Goal: Task Accomplishment & Management: Complete application form

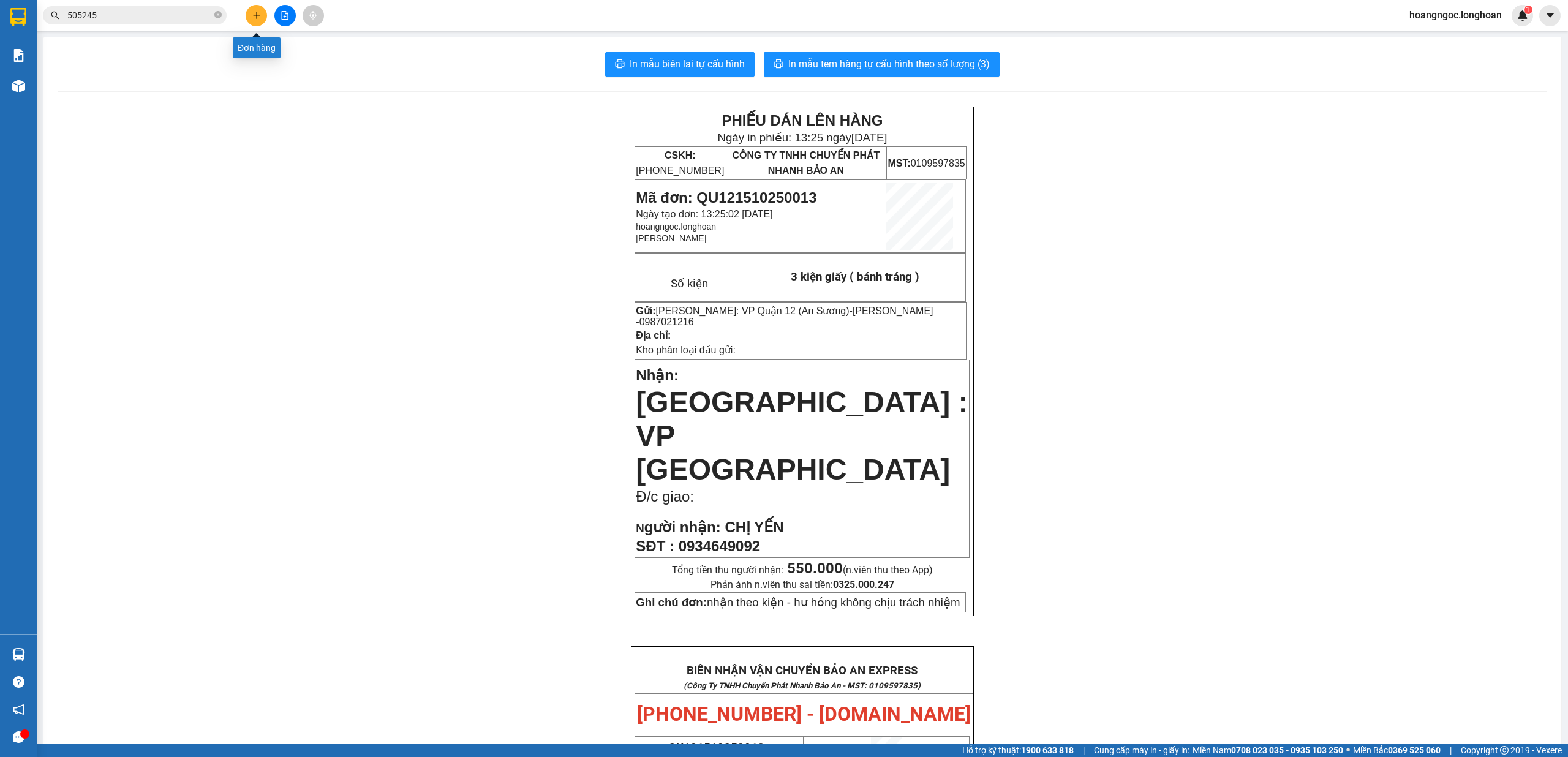
click at [261, 16] on button at bounding box center [256, 16] width 22 height 22
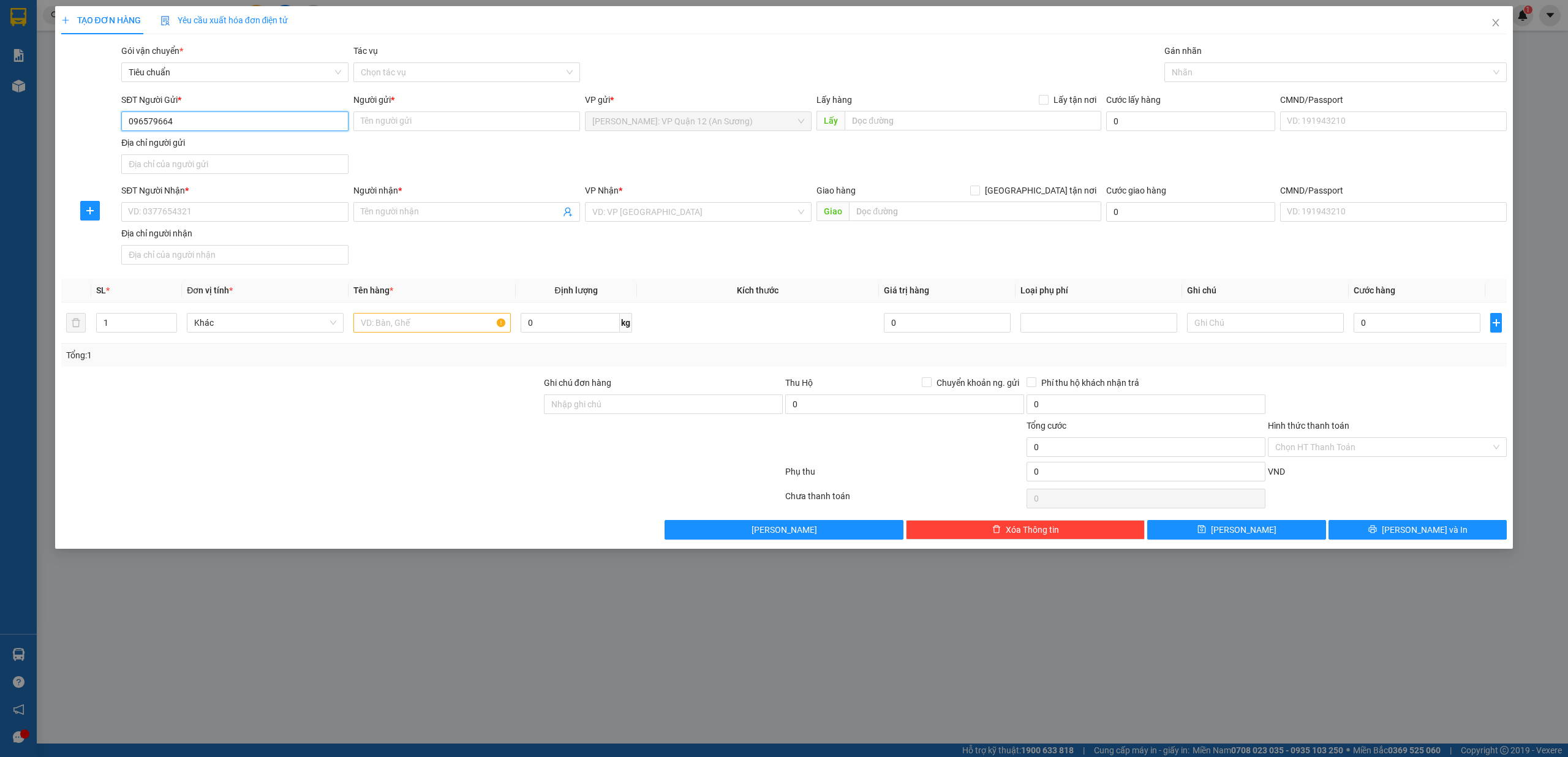
type input "0965796640"
drag, startPoint x: 226, startPoint y: 143, endPoint x: 216, endPoint y: 178, distance: 36.4
click at [226, 146] on div "0965796640 - CÔNG TY ANT" at bounding box center [235, 146] width 212 height 13
type input "CÔNG TY ANT"
checkbox input "true"
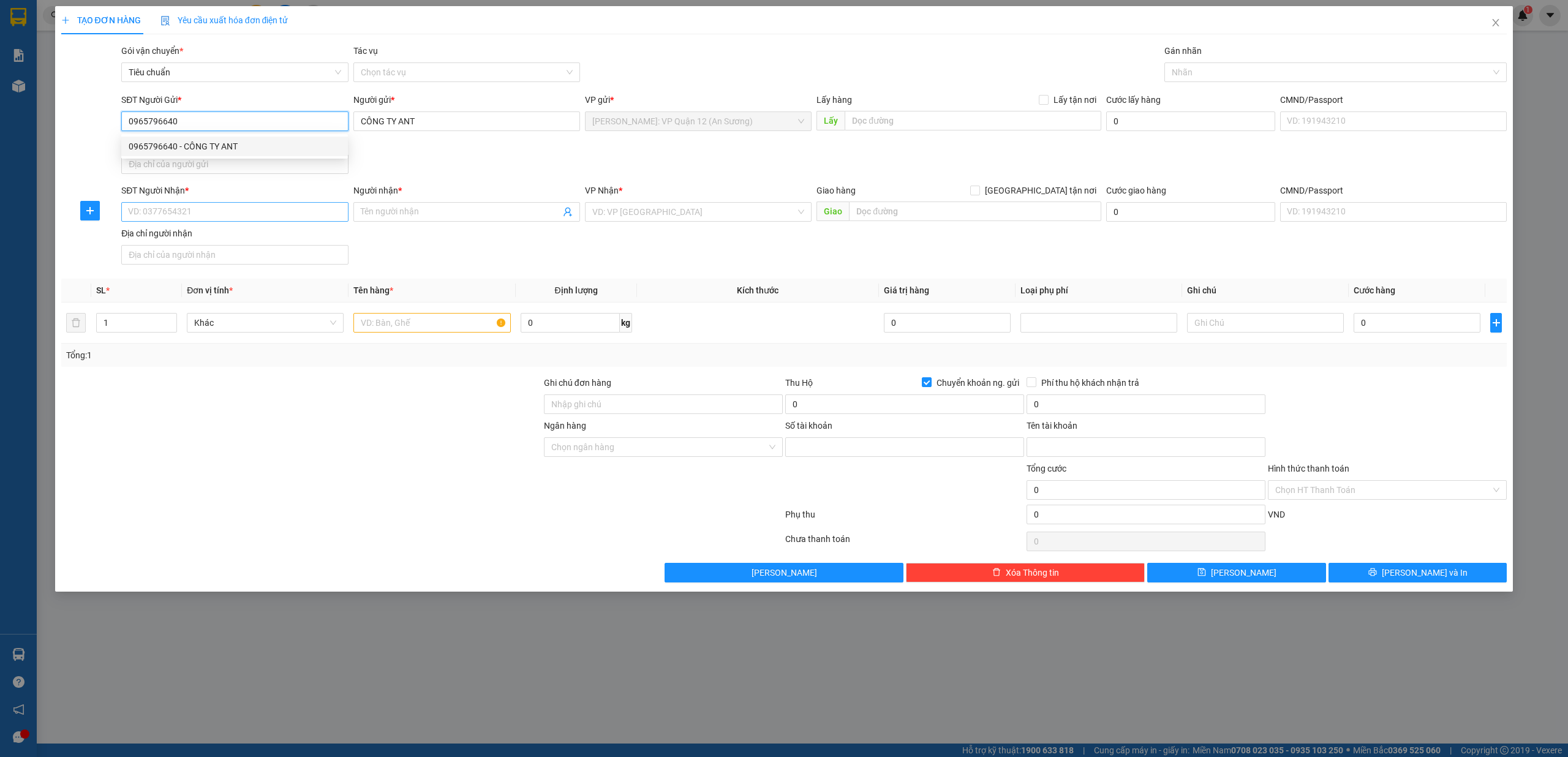
type input "12981288"
type input "CÔNG TY NỘI THẤT ANT"
type input "0965796640"
click at [193, 211] on input "SĐT Người Nhận *" at bounding box center [234, 212] width 226 height 19
type input "0972746233"
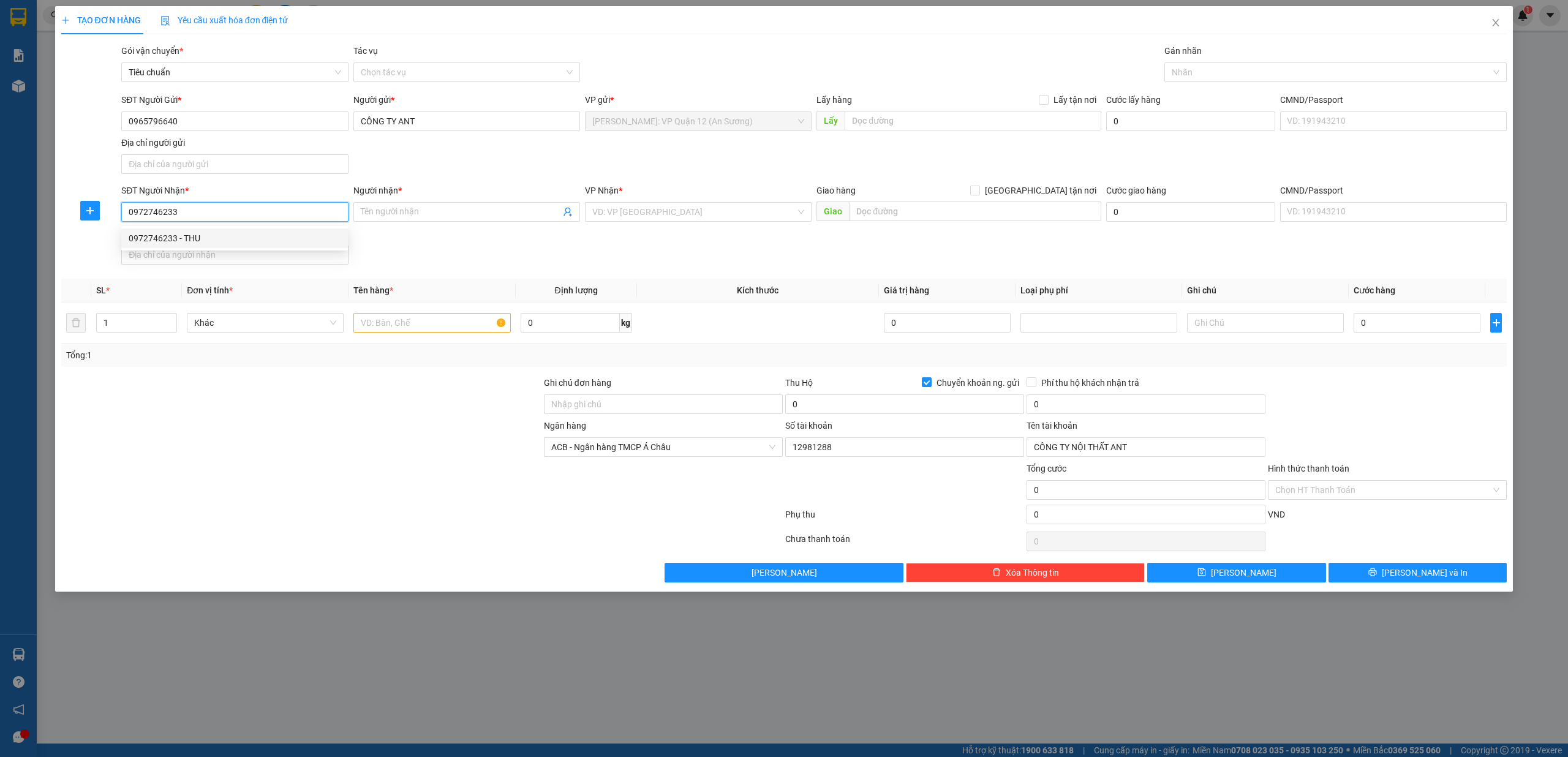
click at [211, 237] on div "0972746233 - THU" at bounding box center [235, 238] width 212 height 13
type input "THU"
checkbox input "true"
type input "05 mai dị võng [PERSON_NAME]"
checkbox input "false"
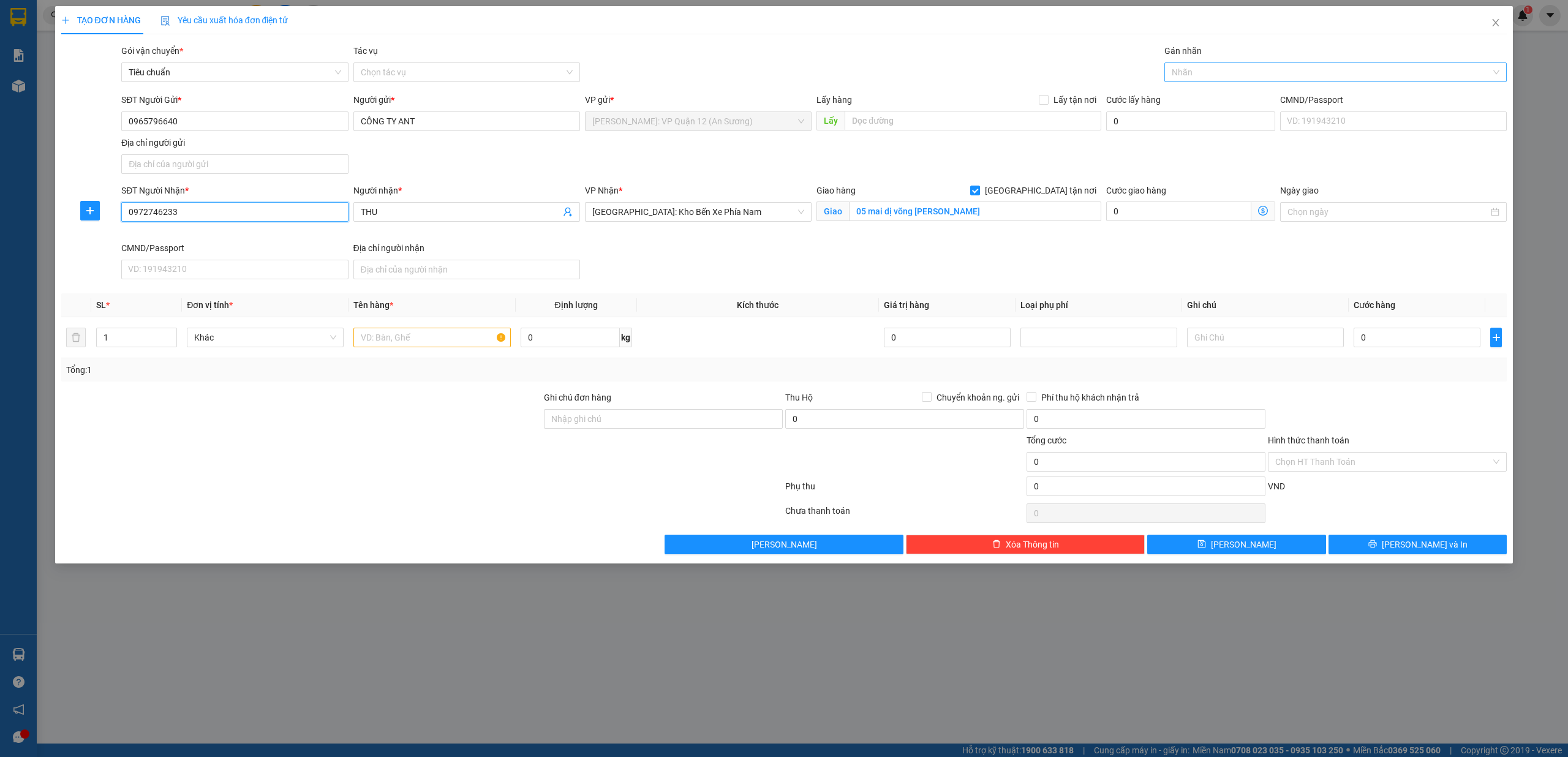
click at [1198, 67] on div at bounding box center [1330, 72] width 325 height 15
type input "0972746233"
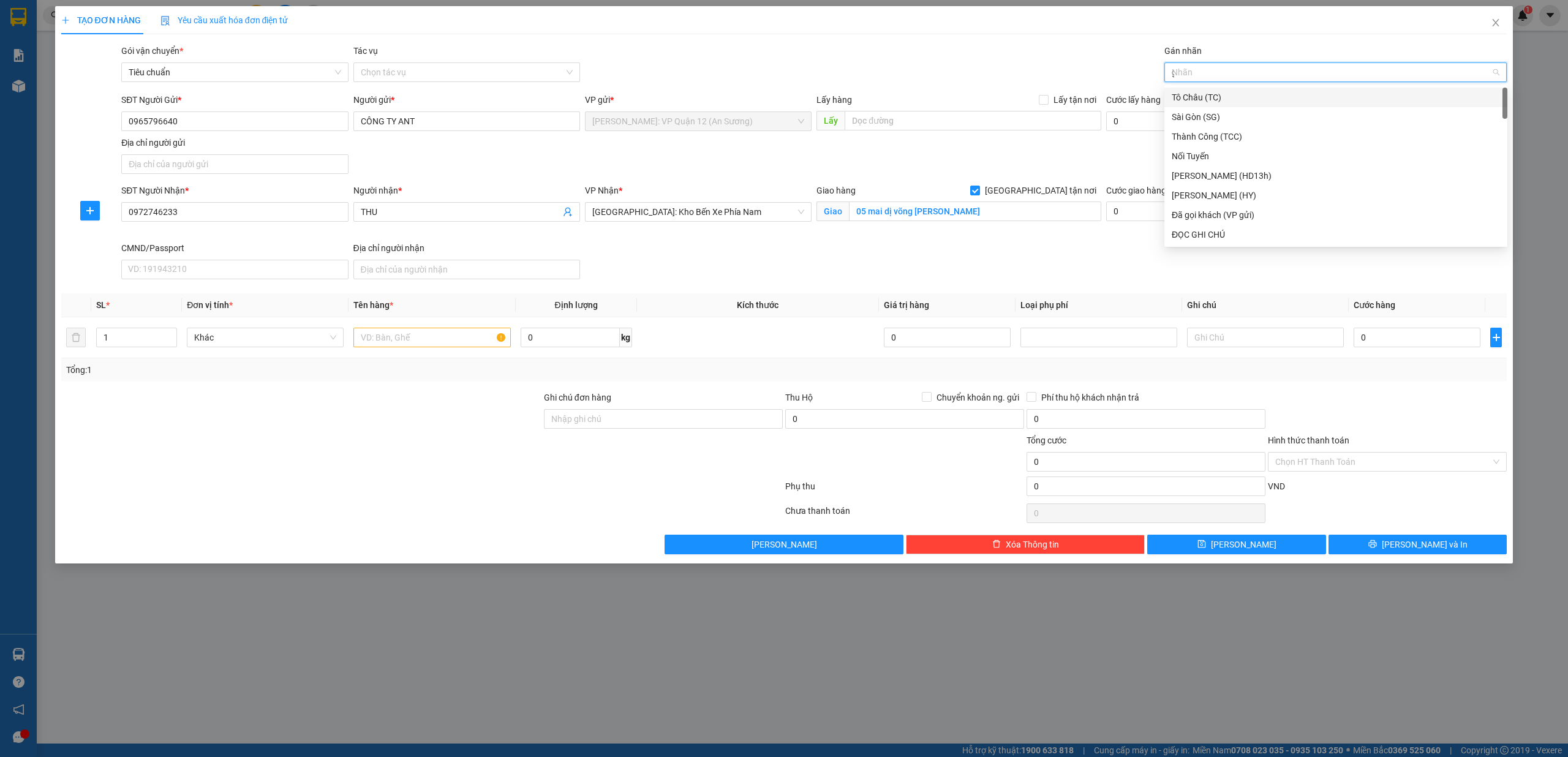
type input "gt"
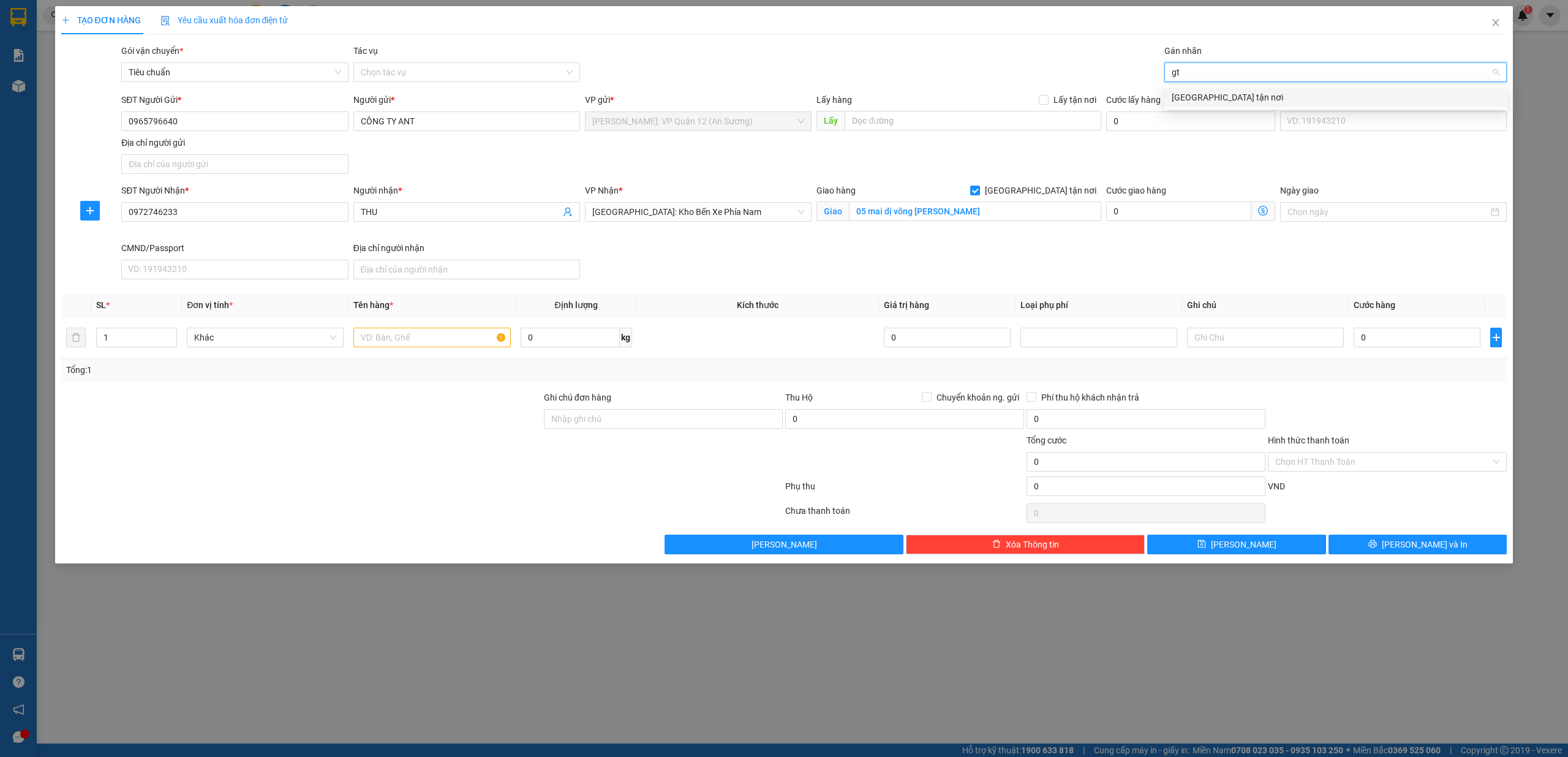
click at [1189, 96] on div "[GEOGRAPHIC_DATA] tận nơi" at bounding box center [1336, 97] width 329 height 13
click at [406, 340] on input "text" at bounding box center [432, 337] width 157 height 19
click at [155, 337] on input "1" at bounding box center [137, 337] width 80 height 19
type input "2"
click at [174, 331] on span "Increase Value" at bounding box center [170, 334] width 13 height 11
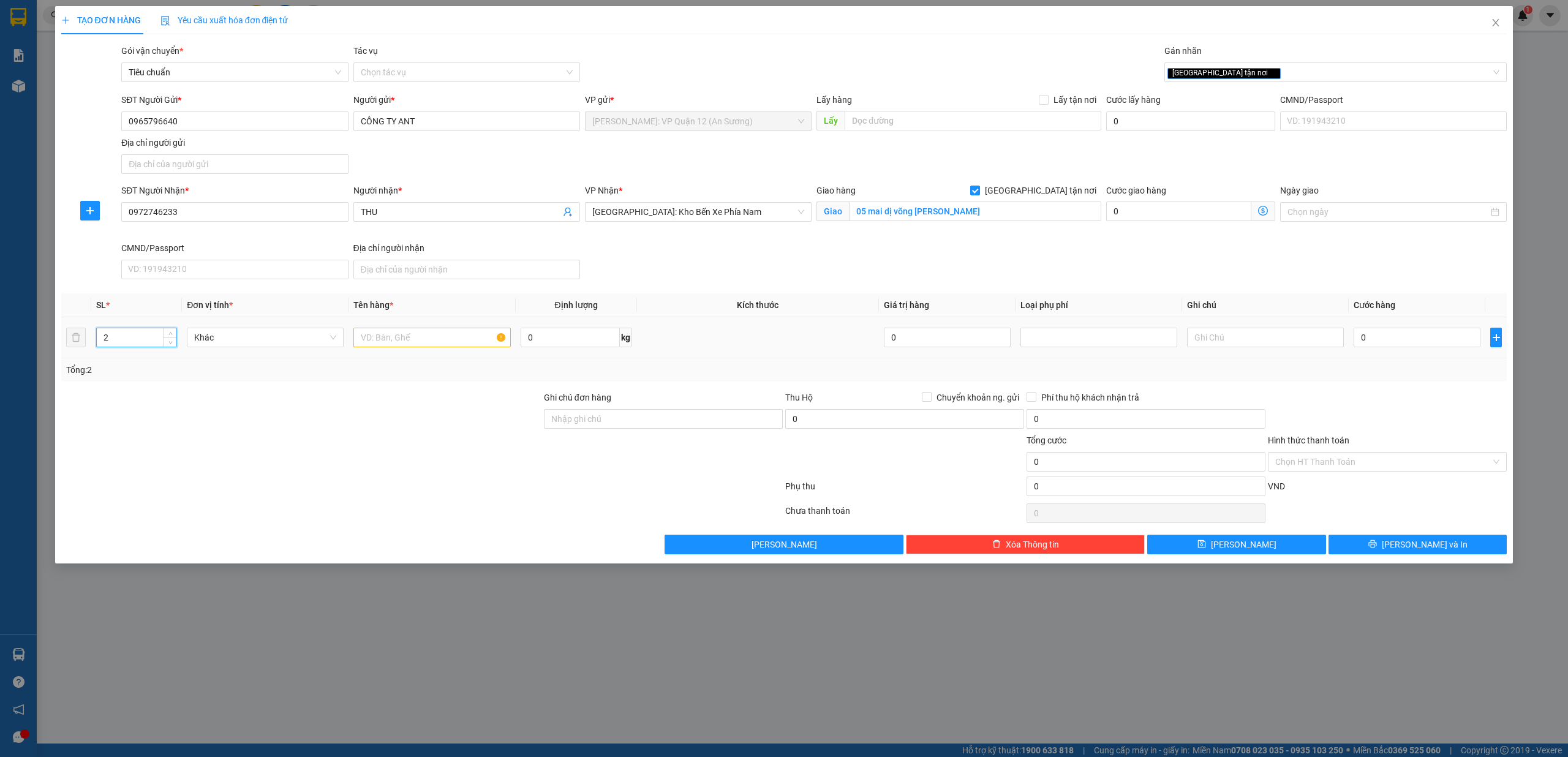
click at [397, 328] on div at bounding box center [432, 337] width 157 height 25
click at [400, 336] on input "text" at bounding box center [432, 337] width 157 height 19
type input "1 kiện 2m5 bọc + 1 kiện tròn bọc tải nâu"
drag, startPoint x: 554, startPoint y: 417, endPoint x: 561, endPoint y: 417, distance: 7.0
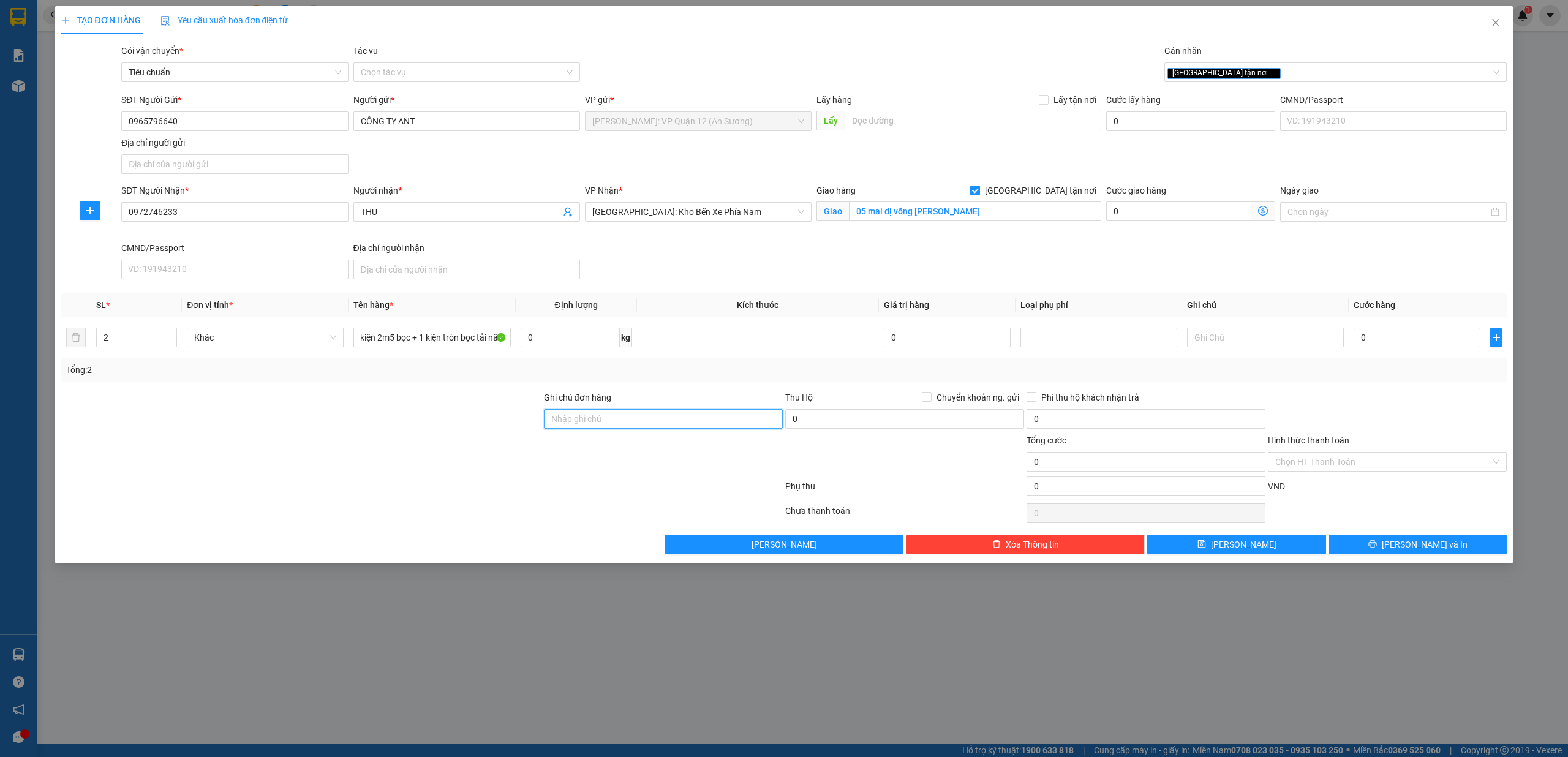
click at [554, 417] on input "Ghi chú đơn hàng" at bounding box center [663, 419] width 239 height 19
type input "nhận theo kiện - hư hỏng không chịu trách nhiệm"
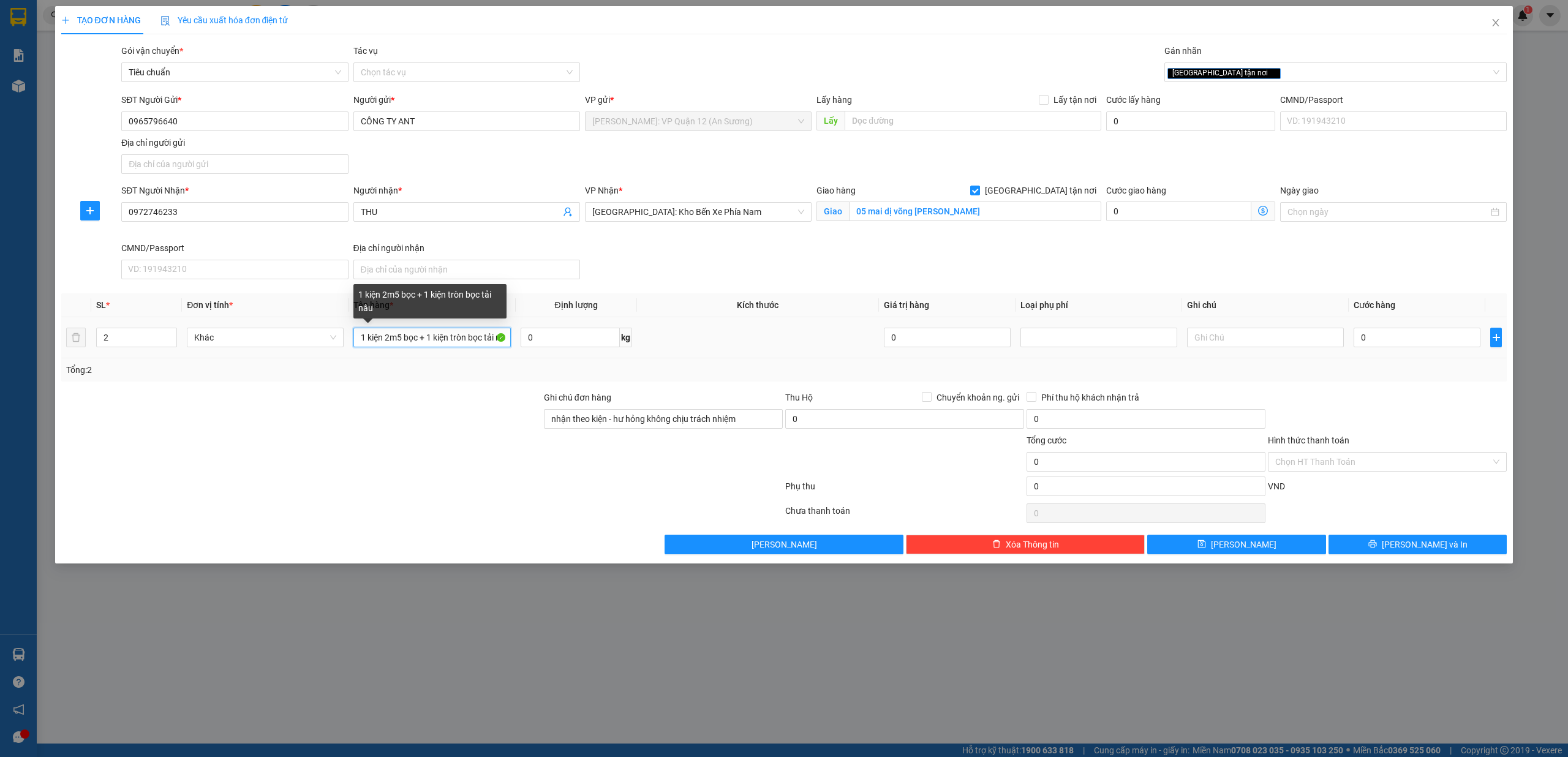
drag, startPoint x: 433, startPoint y: 331, endPoint x: 441, endPoint y: 324, distance: 10.6
click at [435, 329] on input "1 kiện 2m5 bọc + 1 kiện tròn bọc tải nâu" at bounding box center [432, 337] width 157 height 19
type input "1 kiện 2m5 bọc + 1 kiện tròn bọc tải nâu ( U inox )"
click at [1403, 336] on input "0" at bounding box center [1417, 337] width 127 height 19
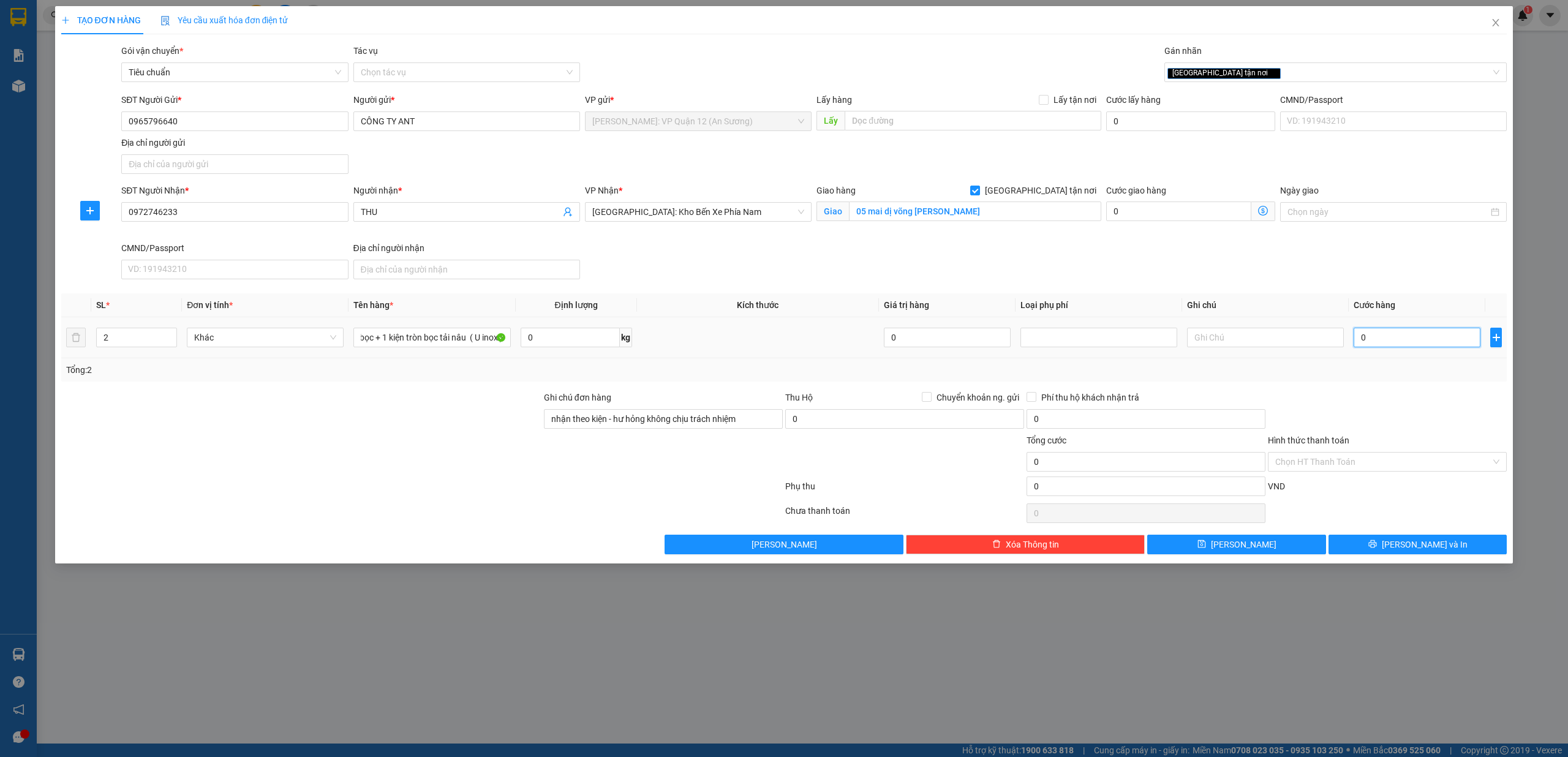
scroll to position [0, 0]
type input "2"
type input "22"
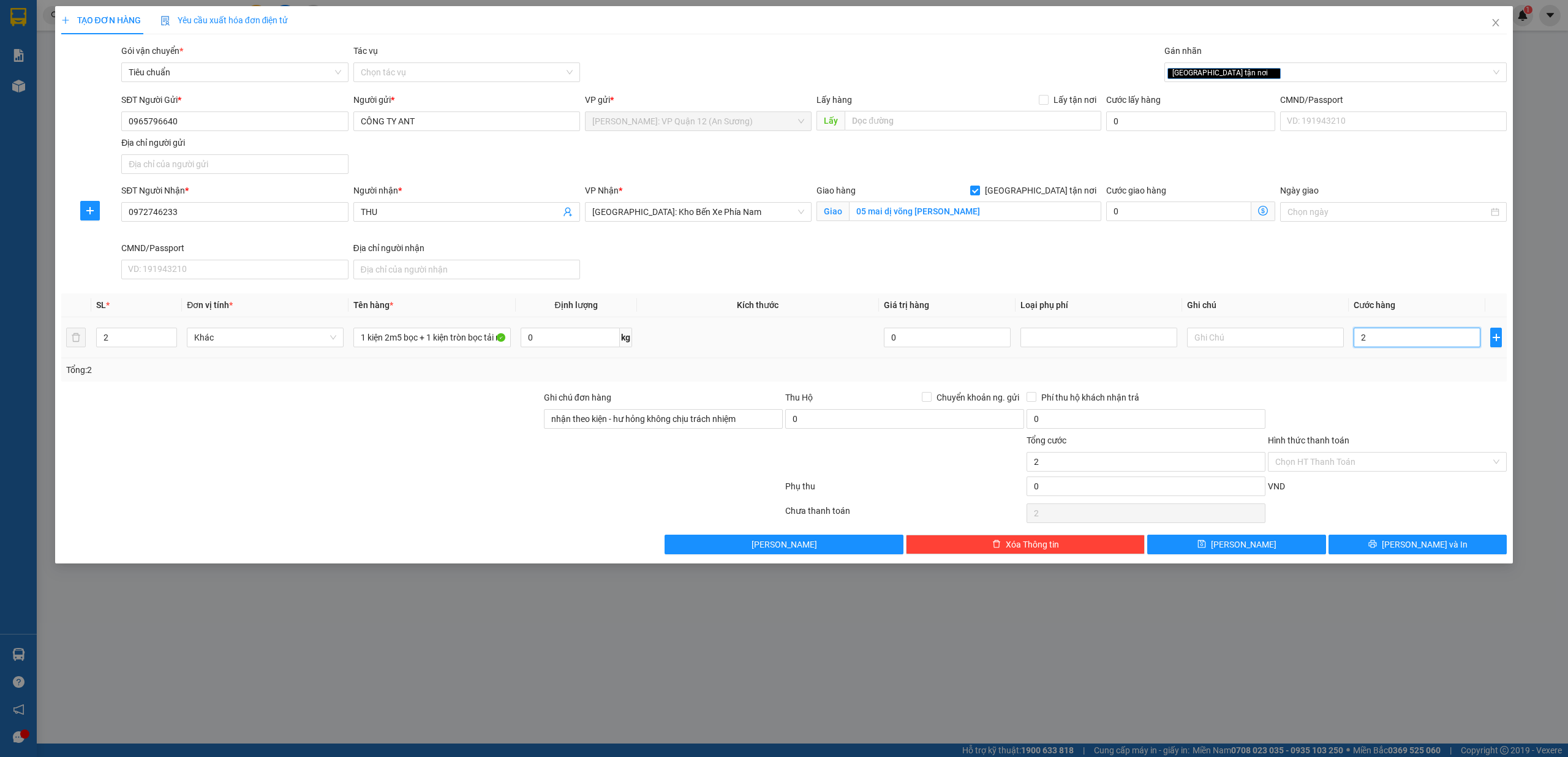
type input "22"
type input "220"
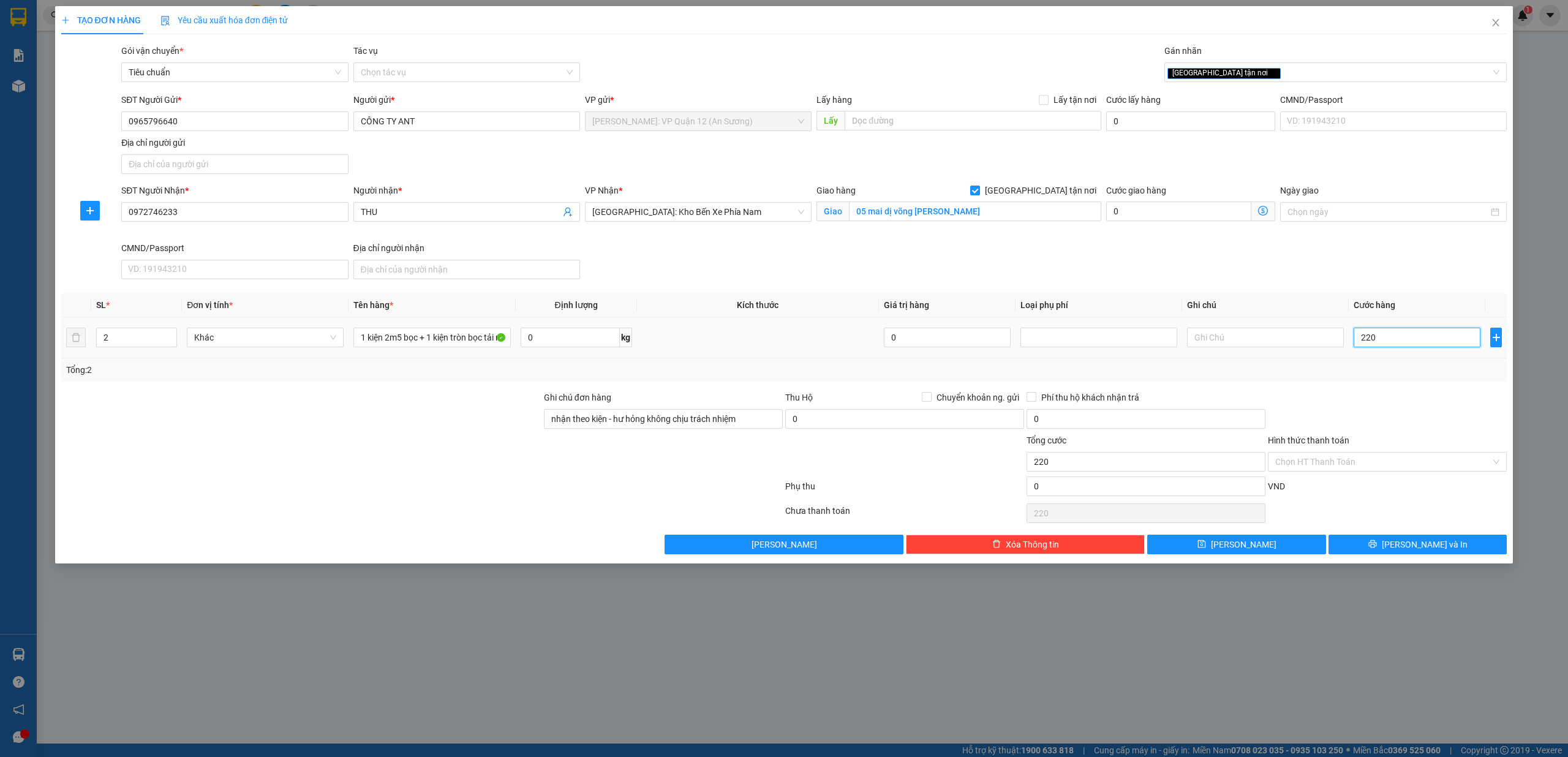
type input "2.200"
type input "22.000"
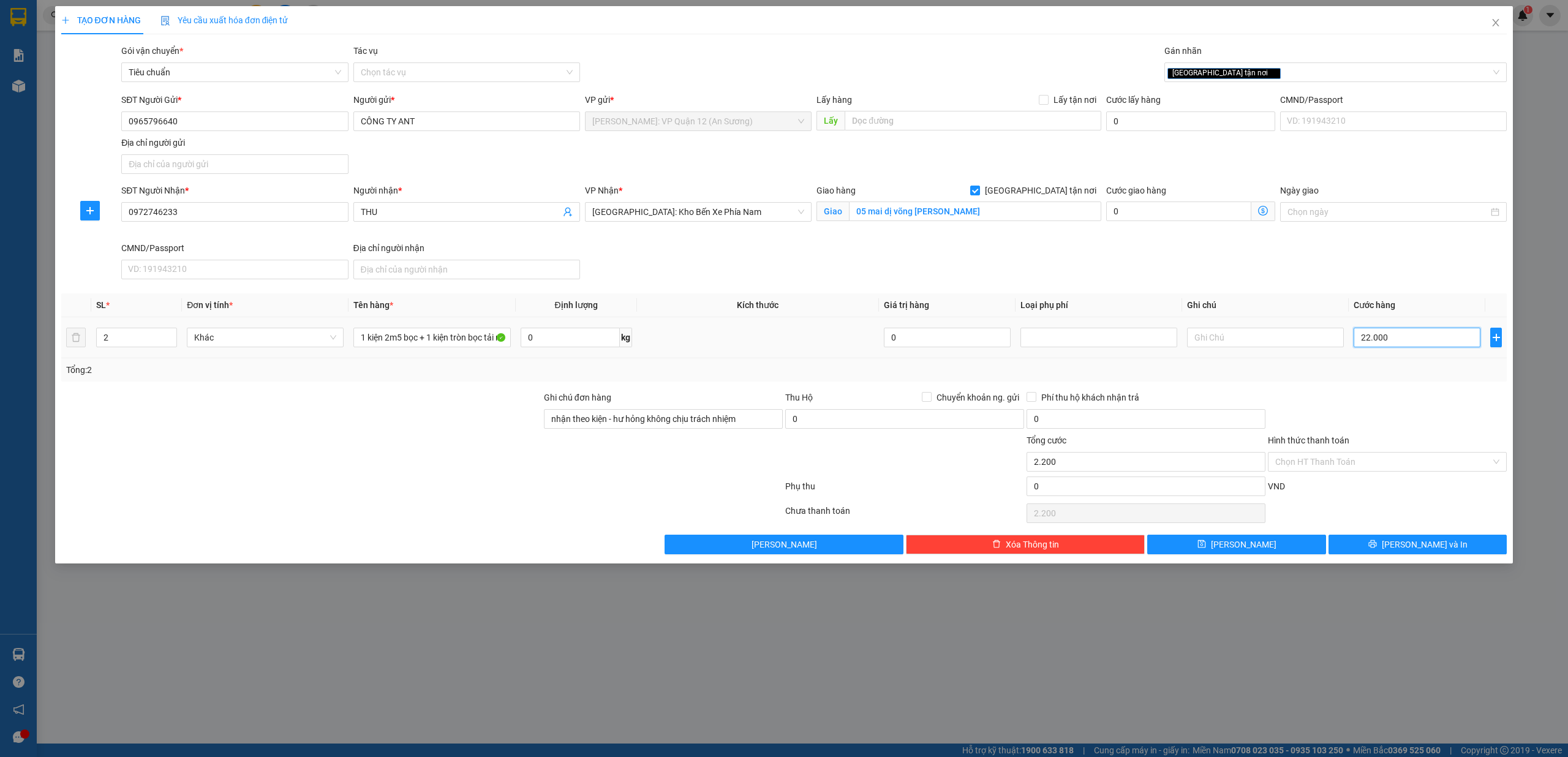
type input "22.000"
type input "220.000"
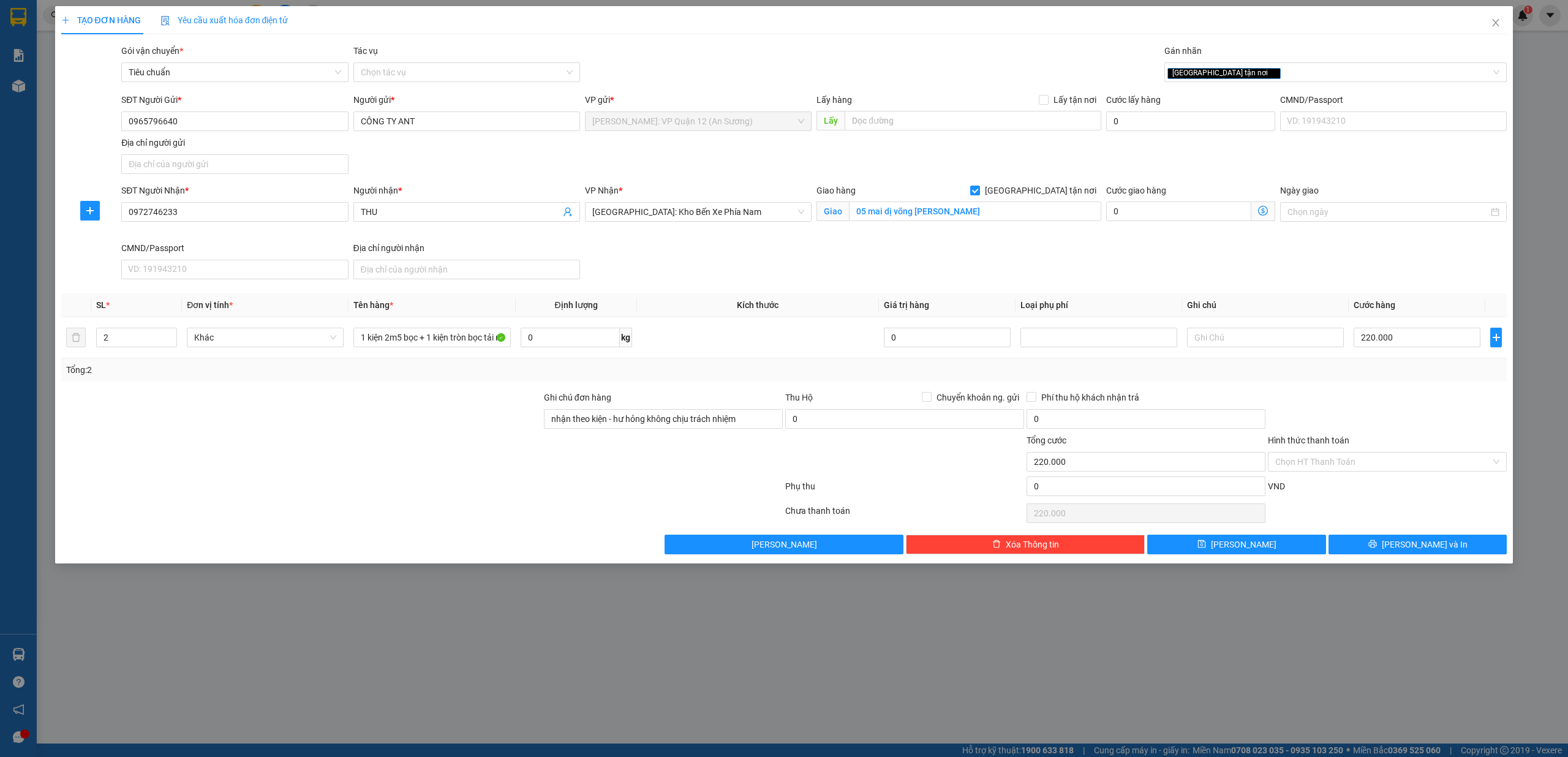
click at [1429, 400] on div at bounding box center [1387, 411] width 241 height 43
click at [1388, 543] on button "[PERSON_NAME] và In" at bounding box center [1418, 544] width 179 height 19
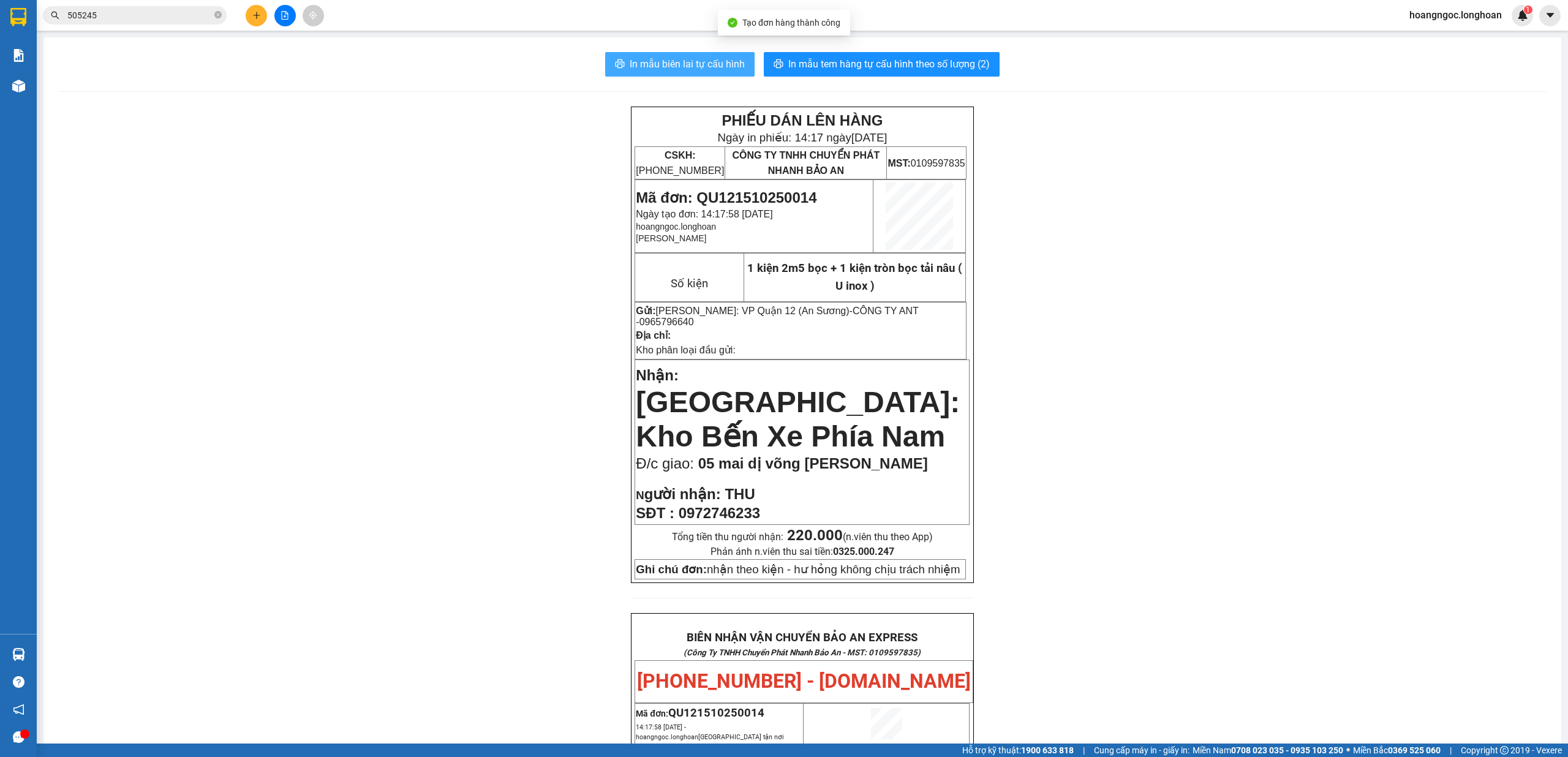
click at [693, 59] on span "In mẫu biên lai tự cấu hình" at bounding box center [687, 63] width 115 height 16
click at [856, 69] on span "In mẫu tem hàng tự cấu hình theo số lượng (2)" at bounding box center [889, 63] width 202 height 16
click at [255, 16] on icon "plus" at bounding box center [256, 15] width 8 height 8
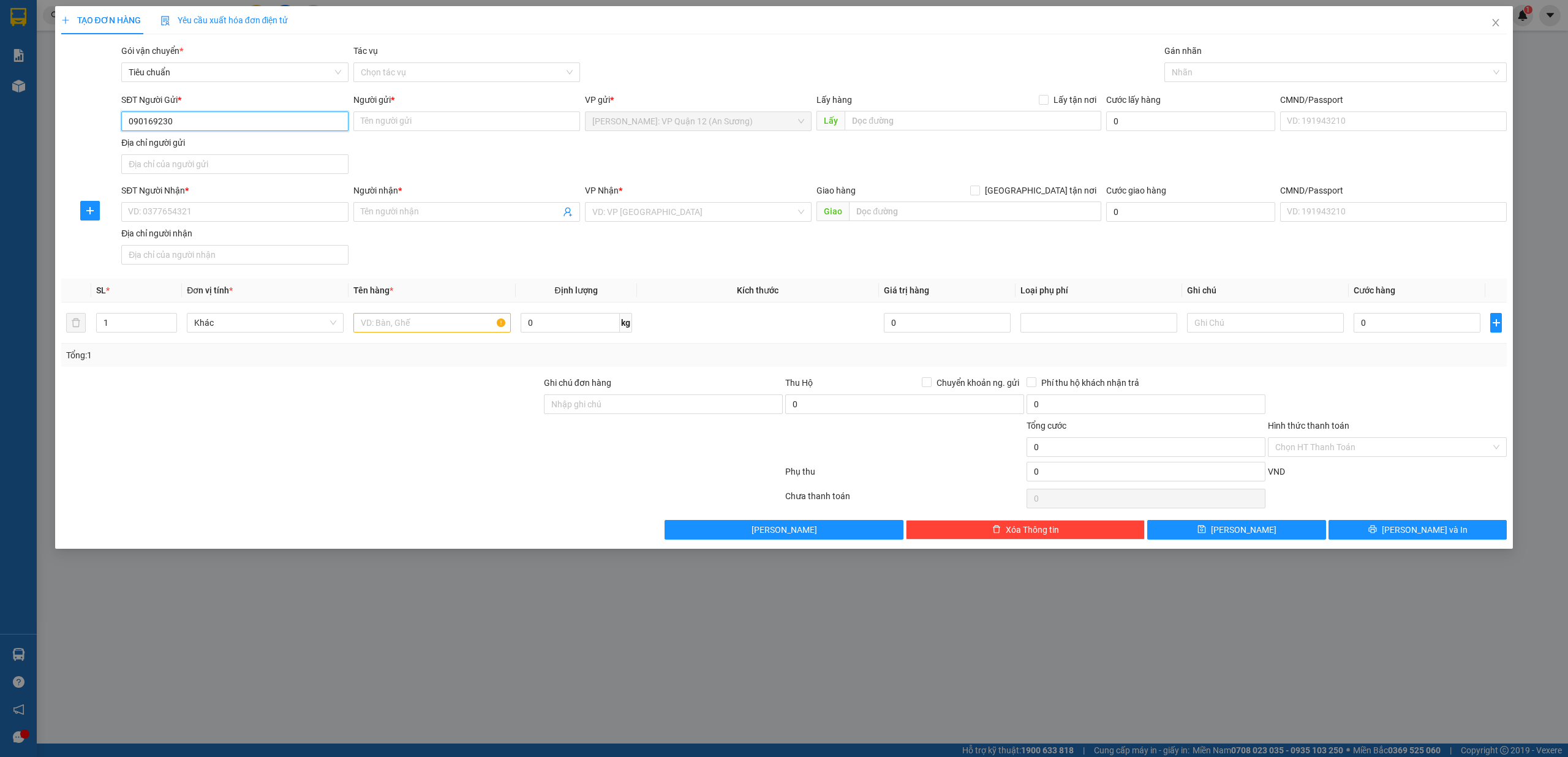
type input "0901692304"
click at [222, 147] on div "0901692304 - CHỊ SƯƠNG" at bounding box center [235, 146] width 212 height 13
type input "CHỊ SƯƠNG"
type input "0901692304"
drag, startPoint x: 206, startPoint y: 204, endPoint x: 229, endPoint y: 222, distance: 29.2
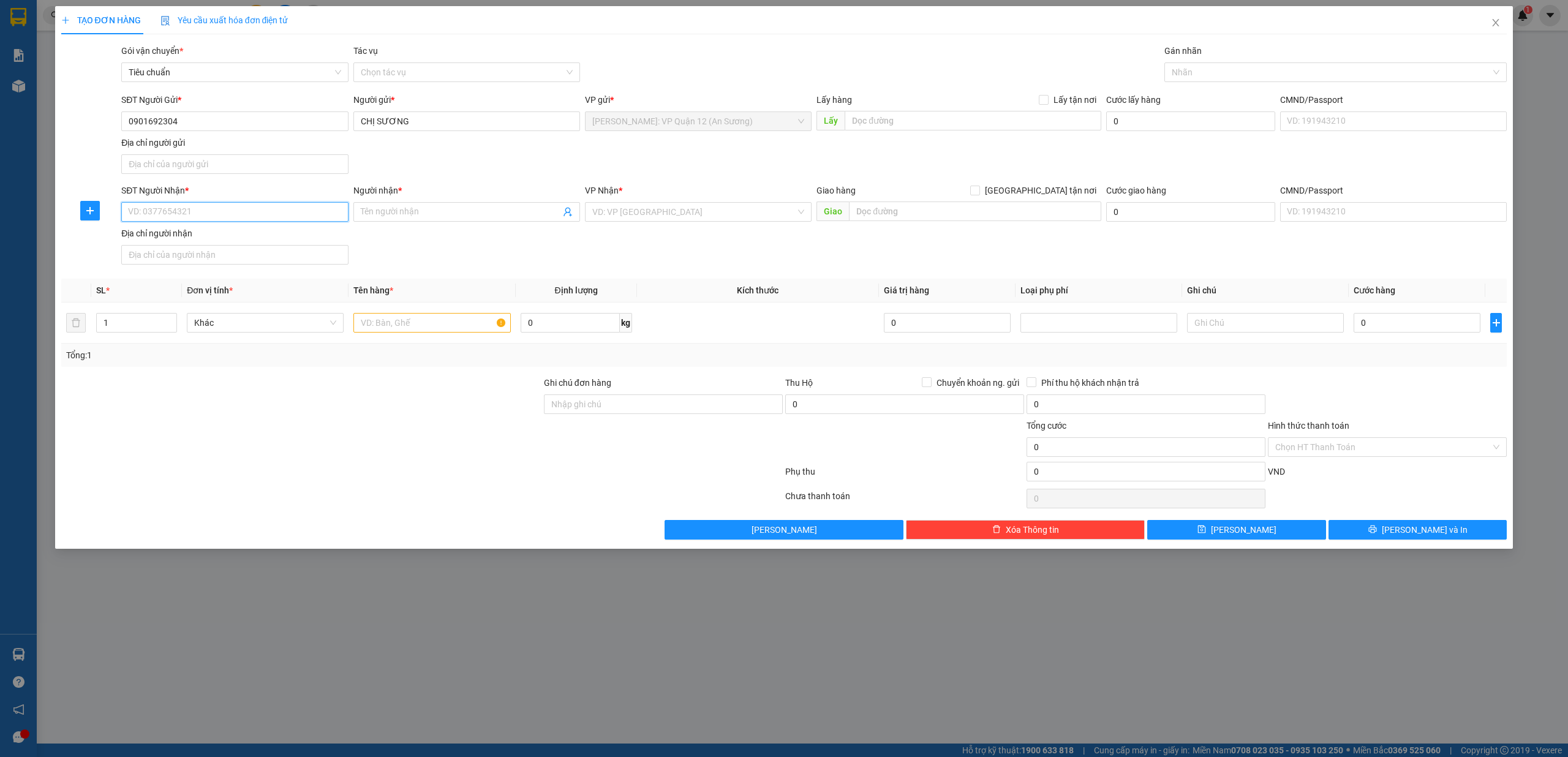
click at [206, 206] on input "SĐT Người Nhận *" at bounding box center [234, 212] width 226 height 19
click at [262, 248] on div "0838697152 - kt led hoa đăng" at bounding box center [234, 258] width 226 height 19
type input "0838697152"
type input "kt led hoa đăng"
drag, startPoint x: 146, startPoint y: 311, endPoint x: 155, endPoint y: 318, distance: 11.4
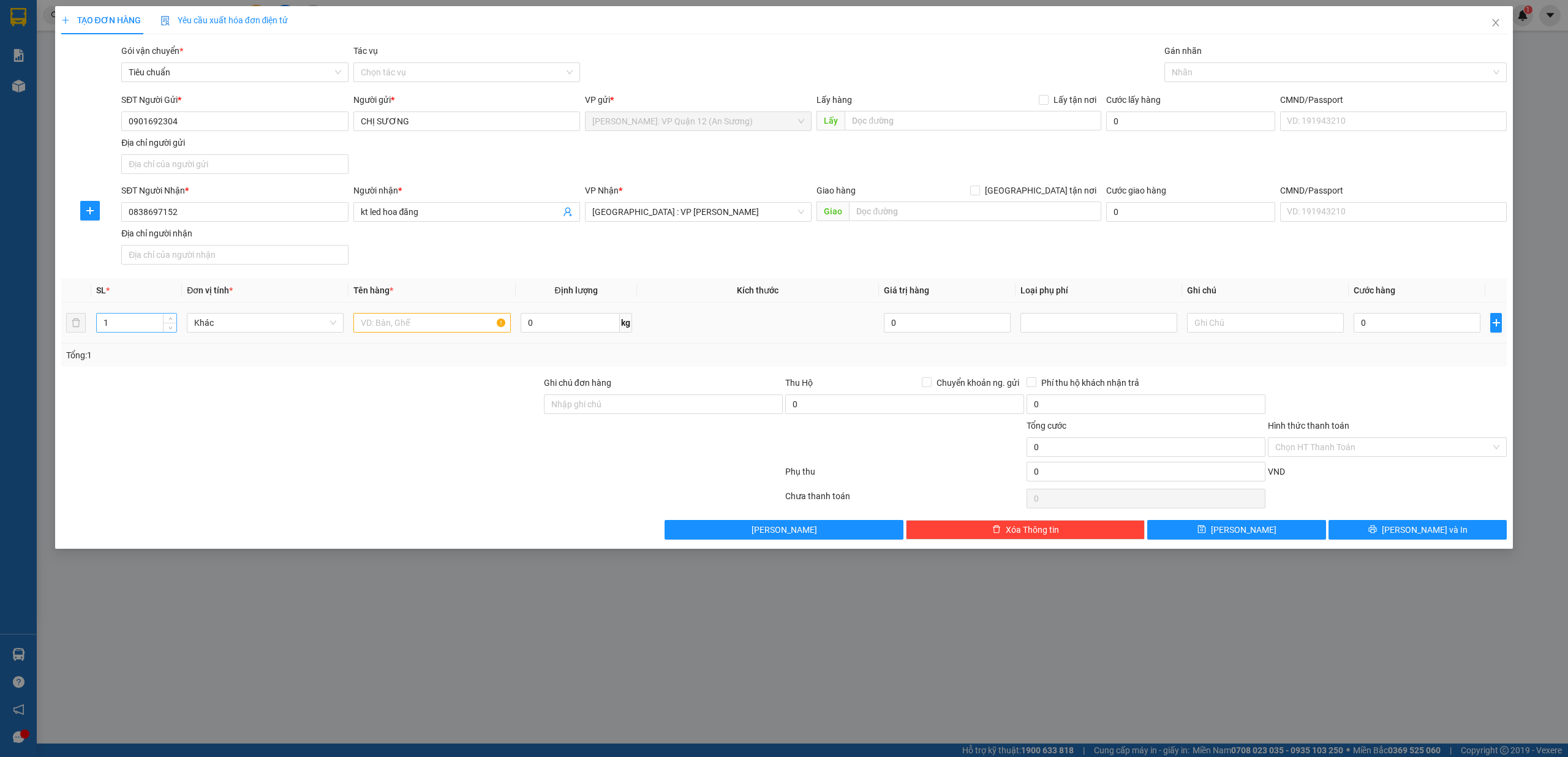
click at [148, 314] on td "1" at bounding box center [136, 323] width 90 height 41
click at [161, 321] on input "1" at bounding box center [137, 323] width 80 height 19
click at [167, 320] on span "up" at bounding box center [170, 320] width 7 height 7
type input "3"
click at [167, 320] on span "up" at bounding box center [170, 320] width 7 height 7
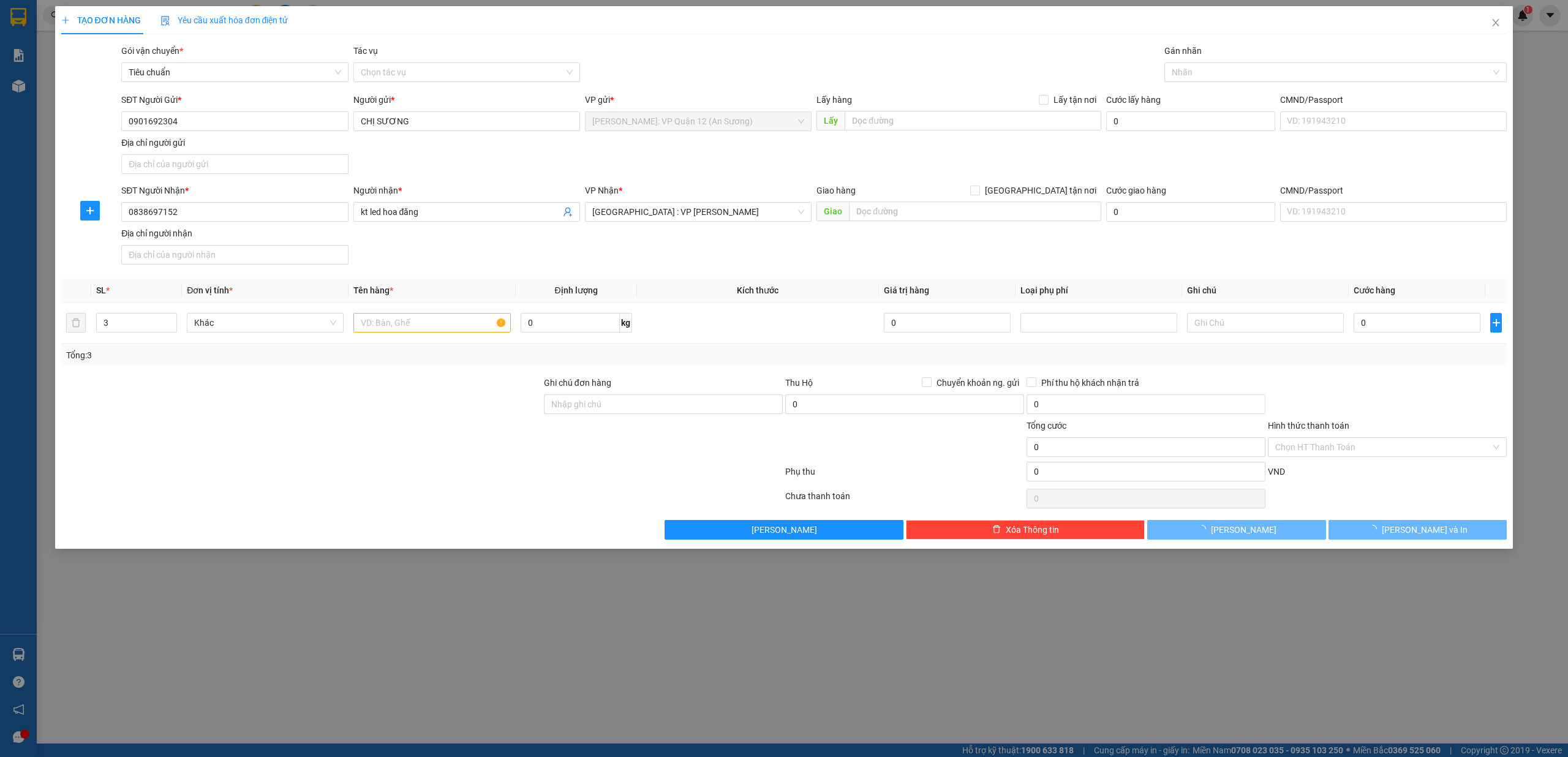
drag, startPoint x: 363, startPoint y: 348, endPoint x: 380, endPoint y: 325, distance: 28.6
click at [368, 349] on div "SL * Đơn vị tính * Tên hàng * Định lượng Kích thước Giá trị hàng Loại phụ phí G…" at bounding box center [784, 323] width 1446 height 88
click at [382, 323] on input "text" at bounding box center [432, 323] width 157 height 19
type input "3 kiện giấy"
drag, startPoint x: 605, startPoint y: 405, endPoint x: 654, endPoint y: 417, distance: 50.4
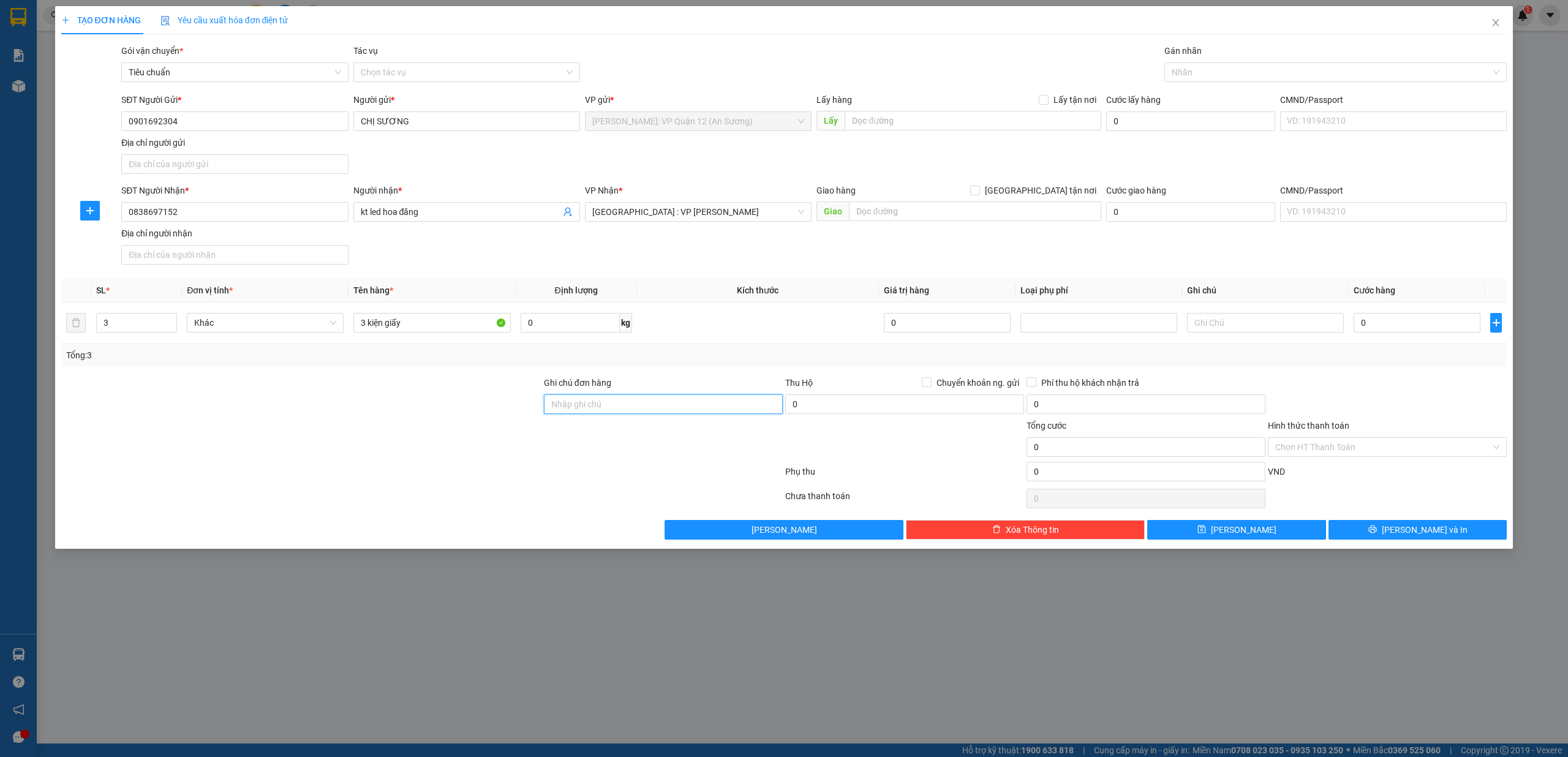
click at [605, 407] on input "Ghi chú đơn hàng" at bounding box center [663, 404] width 239 height 19
type input "nhận theo kiện - hư hỏng không chịu trách nhiệm"
click at [1407, 324] on input "0" at bounding box center [1417, 323] width 127 height 19
type input "2"
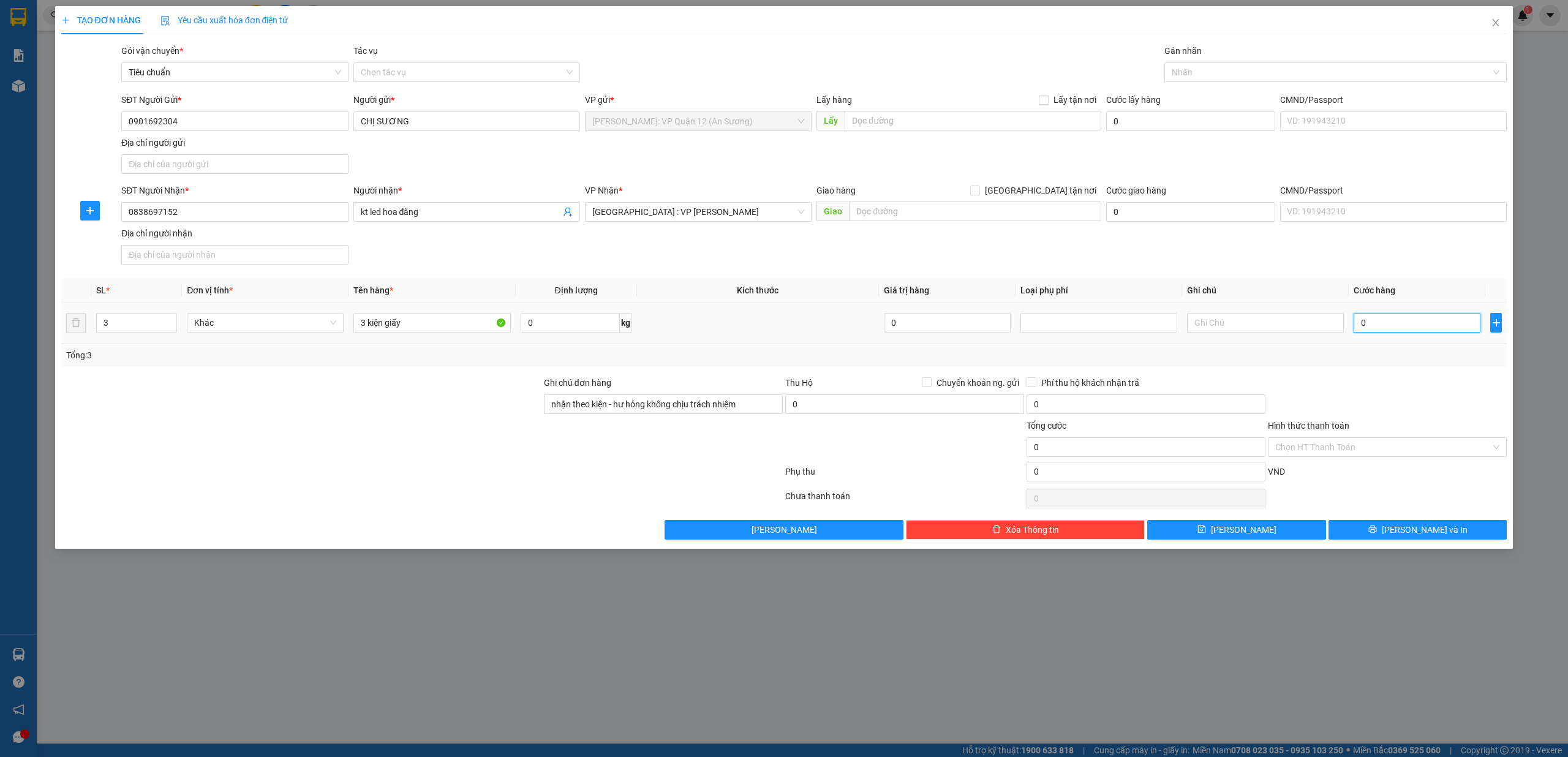
type input "2"
type input "20"
type input "200"
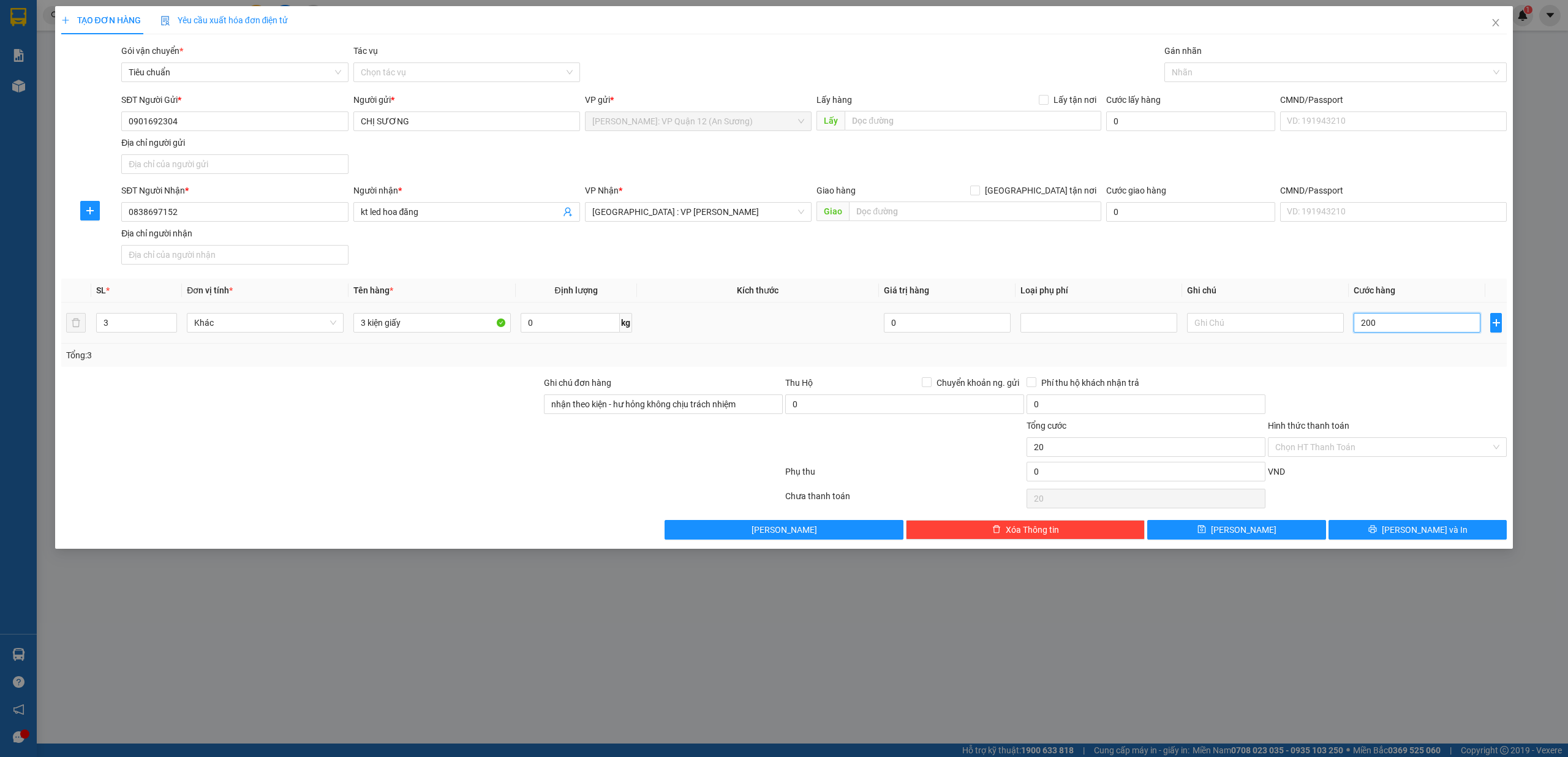
type input "200"
type input "2.000"
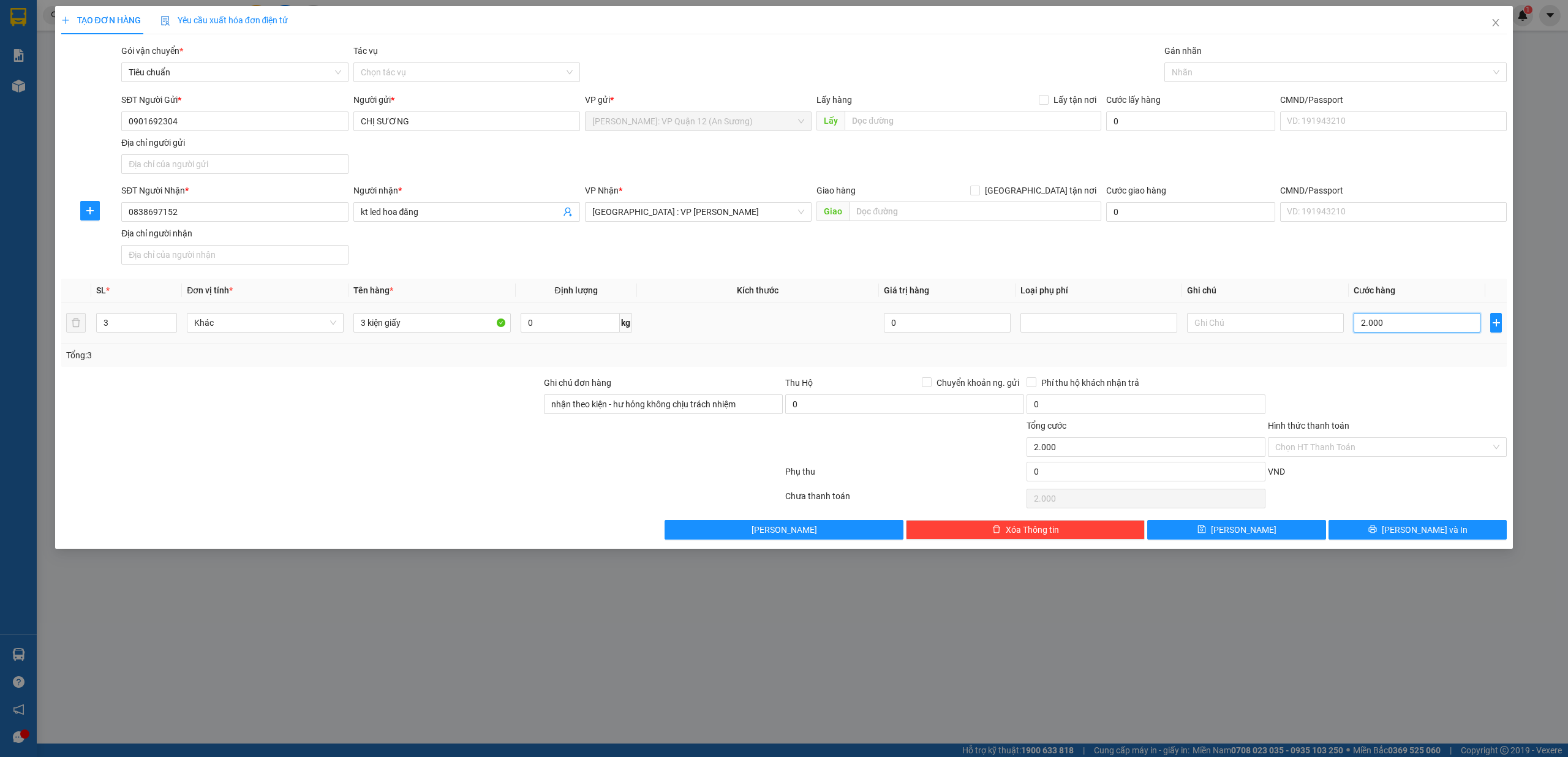
type input "20.000"
click at [1460, 535] on button "[PERSON_NAME] và In" at bounding box center [1418, 529] width 179 height 19
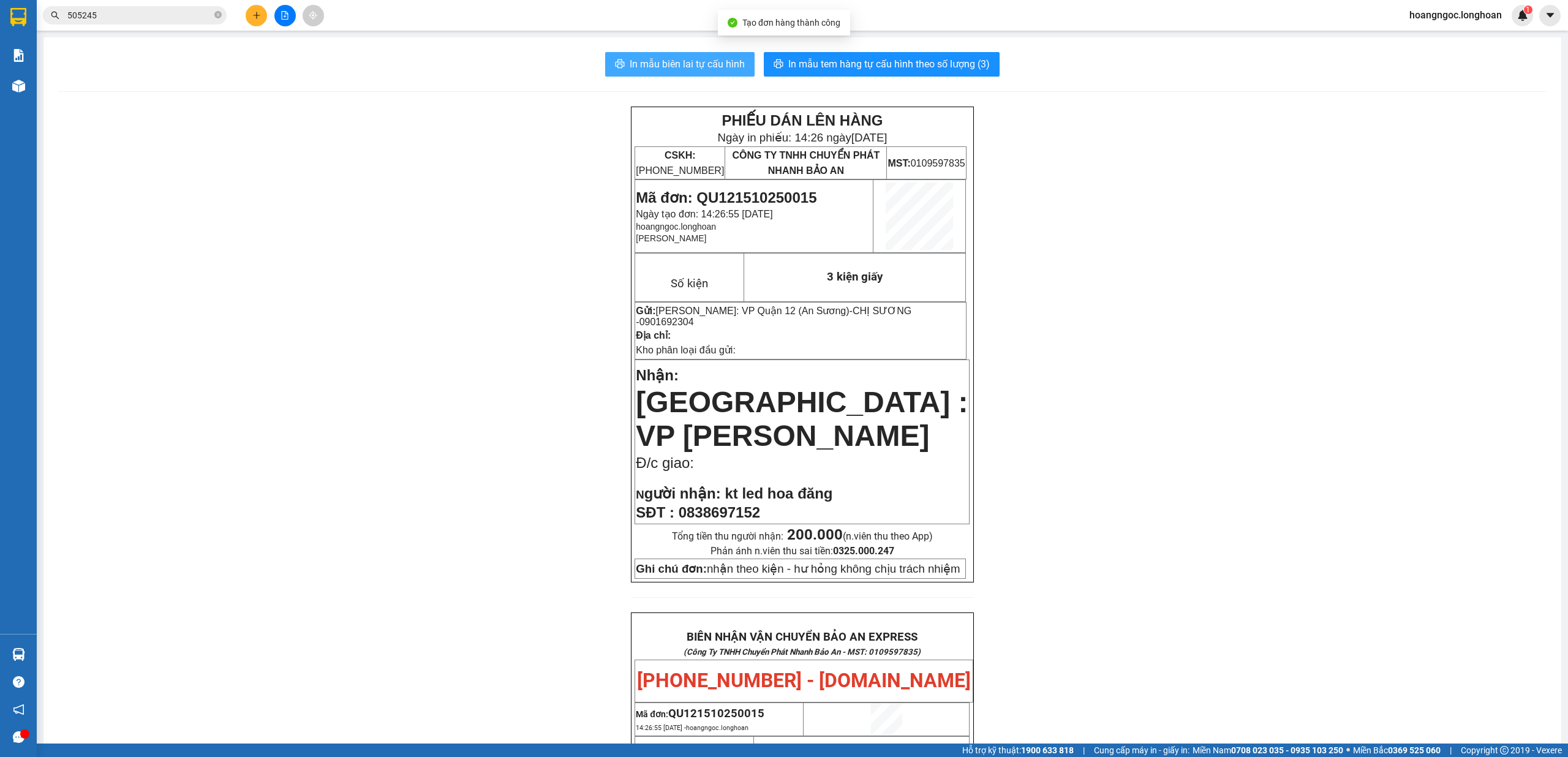
click at [669, 65] on span "In mẫu biên lai tự cấu hình" at bounding box center [687, 63] width 115 height 16
click at [938, 63] on span "In mẫu tem hàng tự cấu hình theo số lượng (3)" at bounding box center [889, 63] width 202 height 16
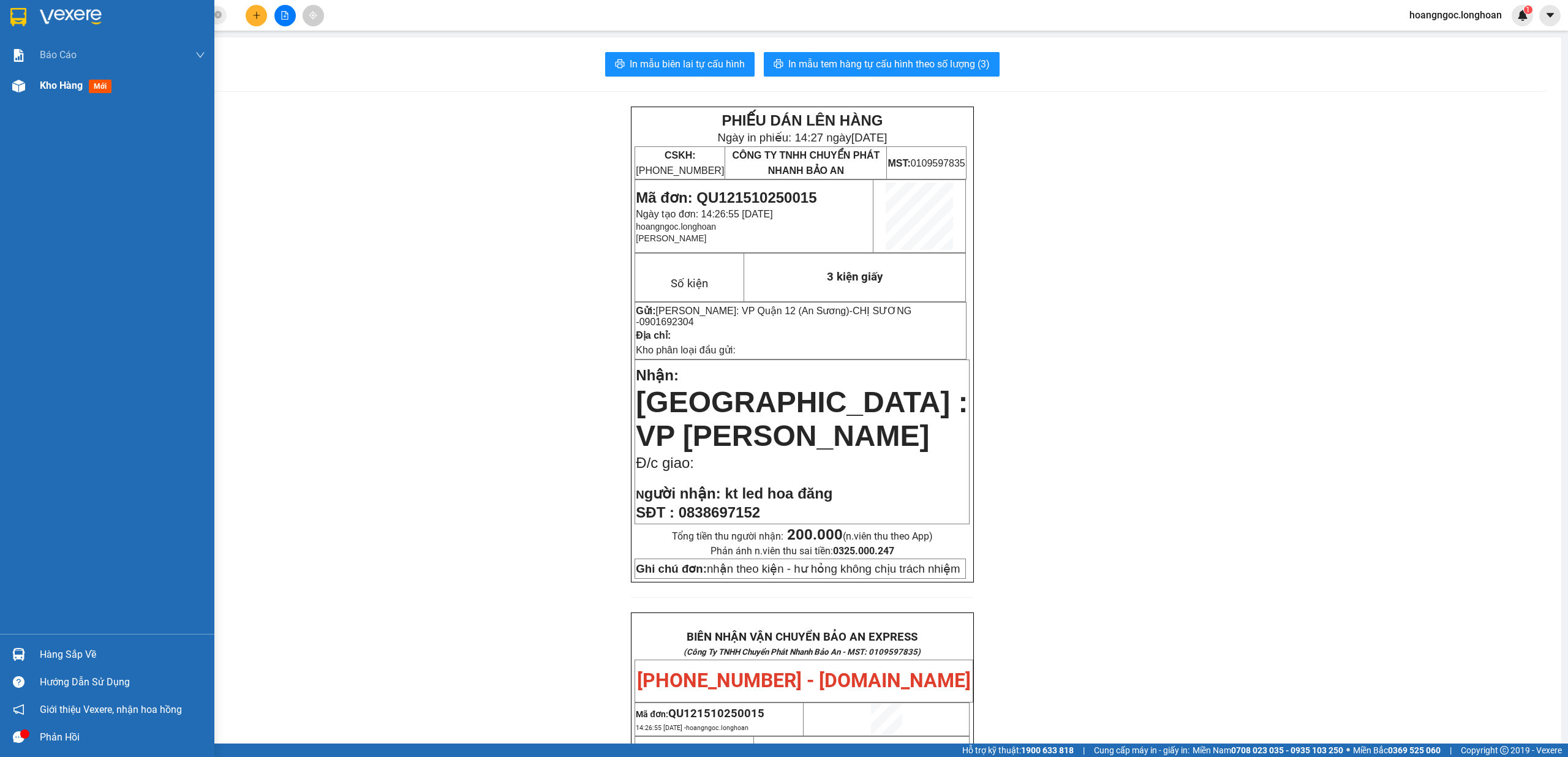
click at [72, 91] on span "Kho hàng" at bounding box center [61, 86] width 43 height 12
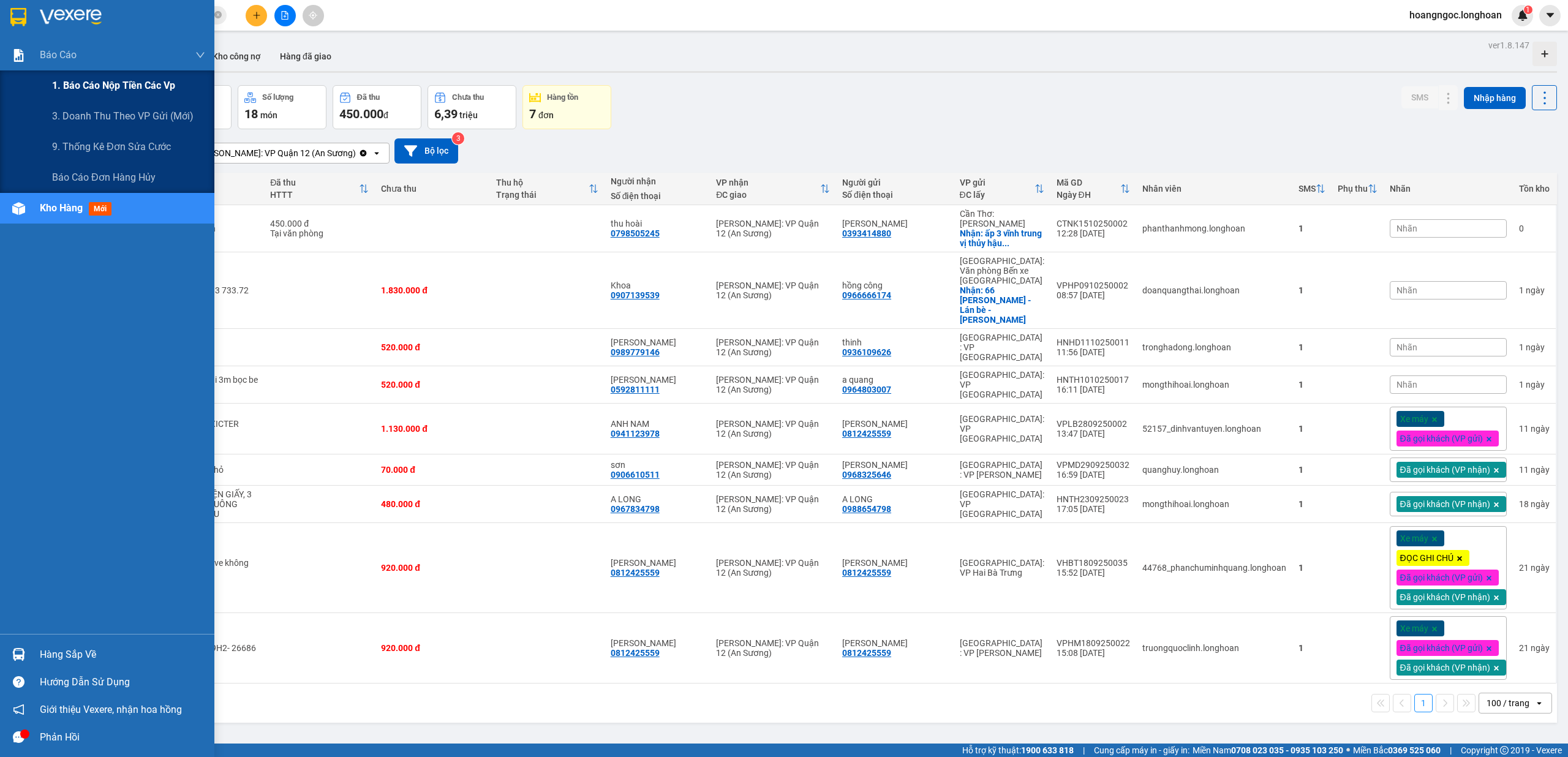
click at [100, 81] on span "1. Báo cáo nộp tiền các vp" at bounding box center [114, 85] width 123 height 16
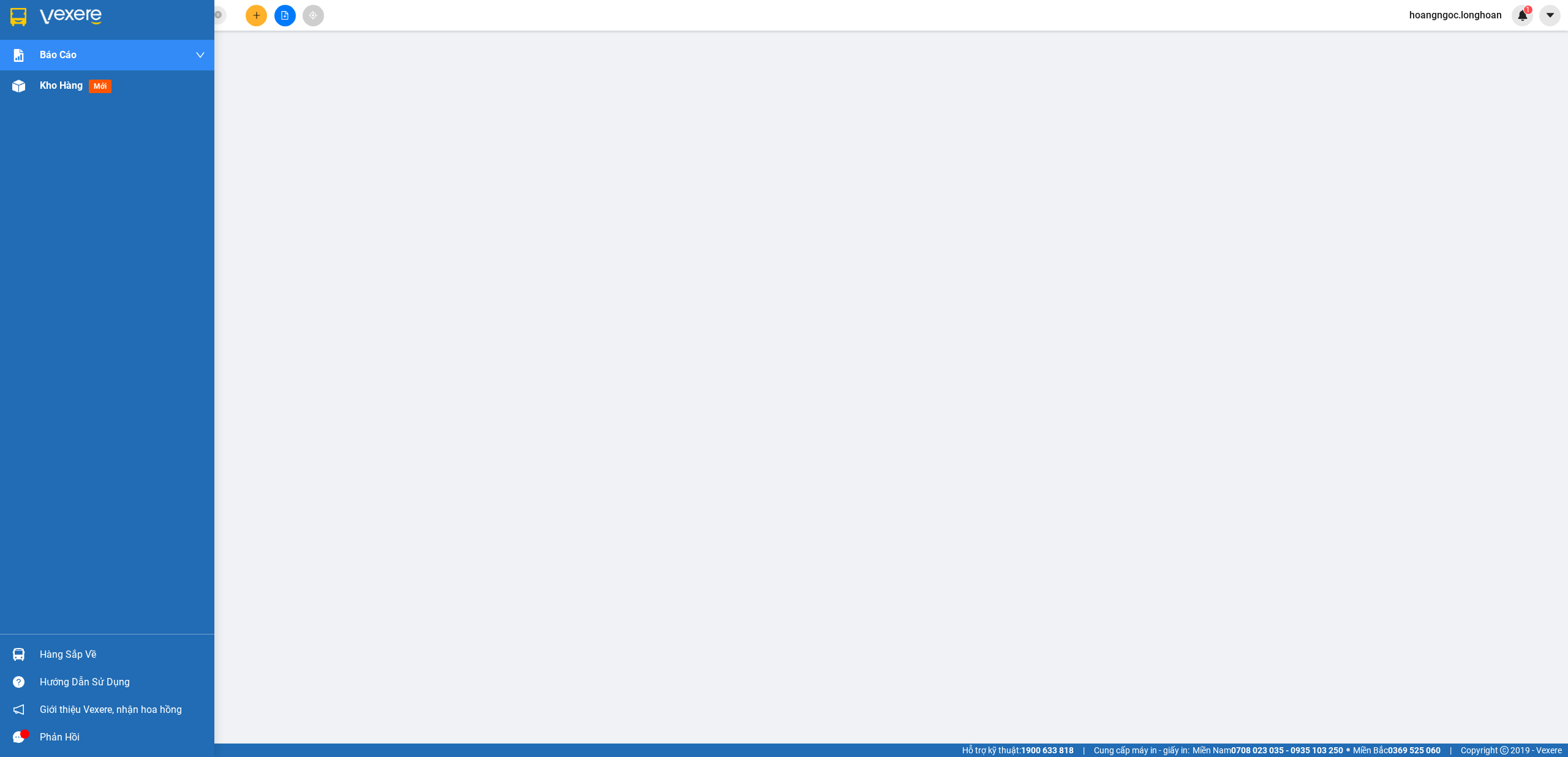
click at [60, 92] on div "Kho hàng mới" at bounding box center [78, 85] width 77 height 16
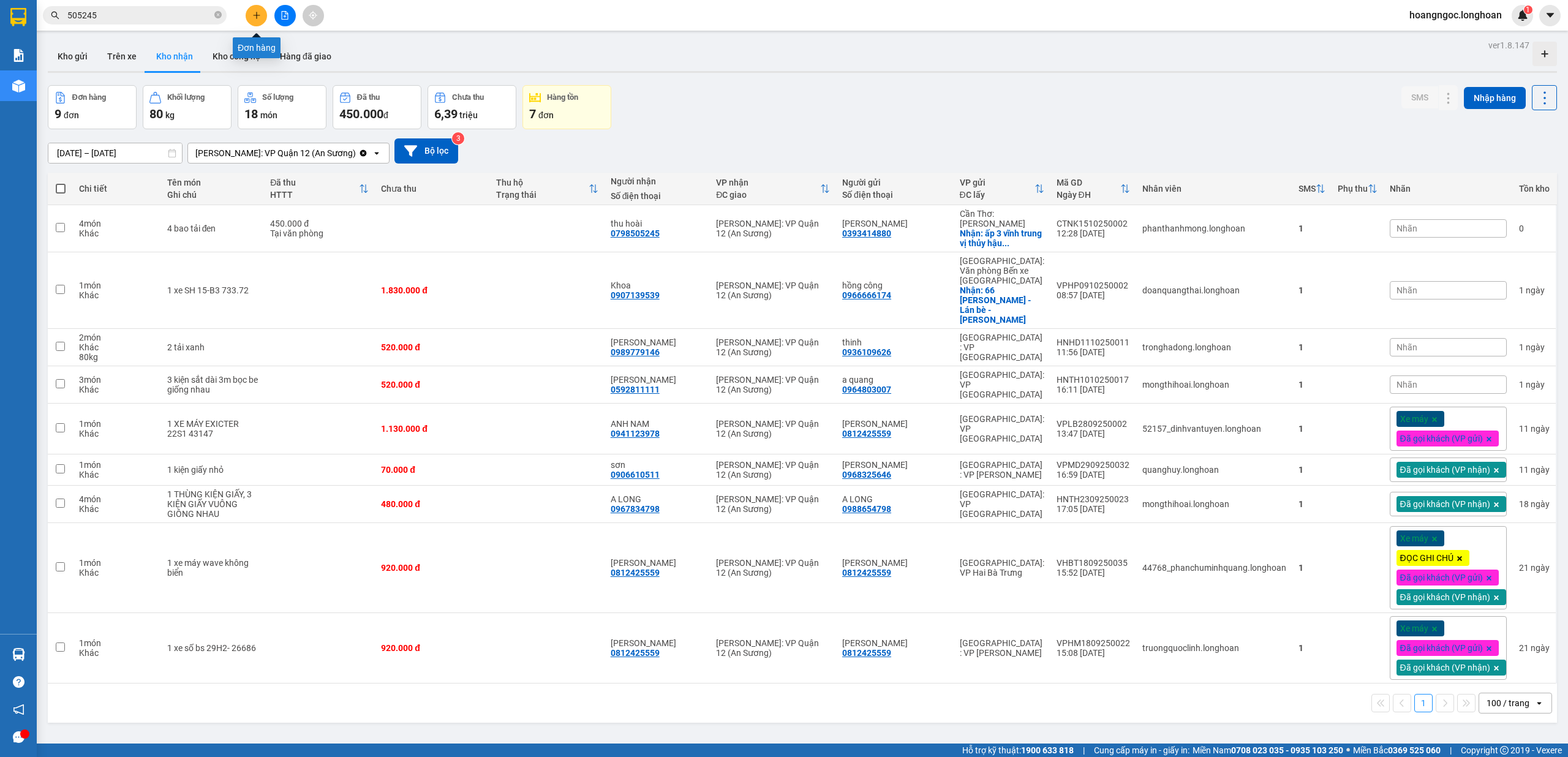
click at [258, 13] on icon "plus" at bounding box center [256, 15] width 8 height 8
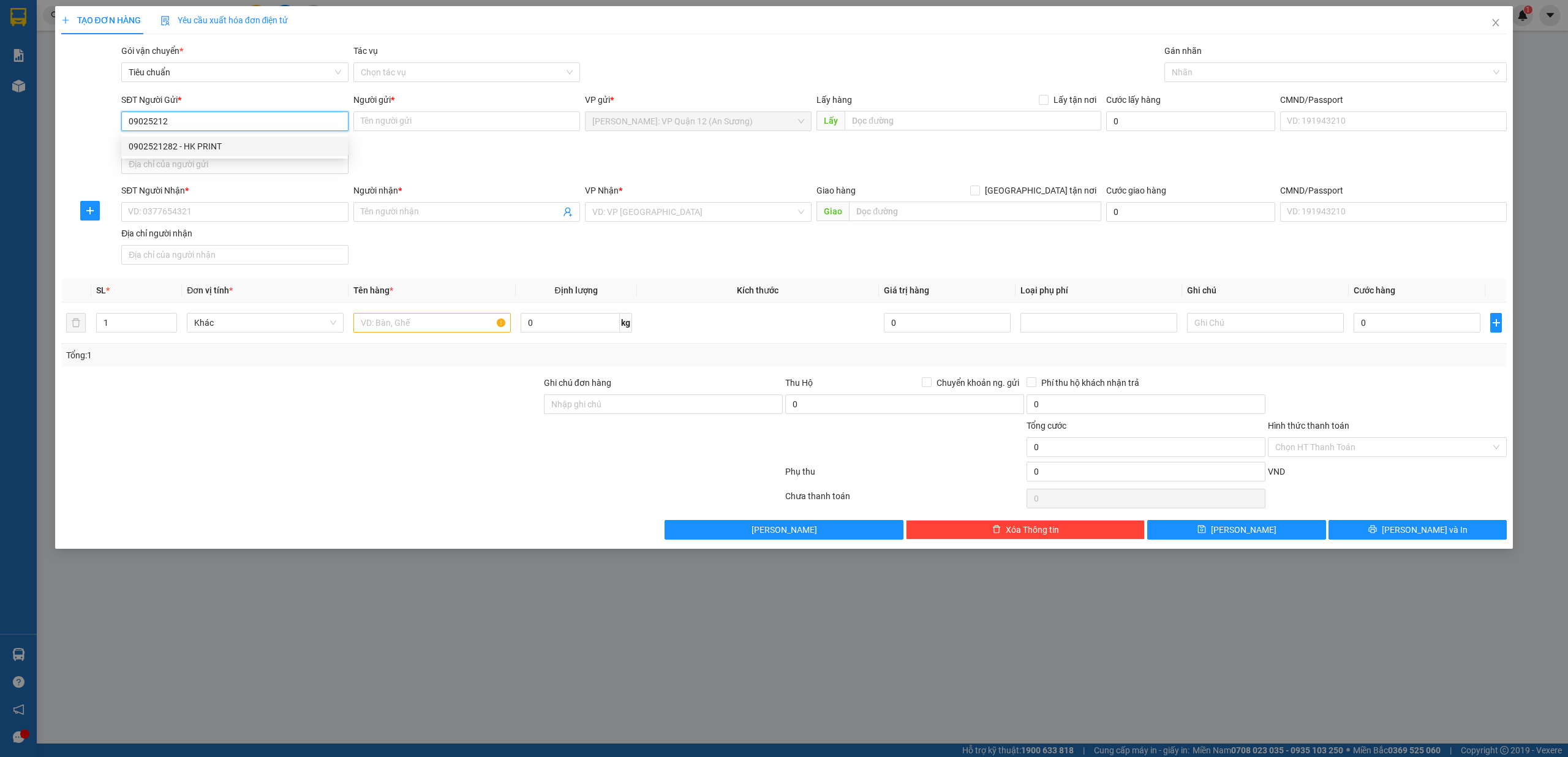
drag, startPoint x: 260, startPoint y: 143, endPoint x: 298, endPoint y: 180, distance: 53.0
click at [260, 145] on div "0902521282 - HK PRINT" at bounding box center [235, 146] width 212 height 13
type input "0902521282"
type input "HK PRINT"
type input "0902521282"
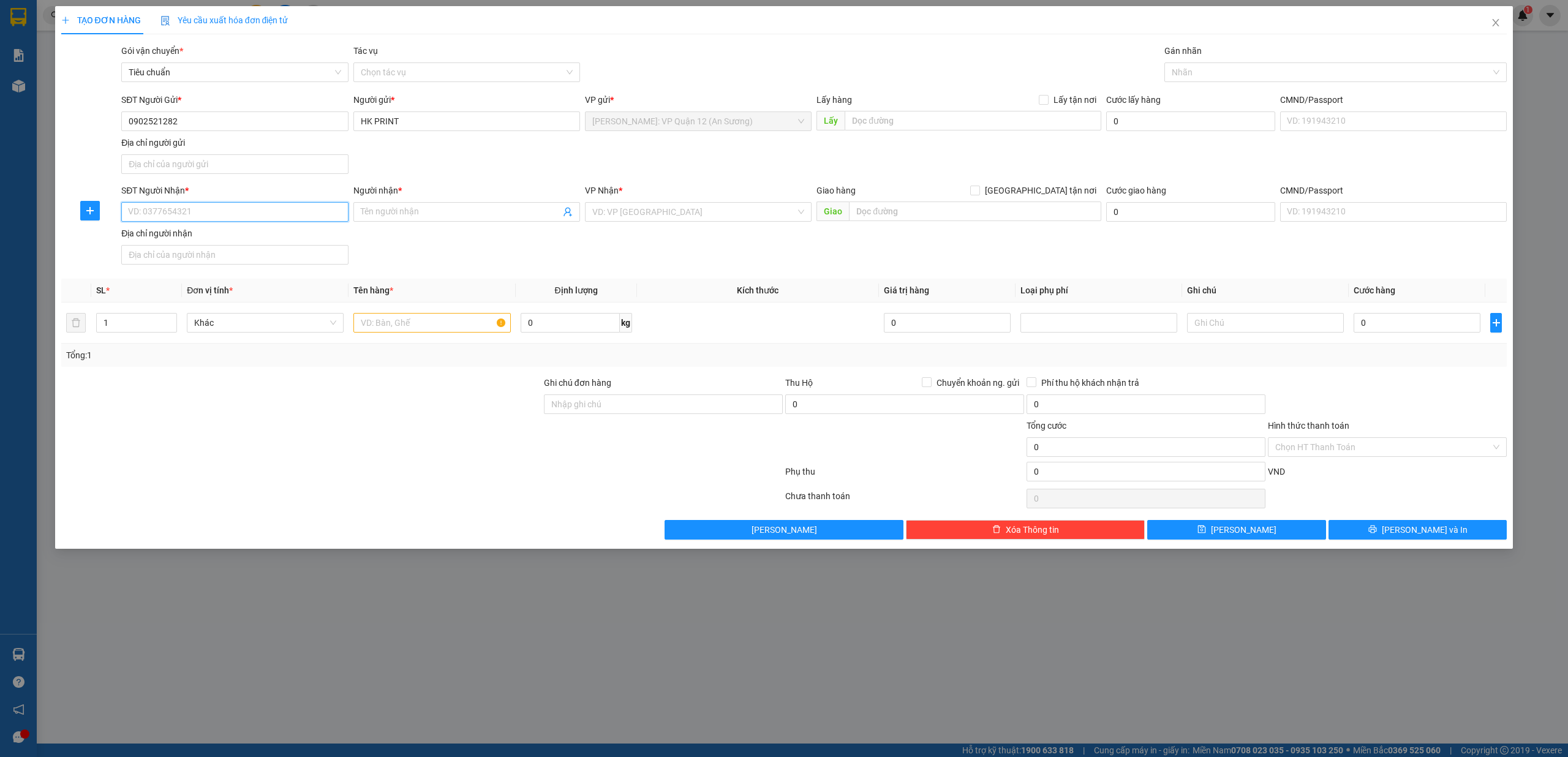
click at [253, 219] on input "SĐT Người Nhận *" at bounding box center [234, 212] width 226 height 19
click at [152, 318] on input "1" at bounding box center [137, 323] width 80 height 19
type input "2"
drag, startPoint x: 169, startPoint y: 320, endPoint x: 361, endPoint y: 337, distance: 192.8
click at [172, 320] on icon "up" at bounding box center [171, 319] width 4 height 4
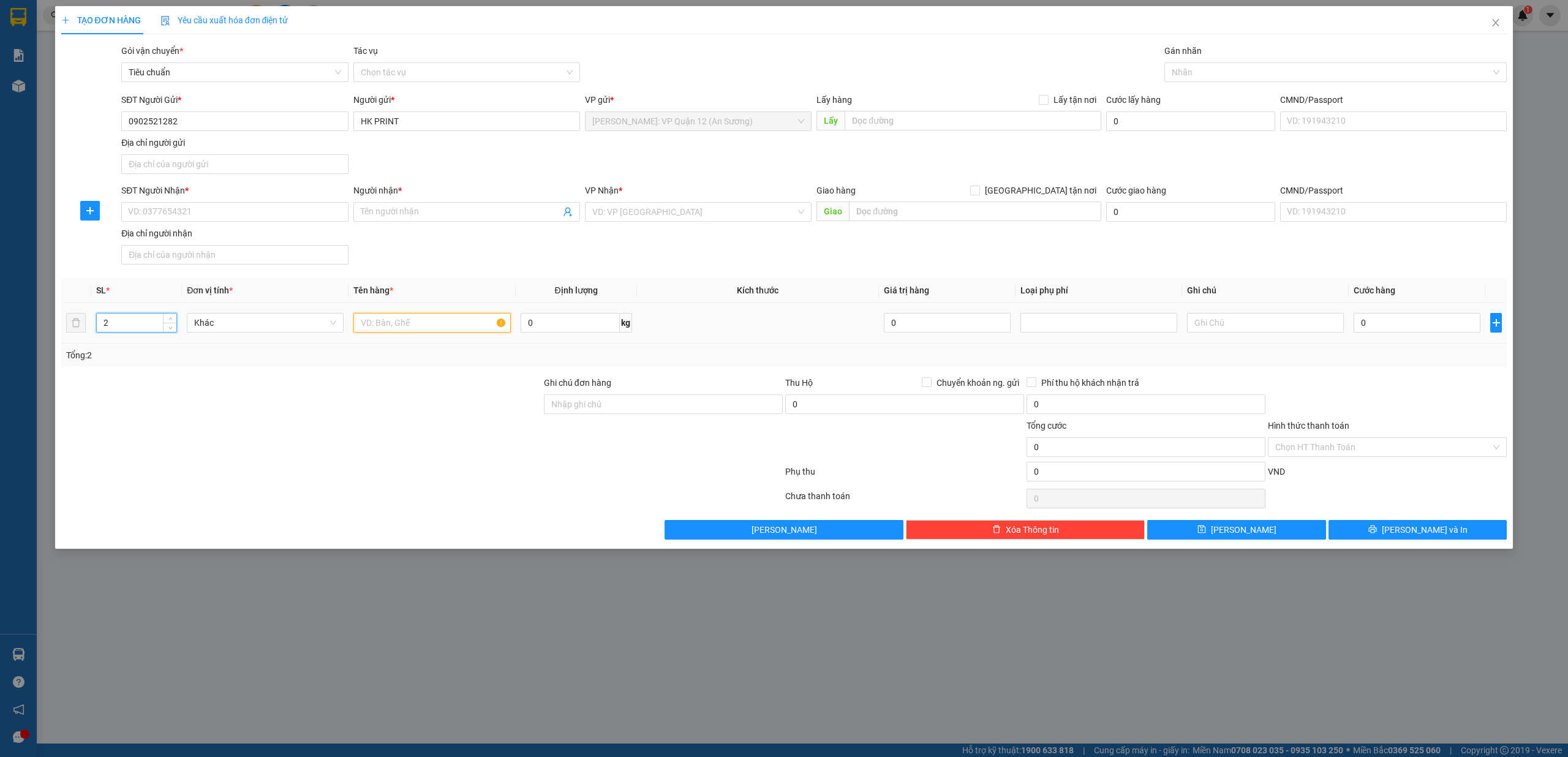
click at [410, 325] on input "text" at bounding box center [432, 323] width 157 height 19
type input "2 thùng carton ("
drag, startPoint x: 657, startPoint y: 408, endPoint x: 666, endPoint y: 410, distance: 9.2
click at [657, 408] on input "Ghi chú đơn hàng" at bounding box center [663, 404] width 239 height 19
type input "nhận theo kiện - hư hỏng không chịu trách nhiệm"
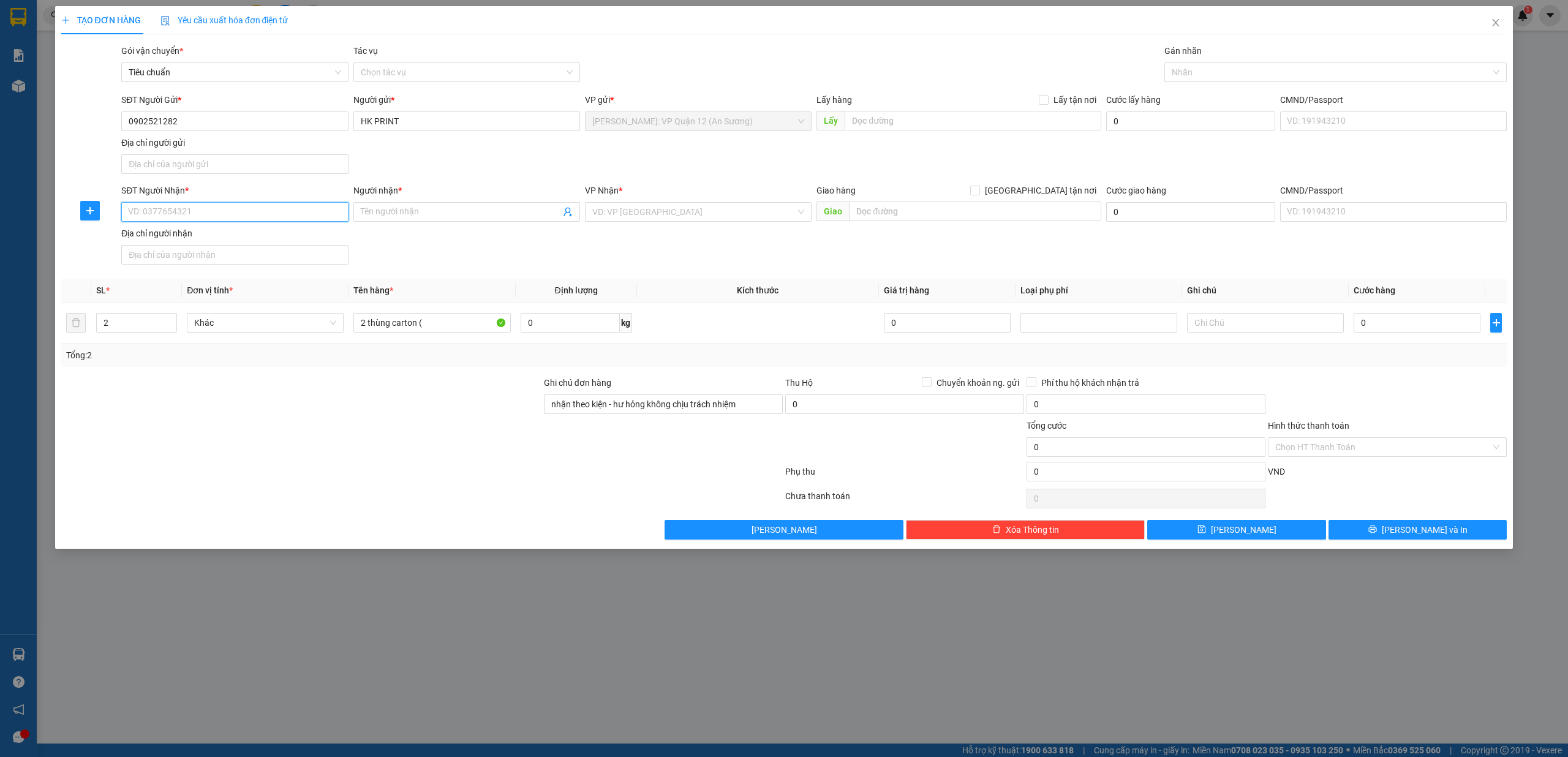
click at [261, 214] on input "SĐT Người Nhận *" at bounding box center [234, 212] width 226 height 19
type input "0397147868"
type input "Hồng Nhạn"
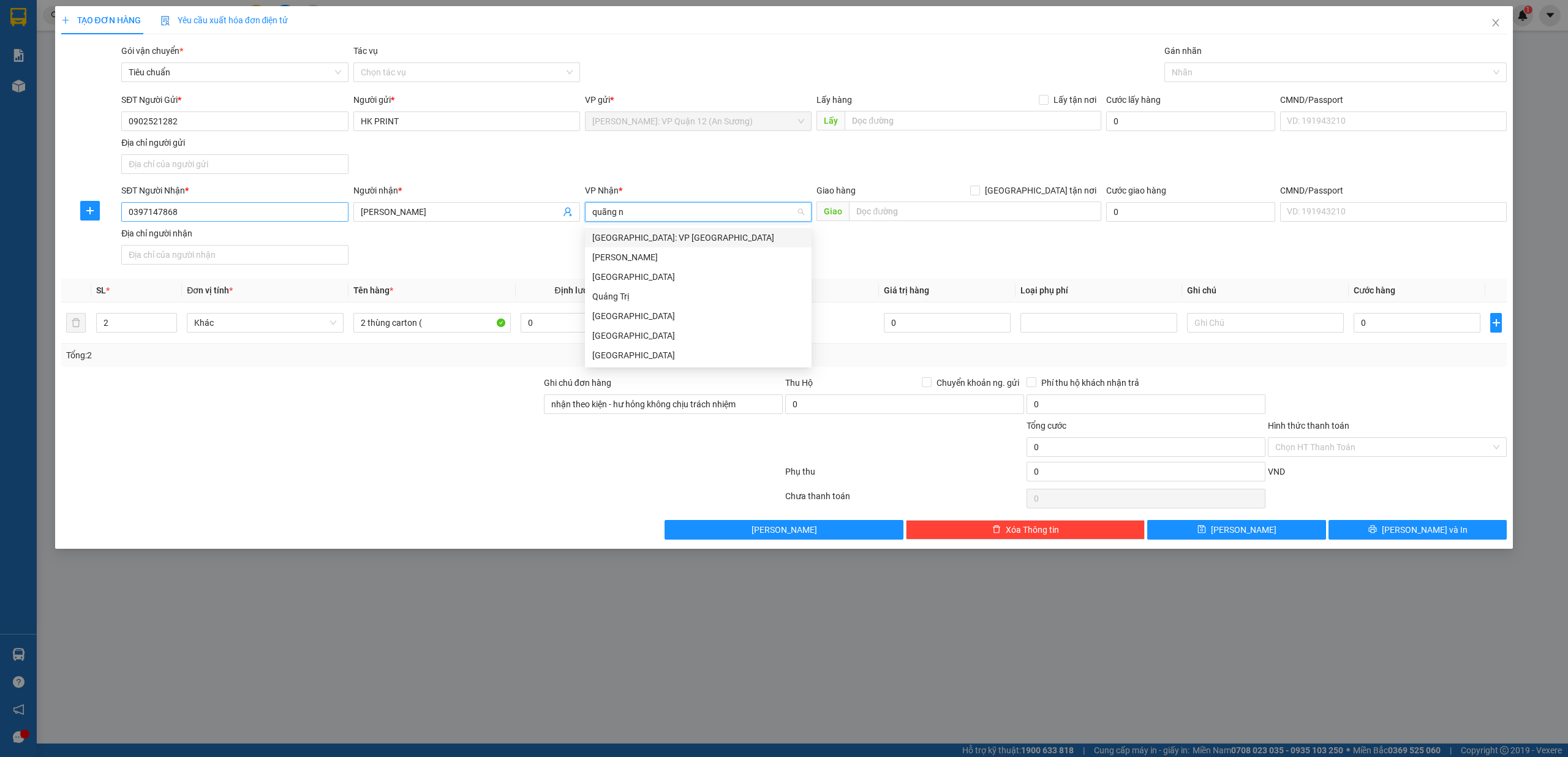
type input "quãng ng"
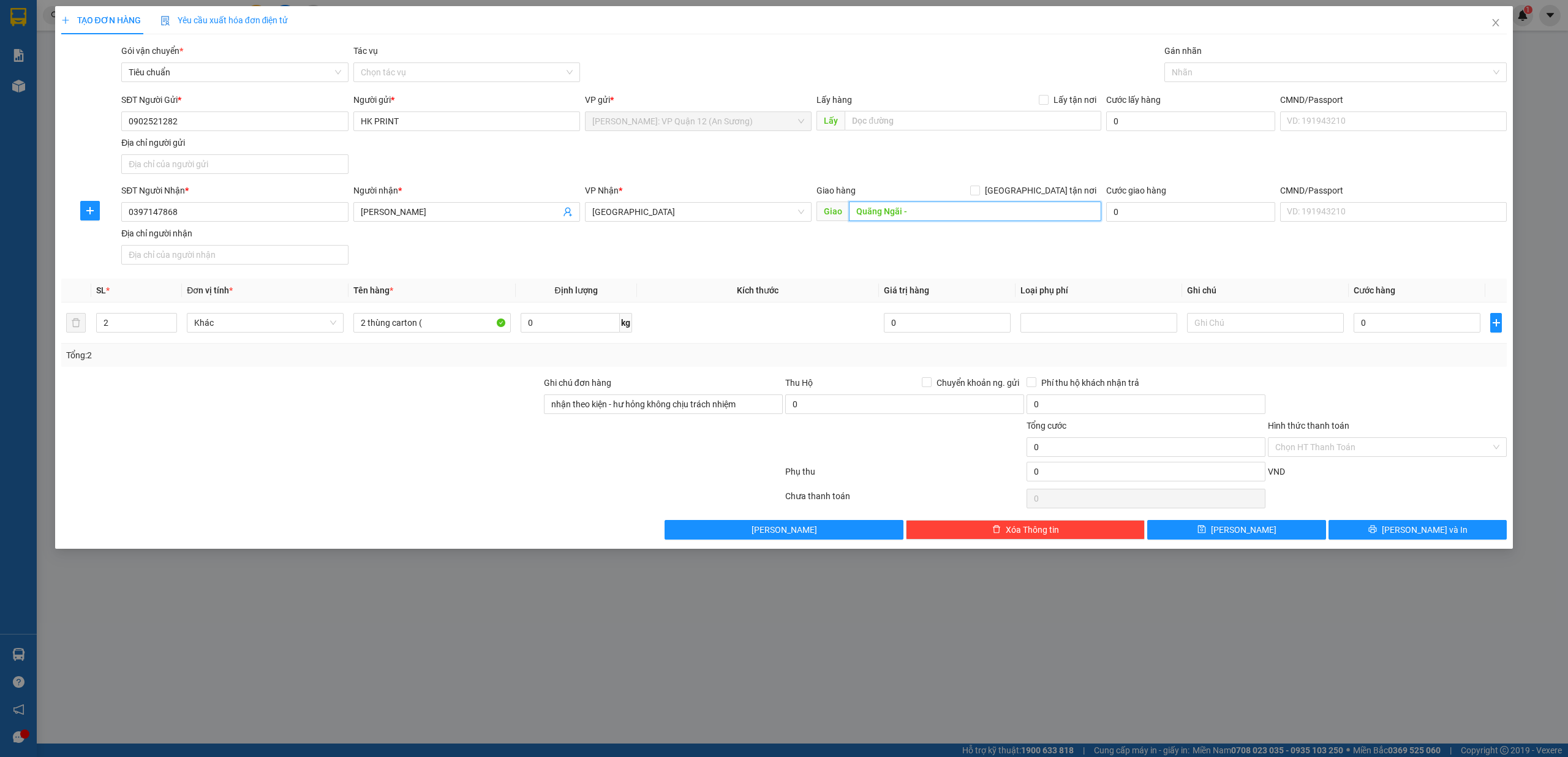
paste input "Bình Sơn giao dọc QL 1A"
type input "Quãng Ngãi - Bình Sơn giao dọc QL 1A"
click at [1097, 251] on div "SĐT Người Nhận * 0397147868 Người nhận * Hồng Nhạn VP Nhận * Quảng Ngãi Giao hà…" at bounding box center [814, 226] width 1391 height 86
click at [471, 332] on input "2 thùng carton (" at bounding box center [432, 323] width 157 height 19
type input "2 thùng carton ( nhãn giấy )"
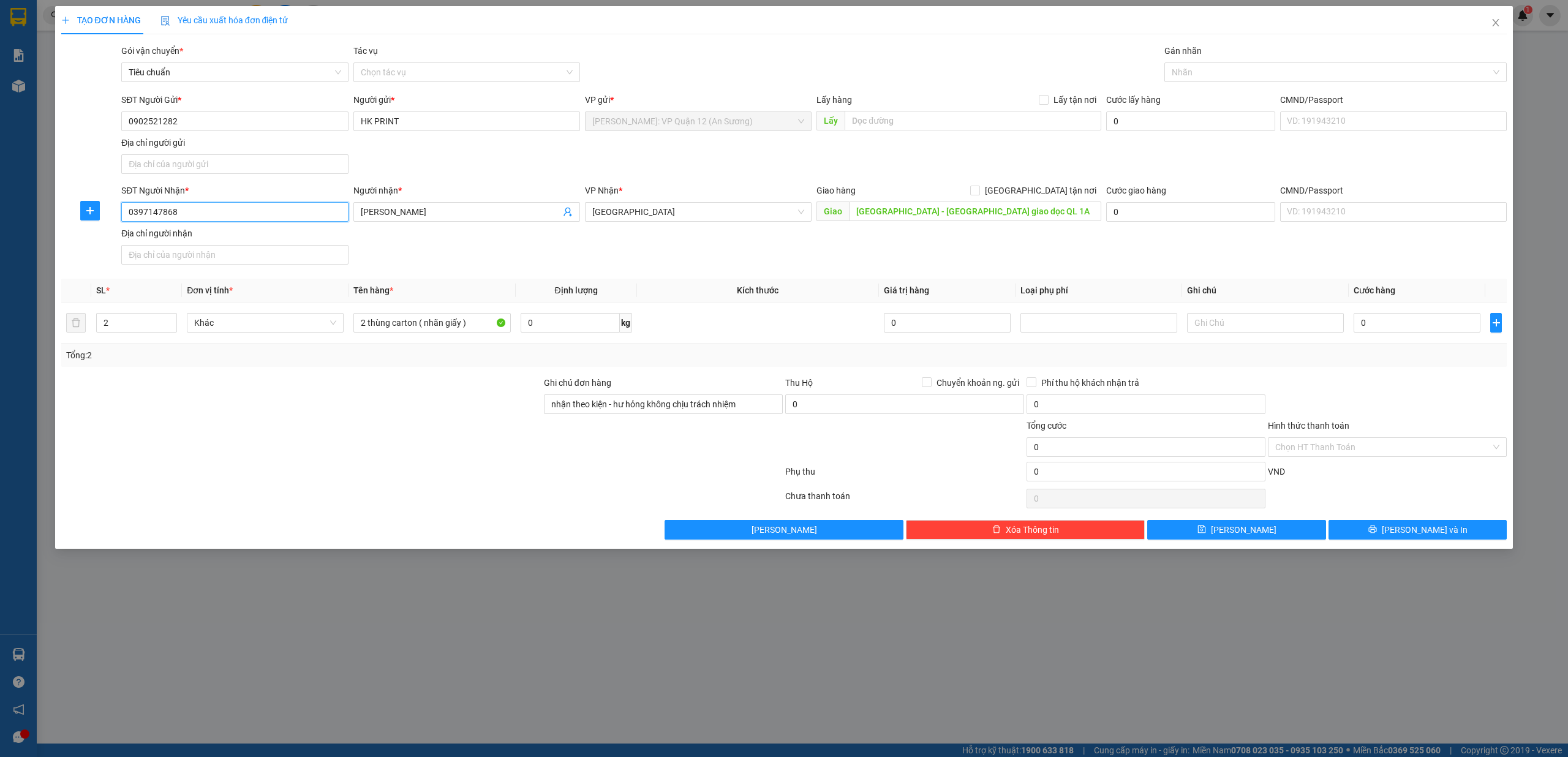
click at [282, 218] on input "0397147868" at bounding box center [234, 212] width 226 height 19
click at [264, 216] on input "0905729705" at bounding box center [234, 212] width 226 height 19
type input "0905729705"
click at [441, 216] on input "Hồng Nhạn" at bounding box center [460, 212] width 199 height 13
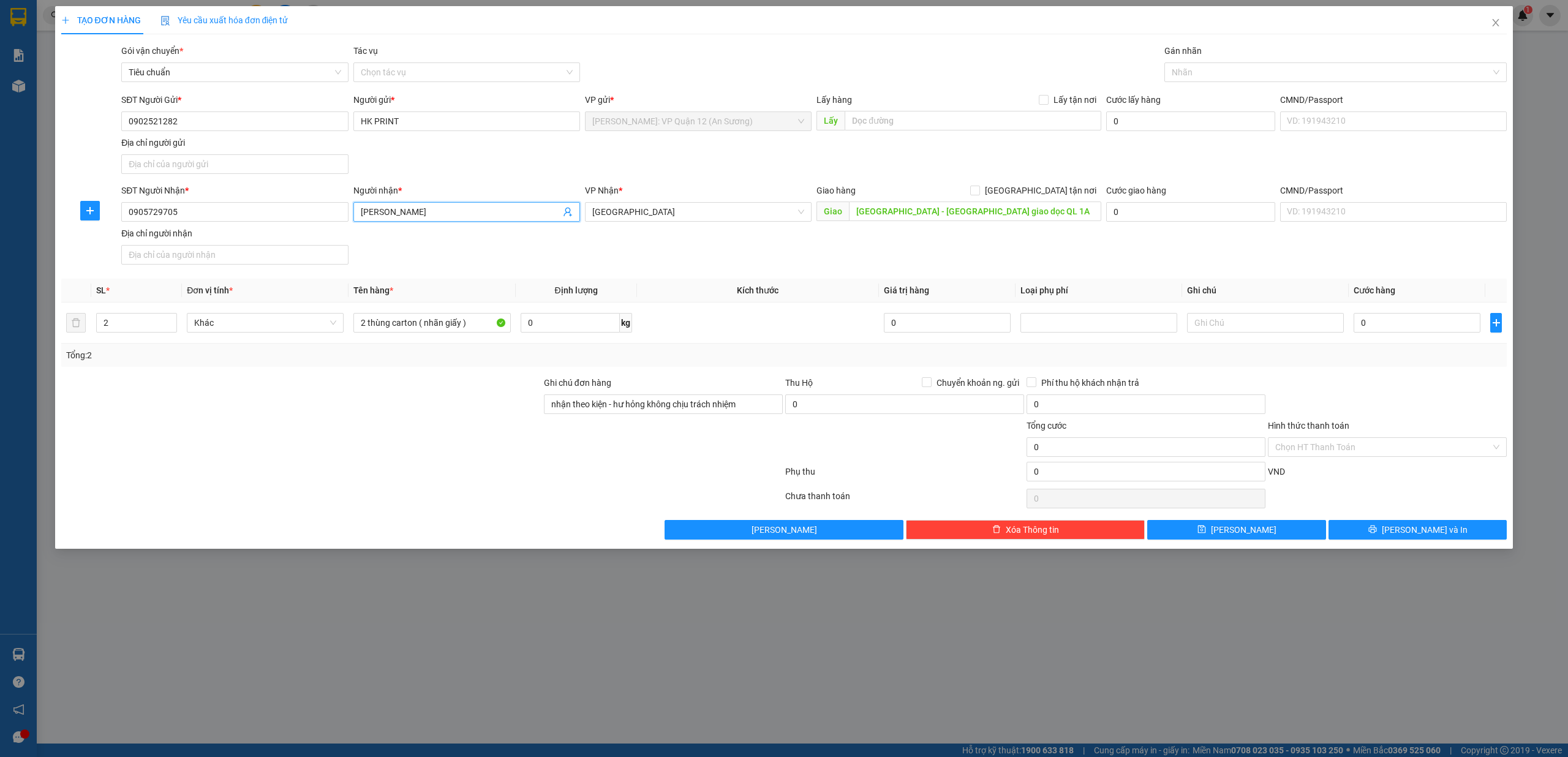
click at [441, 216] on input "Hồng Nhạn" at bounding box center [460, 212] width 199 height 13
type input "c"
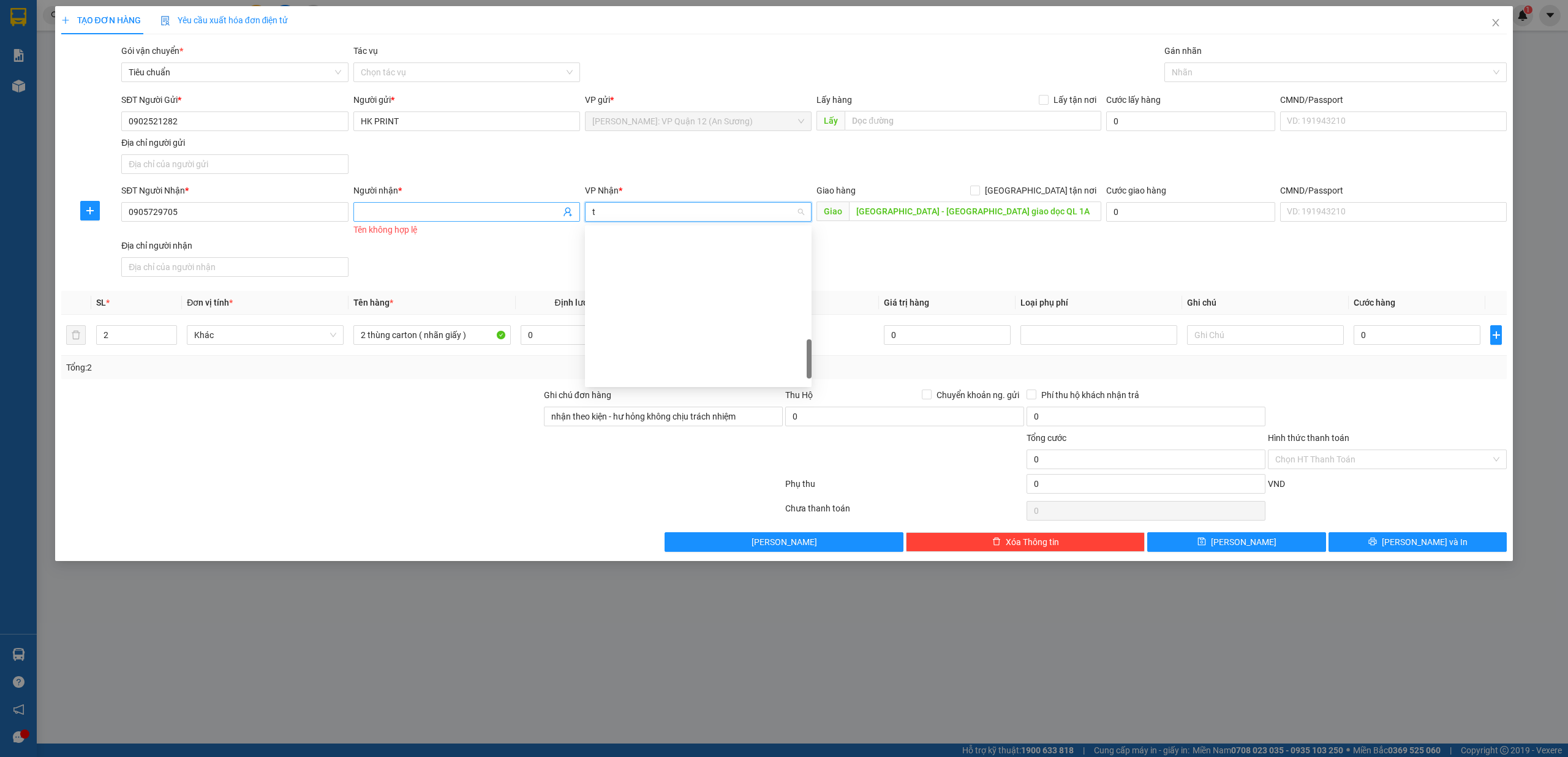
type input "tk"
click at [970, 185] on input "[GEOGRAPHIC_DATA] tận nơi" at bounding box center [974, 189] width 8 height 8
checkbox input "true"
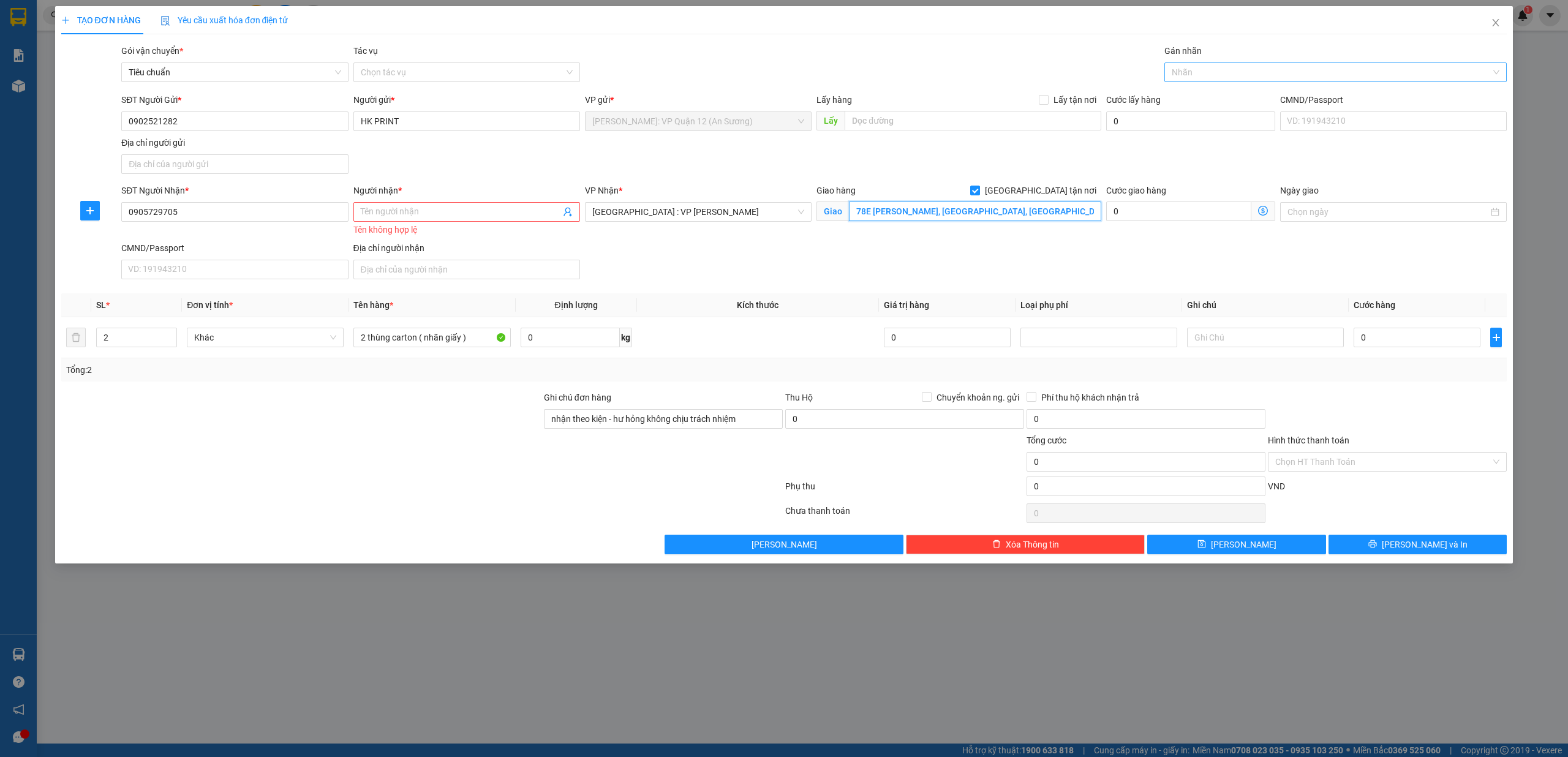
click at [1234, 66] on div at bounding box center [1330, 72] width 325 height 15
type input "78E Nguyễn Chí Thanh, Hải Châu, Đà Nẵng"
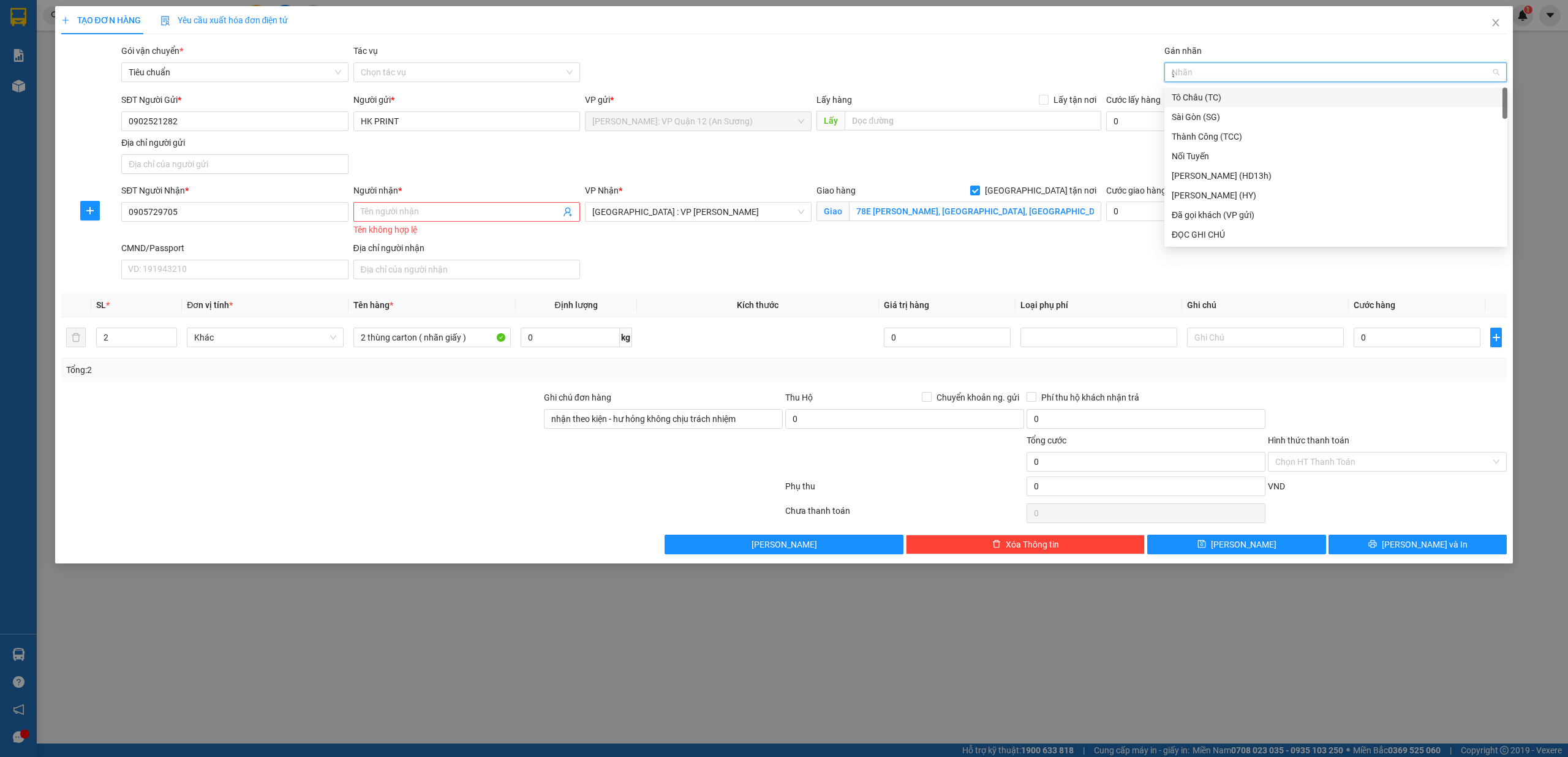
type input "gt"
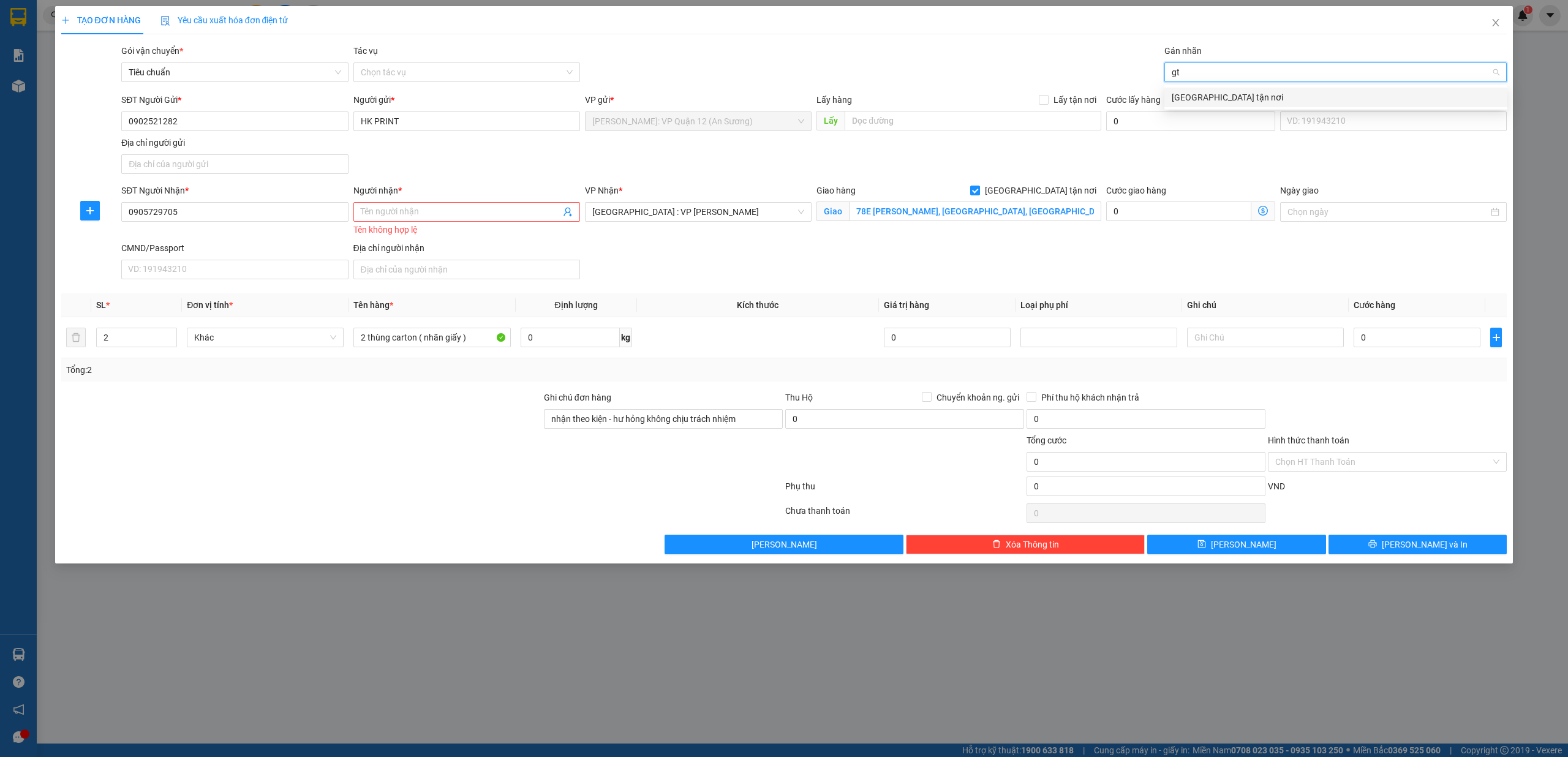
click at [1204, 89] on div "[GEOGRAPHIC_DATA] tận nơi" at bounding box center [1336, 97] width 343 height 19
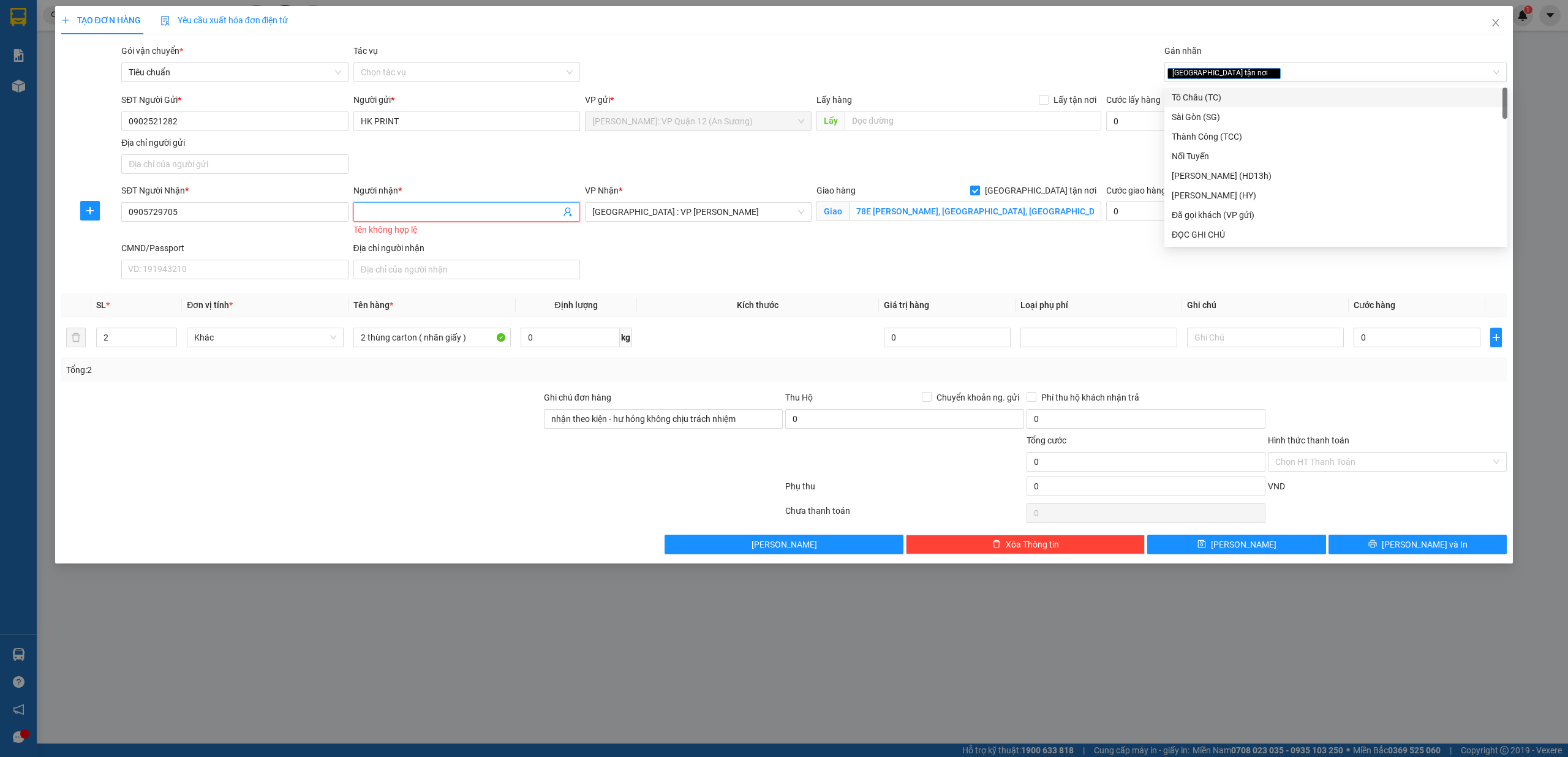
click at [473, 209] on input "Người nhận *" at bounding box center [460, 212] width 199 height 13
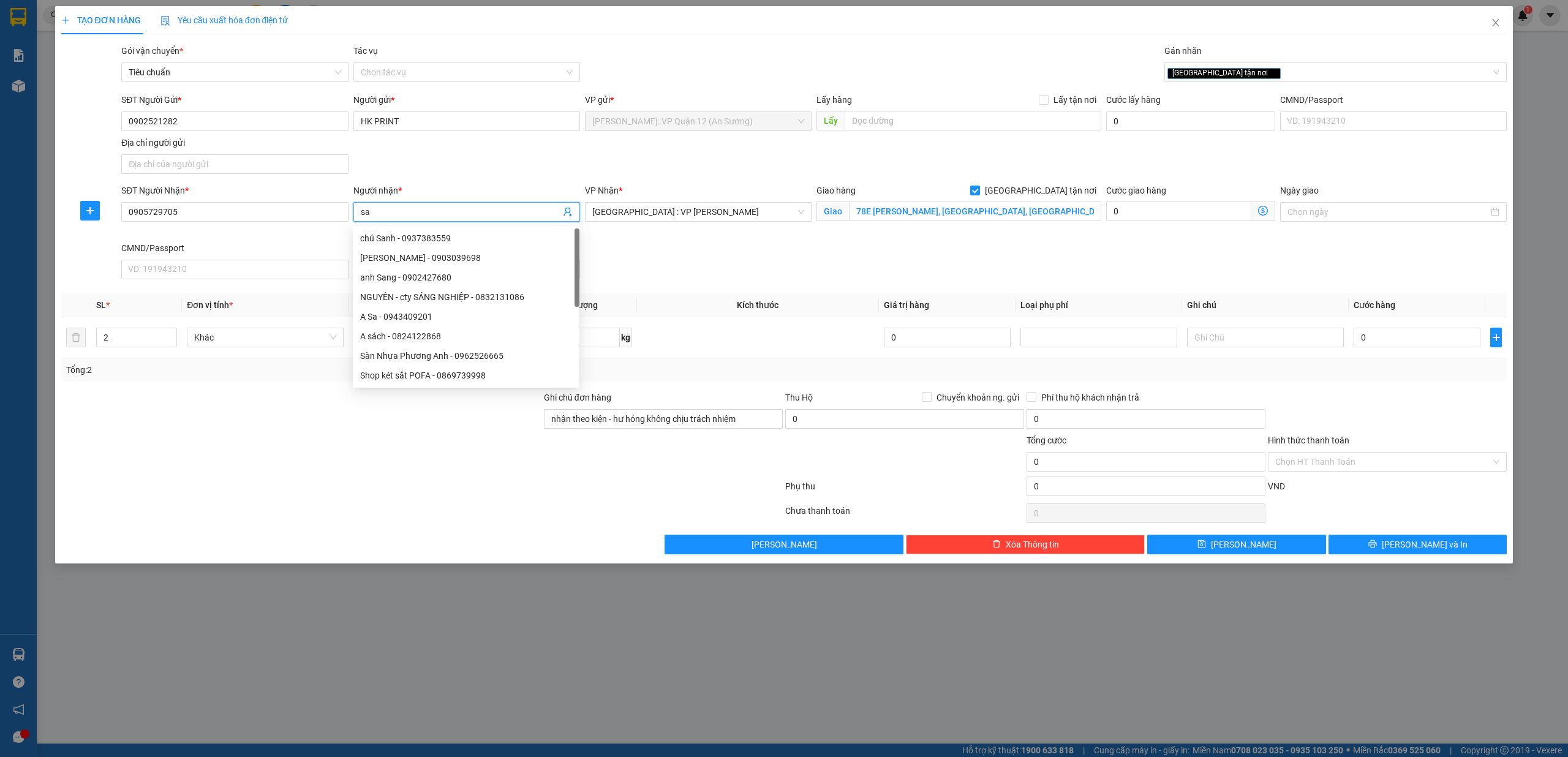
type input "s"
type input "Sami"
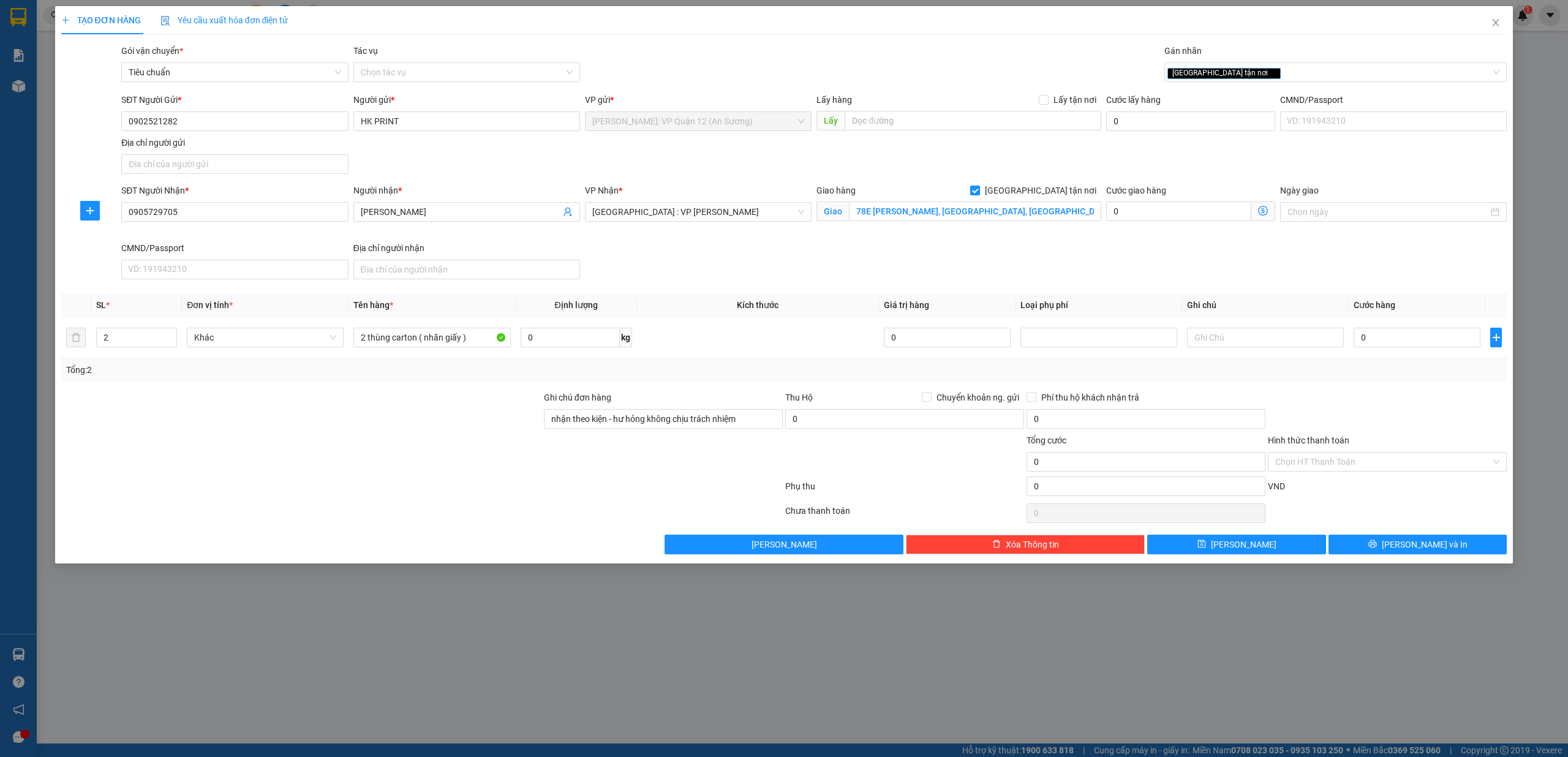
drag, startPoint x: 1064, startPoint y: 250, endPoint x: 1241, endPoint y: 283, distance: 180.0
click at [1064, 250] on div "SĐT Người Nhận * 0905729705 Người nhận * Sami VP Nhận * Đà Nẵng : VP Thanh Khê …" at bounding box center [814, 234] width 1391 height 100
click at [1425, 347] on input "0" at bounding box center [1417, 337] width 127 height 19
type input "4"
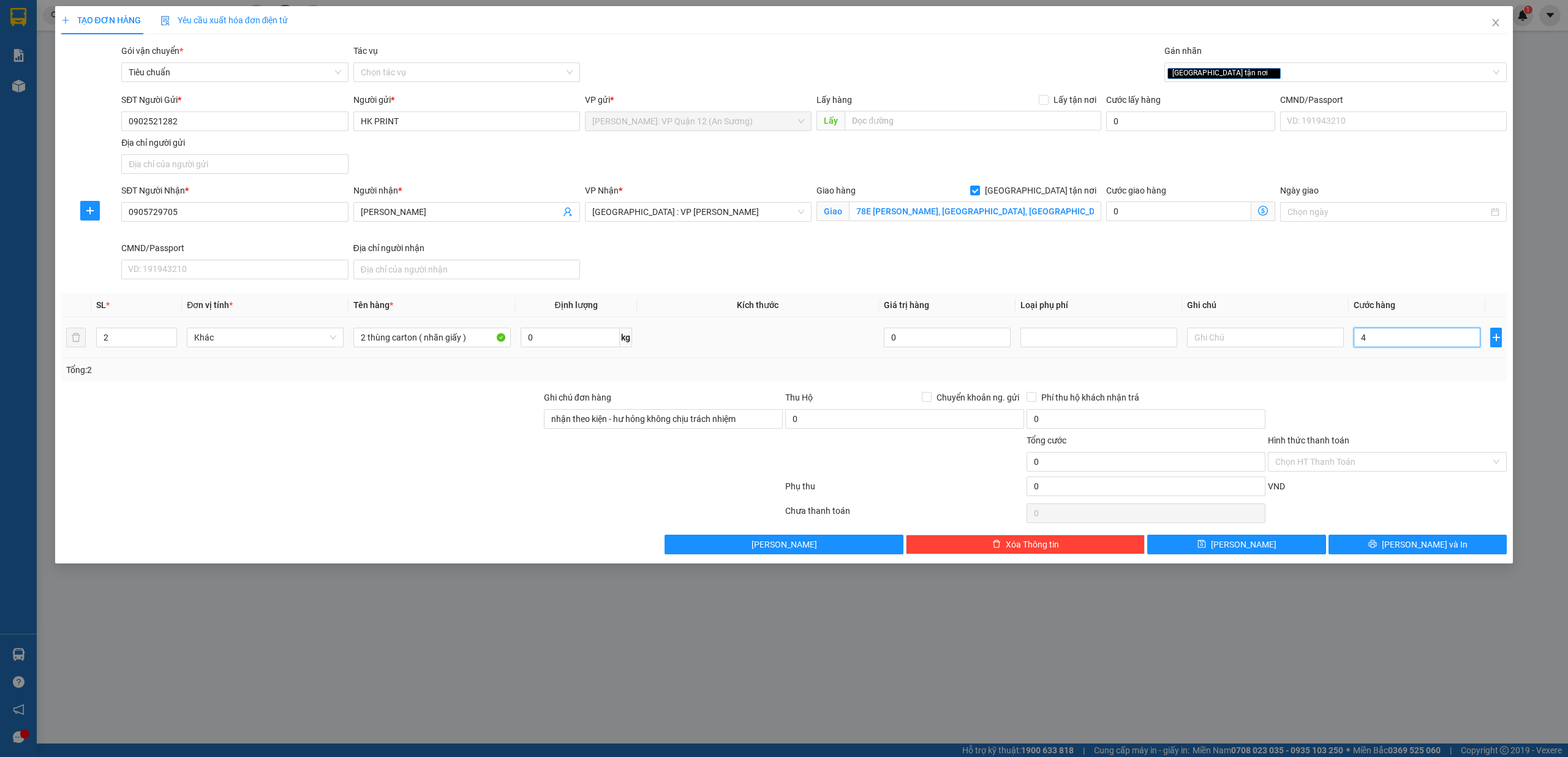
type input "4"
type input "43"
type input "430"
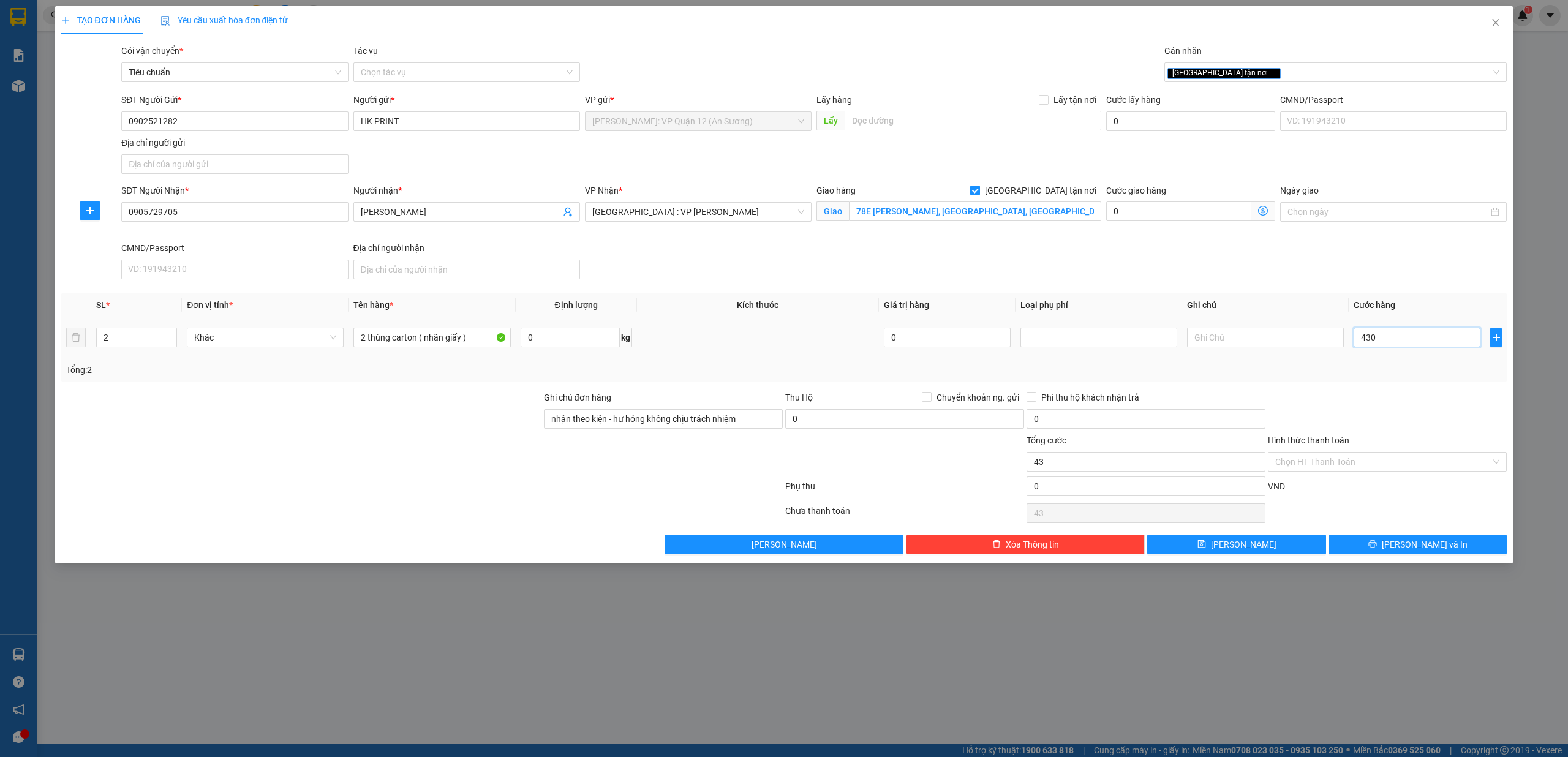
type input "430"
type input "4.300"
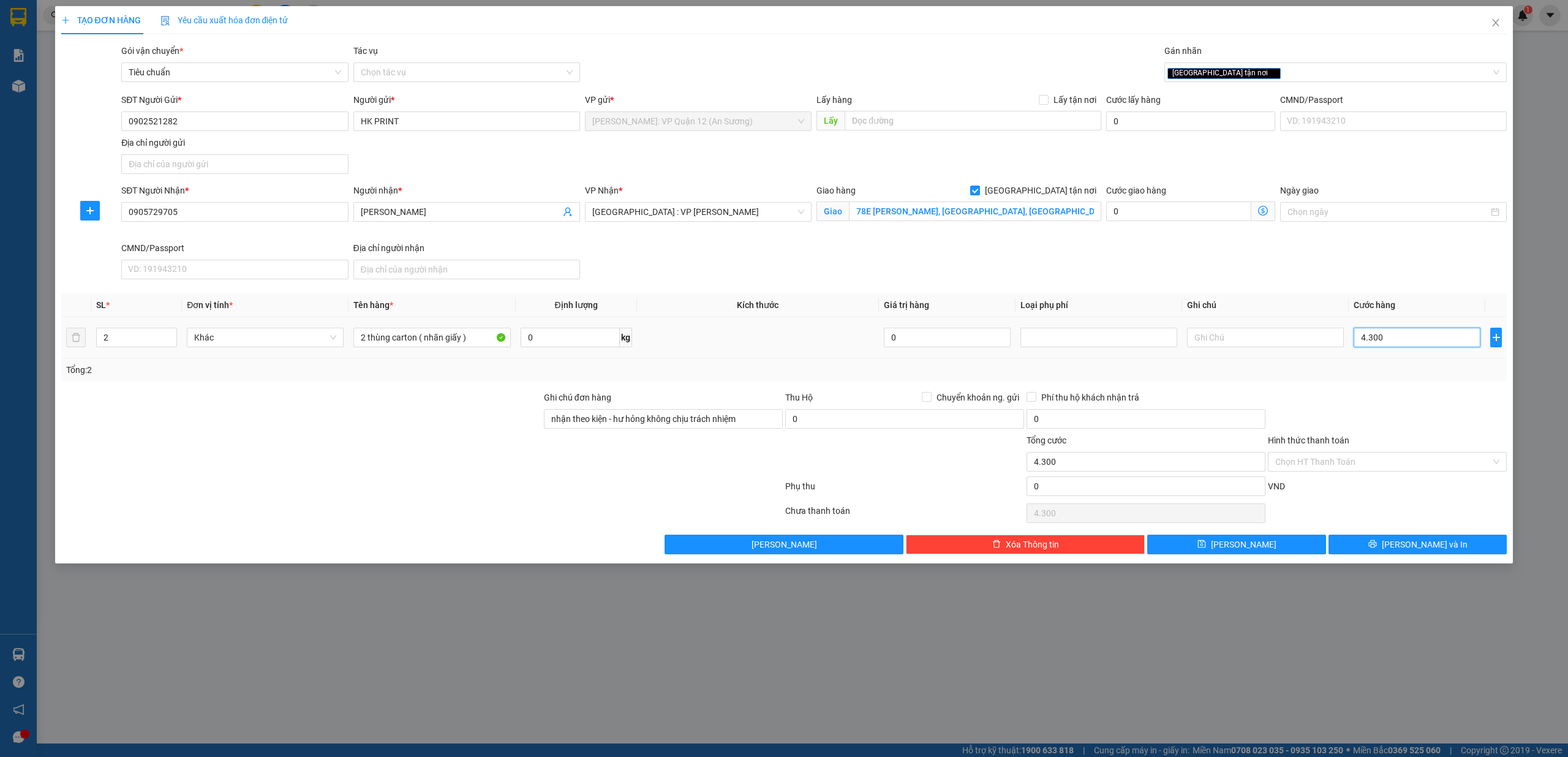
type input "43.000"
type input "430.000"
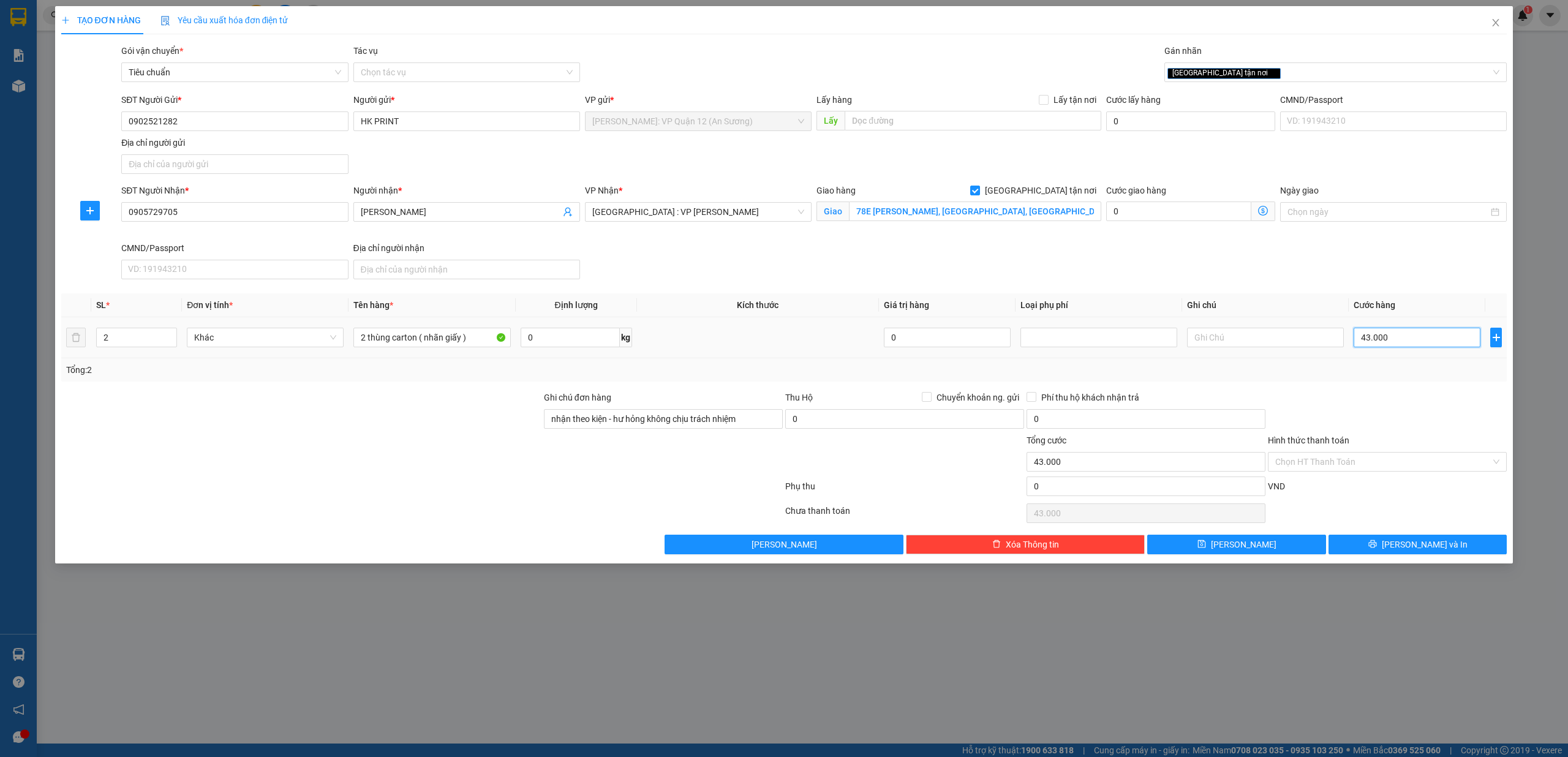
type input "430.000"
click at [1470, 554] on button "[PERSON_NAME] và In" at bounding box center [1418, 544] width 179 height 19
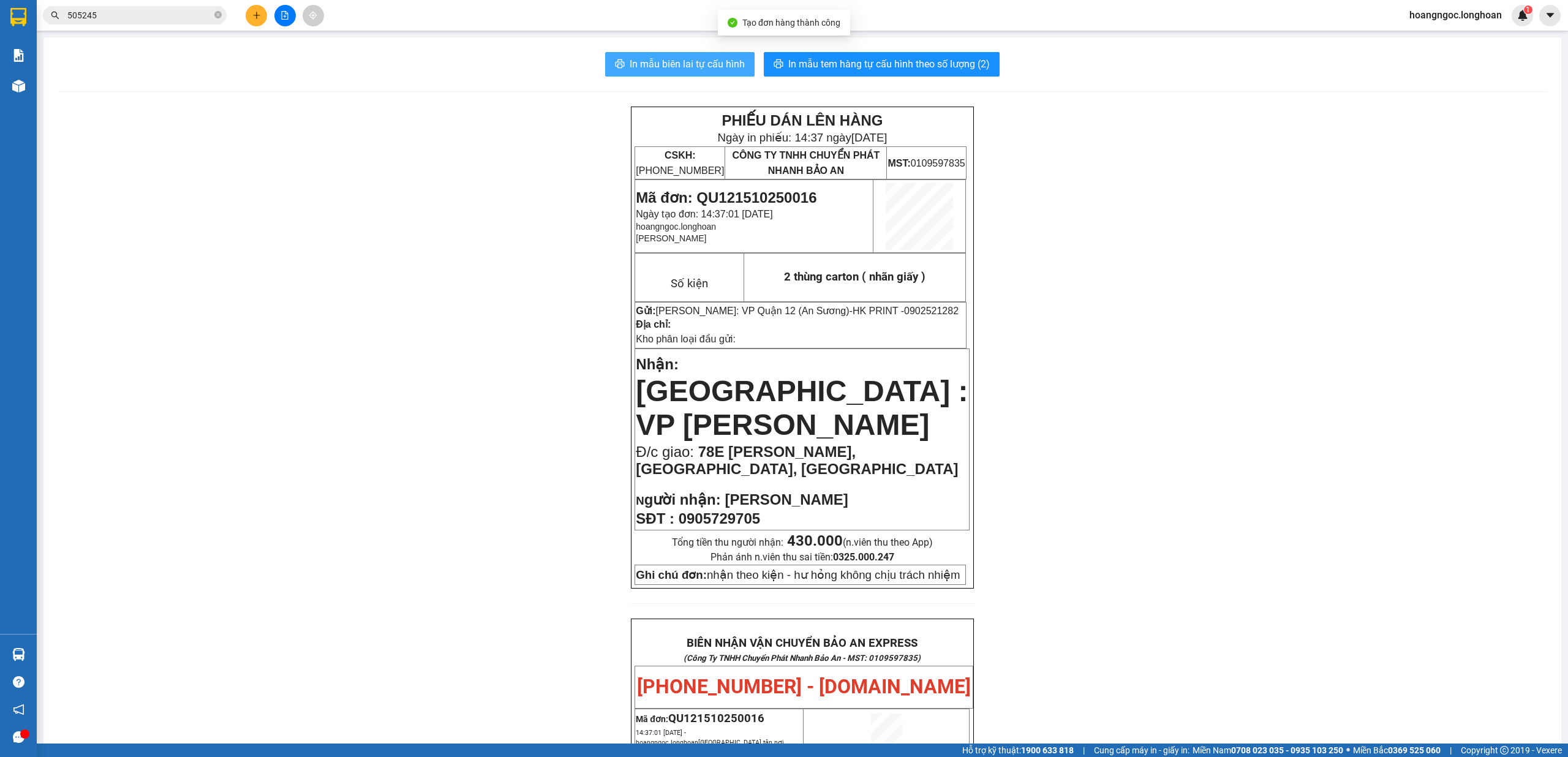
drag, startPoint x: 701, startPoint y: 57, endPoint x: 747, endPoint y: 80, distance: 51.4
click at [702, 57] on span "In mẫu biên lai tự cấu hình" at bounding box center [687, 63] width 115 height 16
click at [894, 72] on button "In mẫu tem hàng tự cấu hình theo số lượng (2)" at bounding box center [882, 64] width 236 height 25
click at [789, 199] on span "Mã đơn: QU121510250016" at bounding box center [726, 197] width 181 height 16
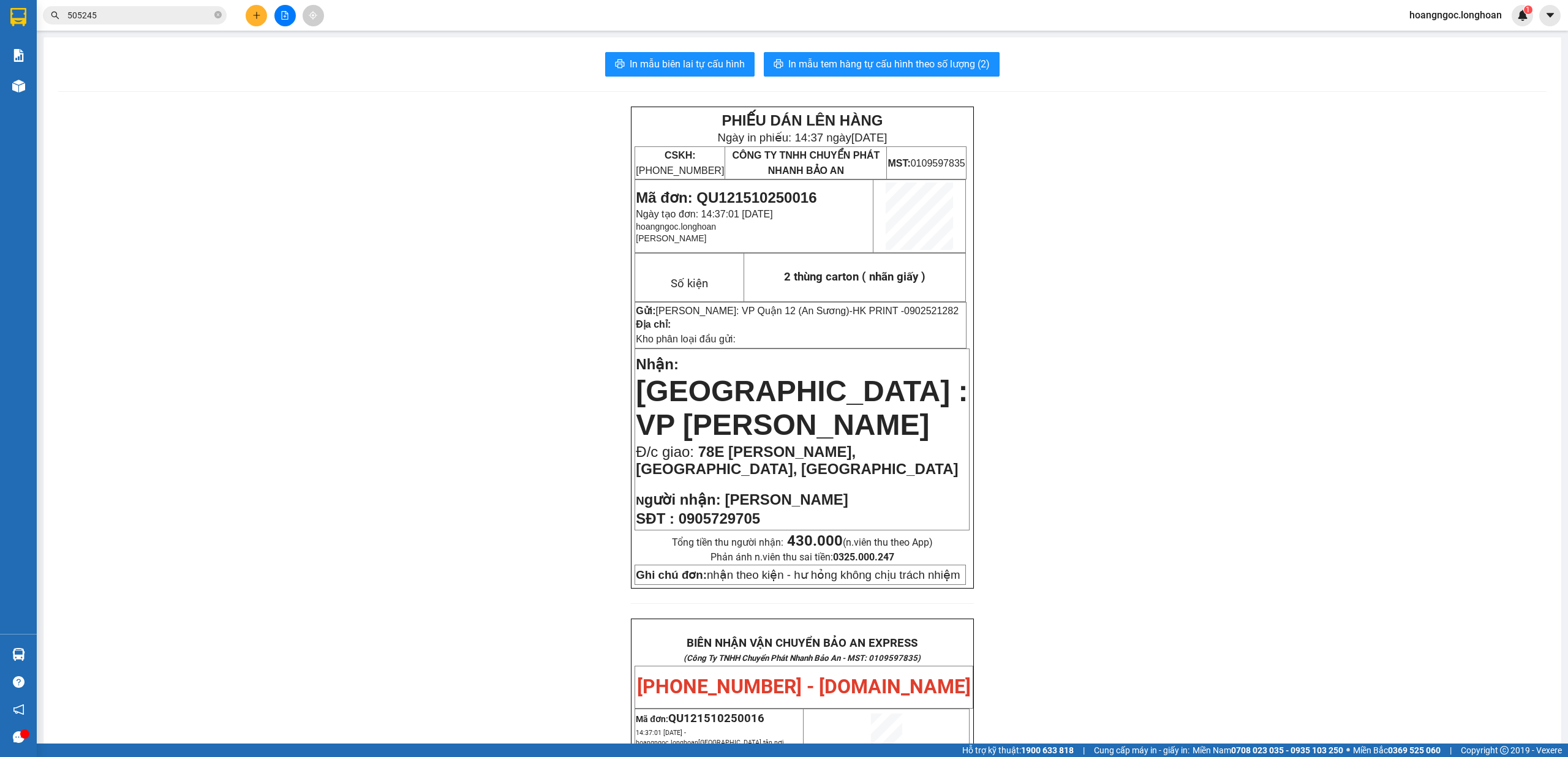
click at [760, 190] on span "Mã đơn: QU121510250016" at bounding box center [726, 197] width 181 height 16
click at [152, 8] on input "505245" at bounding box center [140, 15] width 145 height 13
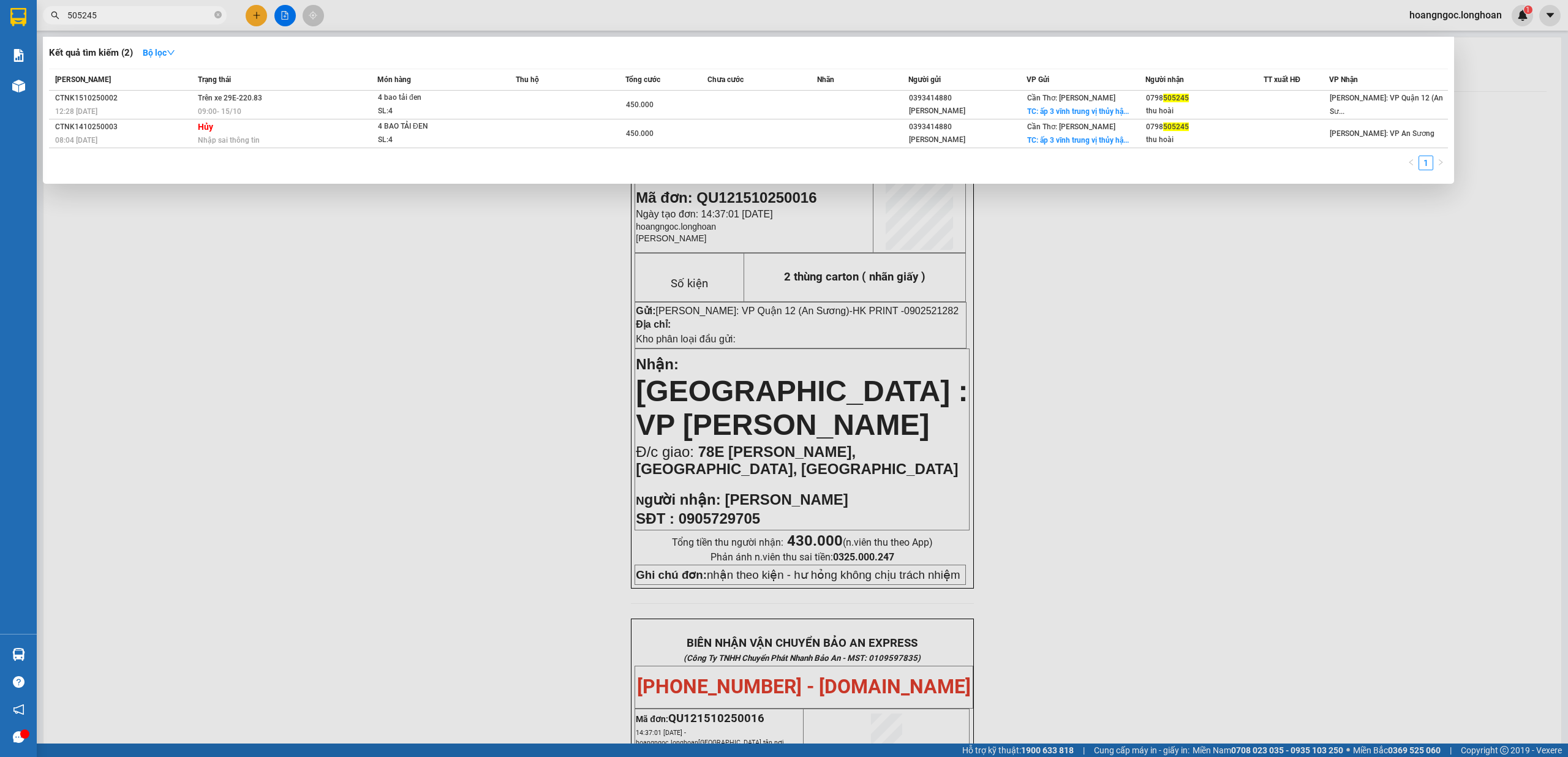
click at [152, 8] on input "505245" at bounding box center [140, 15] width 145 height 13
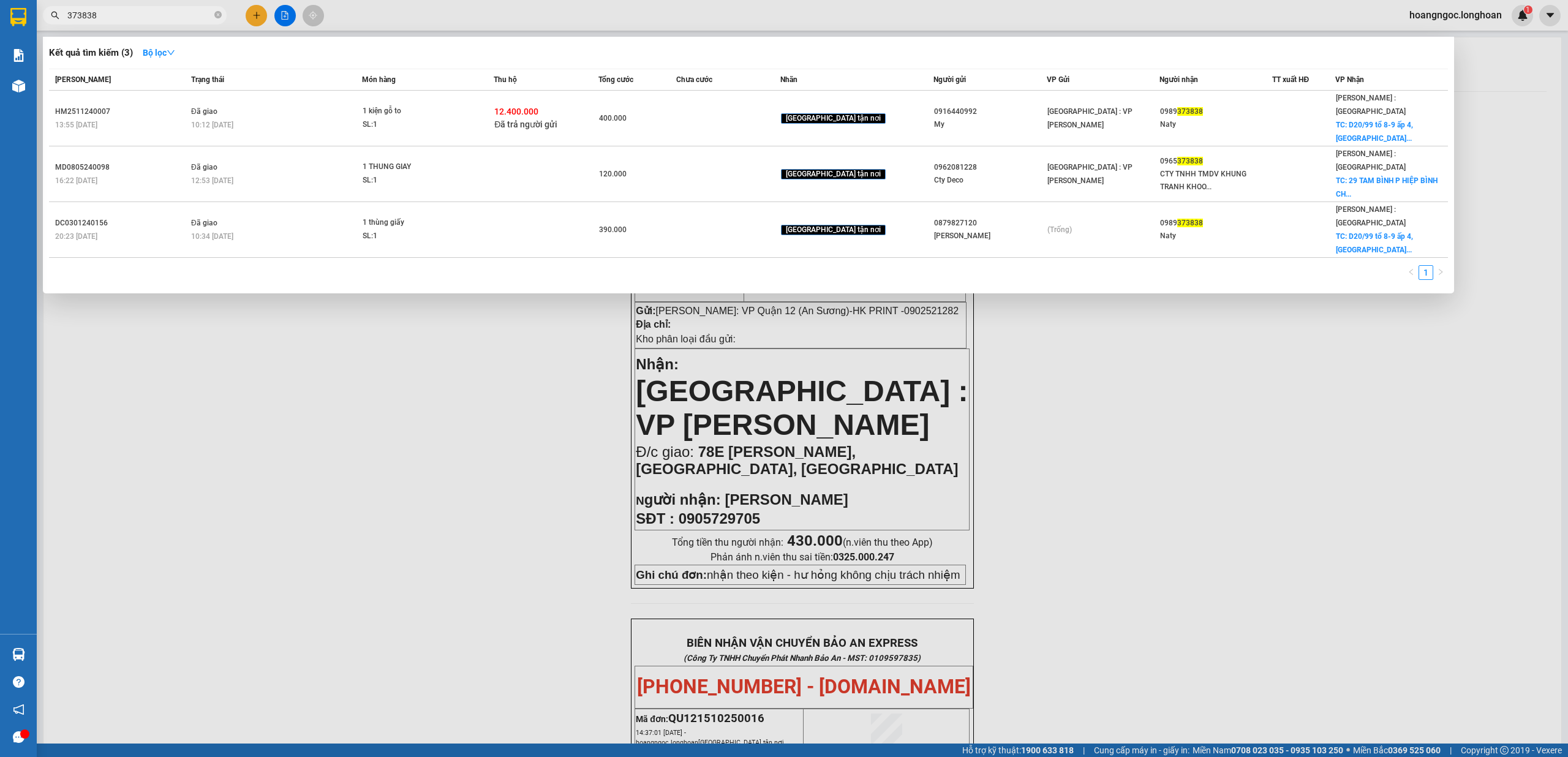
type input "373838"
click at [261, 427] on div at bounding box center [784, 378] width 1568 height 757
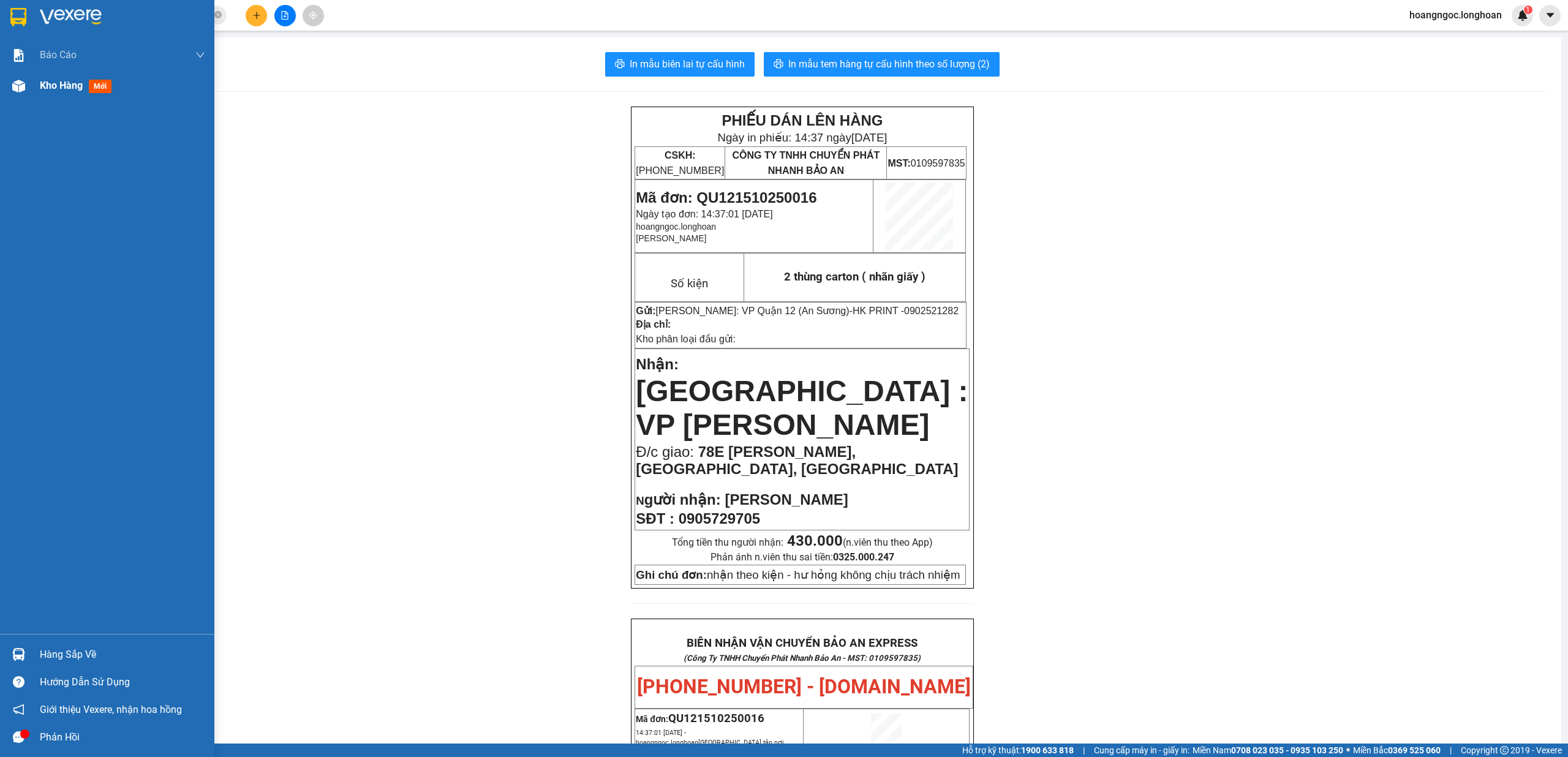
click at [55, 89] on span "Kho hàng" at bounding box center [61, 86] width 43 height 12
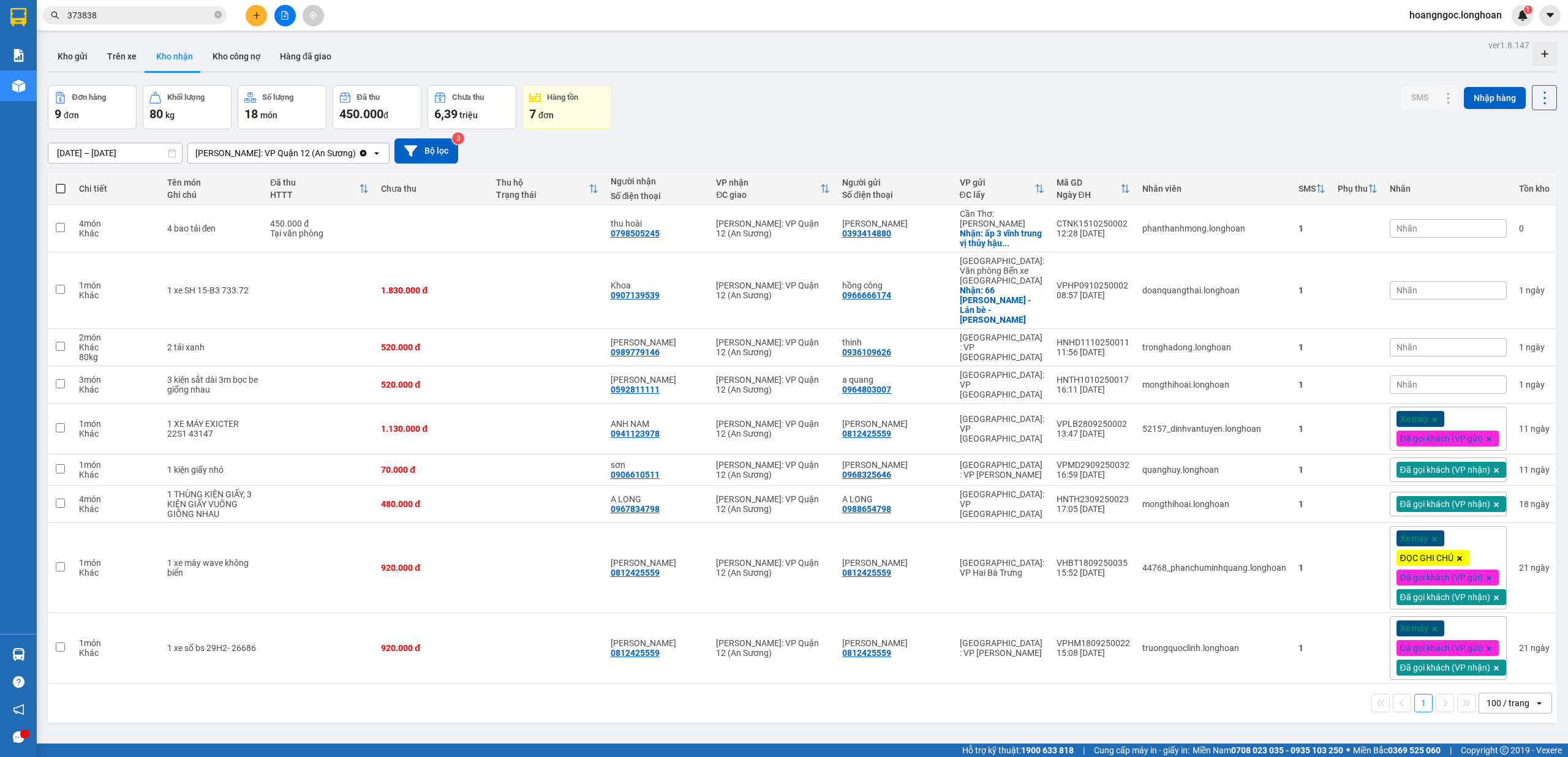
click at [172, 25] on div "Kết quả tìm kiếm ( 3 ) Bộ lọc Mã ĐH Trạng thái Món hàng Thu hộ Tổng cước Chưa c…" at bounding box center [120, 16] width 239 height 22
click at [214, 16] on icon "close-circle" at bounding box center [218, 15] width 7 height 7
click at [175, 18] on input "text" at bounding box center [140, 15] width 145 height 13
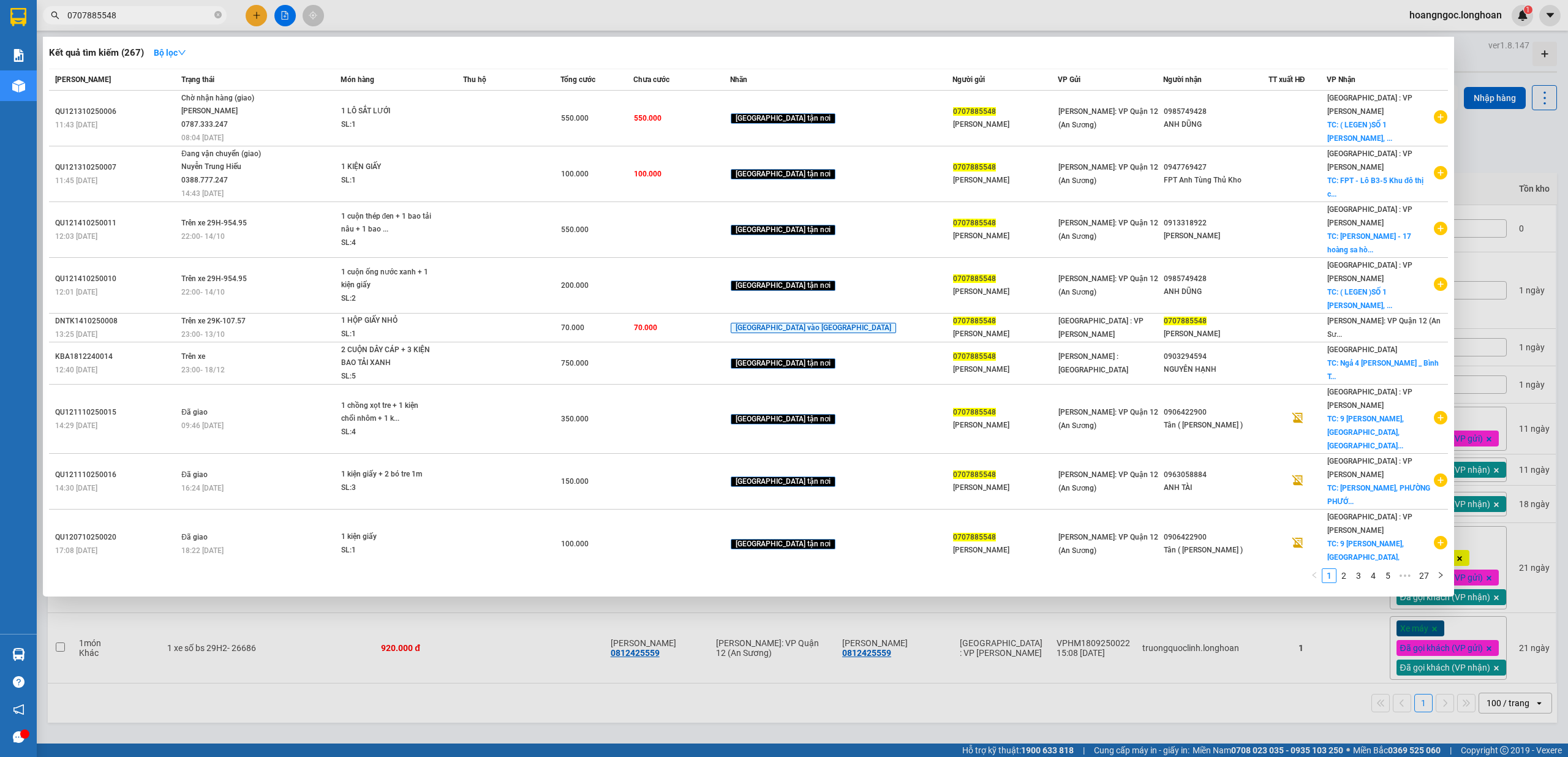
type input "0707885548"
click at [464, 89] on th "Món hàng" at bounding box center [402, 80] width 123 height 22
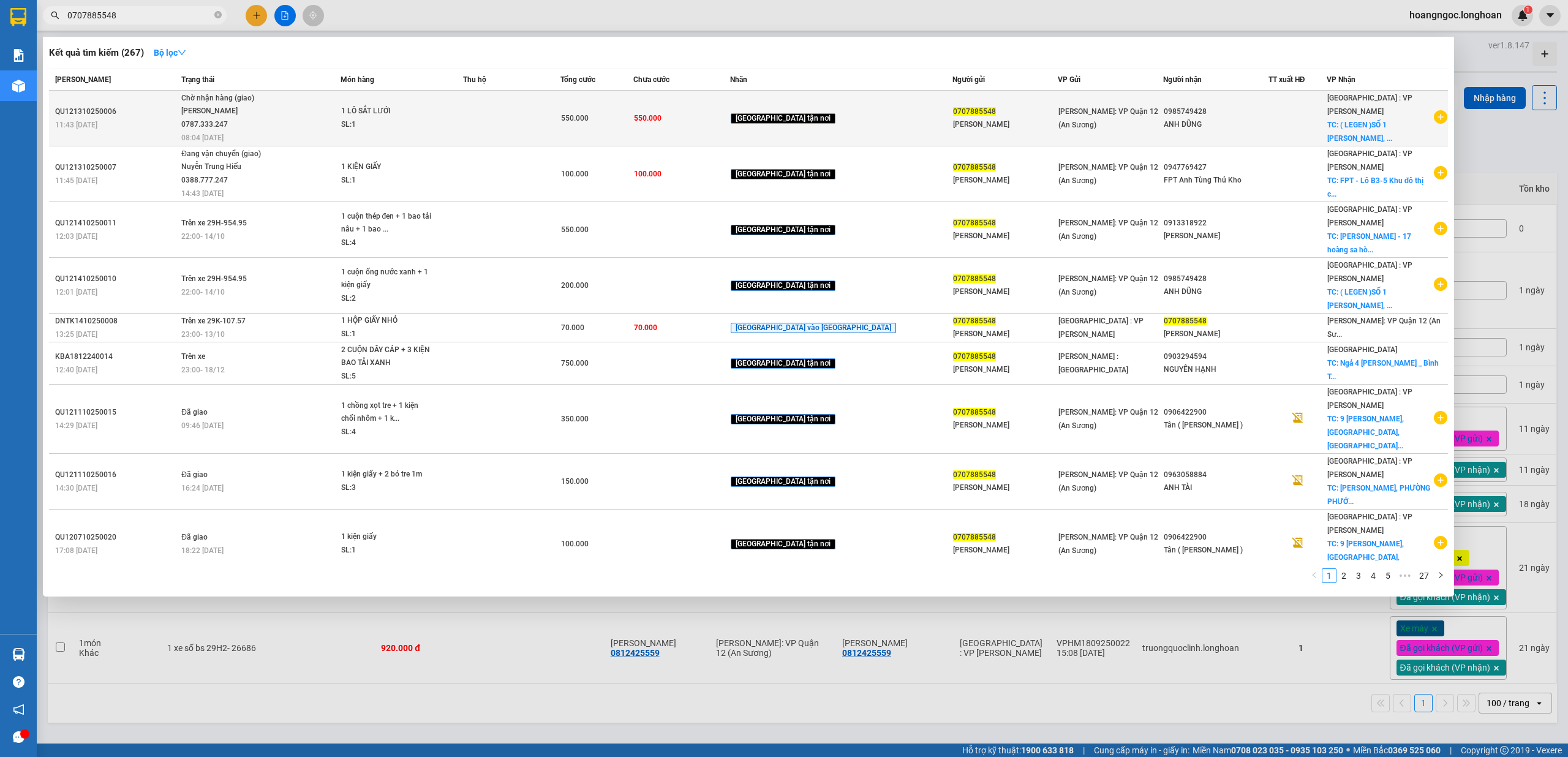
click at [463, 116] on span "1 LÔ SẮT LƯỚI SL: 1" at bounding box center [402, 117] width 122 height 26
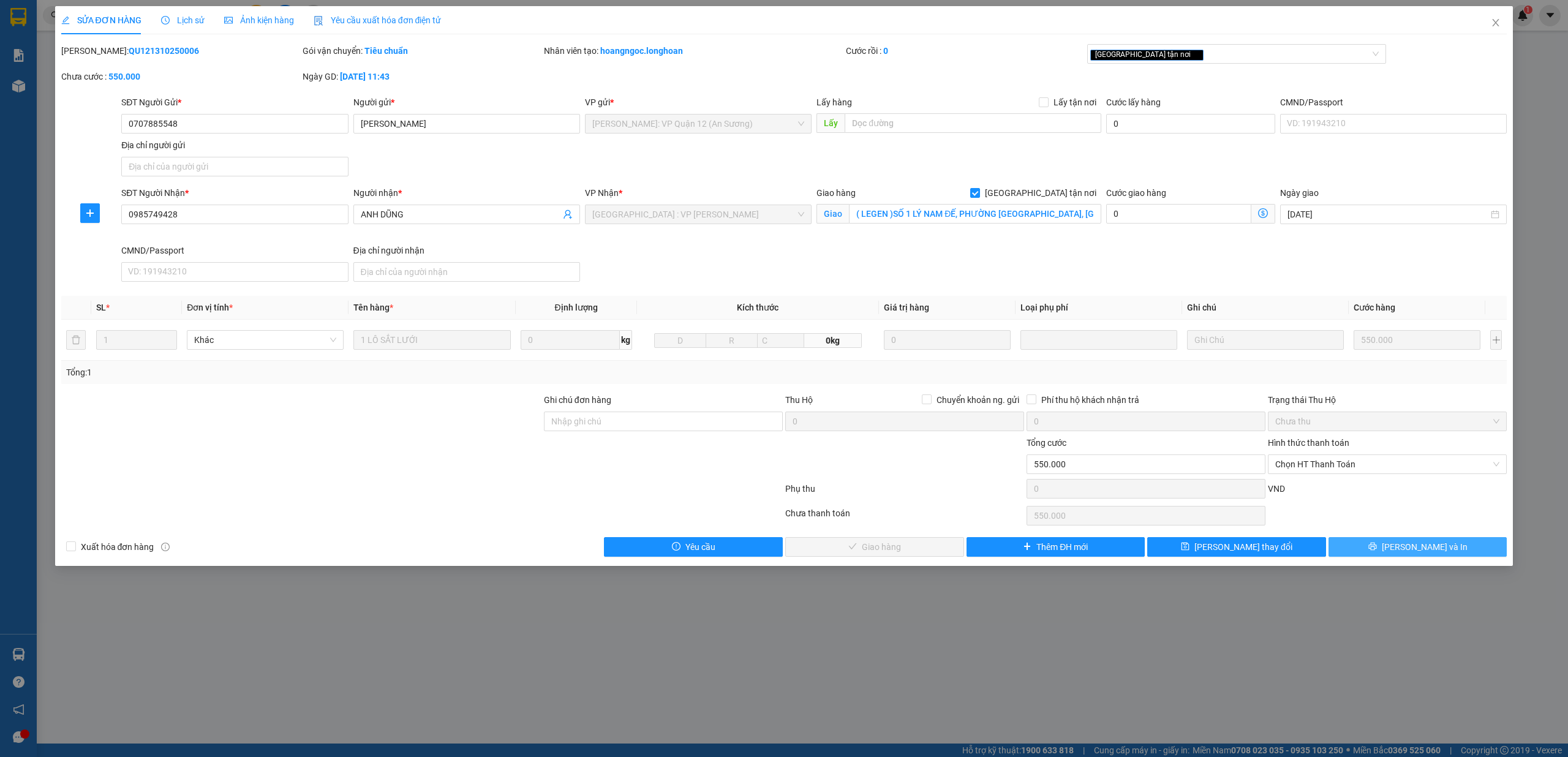
click at [1422, 549] on span "[PERSON_NAME] và In" at bounding box center [1425, 546] width 86 height 13
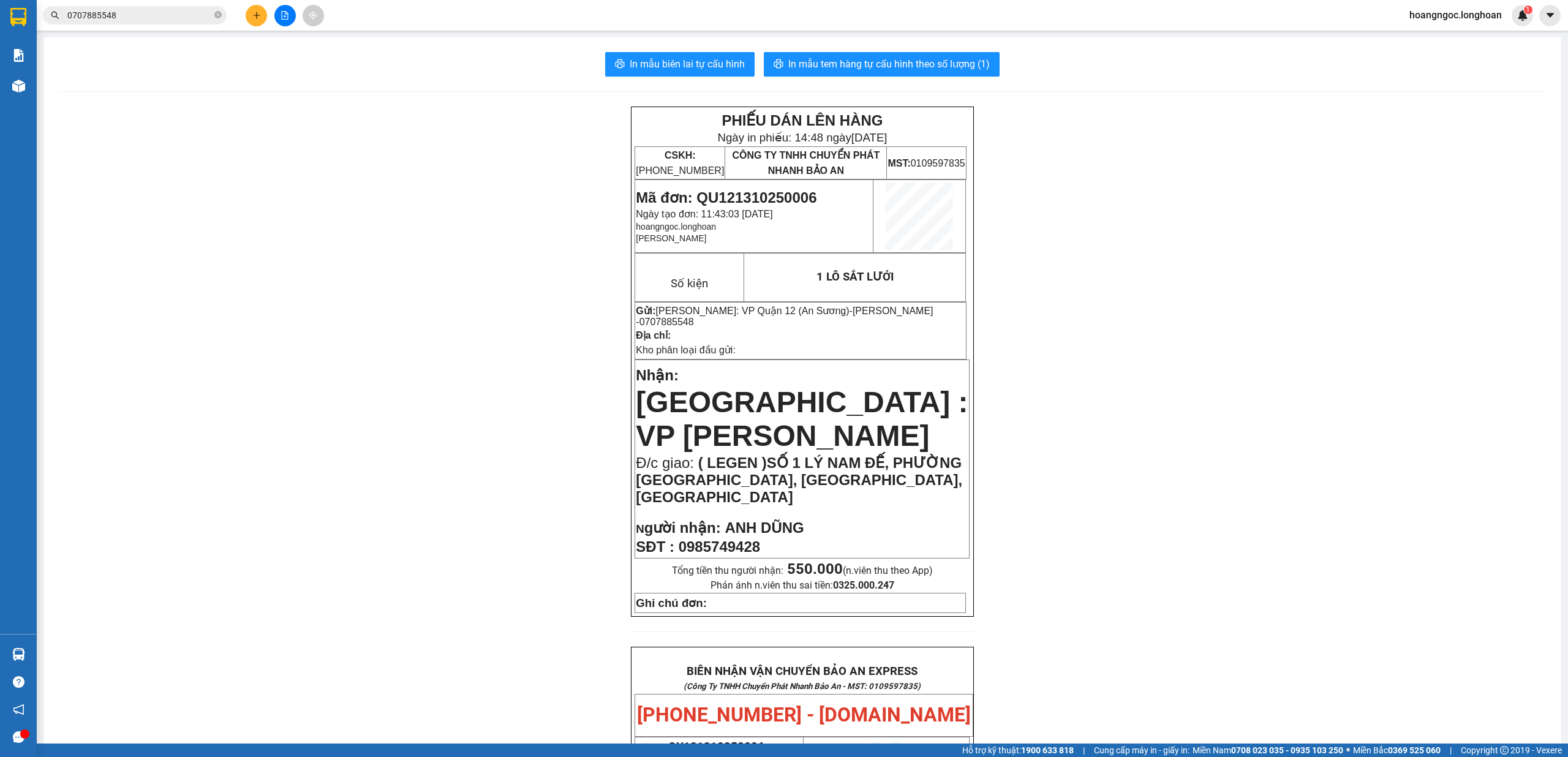
click at [163, 19] on input "0707885548" at bounding box center [140, 15] width 145 height 13
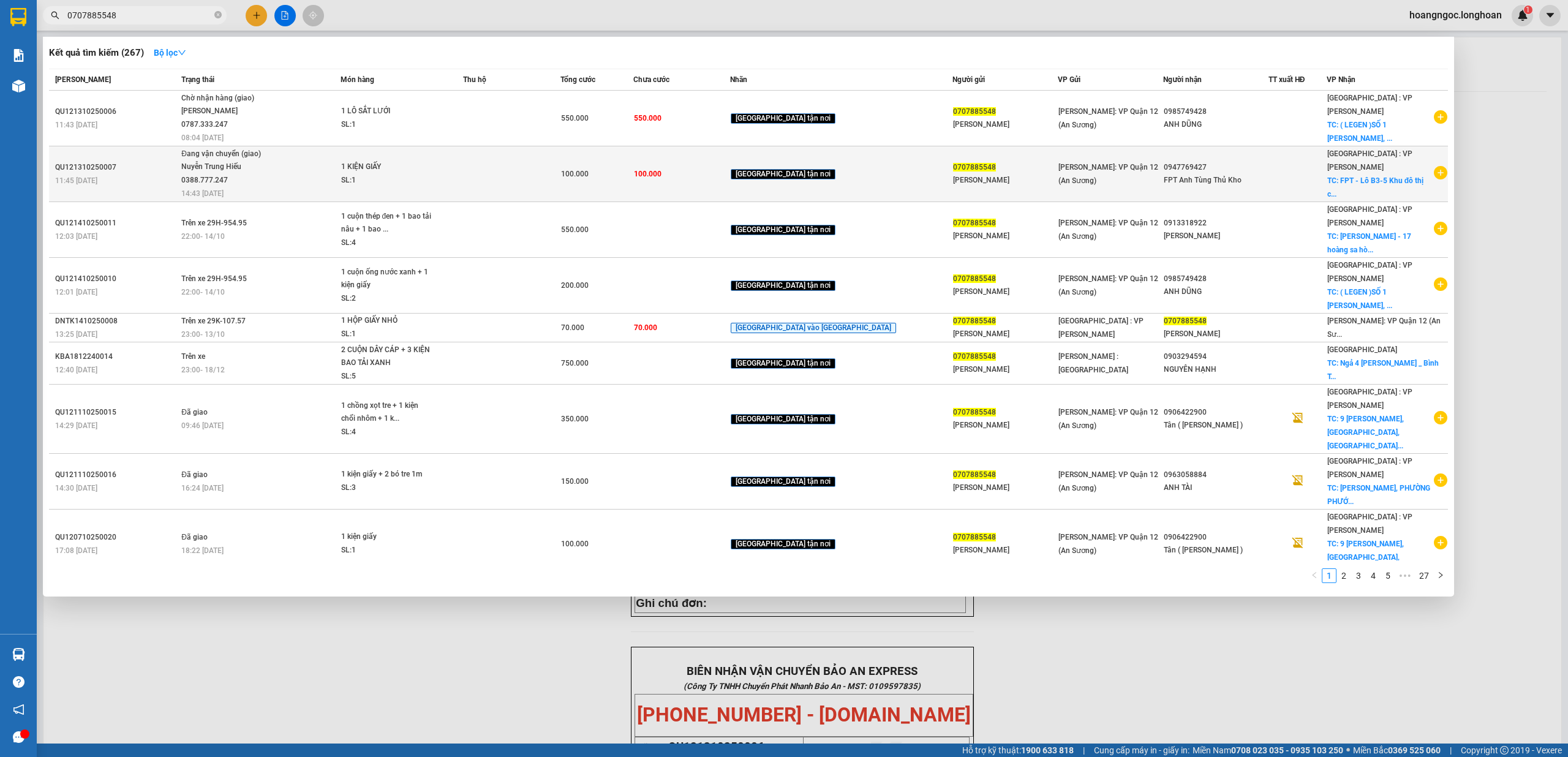
click at [535, 165] on td at bounding box center [512, 174] width 97 height 56
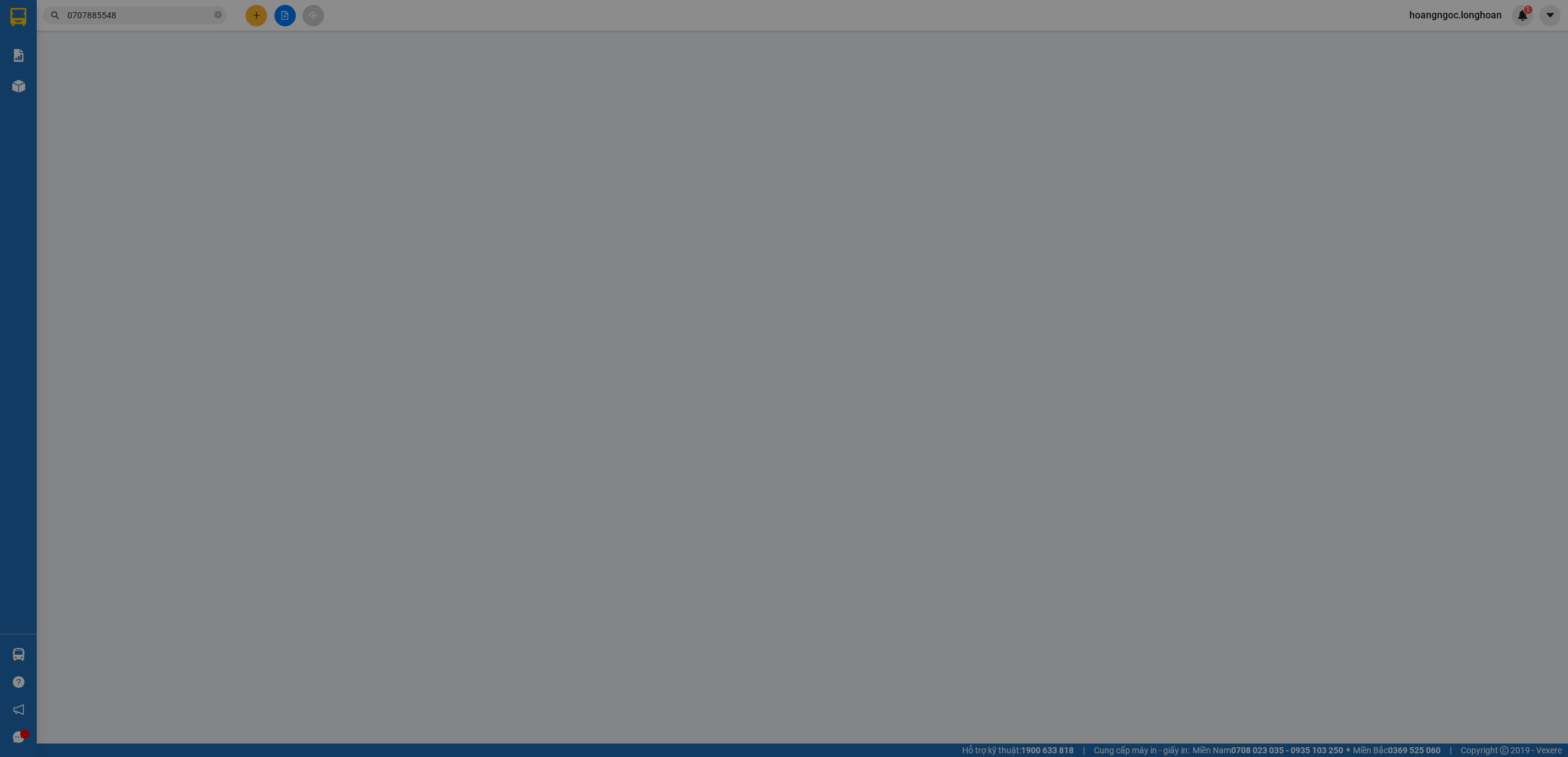
type input "0707885548"
type input "KIM PHƯỢNG"
type input "0947769427"
type input "FPT Anh Tùng Thủ Kho"
checkbox input "true"
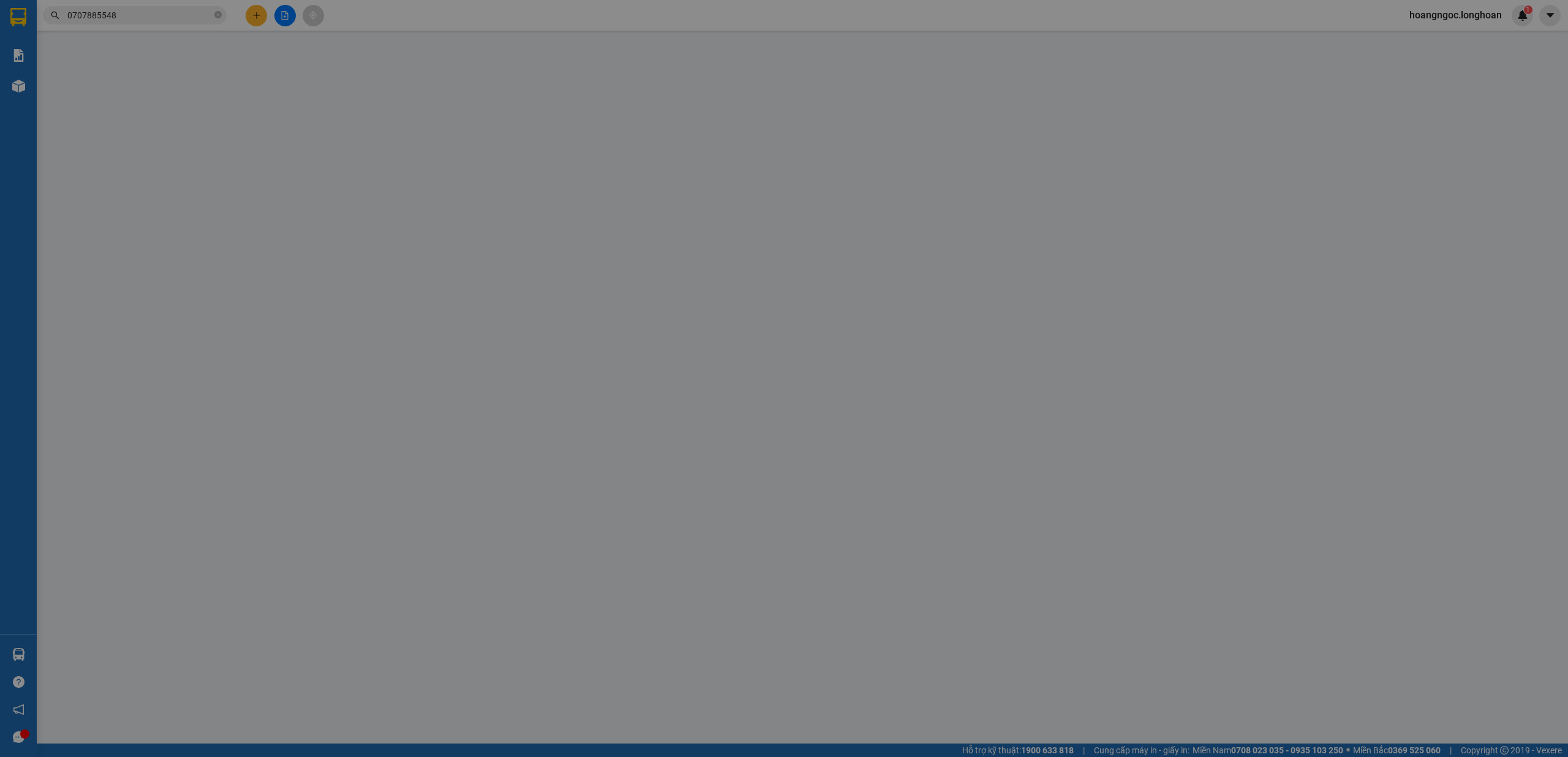
type input "FPT - Lô B3-5 Khu đô thị công nghiệp FPT, phường Ngũ Hành Sơn, Đà Nẵng"
type input "0"
type input "100.000"
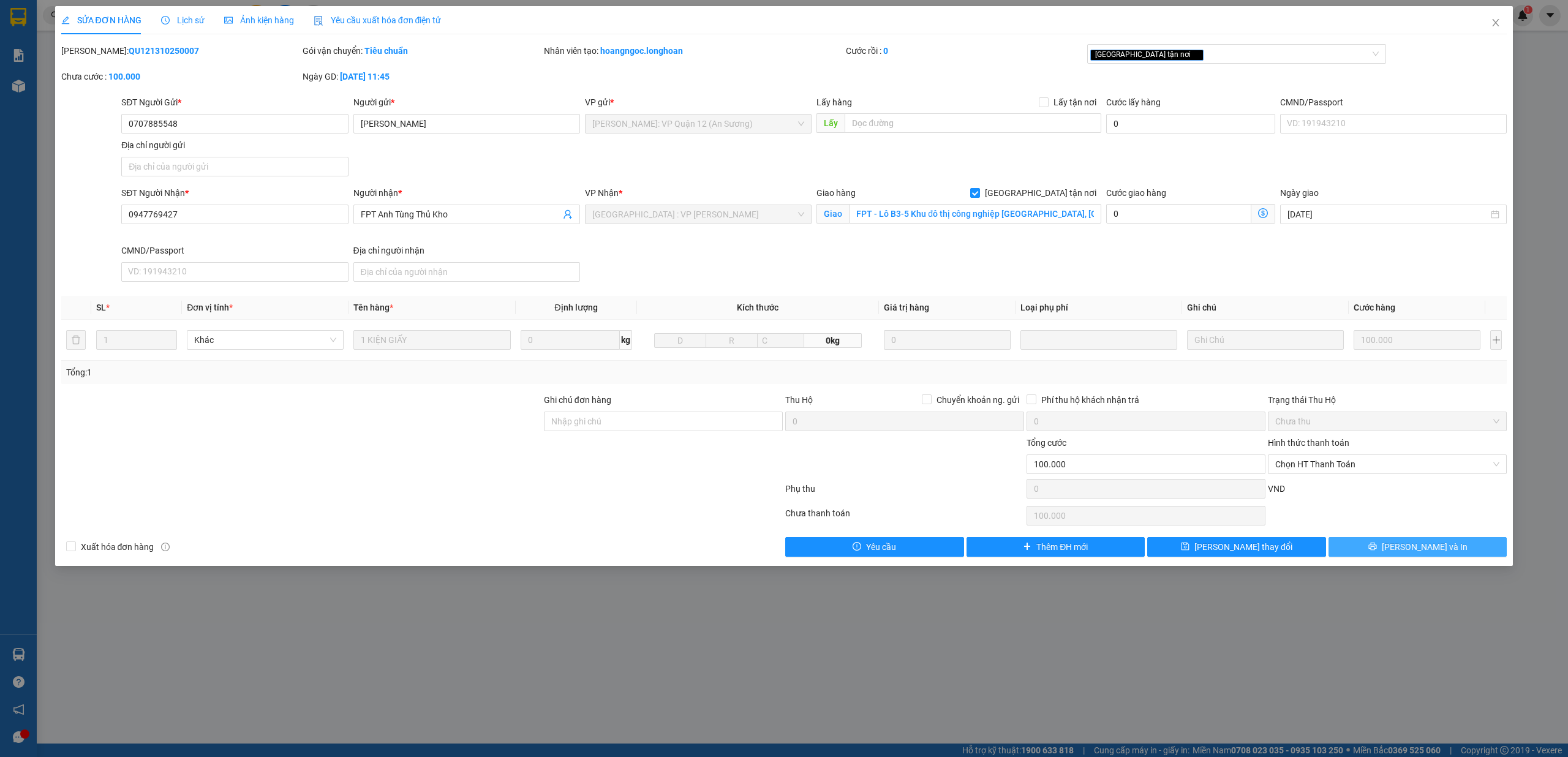
click at [1427, 546] on span "[PERSON_NAME] và In" at bounding box center [1425, 546] width 86 height 13
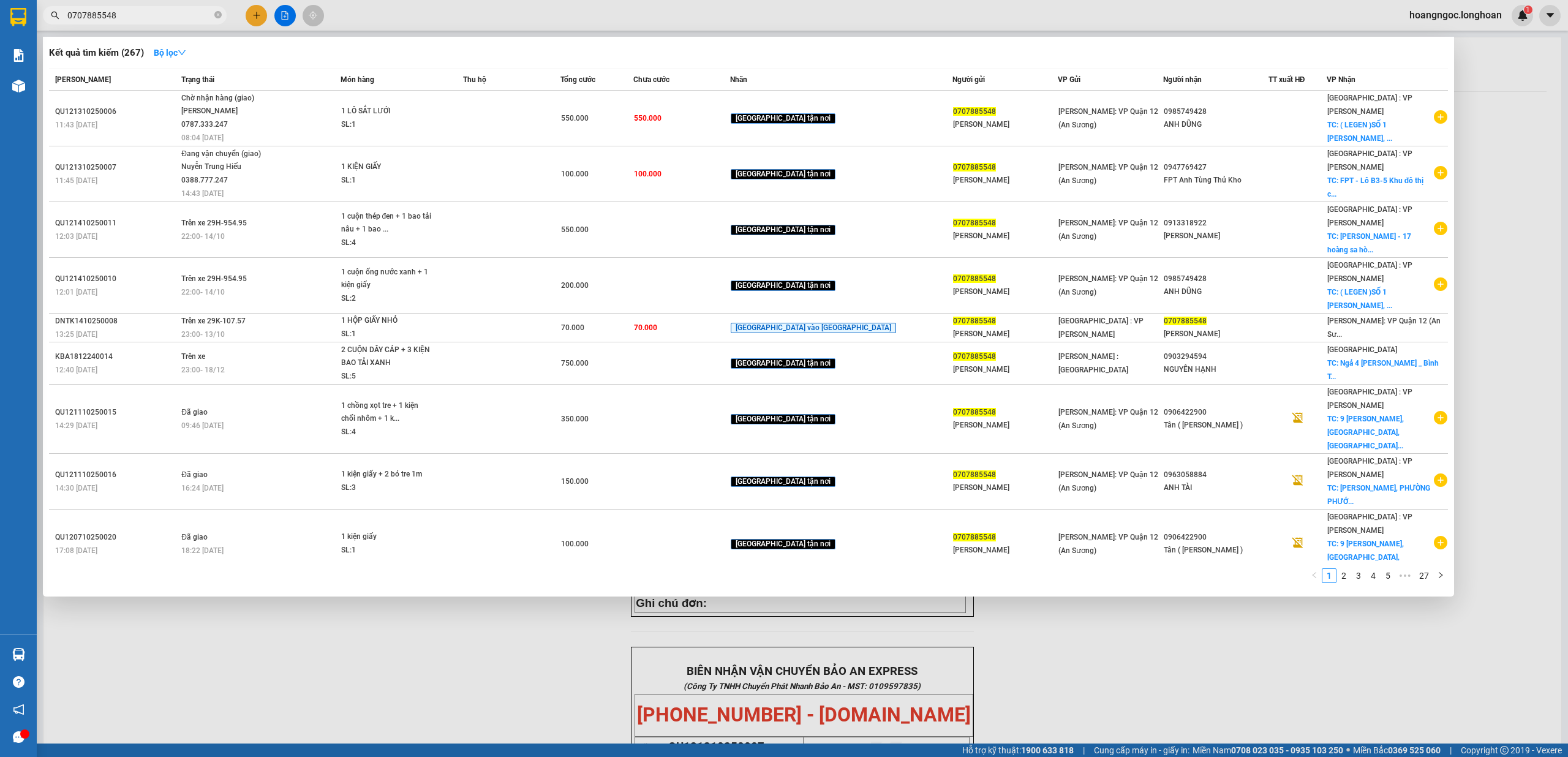
click at [163, 13] on input "0707885548" at bounding box center [140, 15] width 145 height 13
paste input "QU121510250016"
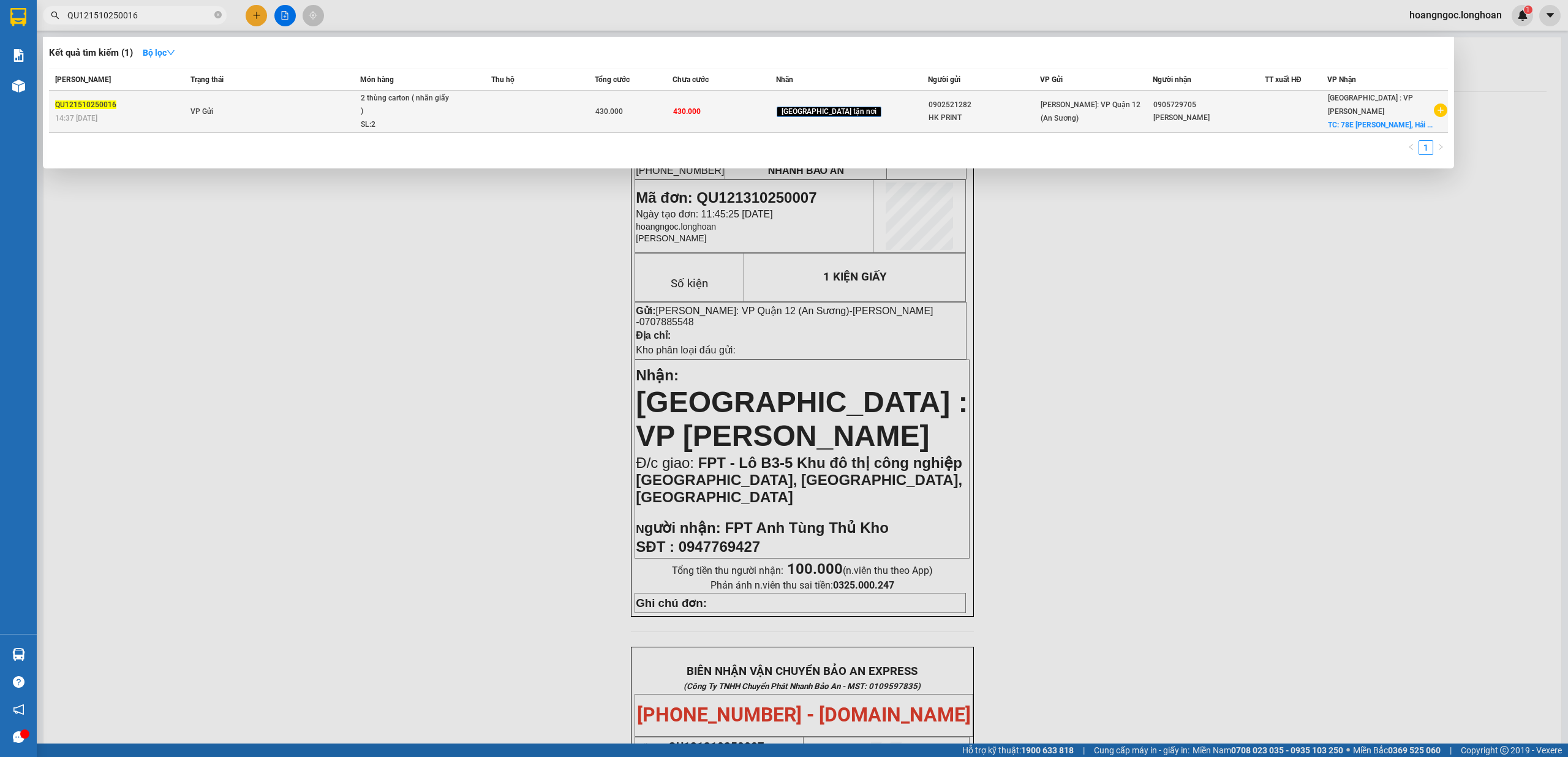
type input "QU121510250016"
click at [537, 101] on td at bounding box center [543, 111] width 104 height 43
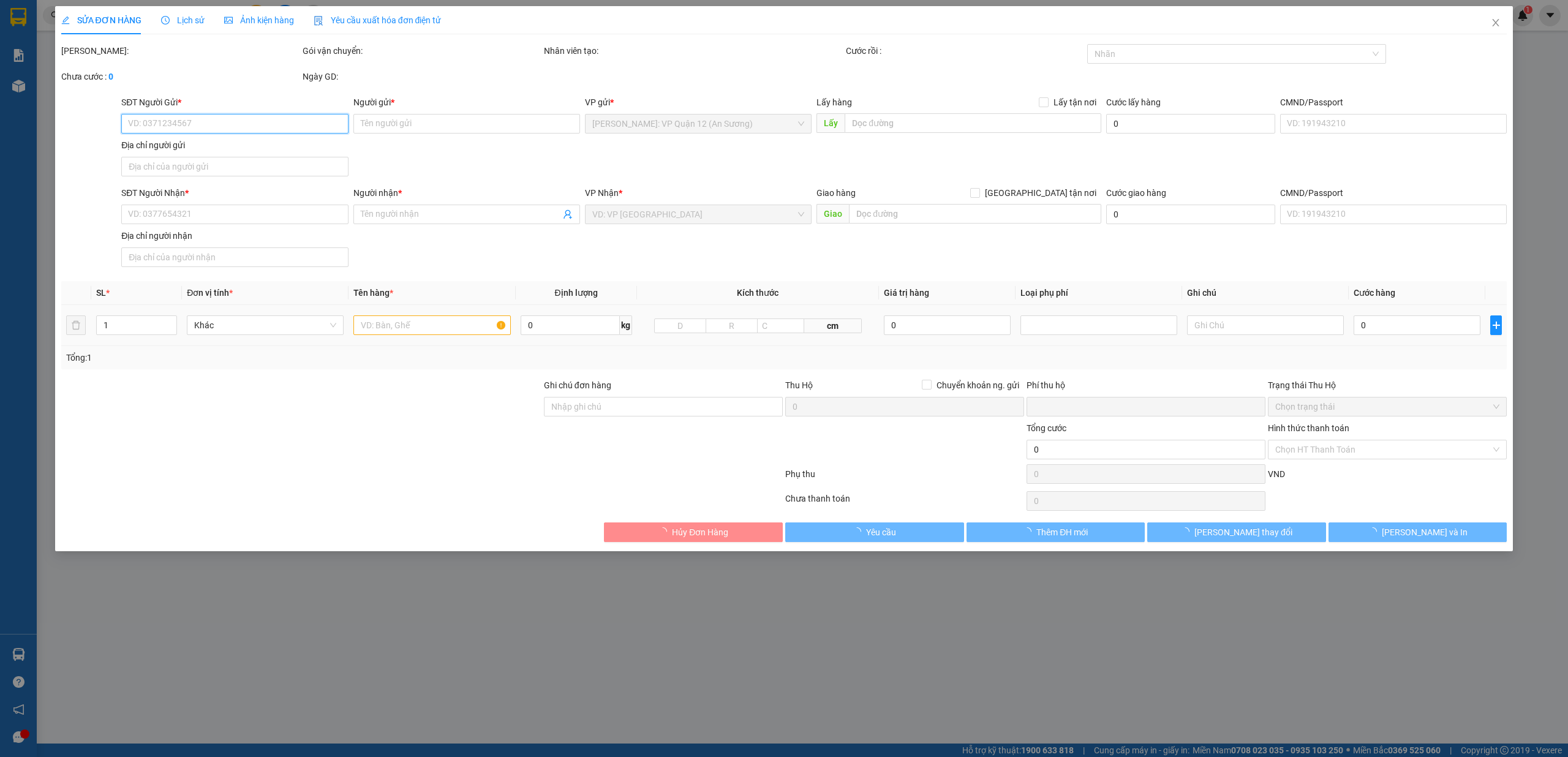
type input "0902521282"
type input "HK PRINT"
type input "0905729705"
type input "Sami"
checkbox input "true"
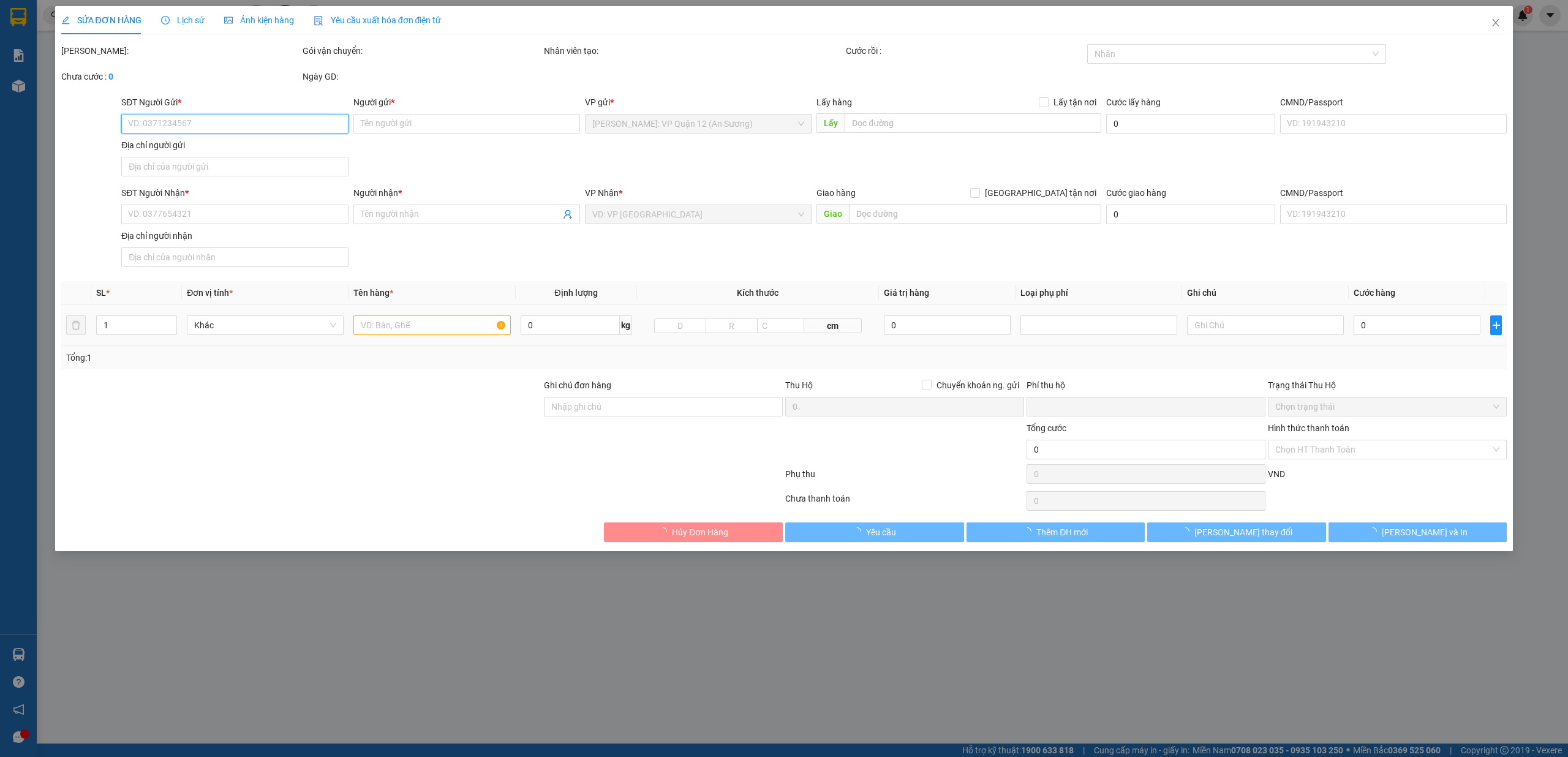
type input "78E Nguyễn Chí Thanh, Hải Châu, Đà Nẵng"
type input "nhận theo kiện - hư hỏng không chịu trách nhiệm"
type input "0"
type input "430.000"
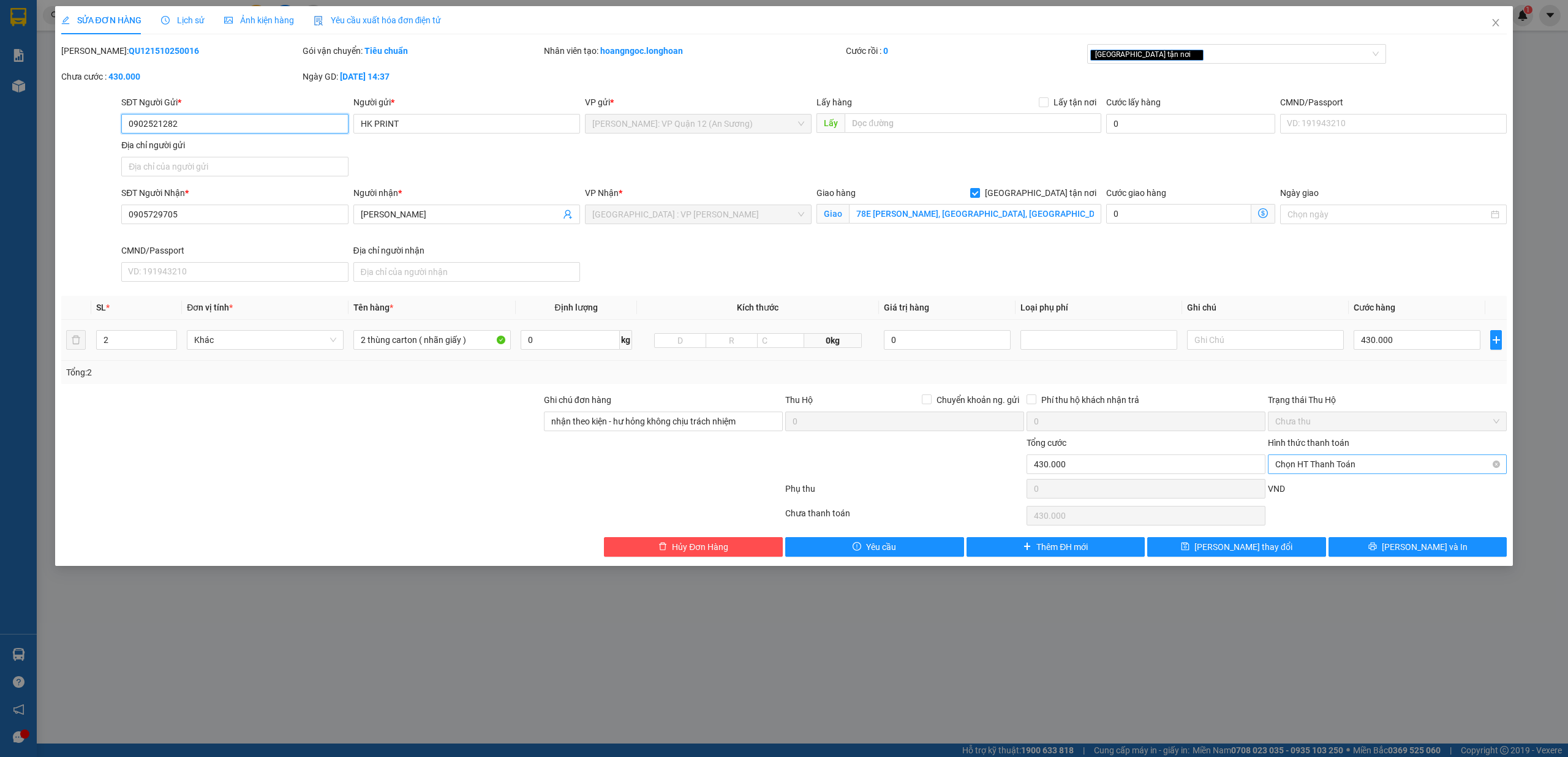
click at [1380, 468] on span "Chọn HT Thanh Toán" at bounding box center [1387, 464] width 224 height 19
click at [1321, 546] on div "Chuyển khoản" at bounding box center [1387, 549] width 224 height 13
type input "0"
click at [1395, 544] on button "[PERSON_NAME] và In" at bounding box center [1418, 546] width 179 height 19
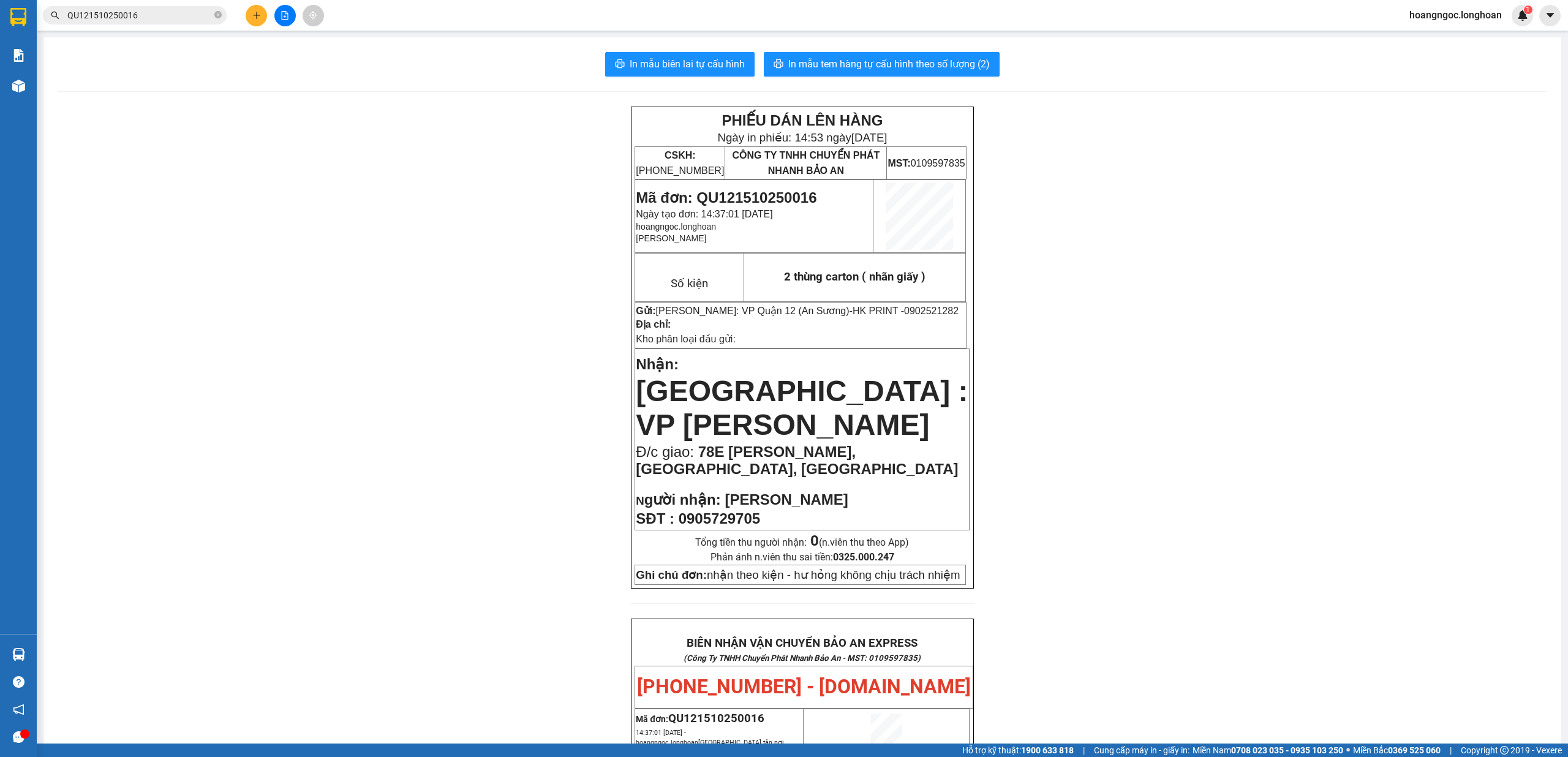
click at [164, 13] on input "QU121510250016" at bounding box center [140, 15] width 145 height 13
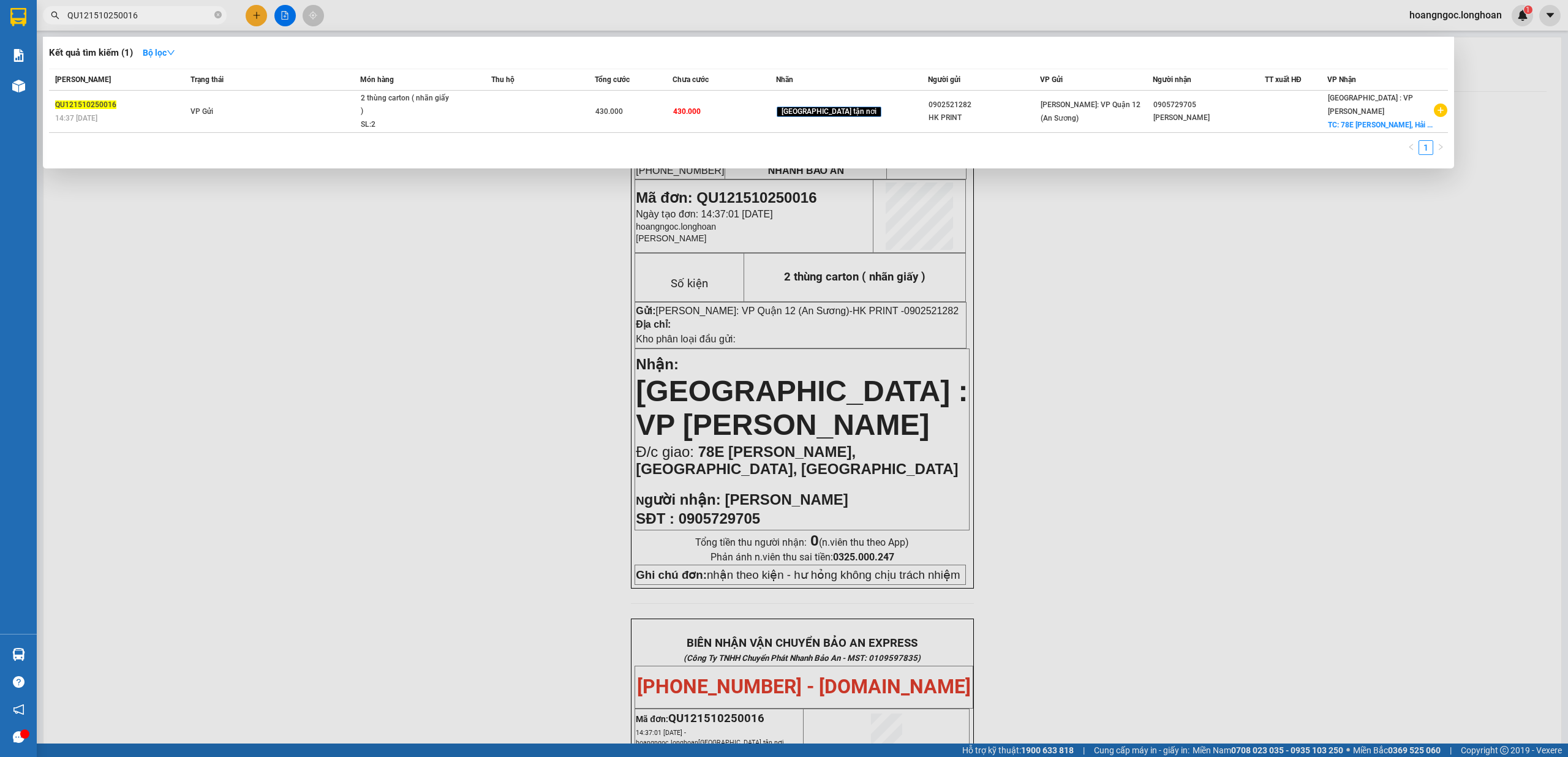
click at [170, 25] on div at bounding box center [784, 378] width 1568 height 757
click at [172, 11] on input "QU121510250016" at bounding box center [140, 15] width 145 height 13
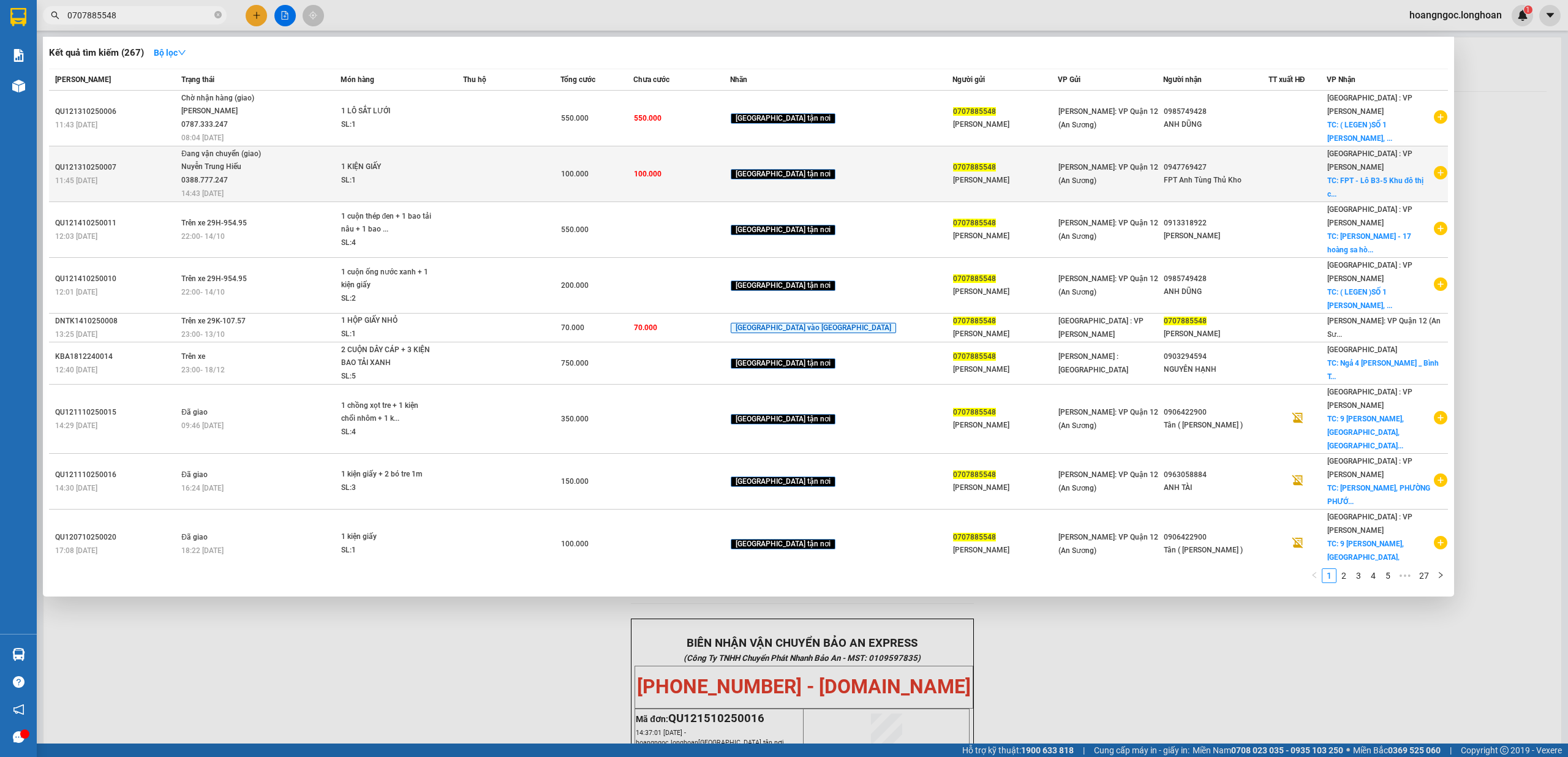
type input "0707885548"
click at [433, 168] on div "1 KIỆN GIẤY" at bounding box center [387, 167] width 92 height 13
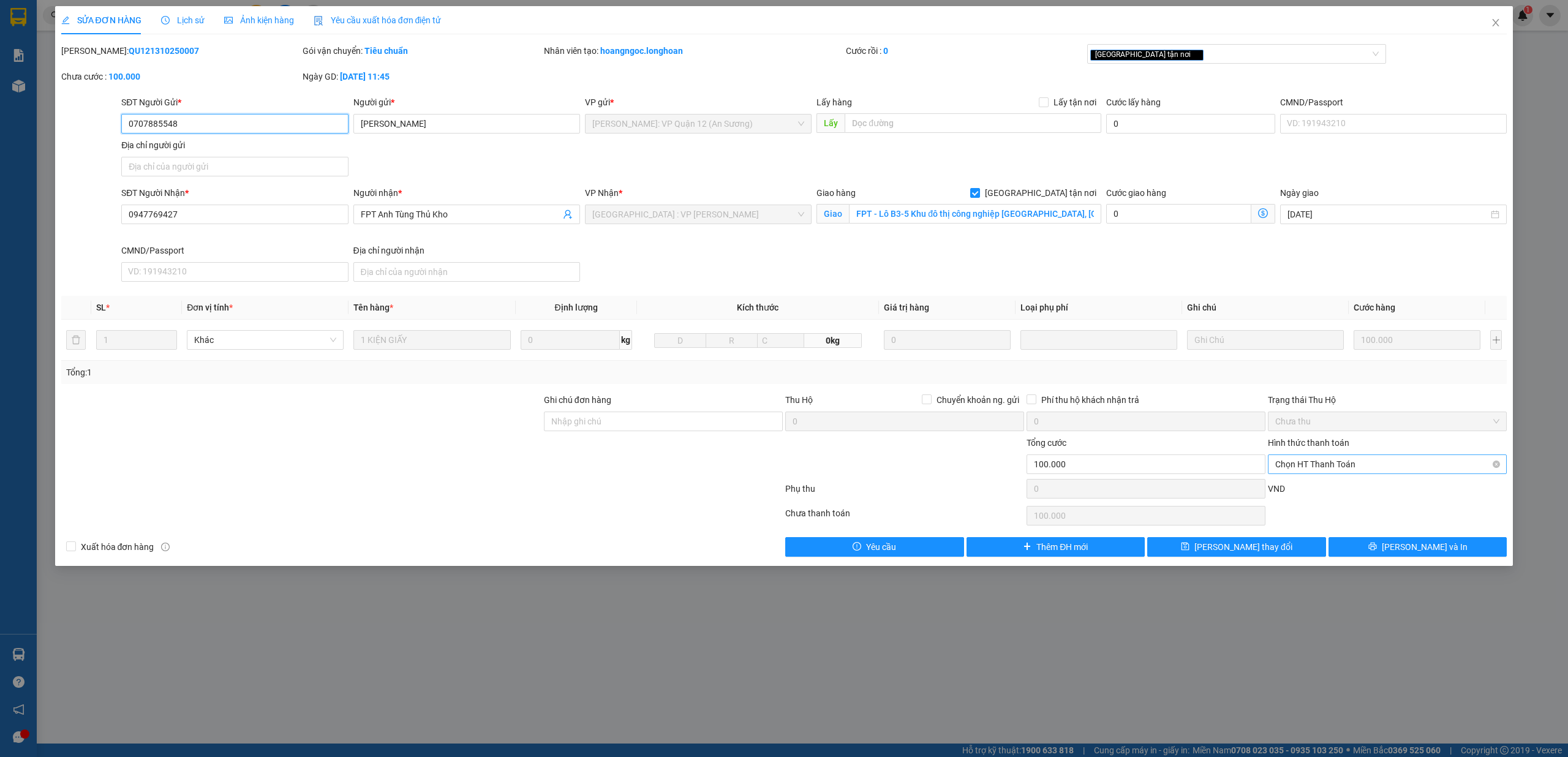
click at [1353, 473] on span "Chọn HT Thanh Toán" at bounding box center [1387, 464] width 224 height 19
drag, startPoint x: 1285, startPoint y: 488, endPoint x: 1305, endPoint y: 492, distance: 20.4
click at [1288, 488] on div "Tại văn phòng" at bounding box center [1387, 491] width 224 height 13
click at [1403, 549] on button "[PERSON_NAME] và In" at bounding box center [1418, 546] width 179 height 19
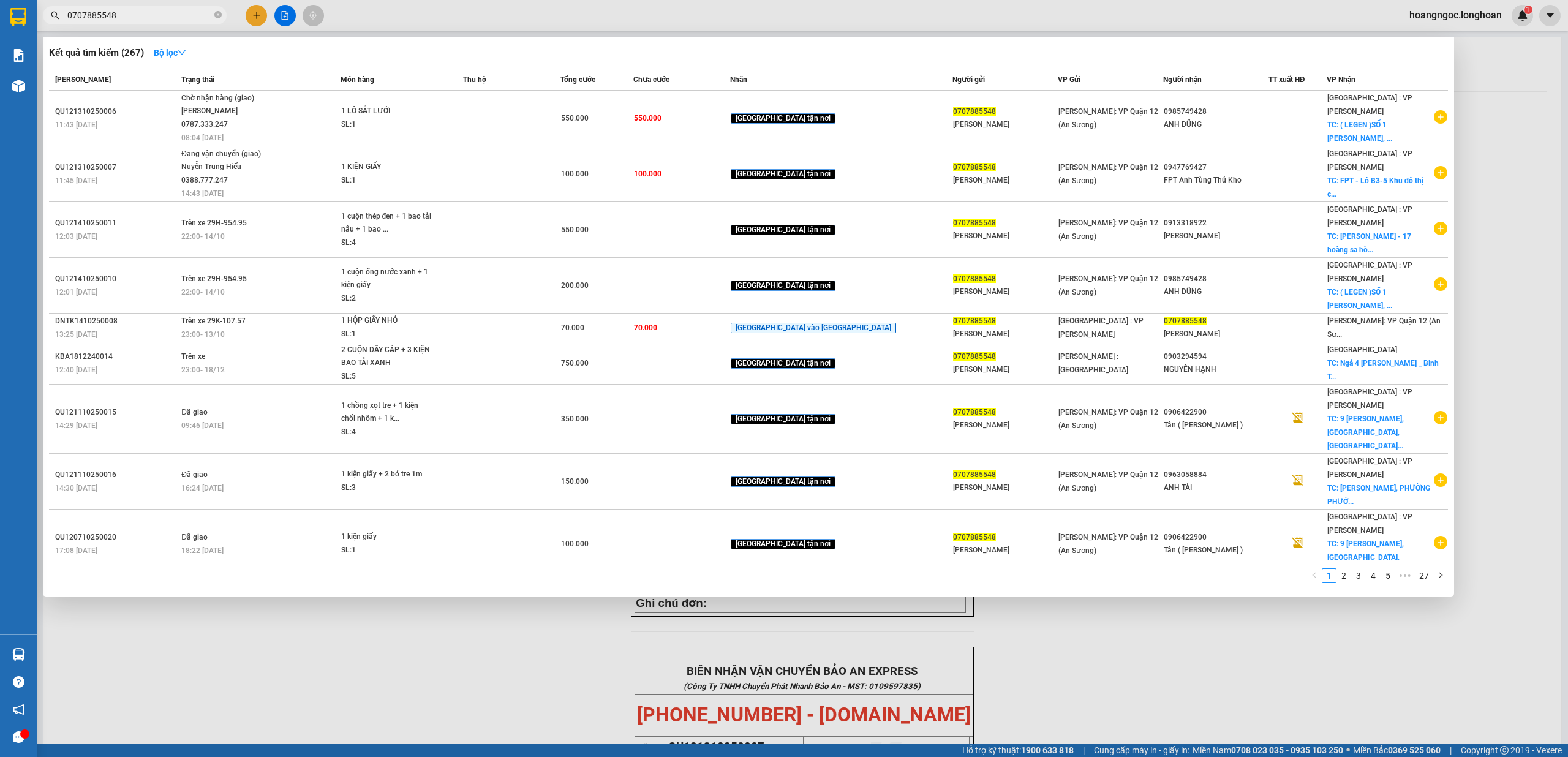
click at [153, 19] on input "0707885548" at bounding box center [140, 15] width 145 height 13
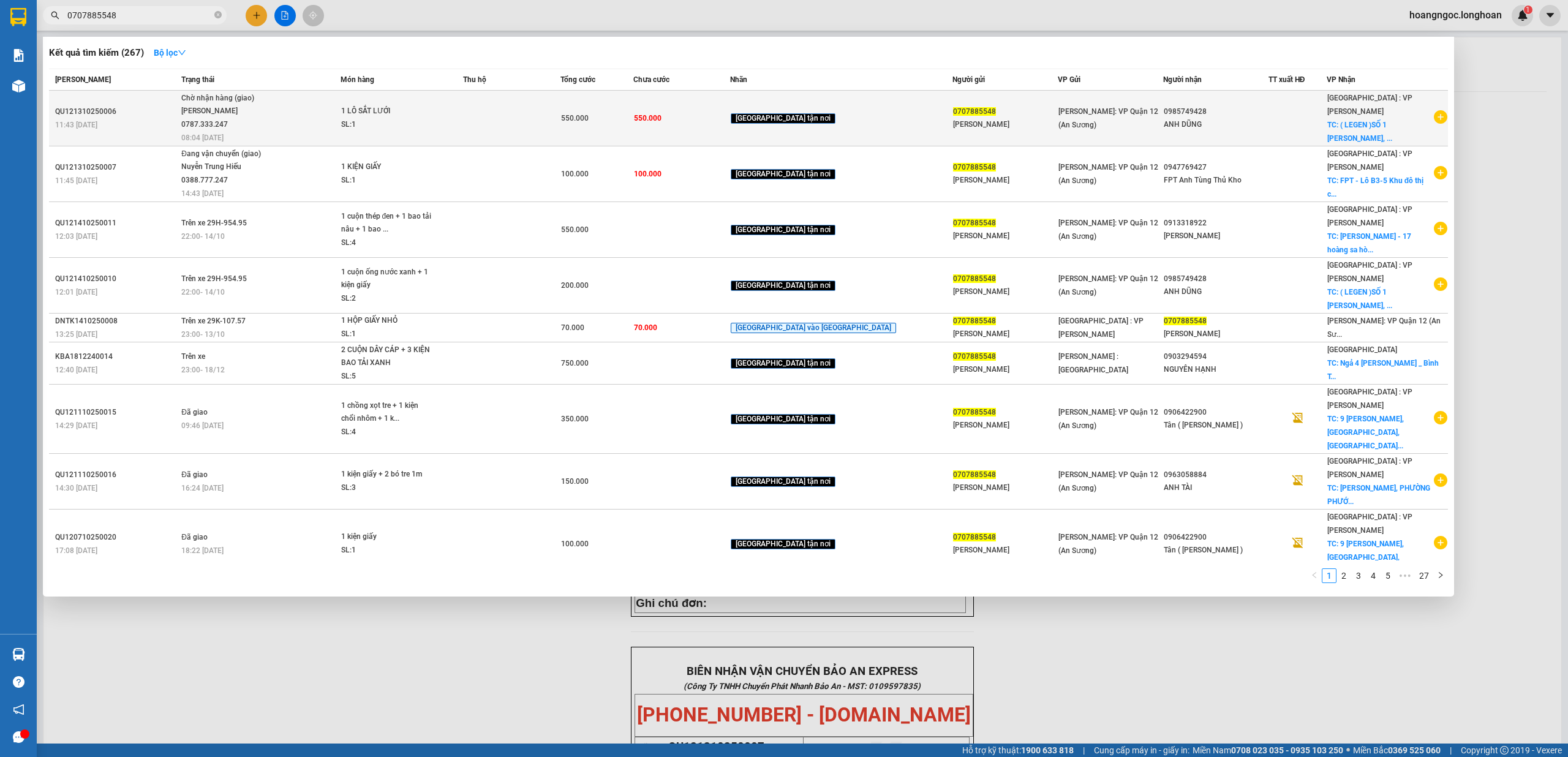
click at [433, 121] on div "SL: 1" at bounding box center [387, 125] width 92 height 13
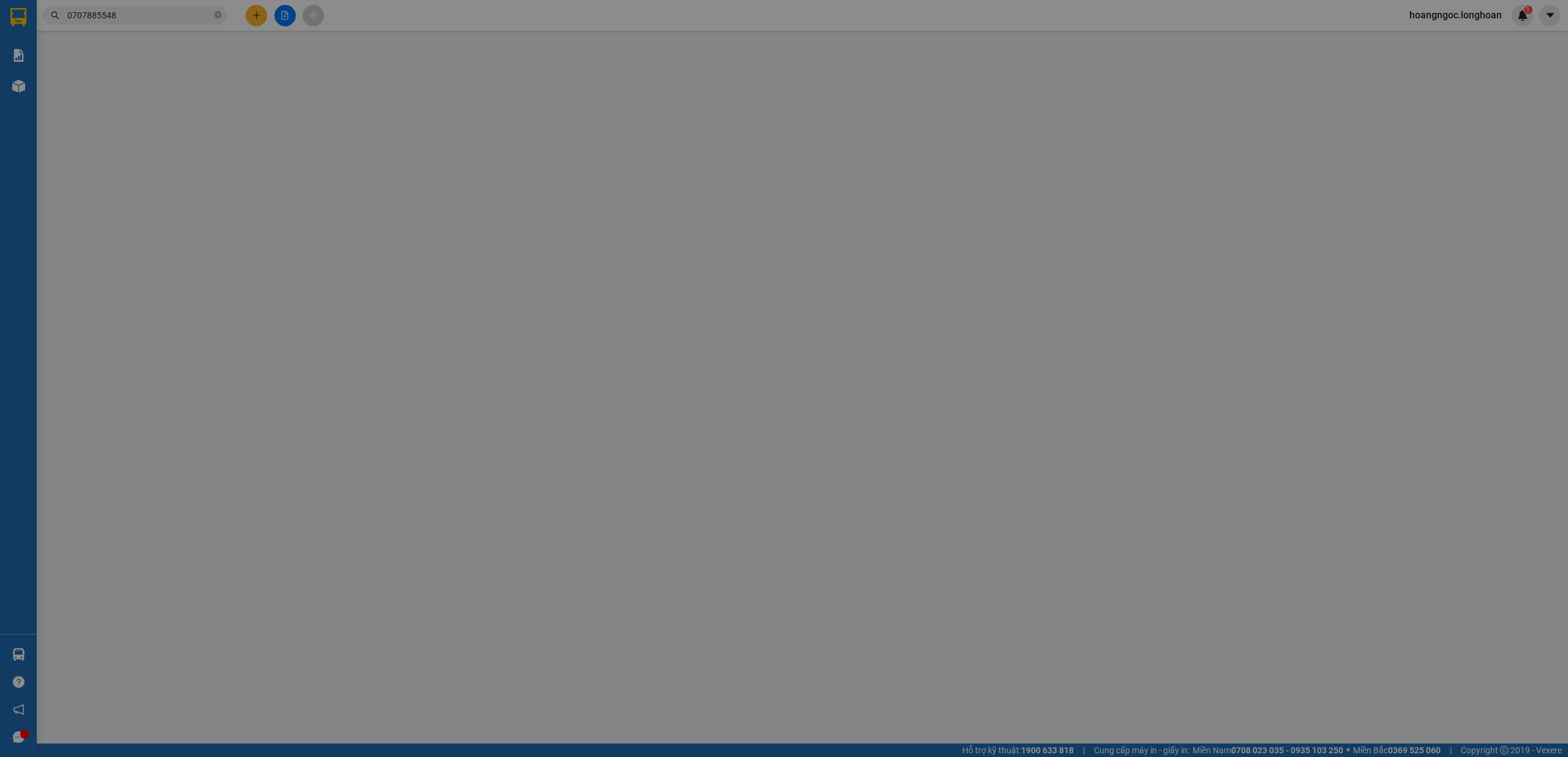
type input "0707885548"
type input "KIM PHƯỢNG"
type input "0985749428"
type input "ANH DŨNG"
checkbox input "true"
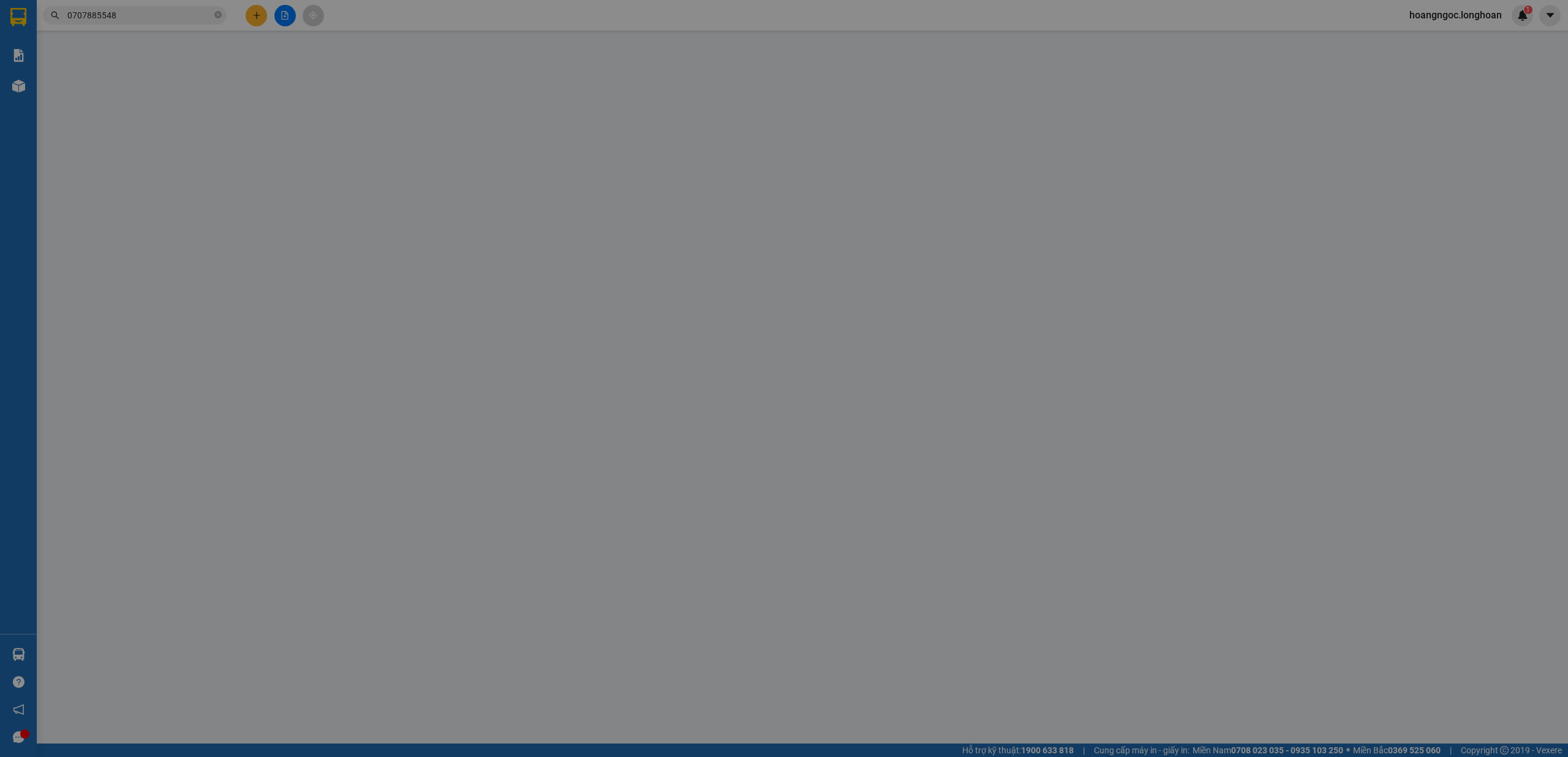
type input "( LEGEN )SỐ 1 LÝ NAM ĐẾ, PHƯỜNG AN HẢI NAM, SƠN TRÀ, ĐÀ NẴNG"
type input "0"
type input "550.000"
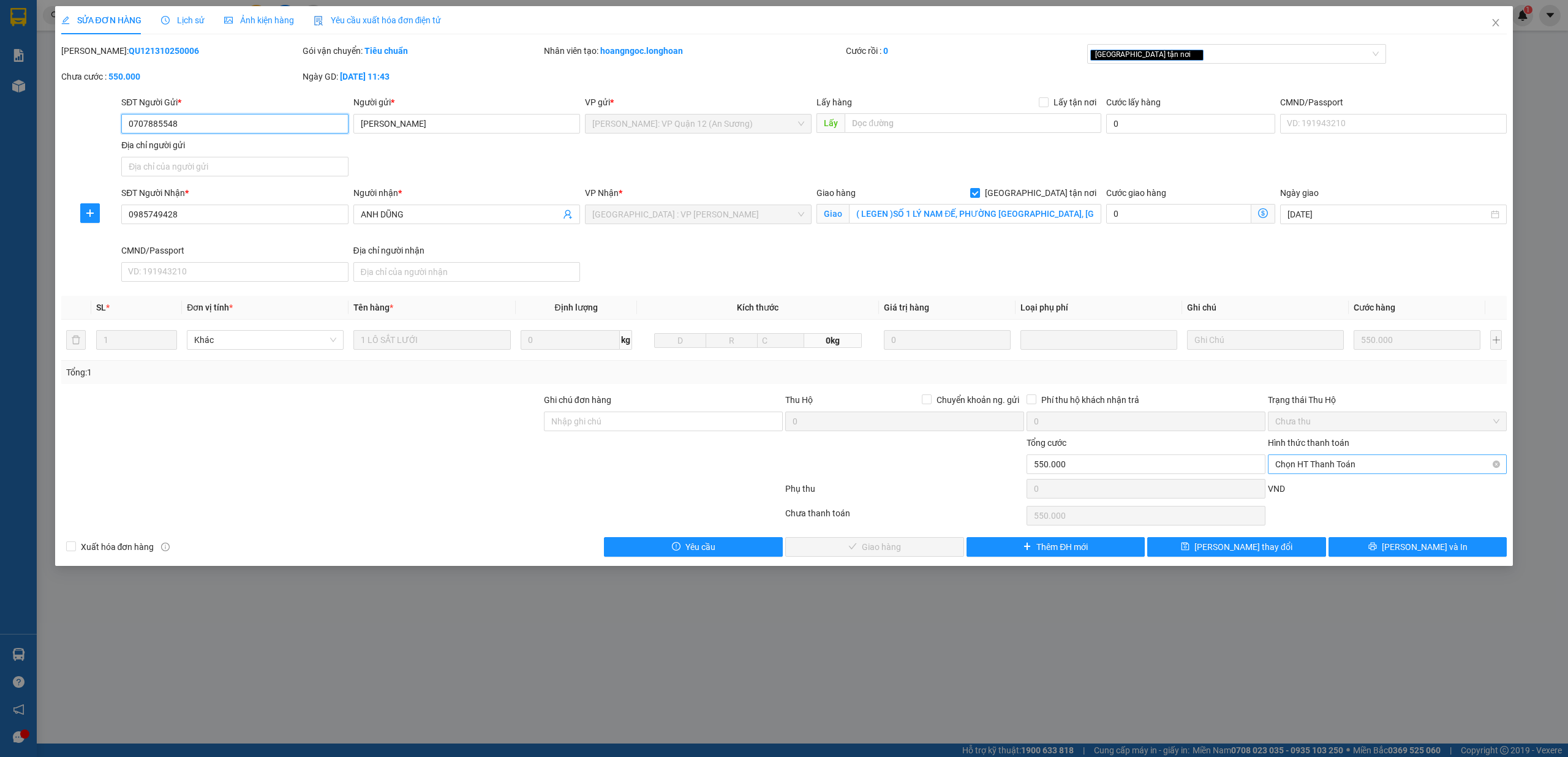
click at [1416, 466] on span "Chọn HT Thanh Toán" at bounding box center [1387, 464] width 224 height 19
click at [1336, 493] on div "Tại văn phòng" at bounding box center [1387, 491] width 224 height 13
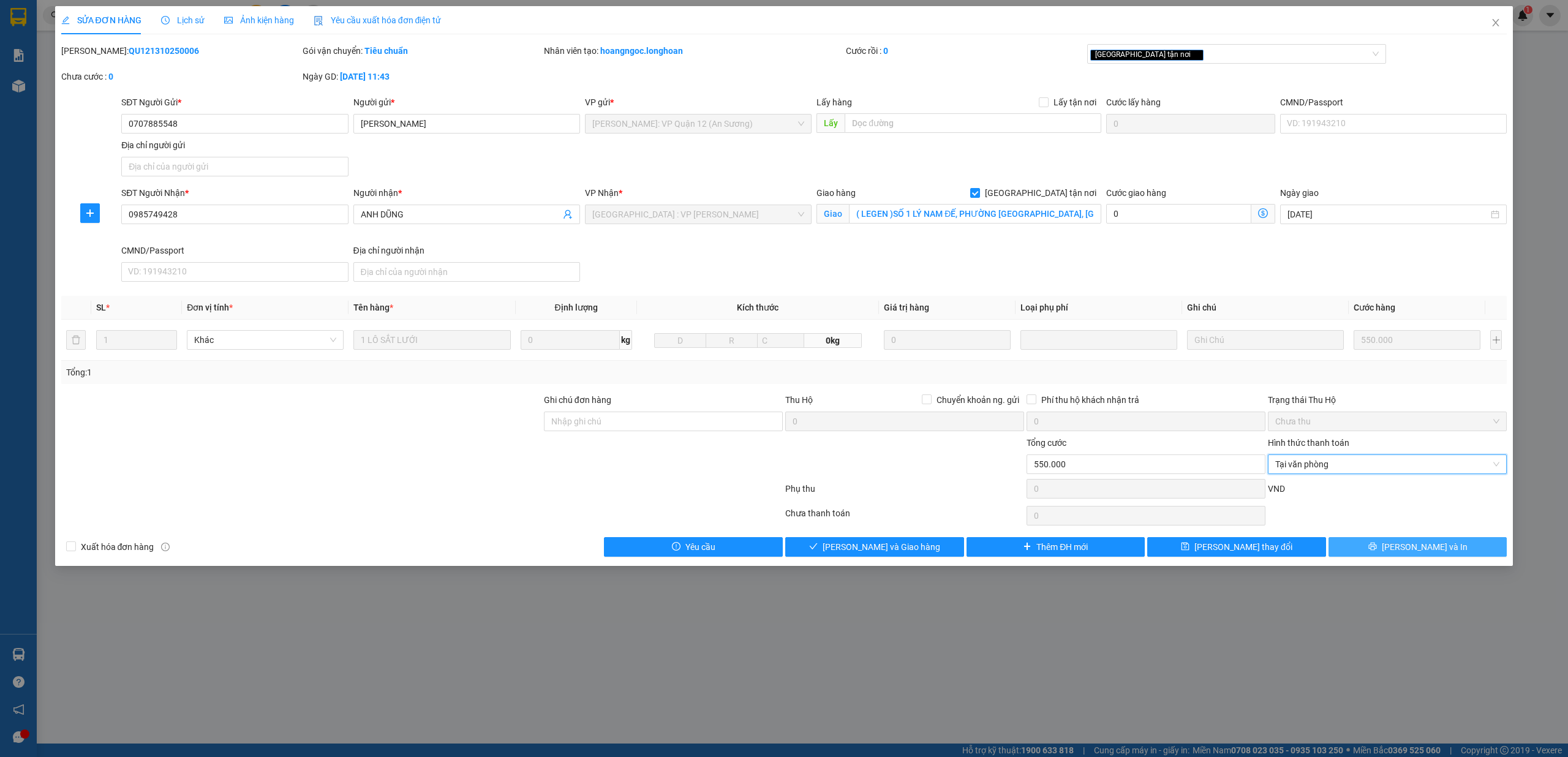
click at [1404, 549] on button "[PERSON_NAME] và In" at bounding box center [1418, 546] width 179 height 19
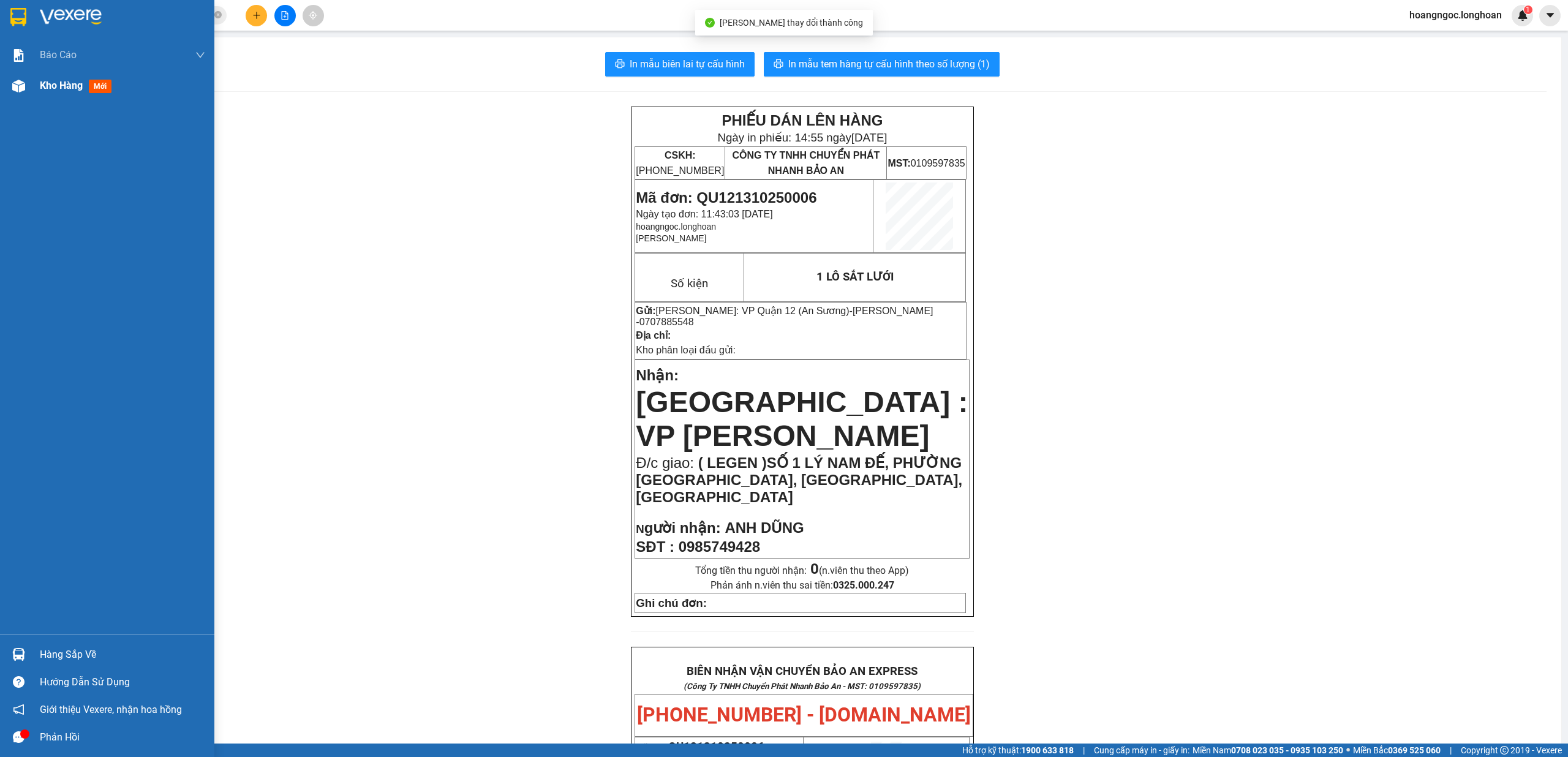
click at [16, 92] on div at bounding box center [19, 86] width 22 height 22
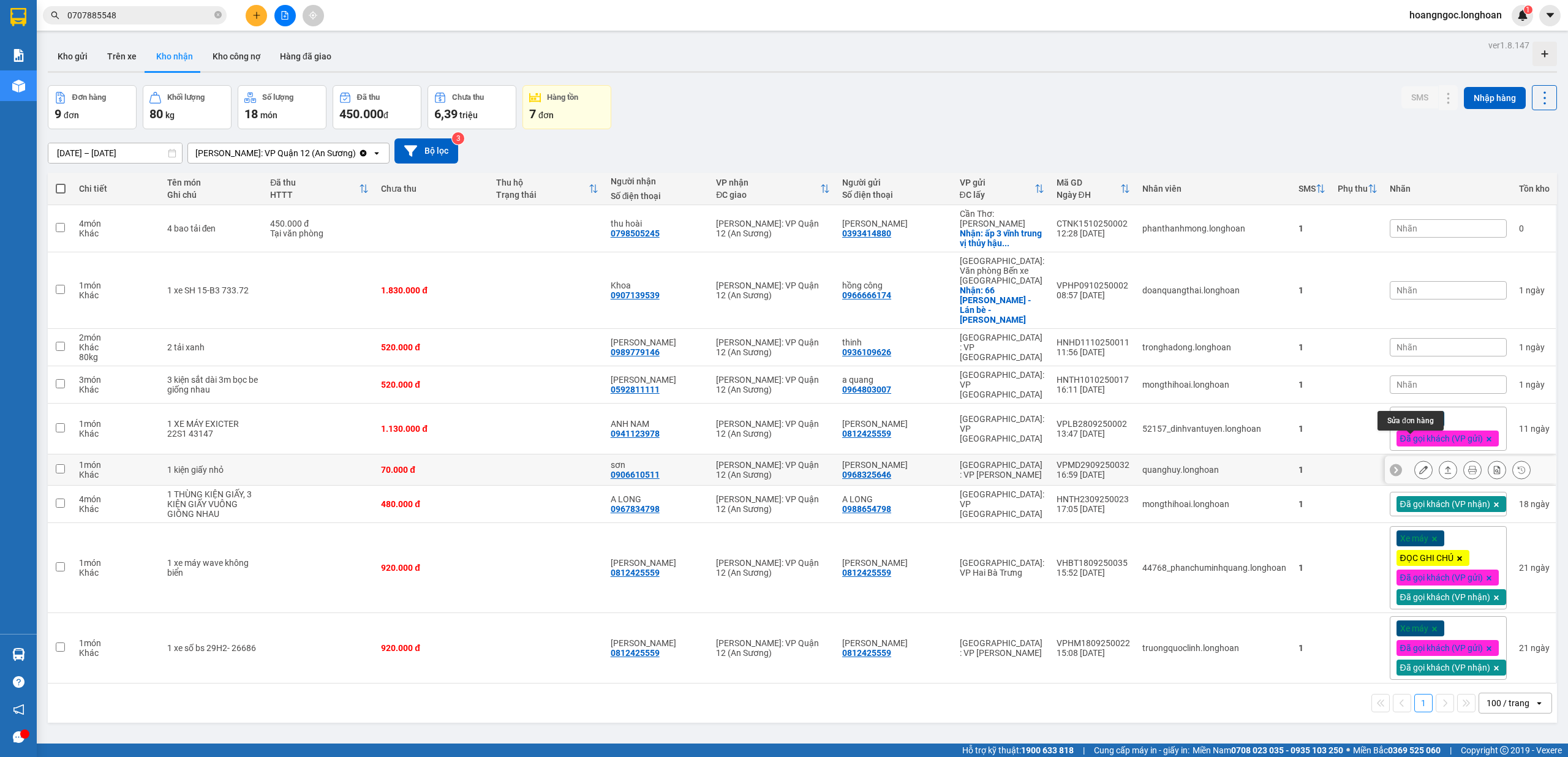
click at [1419, 465] on icon at bounding box center [1423, 469] width 8 height 8
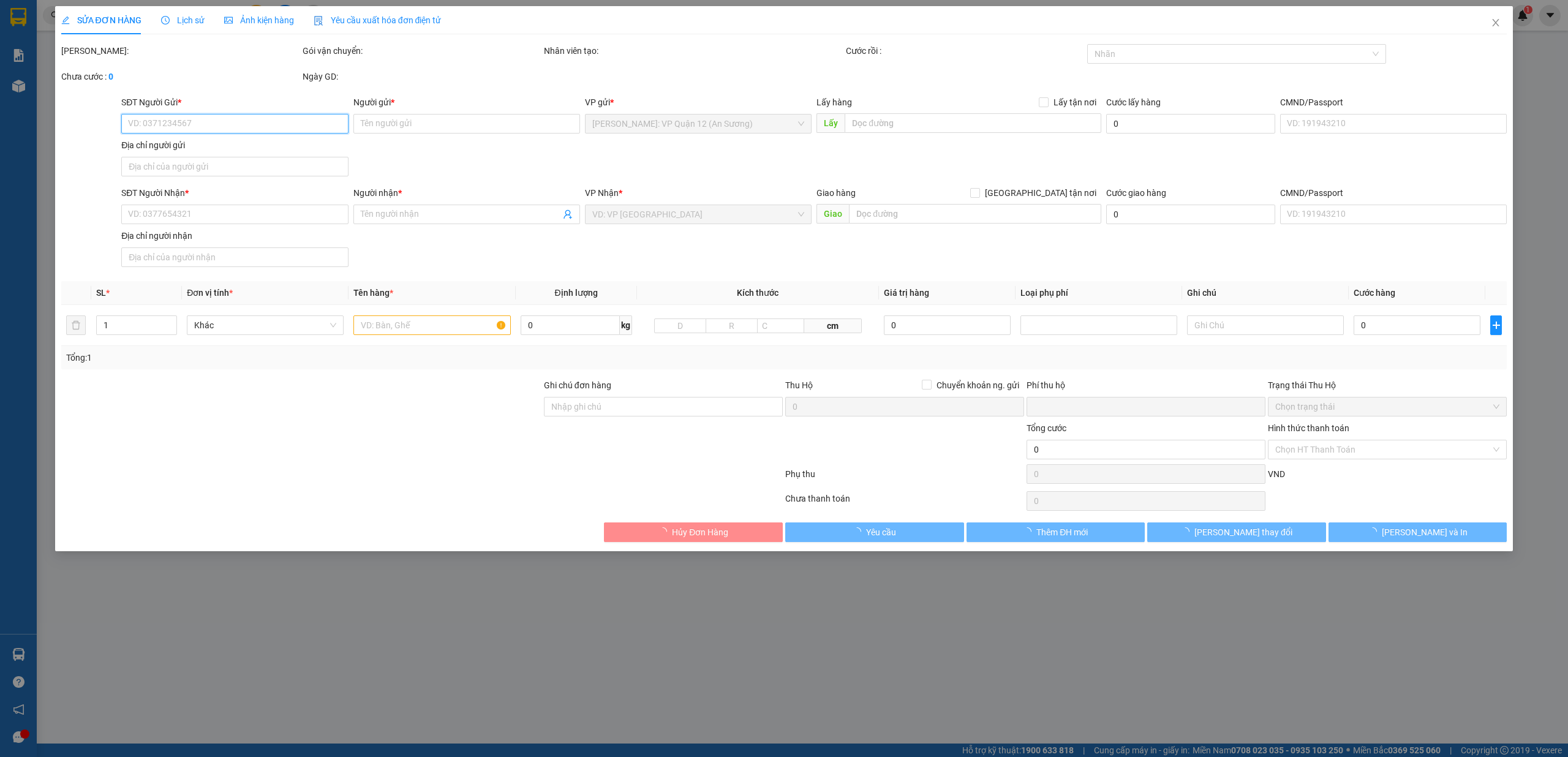
type input "0968325646"
type input "ngọc bình"
type input "0906610511"
type input "sơn"
type input "hư vỡ ko đền đã báo khách gửi"
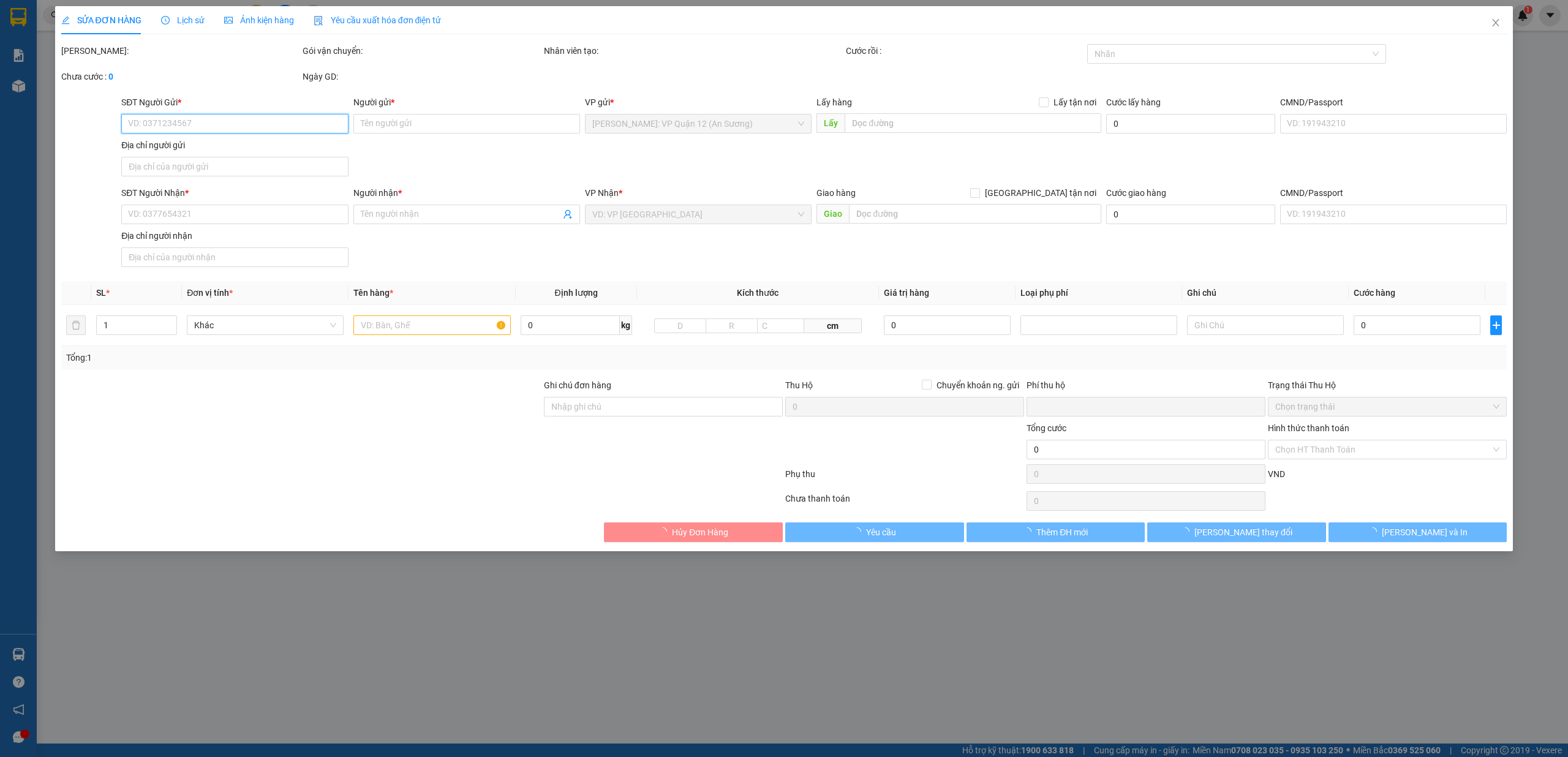
type input "0"
type input "70.000"
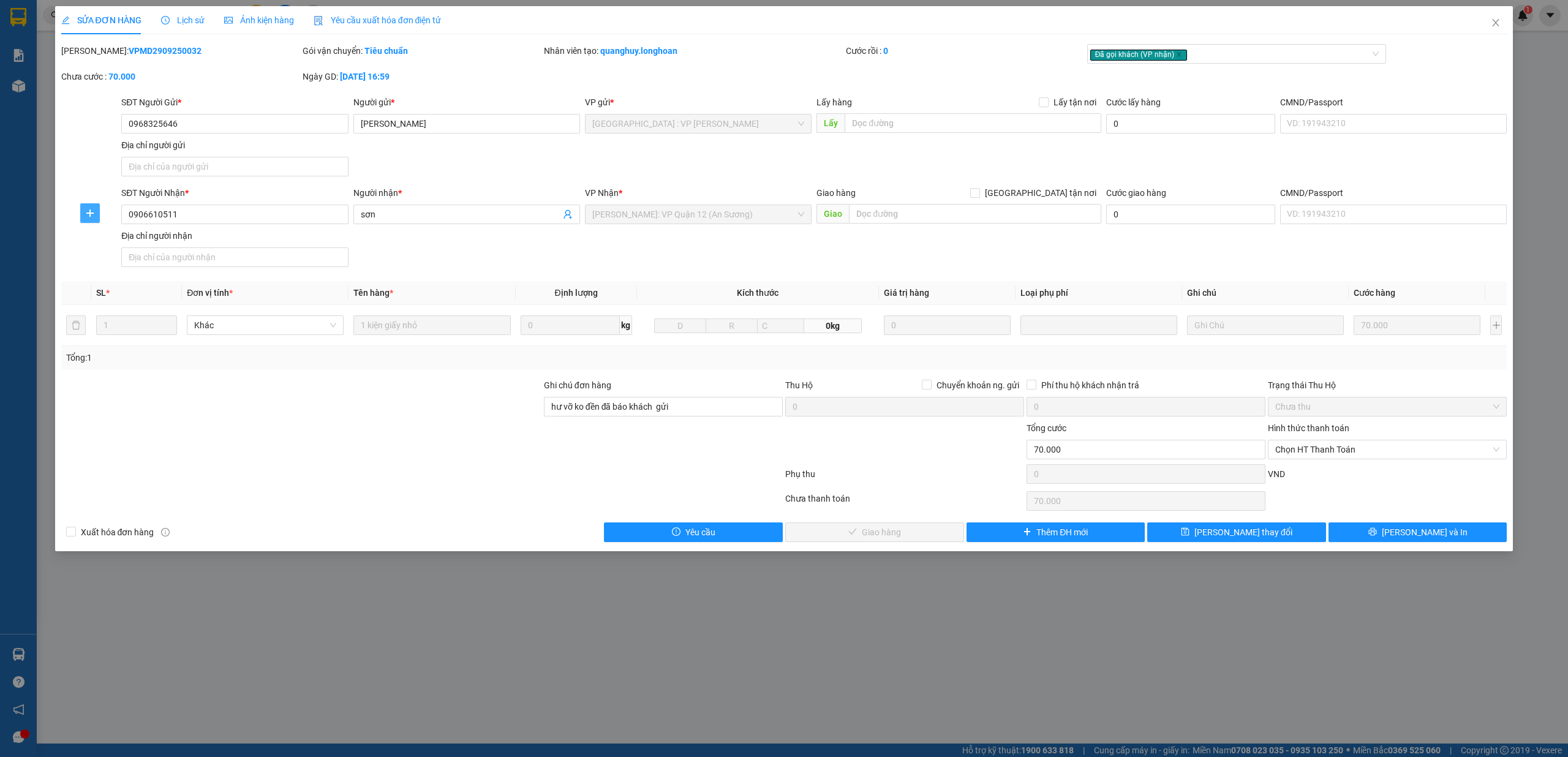
click at [96, 214] on span "plus" at bounding box center [90, 213] width 19 height 10
click at [116, 257] on span "Chuyển hoàn" at bounding box center [112, 258] width 50 height 13
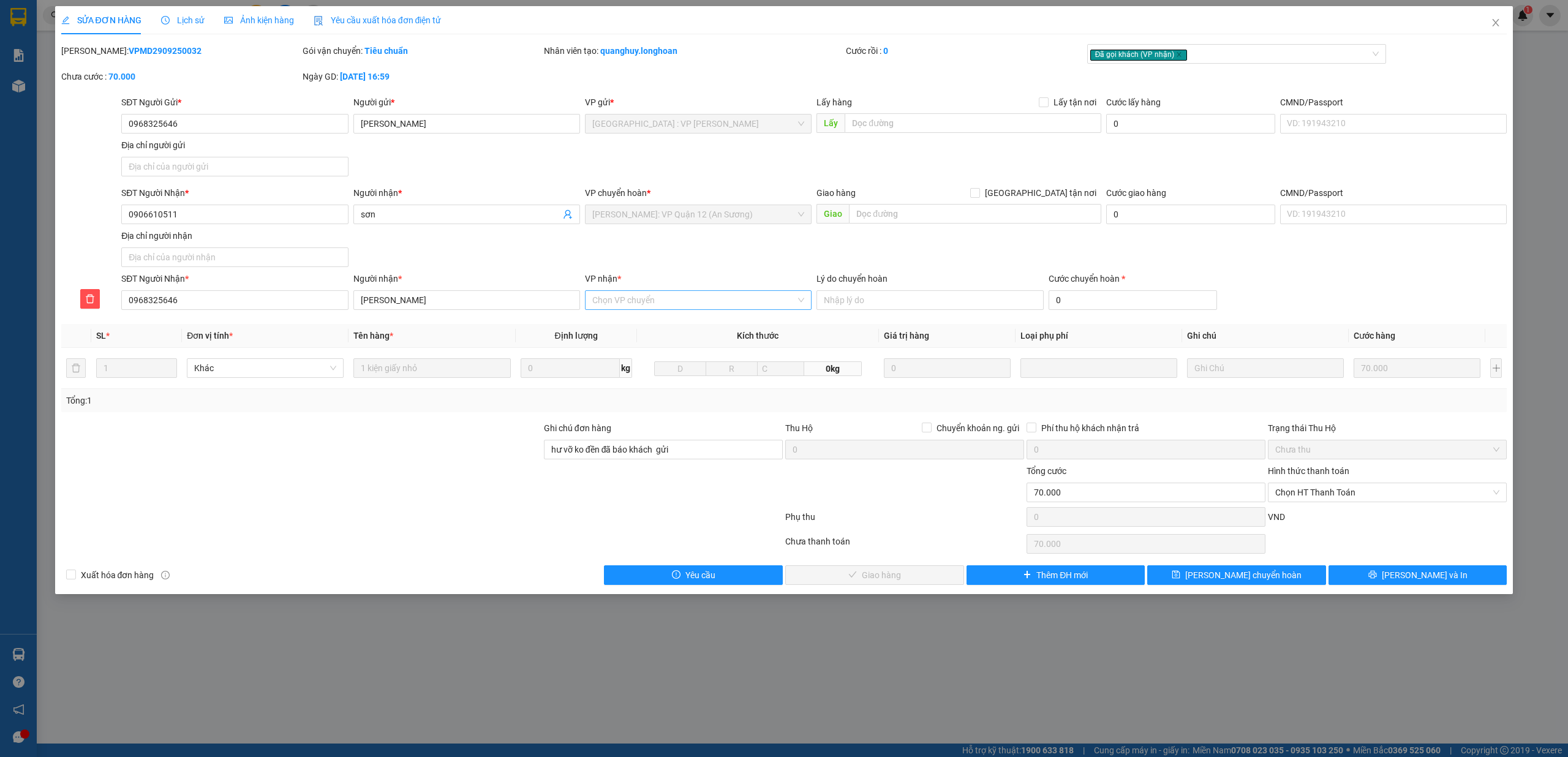
click at [669, 304] on input "VP nhận *" at bounding box center [694, 300] width 203 height 19
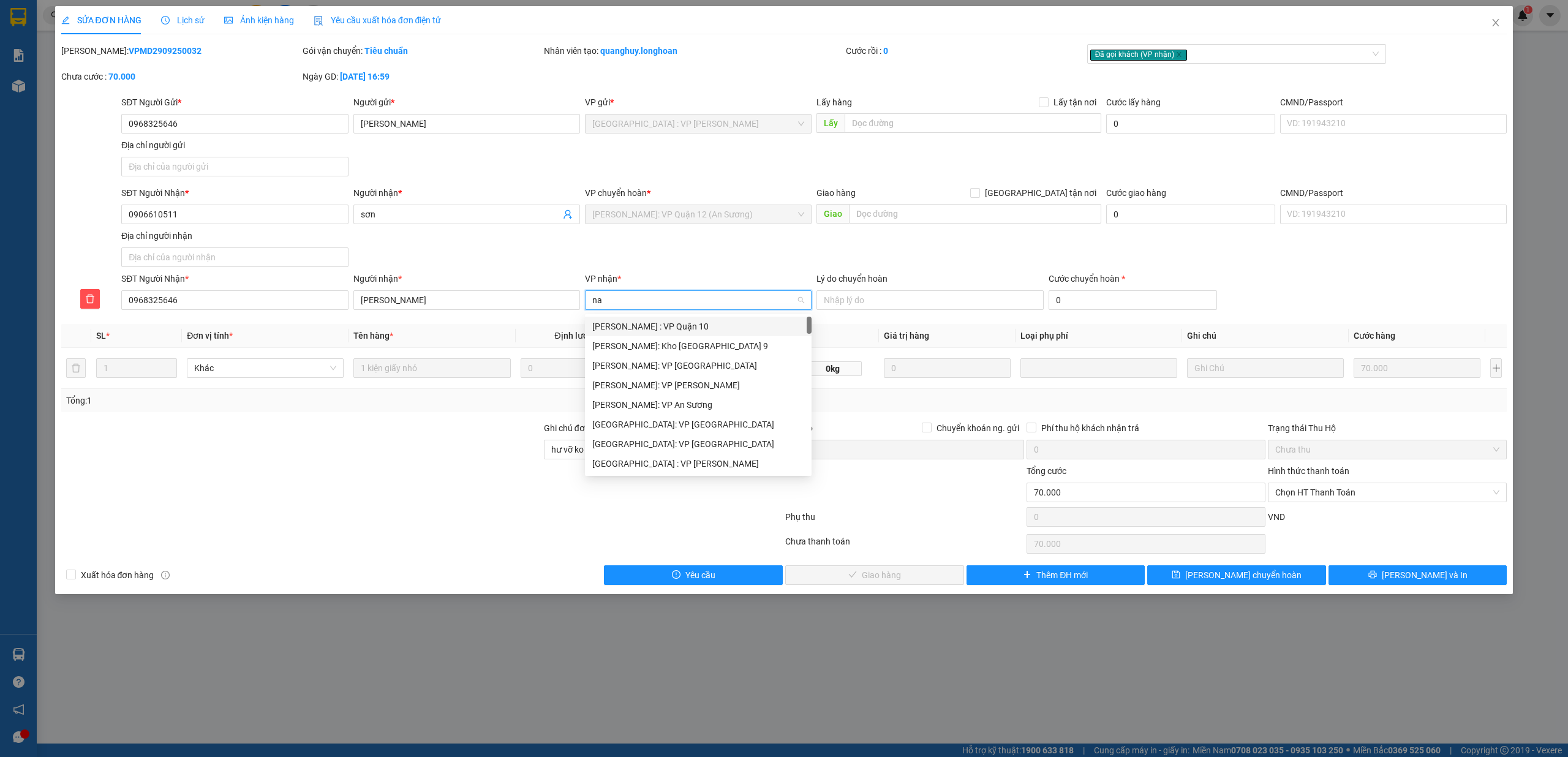
type input "nam"
click at [709, 317] on div "Hà Nội : VP Nam Từ Liêm" at bounding box center [698, 326] width 226 height 19
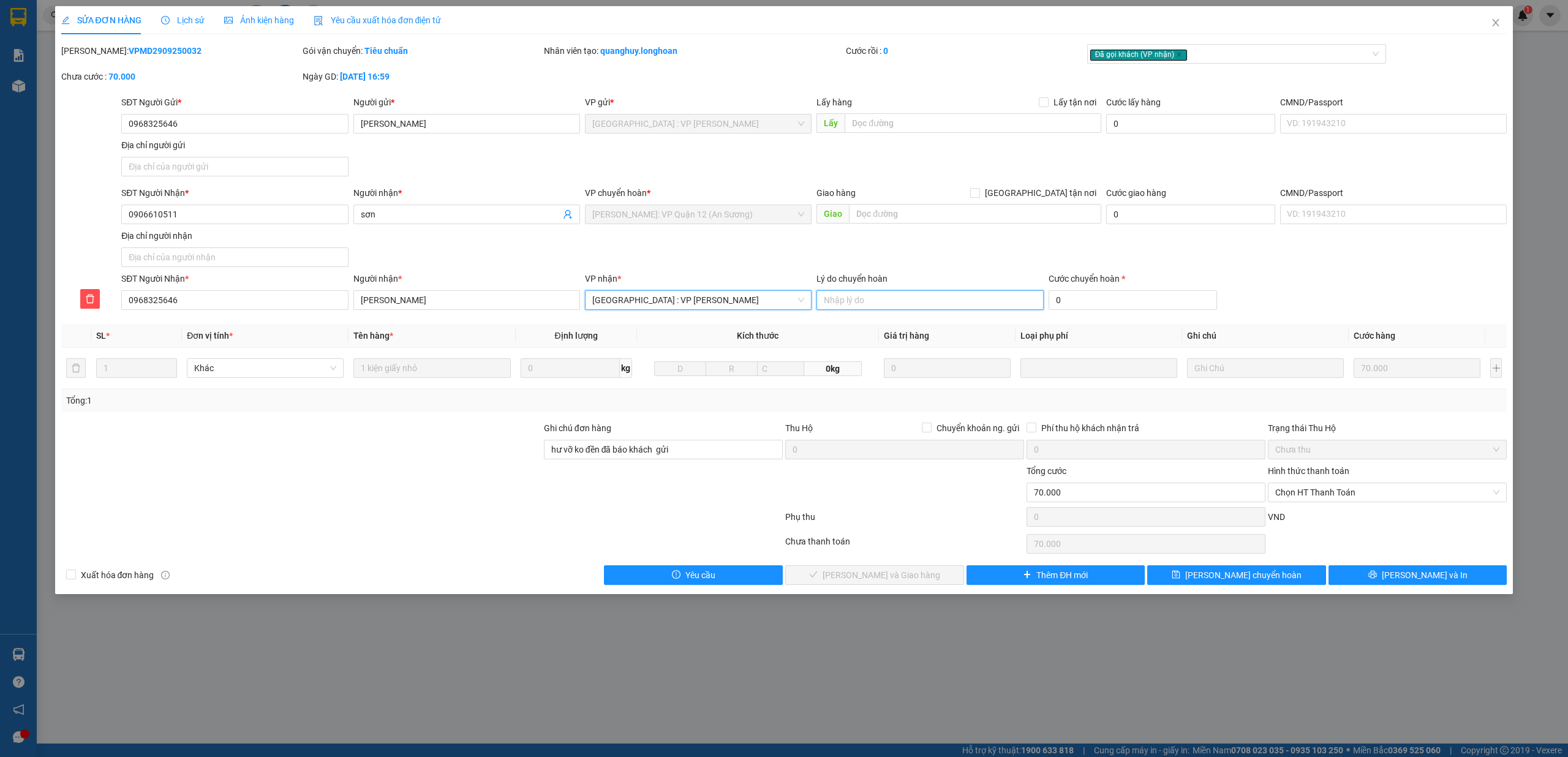
click at [858, 291] on input "Lý do chuyển hoàn" at bounding box center [929, 300] width 226 height 19
type input "Người gửi yêu cầu hoàn"
click at [1091, 291] on input "0" at bounding box center [1133, 300] width 169 height 19
type input "70.003"
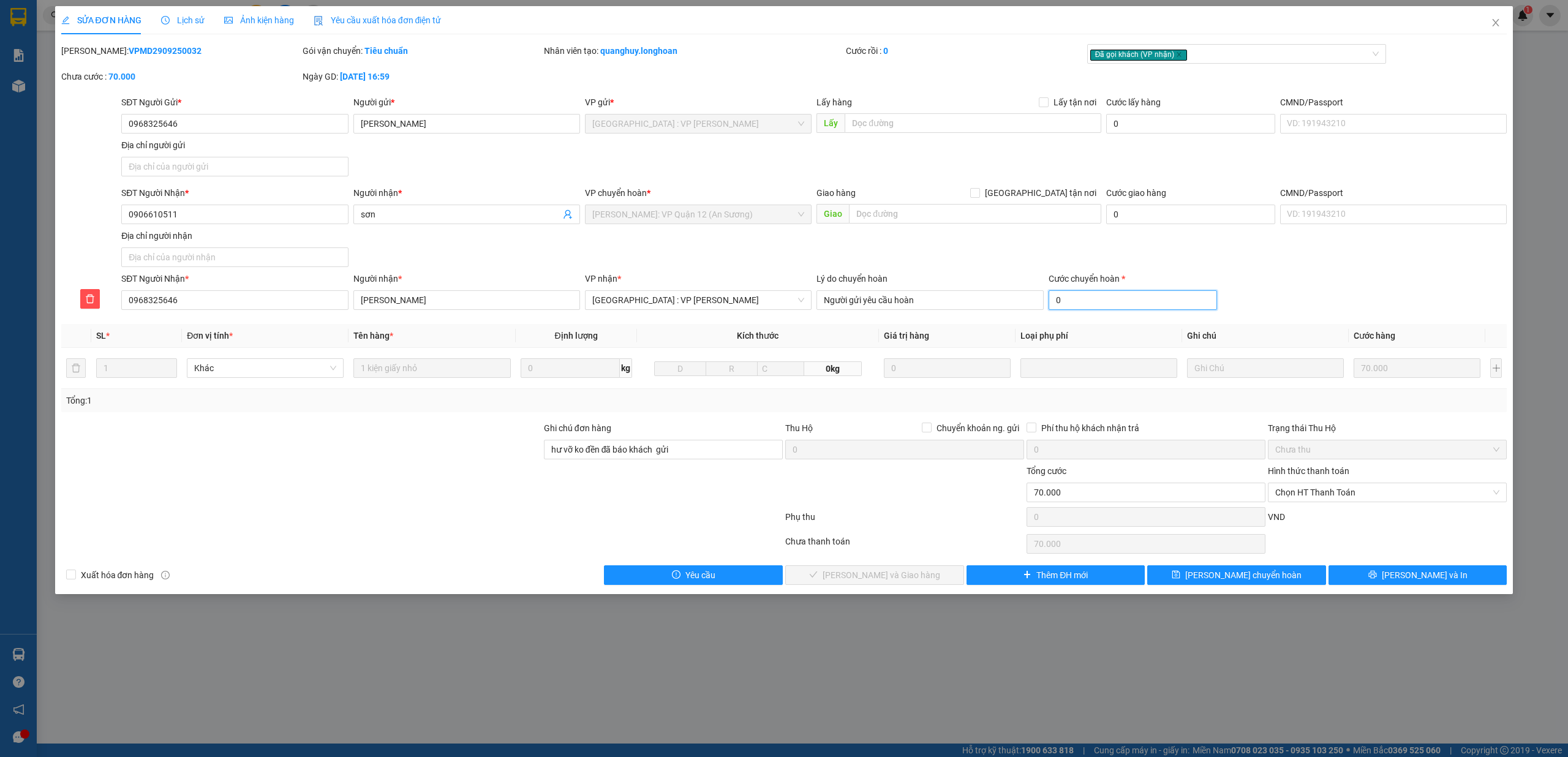
type input "3"
type input "70.035"
type input "350"
type input "70.350"
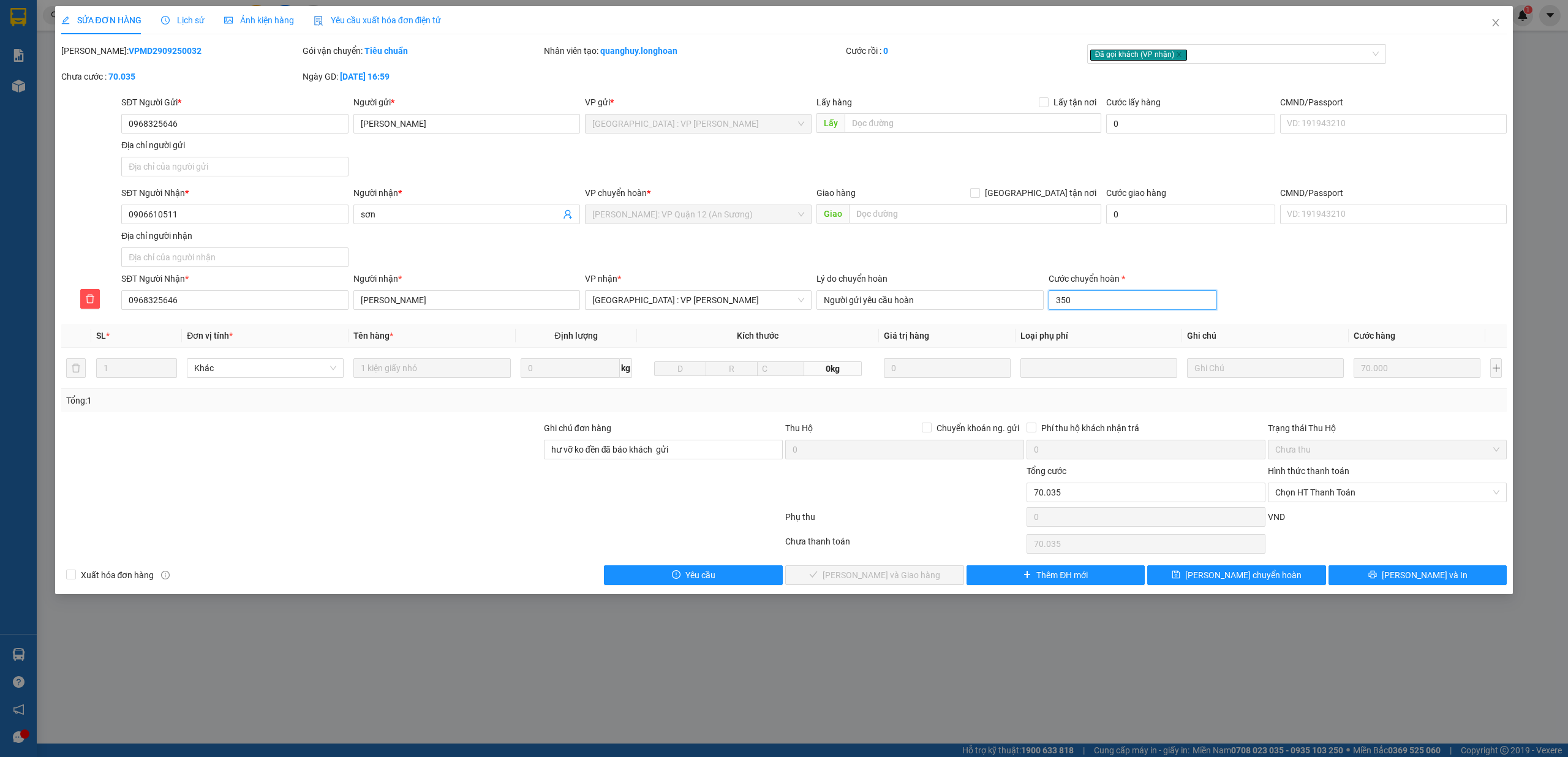
type input "70.350"
type input "3500"
type input "73.500"
type input "35000"
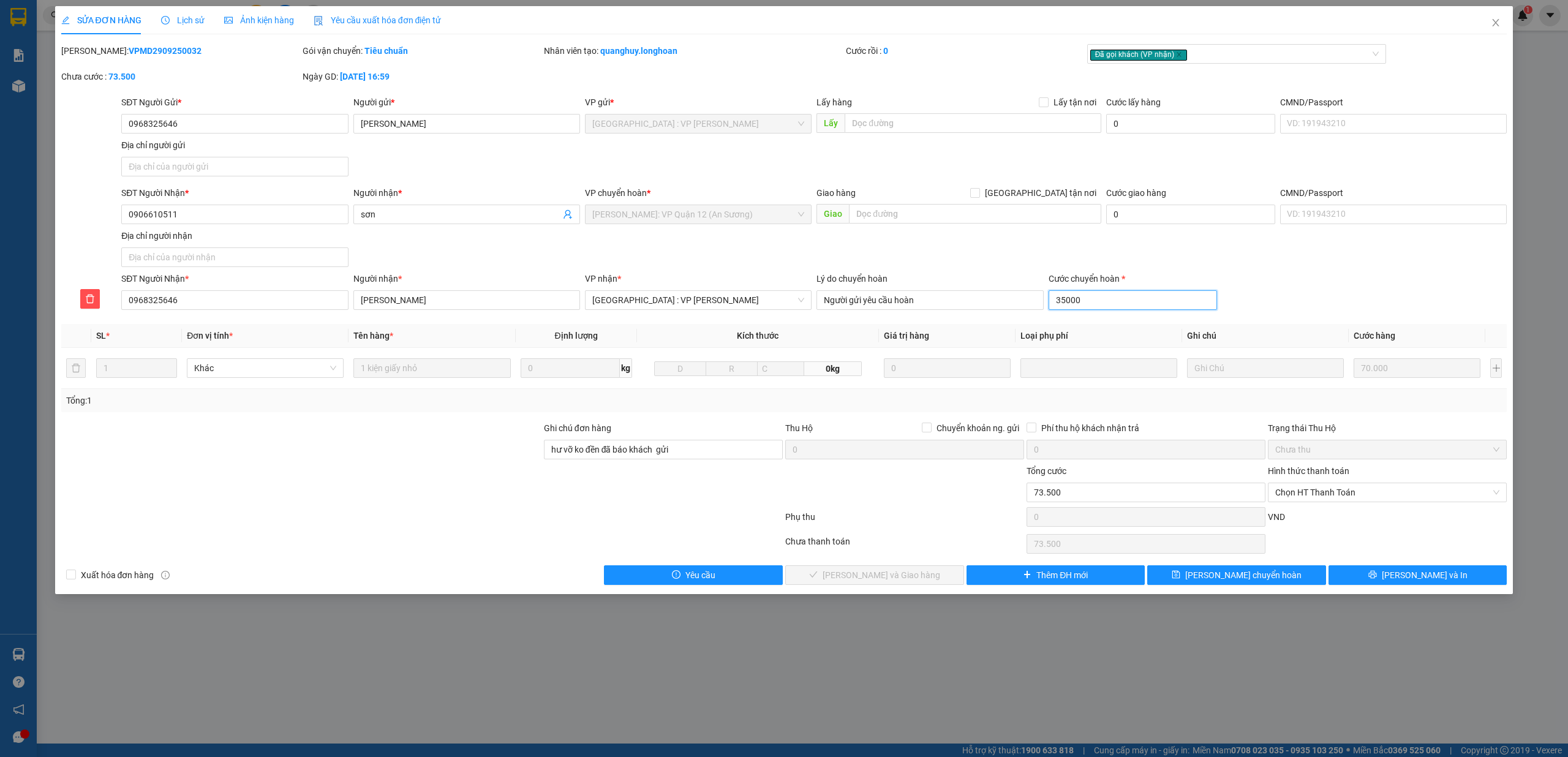
type input "105.000"
type input "35.000"
click at [1255, 304] on div "SĐT Người Nhận * 0968325646 Người nhận * ngọc bình VP nhận * Hà Nội : VP Nam Từ…" at bounding box center [814, 293] width 1391 height 43
click at [1171, 302] on input "35.000" at bounding box center [1133, 300] width 169 height 19
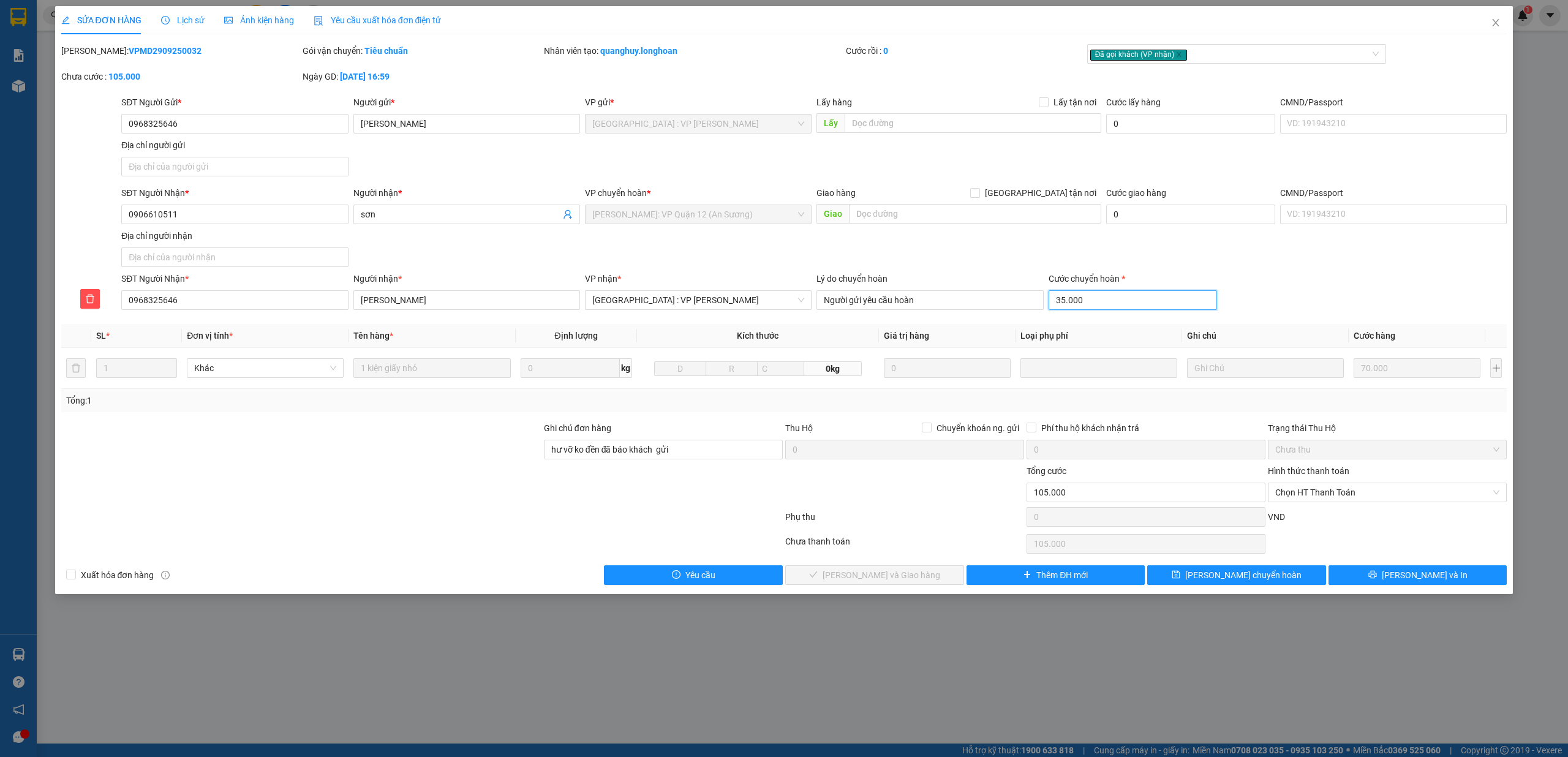
type input "70.007"
type input "7"
type input "70.000"
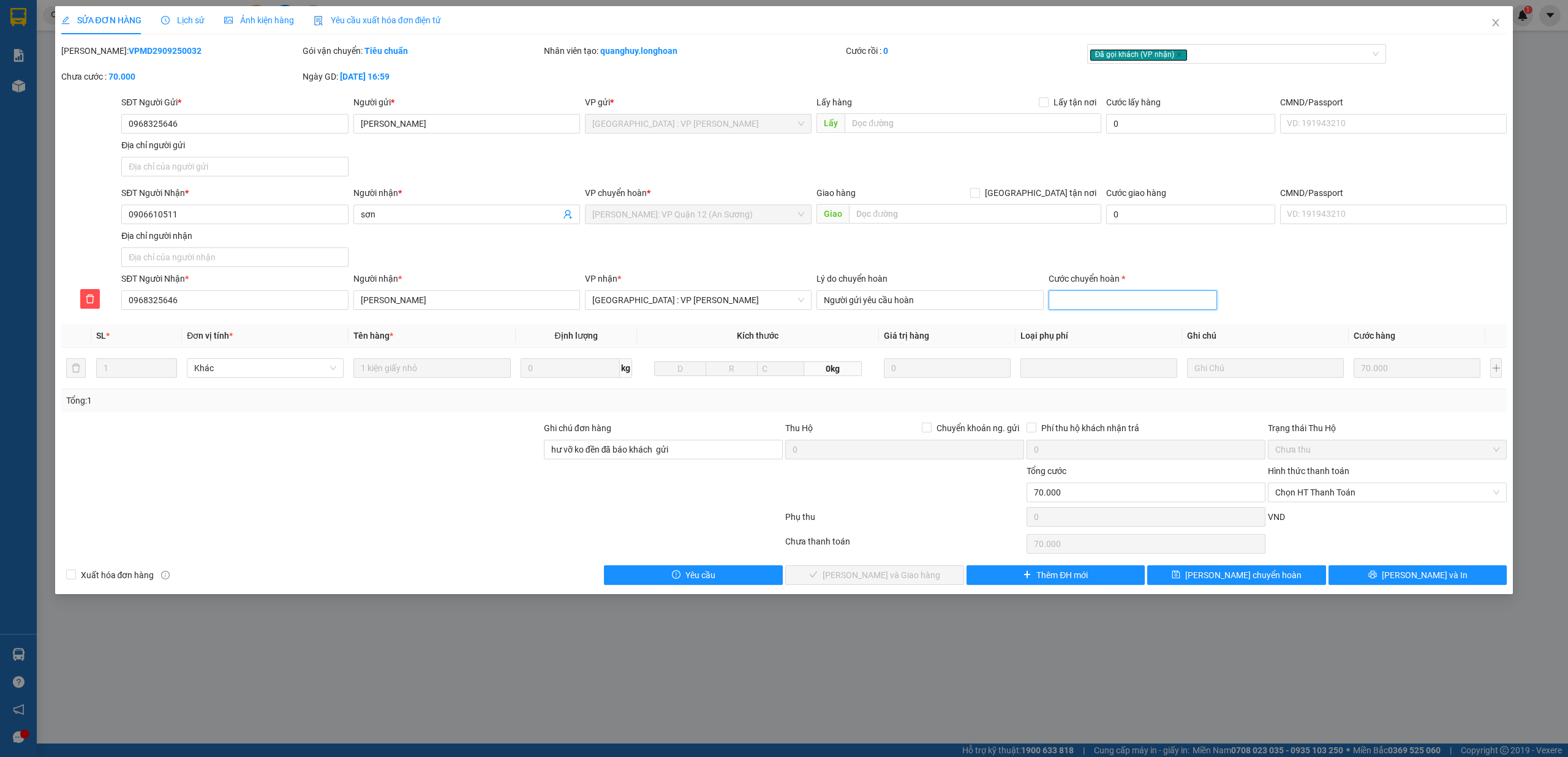
type input "5"
type input "70.005"
type input "50"
type input "70.050"
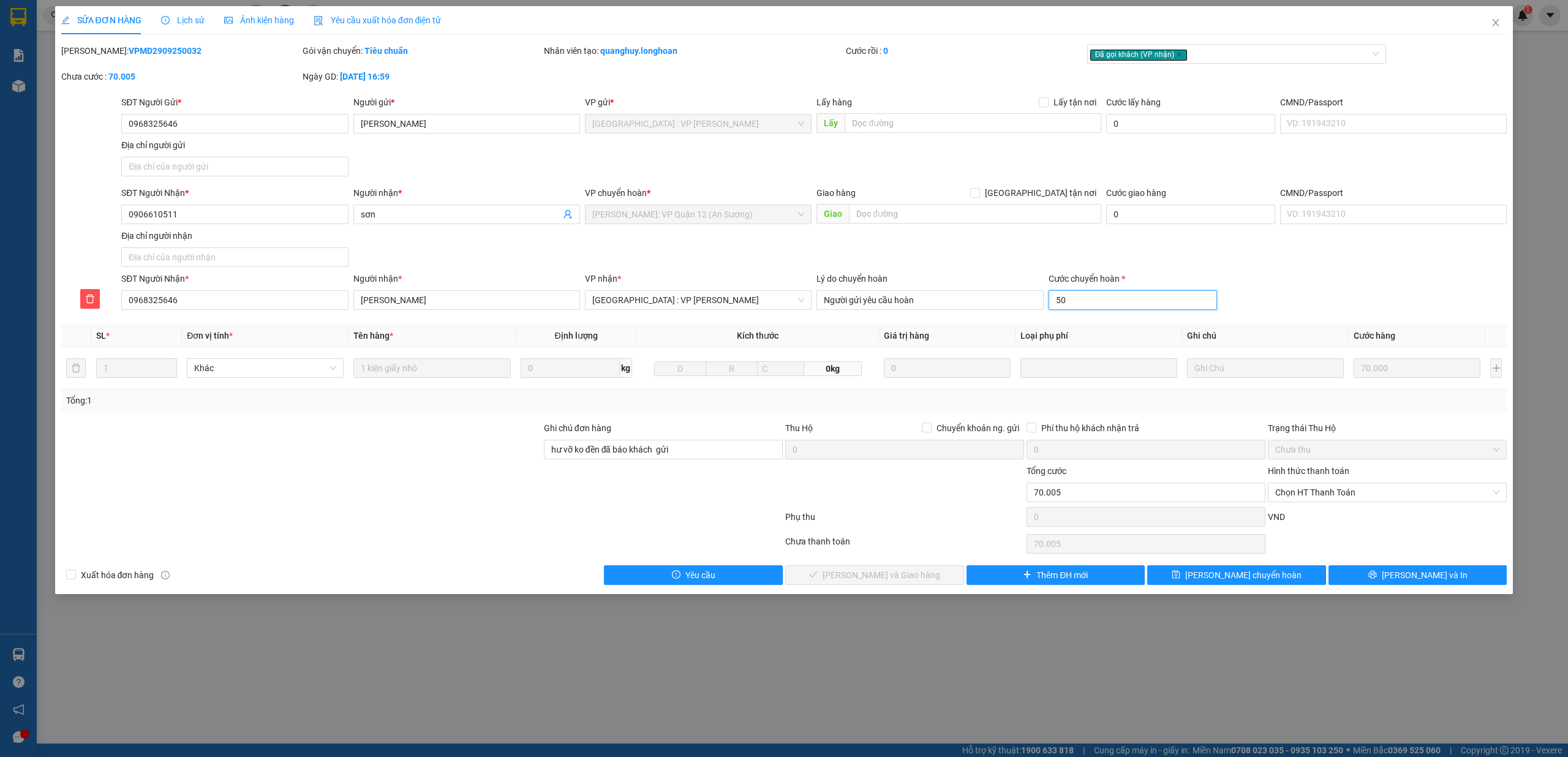
type input "70.050"
type input "500"
type input "70.500"
type input "75.000"
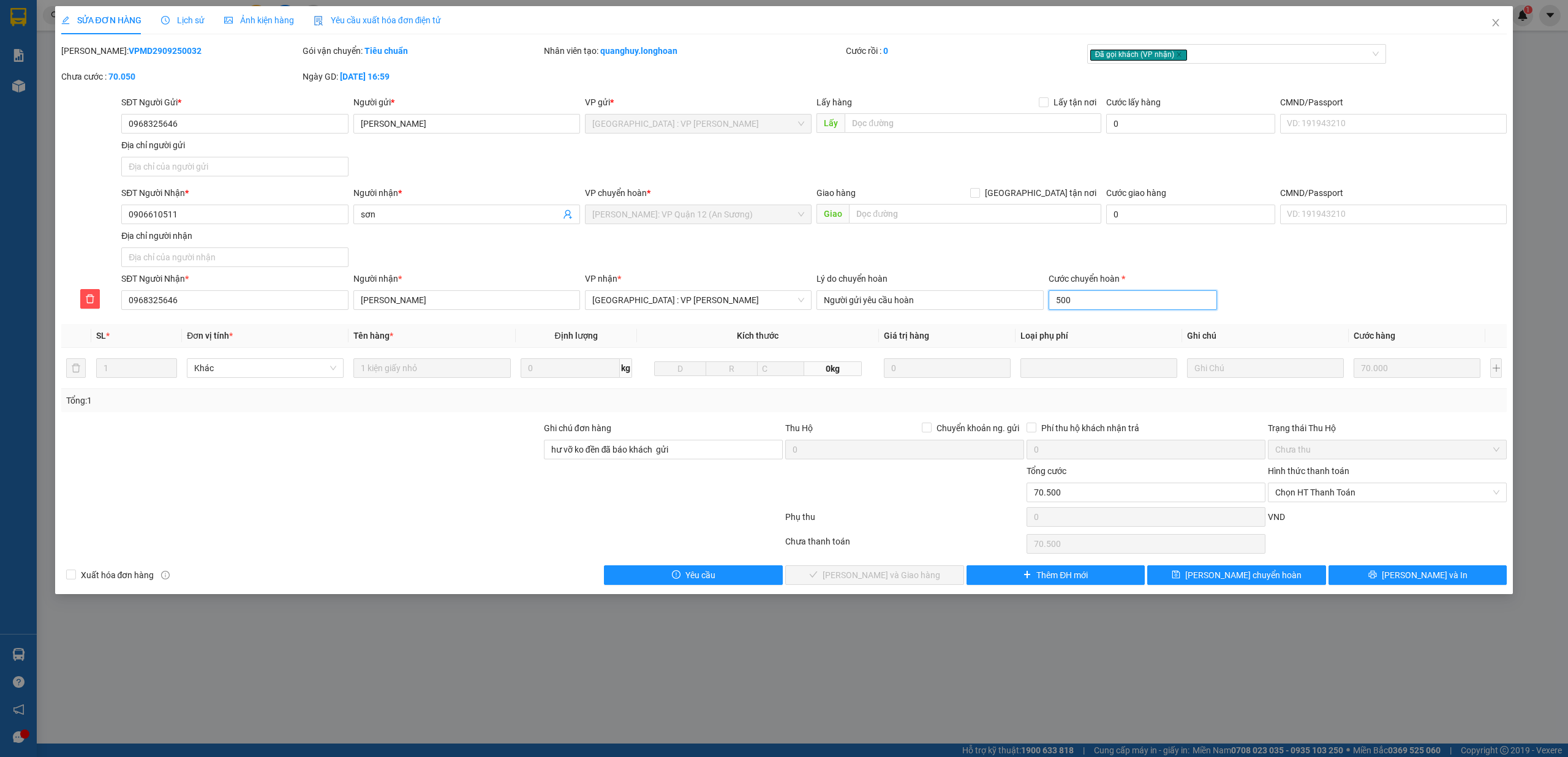
type input "75.000"
type input "5000"
type input "120.000"
type input "50000"
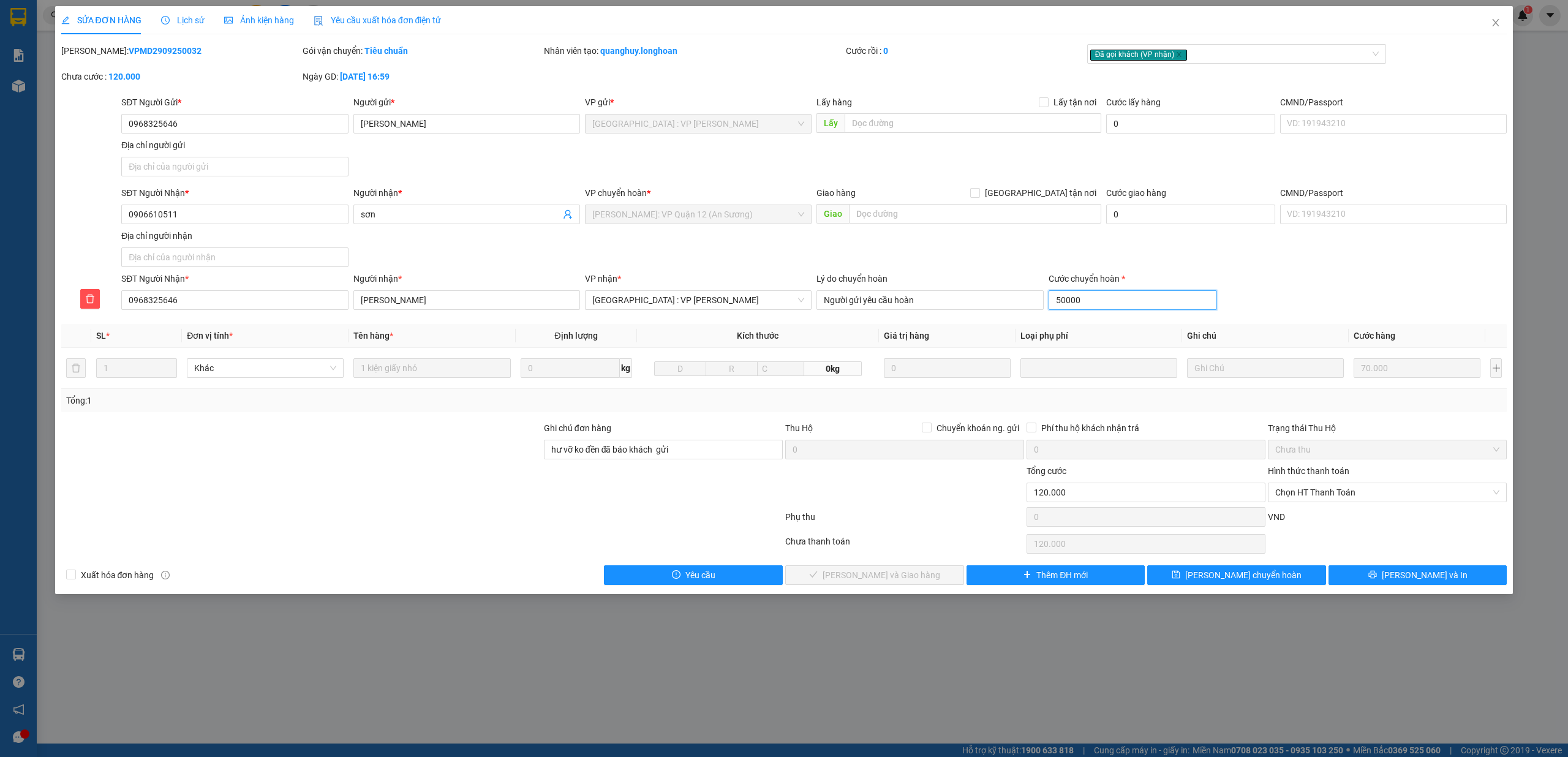
click at [1104, 304] on input "50000" at bounding box center [1133, 300] width 169 height 19
type input "70.007"
type input "7"
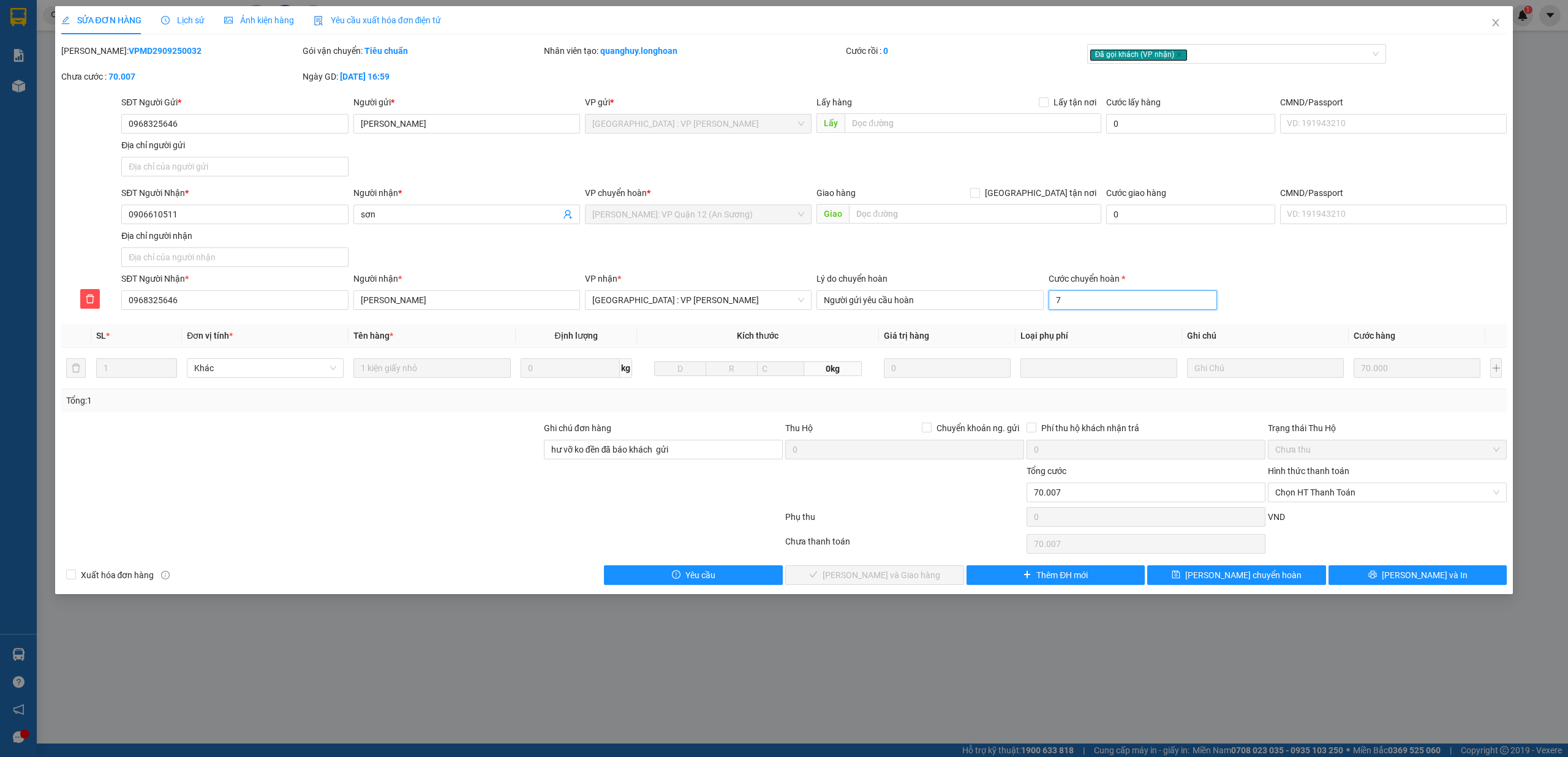
type input "70.070"
type input "70"
type input "70.700"
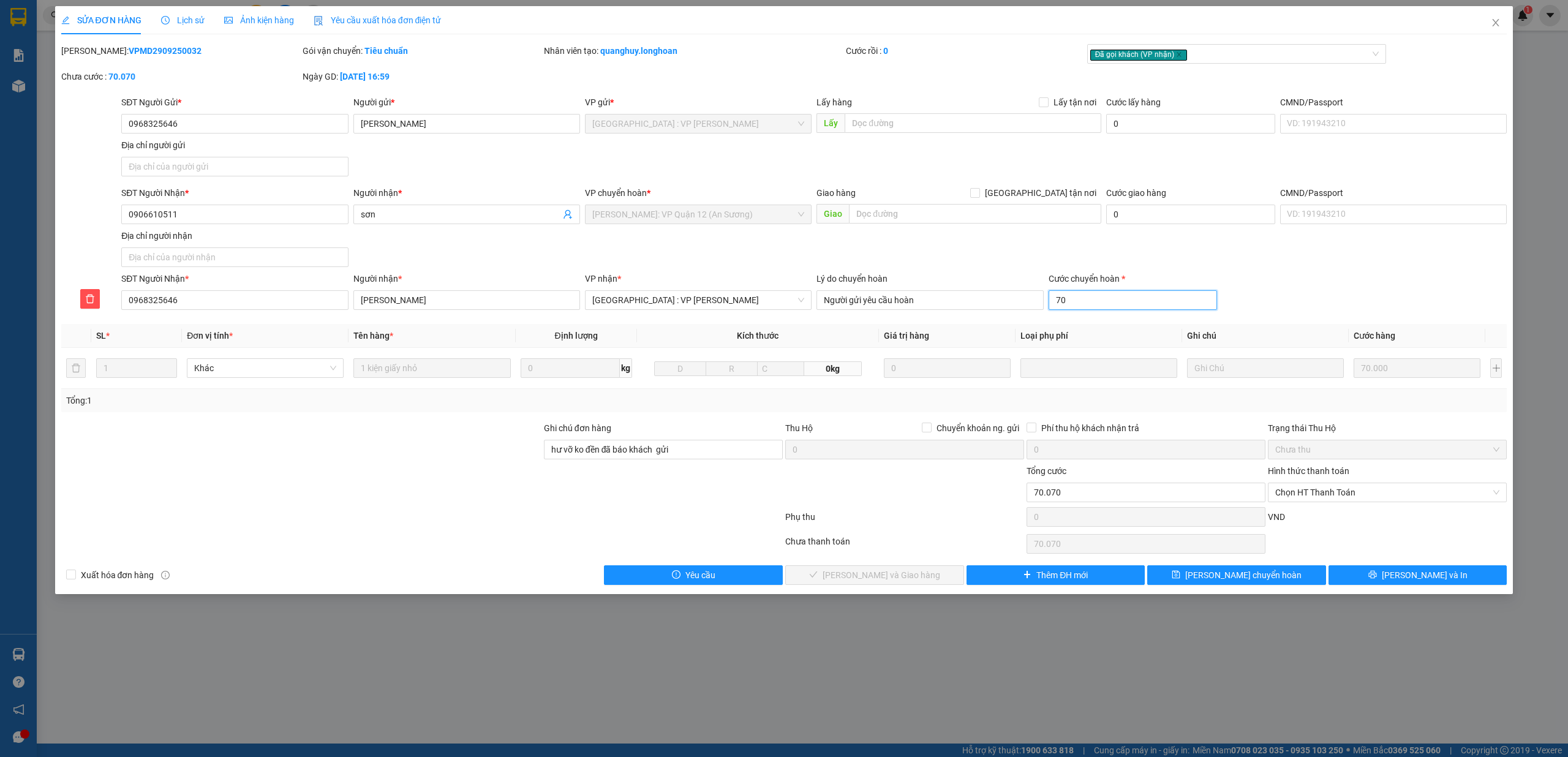
type input "700"
type input "77.000"
type input "7000"
type input "140.000"
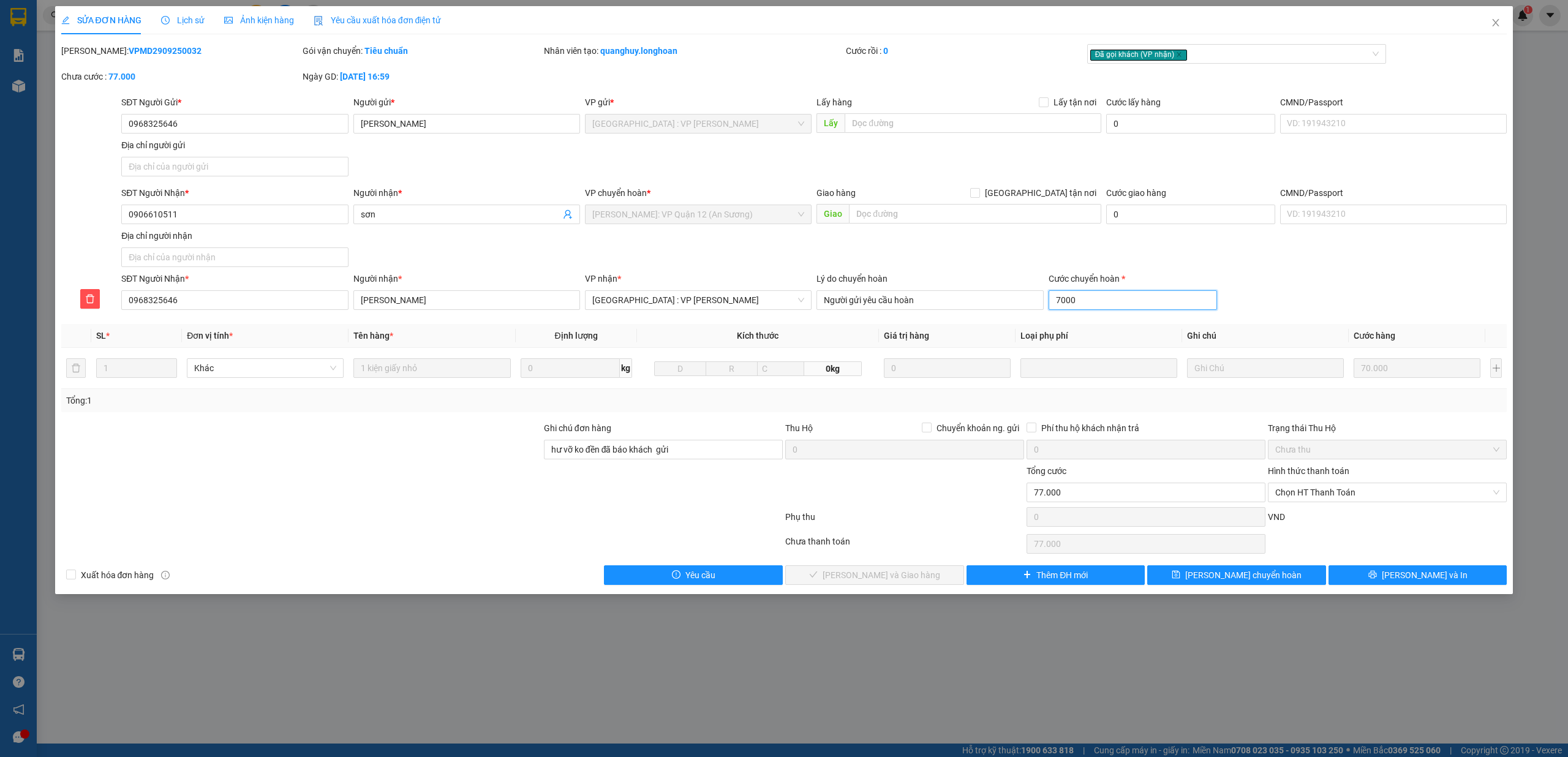
type input "140.000"
type input "70.000"
click at [1240, 579] on span "Lưu chuyển hoàn" at bounding box center [1244, 575] width 117 height 13
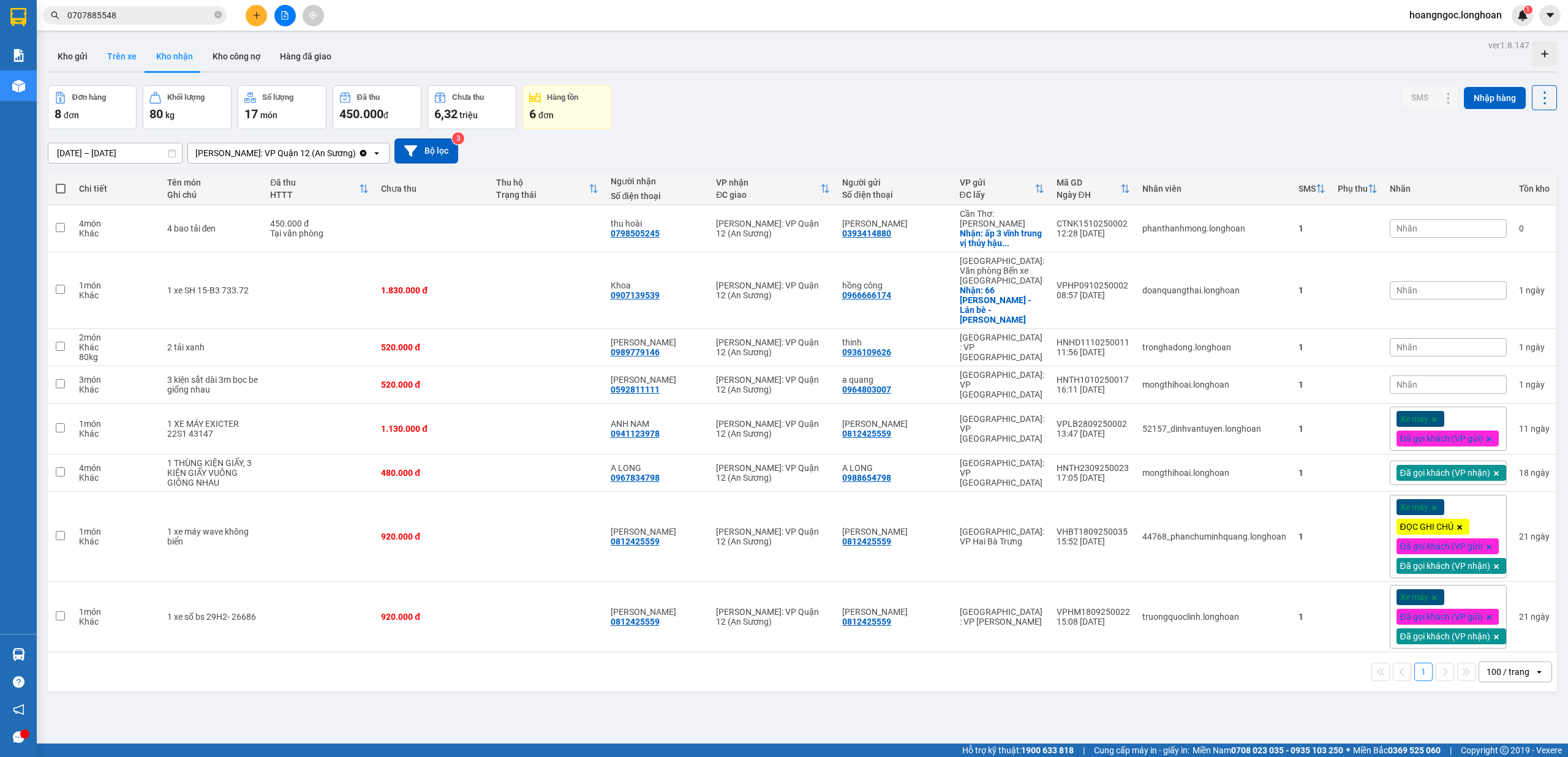
drag, startPoint x: 72, startPoint y: 49, endPoint x: 102, endPoint y: 69, distance: 36.1
click at [72, 50] on button "Kho gửi" at bounding box center [72, 56] width 49 height 29
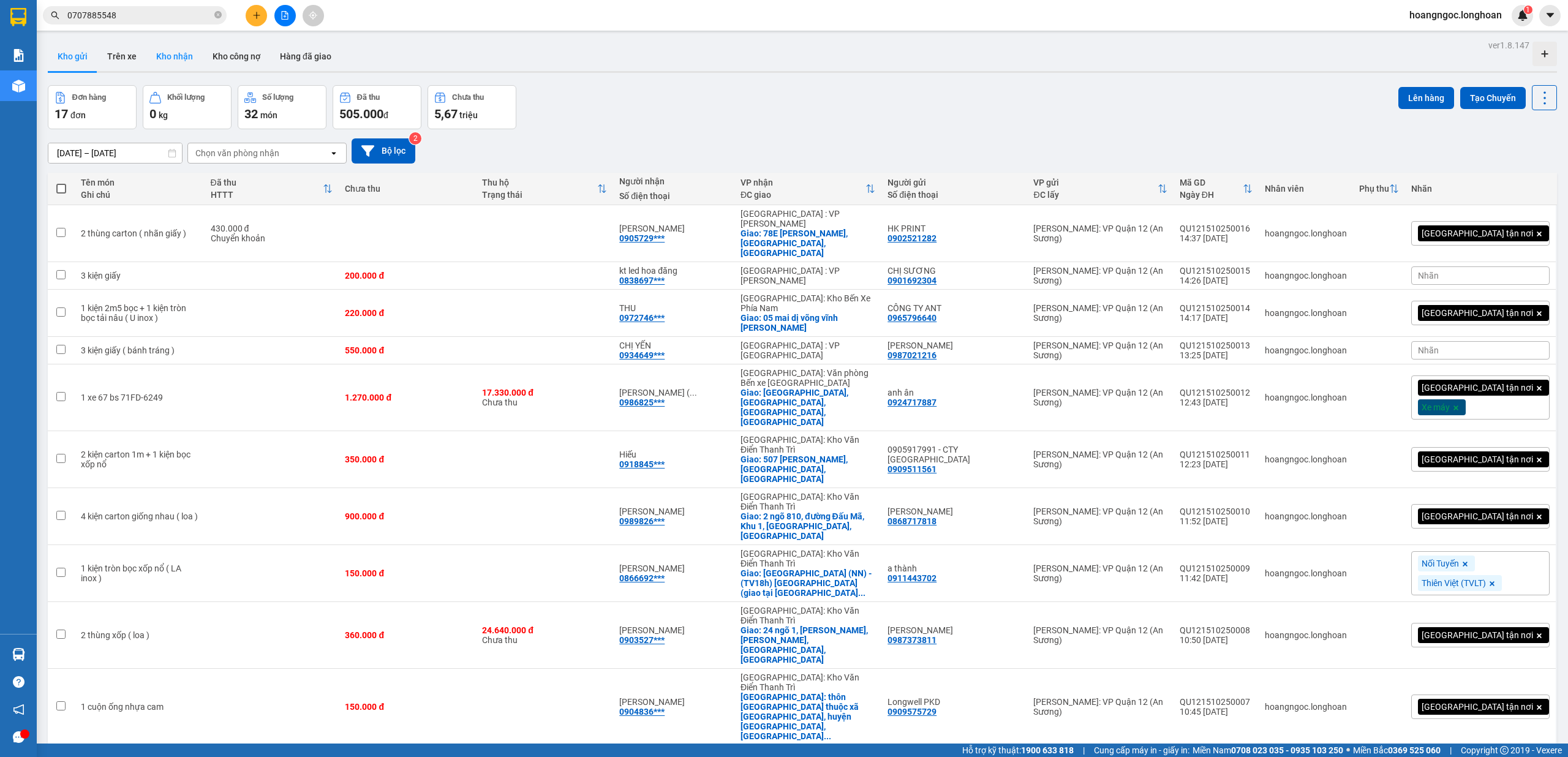
drag, startPoint x: 165, startPoint y: 49, endPoint x: 170, endPoint y: 54, distance: 7.1
click at [165, 49] on button "Kho nhận" at bounding box center [174, 56] width 56 height 29
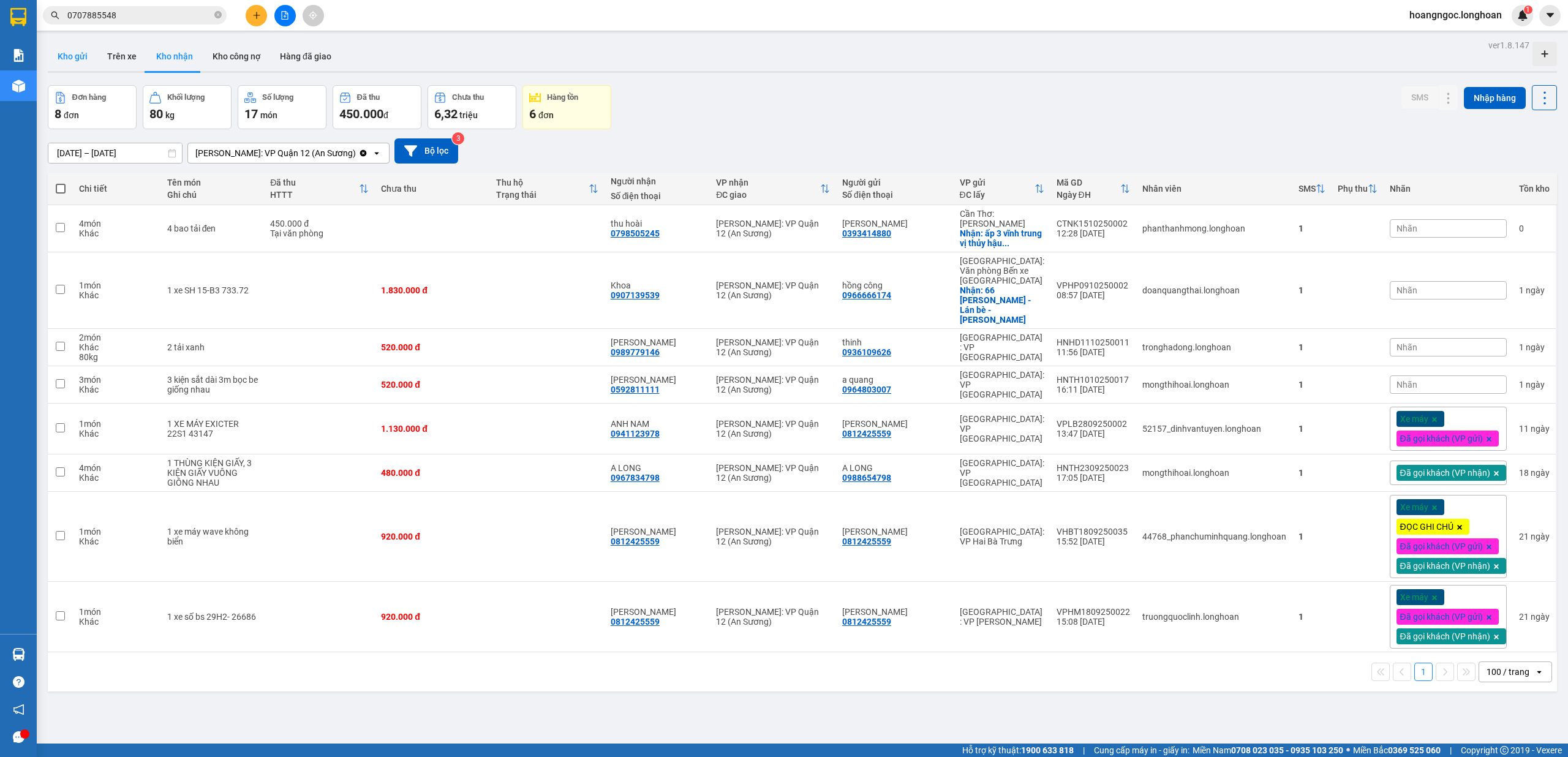
click at [78, 49] on button "Kho gửi" at bounding box center [72, 56] width 49 height 29
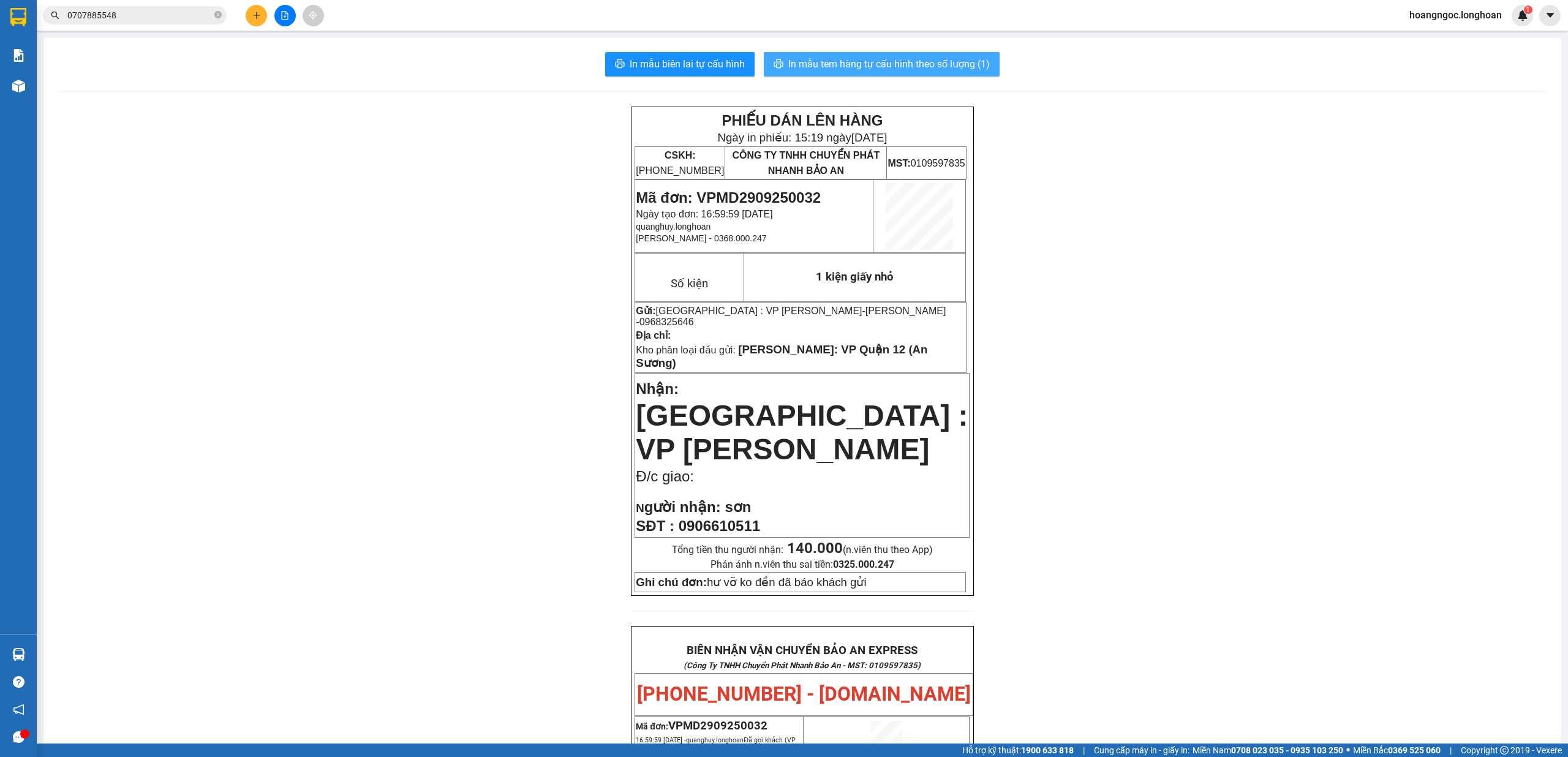
click at [877, 60] on span "In mẫu tem hàng tự cấu hình theo số lượng (1)" at bounding box center [889, 63] width 202 height 16
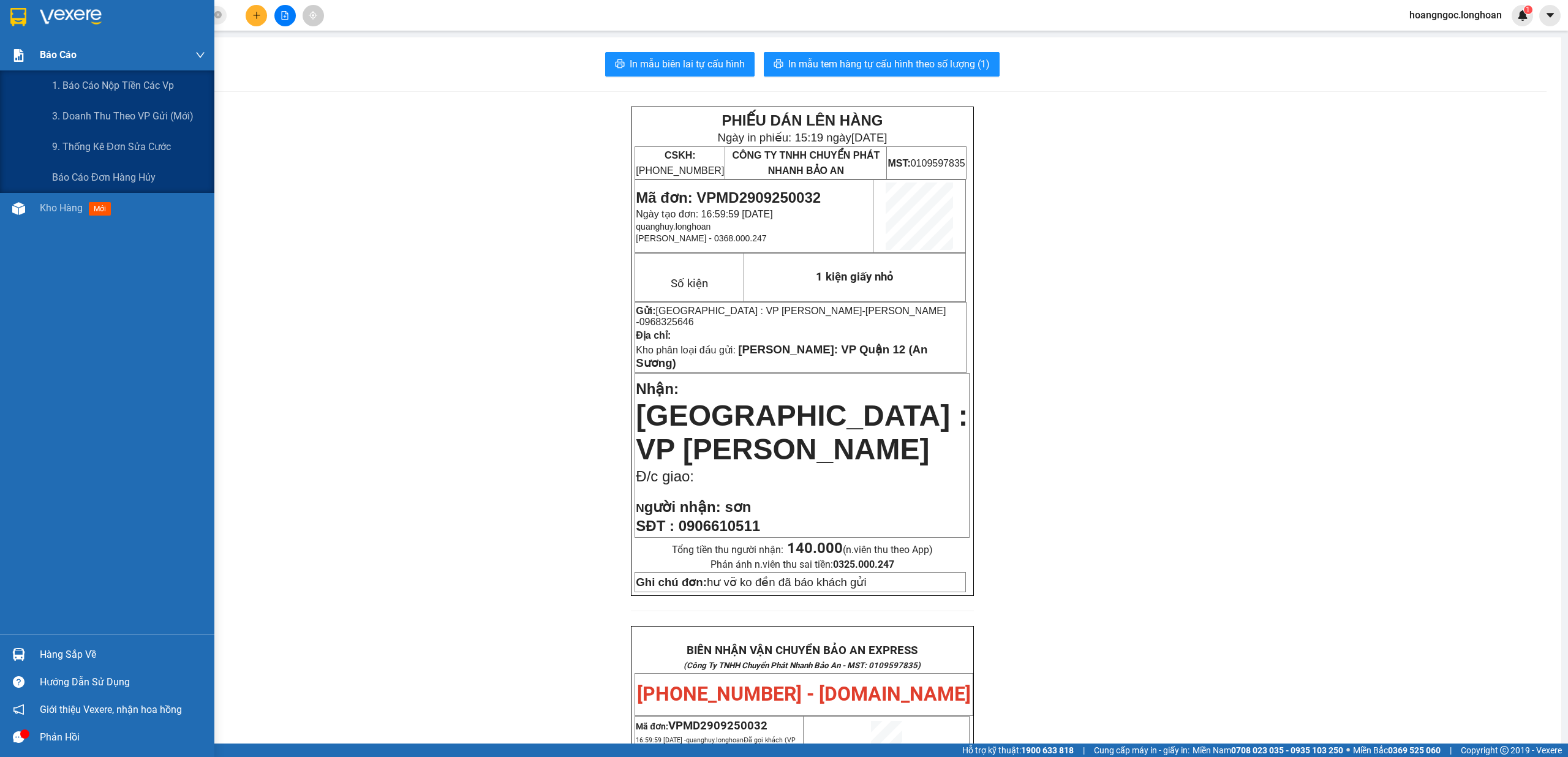
click at [15, 67] on div "Báo cáo" at bounding box center [107, 54] width 214 height 31
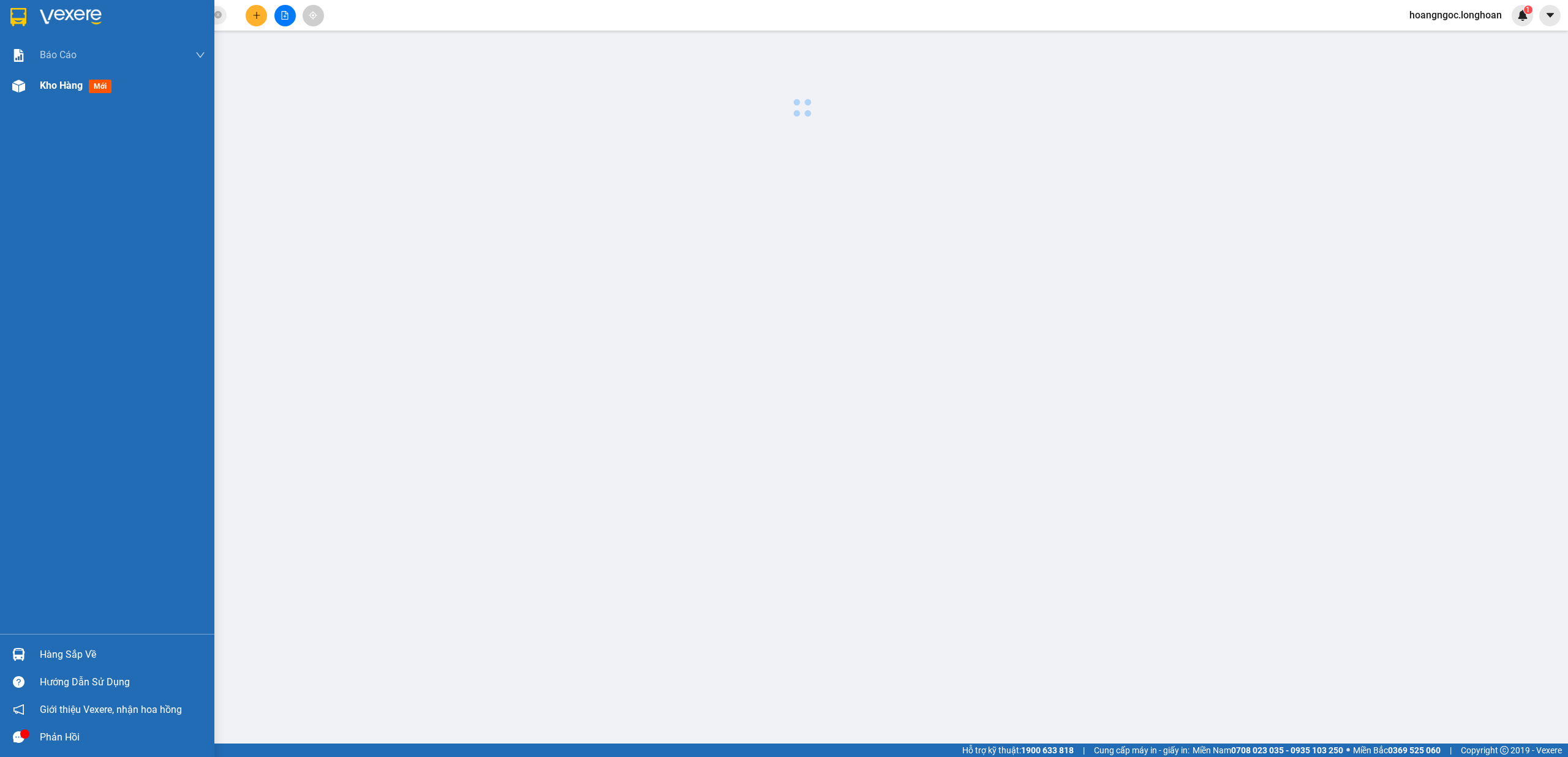
drag, startPoint x: 37, startPoint y: 89, endPoint x: 104, endPoint y: 97, distance: 67.5
click at [37, 88] on div "Kho hàng mới" at bounding box center [107, 85] width 214 height 31
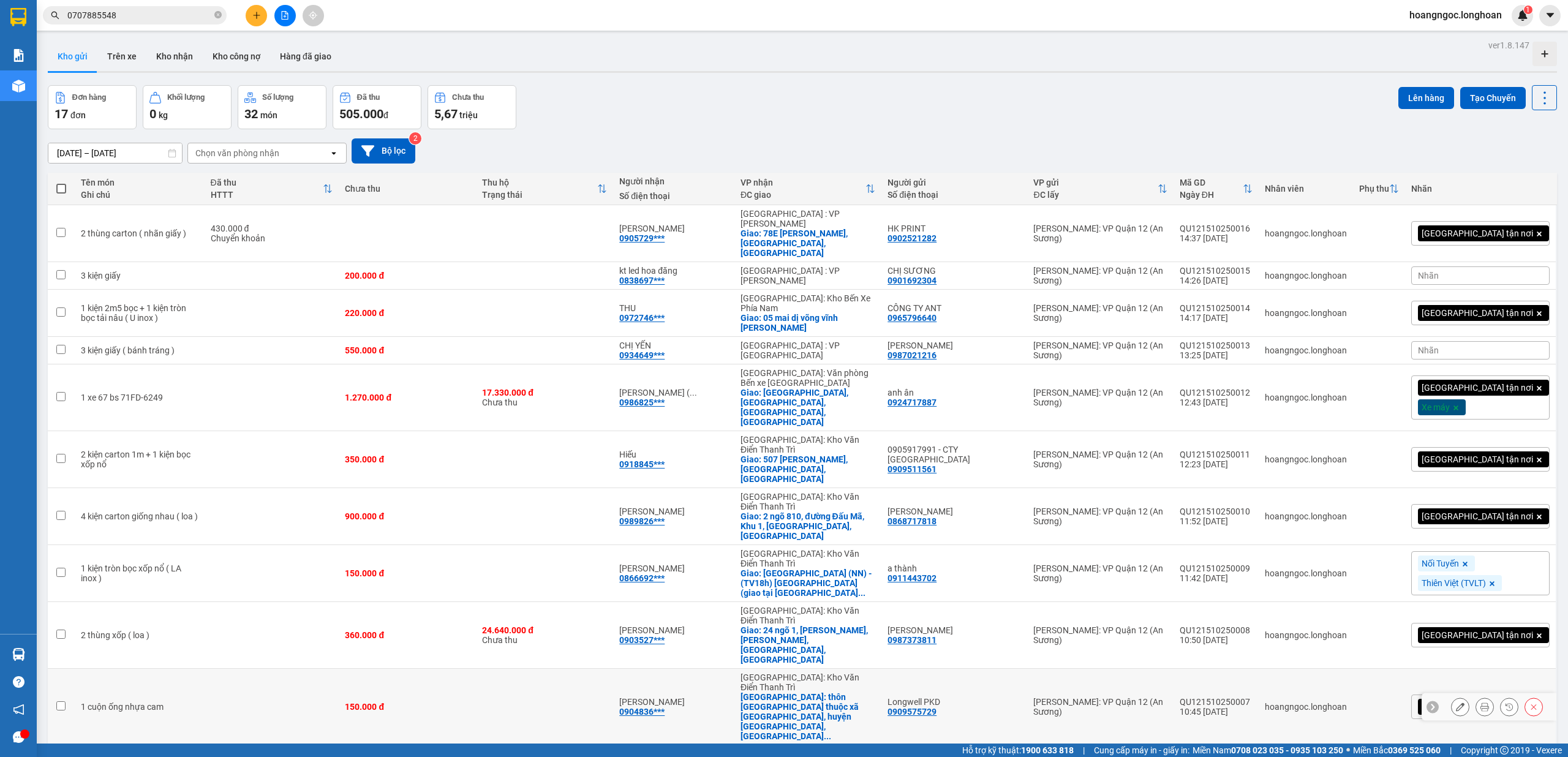
click at [1456, 703] on icon at bounding box center [1460, 706] width 8 height 8
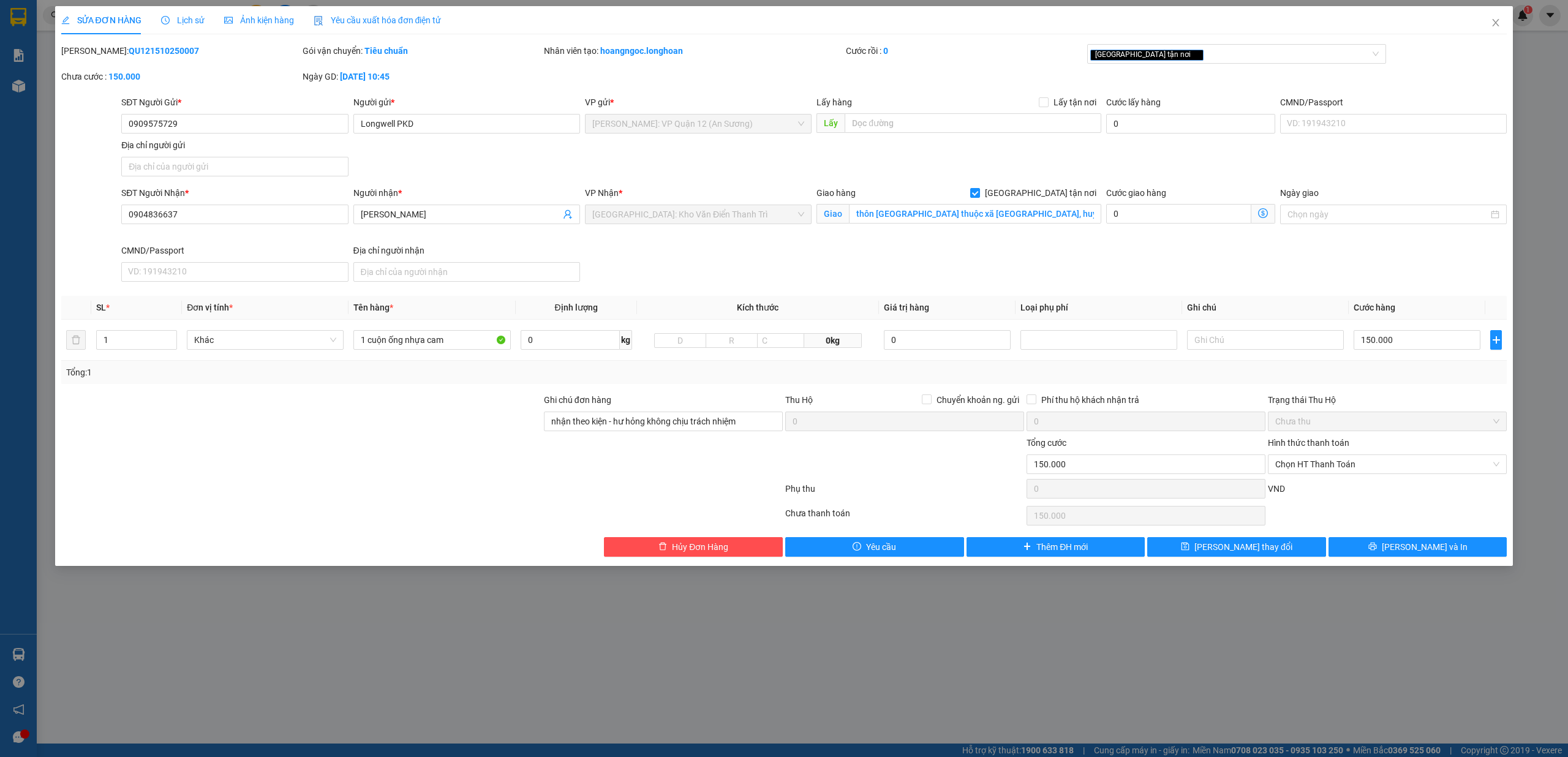
click at [229, 135] on div "SĐT Người Gửi * 0909575729 0909575729" at bounding box center [234, 116] width 226 height 43
click at [237, 125] on input "0909575729" at bounding box center [234, 124] width 226 height 19
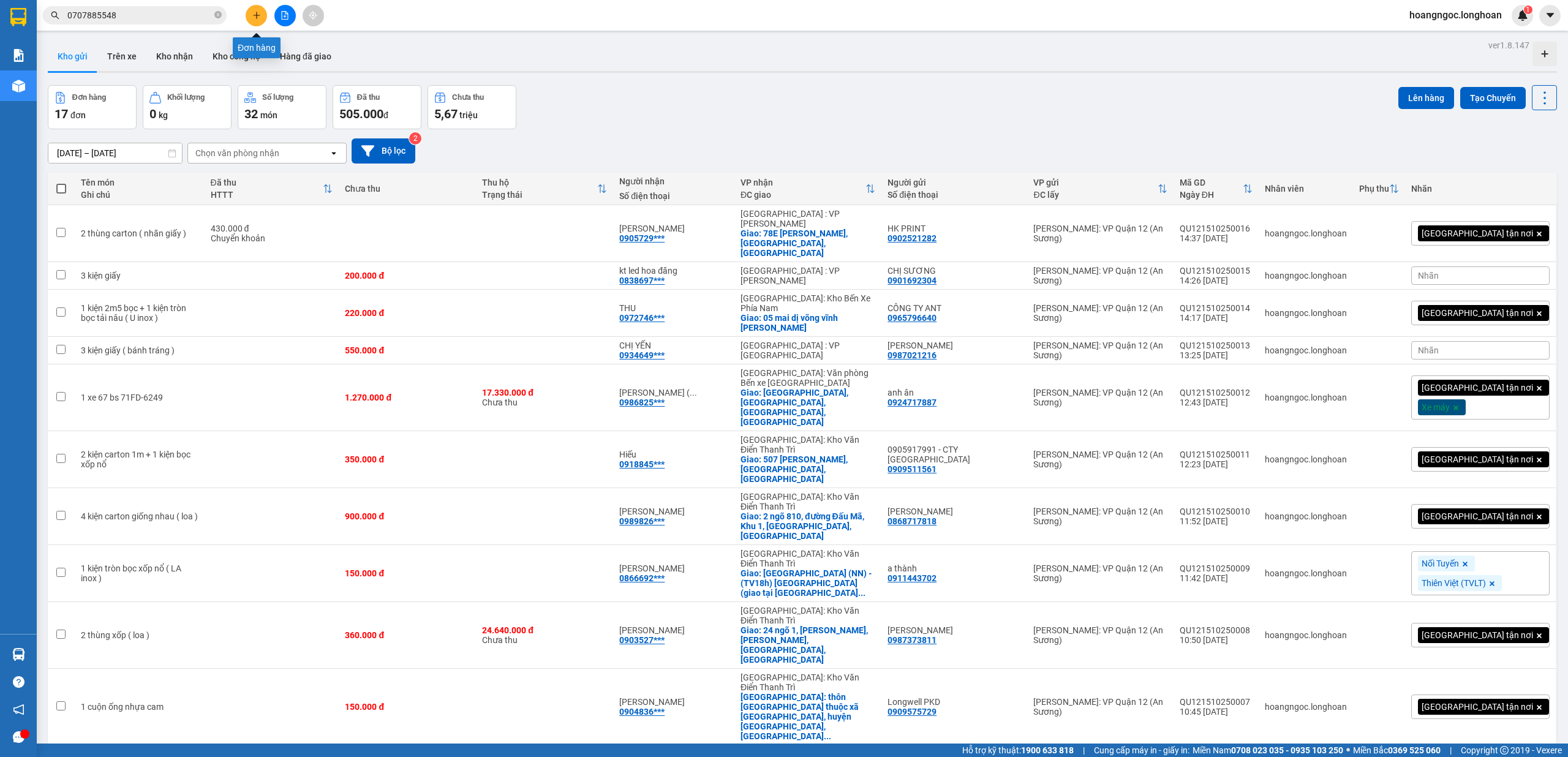
click at [252, 13] on icon "plus" at bounding box center [256, 15] width 8 height 8
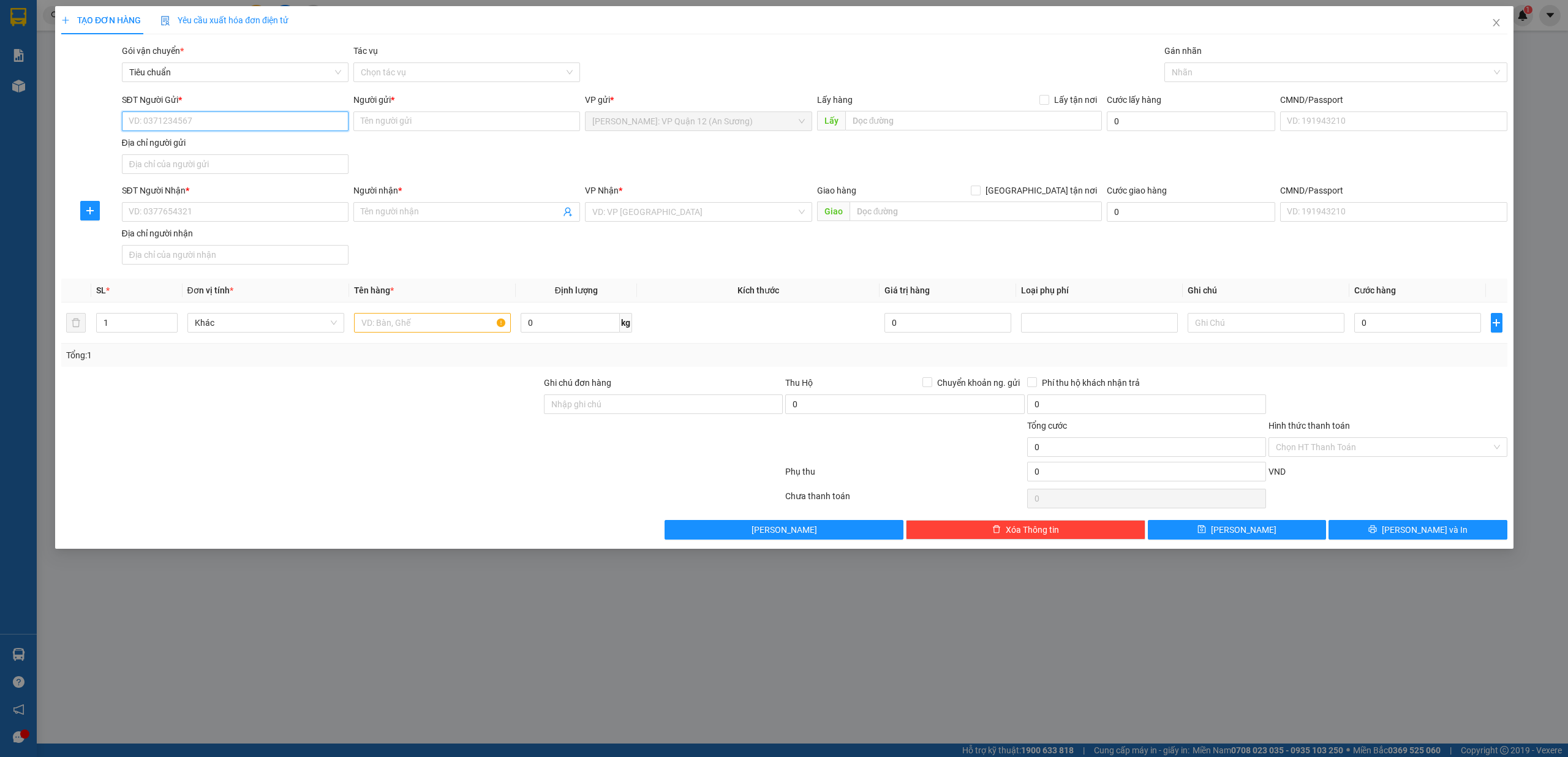
paste input "0909575729"
type input "0909575729"
click at [249, 116] on input "0909575729" at bounding box center [234, 121] width 226 height 19
drag, startPoint x: 205, startPoint y: 141, endPoint x: 294, endPoint y: 184, distance: 98.8
click at [206, 143] on div "0909575729 - Longwell PKD" at bounding box center [235, 146] width 212 height 13
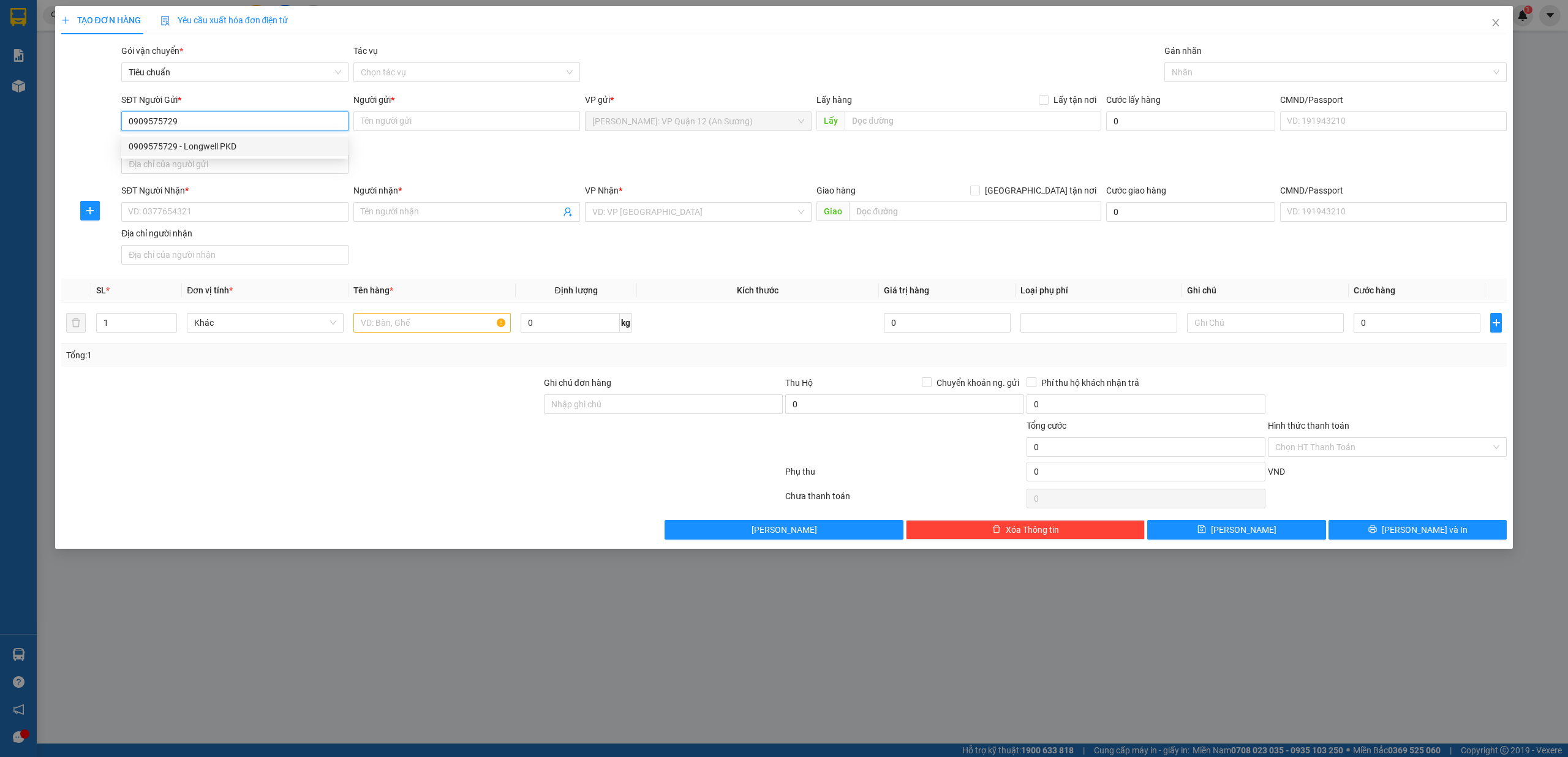
type input "Longwell PKD"
type input "0909575729"
click at [203, 219] on input "SĐT Người Nhận *" at bounding box center [234, 212] width 226 height 19
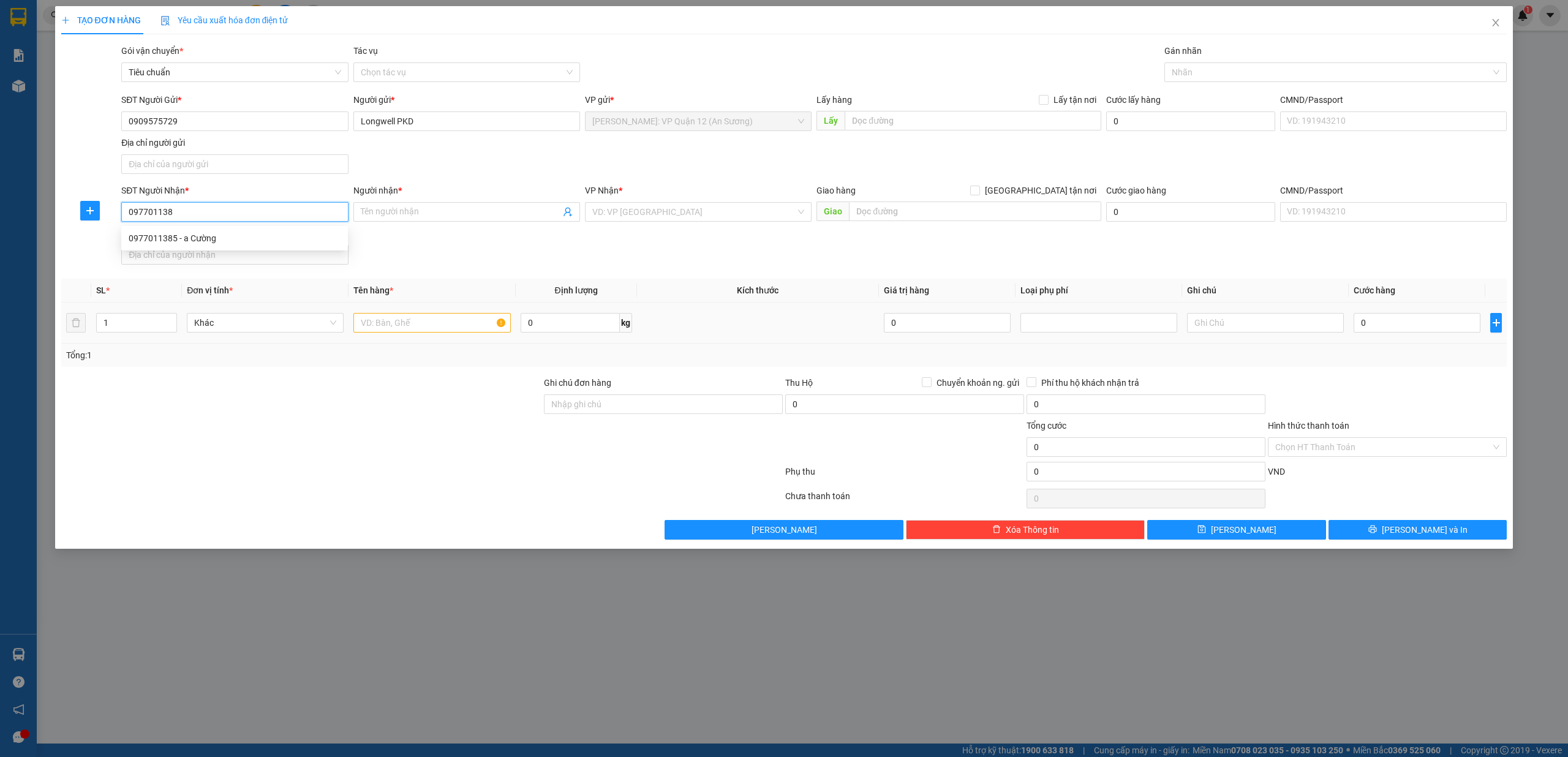
type input "0977011385"
click at [232, 231] on div "0977011385 - a Cường" at bounding box center [235, 238] width 212 height 13
type input "a Cường"
checkbox input "true"
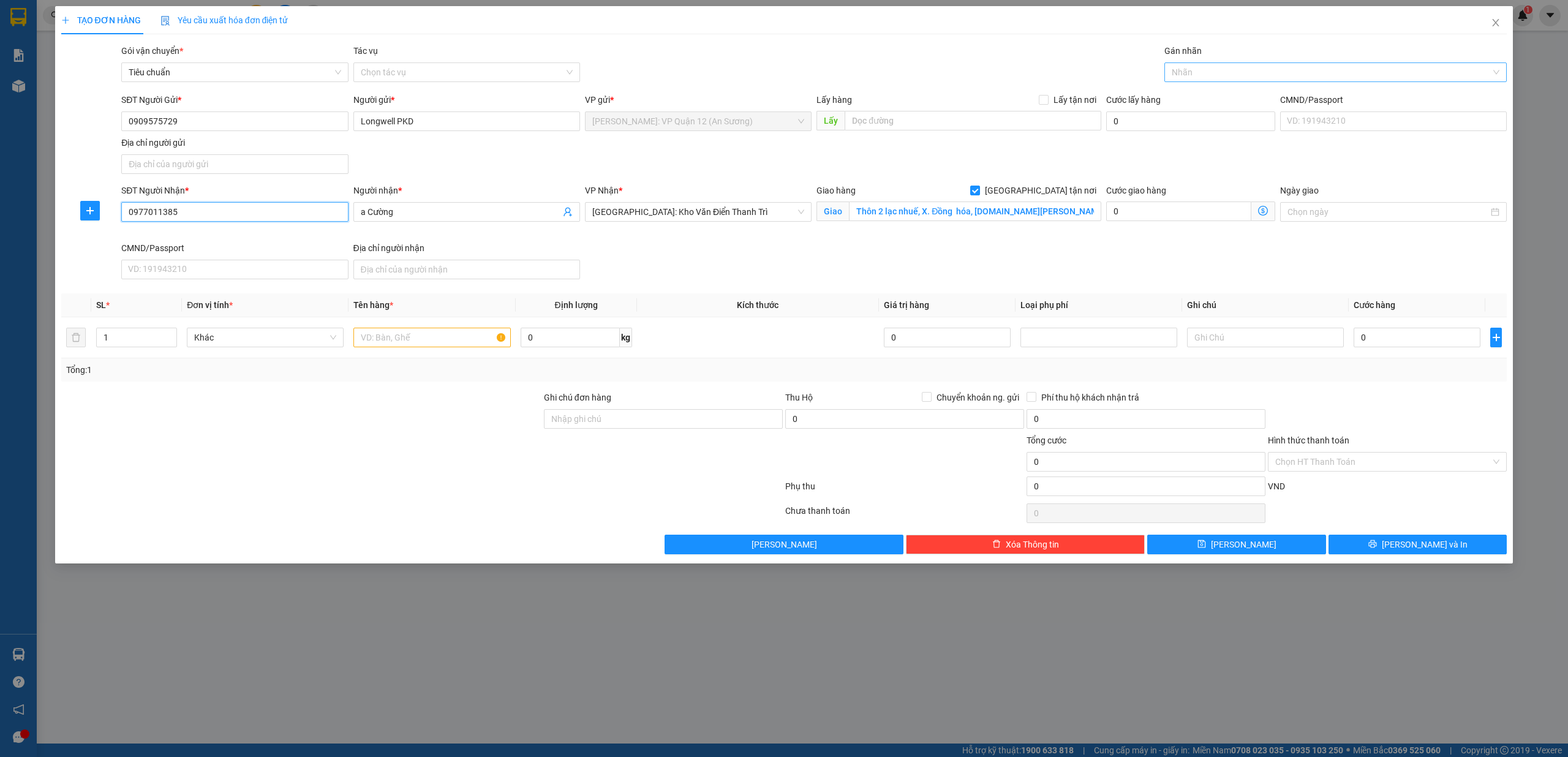
click at [1189, 69] on div at bounding box center [1330, 72] width 325 height 15
click at [1183, 97] on div "[GEOGRAPHIC_DATA] tận nơi" at bounding box center [1336, 97] width 329 height 13
drag, startPoint x: 145, startPoint y: 334, endPoint x: 170, endPoint y: 335, distance: 25.0
click at [145, 335] on input "1" at bounding box center [137, 337] width 80 height 19
click at [170, 335] on icon "up" at bounding box center [171, 334] width 4 height 4
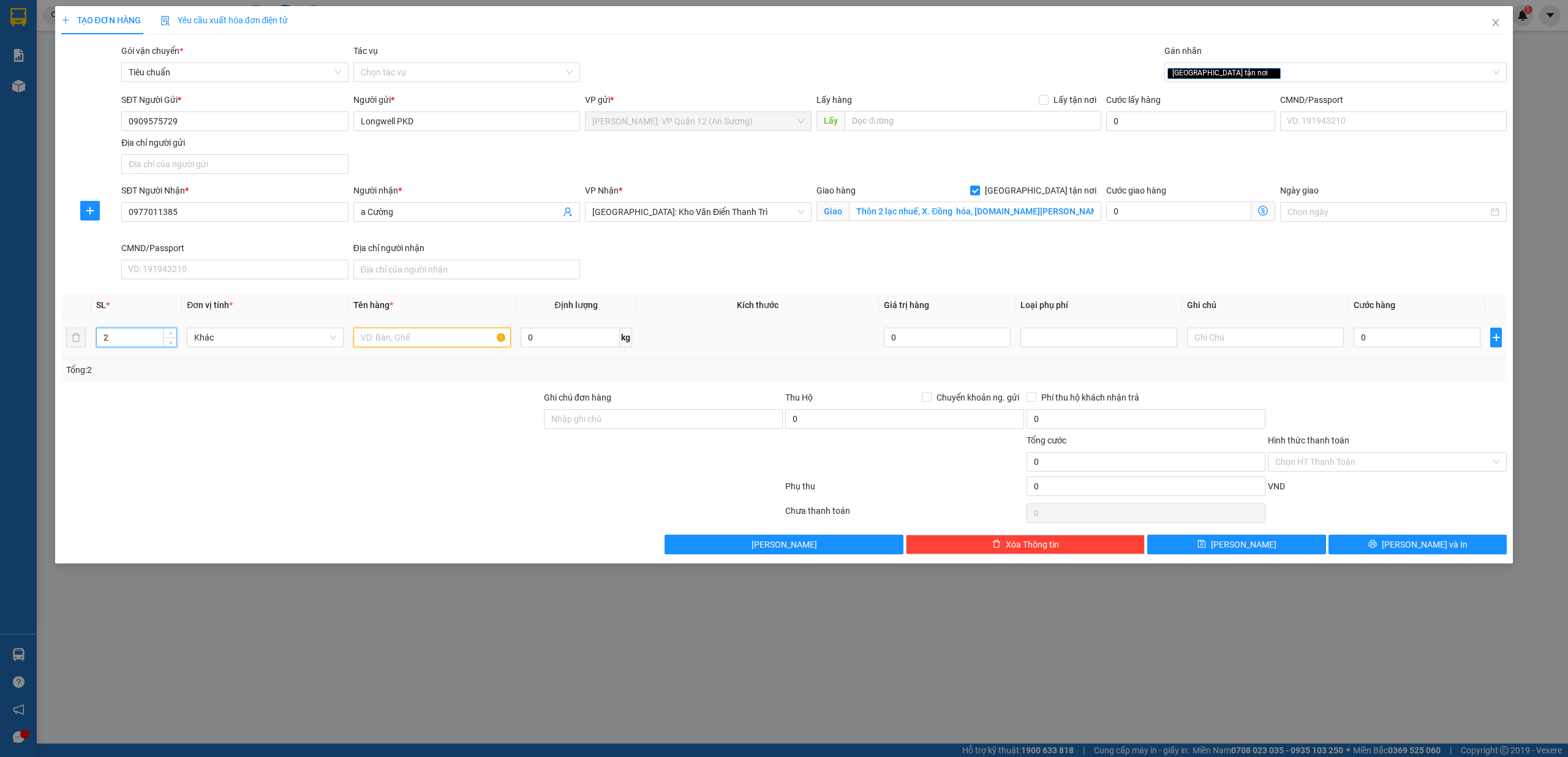
click at [427, 338] on input "text" at bounding box center [432, 337] width 157 height 19
drag, startPoint x: 593, startPoint y: 422, endPoint x: 620, endPoint y: 425, distance: 27.2
click at [594, 422] on input "Ghi chú đơn hàng" at bounding box center [663, 419] width 239 height 19
click at [1414, 343] on input "0" at bounding box center [1417, 337] width 127 height 19
click at [1451, 551] on button "[PERSON_NAME] và In" at bounding box center [1418, 544] width 179 height 19
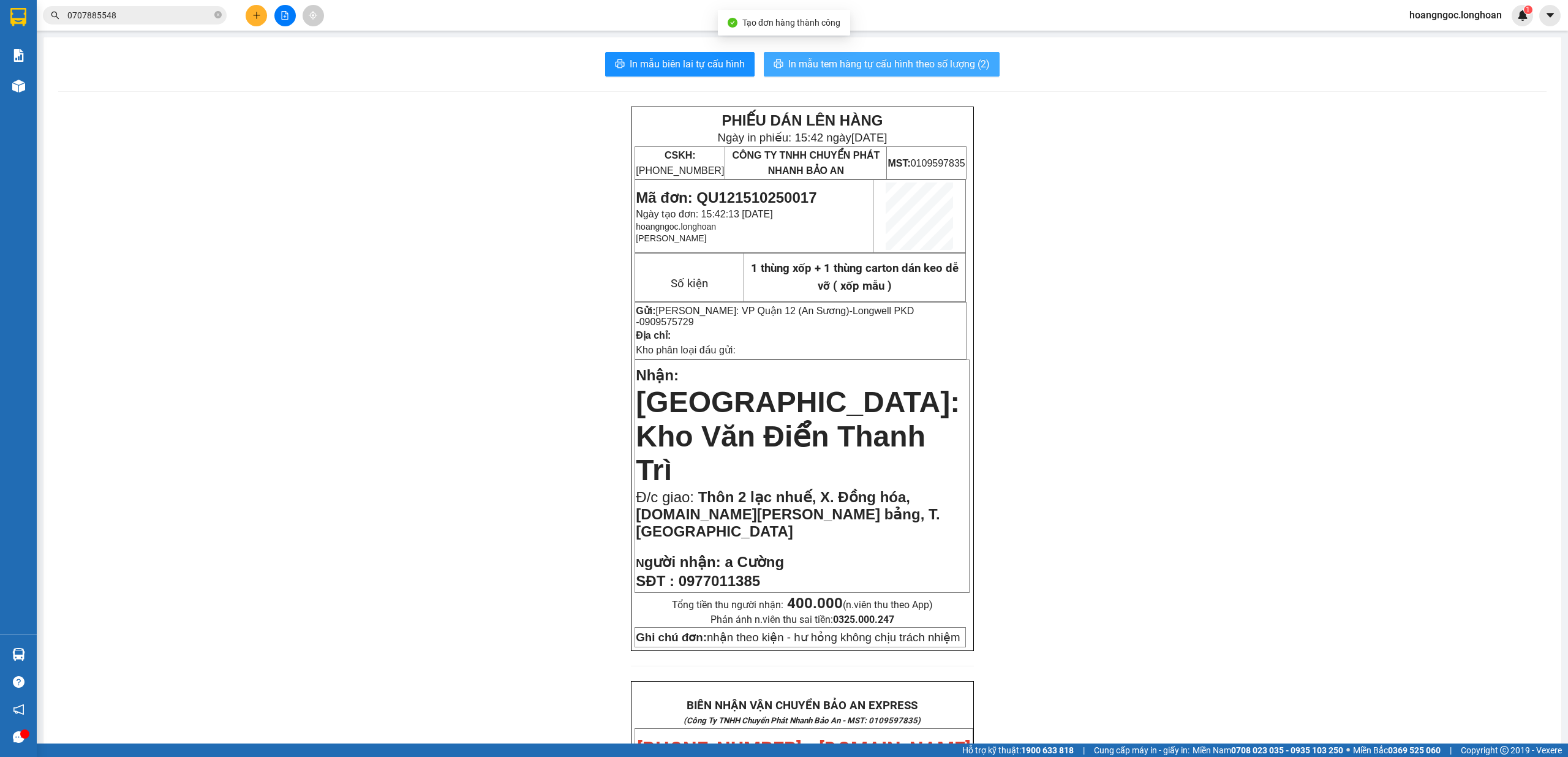
click at [870, 54] on button "In mẫu tem hàng tự cấu hình theo số lượng (2)" at bounding box center [882, 64] width 236 height 25
click at [254, 19] on button at bounding box center [256, 16] width 22 height 22
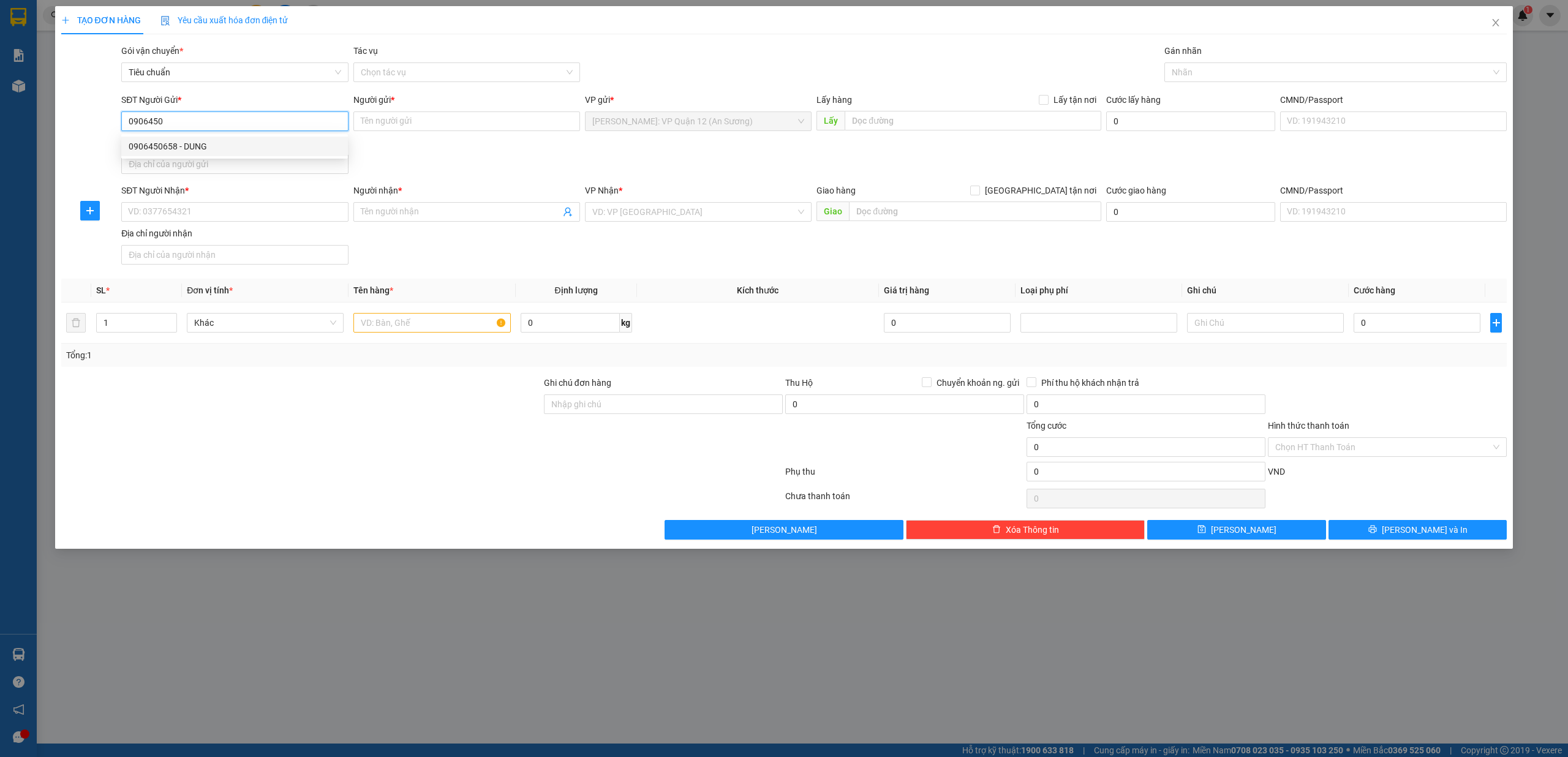
drag, startPoint x: 209, startPoint y: 147, endPoint x: 202, endPoint y: 189, distance: 42.6
click at [209, 149] on div "0906450658 - DUNG" at bounding box center [235, 146] width 212 height 13
click at [199, 211] on input "SĐT Người Nhận *" at bounding box center [234, 212] width 226 height 19
click at [440, 219] on input "Người nhận *" at bounding box center [460, 212] width 199 height 13
click at [1049, 190] on span "[GEOGRAPHIC_DATA] tận nơi" at bounding box center [1041, 190] width 121 height 13
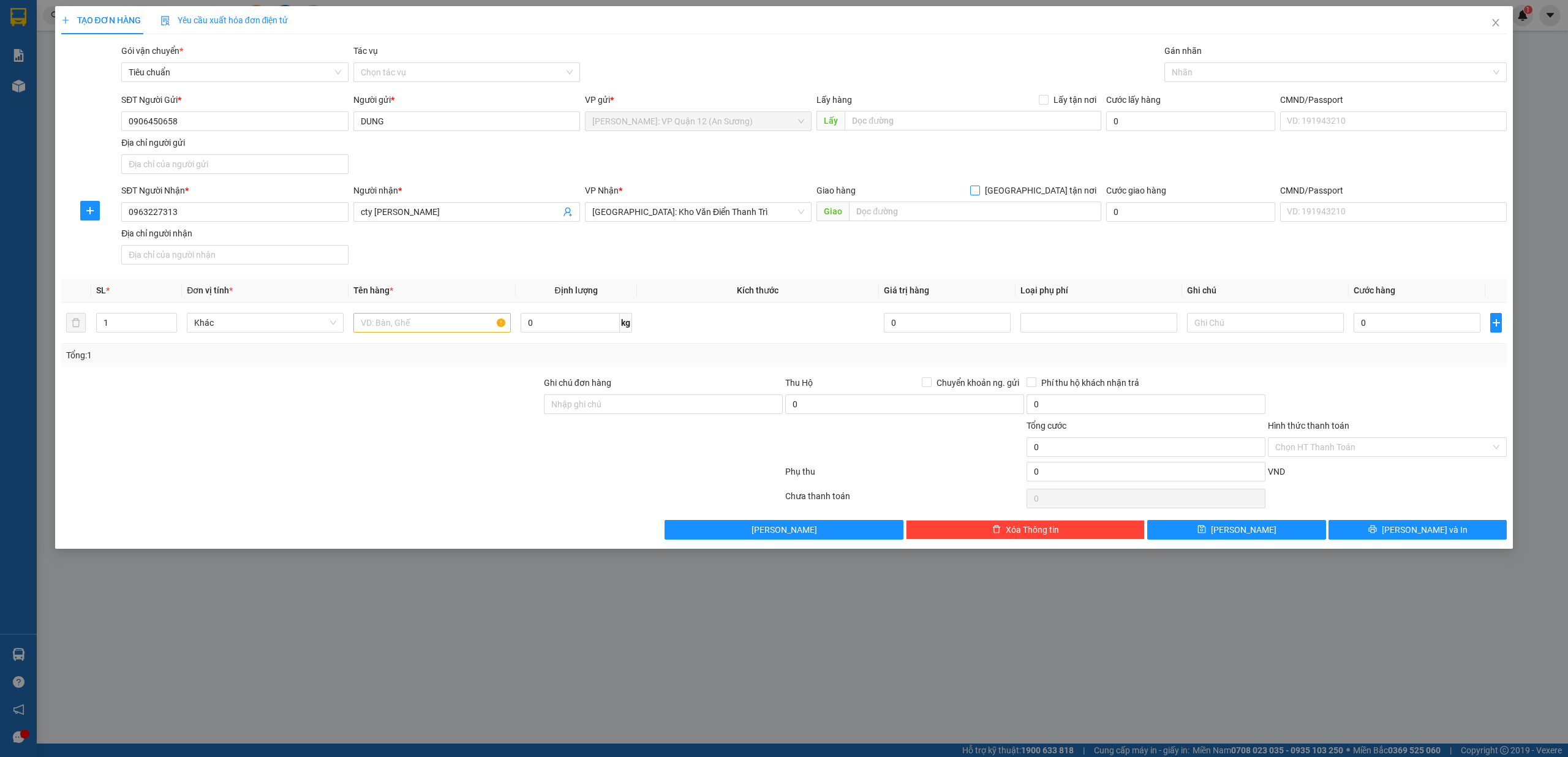
click at [979, 190] on input "[GEOGRAPHIC_DATA] tận nơi" at bounding box center [974, 189] width 8 height 8
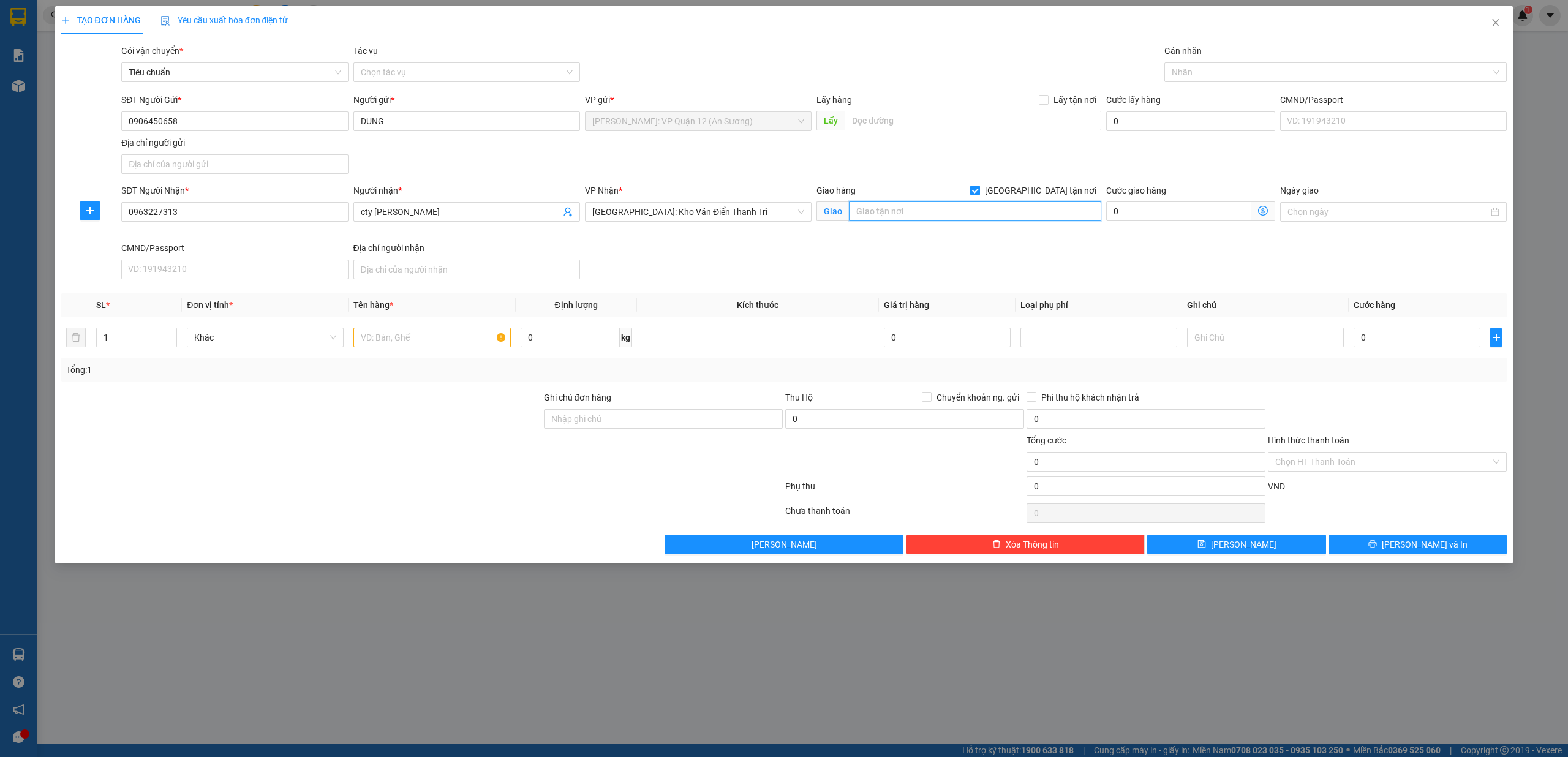
click at [971, 212] on input "text" at bounding box center [976, 211] width 252 height 19
paste input "Mộc Châu (TVLT): Giao trên QL 6"
click at [1227, 69] on div at bounding box center [1330, 72] width 325 height 15
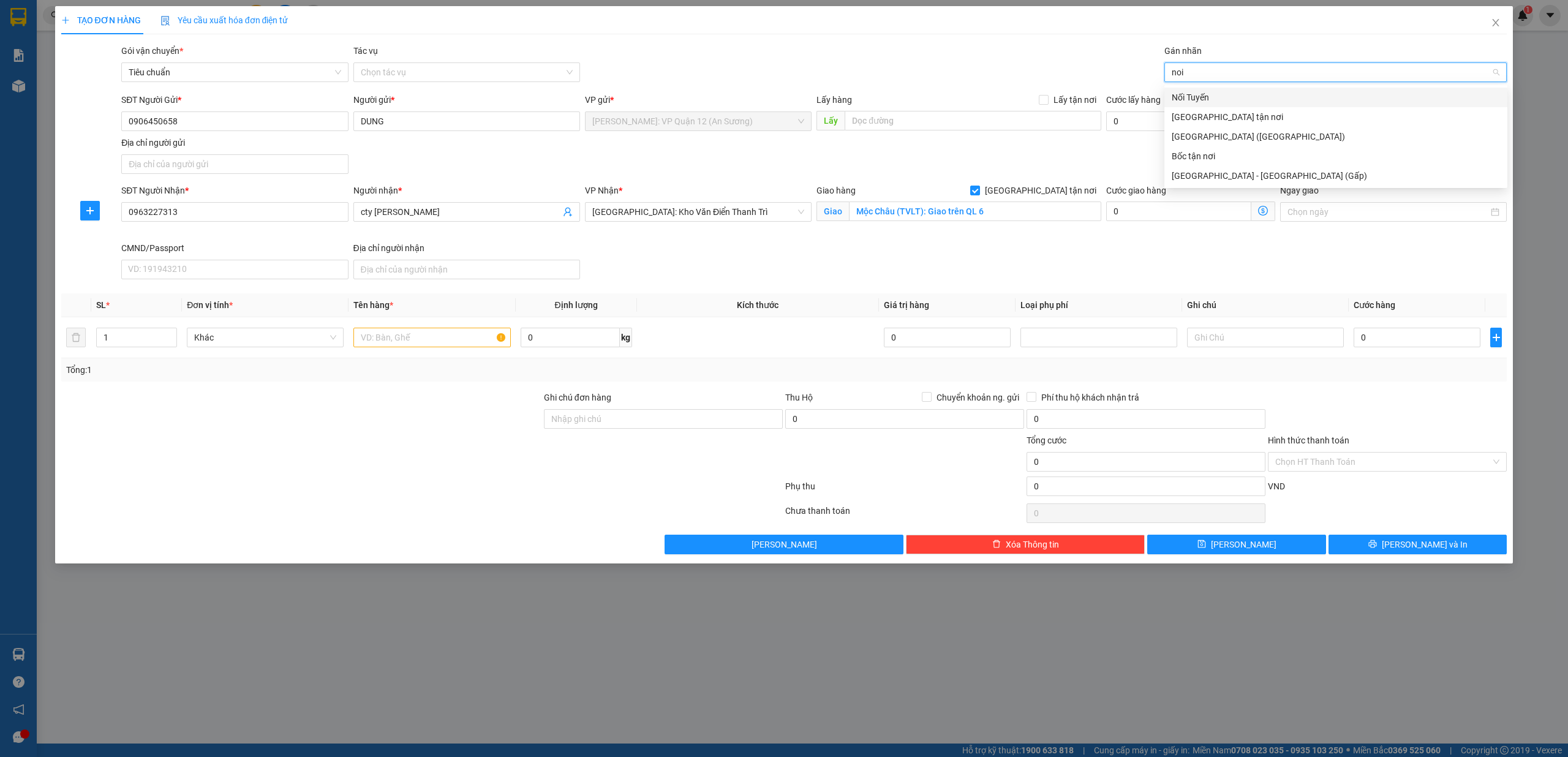
click at [1227, 96] on div "Nối Tuyến" at bounding box center [1336, 97] width 329 height 13
click at [1225, 93] on div "Thiên Việt (TVLT)" at bounding box center [1336, 97] width 329 height 13
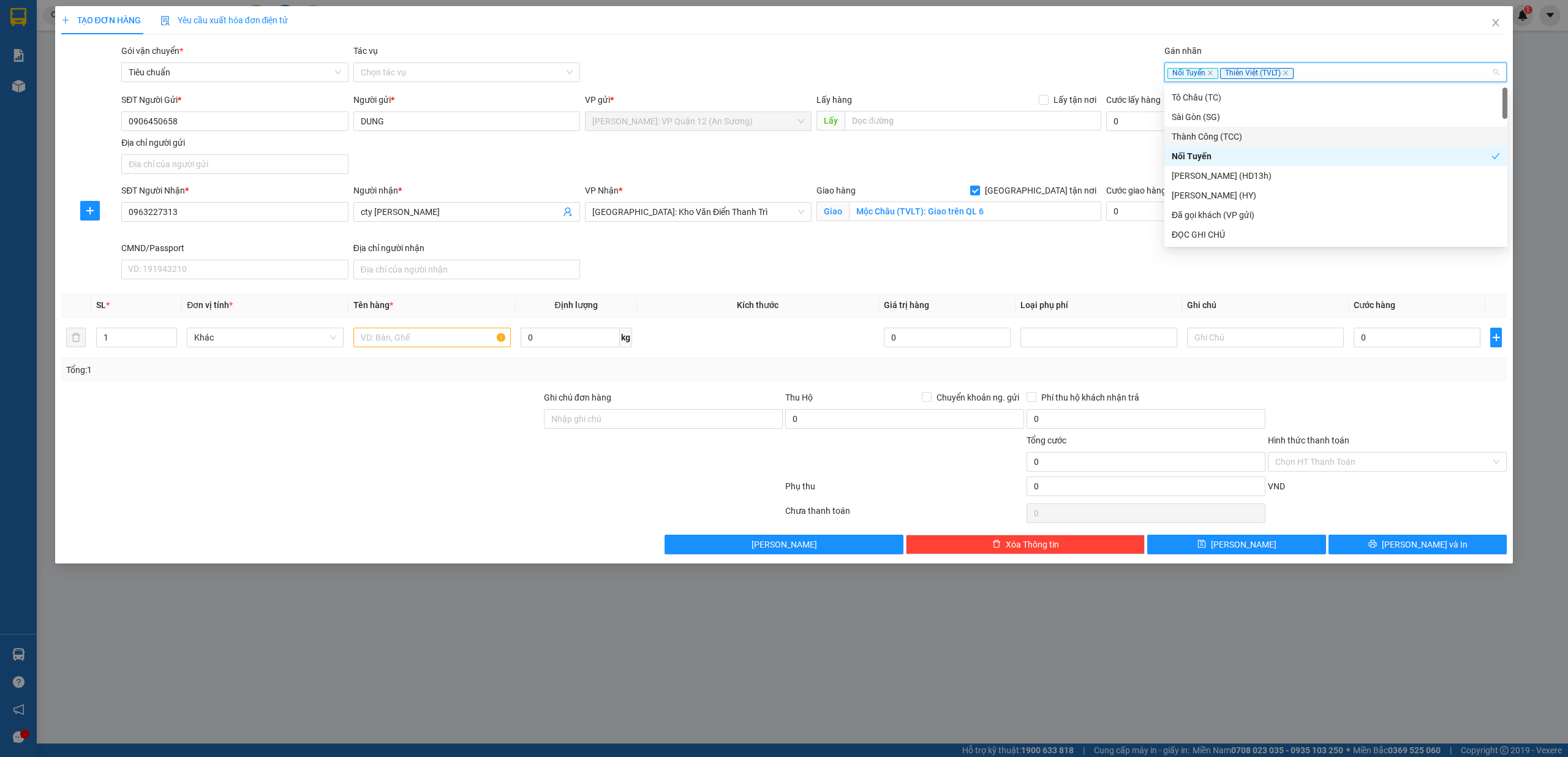
drag, startPoint x: 405, startPoint y: 436, endPoint x: 383, endPoint y: 396, distance: 45.7
click at [397, 423] on form "Ghi chú đơn hàng Thu Hộ Chuyển khoản ng. gửi 0 Phí thu hộ khách nhận trả 0 Tổng…" at bounding box center [784, 446] width 1446 height 110
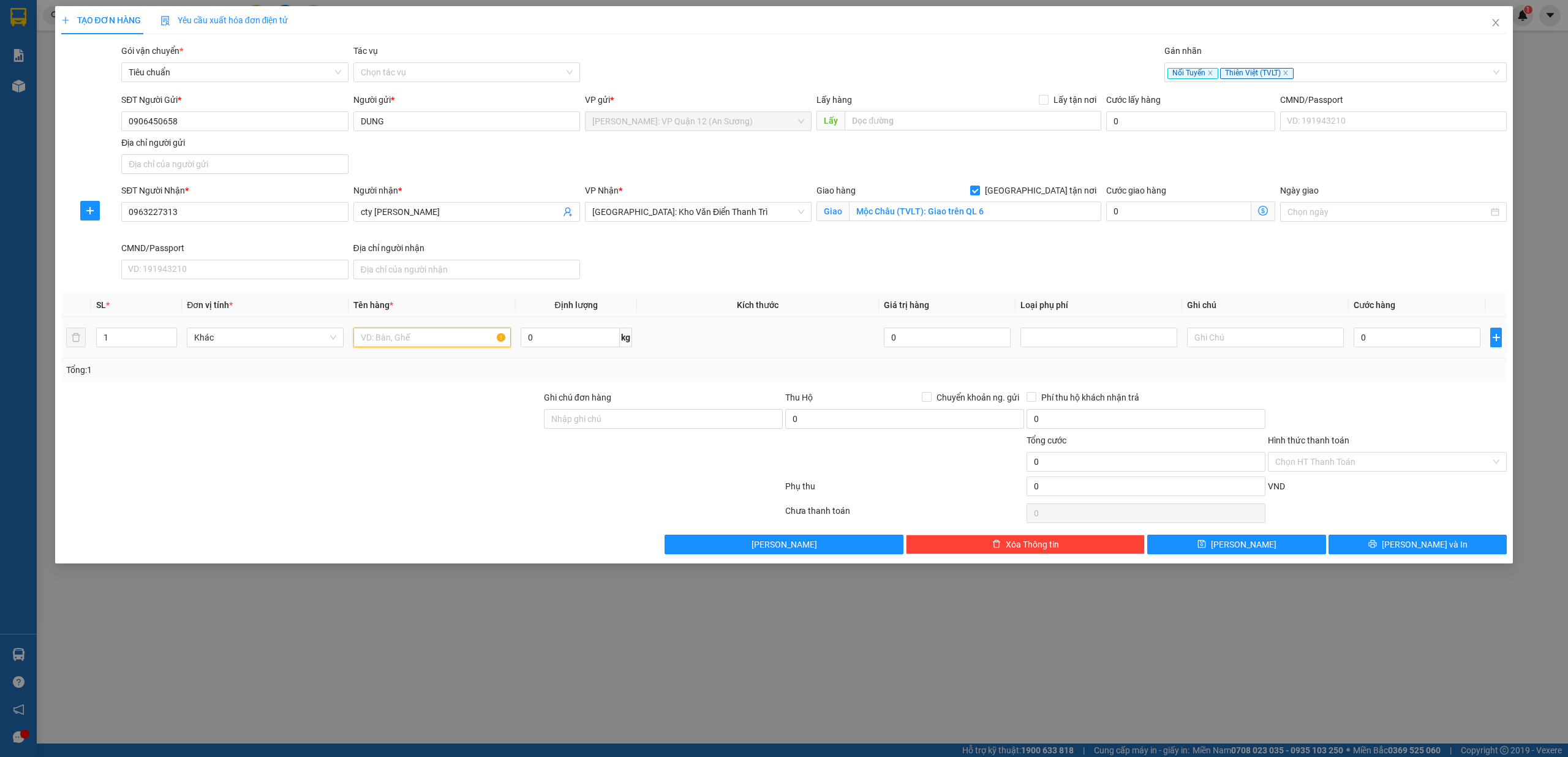
click at [378, 338] on input "text" at bounding box center [432, 337] width 157 height 19
click at [609, 426] on input "Ghi chú đơn hàng" at bounding box center [663, 419] width 239 height 19
drag, startPoint x: 444, startPoint y: 461, endPoint x: 457, endPoint y: 461, distance: 13.0
click at [447, 461] on div at bounding box center [301, 455] width 483 height 43
click at [1404, 349] on div "0" at bounding box center [1417, 337] width 127 height 25
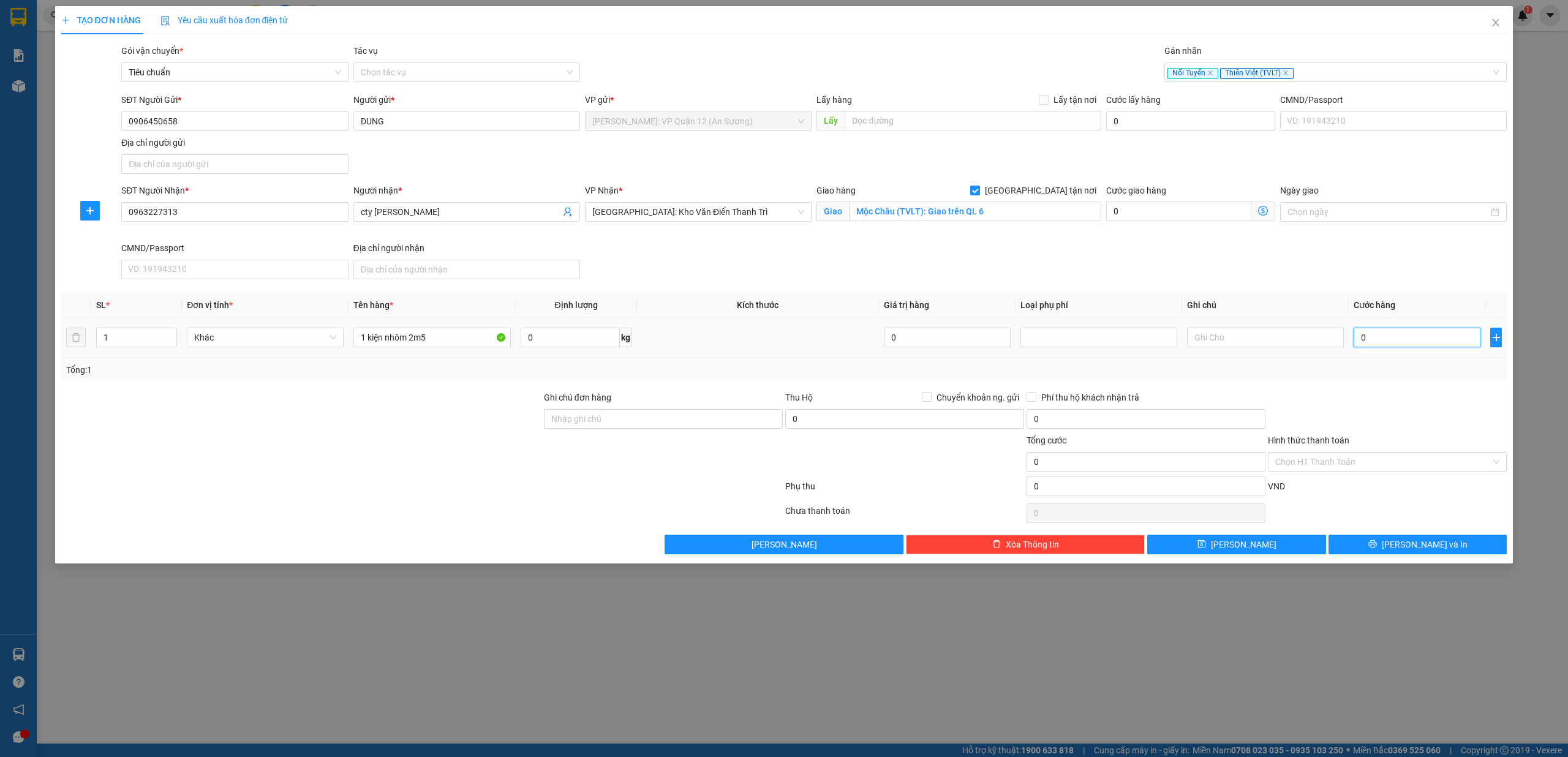
click at [1402, 331] on input "0" at bounding box center [1417, 337] width 127 height 19
click at [1444, 546] on button "[PERSON_NAME] và In" at bounding box center [1418, 544] width 179 height 19
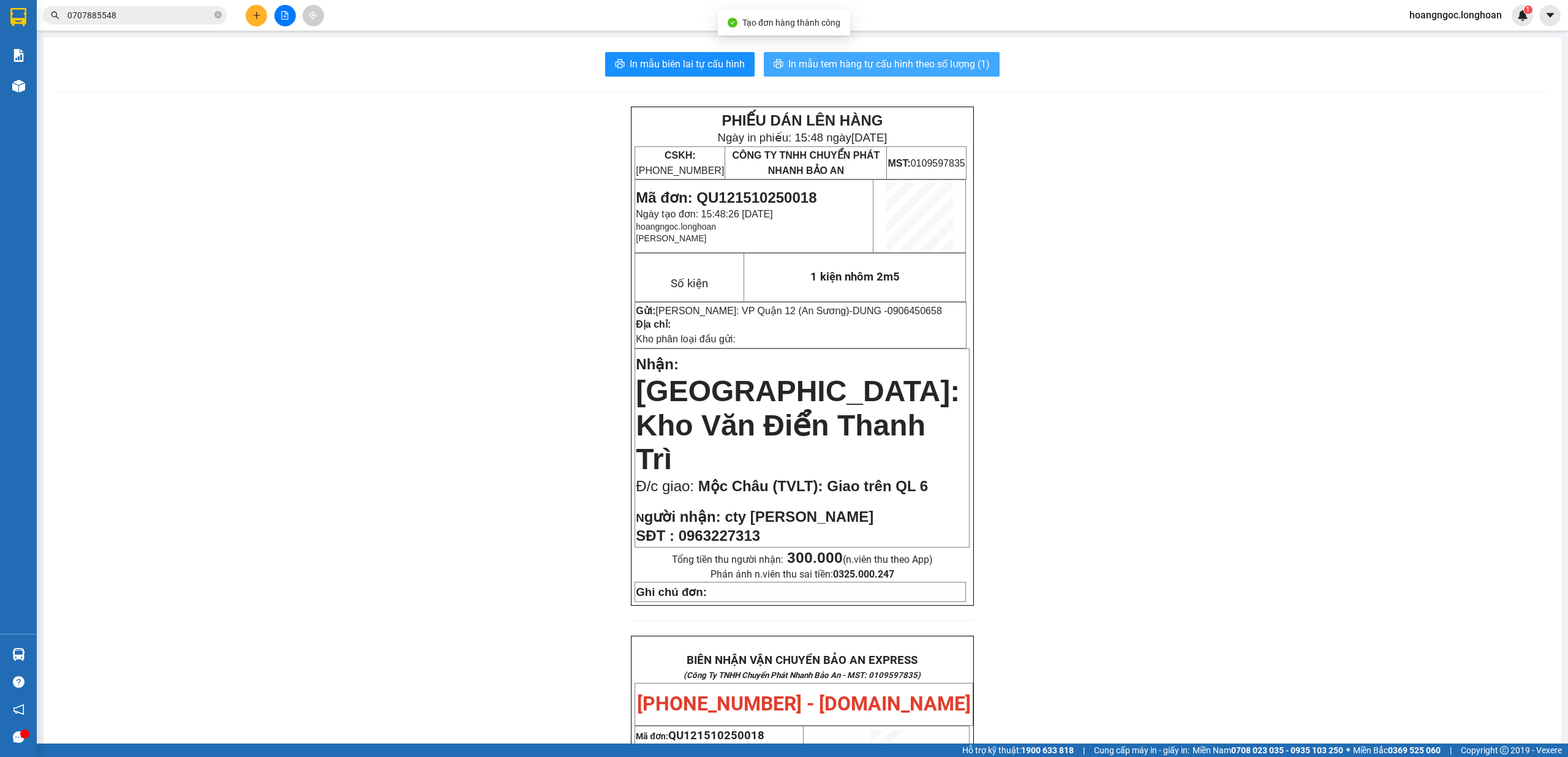
click at [919, 69] on span "In mẫu tem hàng tự cấu hình theo số lượng (1)" at bounding box center [889, 63] width 202 height 16
click at [866, 52] on button "In mẫu tem hàng tự cấu hình theo số lượng (1)" at bounding box center [882, 64] width 236 height 25
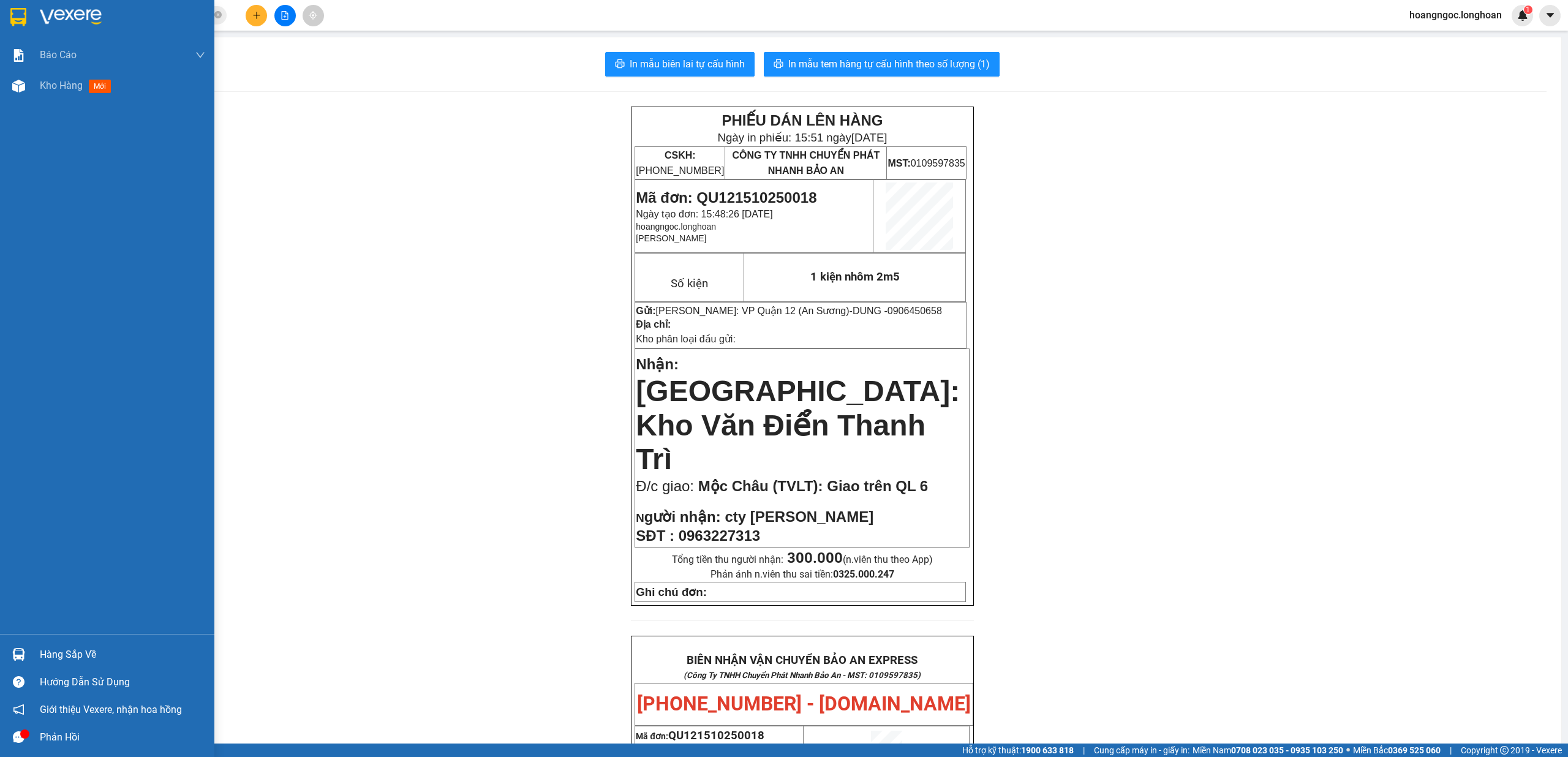
drag, startPoint x: 63, startPoint y: 90, endPoint x: 795, endPoint y: 27, distance: 734.7
click at [66, 90] on span "Kho hàng" at bounding box center [61, 86] width 43 height 12
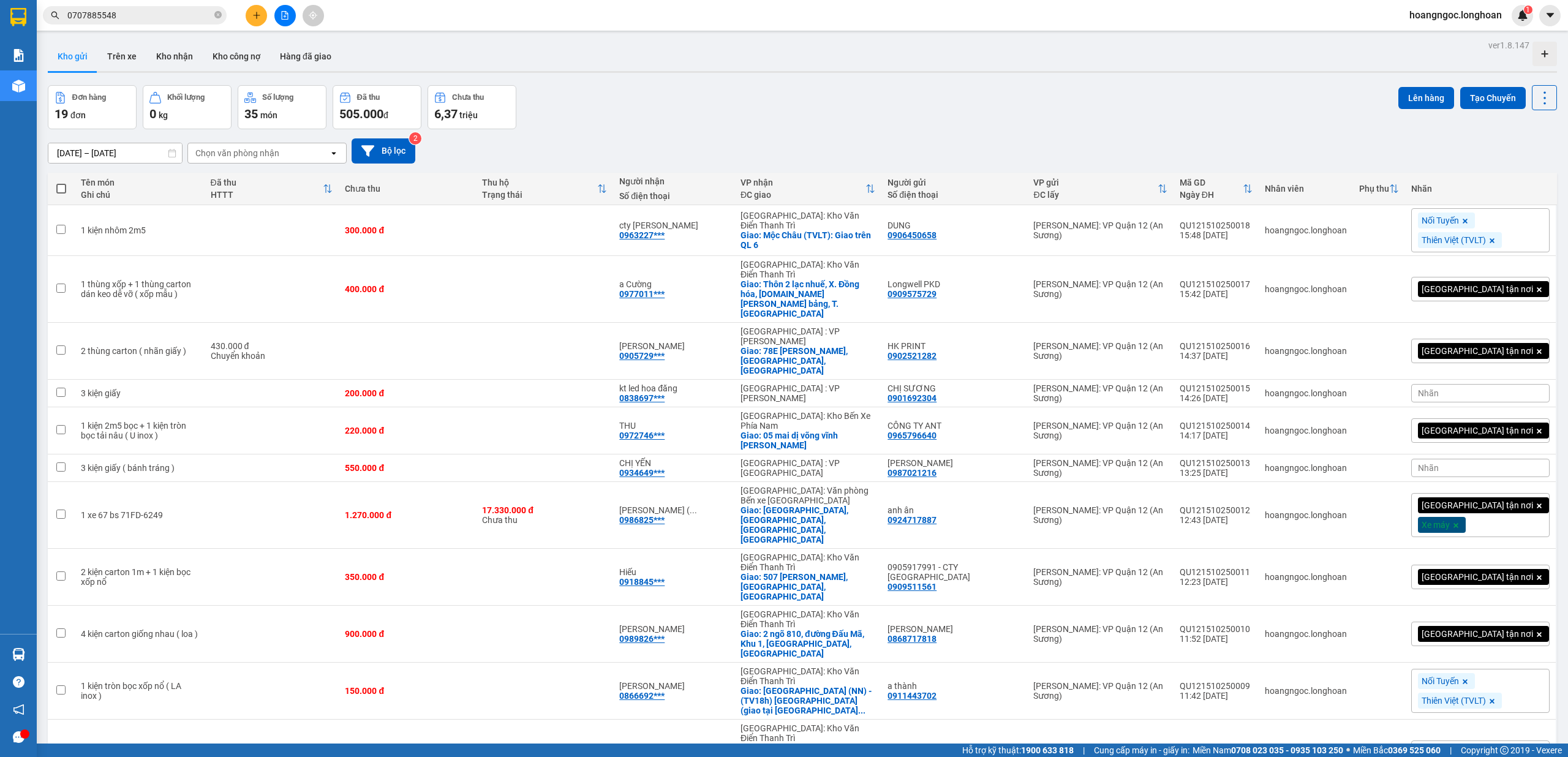
click at [253, 16] on icon "plus" at bounding box center [256, 15] width 8 height 8
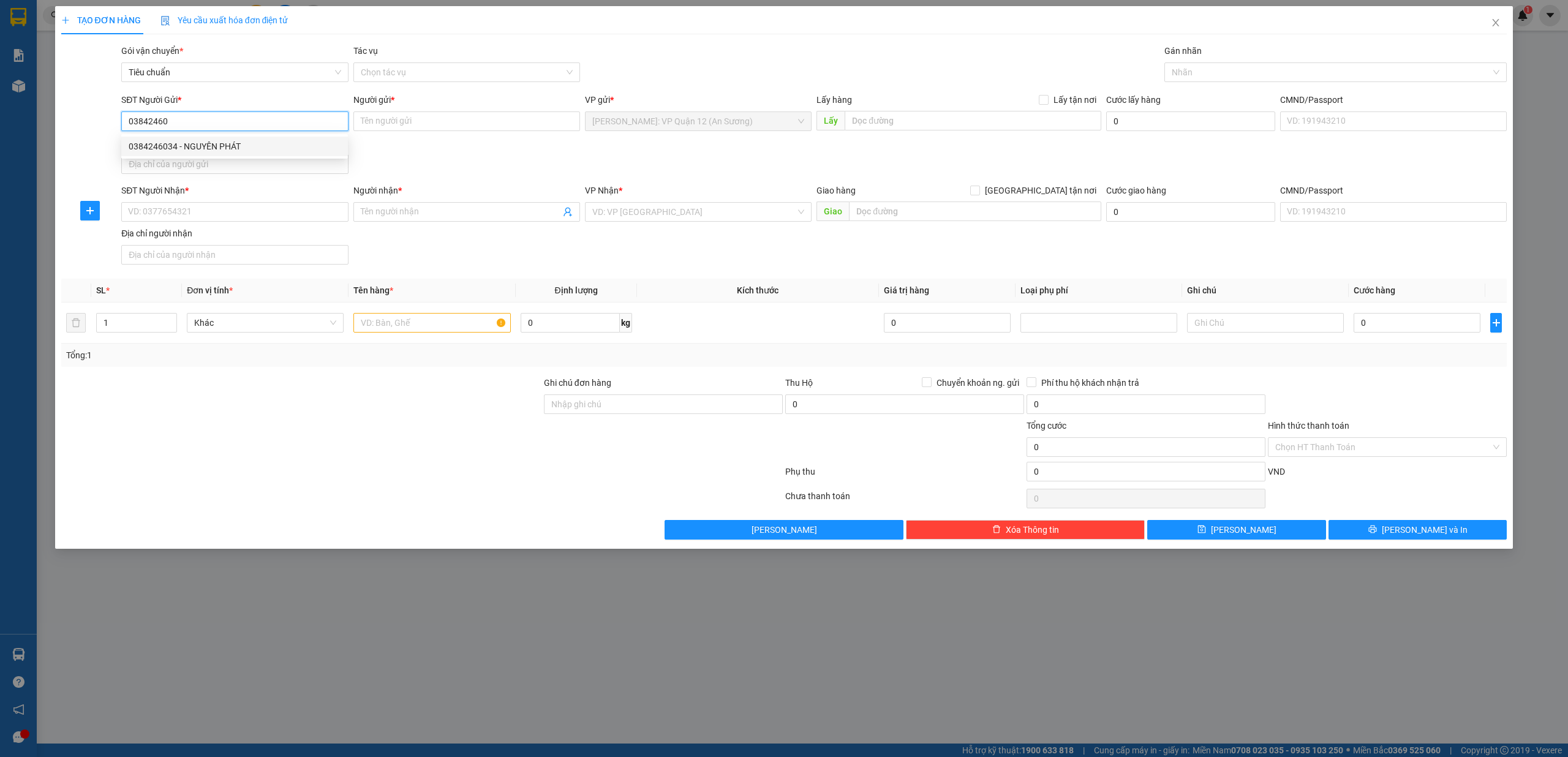
click at [261, 137] on div "0384246034 - NGUYÊN PHÁT" at bounding box center [234, 146] width 226 height 19
click at [252, 222] on input "SĐT Người Nhận *" at bounding box center [234, 212] width 226 height 19
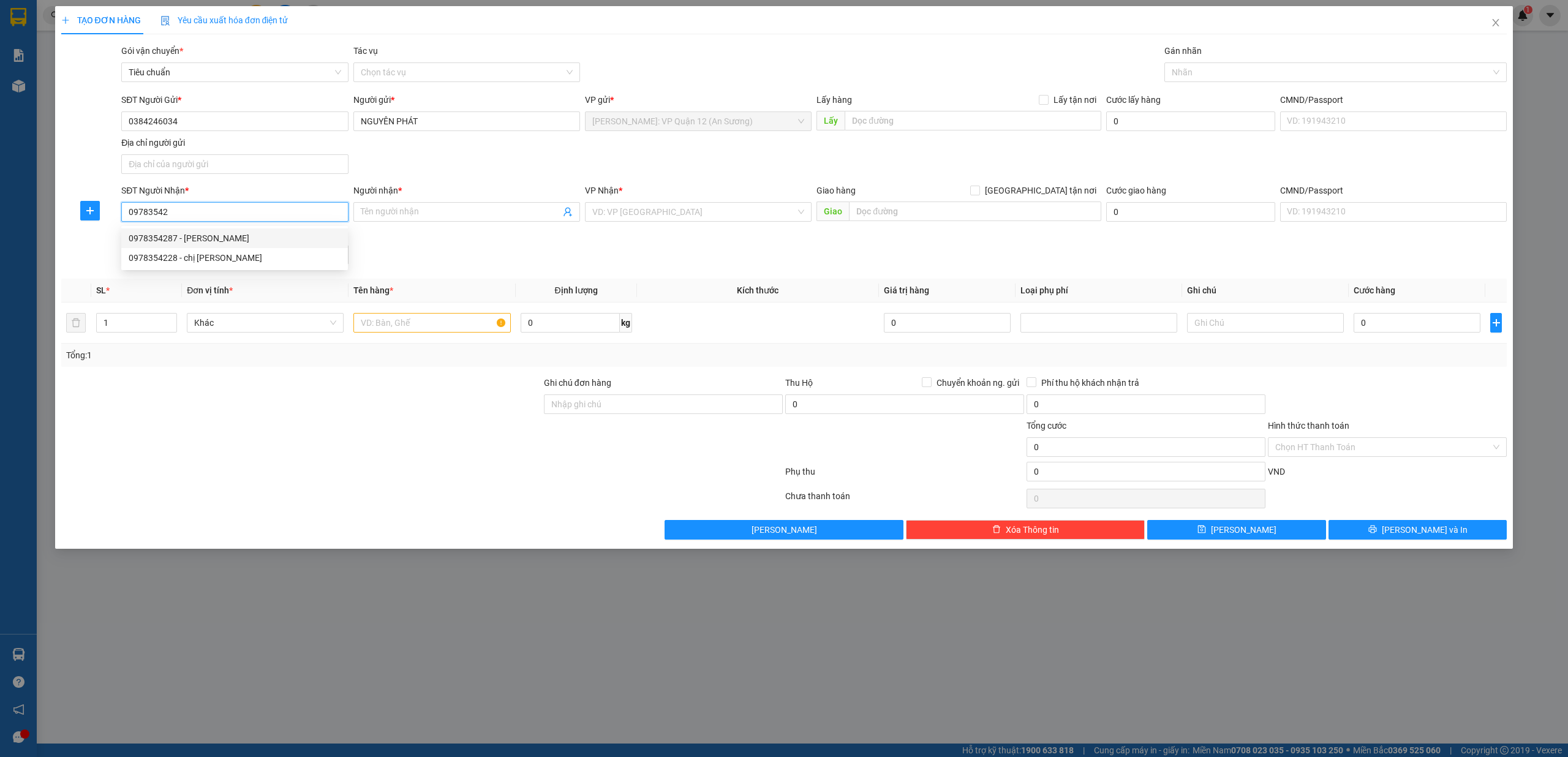
click at [238, 236] on div "0978354287 - MAI THUẬN" at bounding box center [235, 238] width 212 height 13
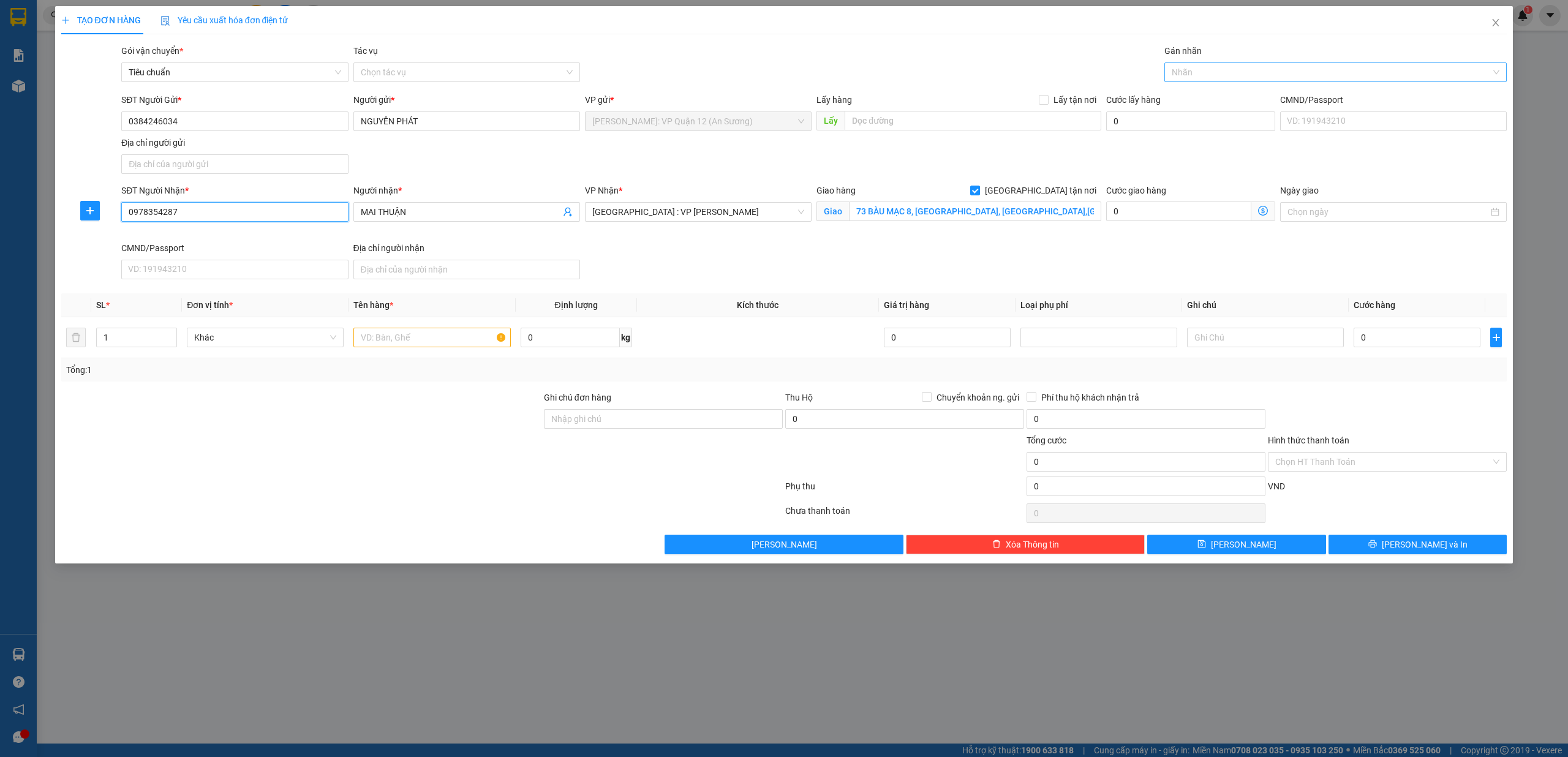
click at [1211, 65] on div at bounding box center [1330, 72] width 325 height 15
click at [1200, 92] on div "[GEOGRAPHIC_DATA] tận nơi" at bounding box center [1336, 97] width 329 height 13
drag, startPoint x: 400, startPoint y: 351, endPoint x: 415, endPoint y: 336, distance: 21.2
click at [403, 349] on div at bounding box center [432, 337] width 157 height 25
click at [415, 336] on input "text" at bounding box center [432, 337] width 157 height 19
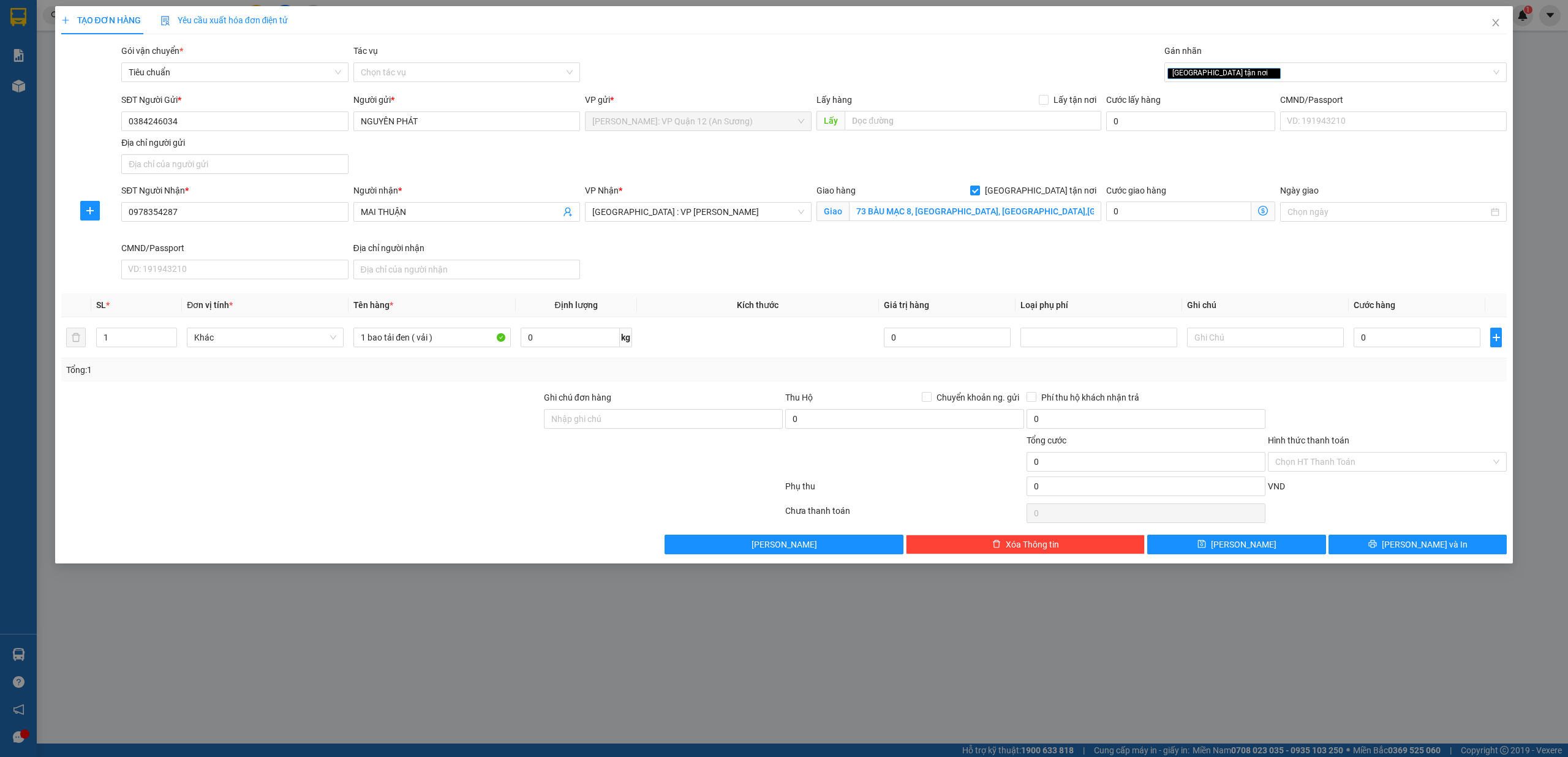
click at [577, 402] on label "Ghi chú đơn hàng" at bounding box center [577, 397] width 67 height 10
click at [577, 409] on input "Ghi chú đơn hàng" at bounding box center [663, 419] width 239 height 19
click at [596, 423] on input "Ghi chú đơn hàng" at bounding box center [663, 419] width 239 height 19
click at [1447, 343] on input "0" at bounding box center [1417, 337] width 127 height 19
click at [1425, 554] on button "[PERSON_NAME] và In" at bounding box center [1418, 544] width 179 height 19
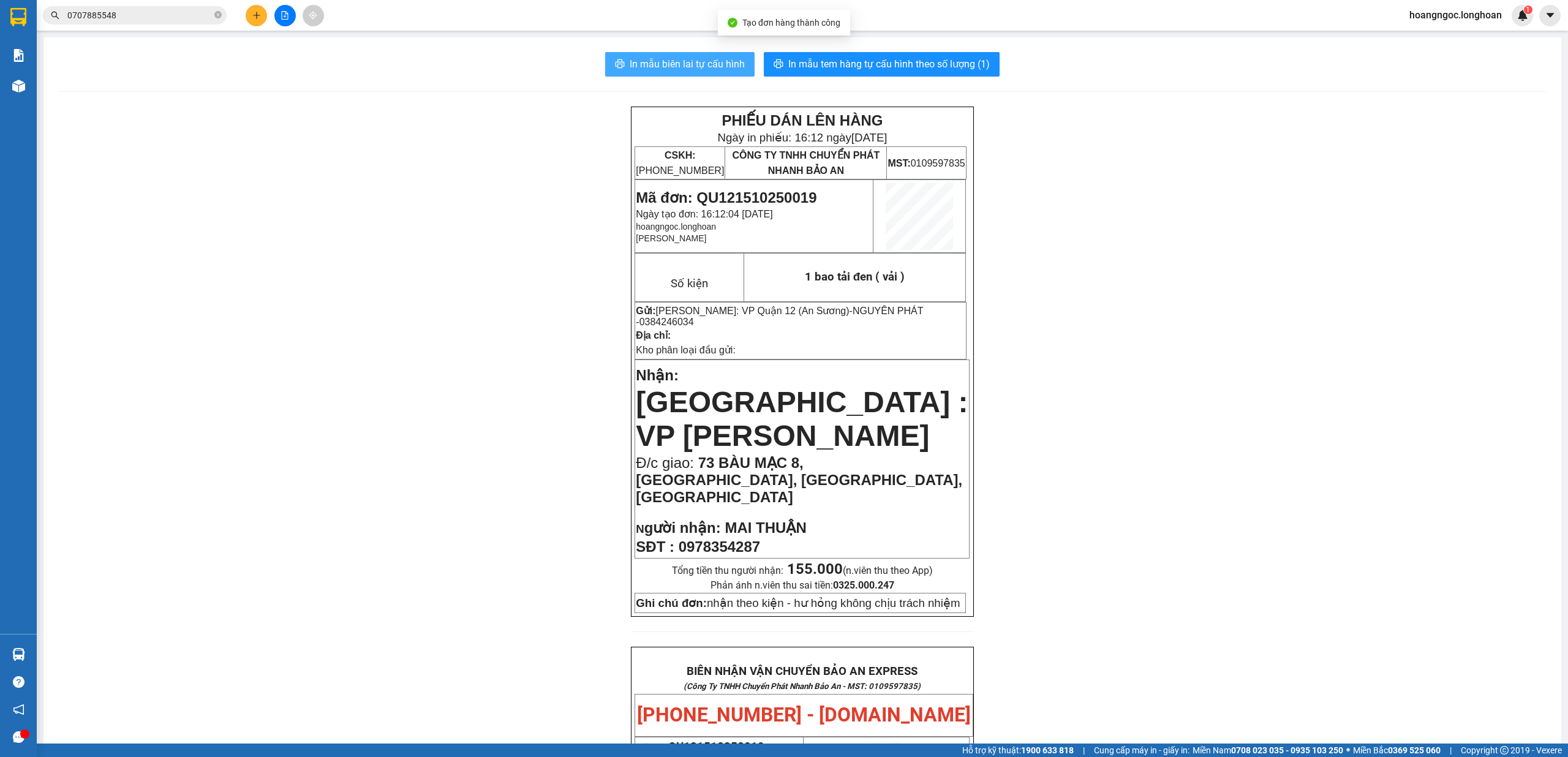
click at [707, 63] on span "In mẫu biên lai tự cấu hình" at bounding box center [687, 63] width 115 height 16
click at [900, 53] on button "In mẫu tem hàng tự cấu hình theo số lượng (1)" at bounding box center [882, 64] width 236 height 25
click at [163, 22] on span "0707885548" at bounding box center [134, 15] width 184 height 19
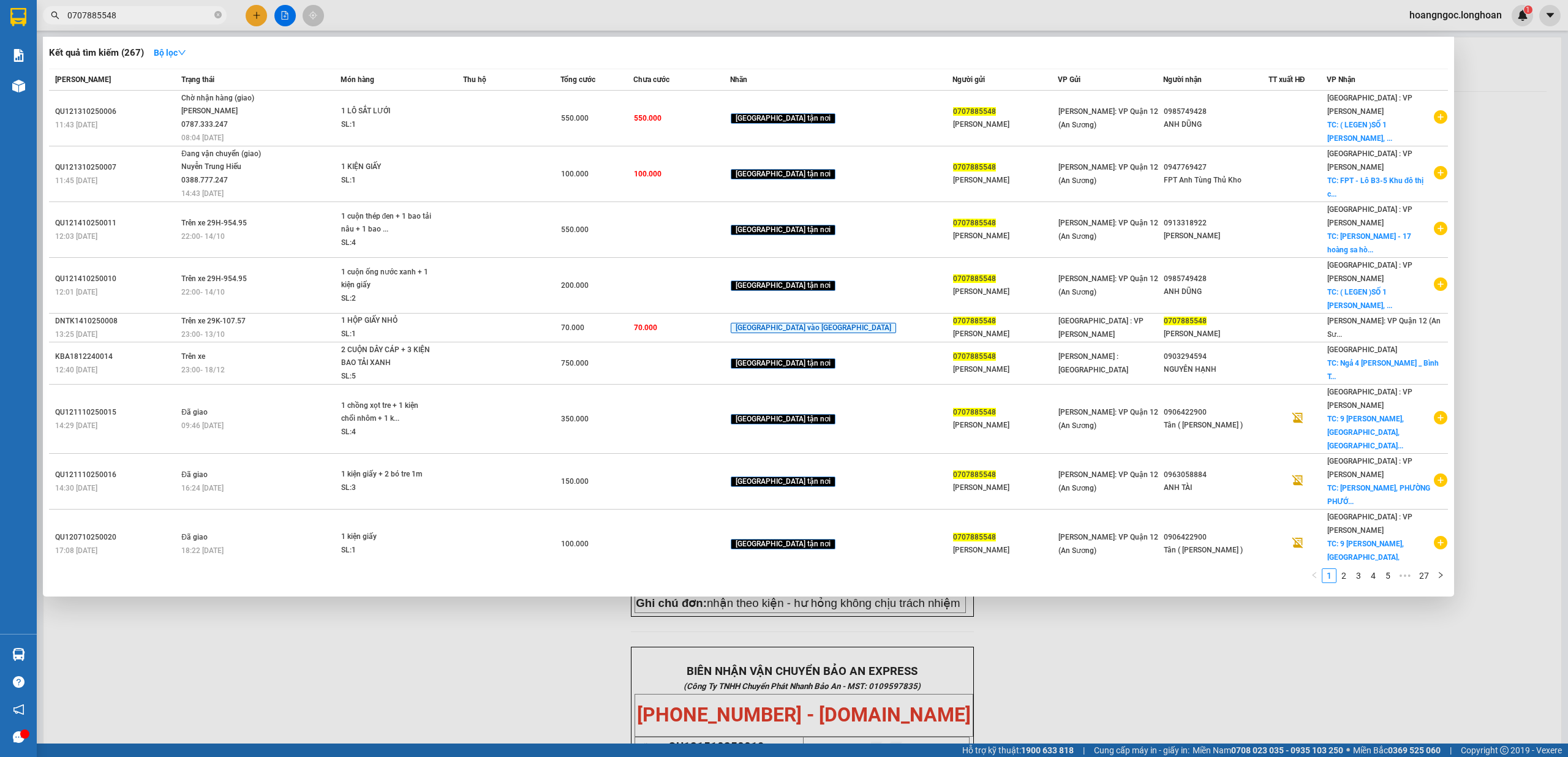
click at [163, 16] on input "0707885548" at bounding box center [140, 15] width 145 height 13
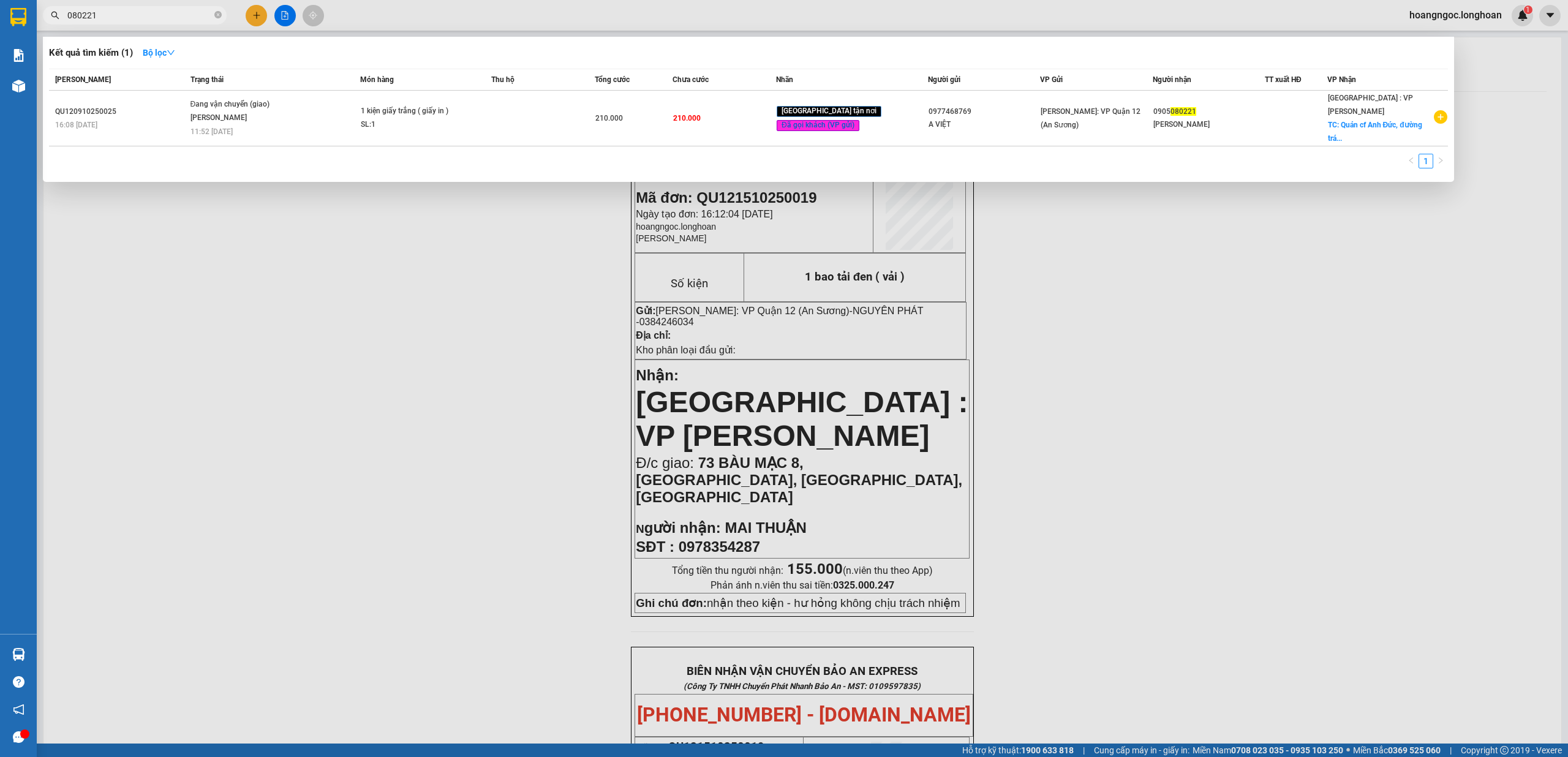
drag, startPoint x: 413, startPoint y: 382, endPoint x: 77, endPoint y: 222, distance: 372.2
click at [412, 382] on div at bounding box center [784, 378] width 1568 height 757
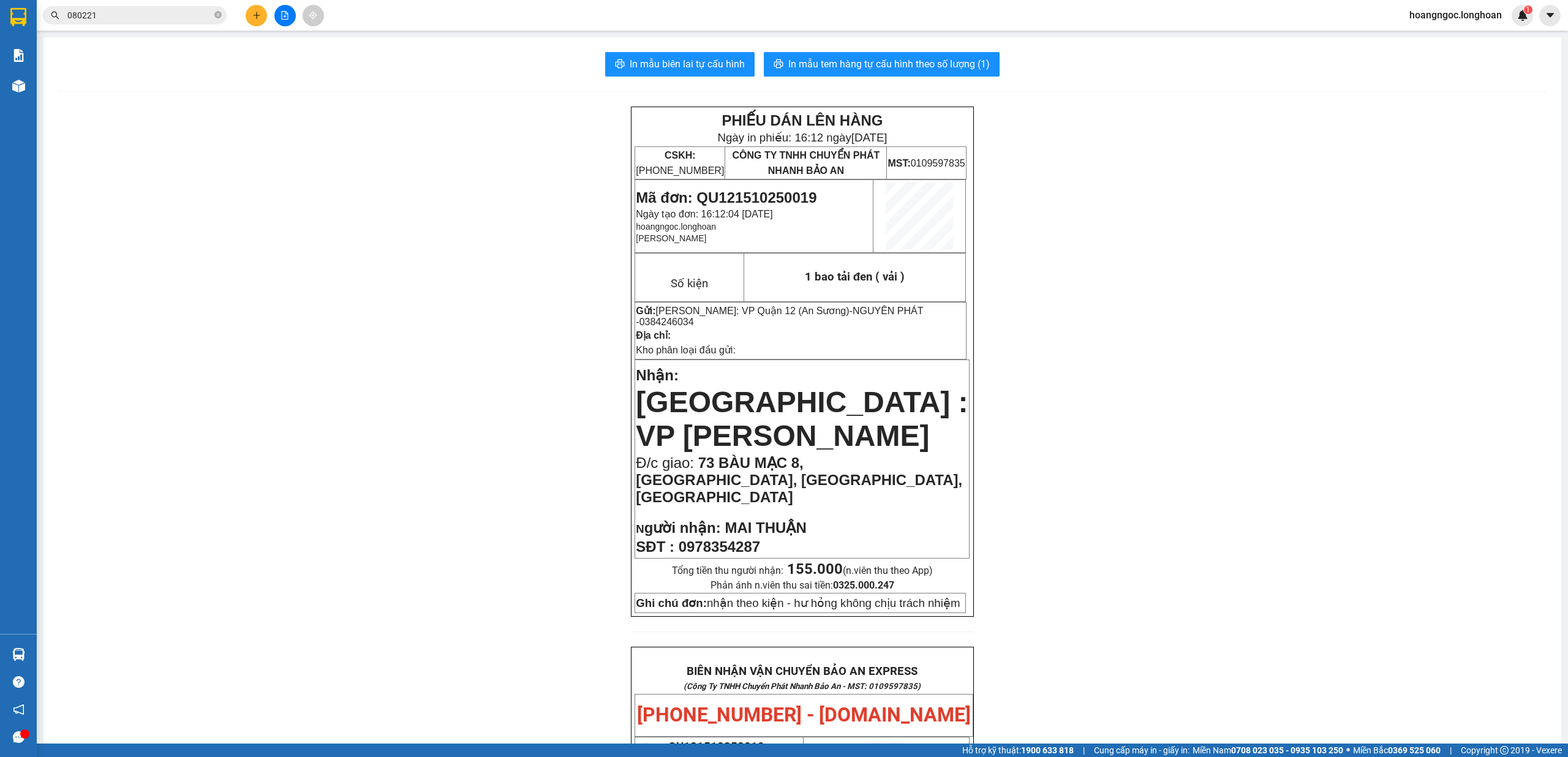
click at [37, 91] on main "In mẫu biên lai tự cấu hình In mẫu tem hàng tự cấu hình theo số lượng (1) PHIẾU…" at bounding box center [784, 372] width 1568 height 744
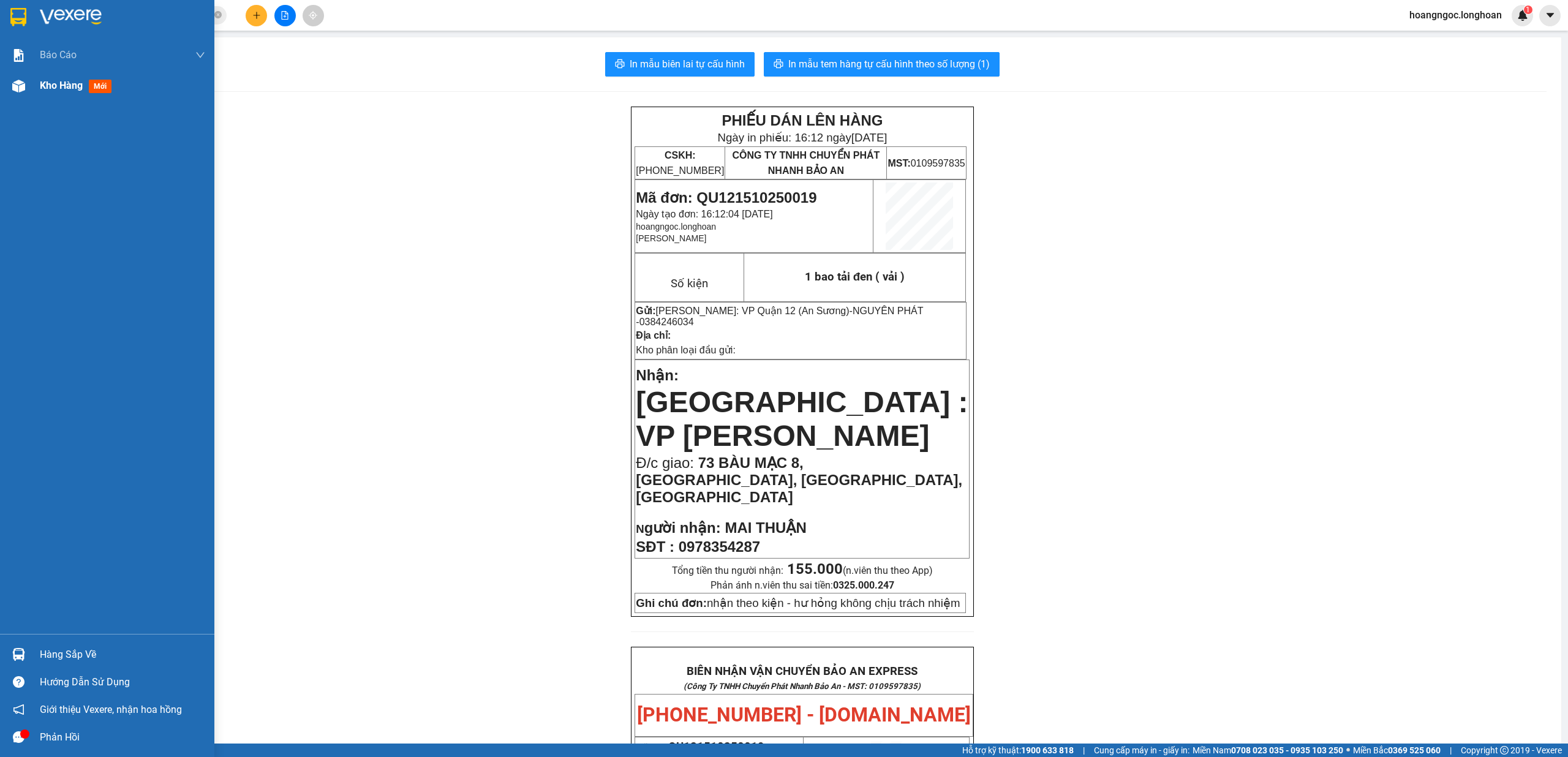
click at [25, 86] on div at bounding box center [19, 86] width 22 height 22
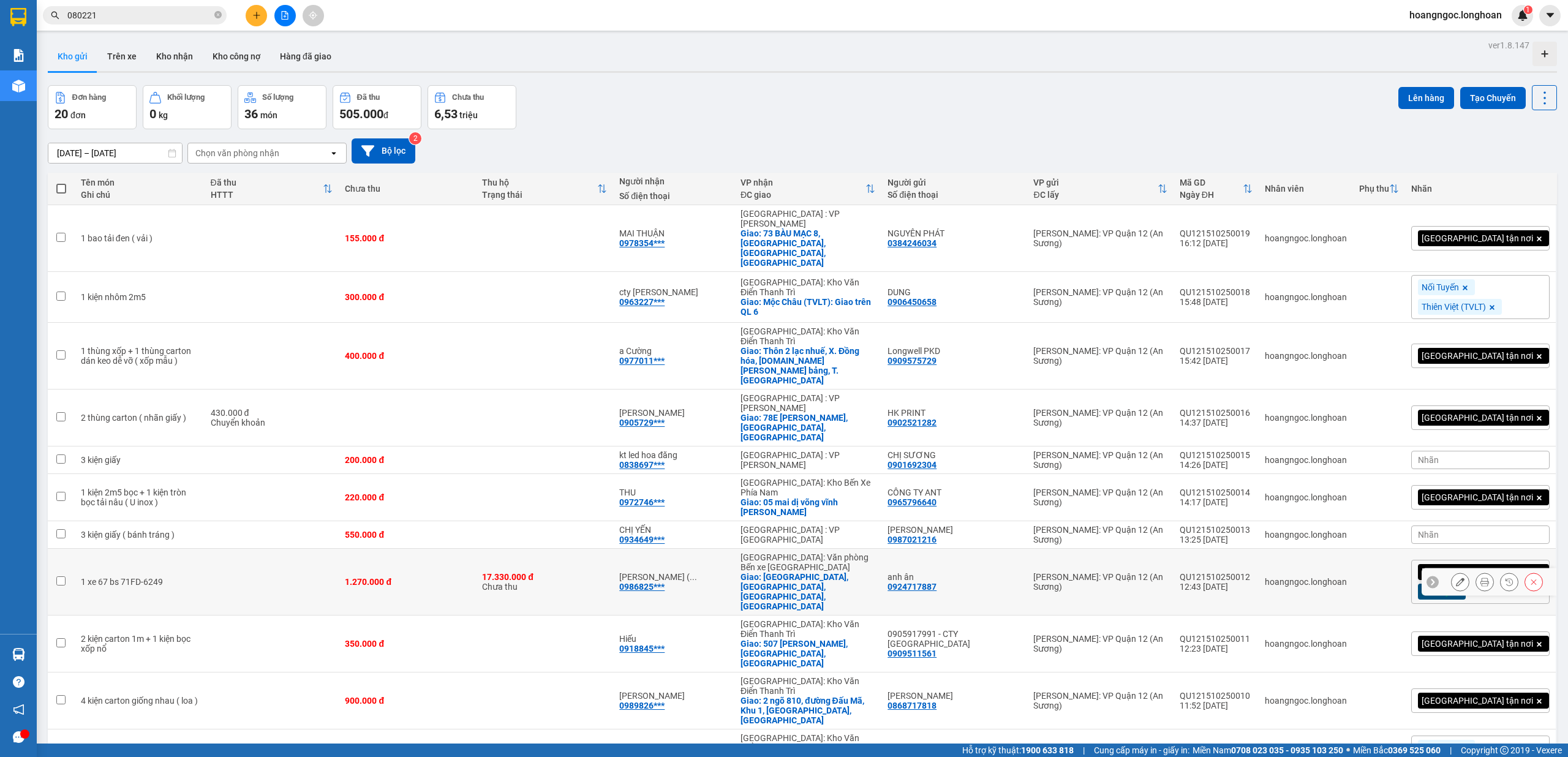
click at [1481, 577] on icon at bounding box center [1484, 581] width 8 height 8
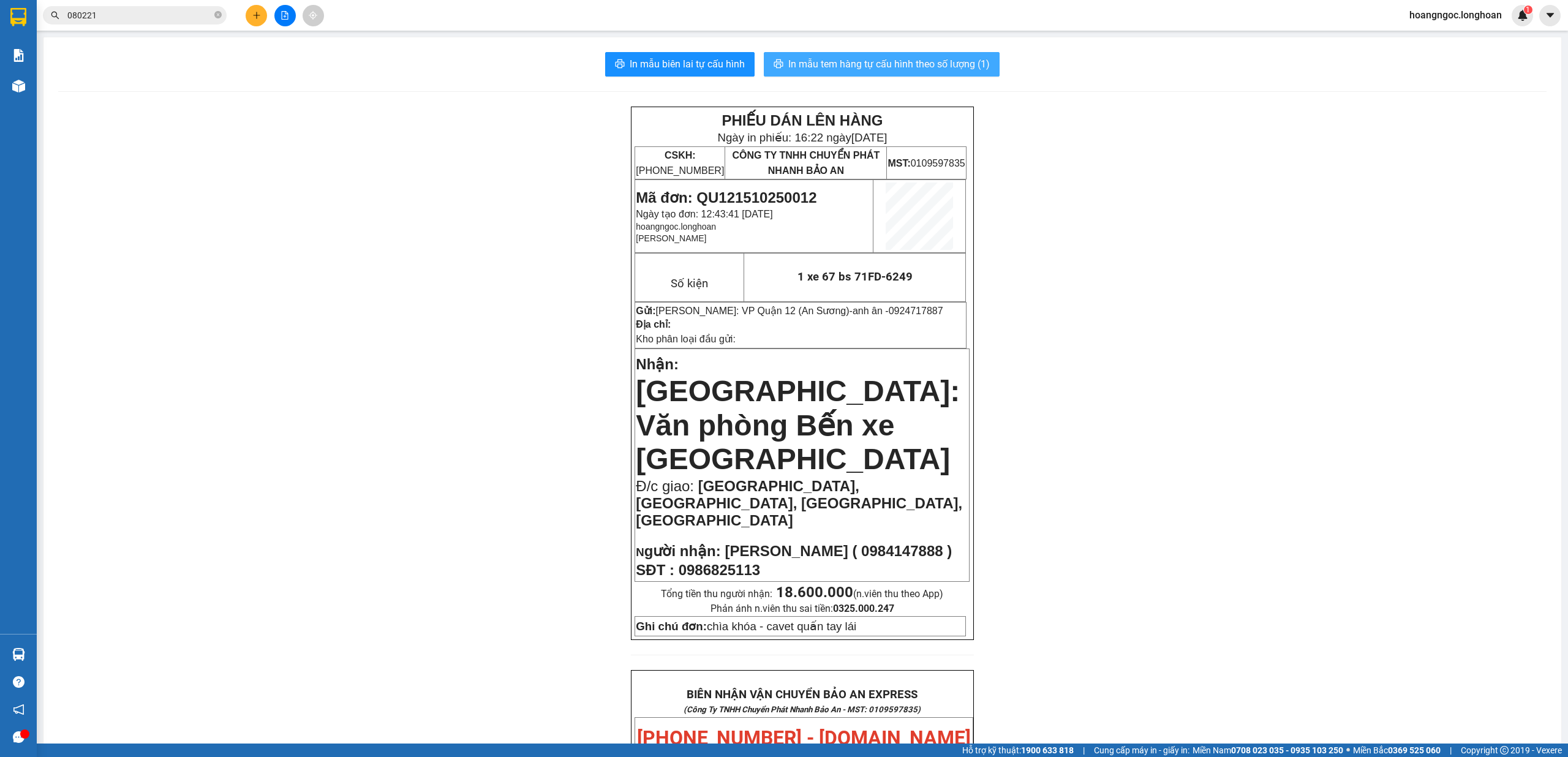
click at [880, 66] on span "In mẫu tem hàng tự cấu hình theo số lượng (1)" at bounding box center [889, 63] width 202 height 16
click at [155, 23] on span "080221" at bounding box center [134, 15] width 184 height 19
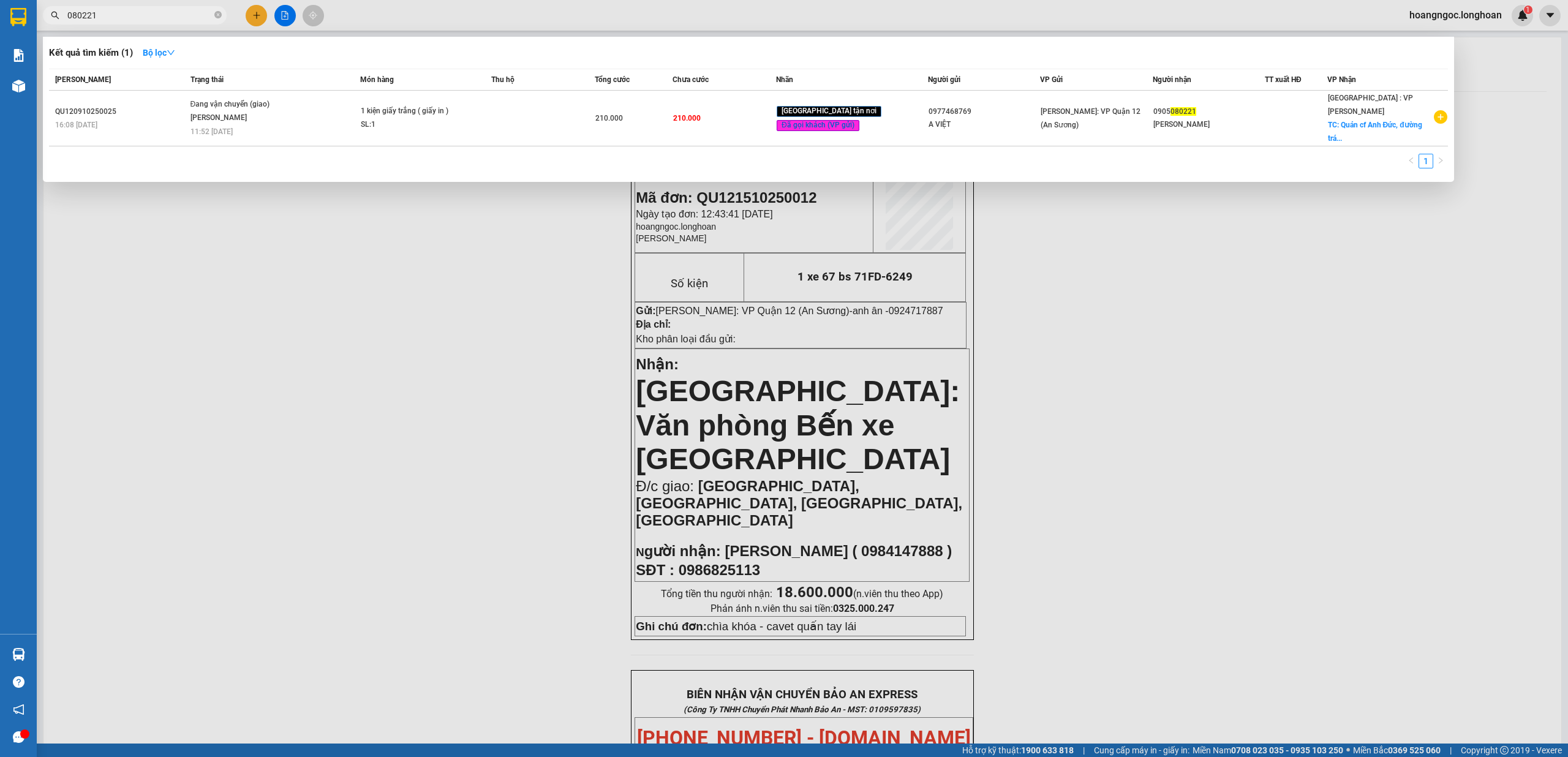
click at [158, 18] on input "080221" at bounding box center [140, 15] width 145 height 13
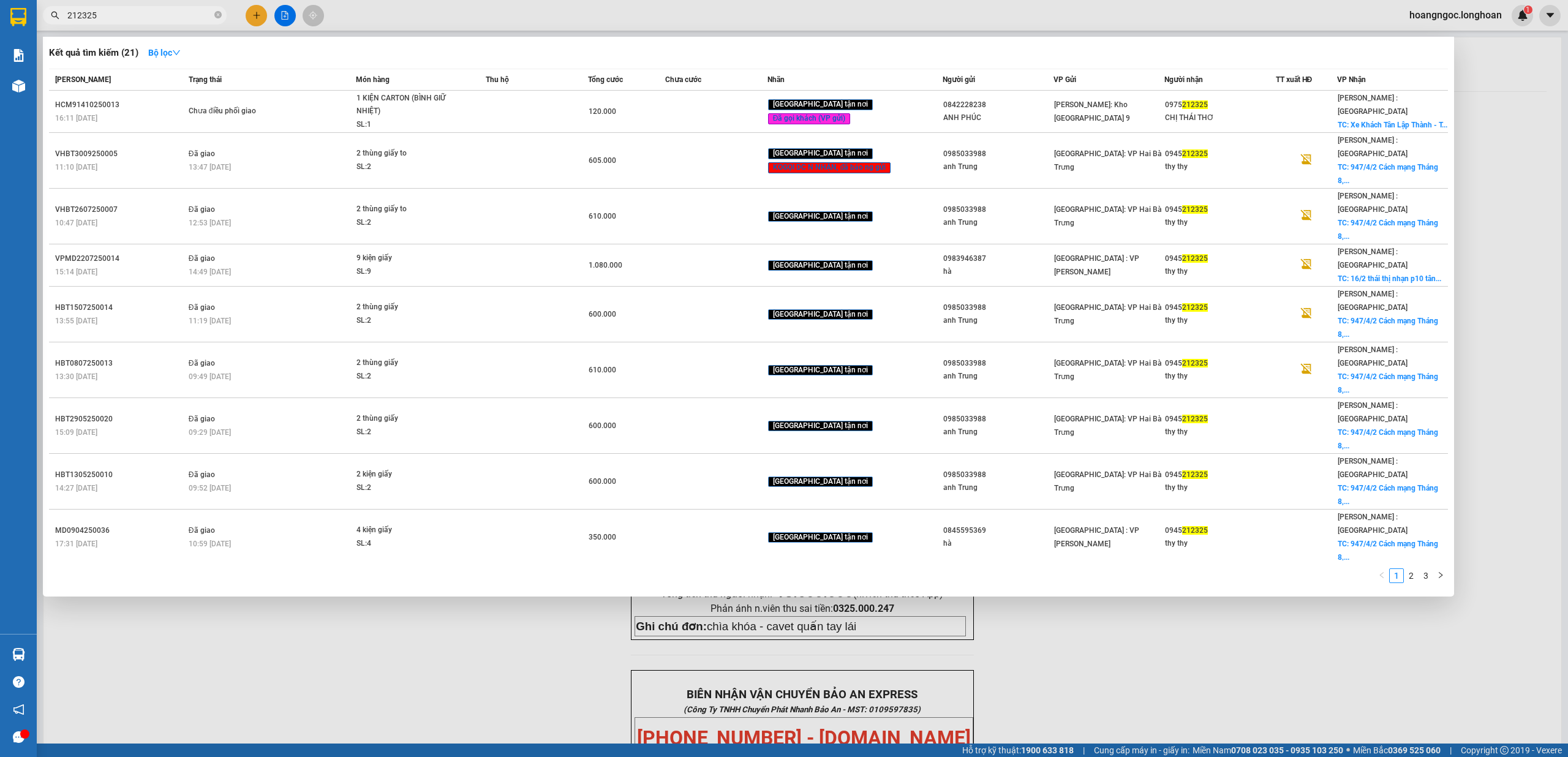
click at [471, 632] on div at bounding box center [784, 378] width 1568 height 757
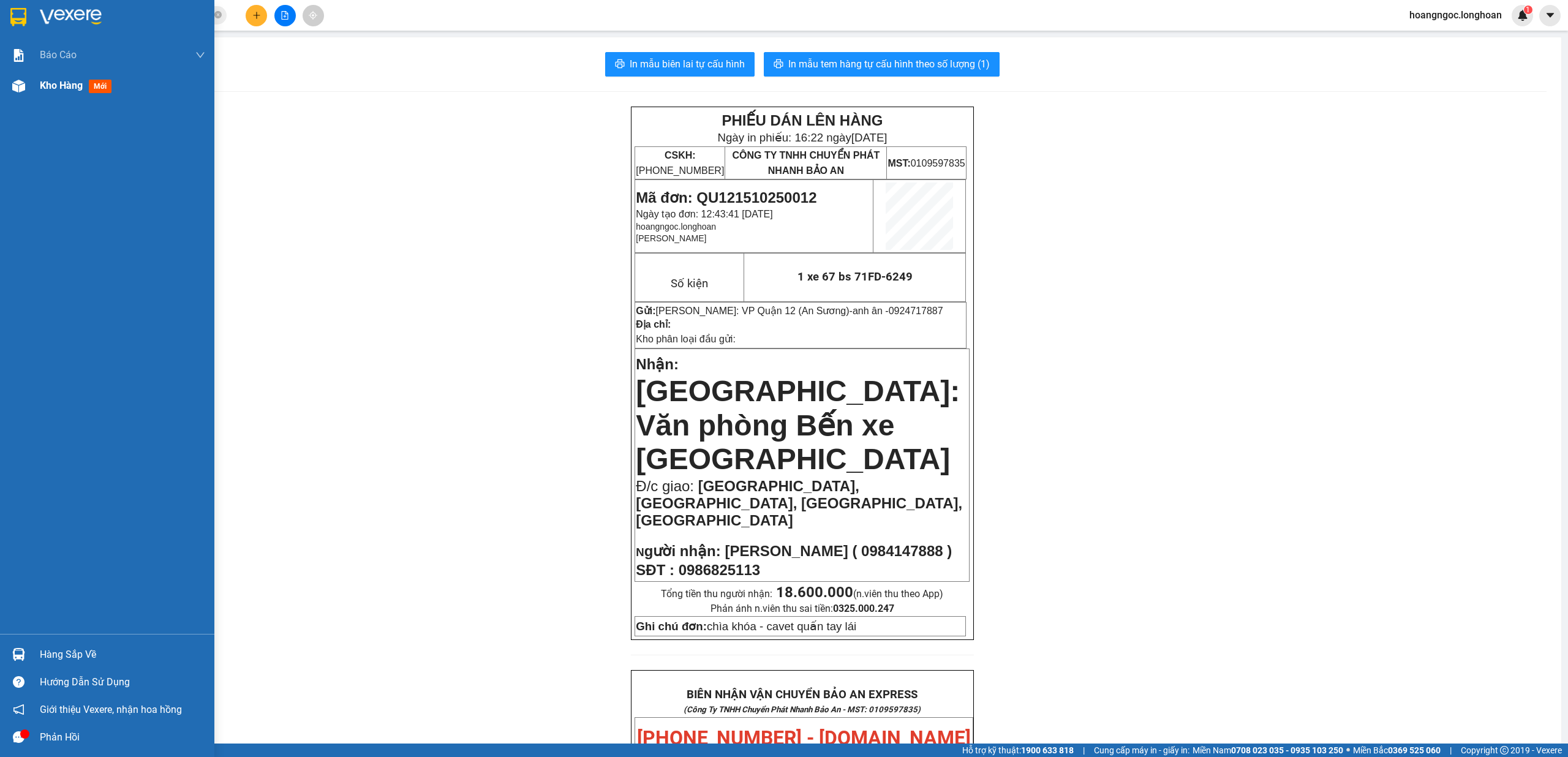
drag, startPoint x: 28, startPoint y: 91, endPoint x: 81, endPoint y: 77, distance: 54.8
click at [33, 94] on div "Kho hàng mới" at bounding box center [107, 85] width 214 height 31
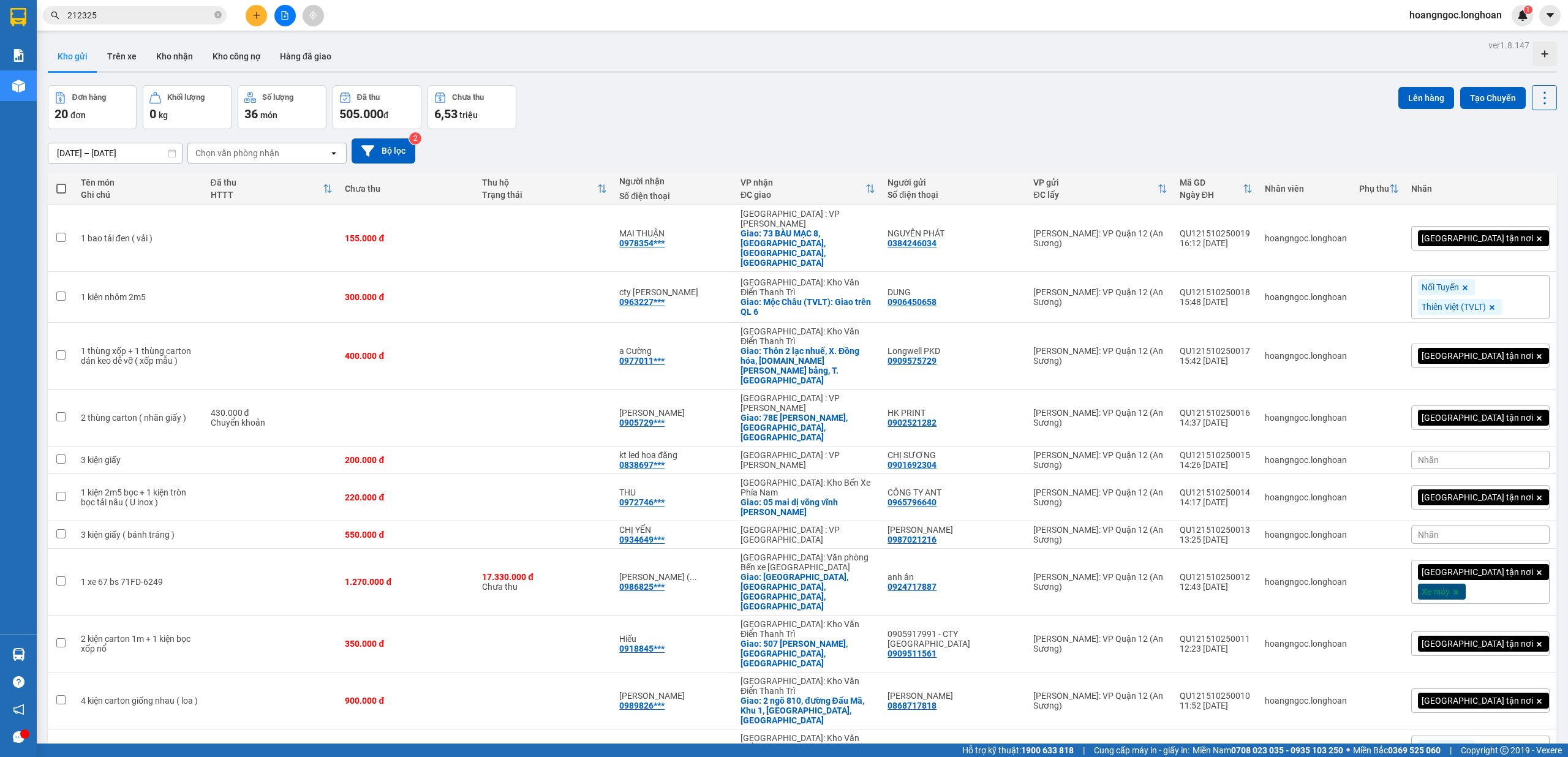
scroll to position [329, 0]
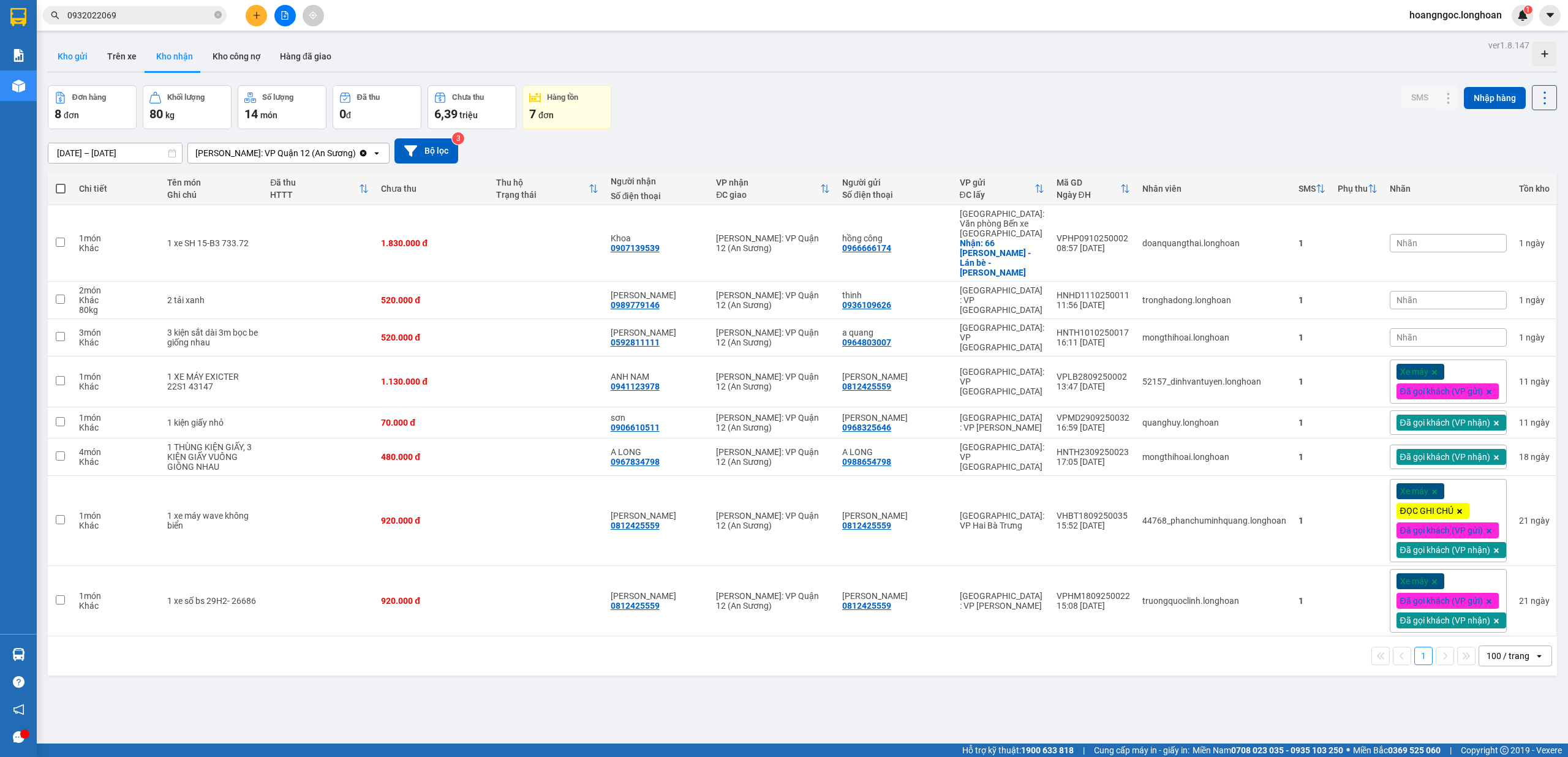
drag, startPoint x: 82, startPoint y: 63, endPoint x: 74, endPoint y: 17, distance: 46.7
click at [81, 62] on button "Kho gửi" at bounding box center [72, 56] width 49 height 29
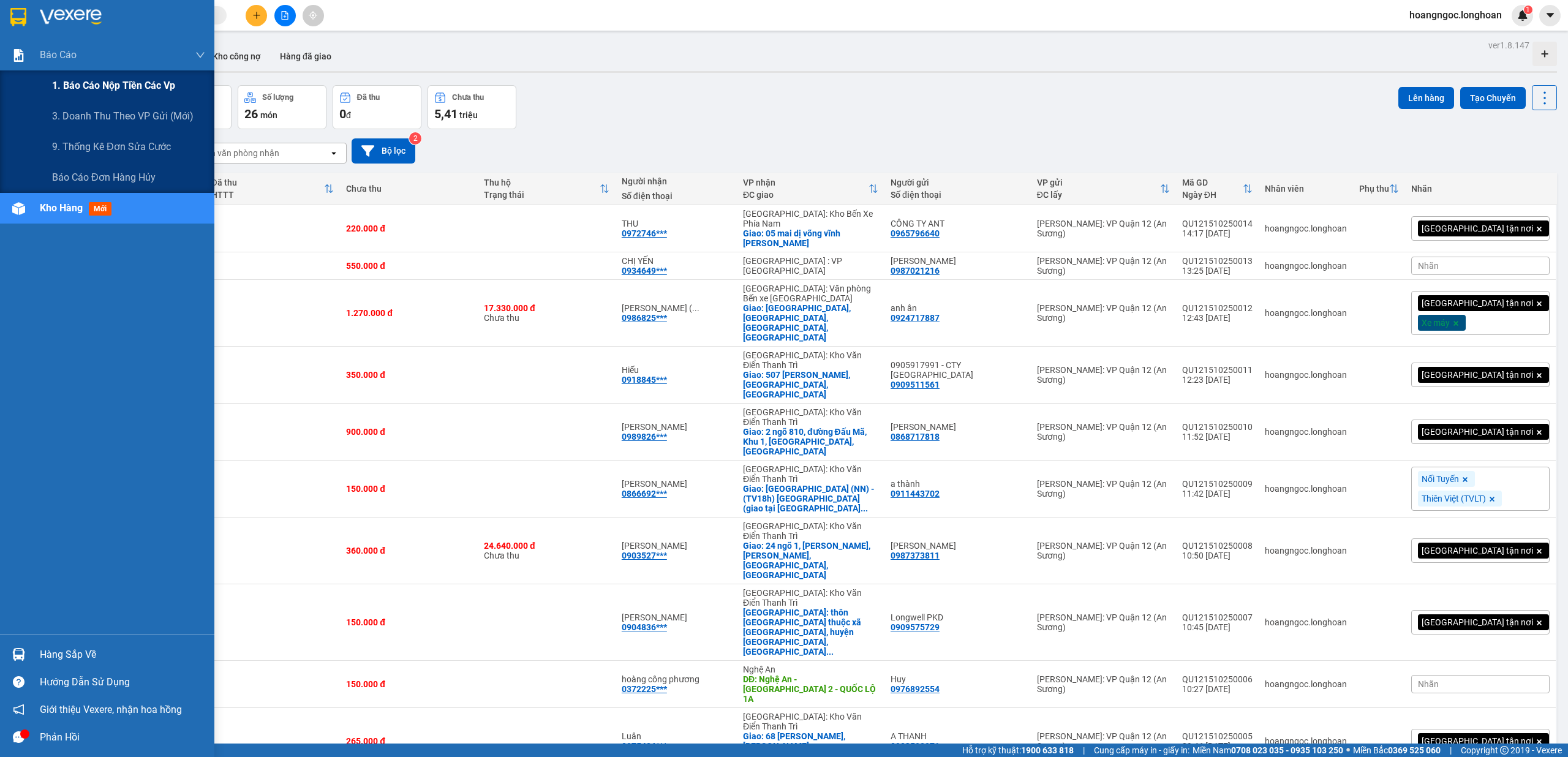
click at [101, 96] on div "1. Báo cáo nộp tiền các vp" at bounding box center [128, 85] width 153 height 31
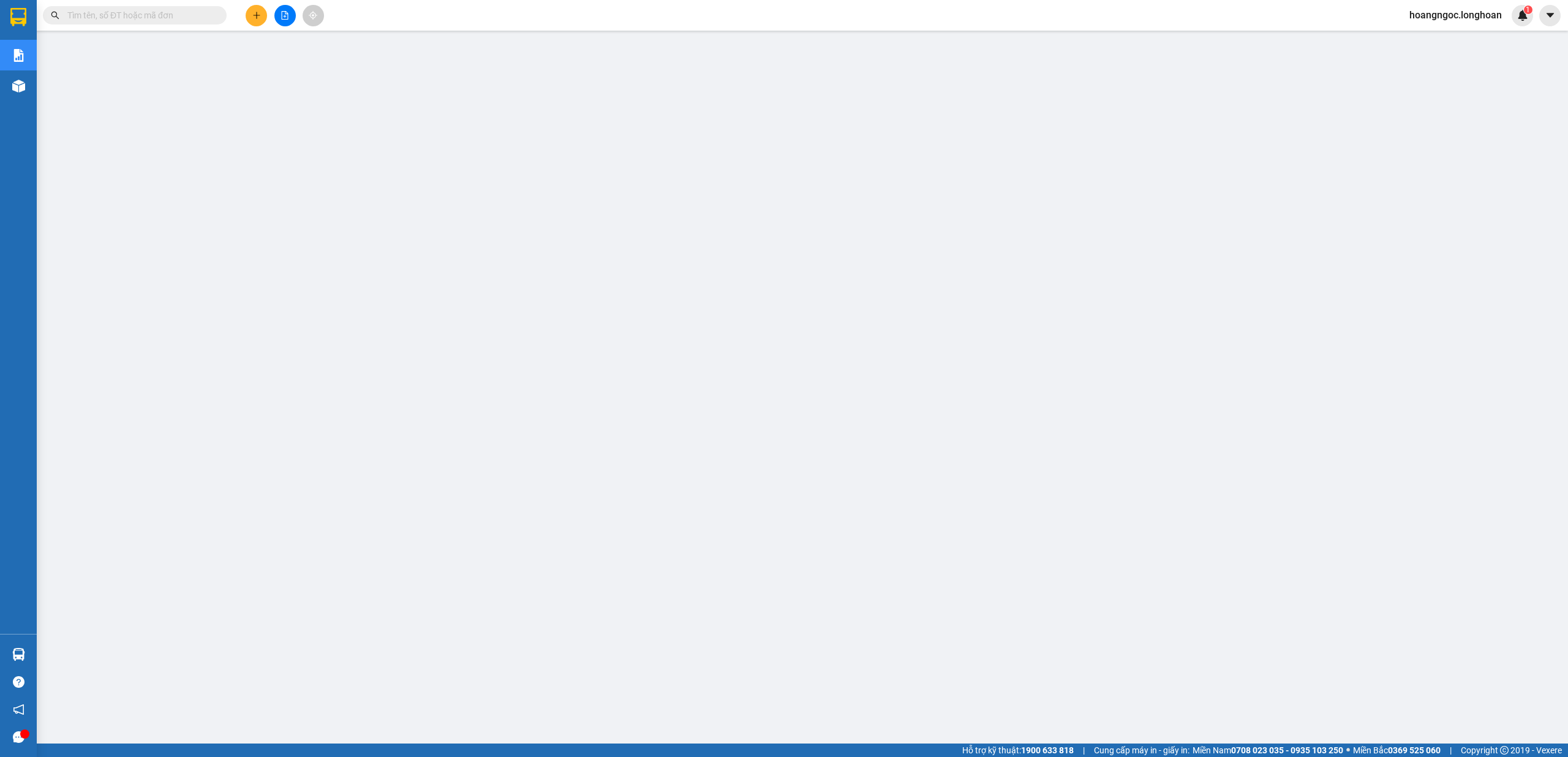
click at [161, 16] on input "text" at bounding box center [140, 15] width 145 height 13
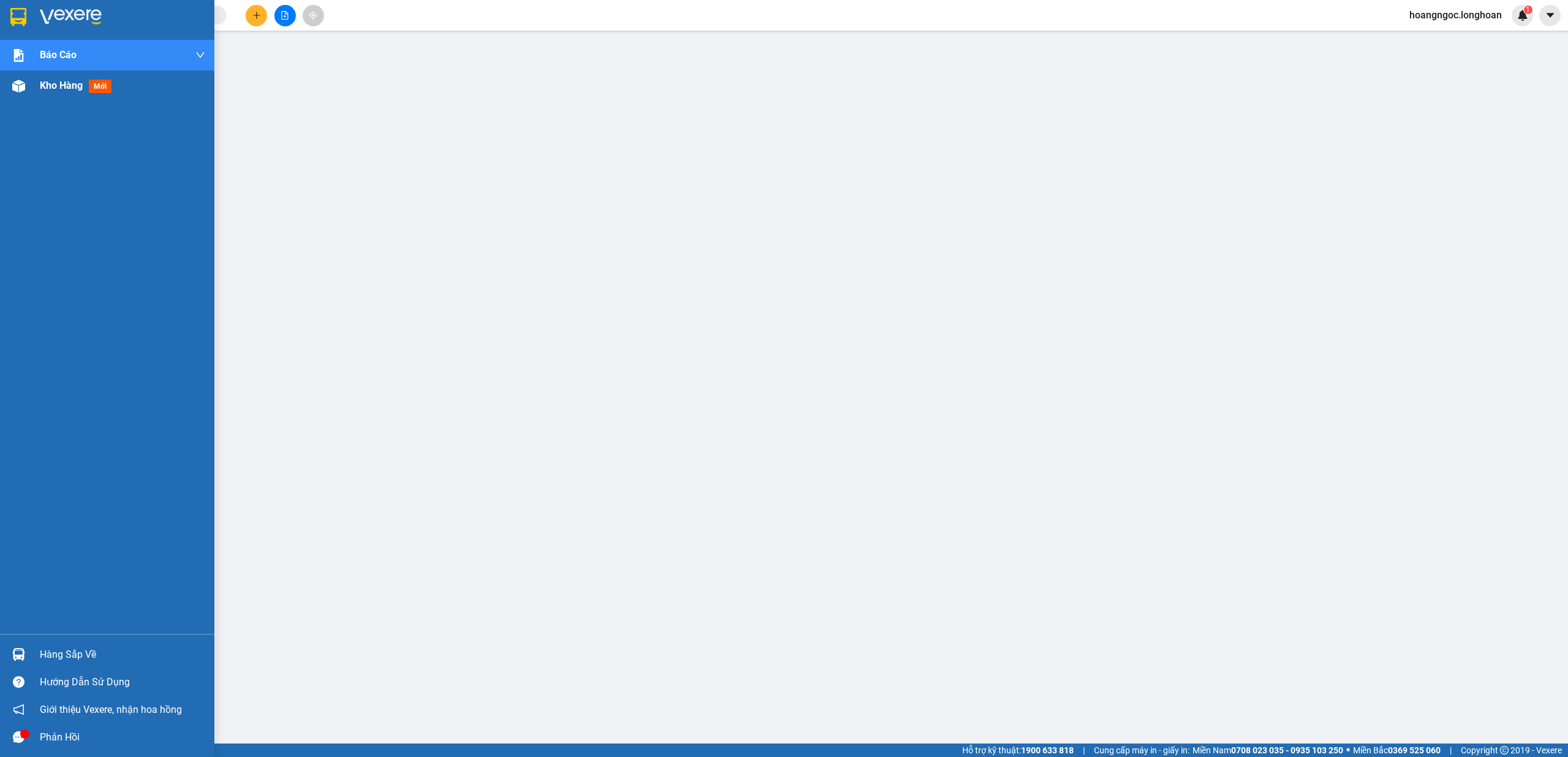
click at [11, 72] on div "Kho hàng mới" at bounding box center [107, 85] width 214 height 31
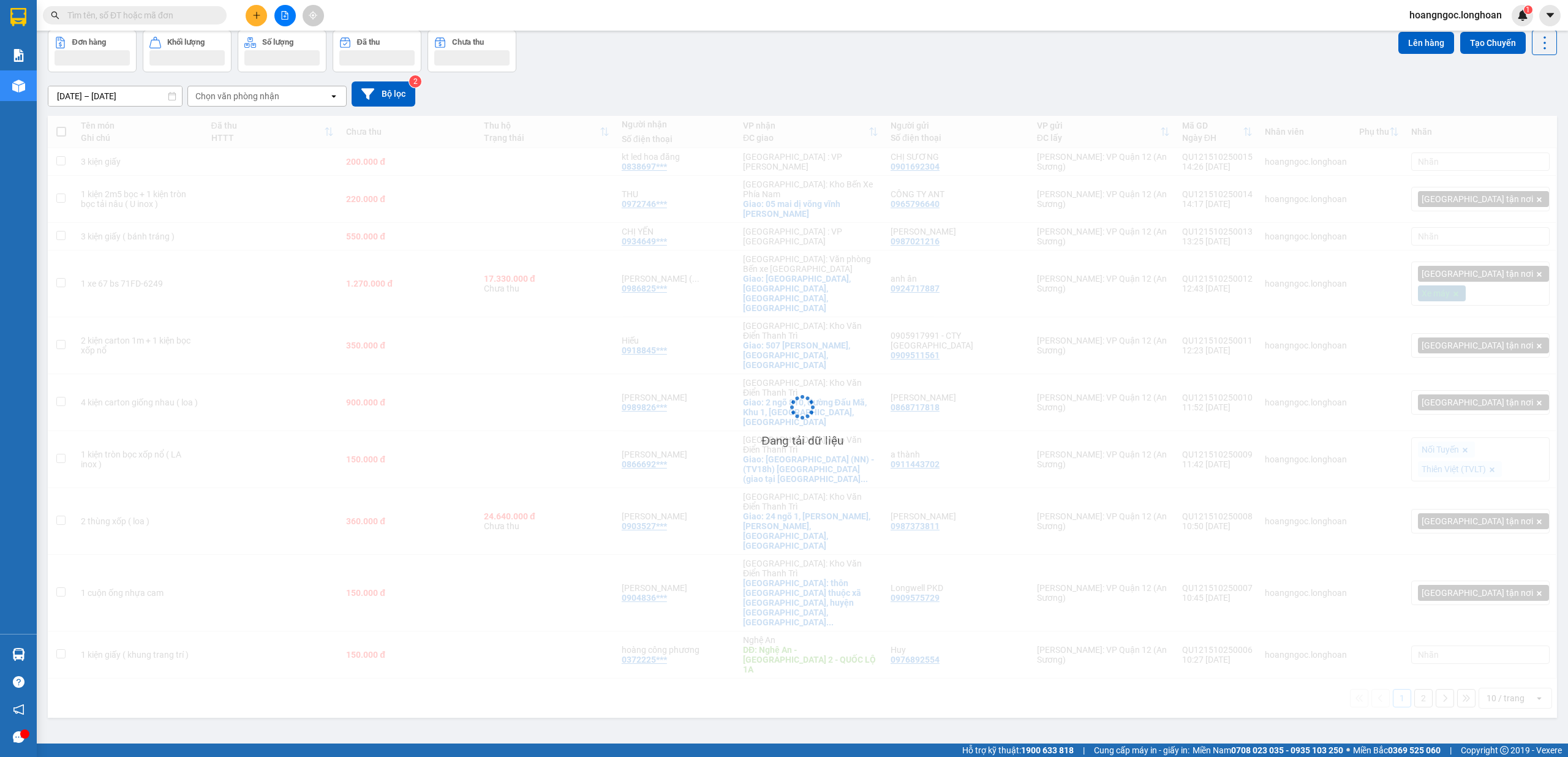
scroll to position [56, 0]
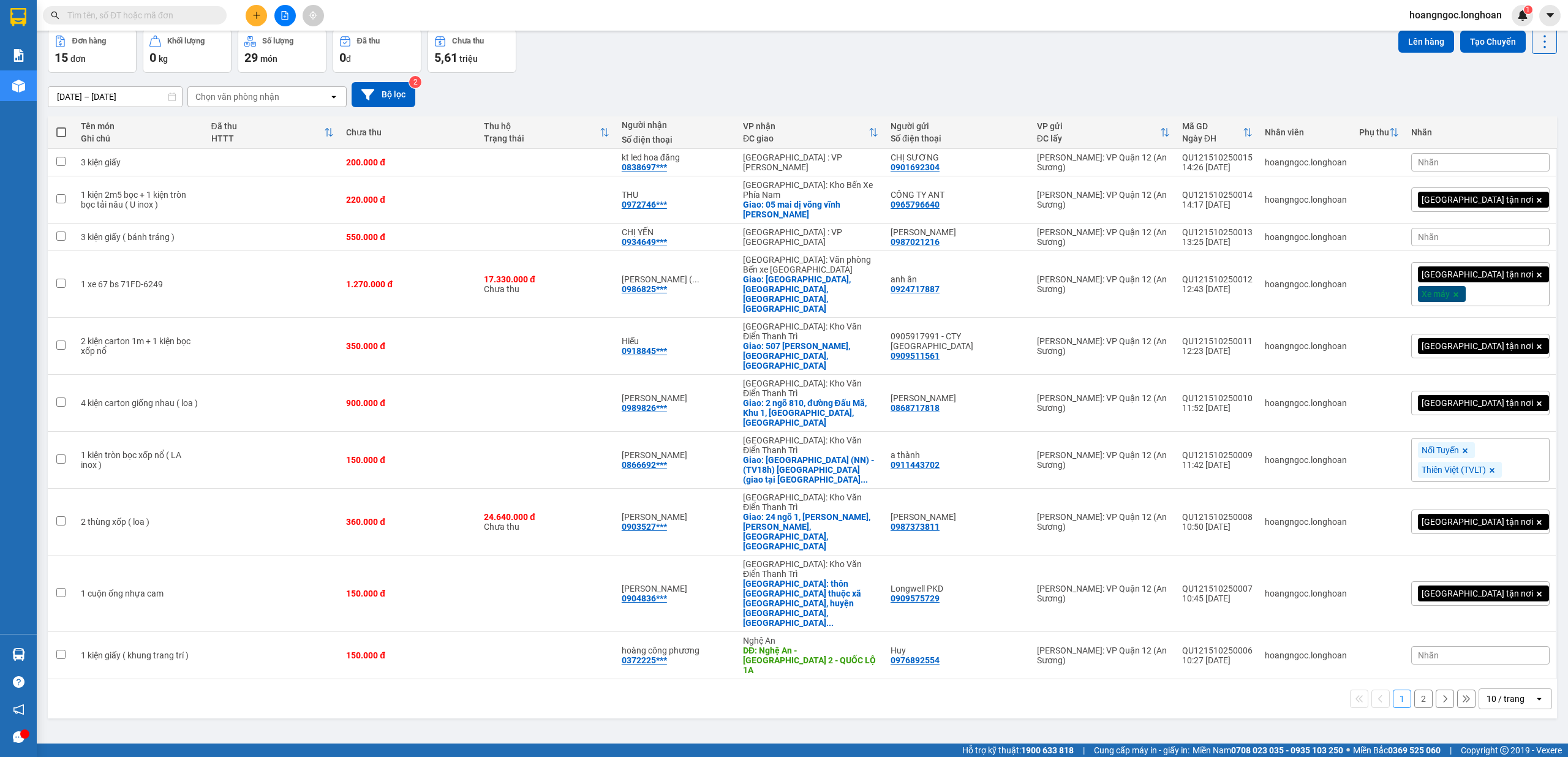
click at [1501, 692] on div "10 / trang" at bounding box center [1505, 698] width 38 height 12
drag, startPoint x: 1497, startPoint y: 688, endPoint x: 1476, endPoint y: 674, distance: 25.2
click at [1496, 688] on span "100 / trang" at bounding box center [1497, 690] width 44 height 12
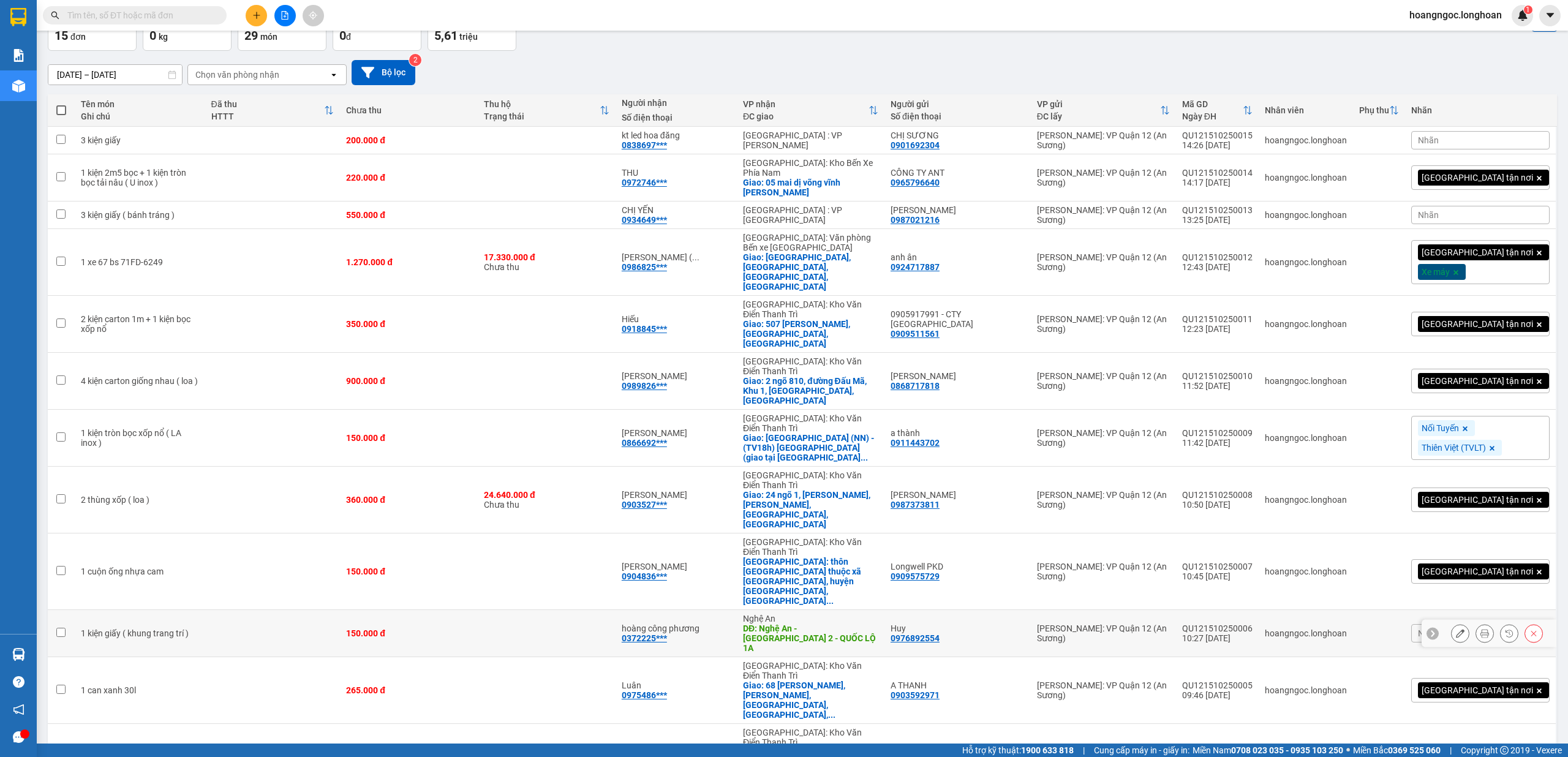
scroll to position [84, 0]
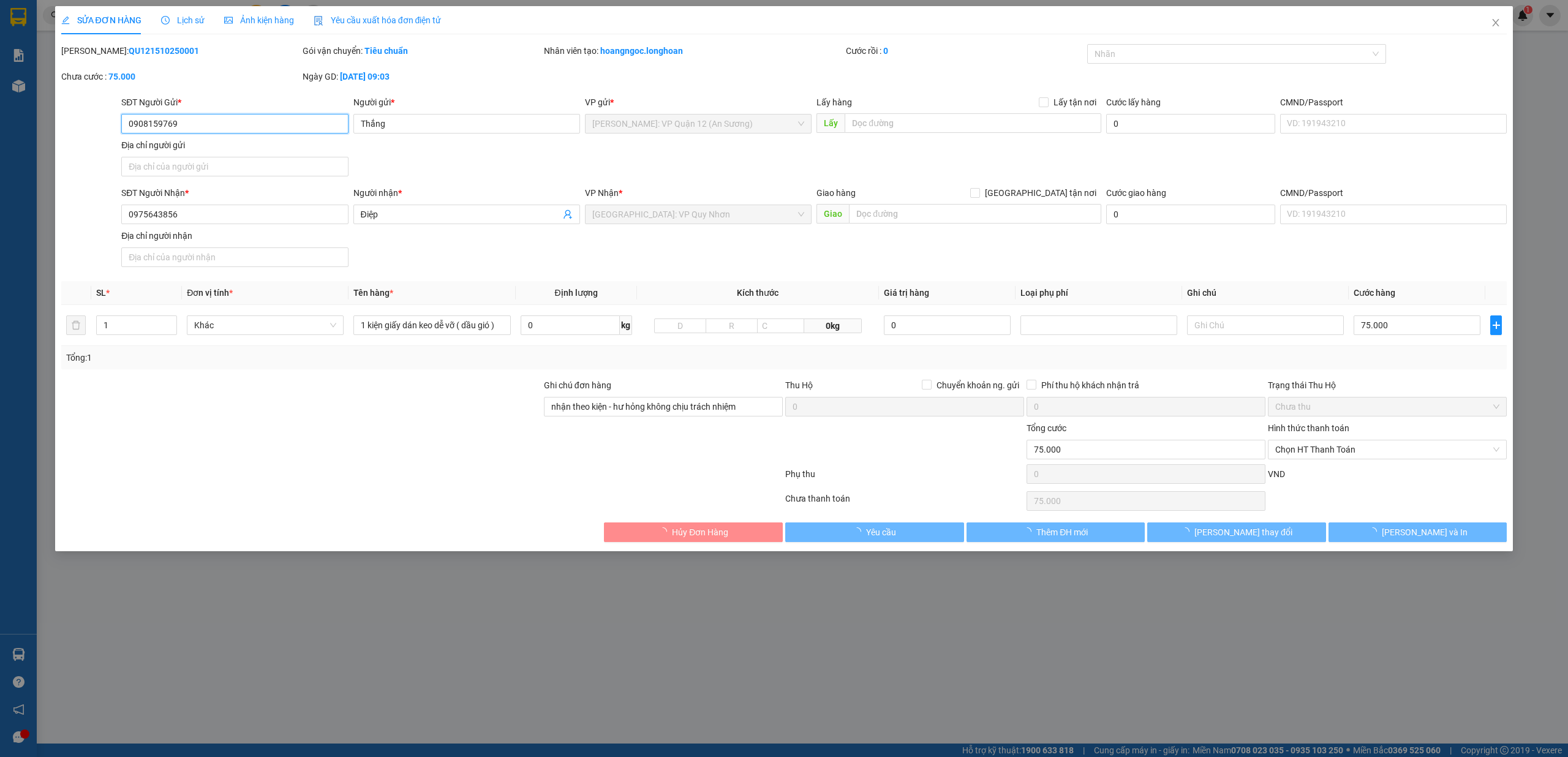
type input "0908159769"
type input "Thắng"
type input "0975643856"
type input "Điệp"
type input "nhận theo kiện - hư hỏng không chịu trách nhiệm"
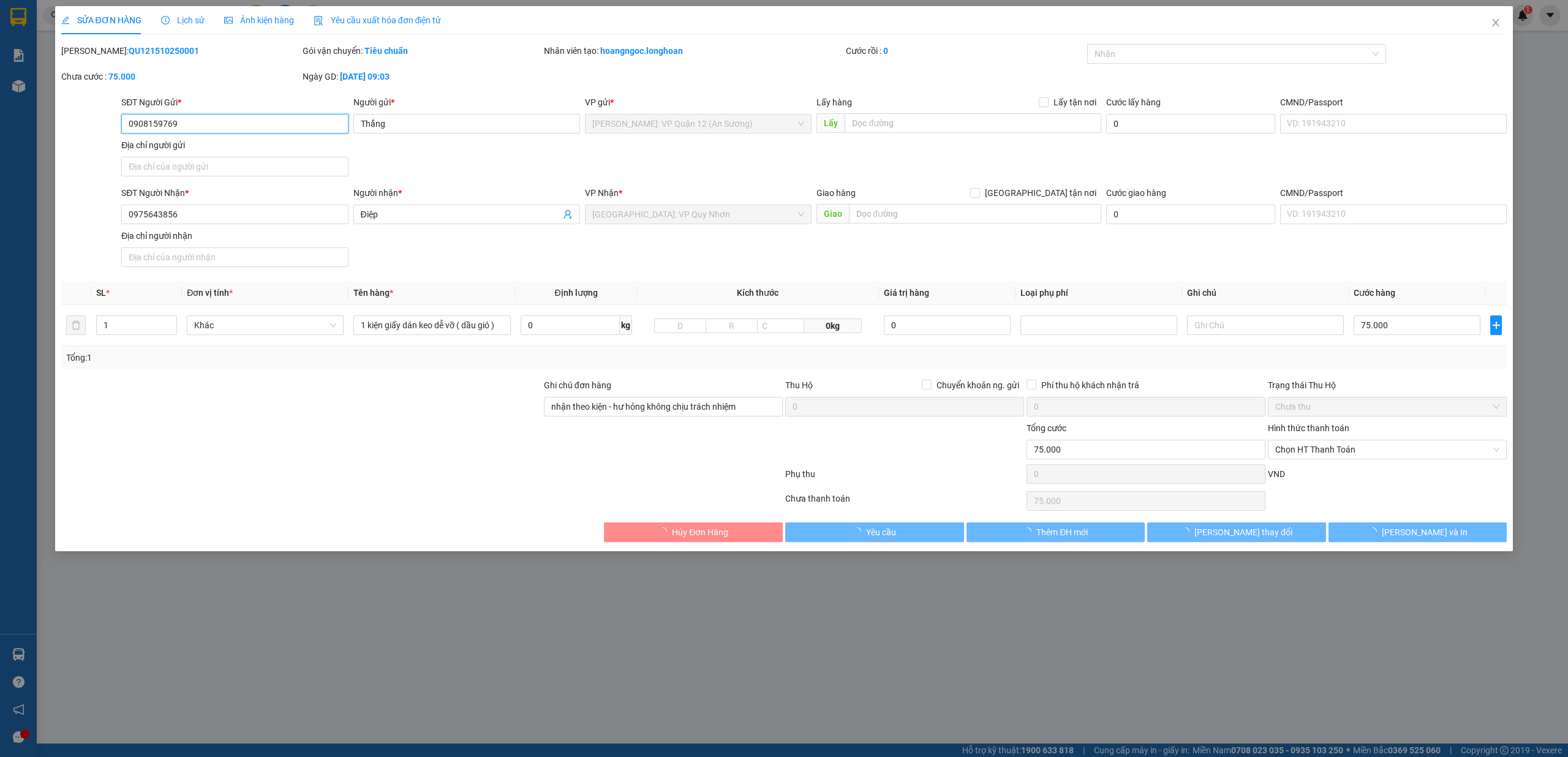
type input "0"
type input "75.000"
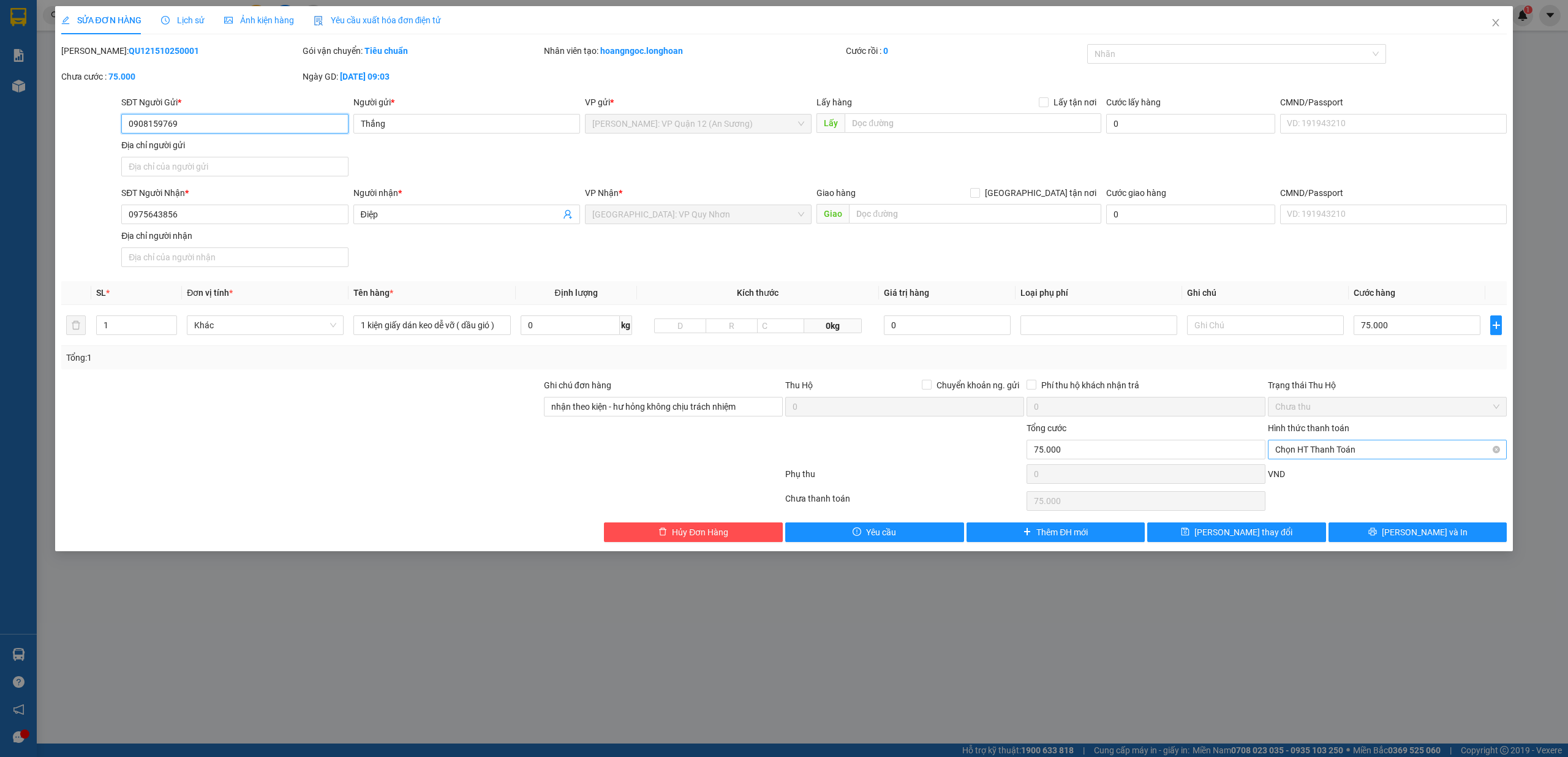
drag, startPoint x: 1321, startPoint y: 449, endPoint x: 1314, endPoint y: 458, distance: 11.4
click at [1319, 449] on span "Chọn HT Thanh Toán" at bounding box center [1387, 449] width 224 height 19
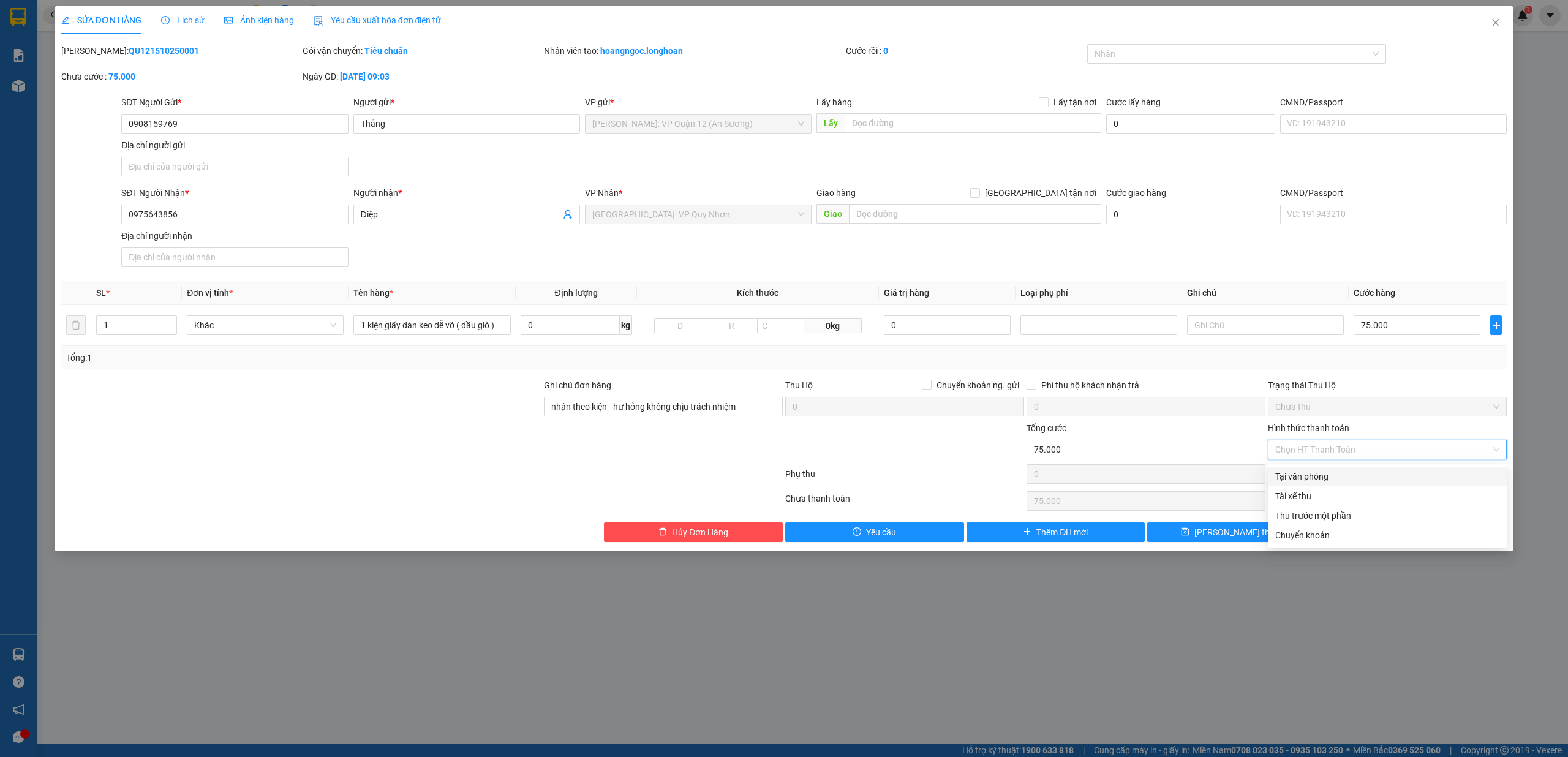
drag, startPoint x: 1304, startPoint y: 479, endPoint x: 1319, endPoint y: 487, distance: 17.0
click at [1304, 479] on div "Tại văn phòng" at bounding box center [1387, 476] width 224 height 13
type input "0"
click at [1413, 538] on span "[PERSON_NAME] và In" at bounding box center [1425, 532] width 86 height 13
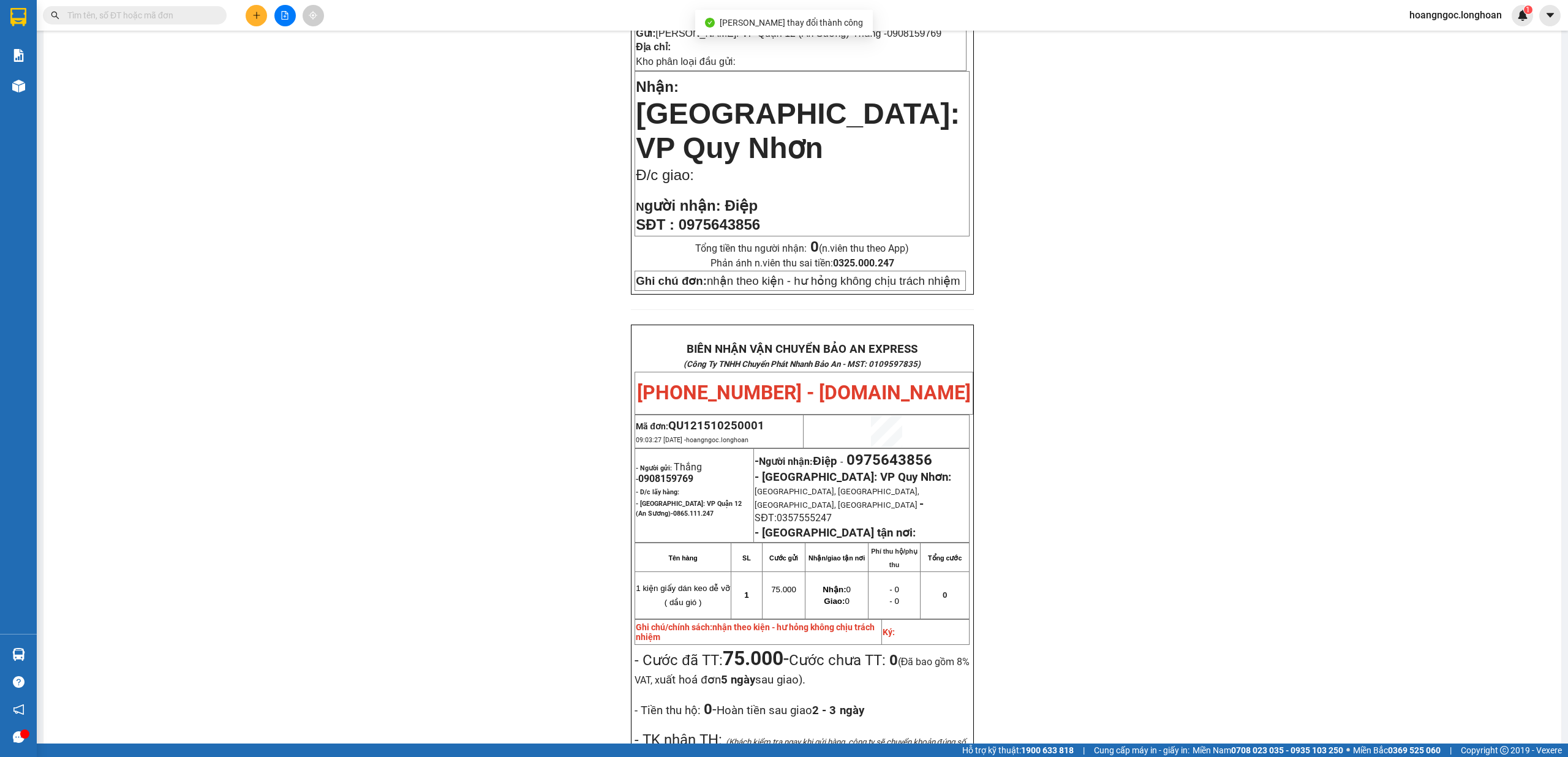
scroll to position [326, 0]
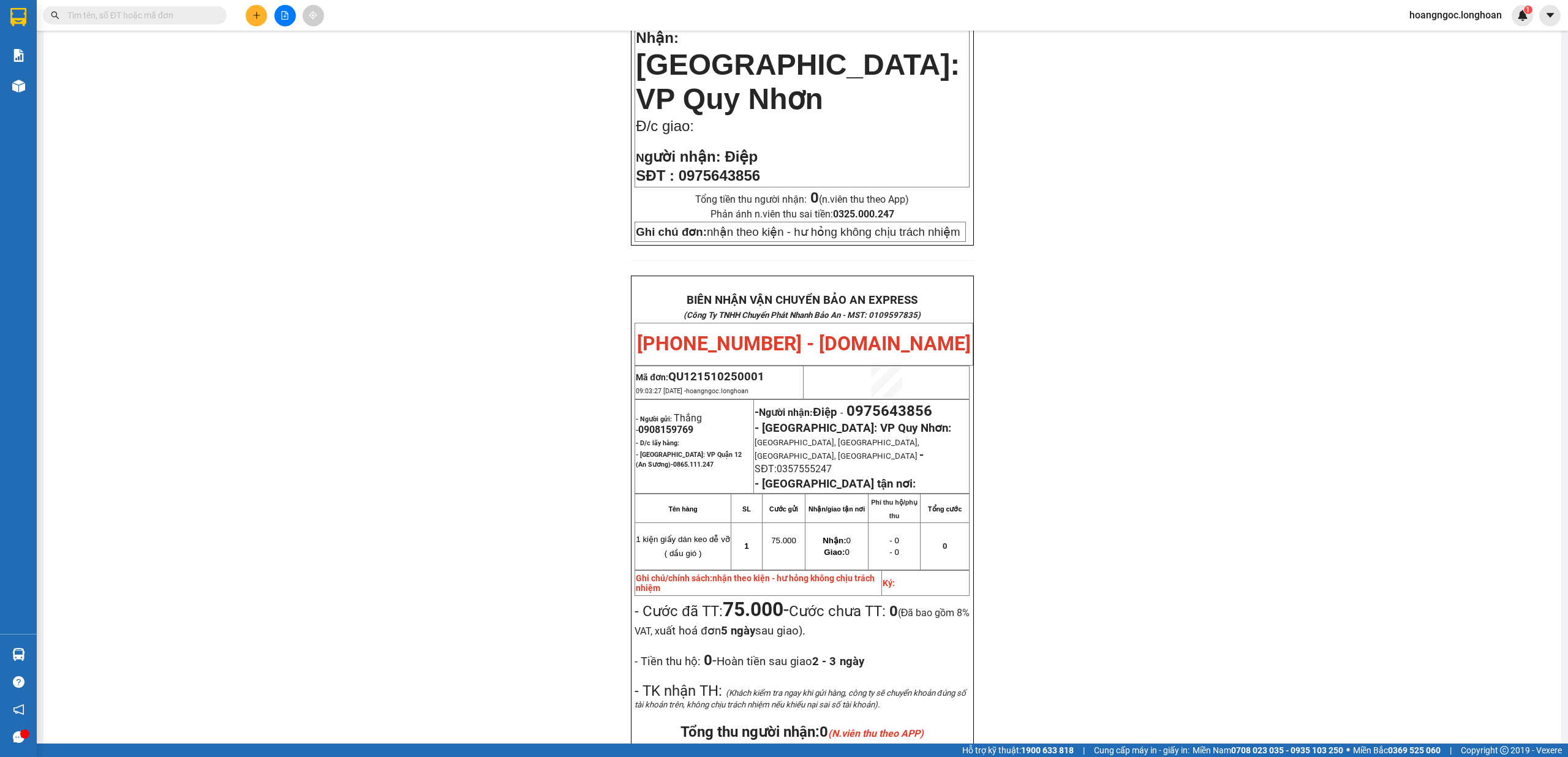
click at [180, 17] on input "text" at bounding box center [140, 15] width 145 height 13
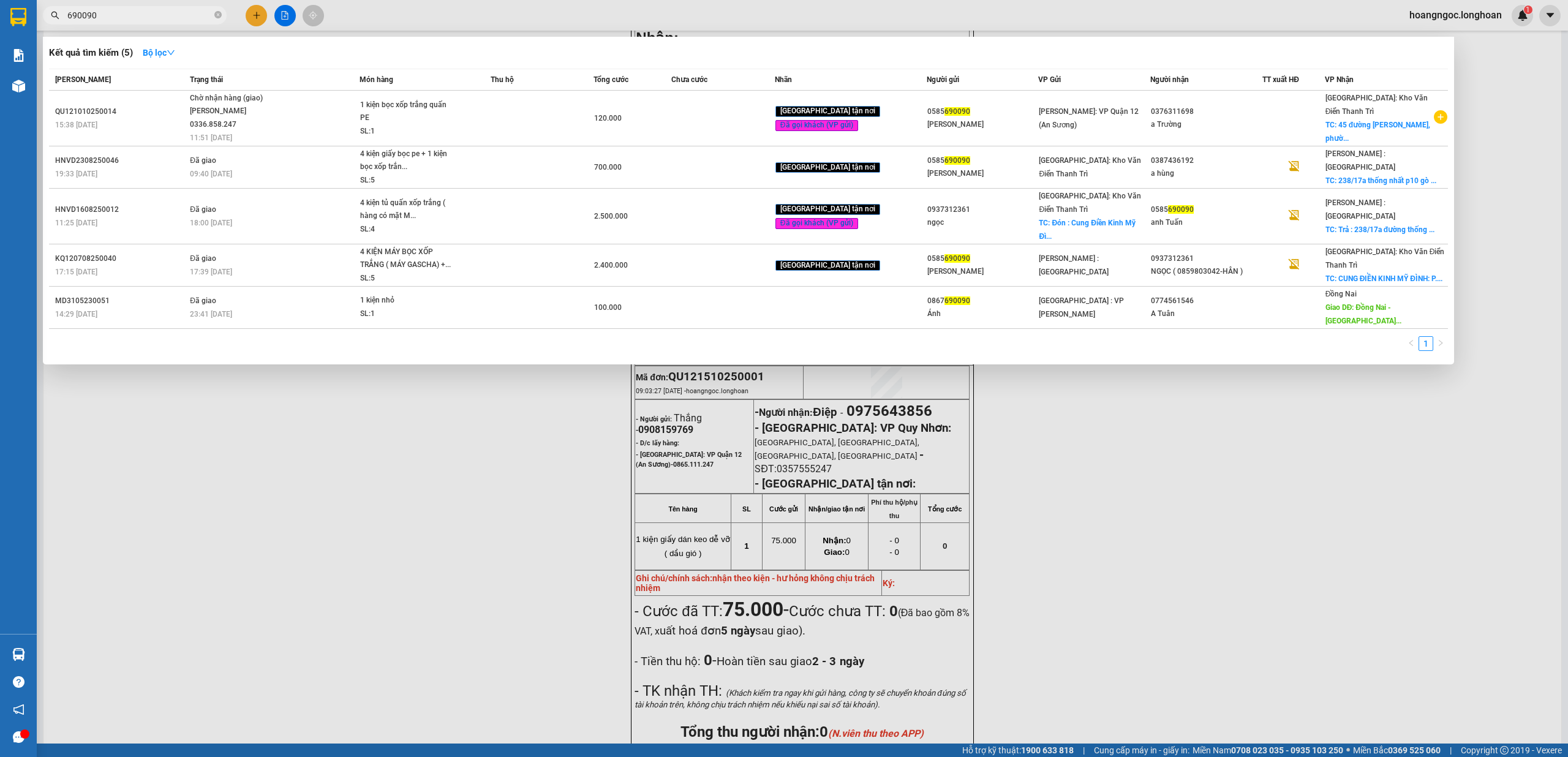
type input "690090"
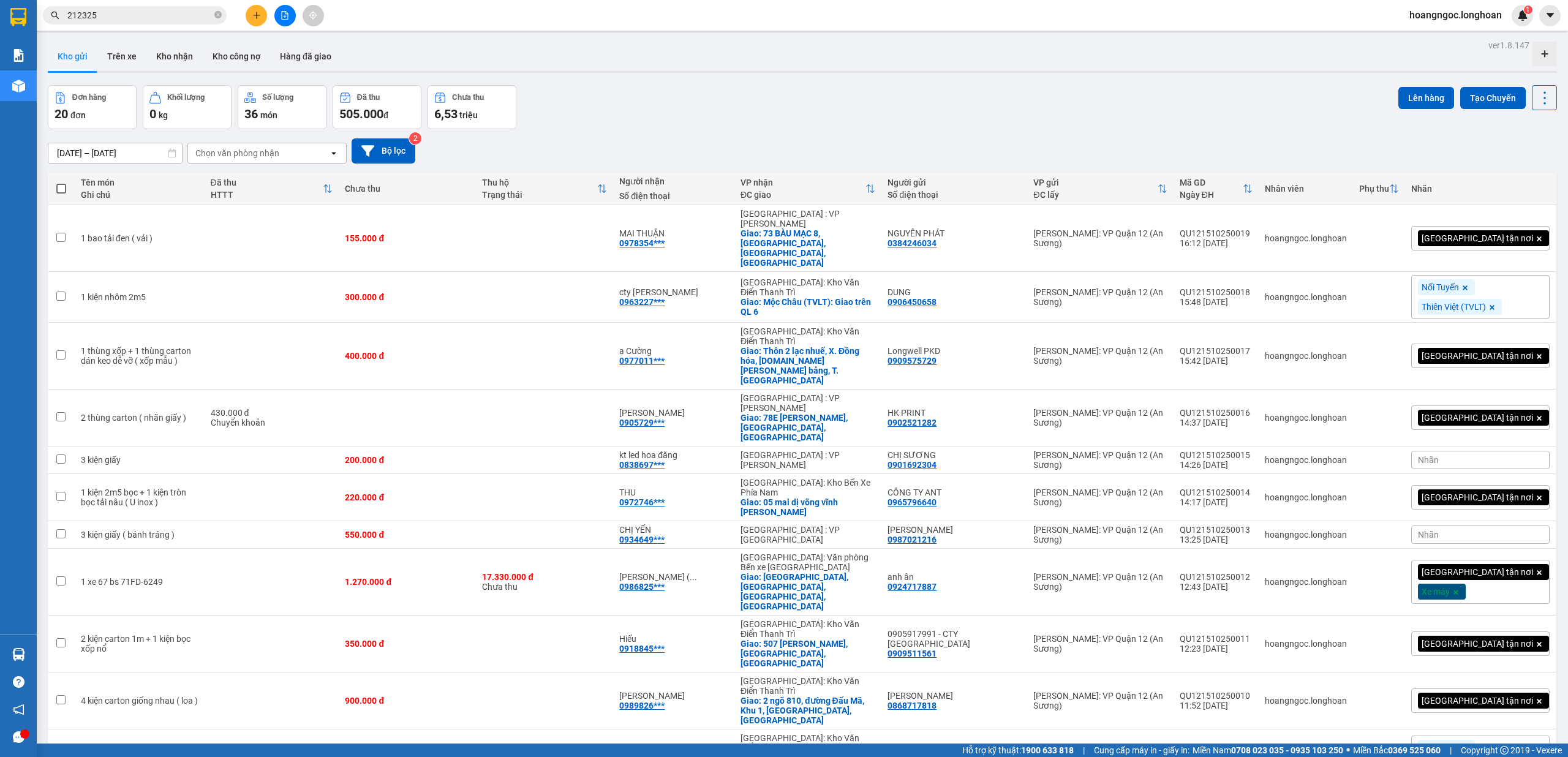
scroll to position [329, 0]
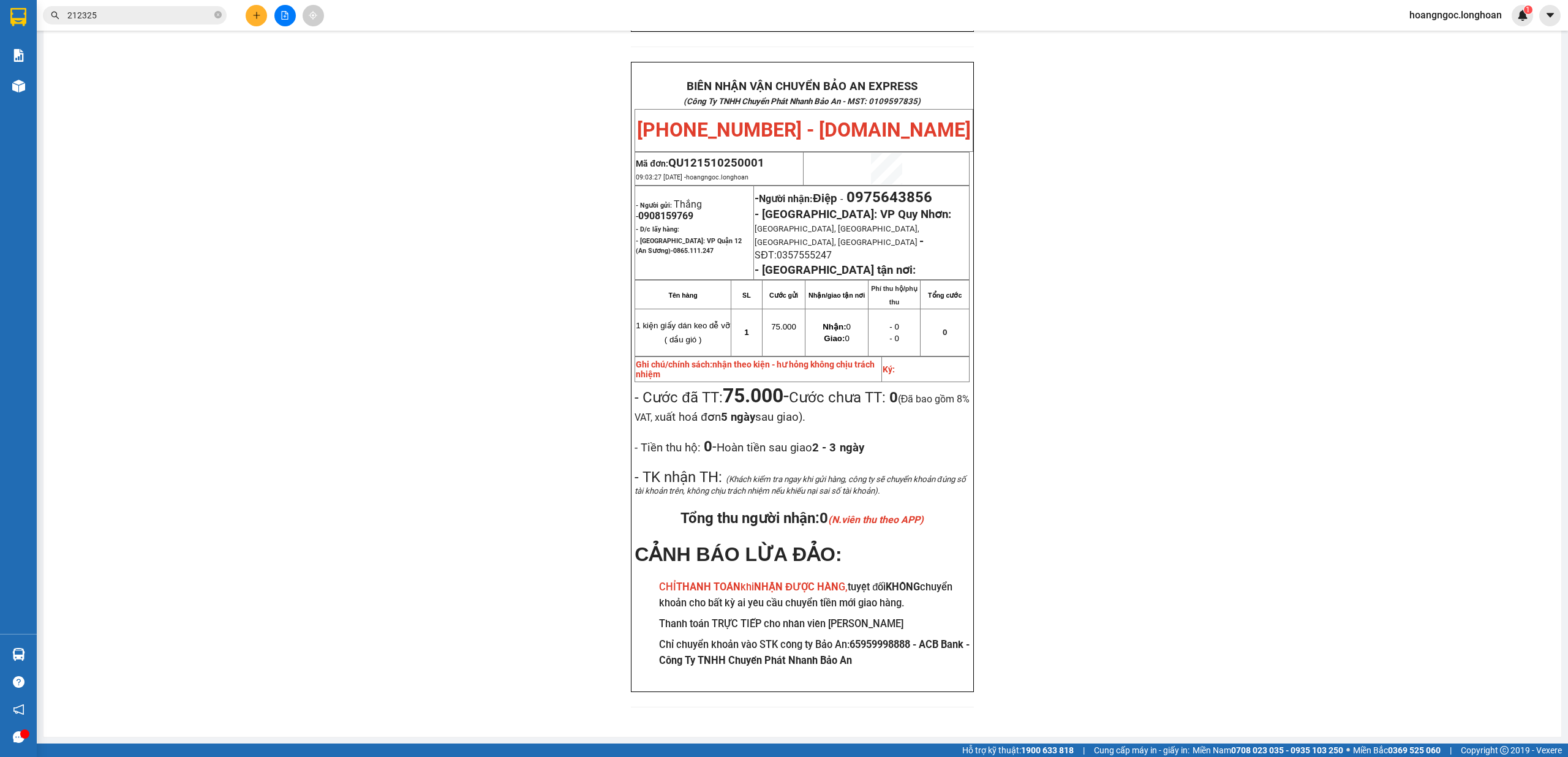
scroll to position [546, 0]
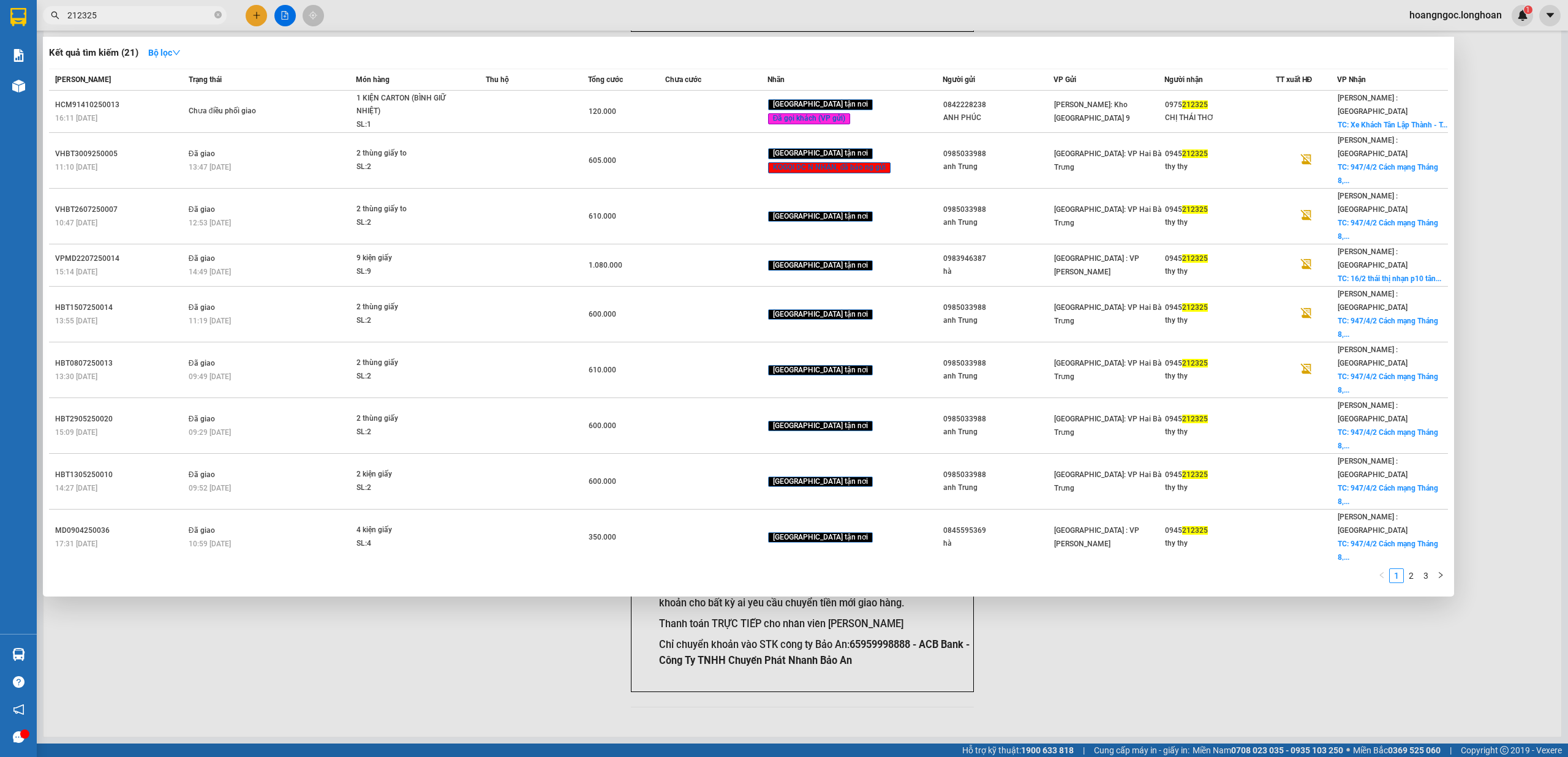
click at [158, 10] on input "212325" at bounding box center [140, 15] width 145 height 13
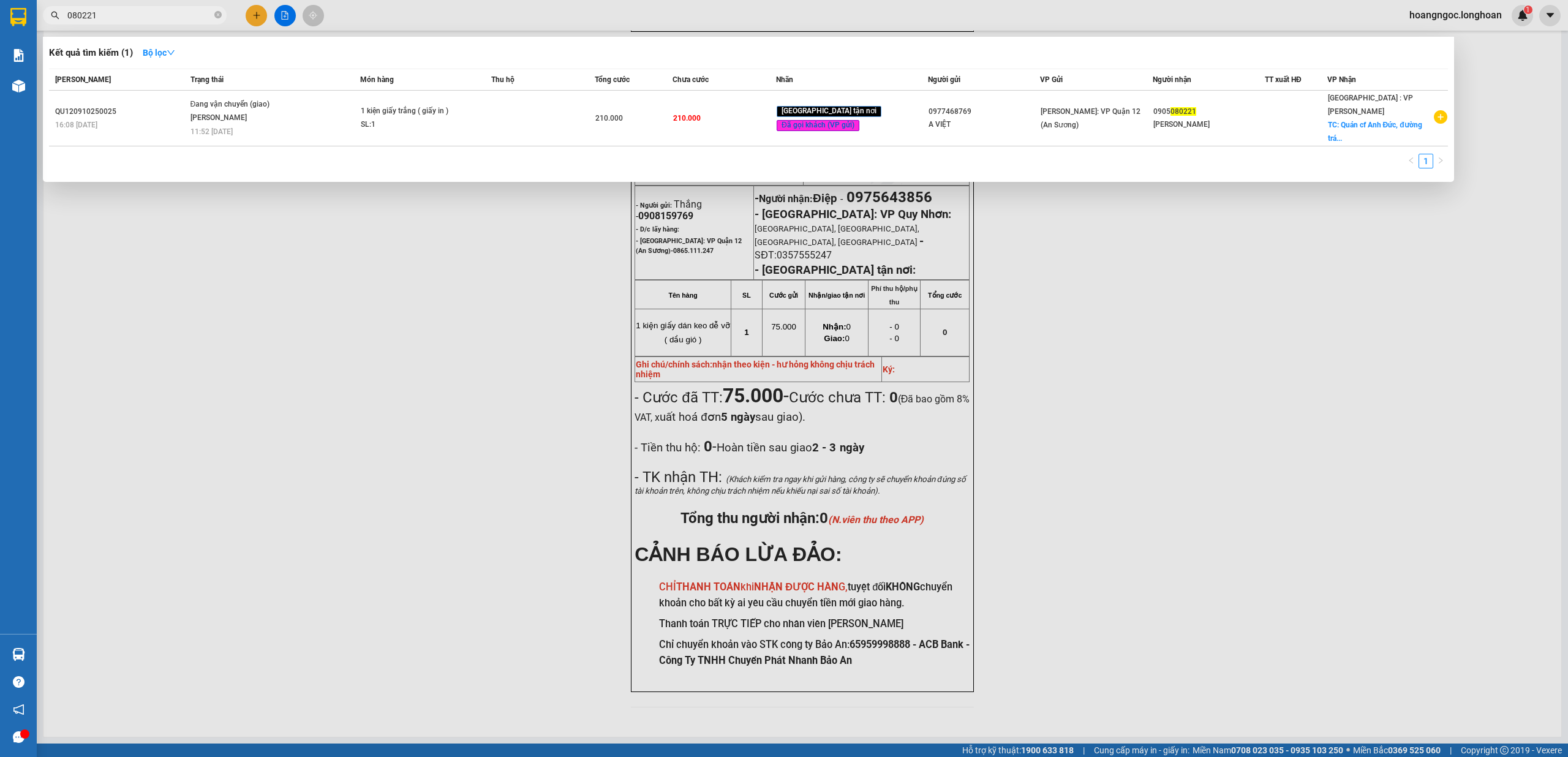
type input "080221"
drag, startPoint x: 264, startPoint y: 368, endPoint x: 228, endPoint y: 317, distance: 62.4
click at [263, 364] on div at bounding box center [784, 378] width 1568 height 757
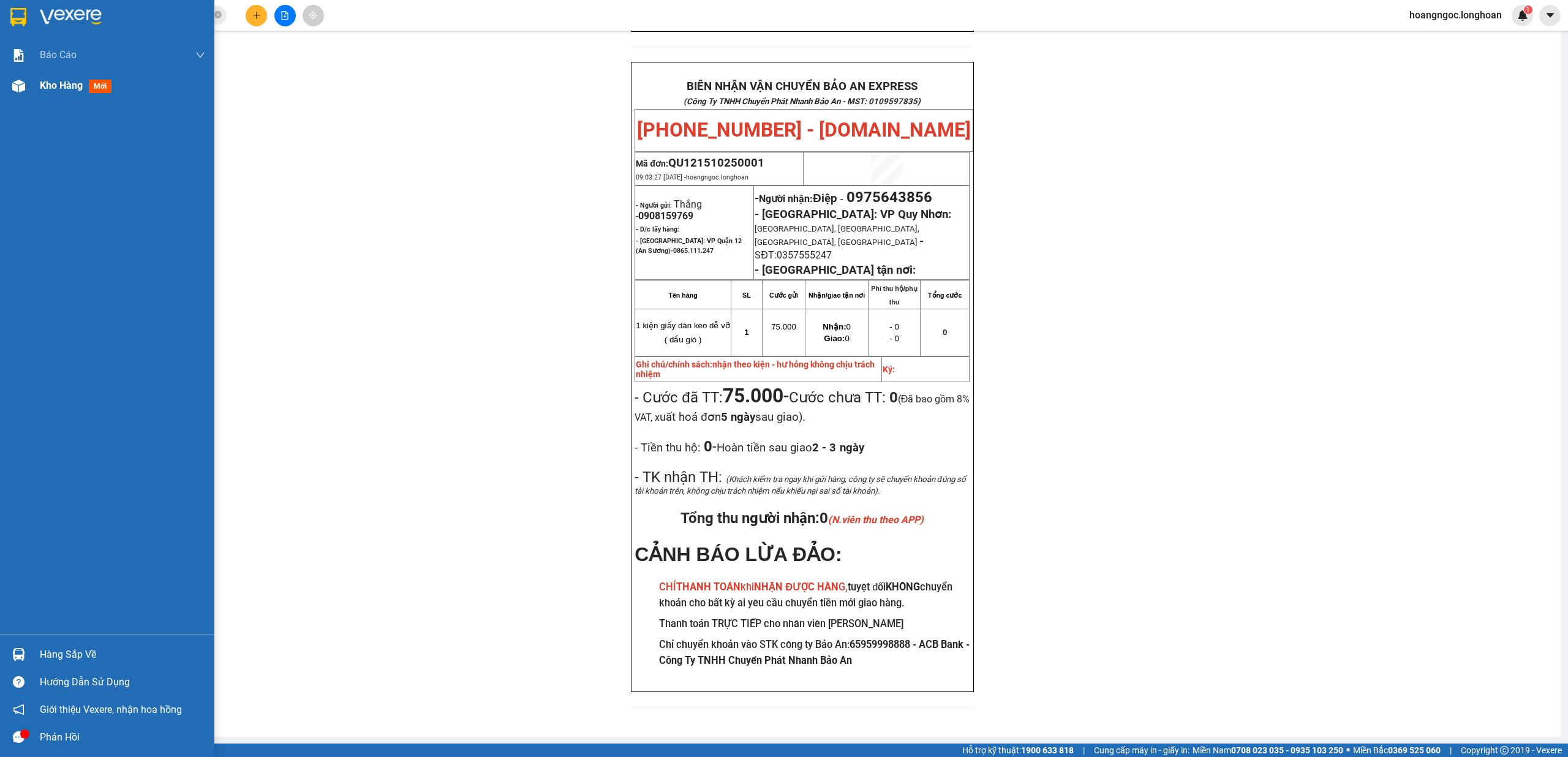
click at [22, 87] on img at bounding box center [18, 86] width 13 height 13
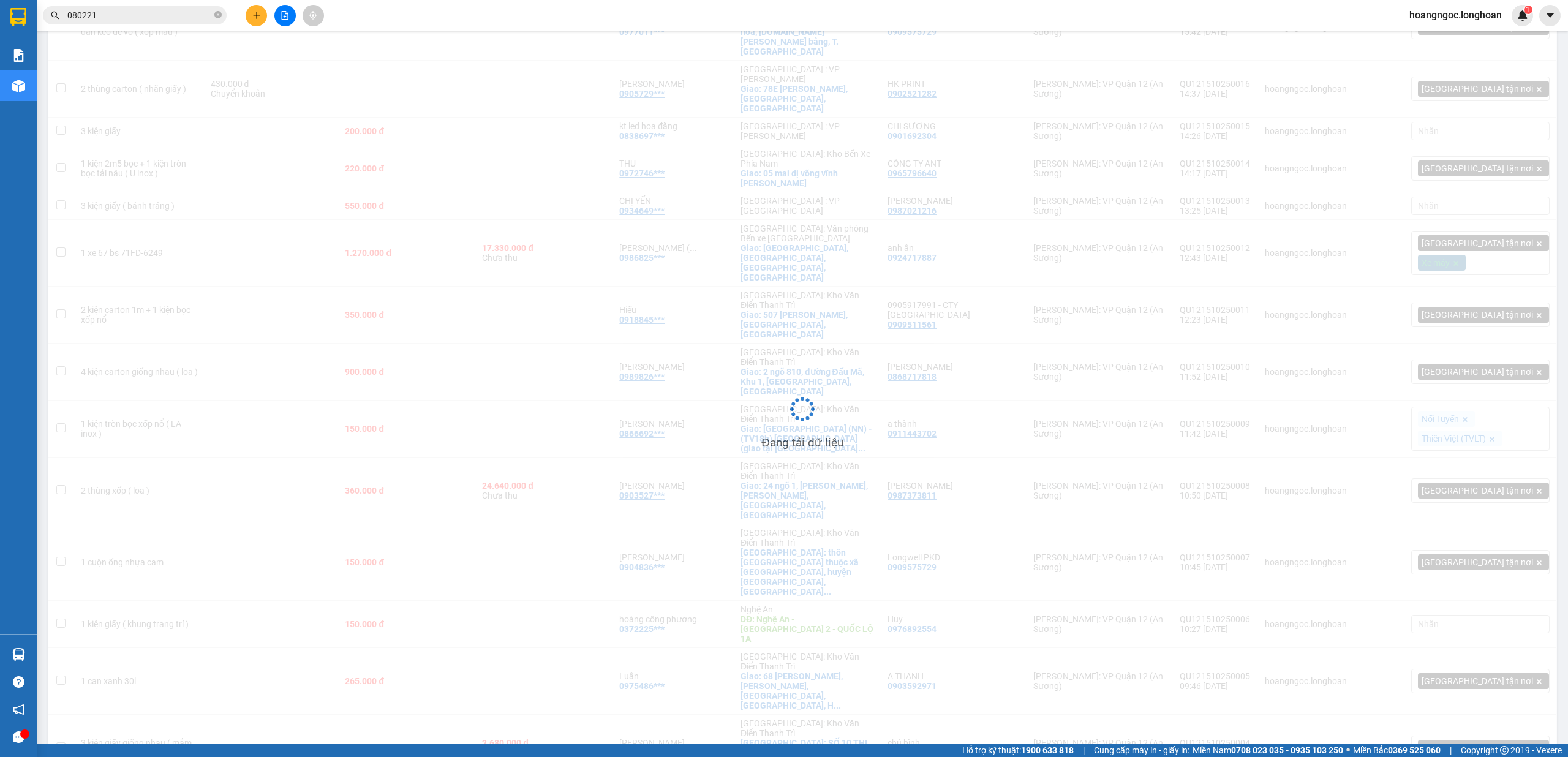
scroll to position [329, 0]
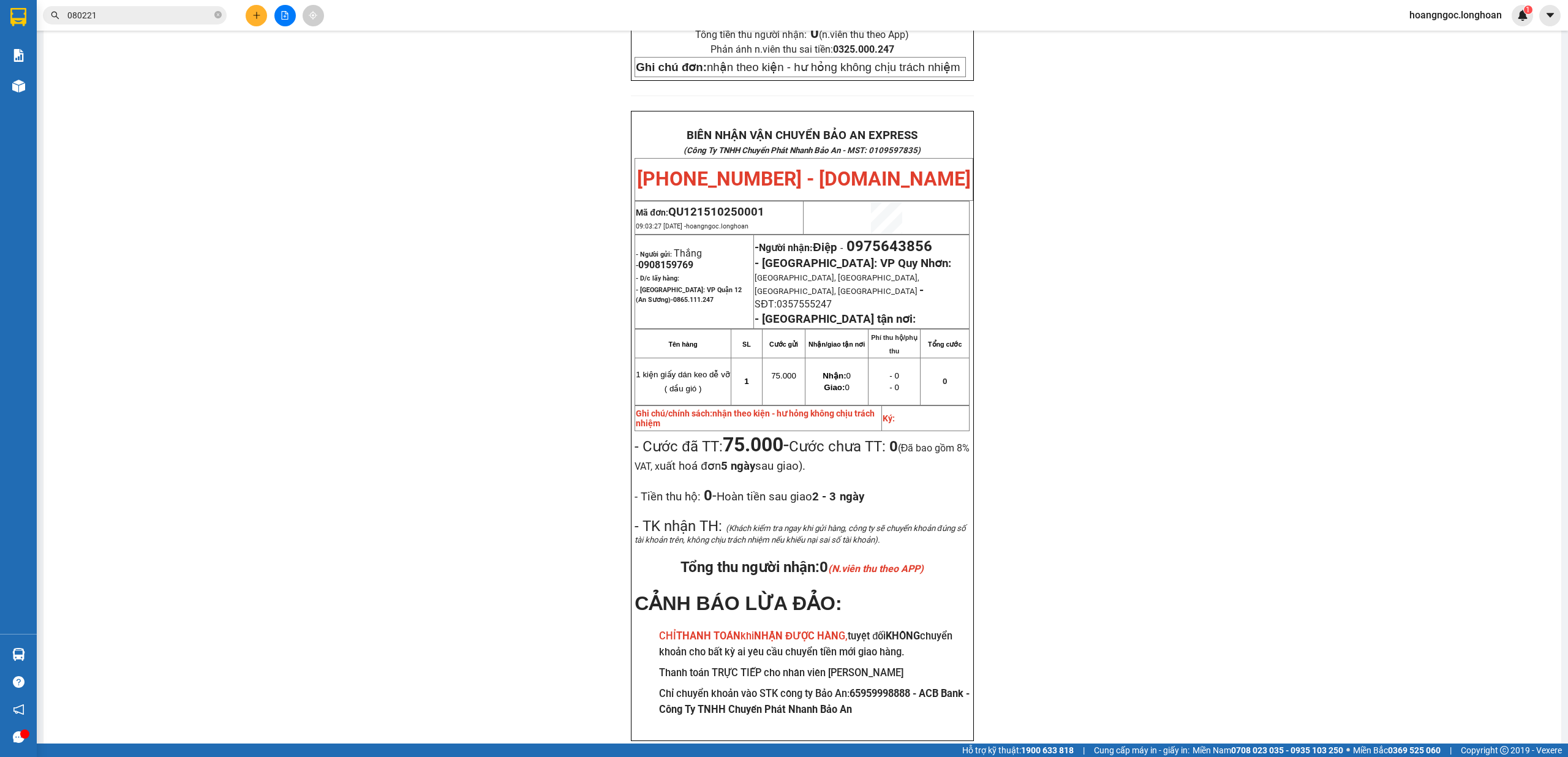
scroll to position [493, 0]
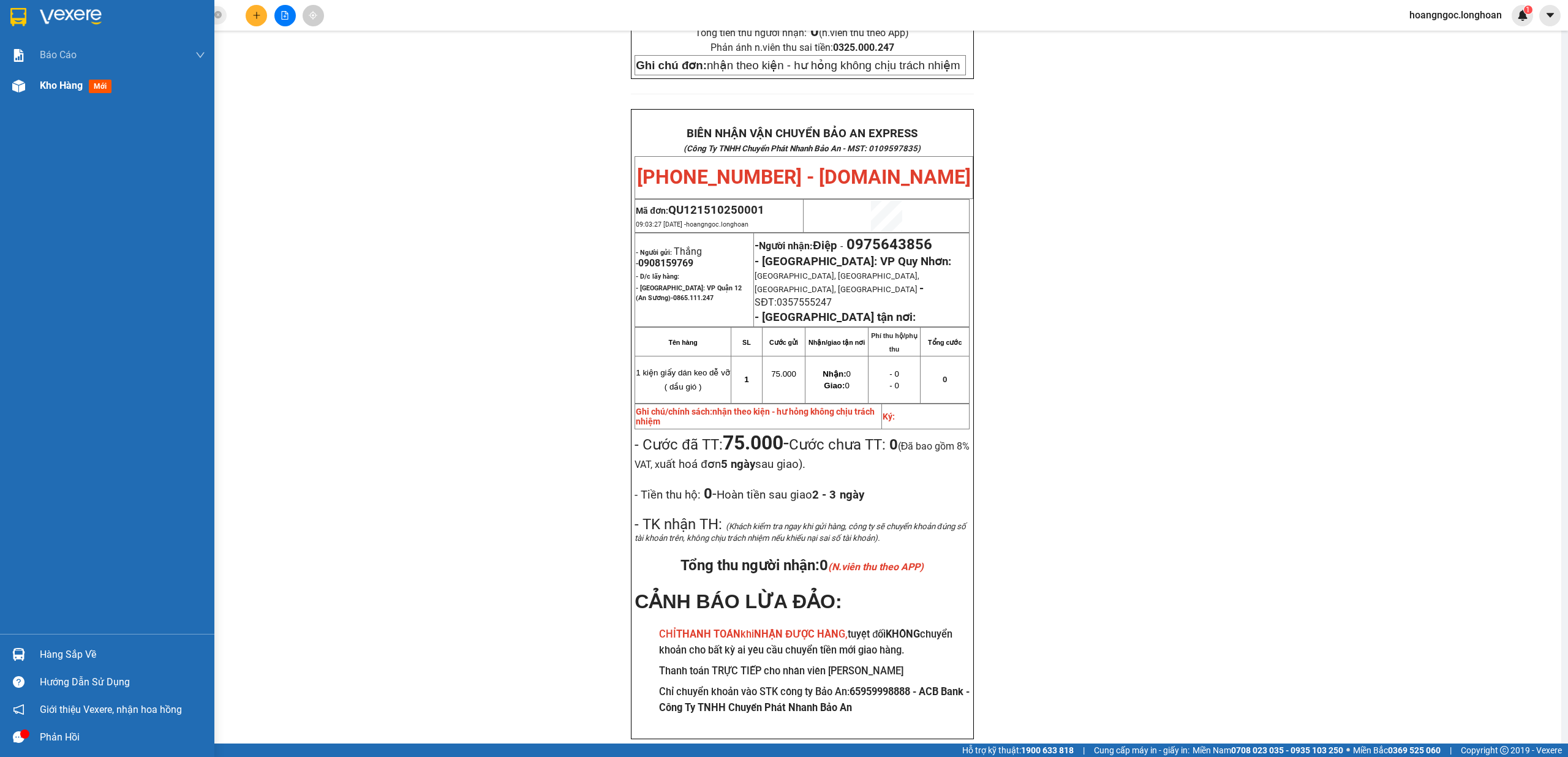
click at [42, 93] on div "Kho hàng mới" at bounding box center [78, 85] width 77 height 16
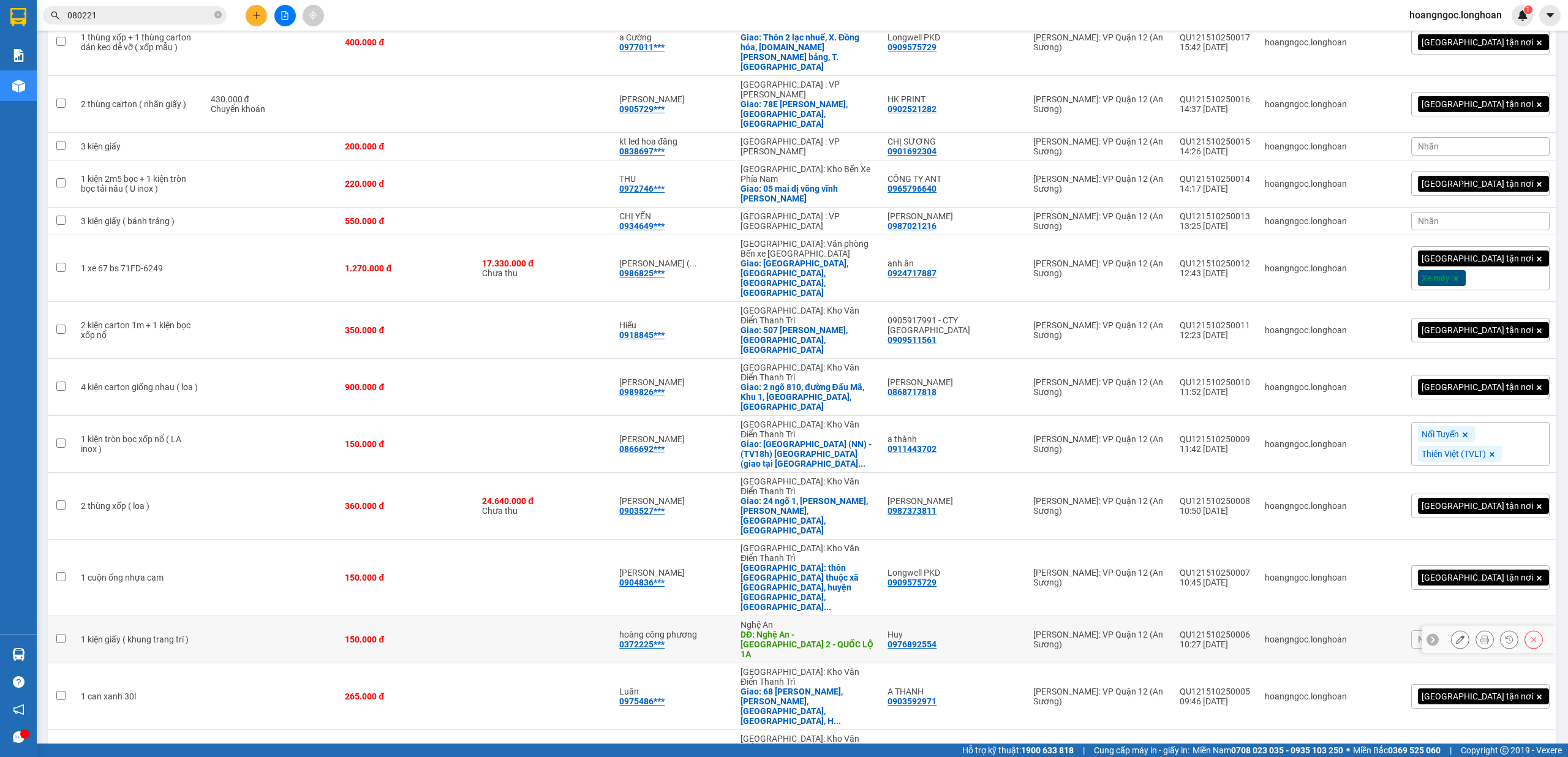
scroll to position [329, 0]
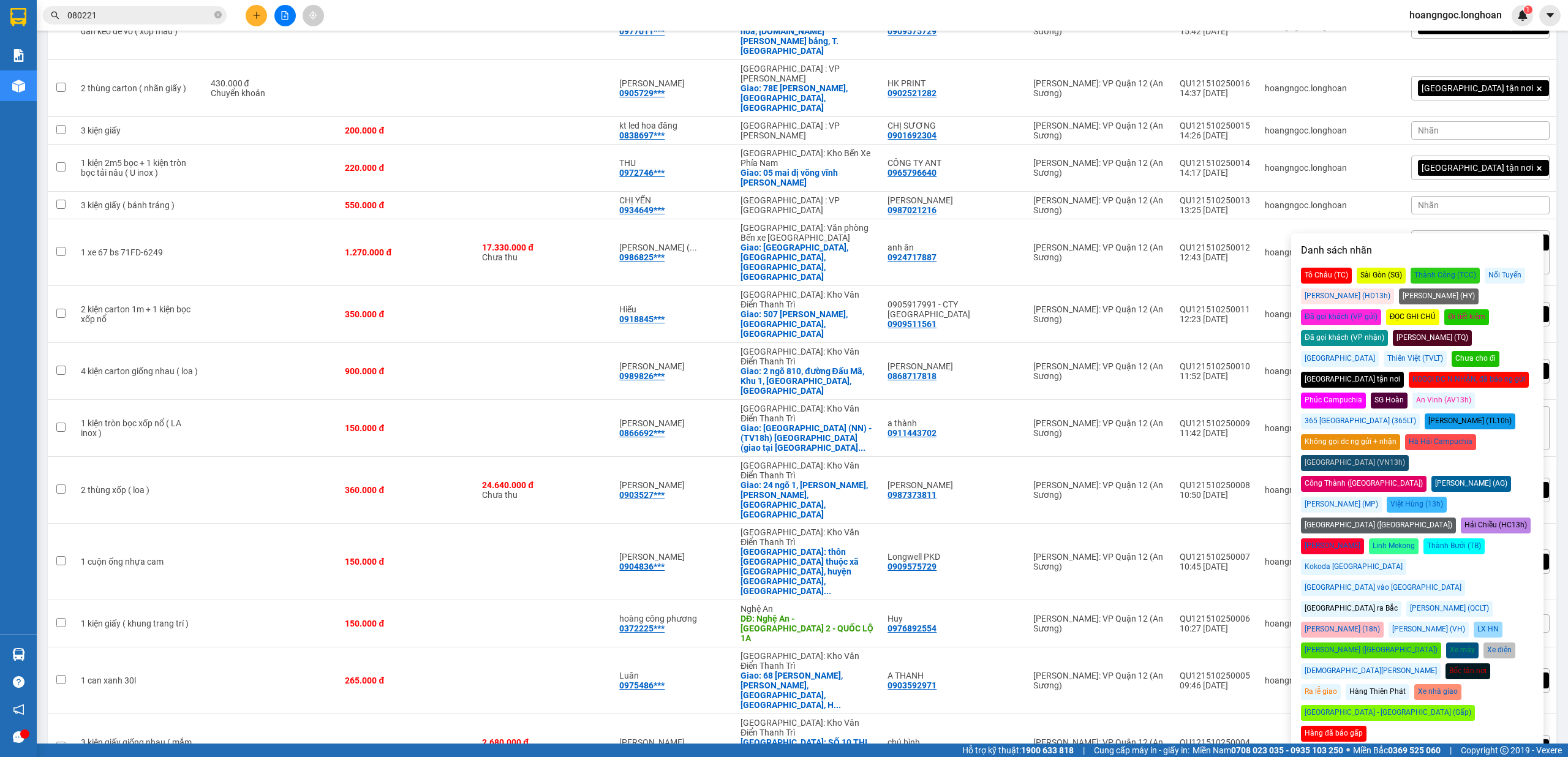
drag, startPoint x: 1460, startPoint y: 291, endPoint x: 1567, endPoint y: 333, distance: 114.9
click at [1381, 309] on div "Đã gọi khách (VP gửi)" at bounding box center [1341, 317] width 80 height 16
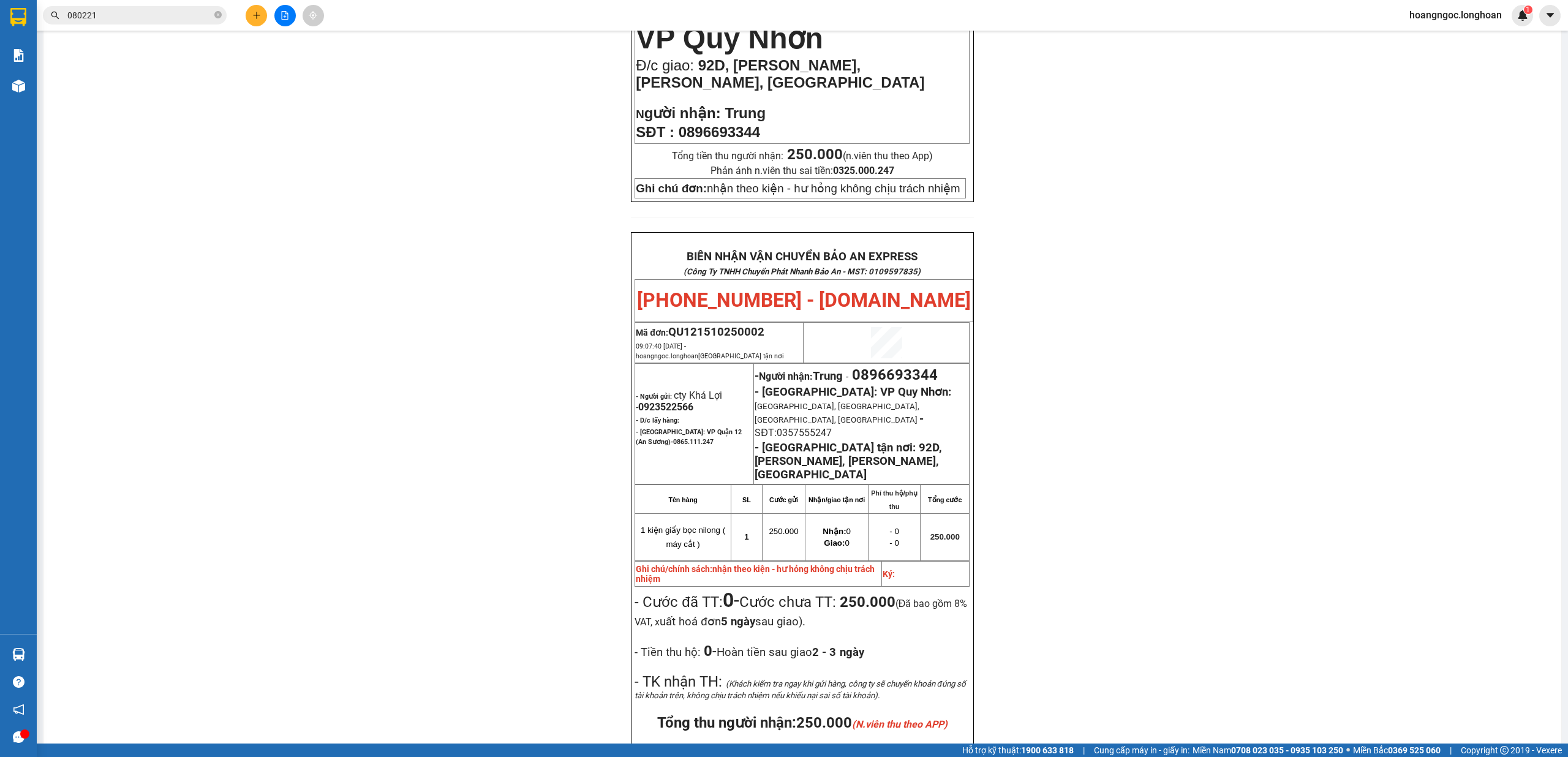
scroll to position [411, 0]
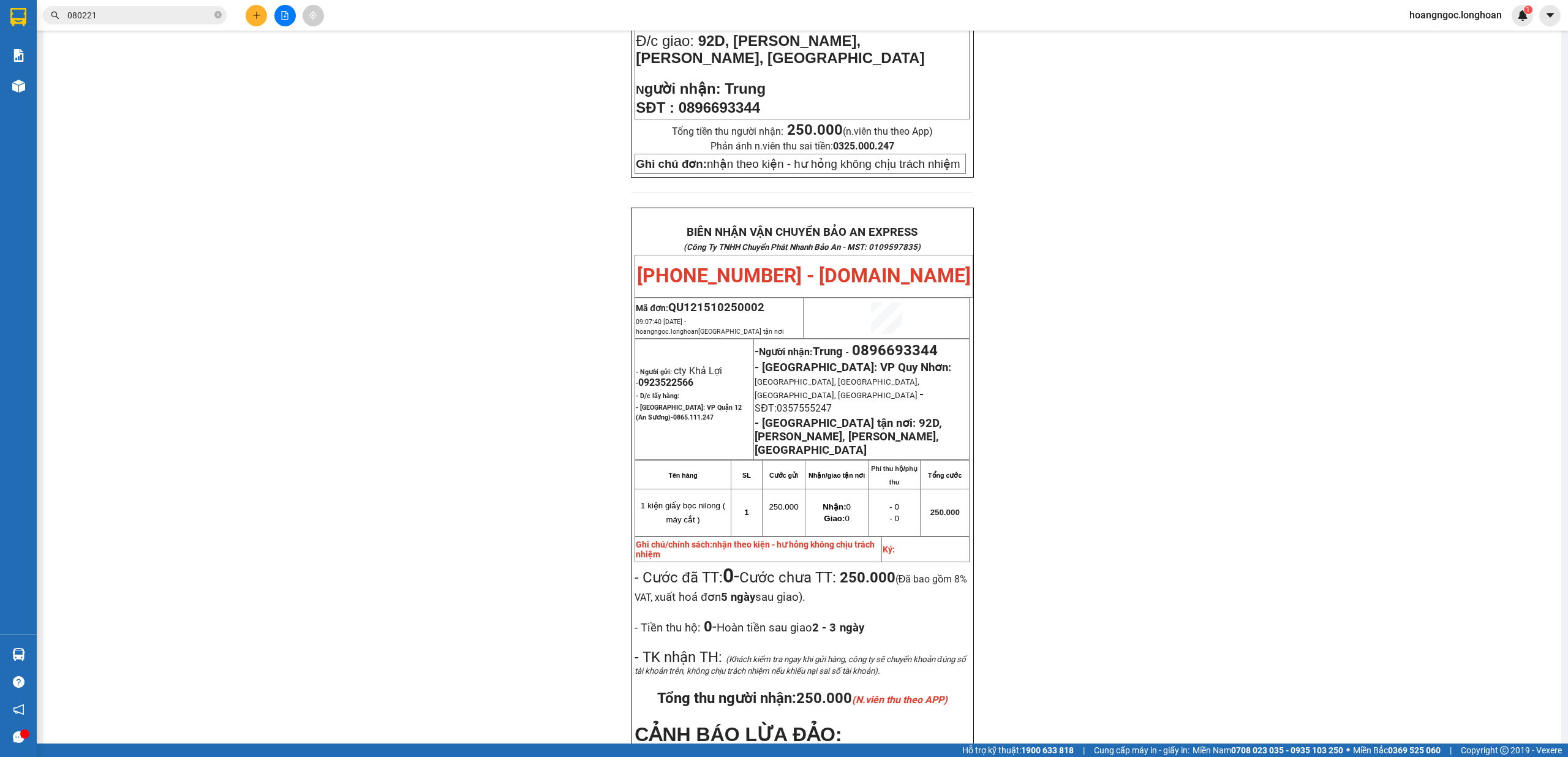
click at [907, 351] on span "0896693344" at bounding box center [895, 350] width 86 height 17
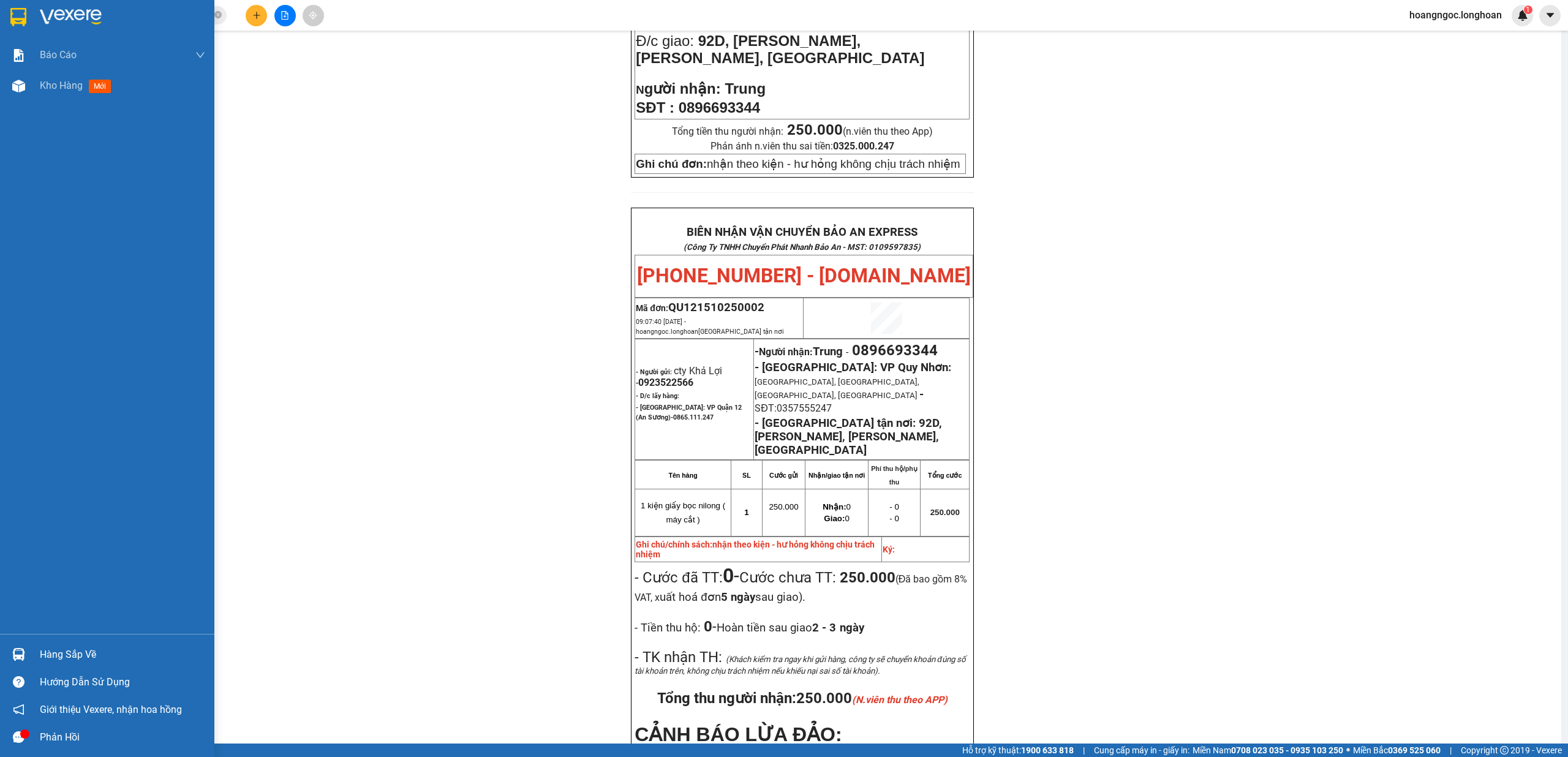
drag, startPoint x: 33, startPoint y: 87, endPoint x: 90, endPoint y: 121, distance: 66.4
click at [34, 88] on div "Kho hàng mới" at bounding box center [107, 85] width 214 height 31
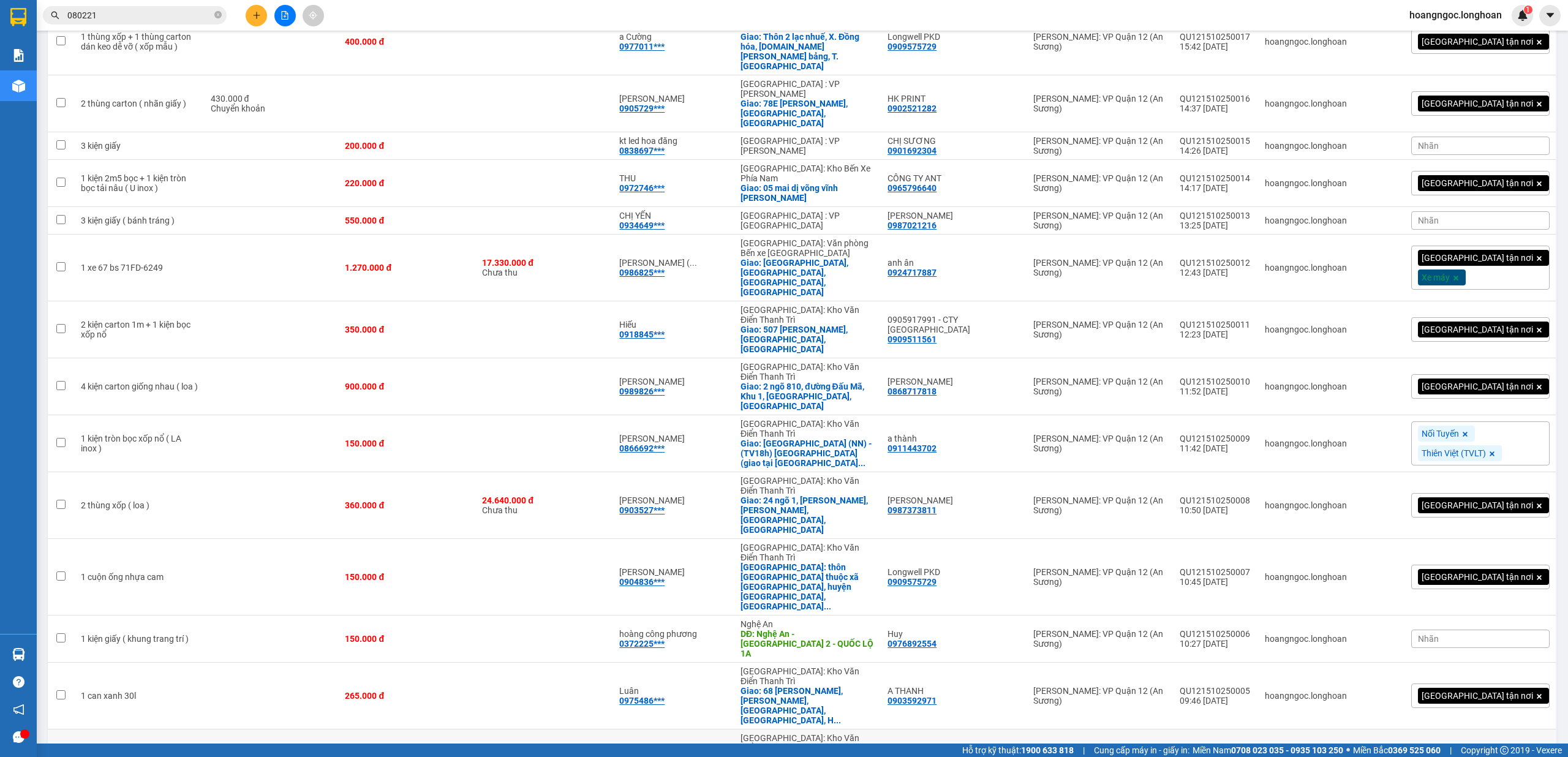
scroll to position [334, 0]
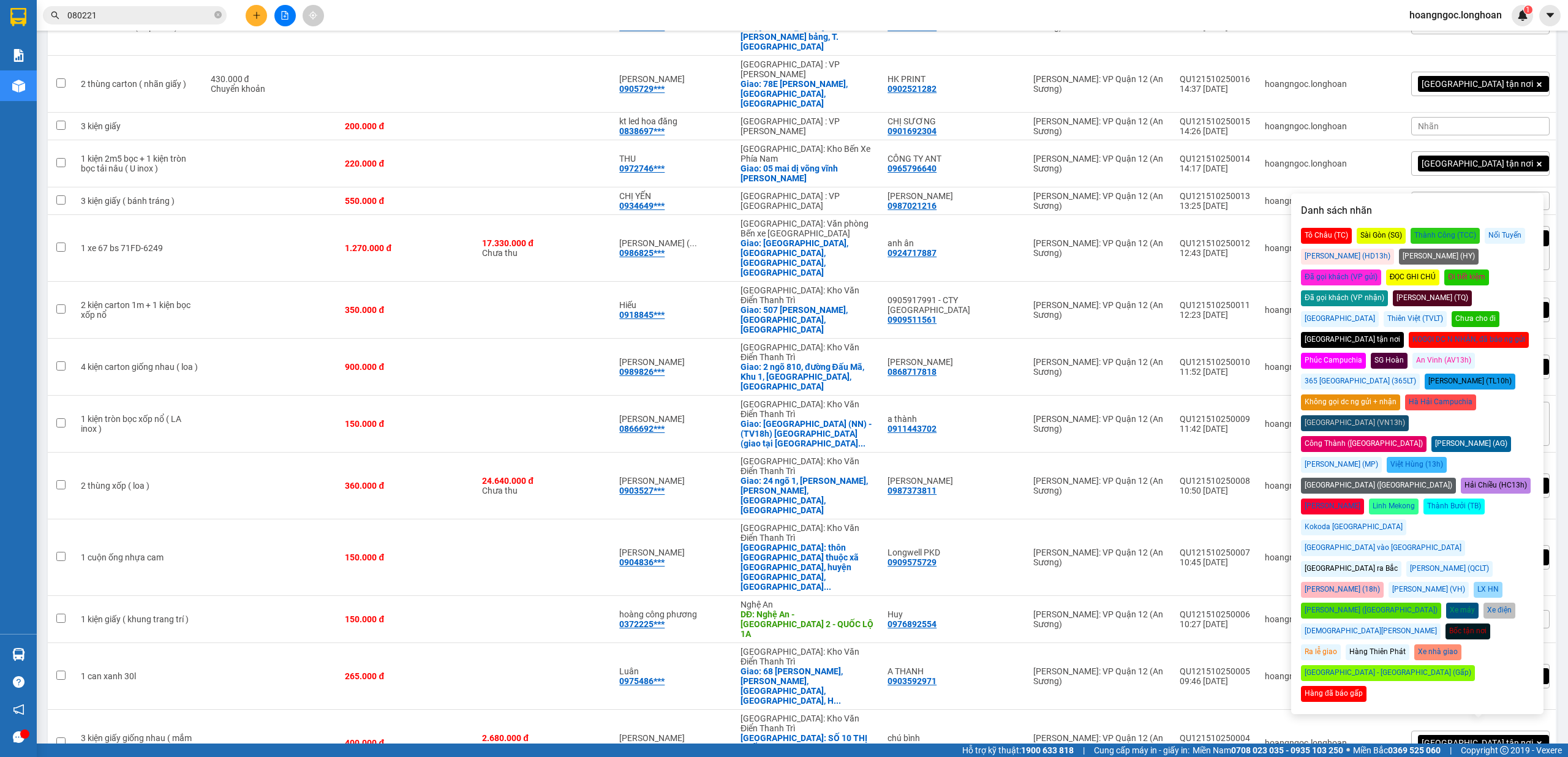
drag, startPoint x: 1512, startPoint y: 249, endPoint x: 1567, endPoint y: 326, distance: 94.6
click at [1381, 270] on div "Đã gọi khách (VP gửi)" at bounding box center [1341, 277] width 80 height 16
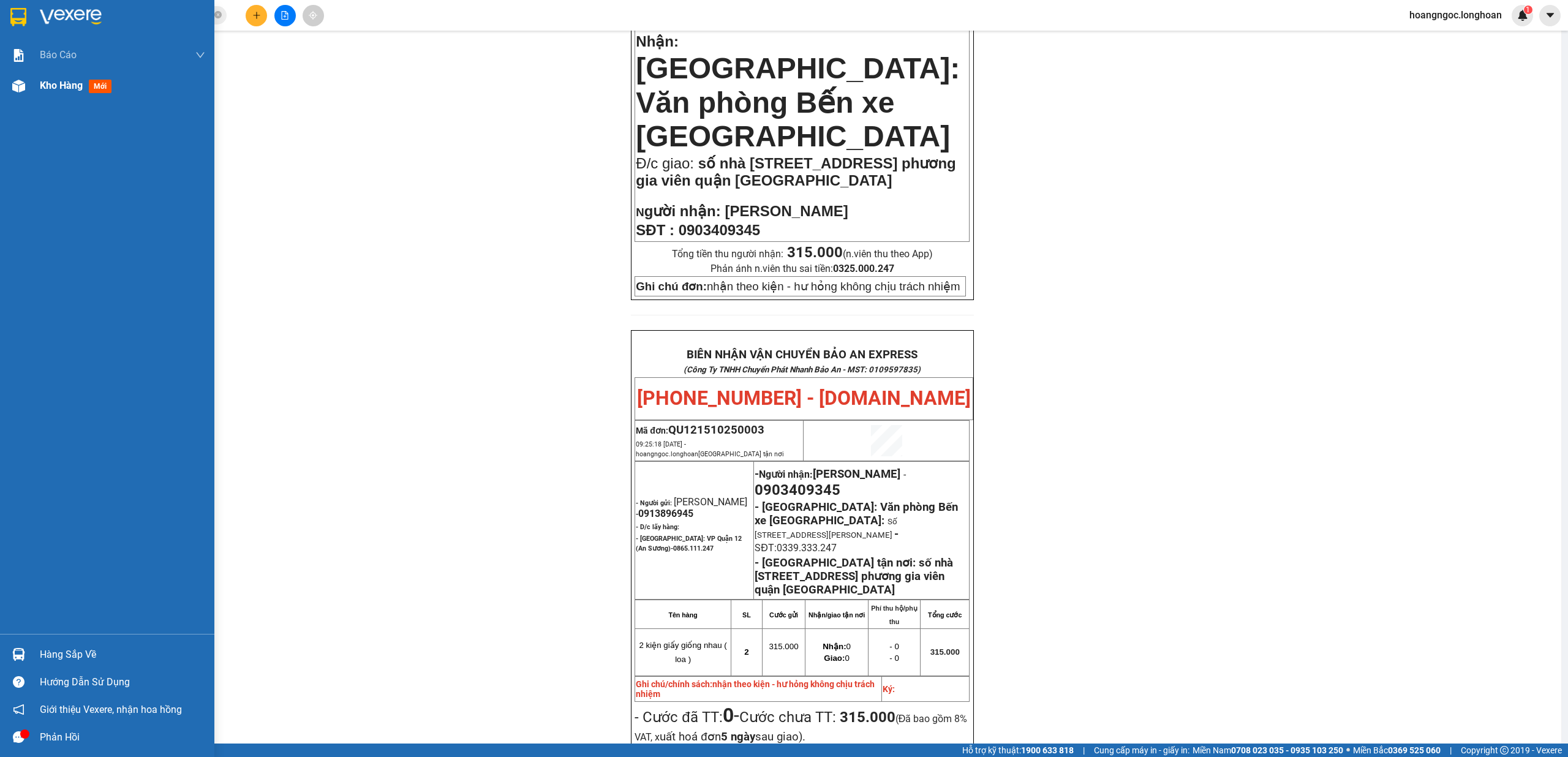
click at [28, 86] on div at bounding box center [19, 86] width 22 height 22
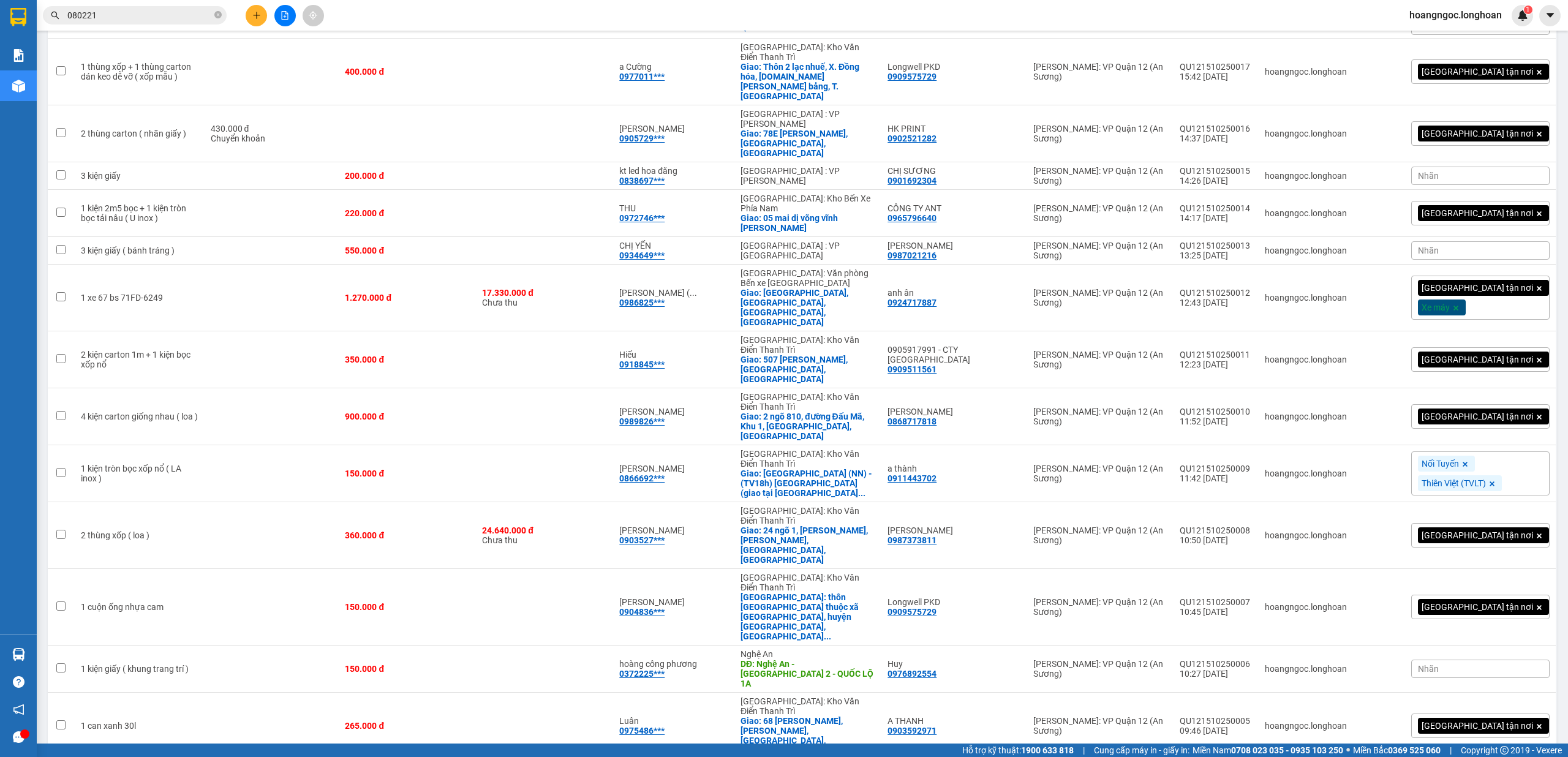
scroll to position [348, 0]
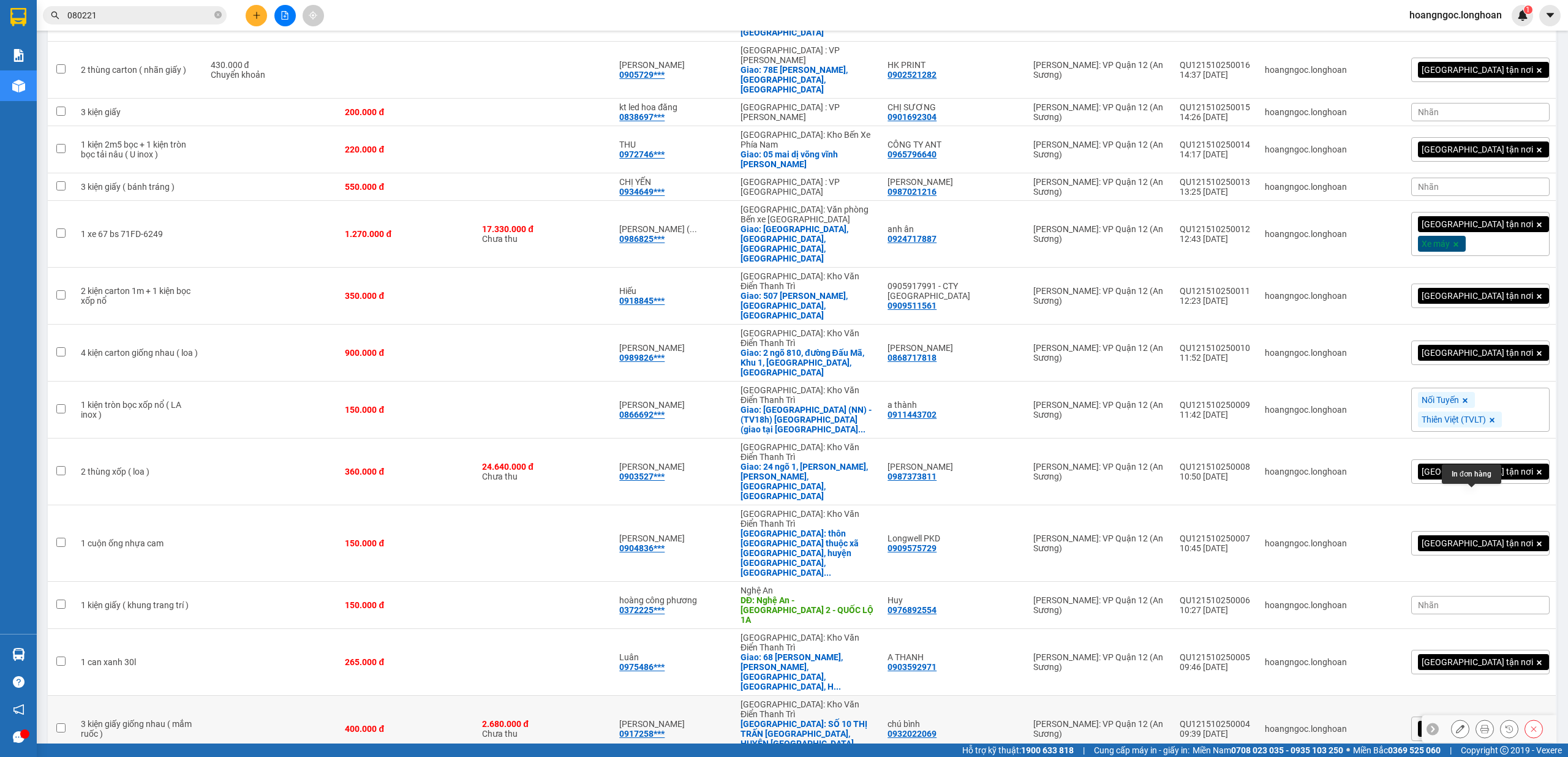
click at [1481, 724] on icon at bounding box center [1484, 728] width 8 height 8
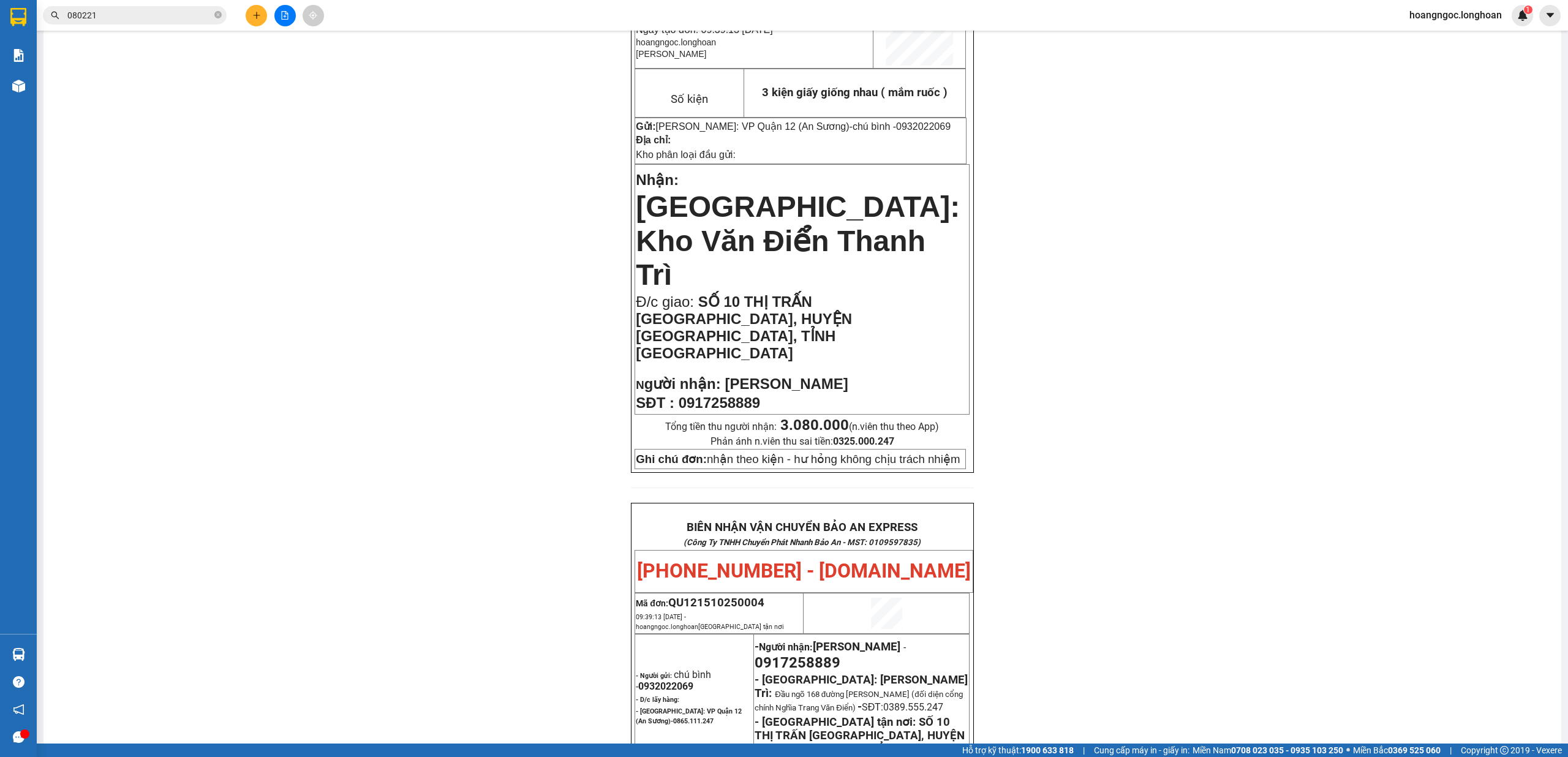
scroll to position [103, 0]
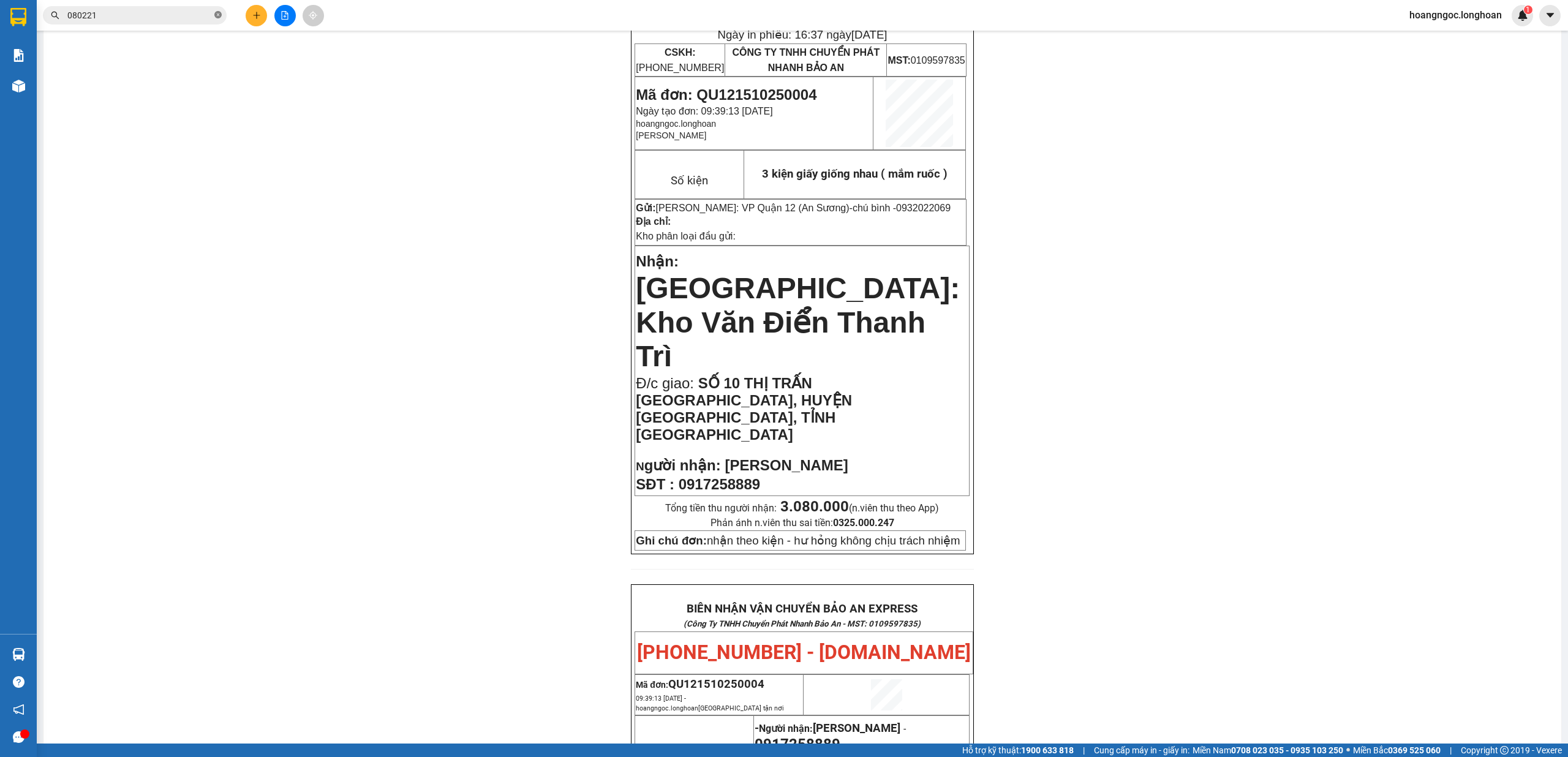
click at [220, 12] on icon "close-circle" at bounding box center [218, 15] width 7 height 7
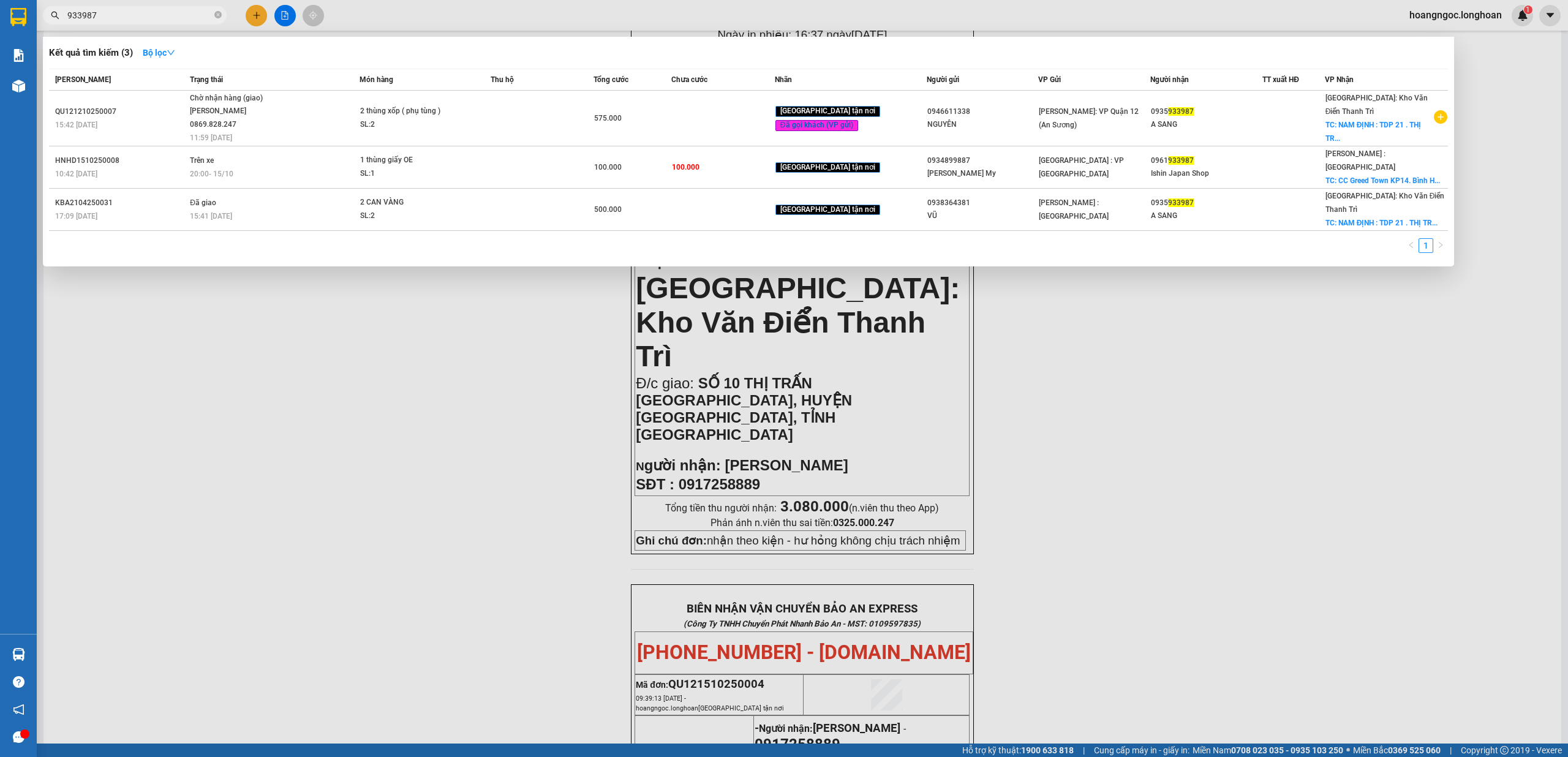
type input "933987"
click at [418, 390] on div at bounding box center [784, 378] width 1568 height 757
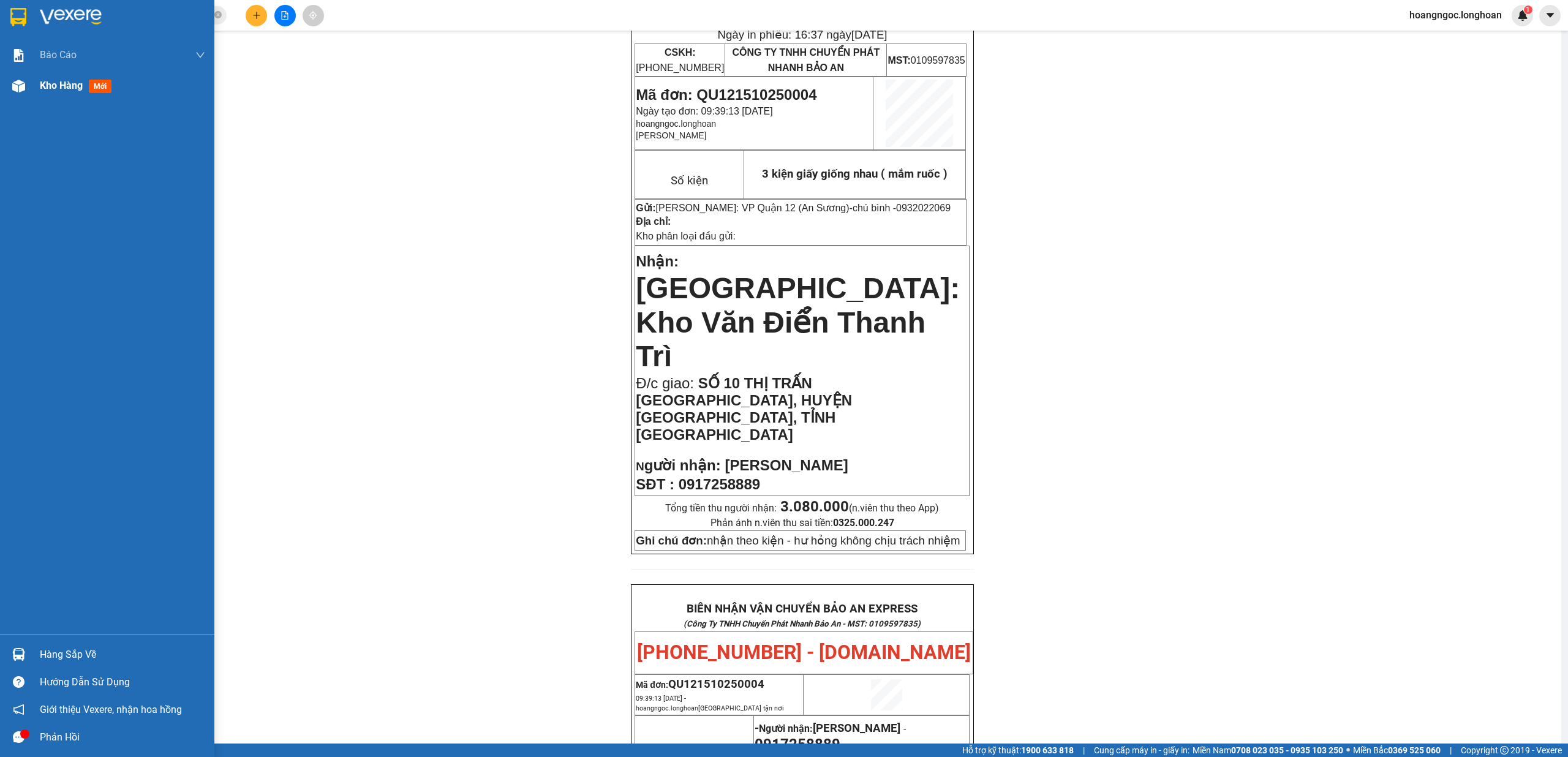
click at [46, 91] on span "Kho hàng" at bounding box center [61, 86] width 43 height 12
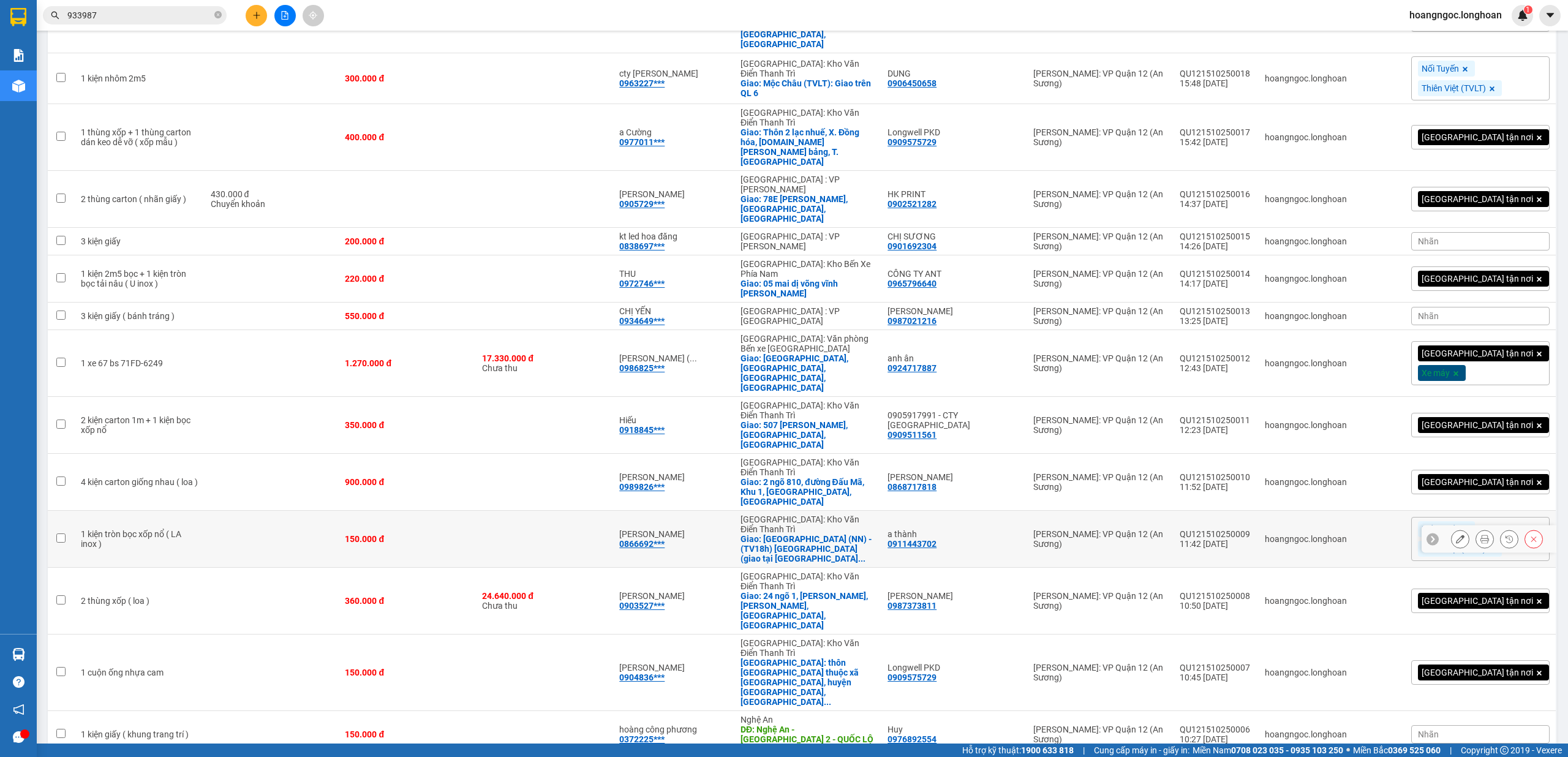
scroll to position [348, 0]
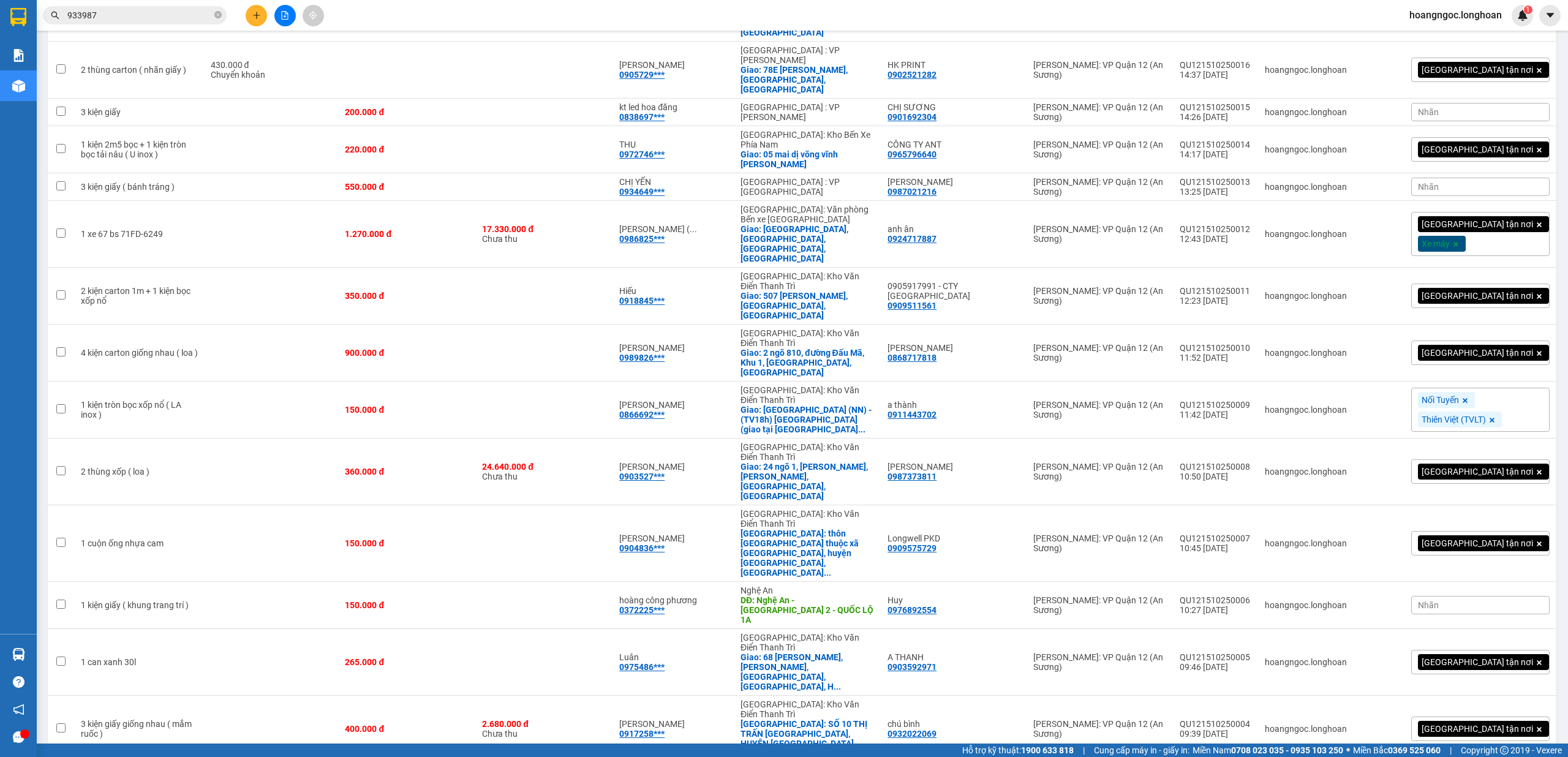
click at [1520, 716] on div "[GEOGRAPHIC_DATA] tận nơi" at bounding box center [1480, 728] width 138 height 25
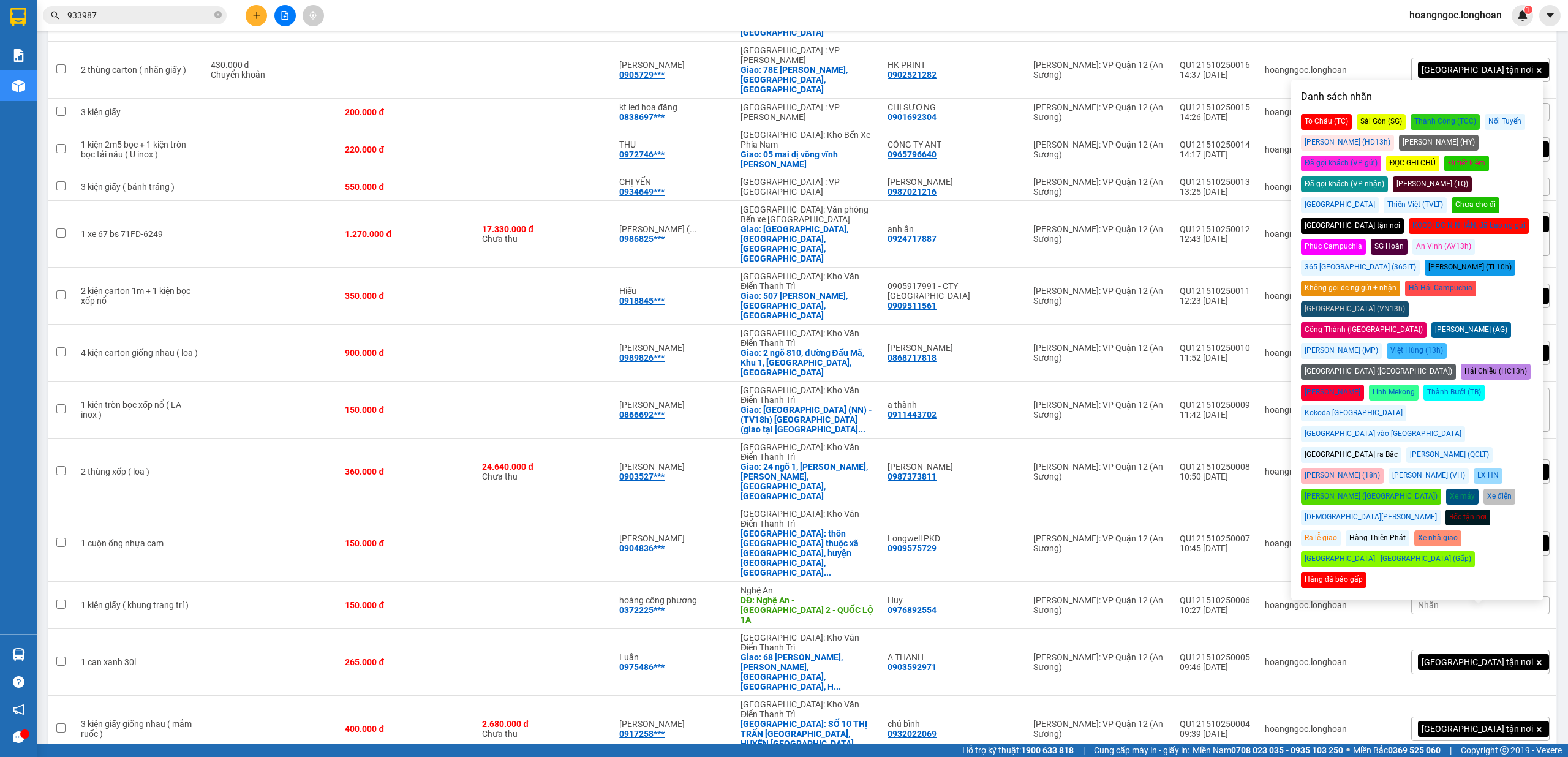
drag, startPoint x: 1508, startPoint y: 145, endPoint x: 1522, endPoint y: 161, distance: 21.3
click at [1381, 155] on div "Đã gọi khách (VP gửi)" at bounding box center [1341, 163] width 80 height 16
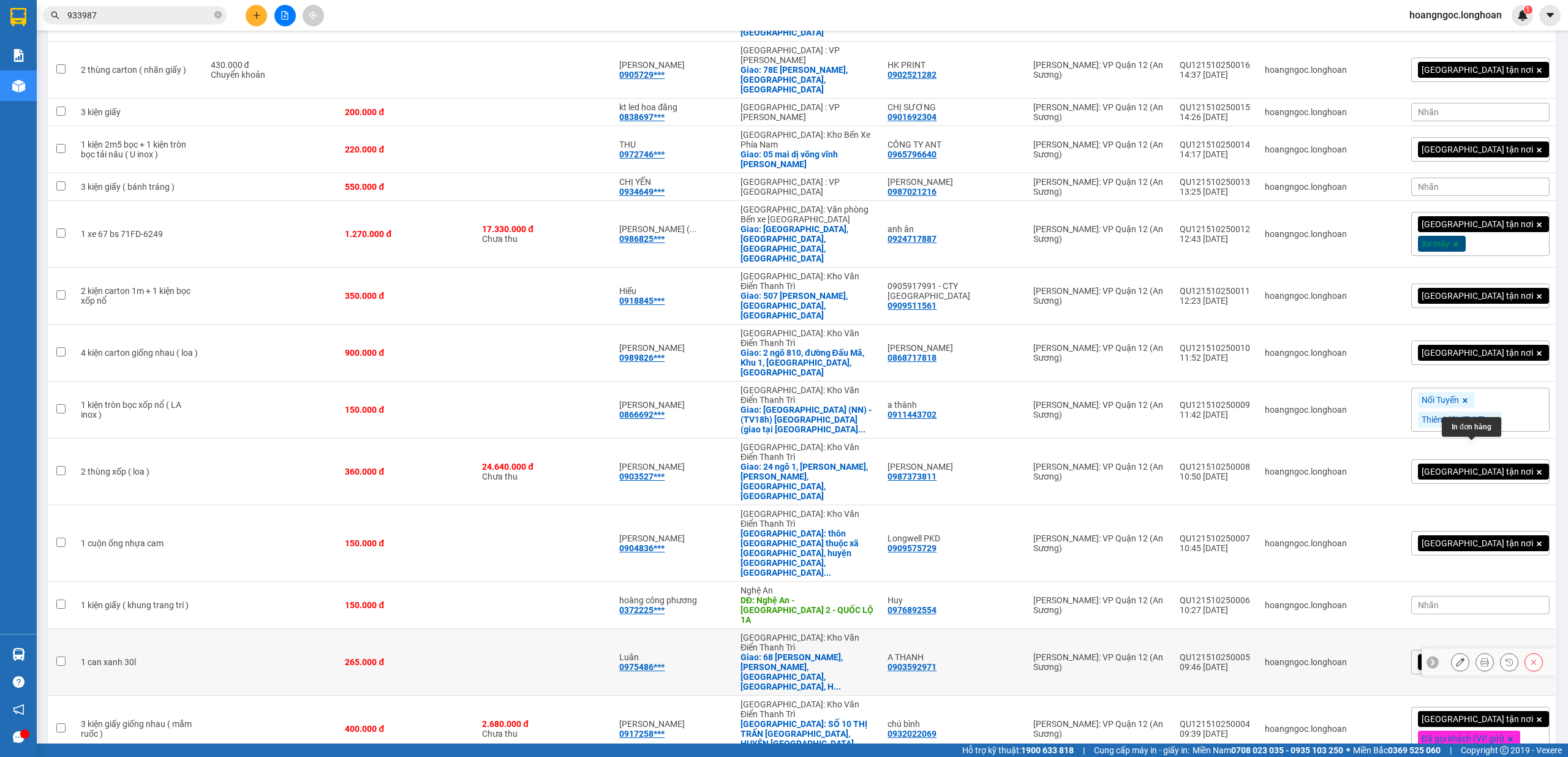
click at [1481, 658] on icon at bounding box center [1484, 661] width 8 height 8
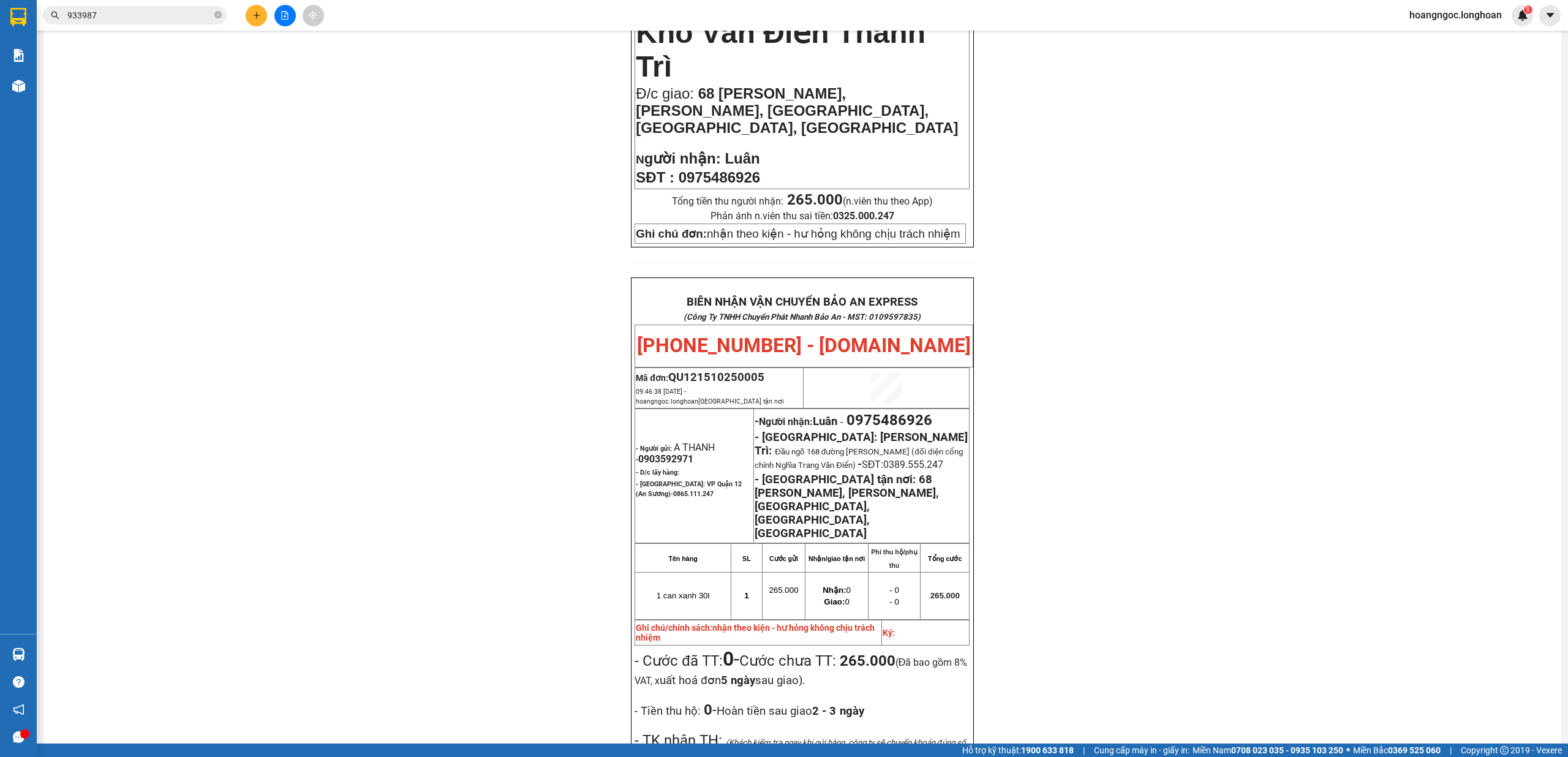
scroll to position [429, 0]
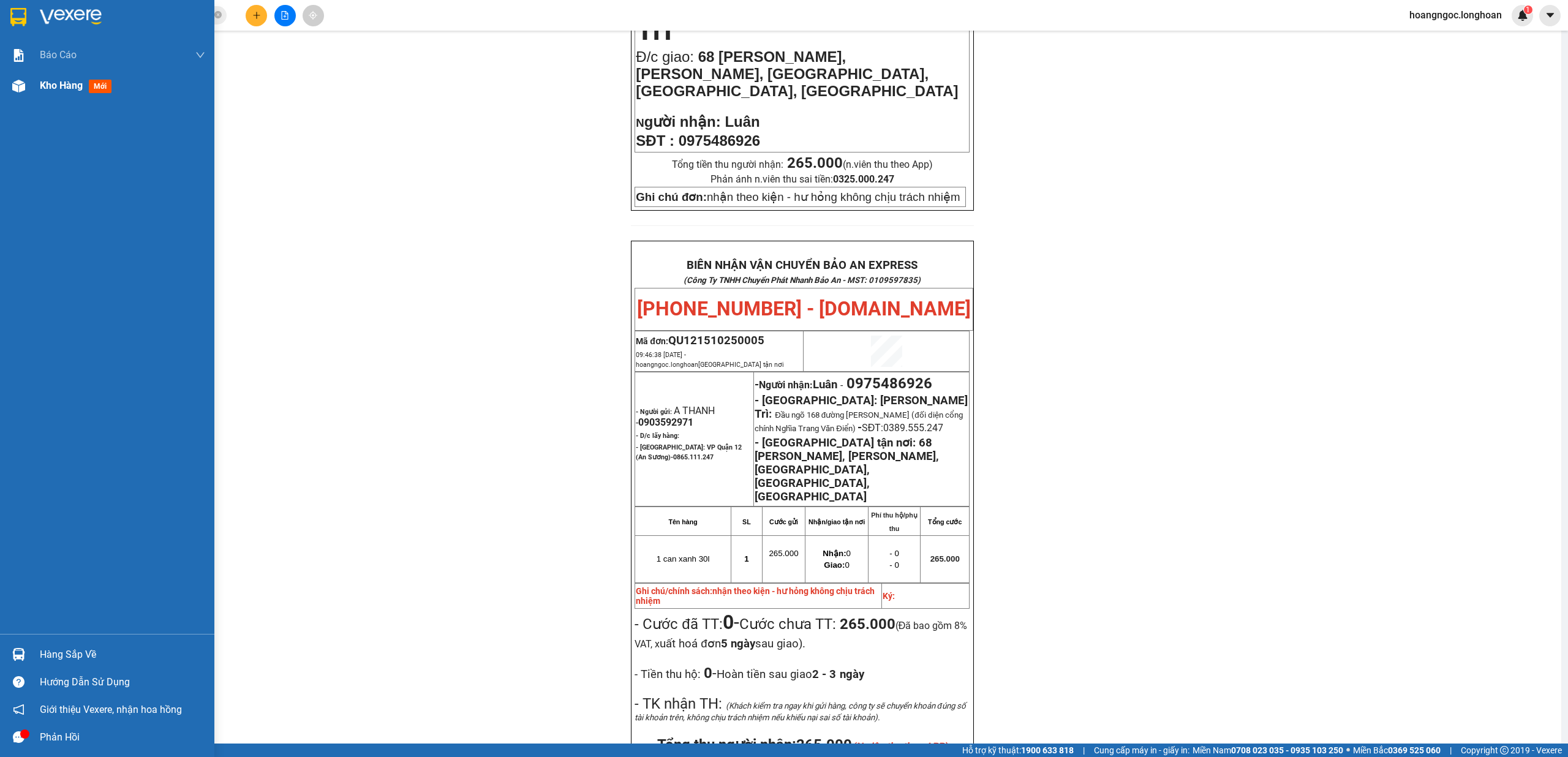
click at [46, 89] on span "Kho hàng" at bounding box center [61, 86] width 43 height 12
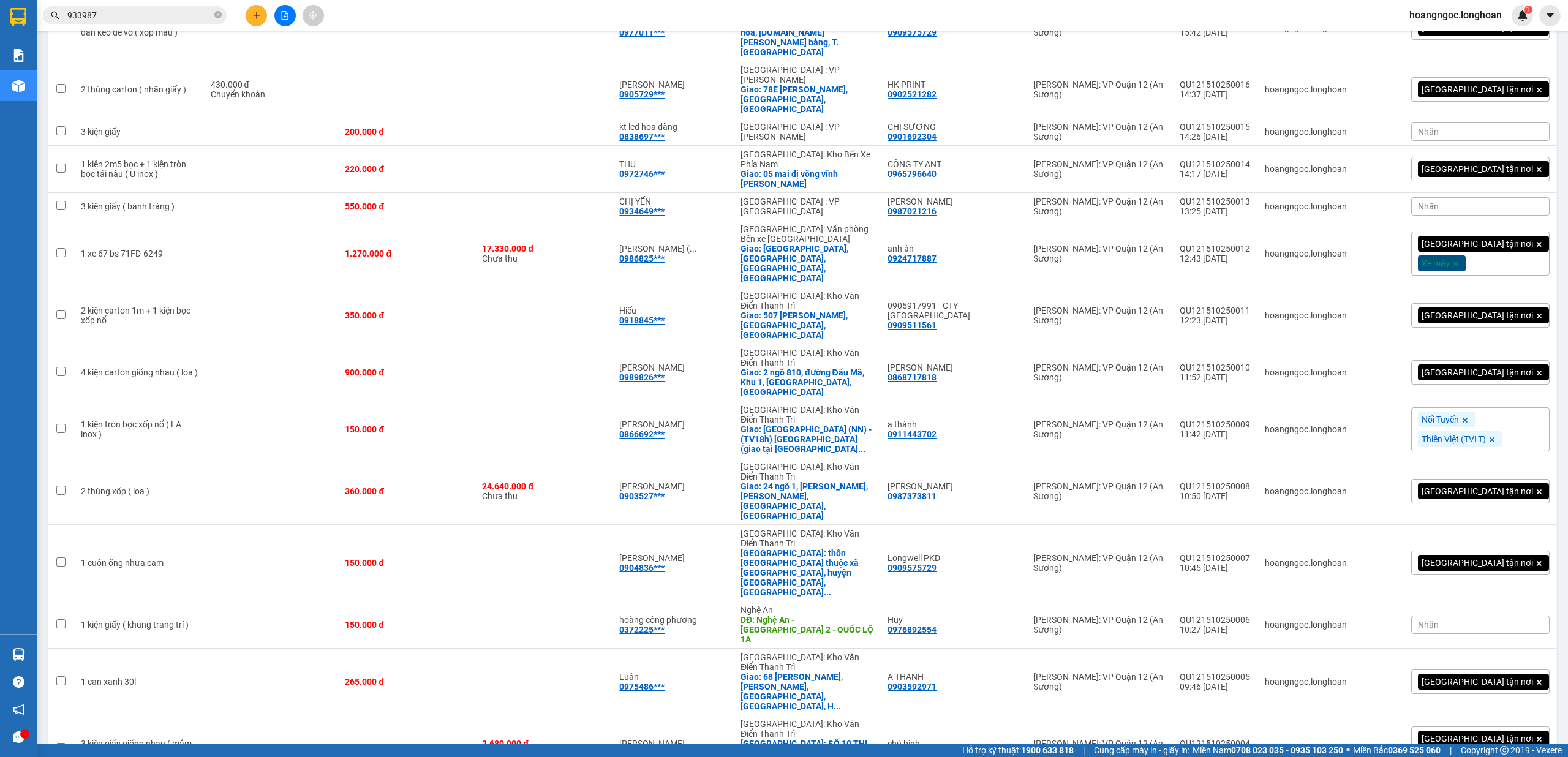
scroll to position [352, 0]
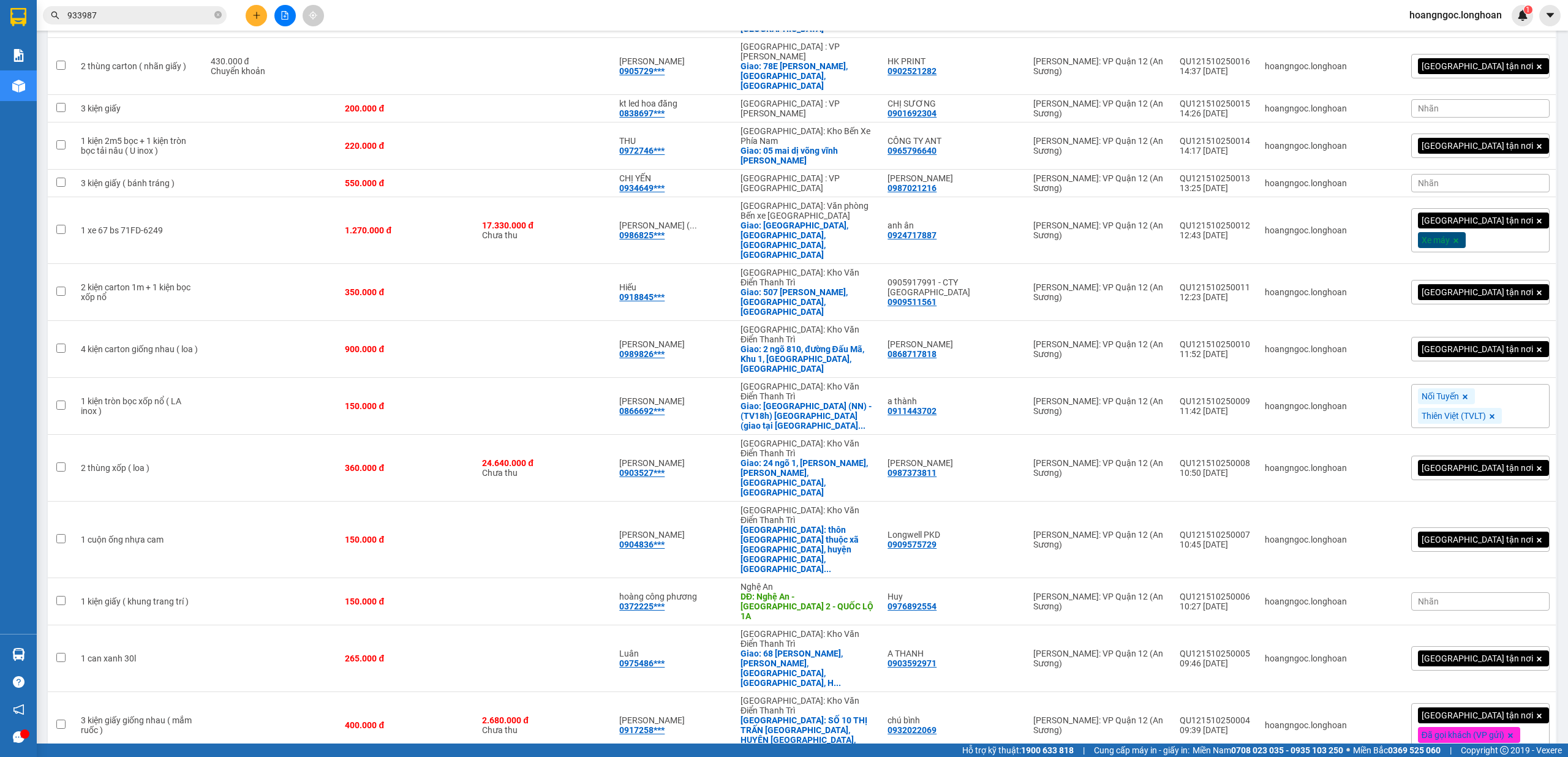
click at [1515, 646] on div "[GEOGRAPHIC_DATA] tận nơi" at bounding box center [1480, 658] width 138 height 25
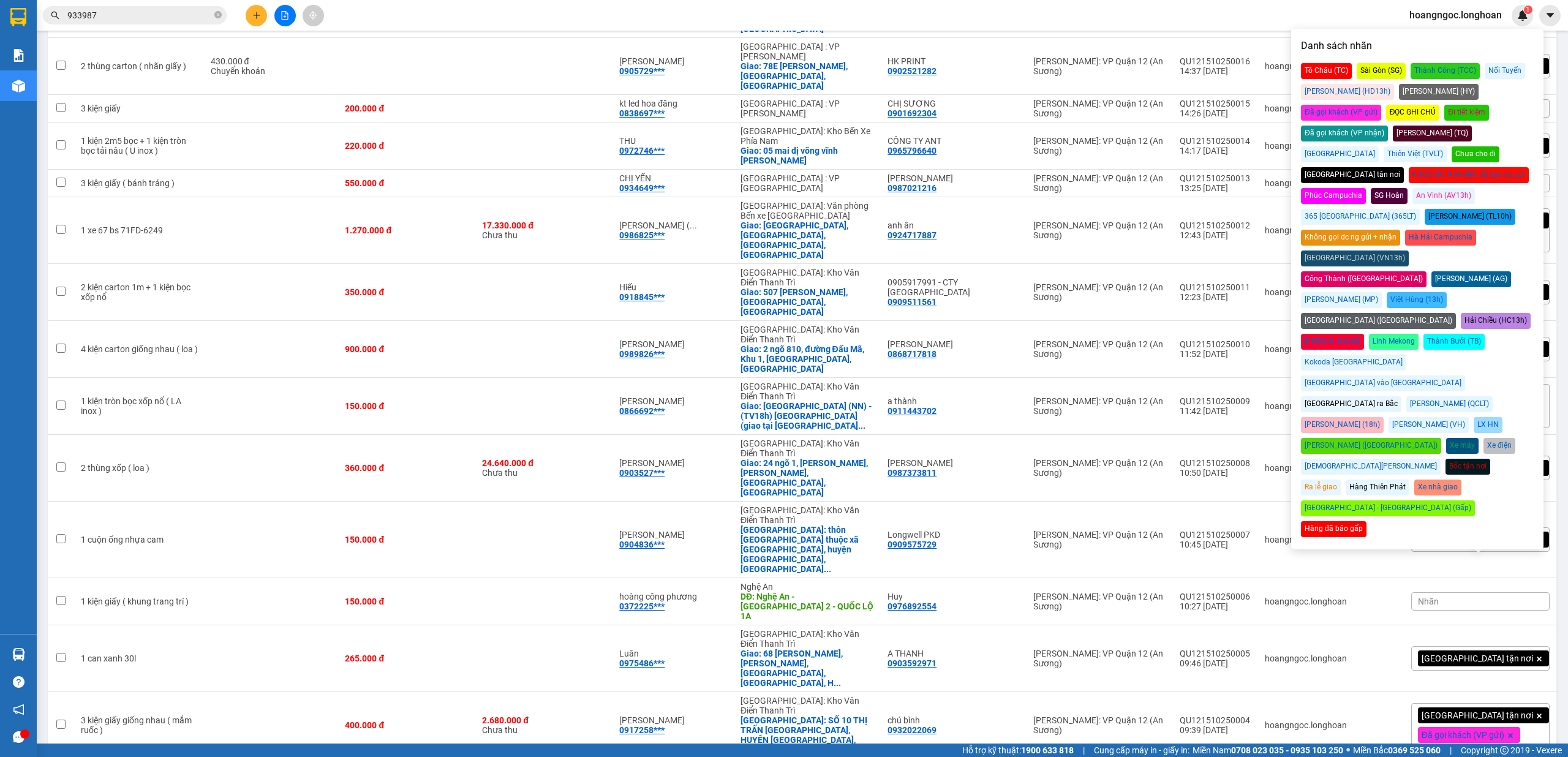
drag, startPoint x: 1510, startPoint y: 89, endPoint x: 1544, endPoint y: 158, distance: 76.9
click at [1381, 105] on div "Đã gọi khách (VP gửi)" at bounding box center [1341, 112] width 80 height 16
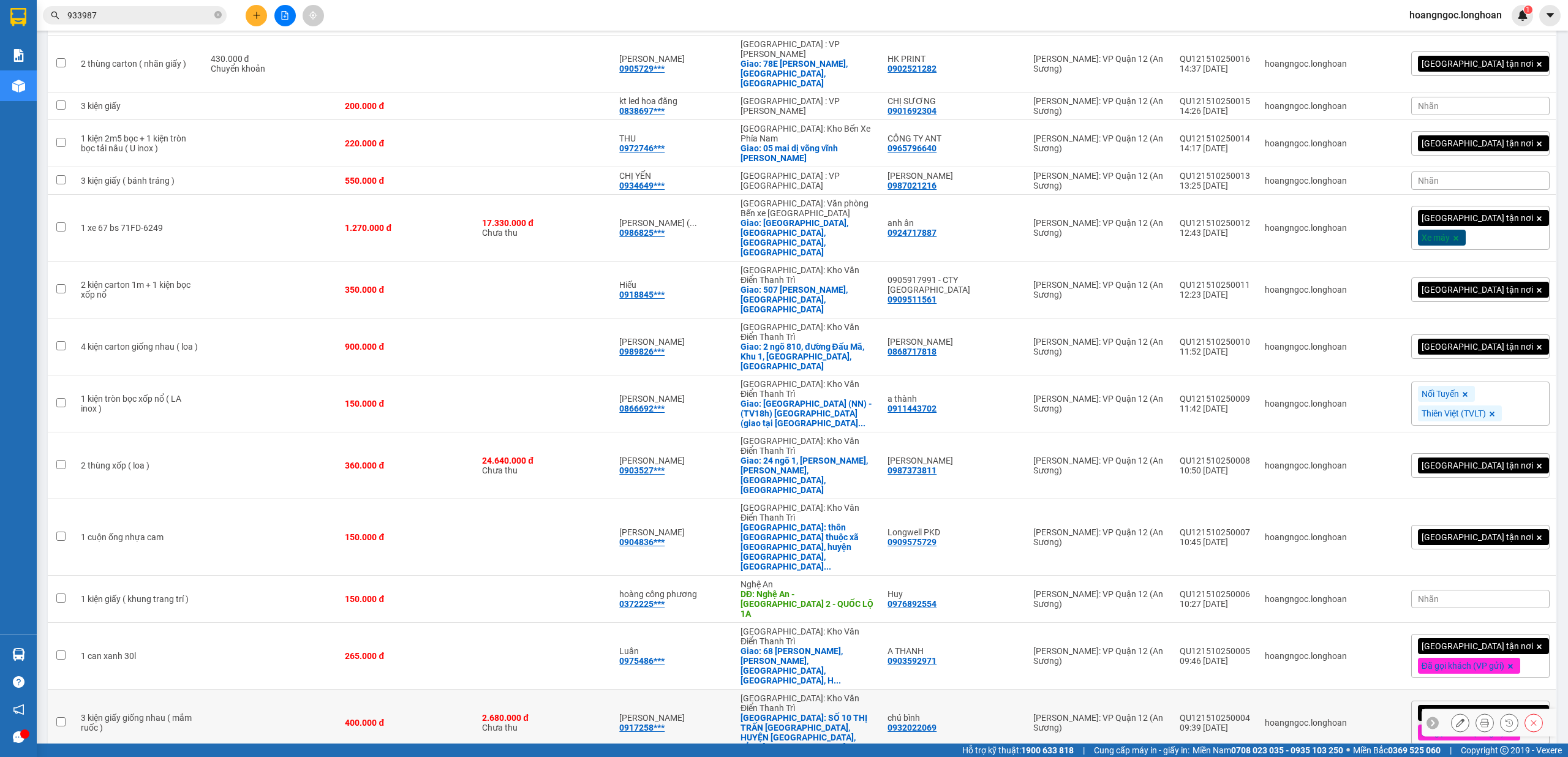
scroll to position [355, 0]
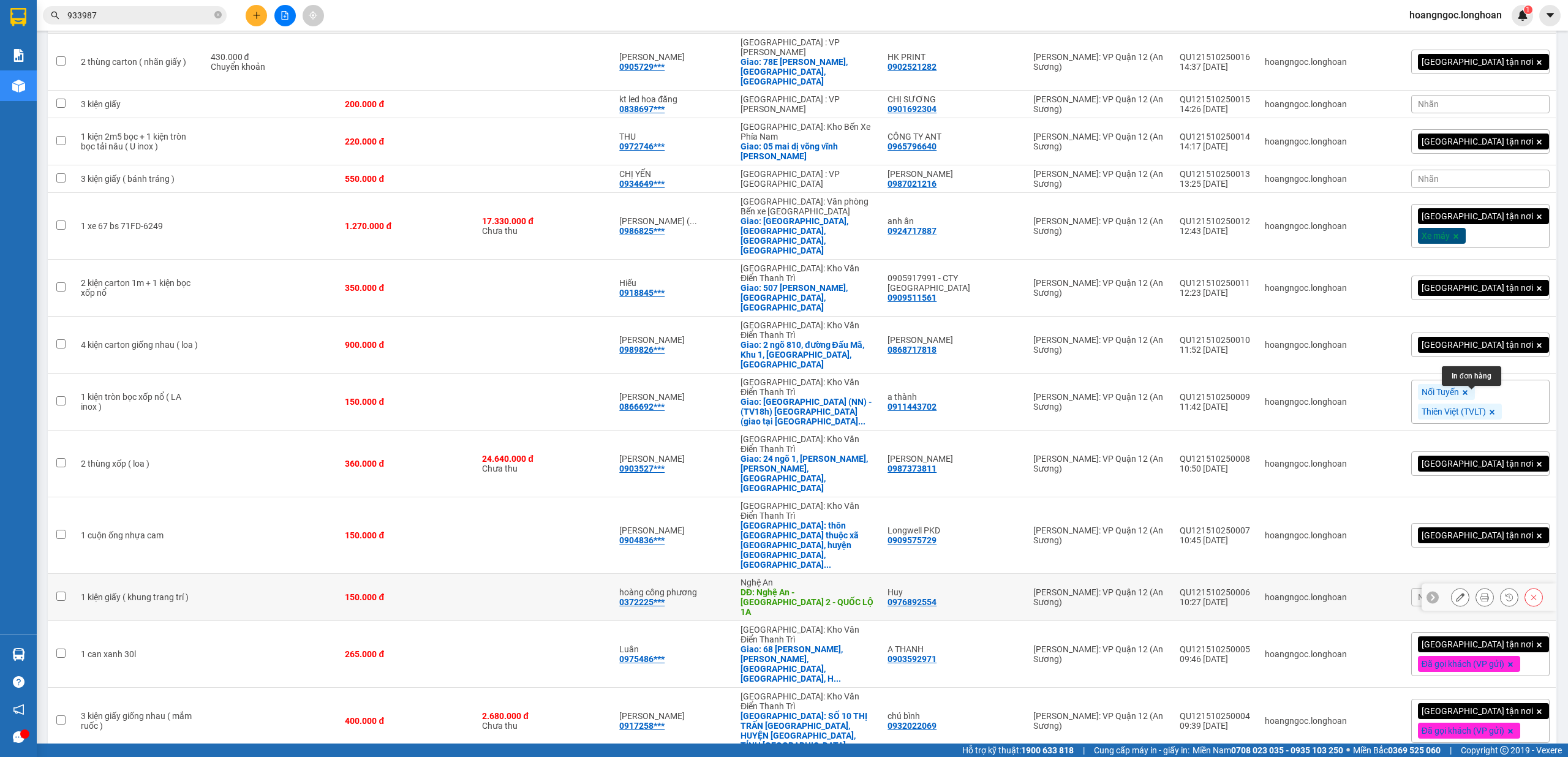
click at [1481, 593] on icon at bounding box center [1484, 596] width 8 height 8
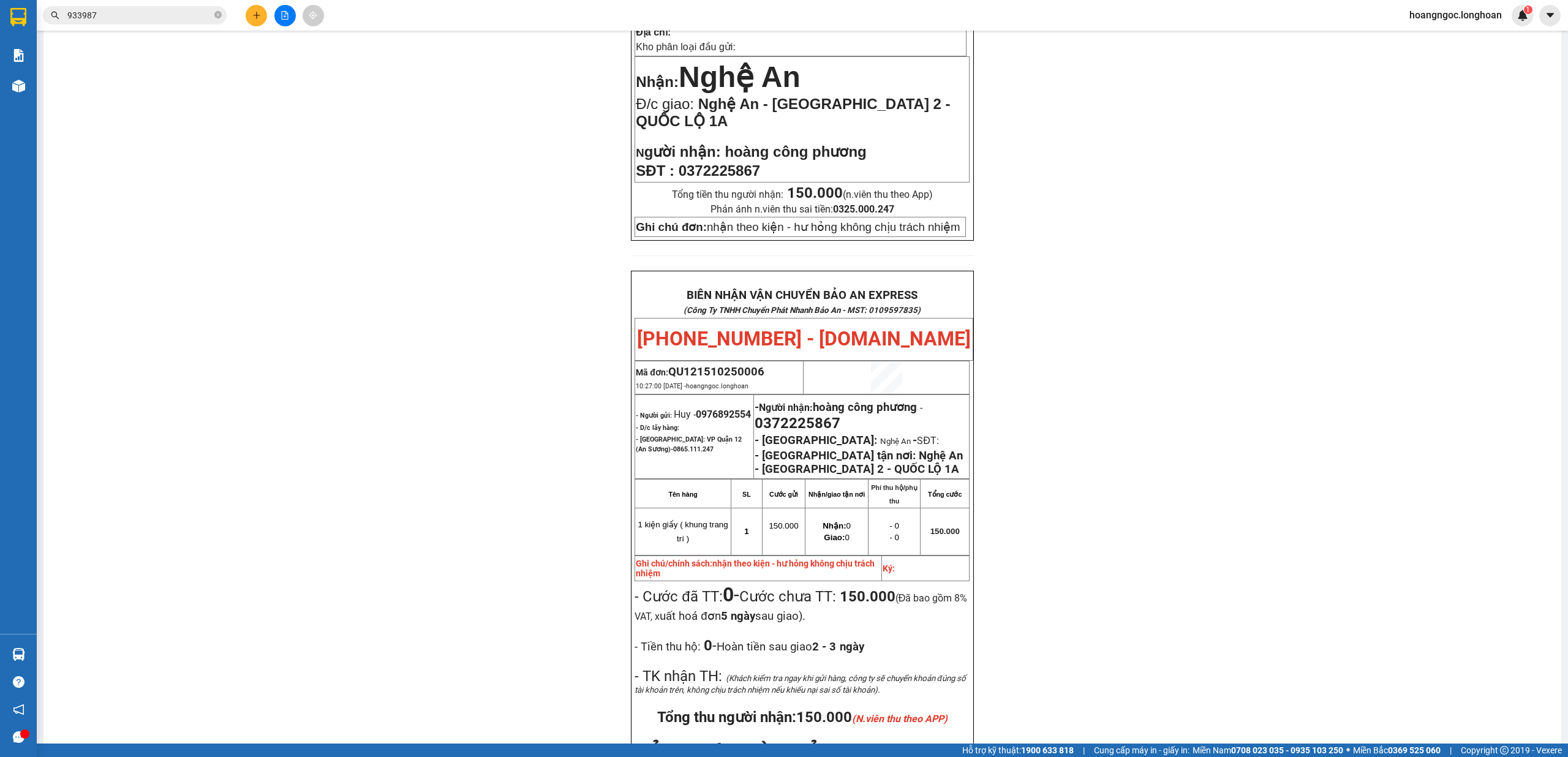
scroll to position [274, 0]
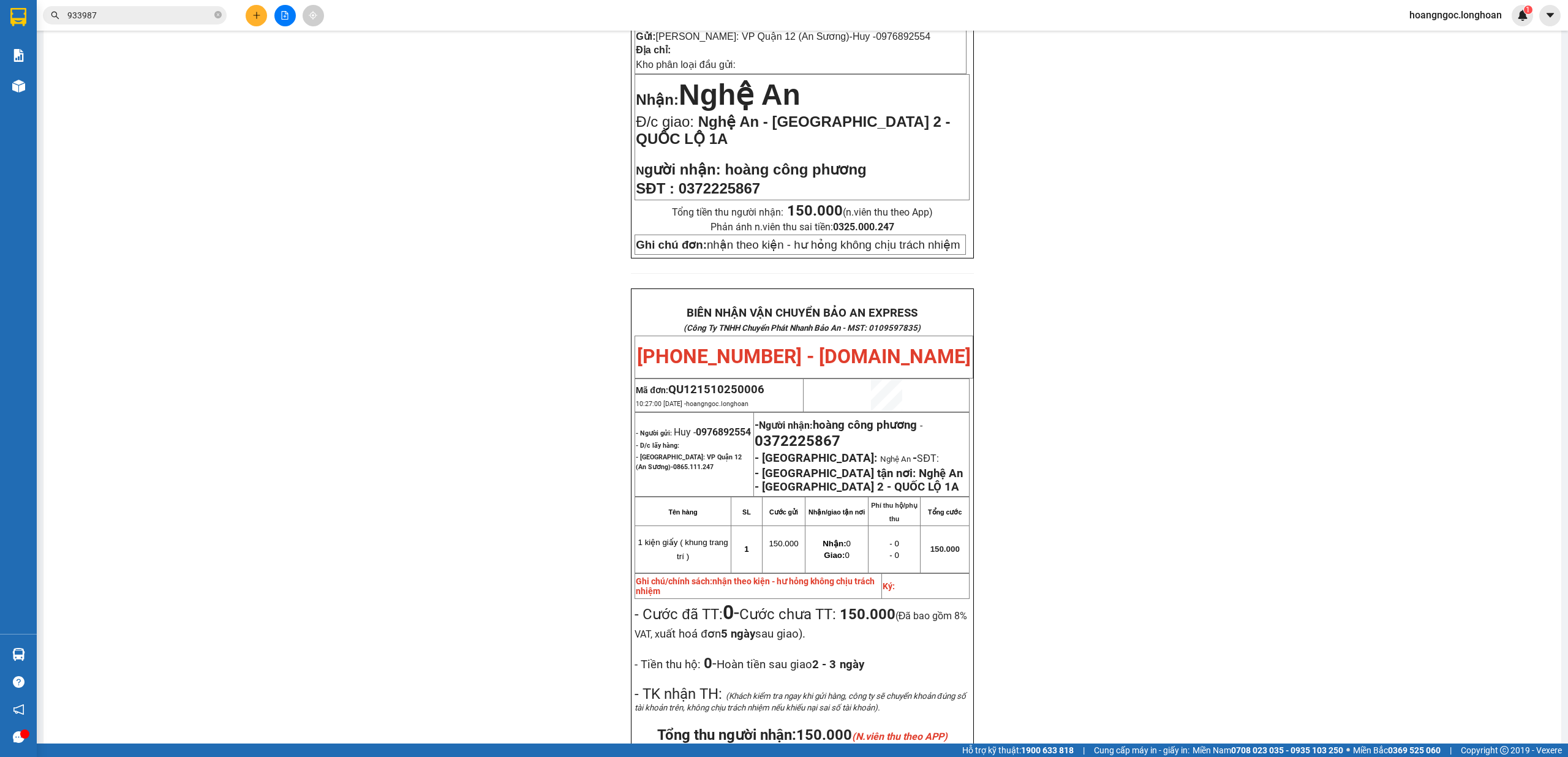
click at [696, 437] on span "0976892554" at bounding box center [724, 432] width 55 height 12
copy span "0976892554"
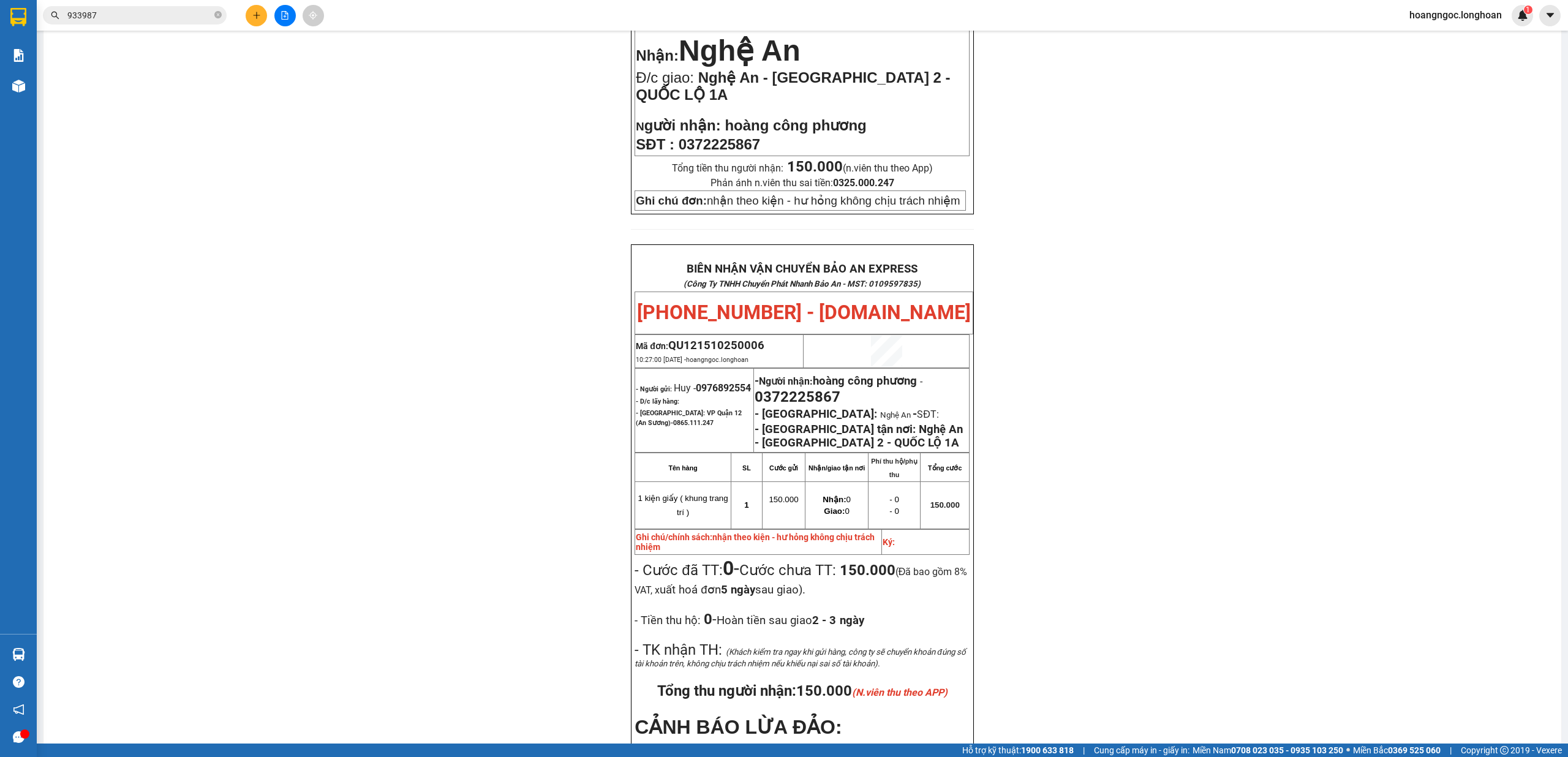
scroll to position [355, 0]
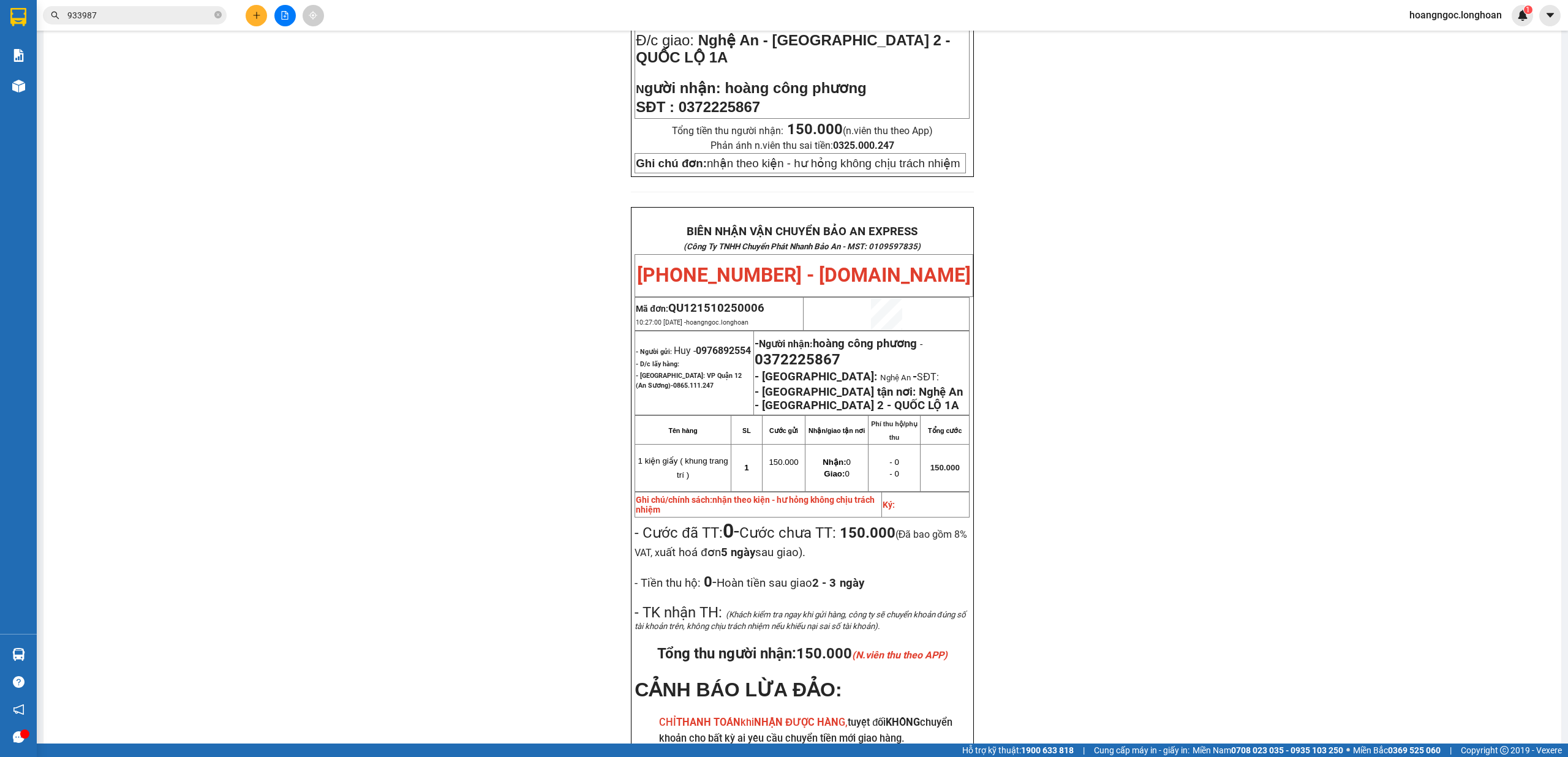
click at [797, 384] on td "- Người nhận: hoàng công phương - 0372225867 - Nghệ An: Nghệ An - SĐT: - Giao t…" at bounding box center [861, 373] width 216 height 84
click at [798, 368] on span "0372225867" at bounding box center [797, 359] width 86 height 17
copy span "0372225867"
click at [219, 16] on icon "close-circle" at bounding box center [218, 15] width 7 height 7
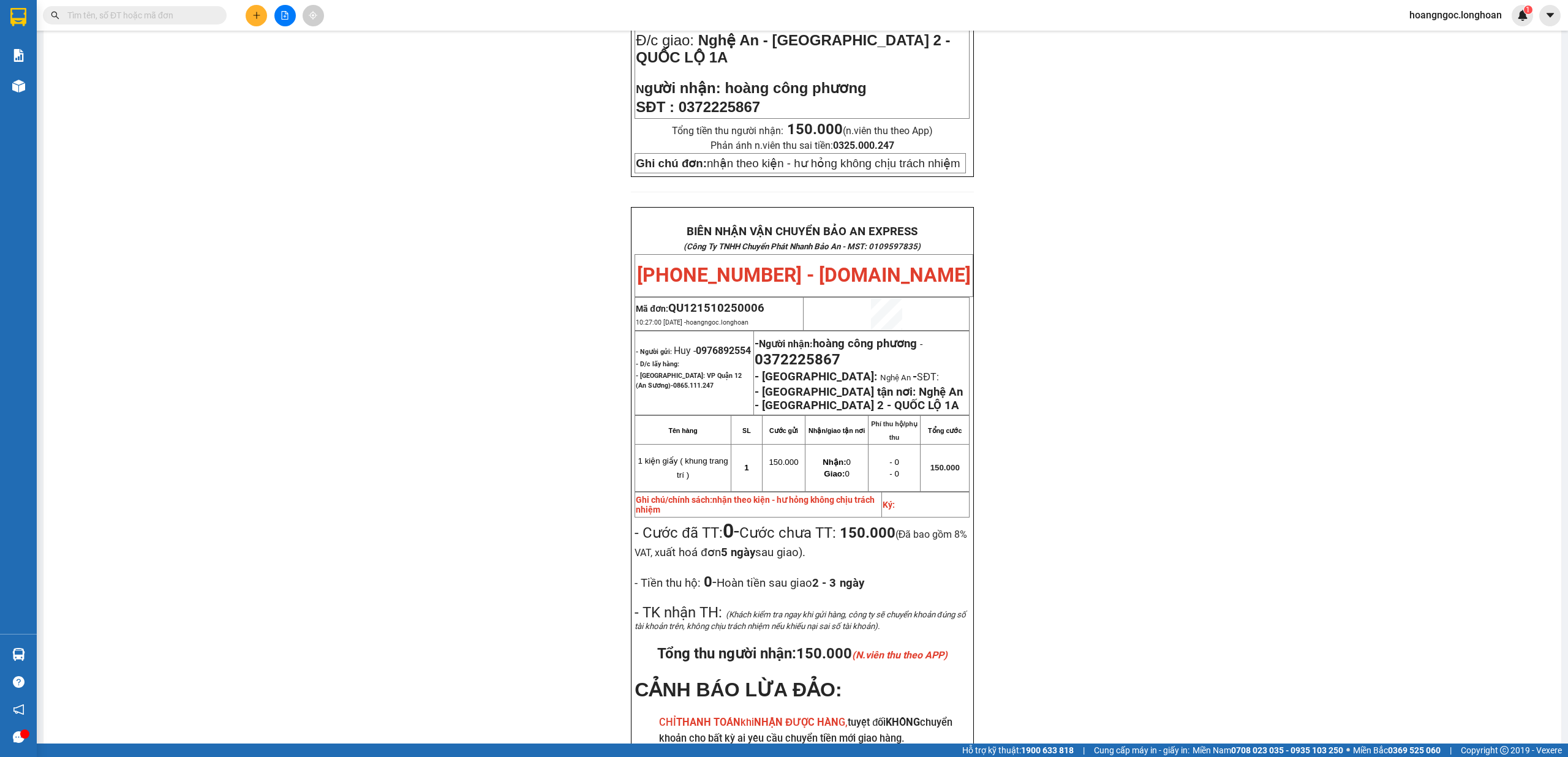
paste input "0372225867"
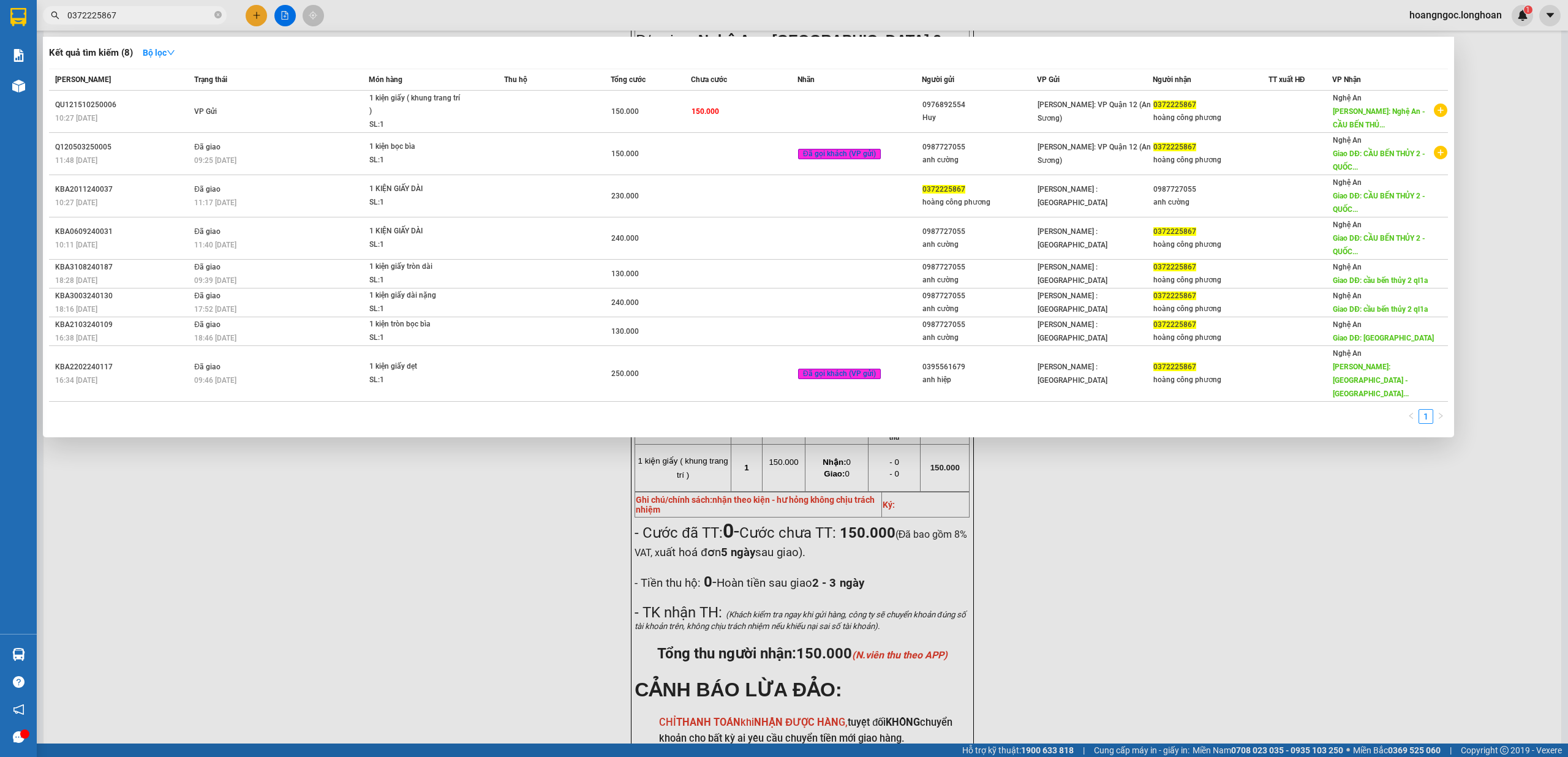
type input "0372225867"
drag, startPoint x: 533, startPoint y: 465, endPoint x: 532, endPoint y: 458, distance: 7.1
click at [533, 465] on div at bounding box center [784, 378] width 1568 height 757
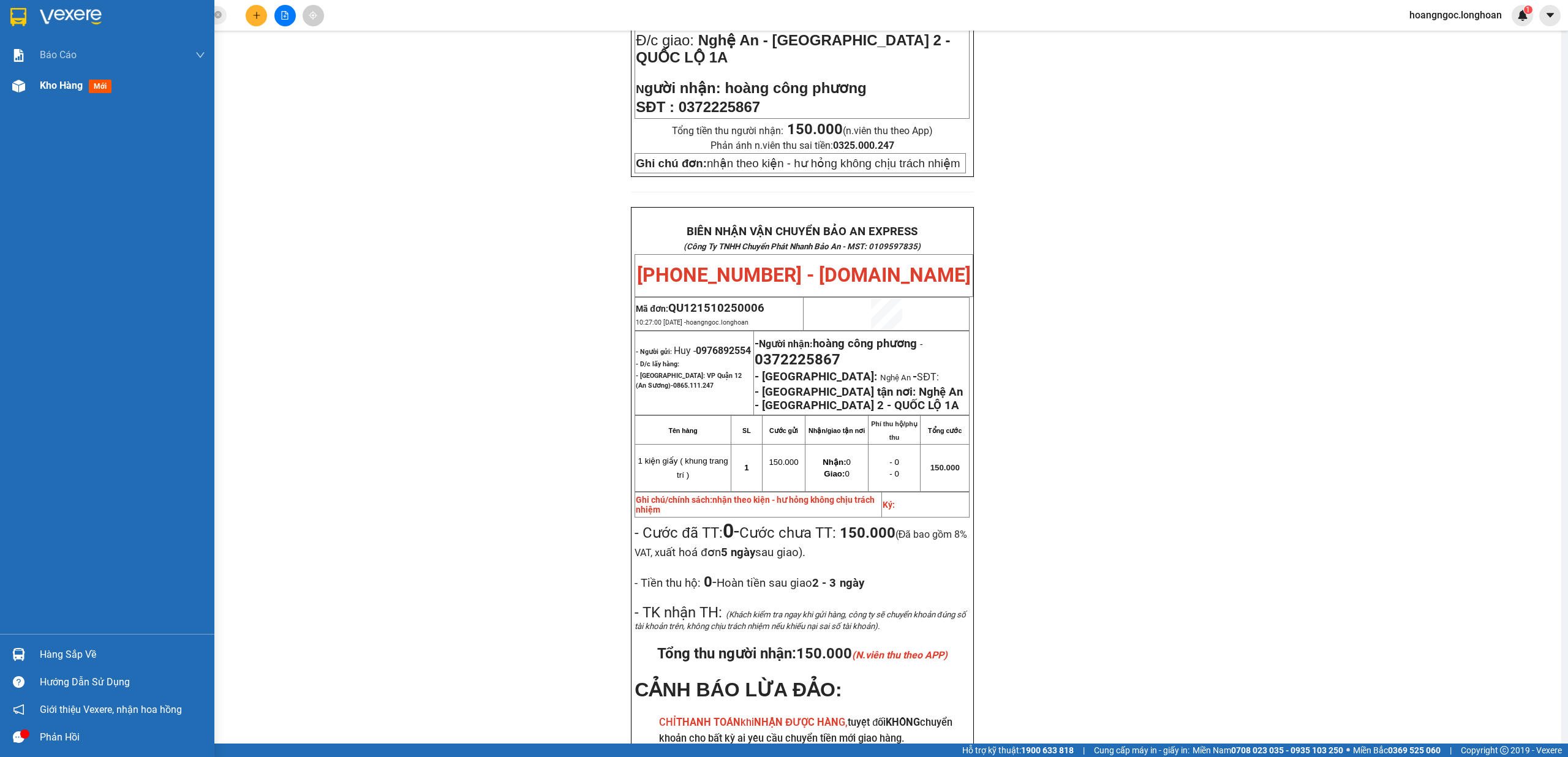
click at [83, 82] on span "Kho hàng" at bounding box center [61, 86] width 43 height 12
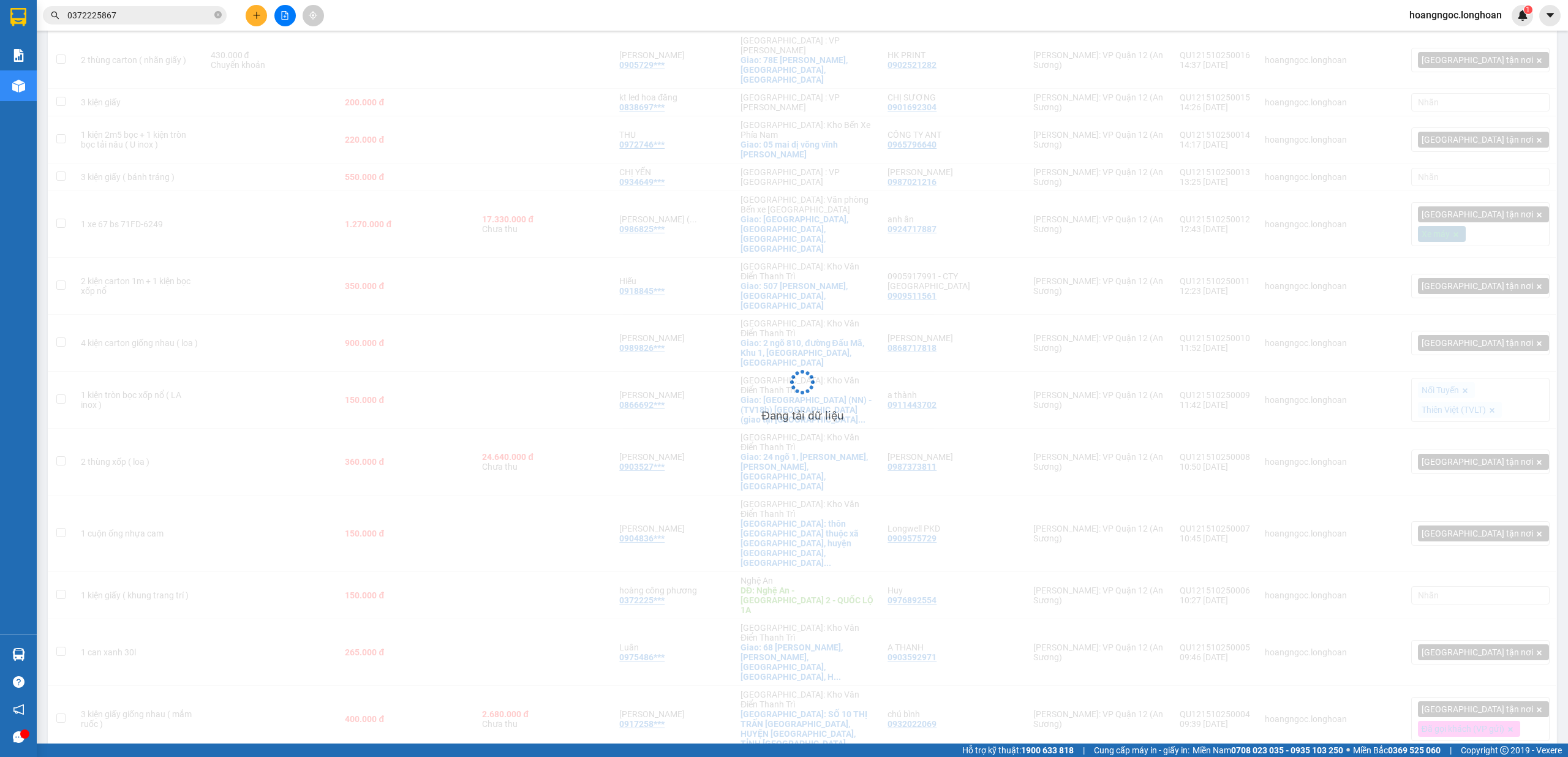
scroll to position [284, 0]
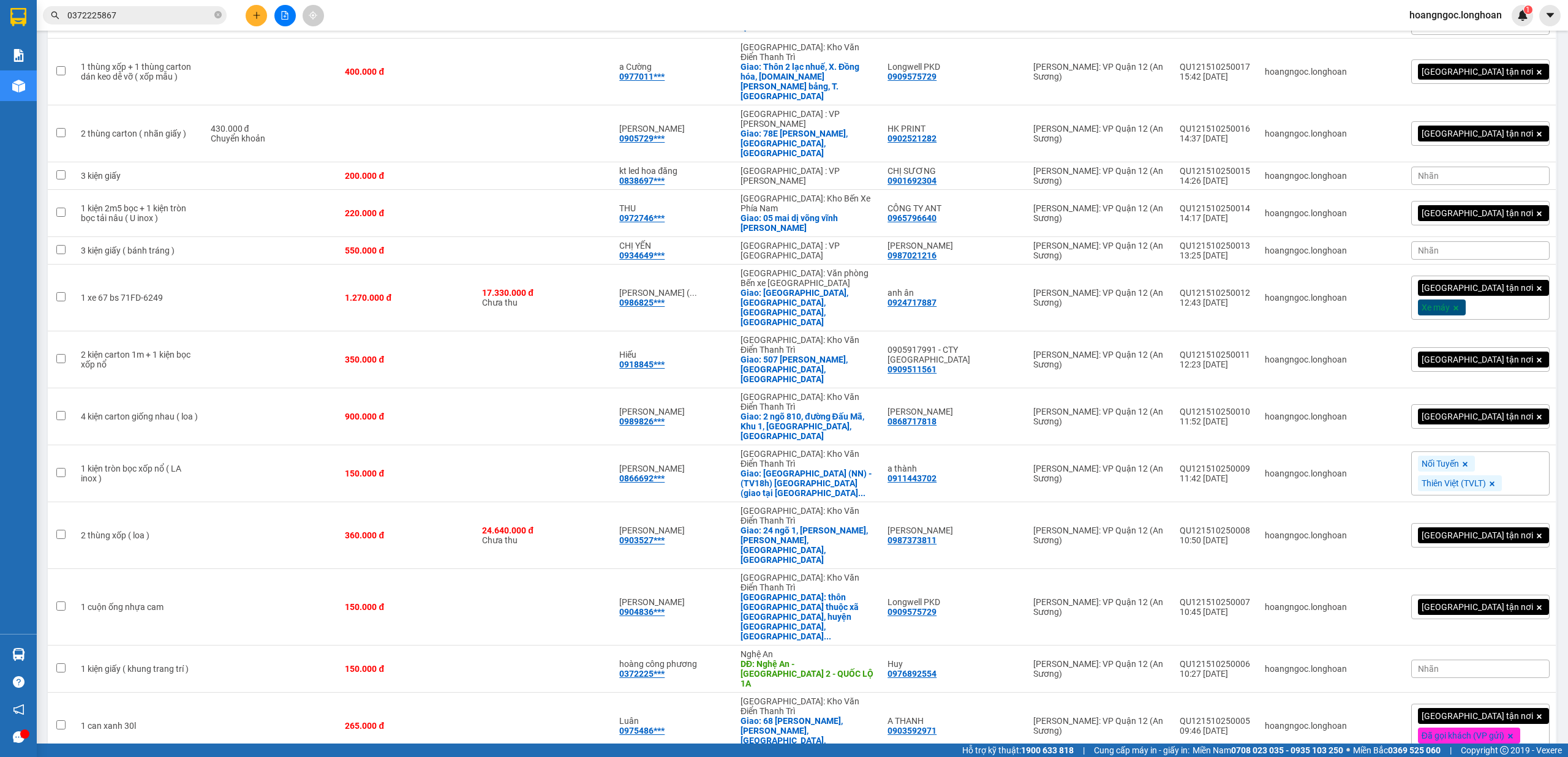
click at [1439, 664] on span "Nhãn" at bounding box center [1428, 668] width 21 height 10
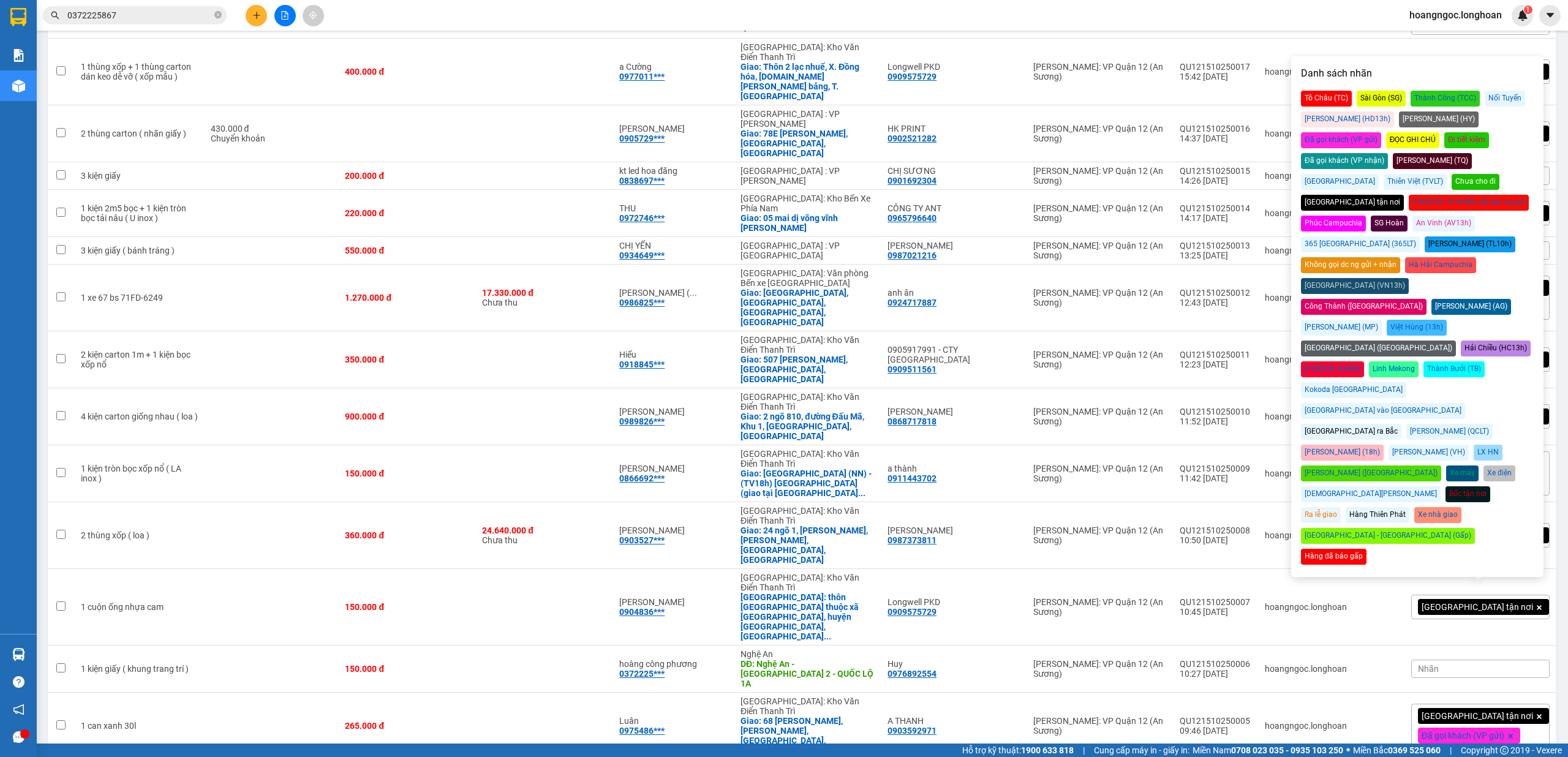
click at [1381, 132] on div "Đã gọi khách (VP gửi)" at bounding box center [1341, 140] width 80 height 16
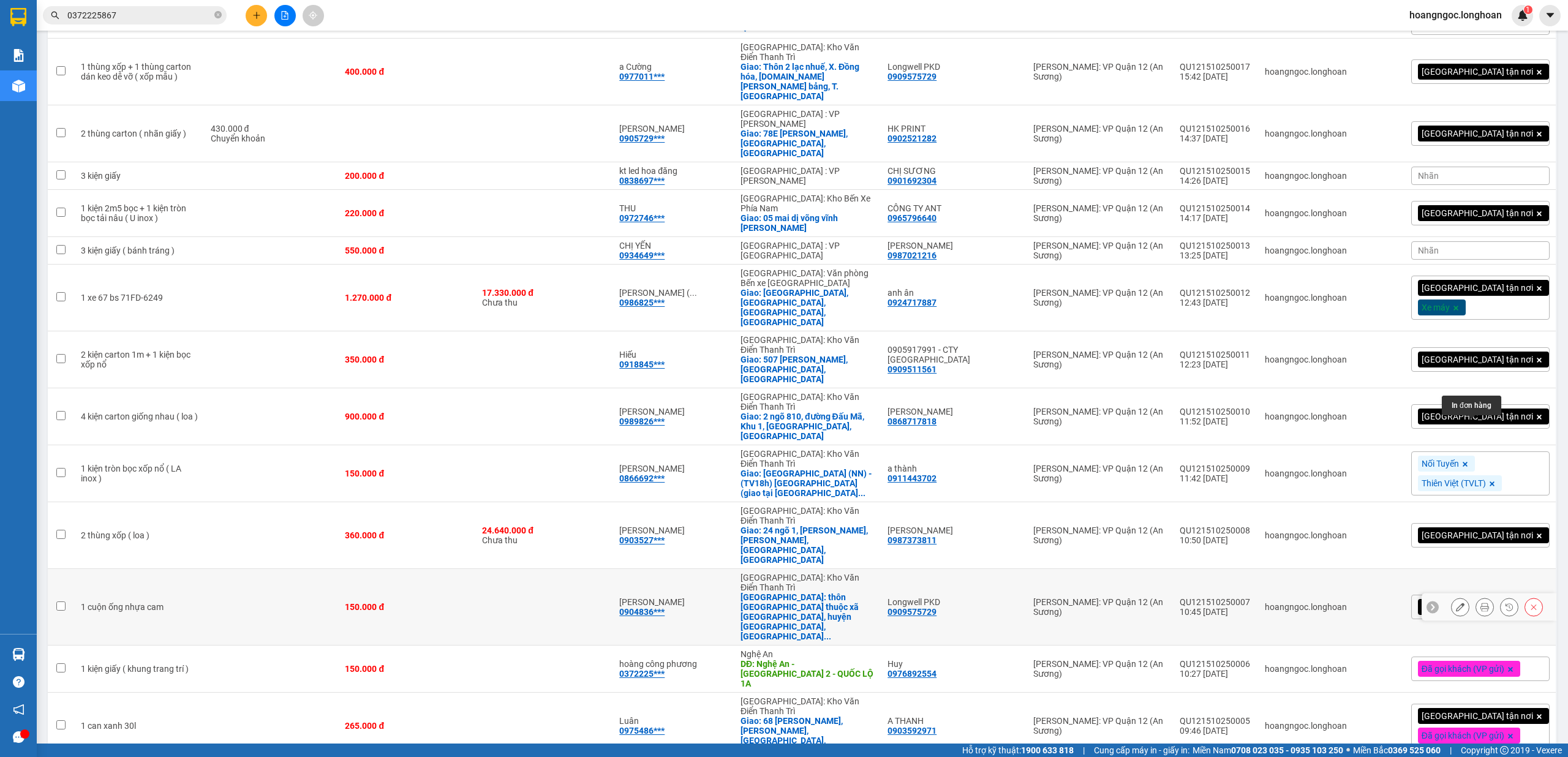
click at [1481, 602] on icon at bounding box center [1484, 606] width 8 height 8
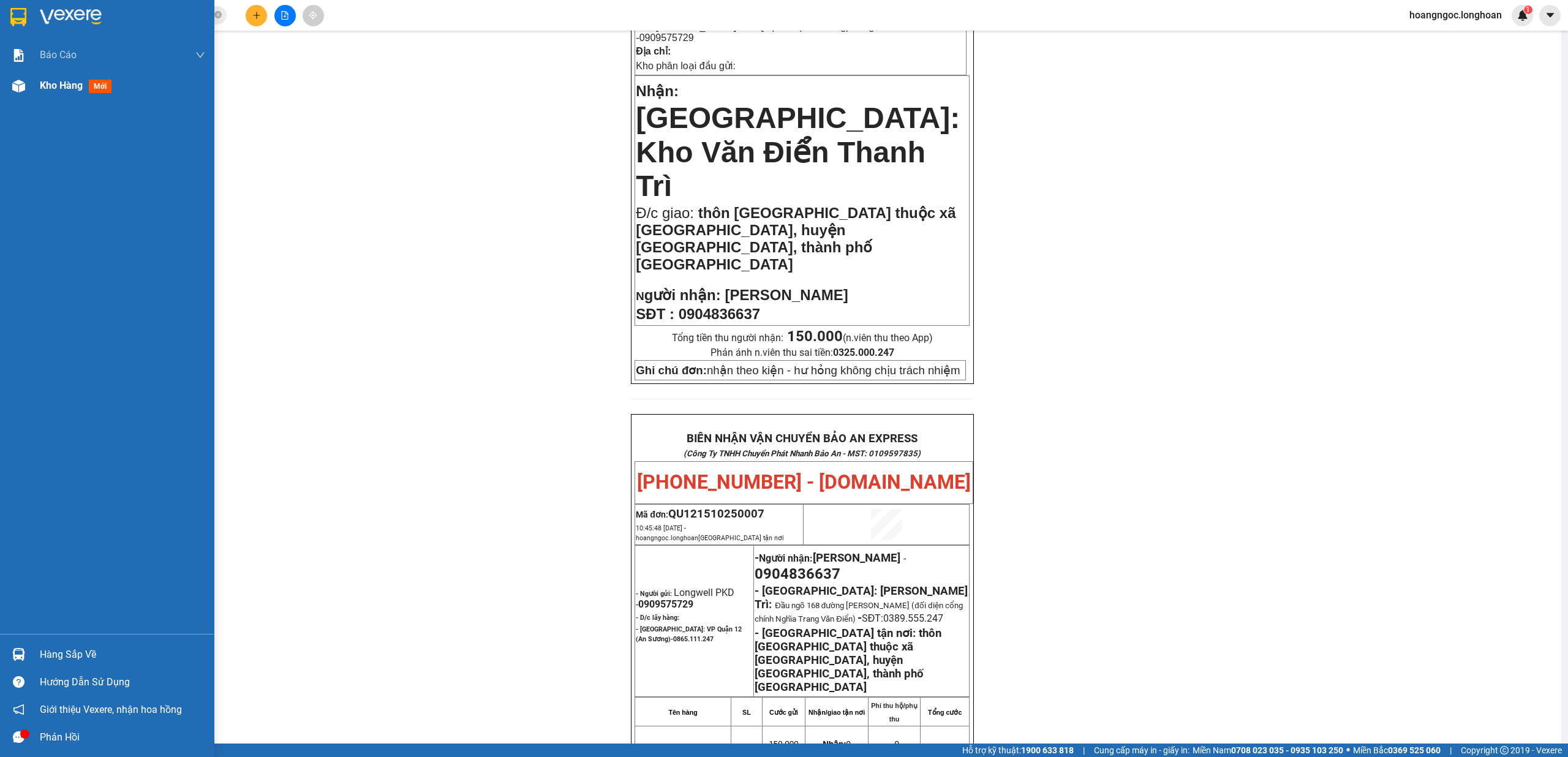
click at [34, 86] on div "Kho hàng mới" at bounding box center [107, 85] width 214 height 31
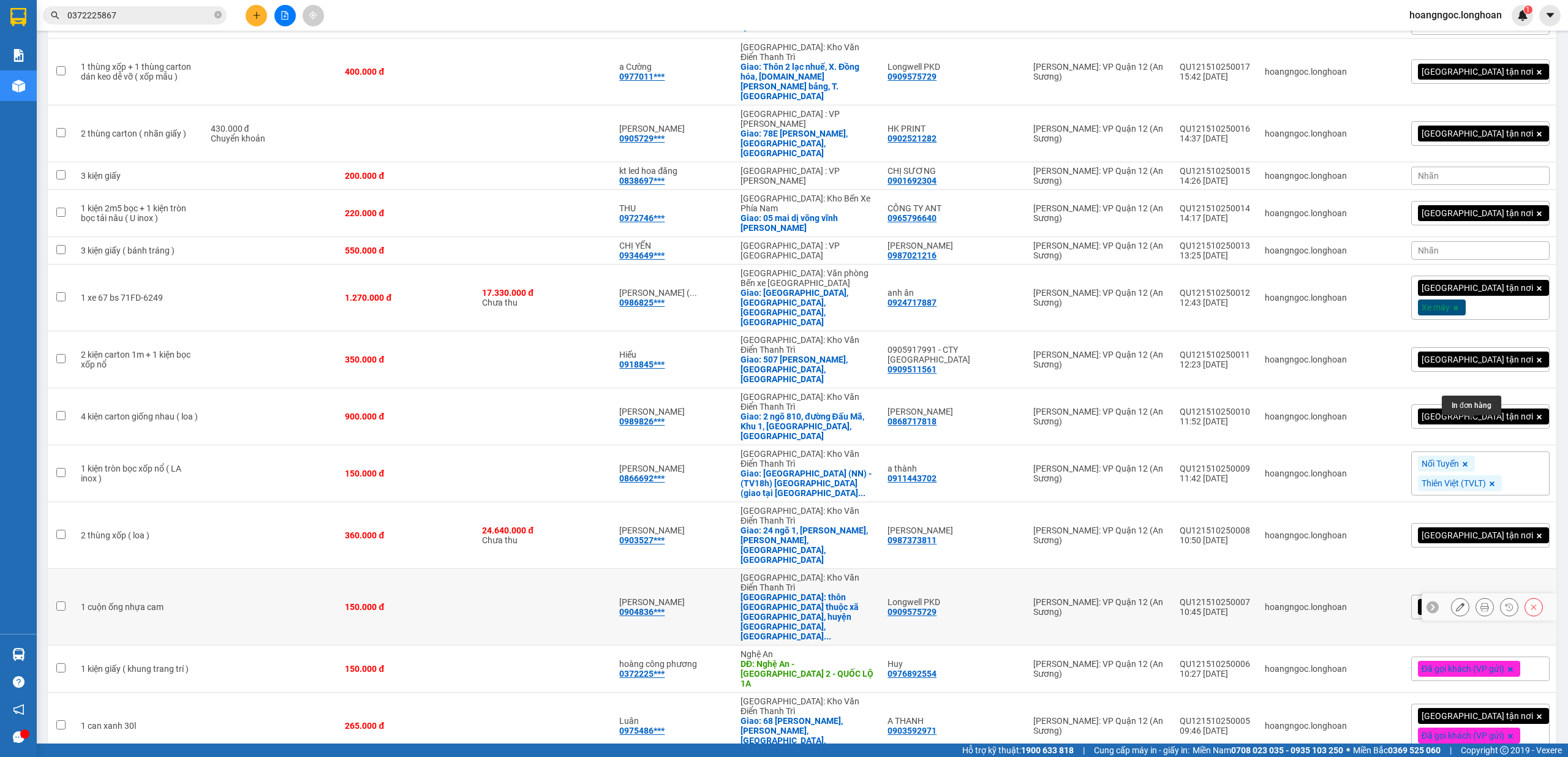
click at [1481, 602] on icon at bounding box center [1484, 606] width 8 height 8
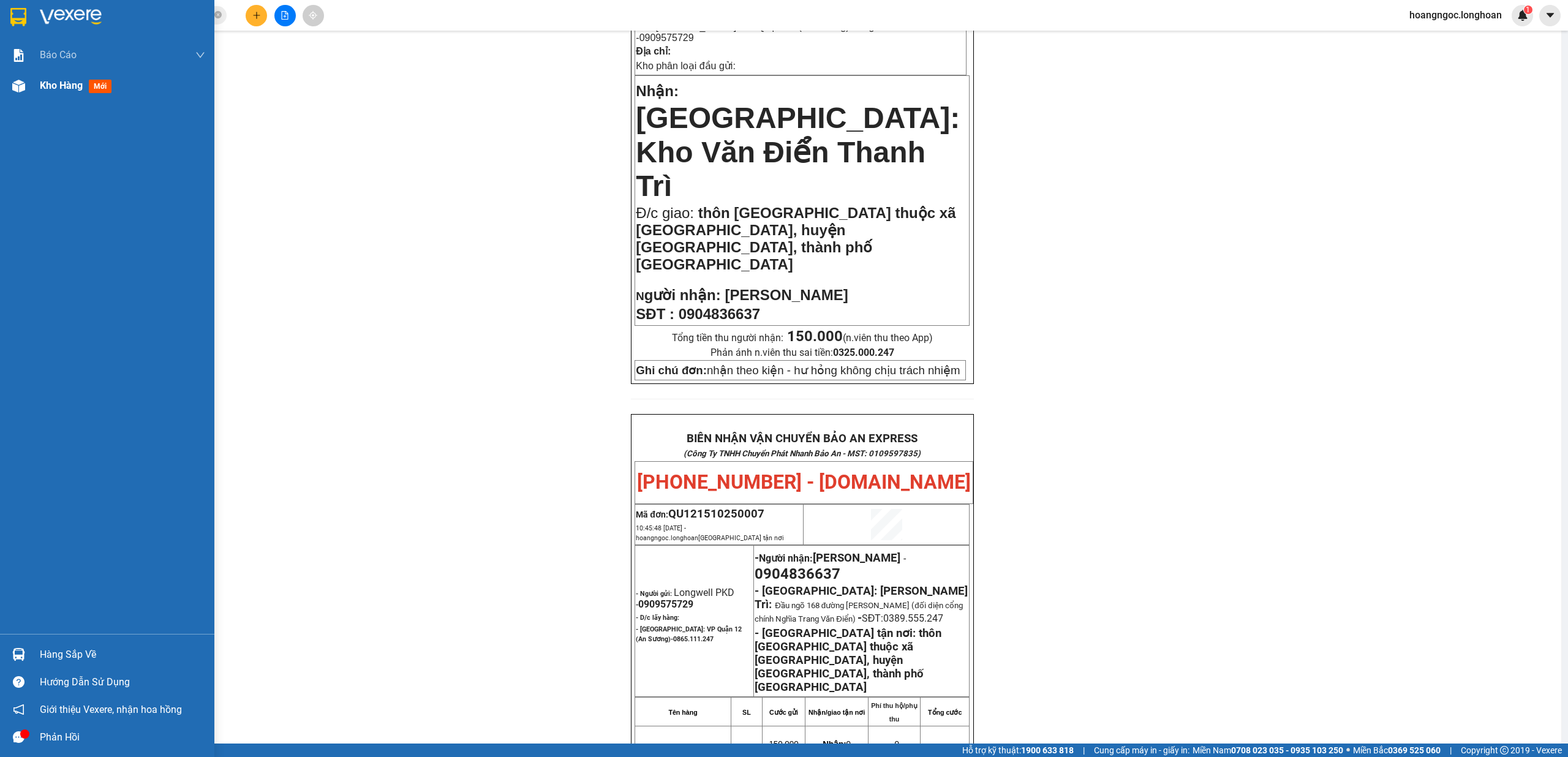
click at [32, 86] on div "Kho hàng mới" at bounding box center [107, 85] width 214 height 31
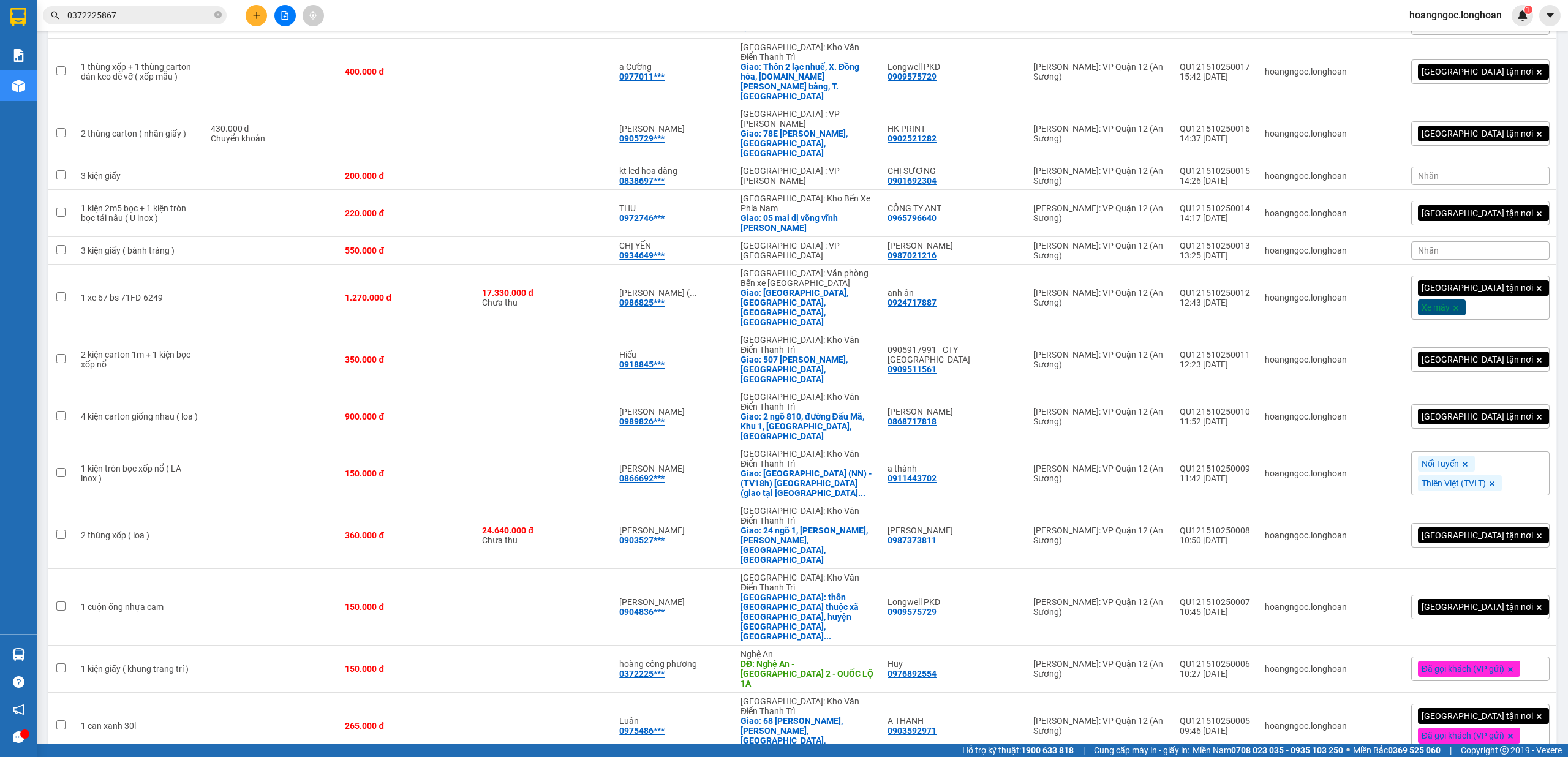
click at [1525, 594] on div "[GEOGRAPHIC_DATA] tận nơi" at bounding box center [1480, 606] width 138 height 25
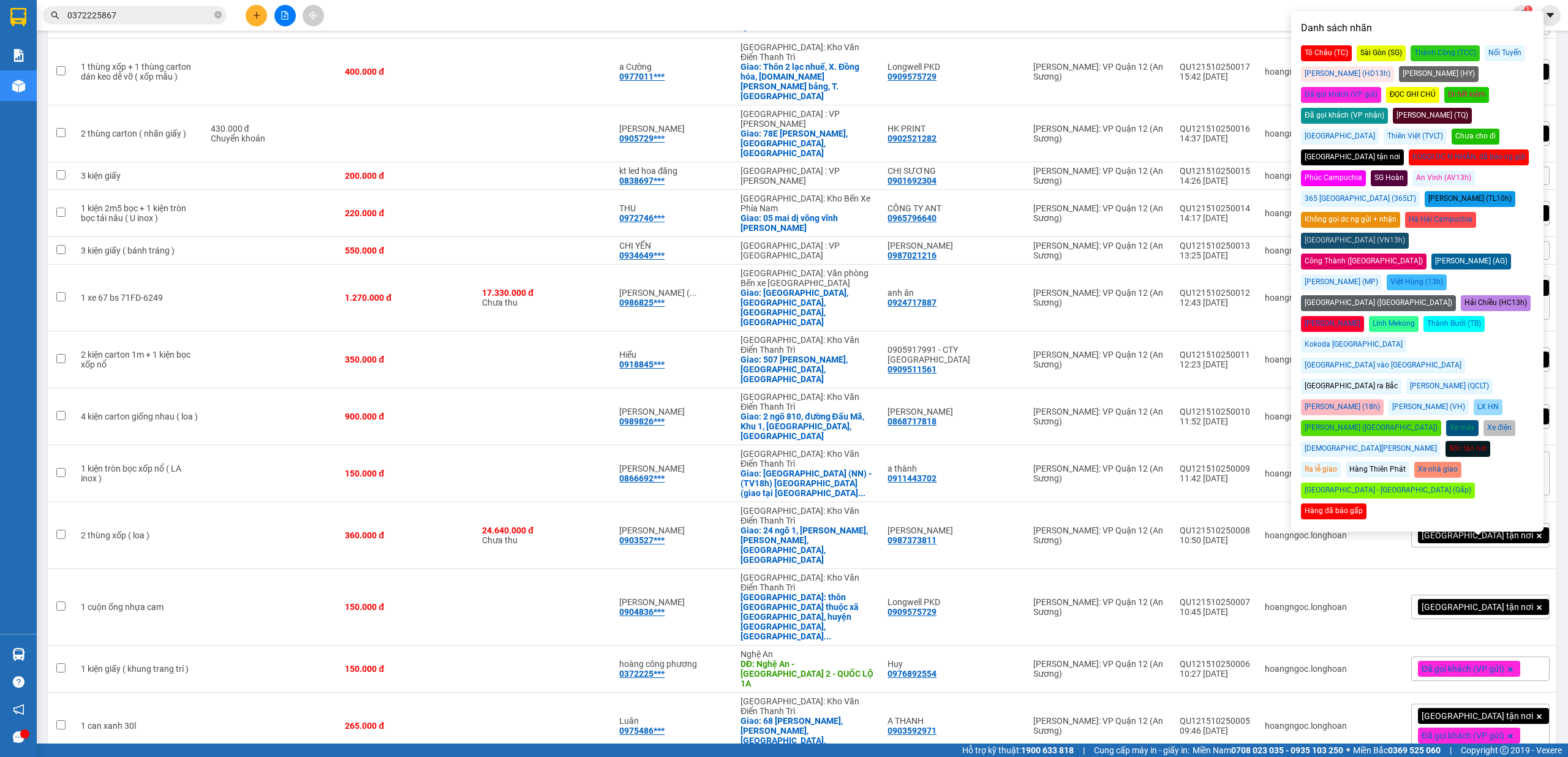
click at [1381, 87] on div "Đã gọi khách (VP gửi)" at bounding box center [1341, 94] width 80 height 16
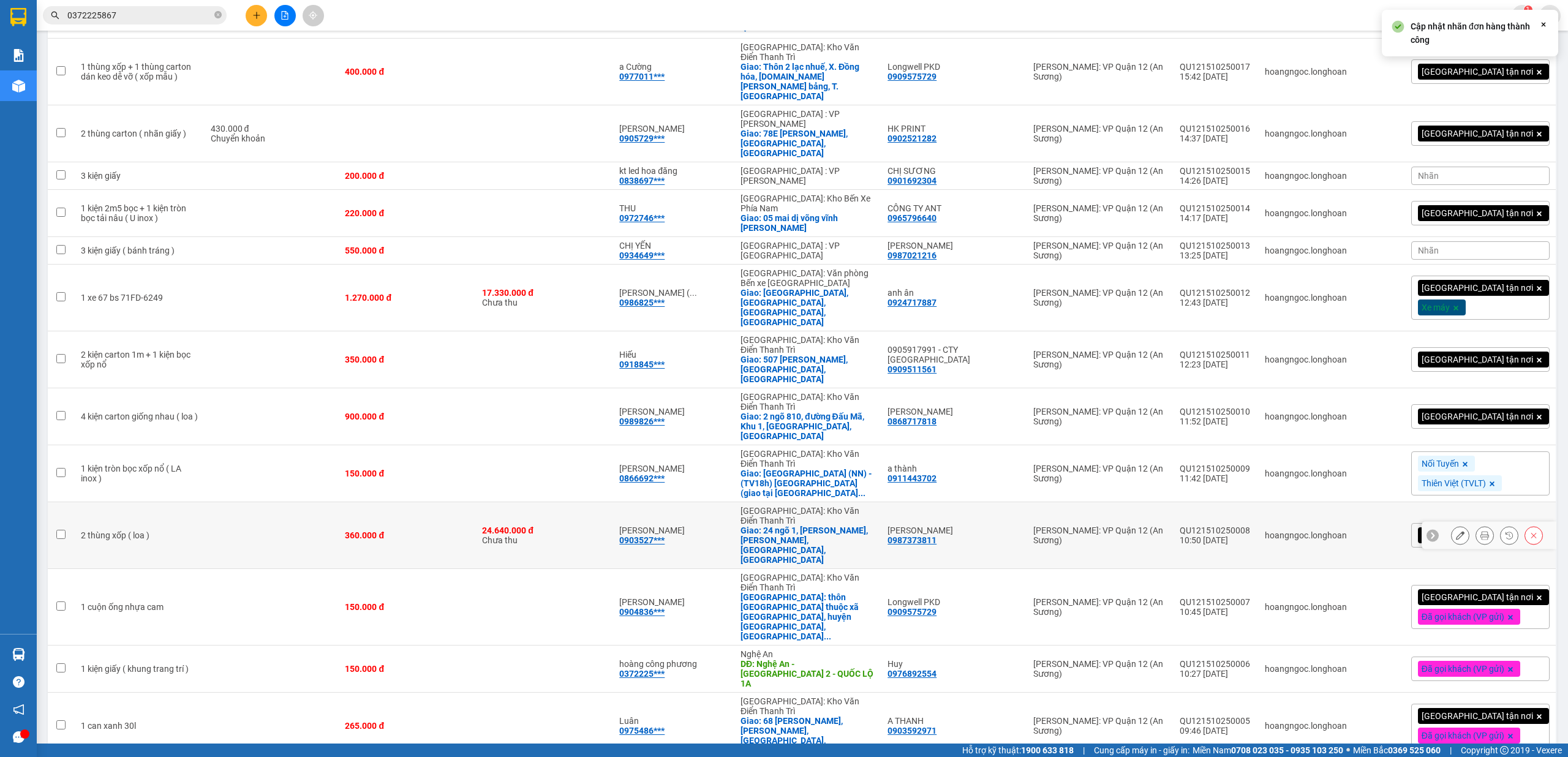
click at [1481, 531] on icon at bounding box center [1484, 535] width 8 height 8
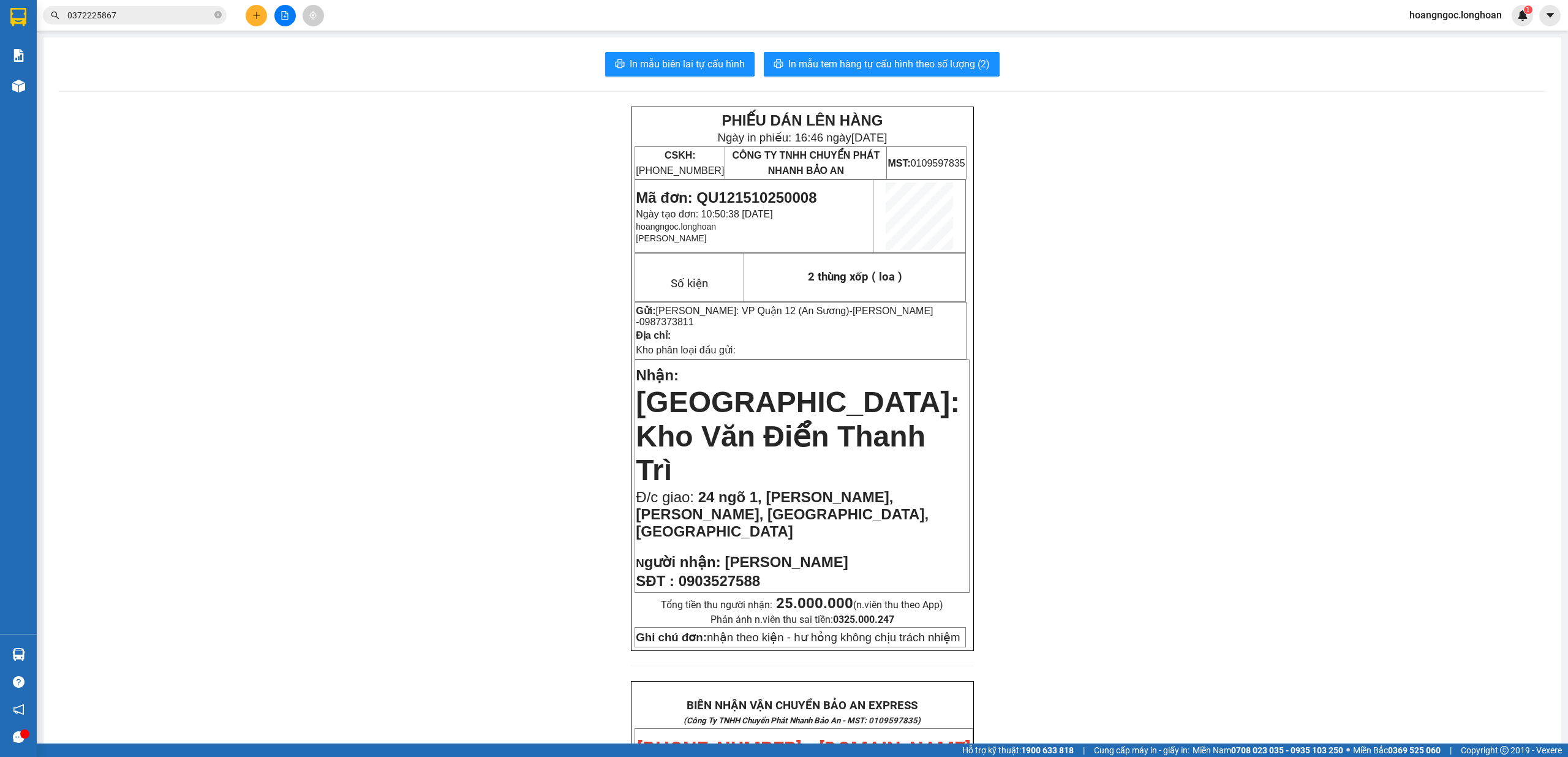
click at [716, 573] on span "0903527588" at bounding box center [719, 581] width 81 height 16
click at [783, 553] on span "Nguyễn Thanh Thạnh" at bounding box center [786, 561] width 123 height 16
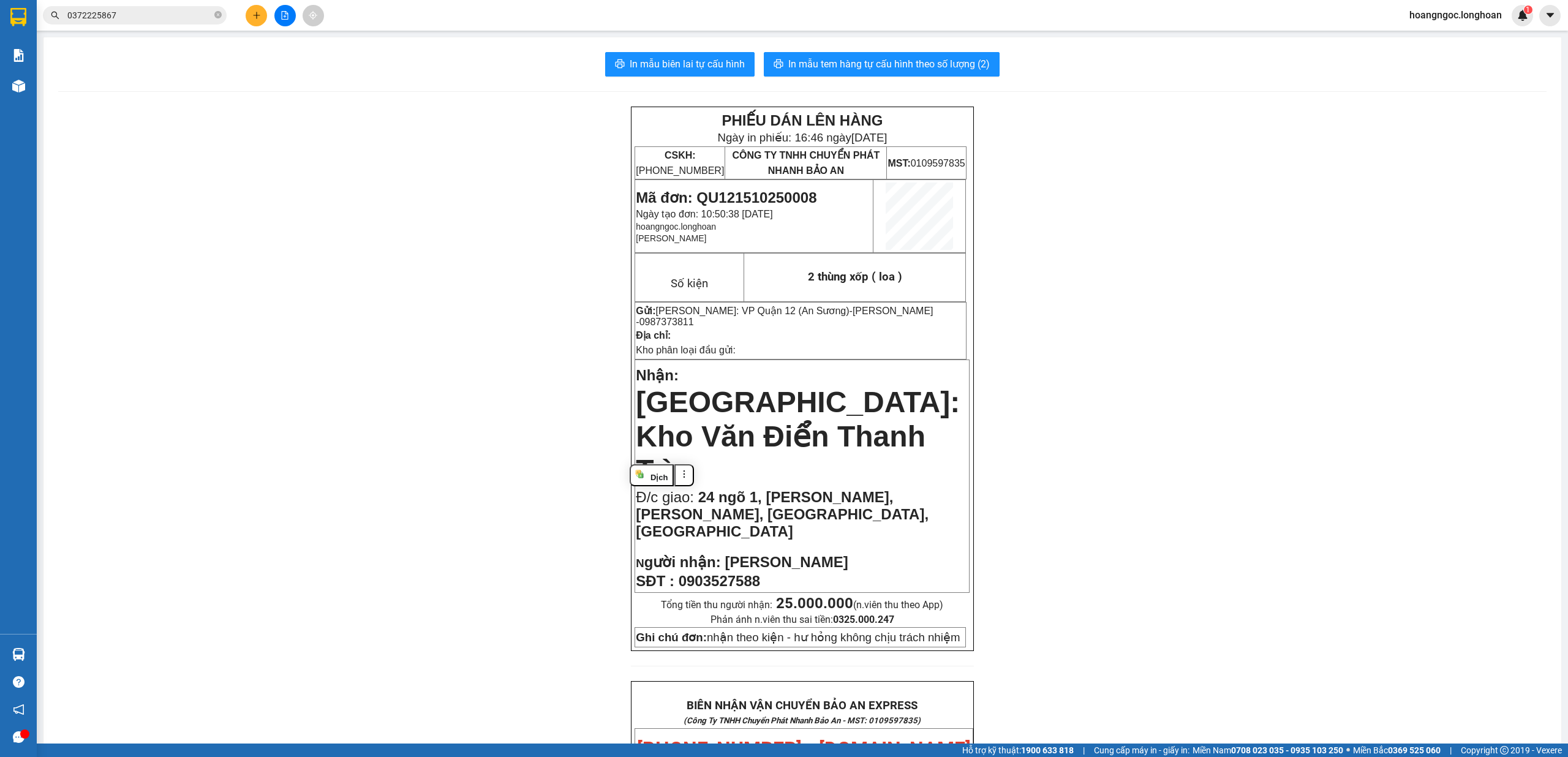
click at [789, 488] on span "24 ngõ 1, Đỗ Nhuận, Xuân Đỉnh, Bắc Từ Liêm, Hà Nội" at bounding box center [782, 514] width 293 height 51
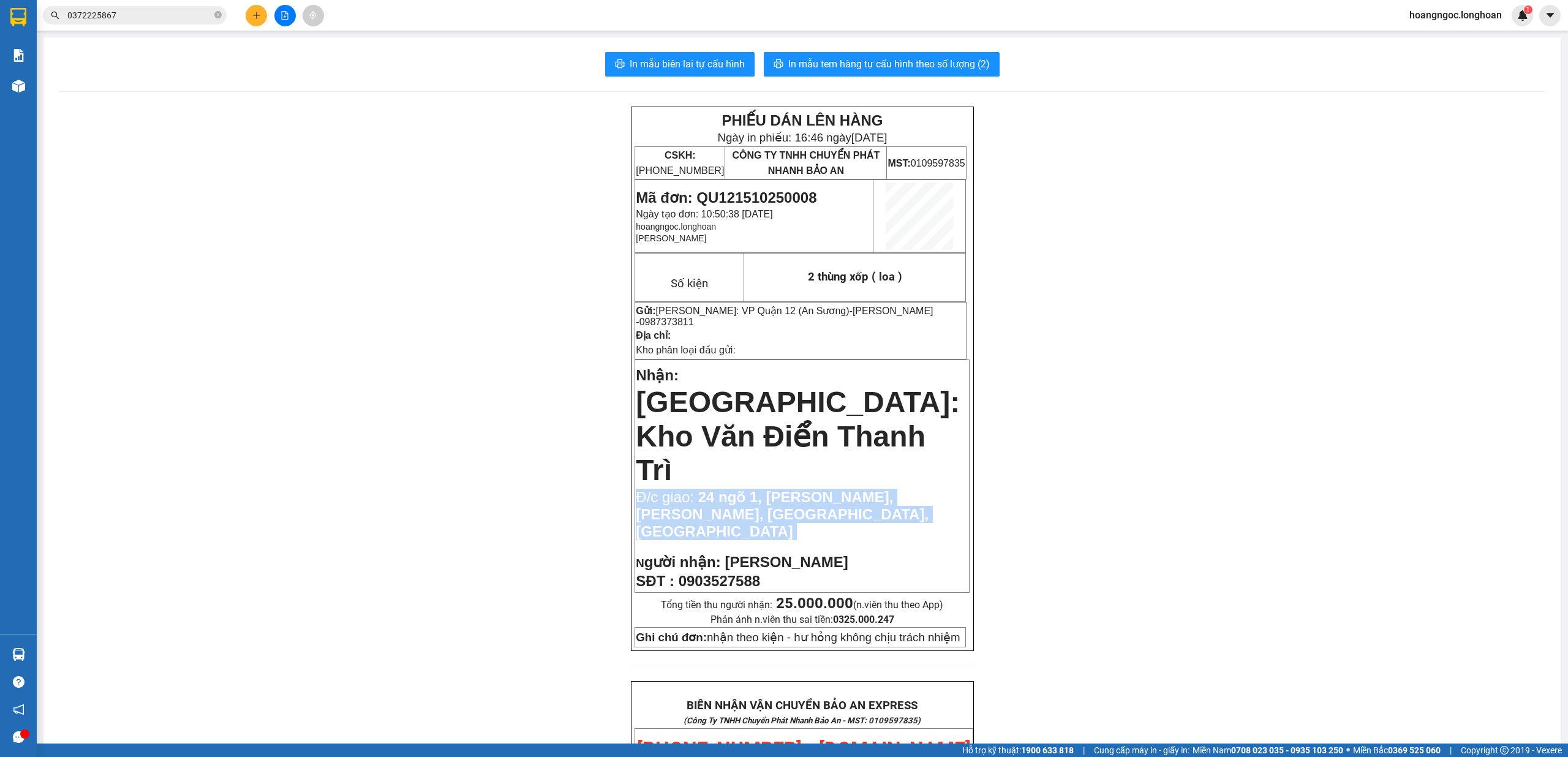
click at [789, 488] on span "24 ngõ 1, Đỗ Nhuận, Xuân Đỉnh, Bắc Từ Liêm, Hà Nội" at bounding box center [782, 514] width 293 height 51
click at [731, 488] on span "24 ngõ 1, Đỗ Nhuận, Xuân Đỉnh, Bắc Từ Liêm, Hà Nội" at bounding box center [782, 514] width 293 height 51
click at [731, 488] on span "24 ngõ 1, Đỗ Nhuận, Xuân Đỉnh, Bắc Từ Liêm, Hà Nội" at bounding box center [782, 514] width 293 height 51
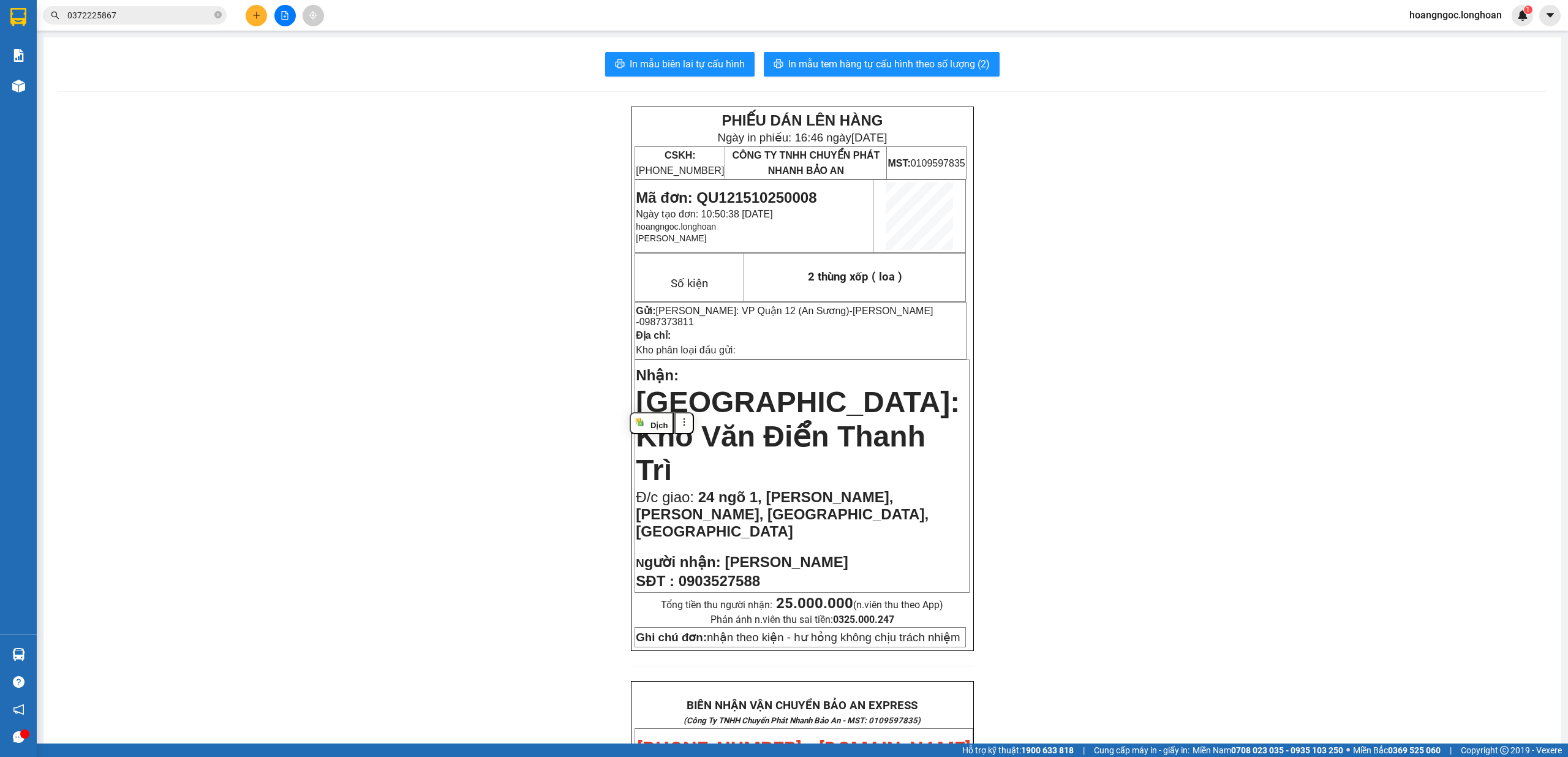
click at [751, 553] on span "Nguyễn Thanh Thạnh" at bounding box center [786, 561] width 123 height 16
click at [714, 573] on span "0903527588" at bounding box center [719, 581] width 81 height 16
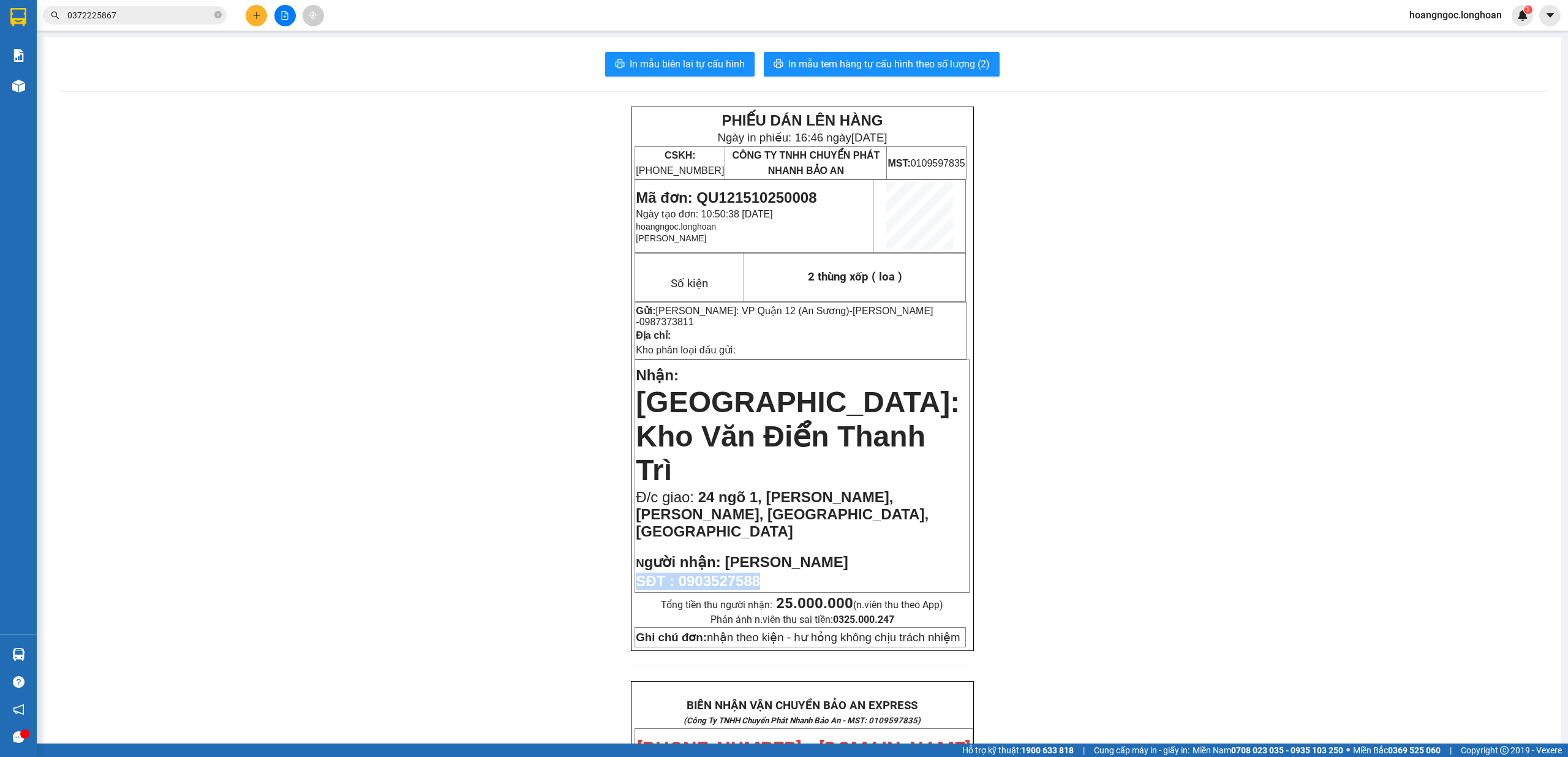
click at [714, 573] on span "0903527588" at bounding box center [719, 581] width 81 height 16
click at [753, 488] on span "24 ngõ 1, Đỗ Nhuận, Xuân Đỉnh, Bắc Từ Liêm, Hà Nội" at bounding box center [782, 514] width 293 height 51
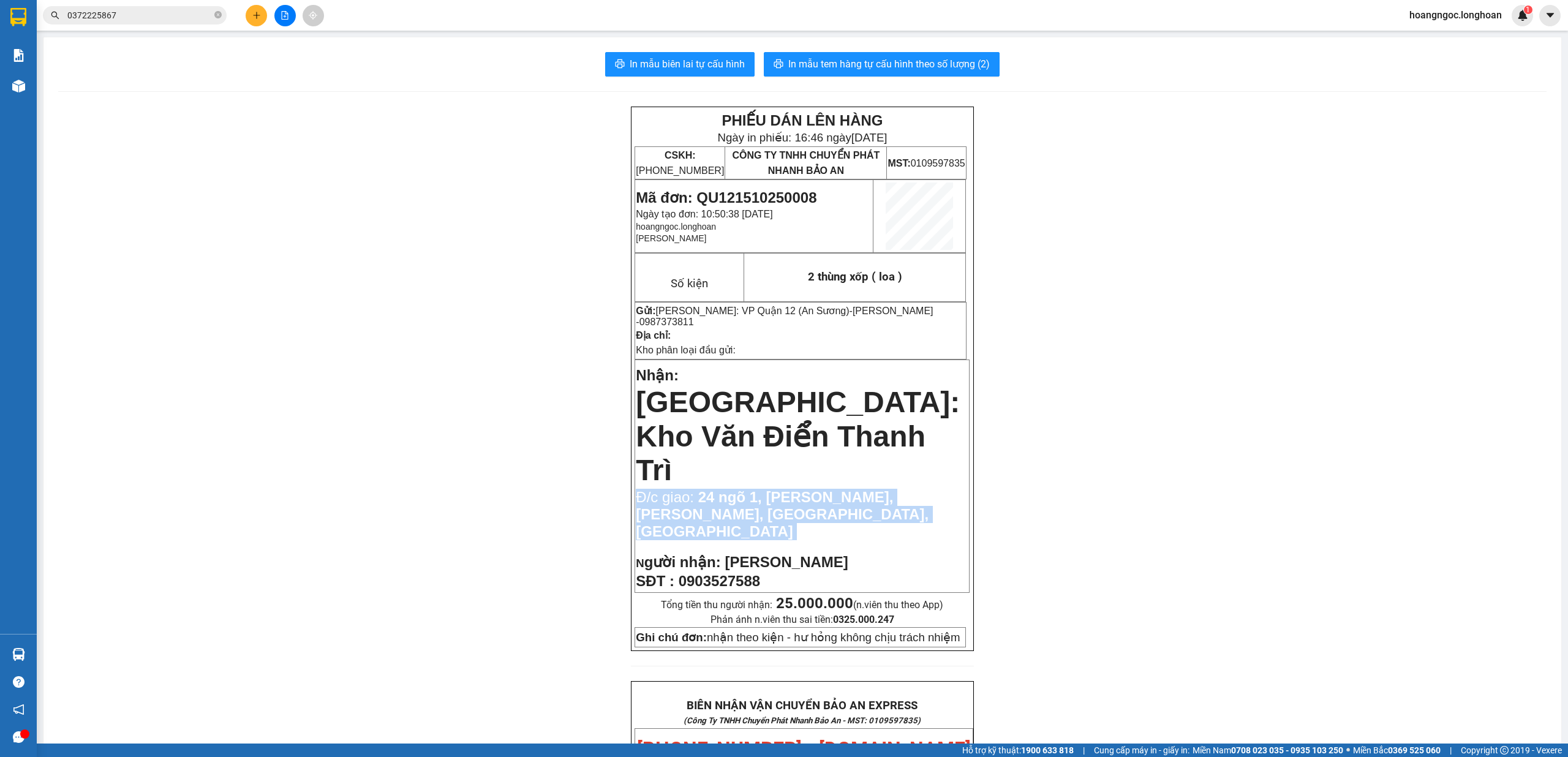
click at [753, 488] on span "24 ngõ 1, Đỗ Nhuận, Xuân Đỉnh, Bắc Từ Liêm, Hà Nội" at bounding box center [782, 514] width 293 height 51
click at [858, 488] on span "24 ngõ 1, Đỗ Nhuận, Xuân Đỉnh, Bắc Từ Liêm, Hà Nội" at bounding box center [782, 514] width 293 height 51
click at [856, 488] on span "24 ngõ 1, Đỗ Nhuận, Xuân Đỉnh, Bắc Từ Liêm, Hà Nội" at bounding box center [782, 514] width 293 height 51
click at [1076, 464] on div "PHIẾU DÁN LÊN HÀNG Ngày in phiếu: 16:46 ngày 15-10-2025 CSKH: 1900.06.88.33 CÔN…" at bounding box center [802, 758] width 1489 height 1303
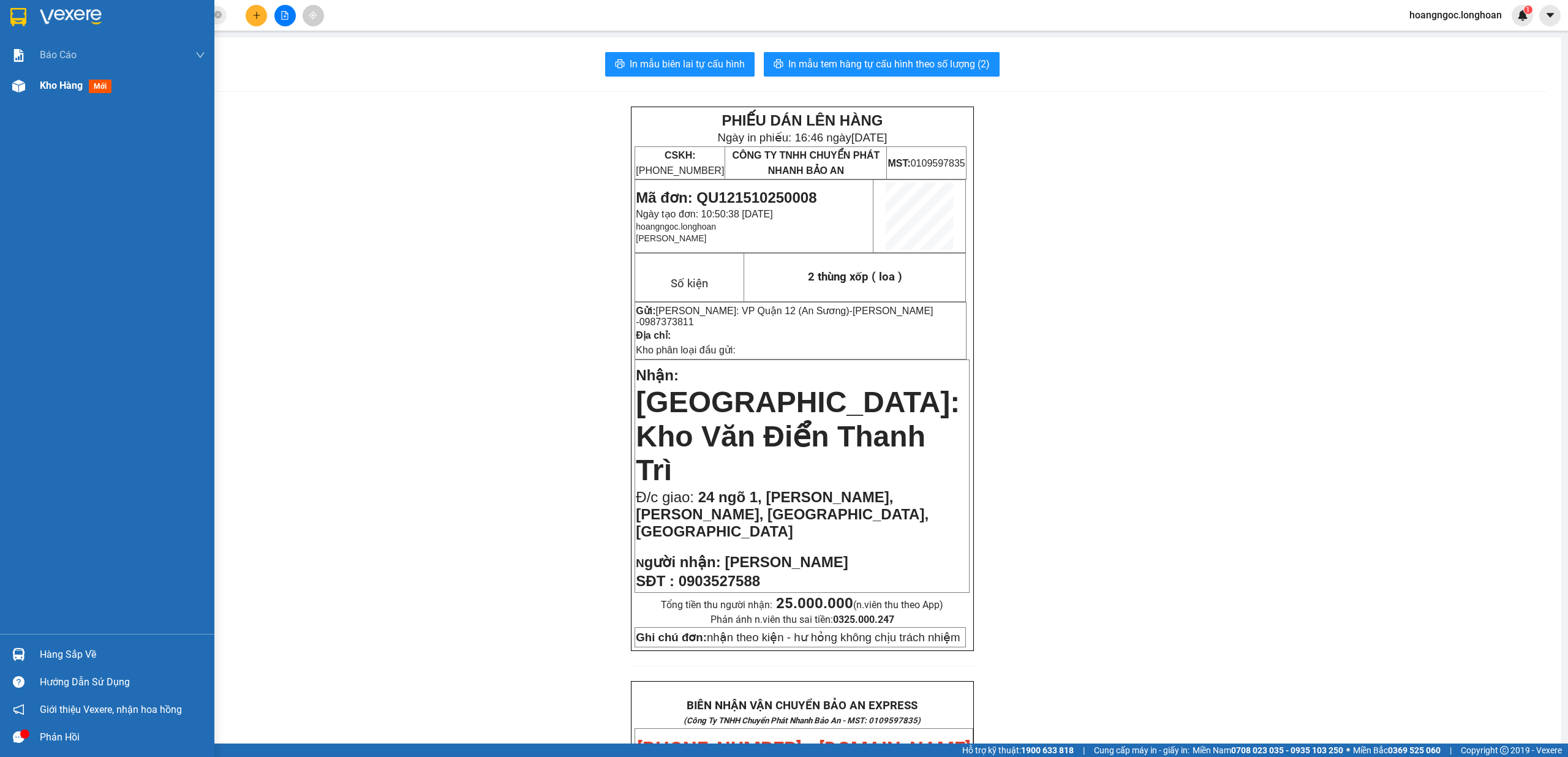
click at [37, 93] on div "Kho hàng mới" at bounding box center [107, 85] width 214 height 31
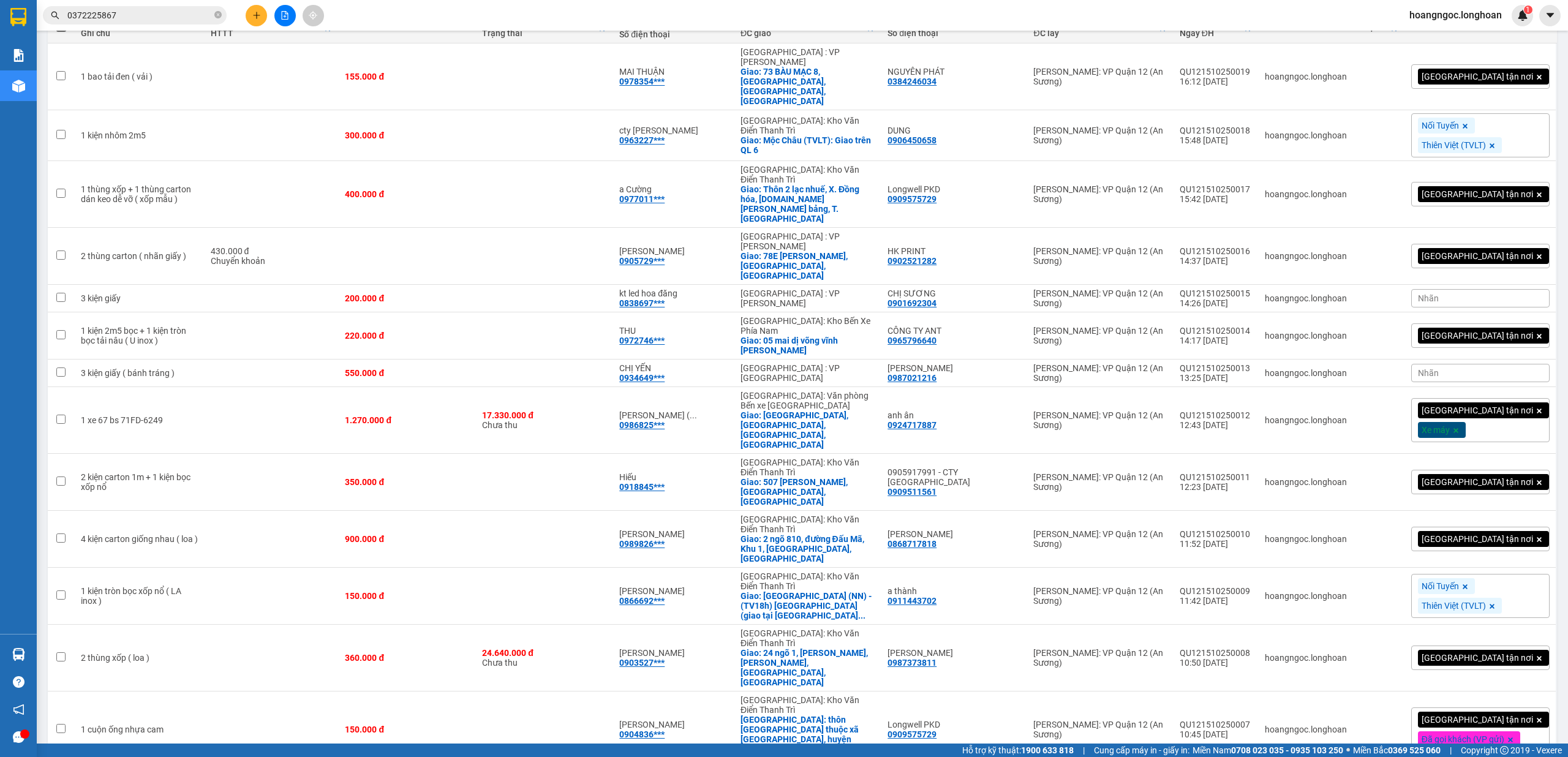
scroll to position [163, 0]
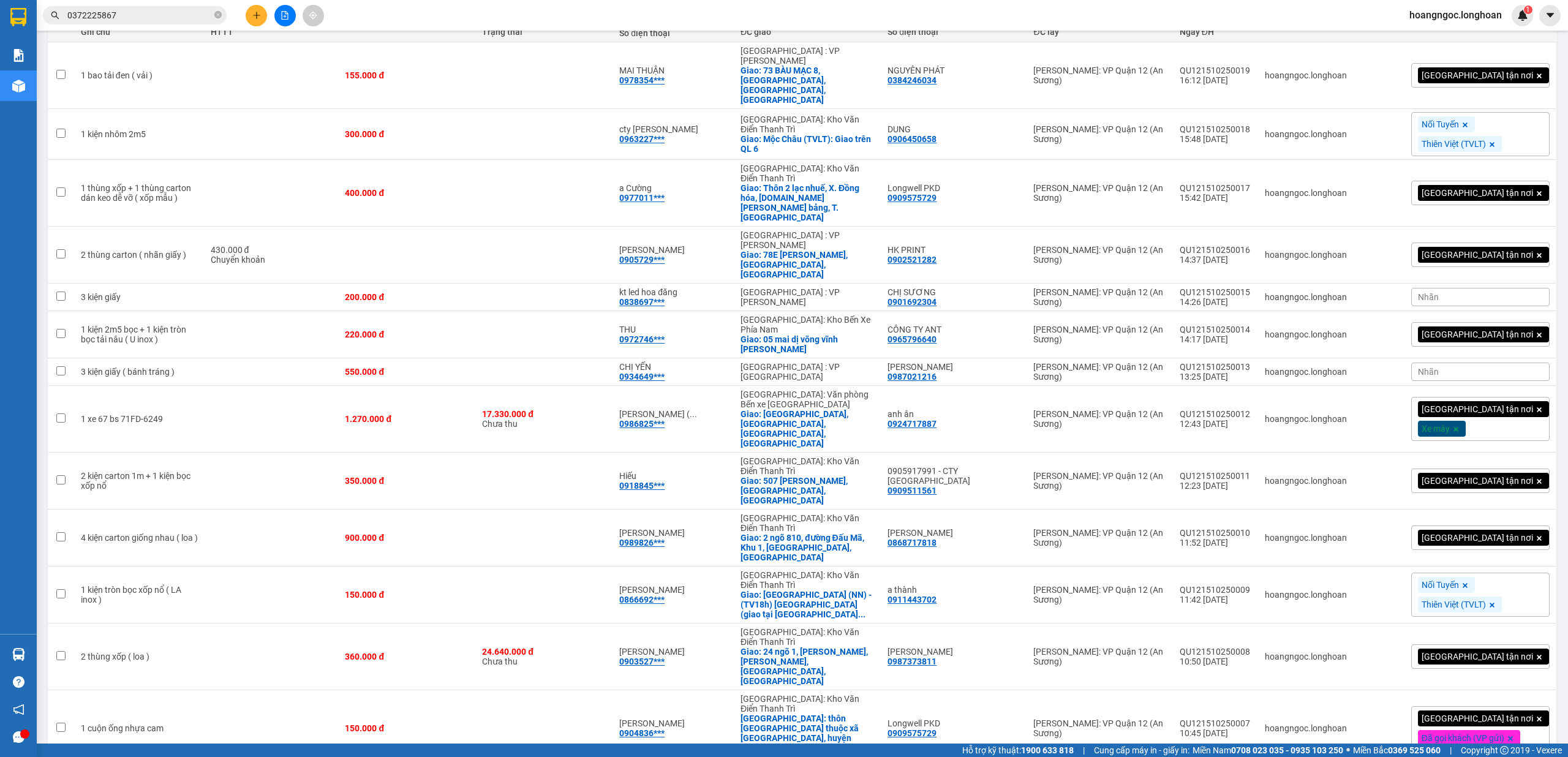
click at [1503, 644] on div "[GEOGRAPHIC_DATA] tận nơi" at bounding box center [1480, 656] width 138 height 25
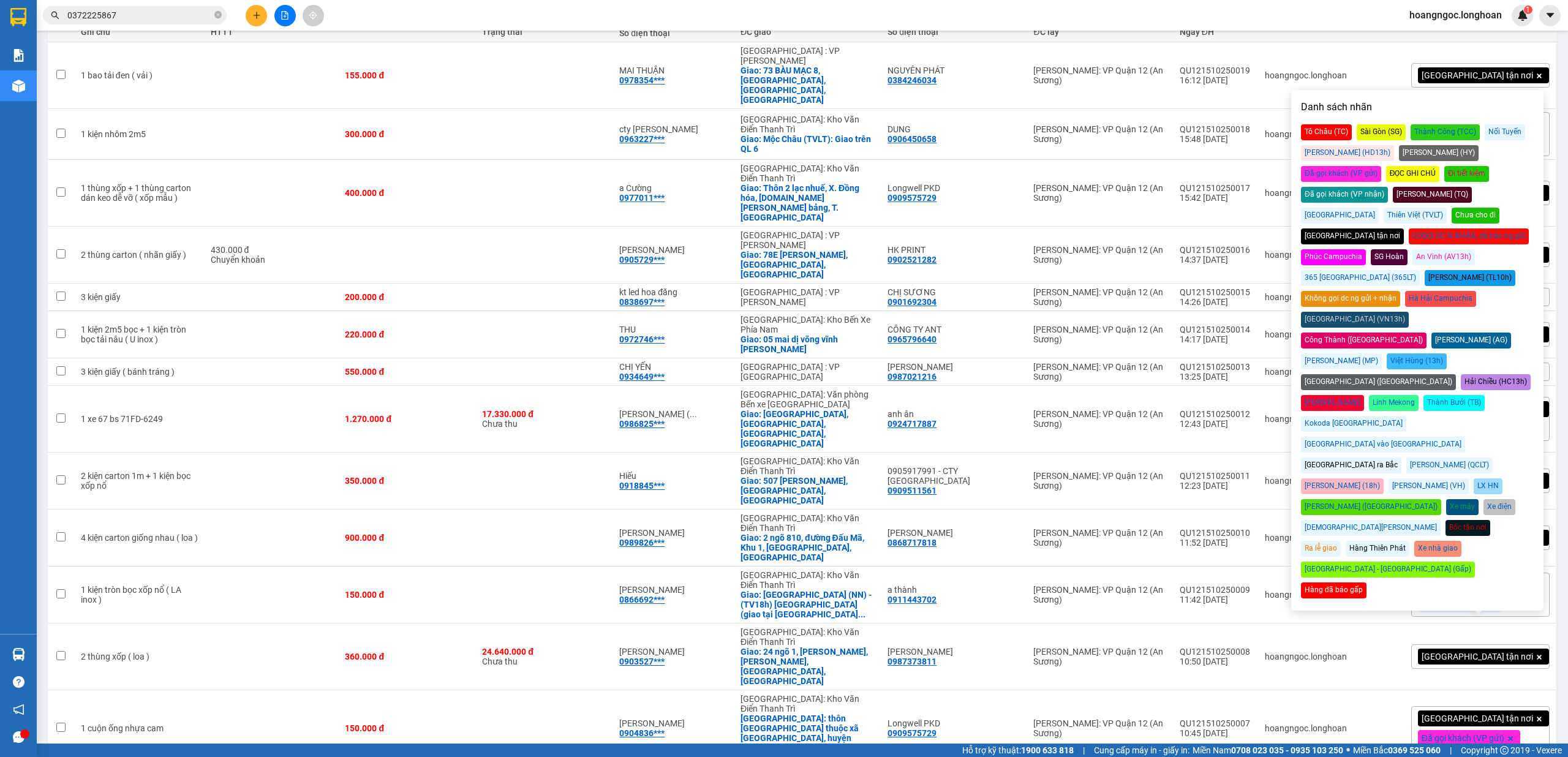
drag, startPoint x: 1449, startPoint y: 206, endPoint x: 1508, endPoint y: 231, distance: 64.1
click at [1451, 228] on div "KOGỌI DC N NHẬN, đã báo ng gửi" at bounding box center [1469, 236] width 120 height 16
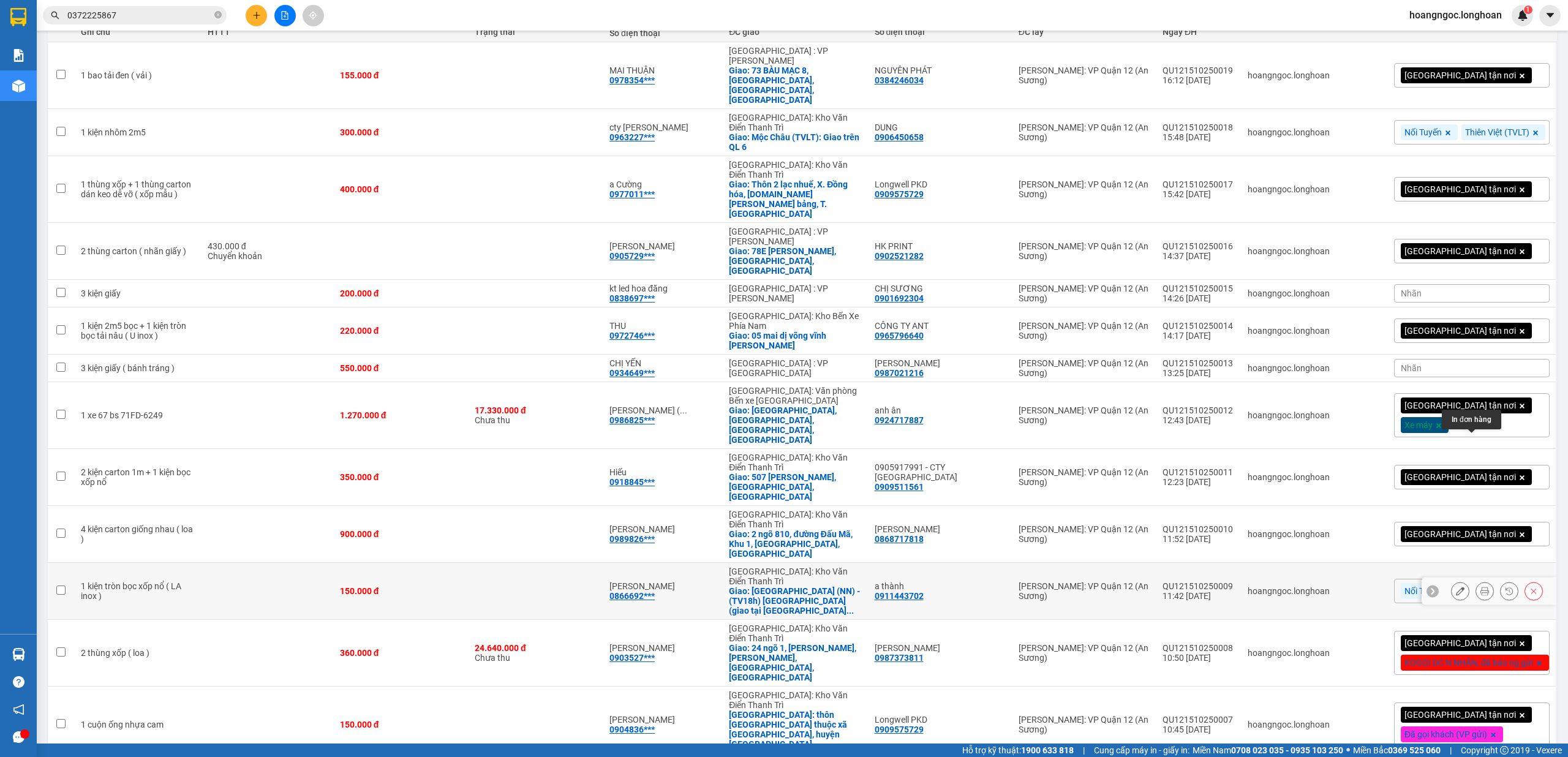
click at [1481, 587] on icon at bounding box center [1484, 591] width 8 height 8
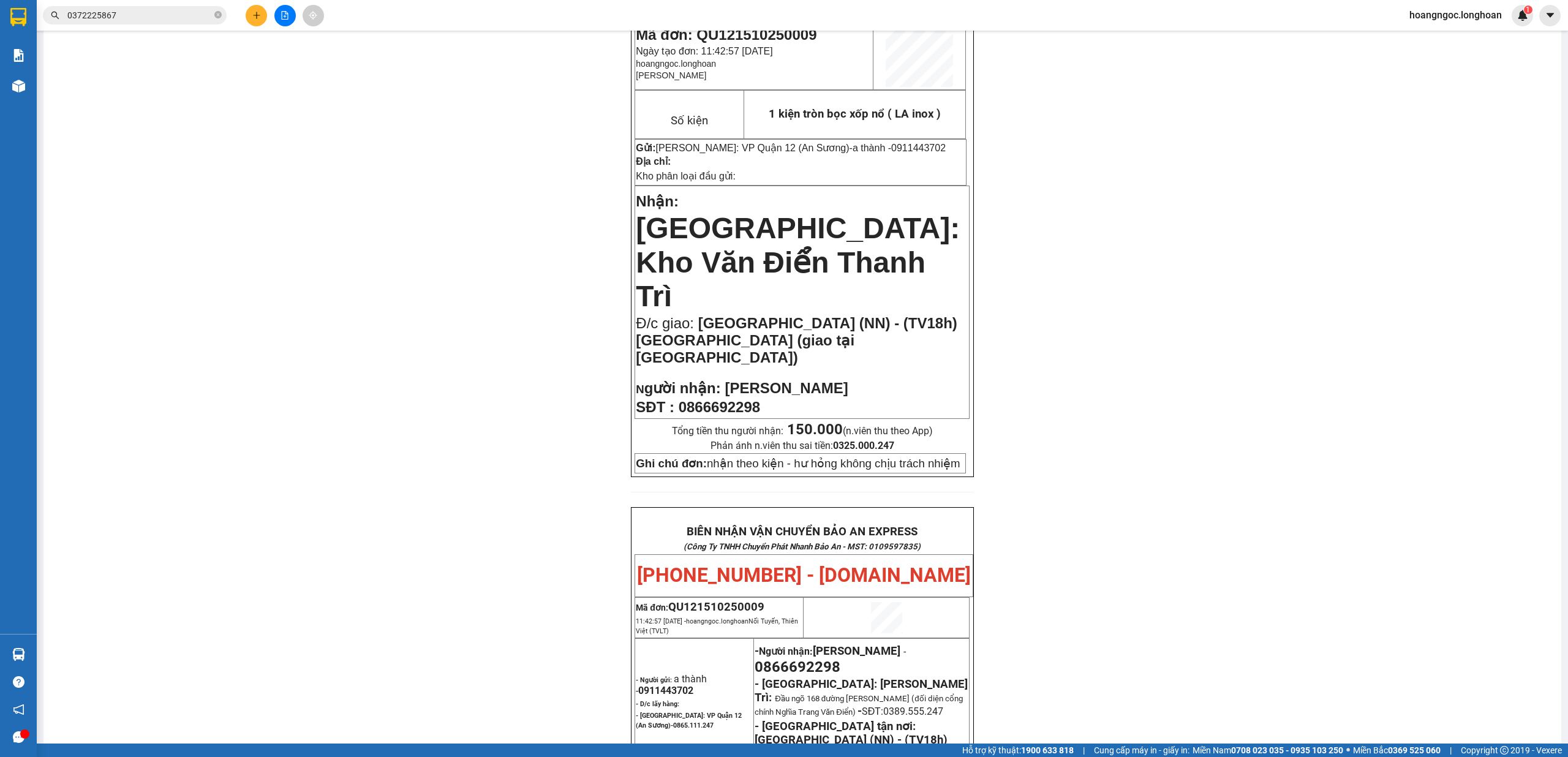
scroll to position [81, 0]
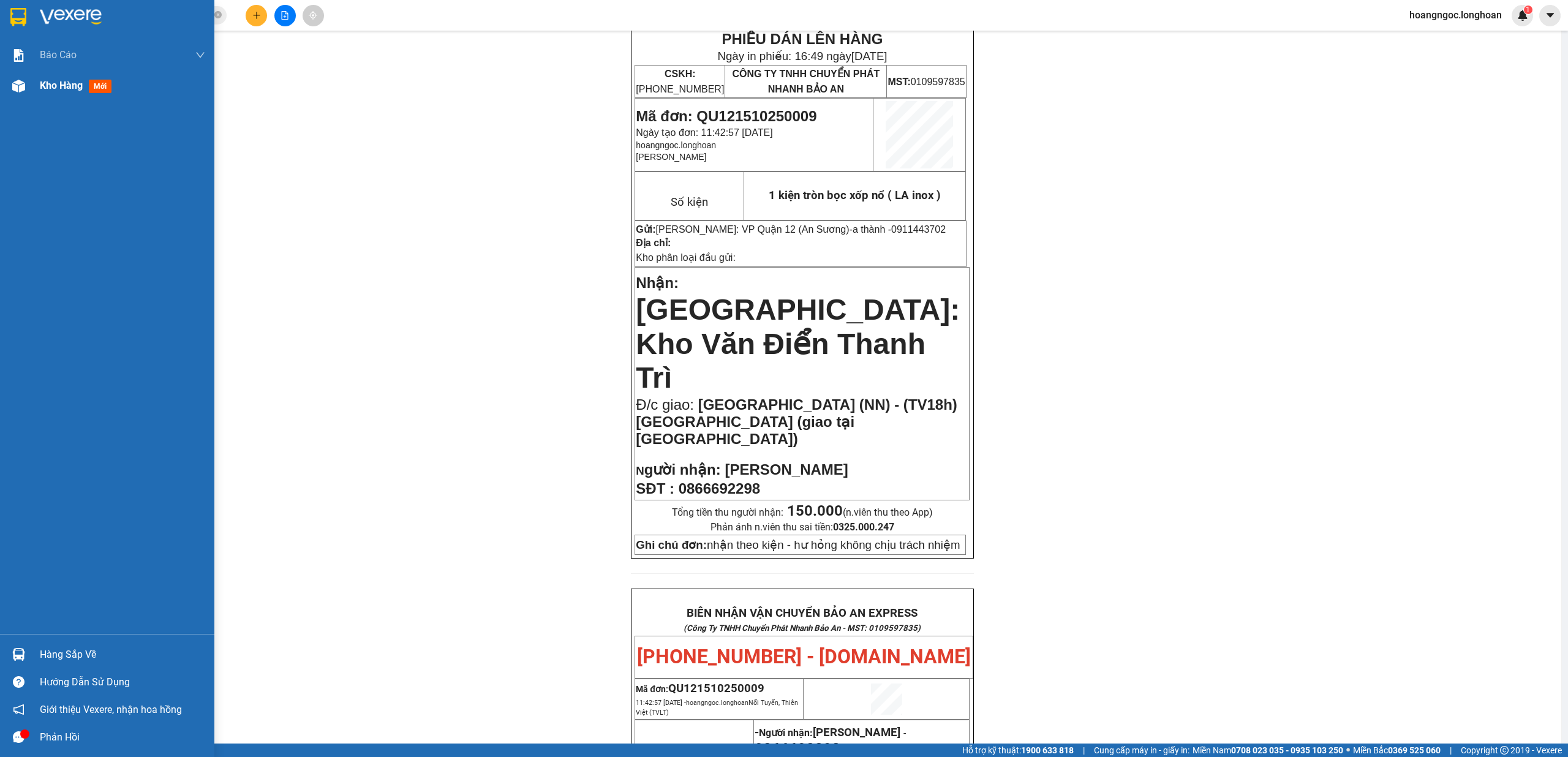
click at [21, 88] on img at bounding box center [18, 86] width 13 height 13
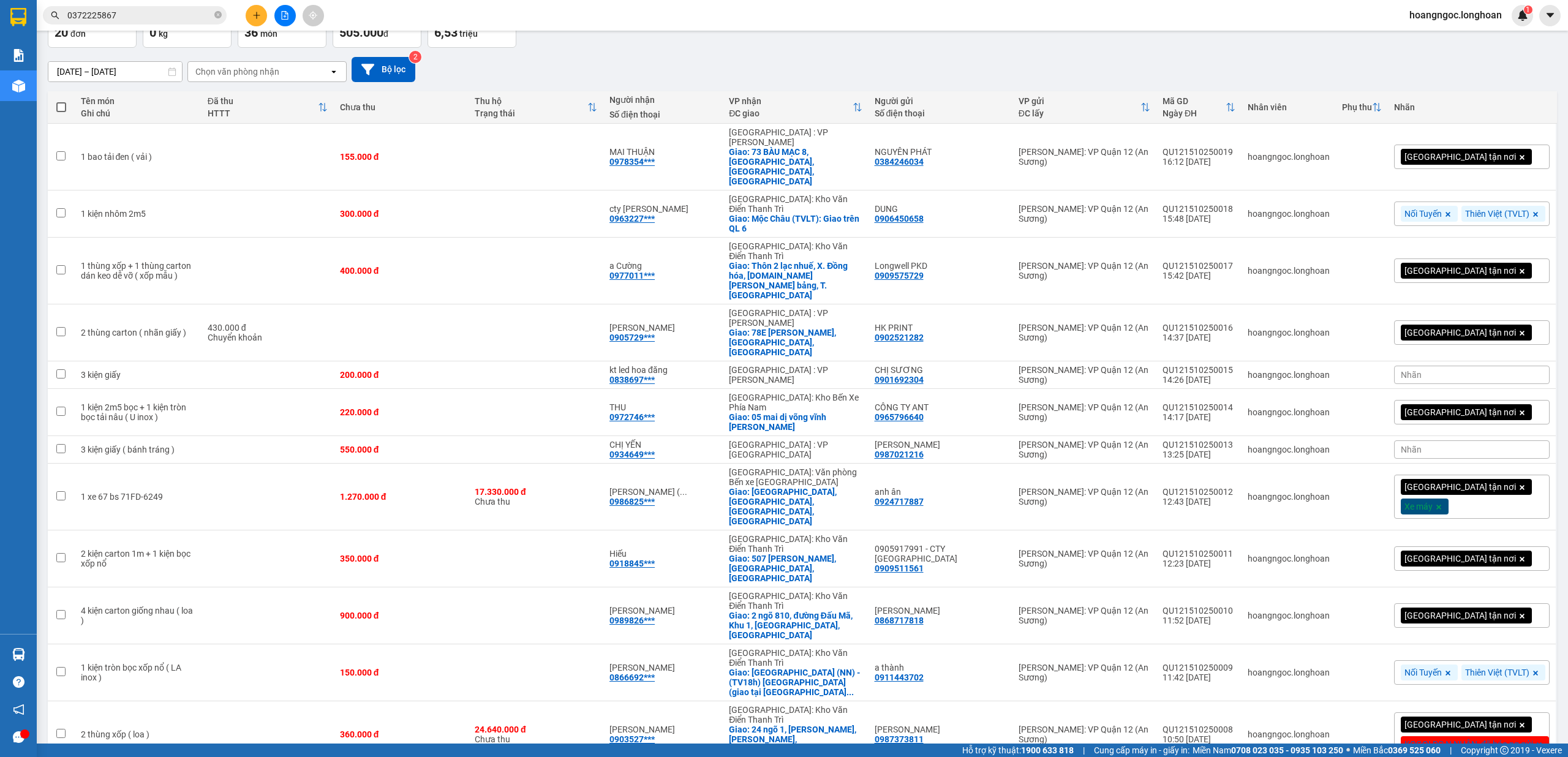
click at [1394, 660] on div "Nối Tuyến Thiên Việt (TVLT)" at bounding box center [1472, 672] width 155 height 25
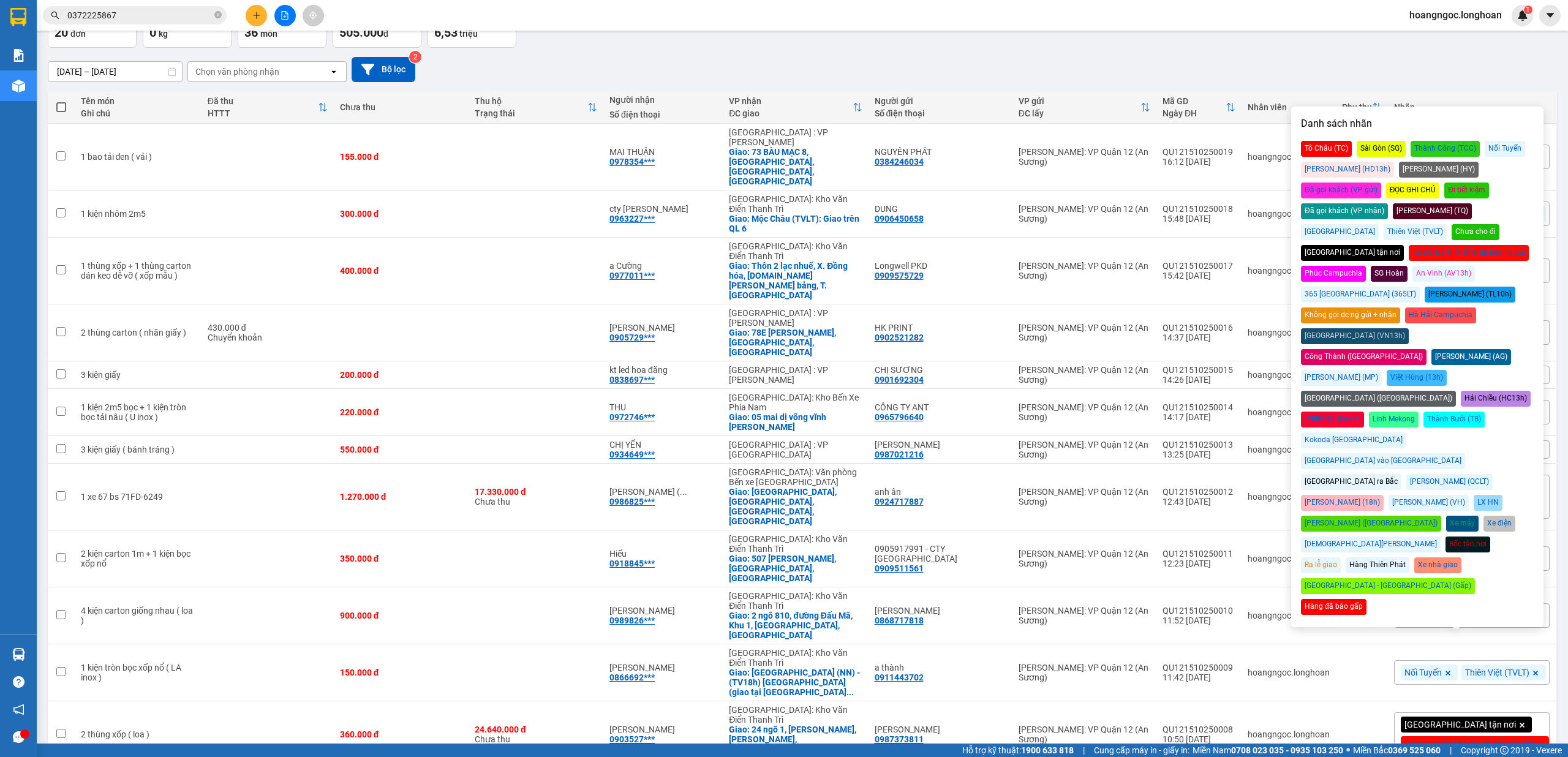
click at [1381, 182] on div "Đã gọi khách (VP gửi)" at bounding box center [1341, 190] width 80 height 16
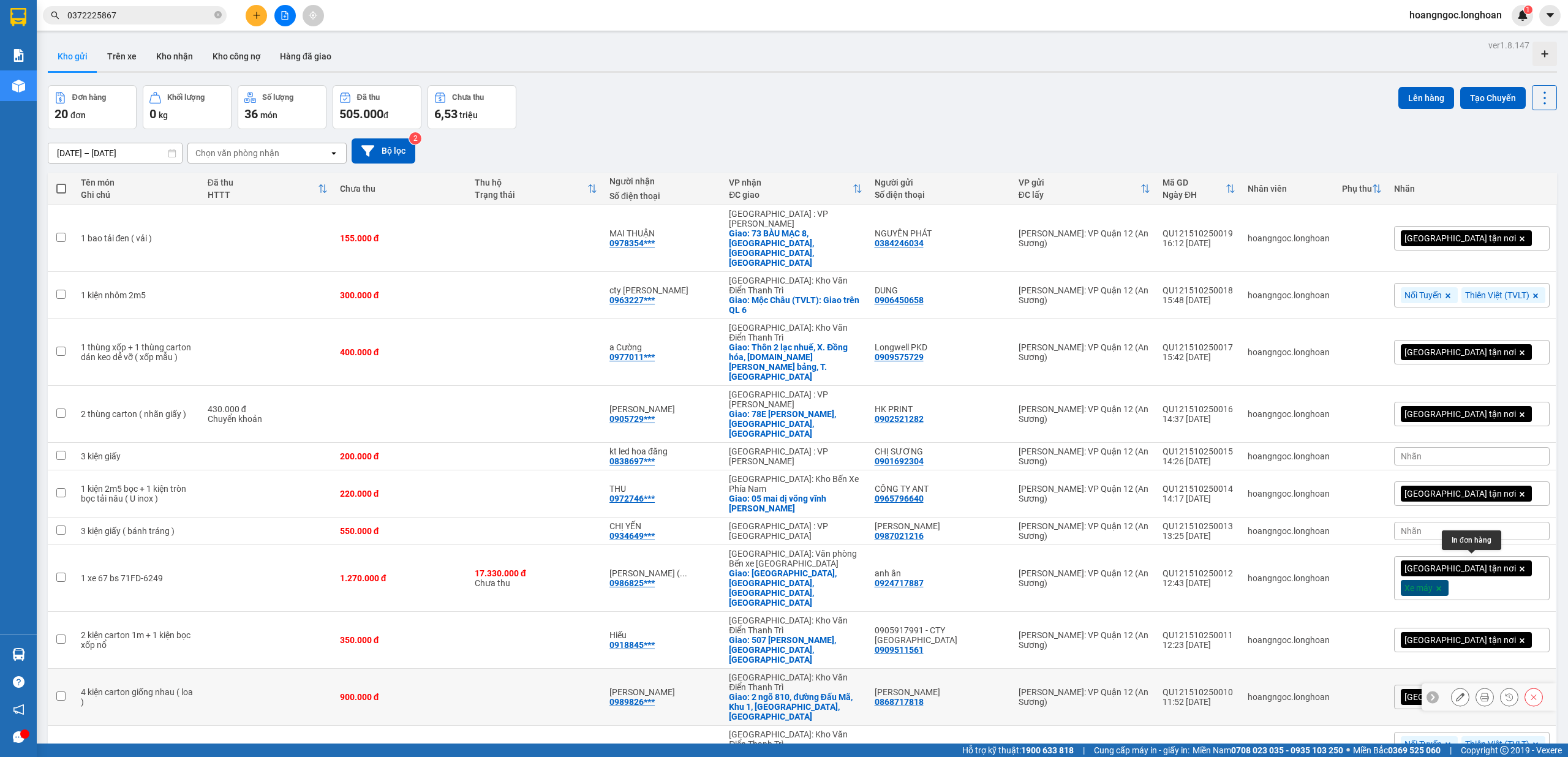
click at [1481, 692] on icon at bounding box center [1484, 696] width 8 height 8
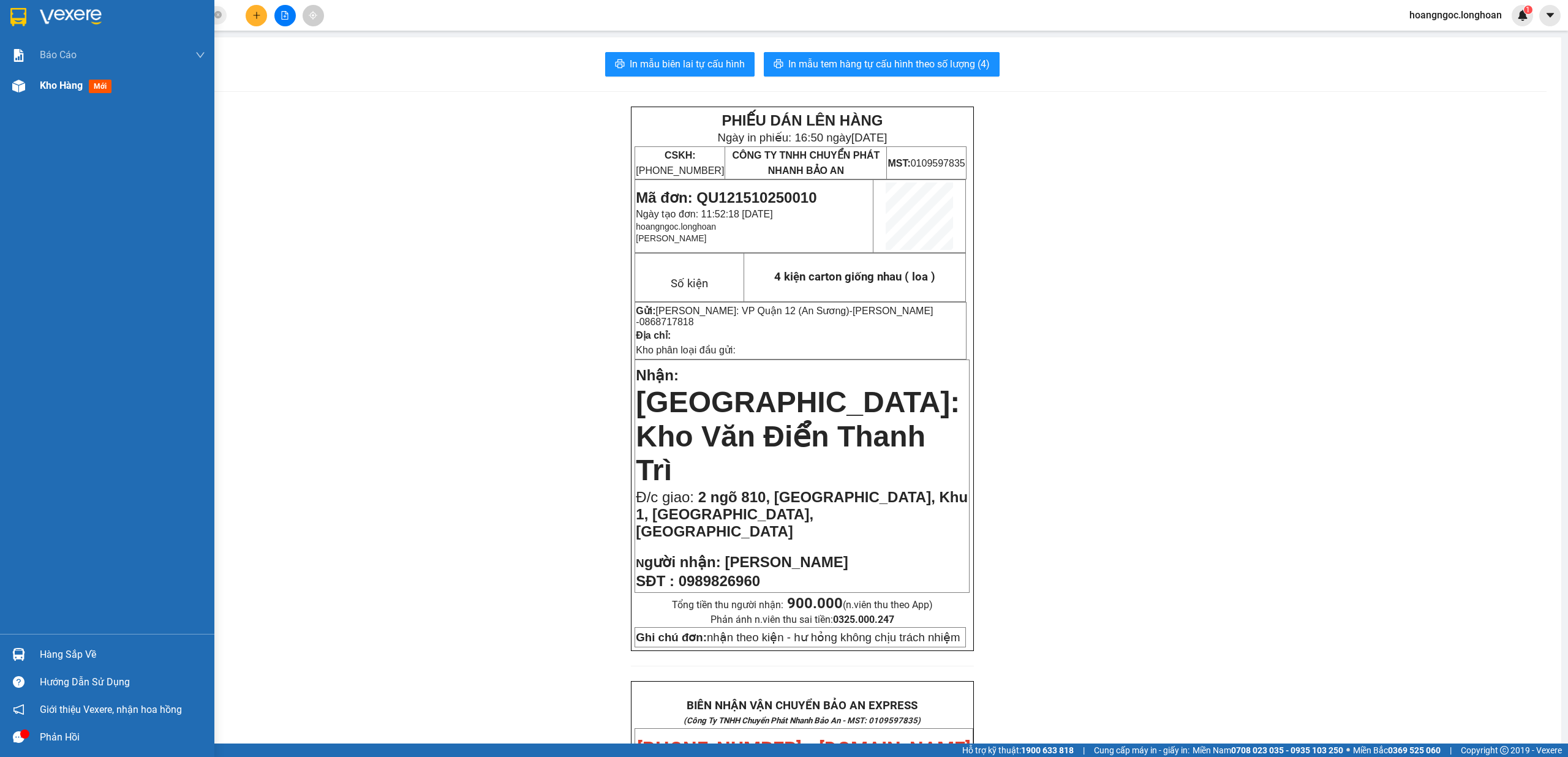
click at [43, 84] on span "Kho hàng" at bounding box center [61, 86] width 43 height 12
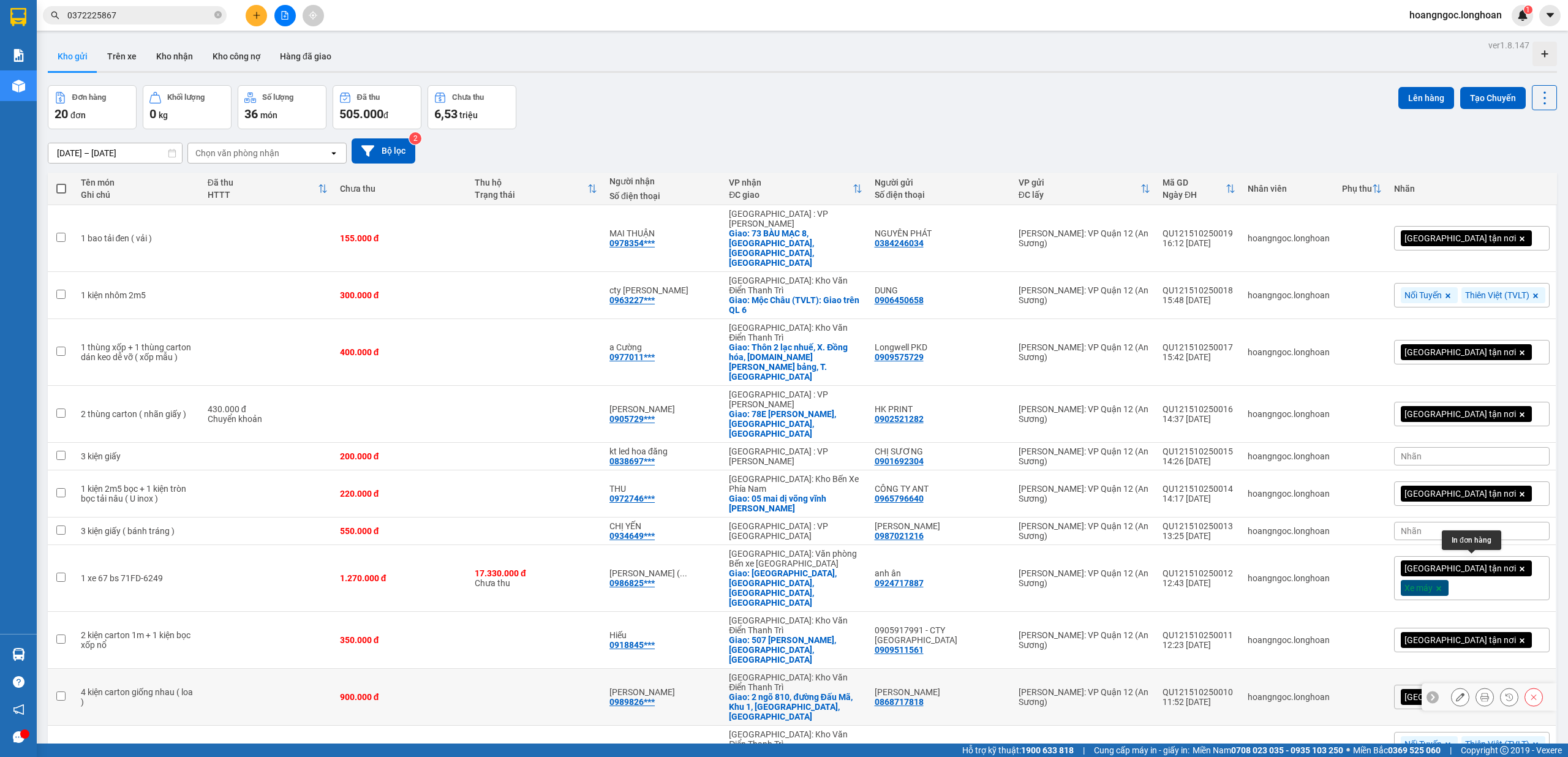
click at [1456, 692] on icon at bounding box center [1460, 696] width 8 height 8
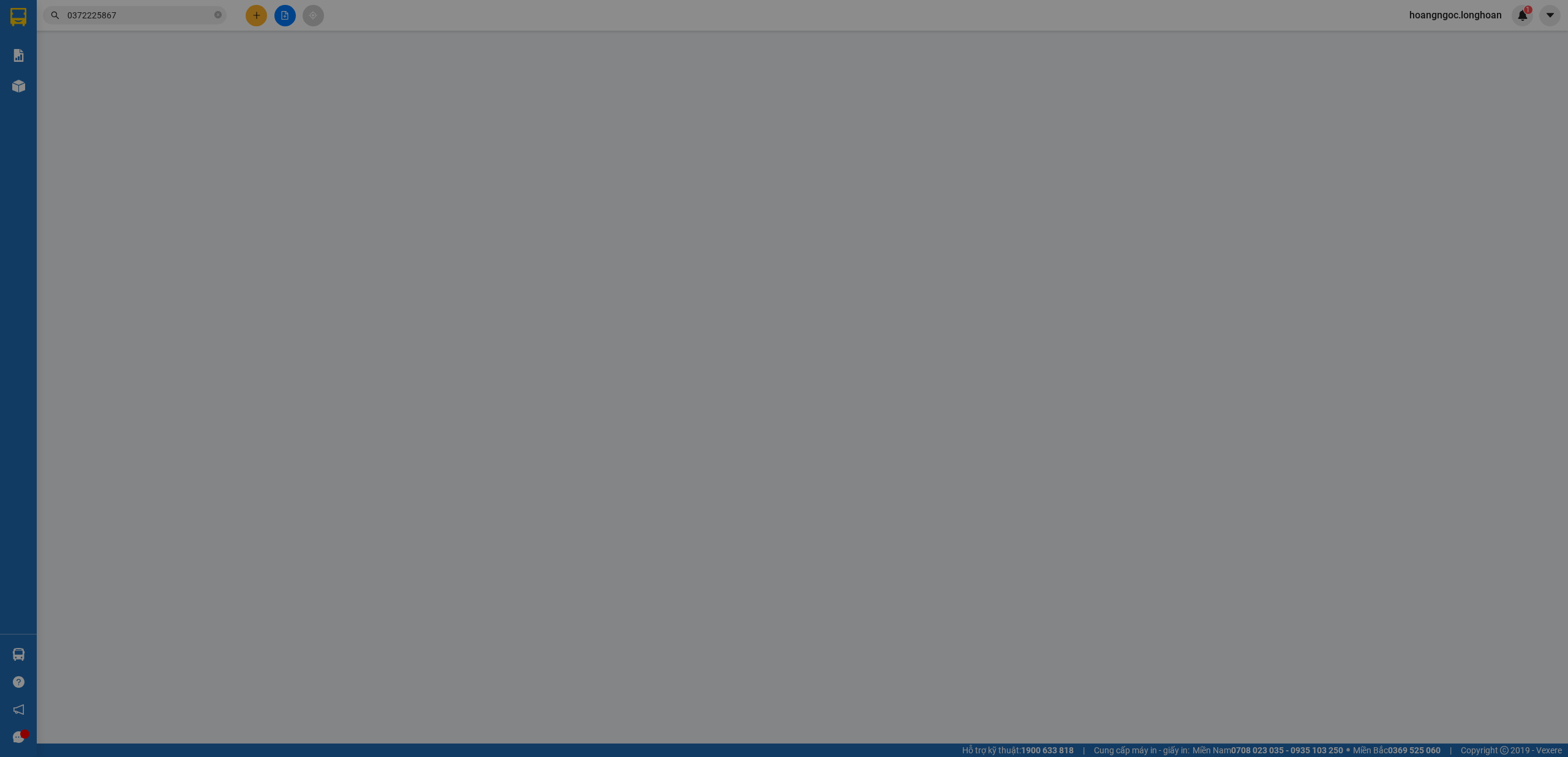
type input "0868717818"
type input "đào văn lạc"
type input "0989826960"
type input "Nguyễn Văn Vinh"
checkbox input "true"
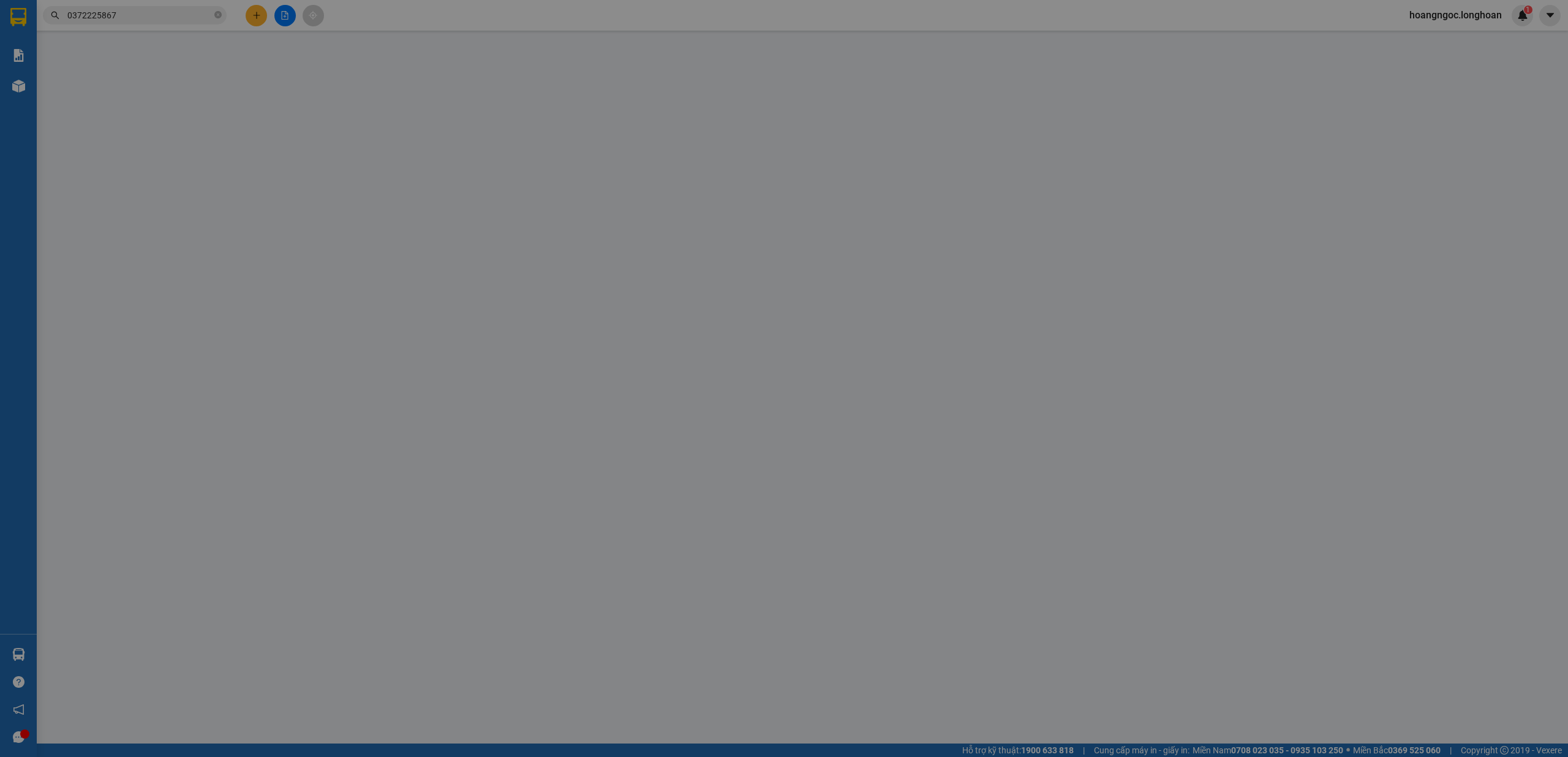
type input "2 ngõ 810, đường Đấu Mã, Khu 1, Võ Cường, Bắc Ninh"
type input "nhận theo kiện - hư hỏng không chịu trách nhiệm"
type input "0"
type input "900.000"
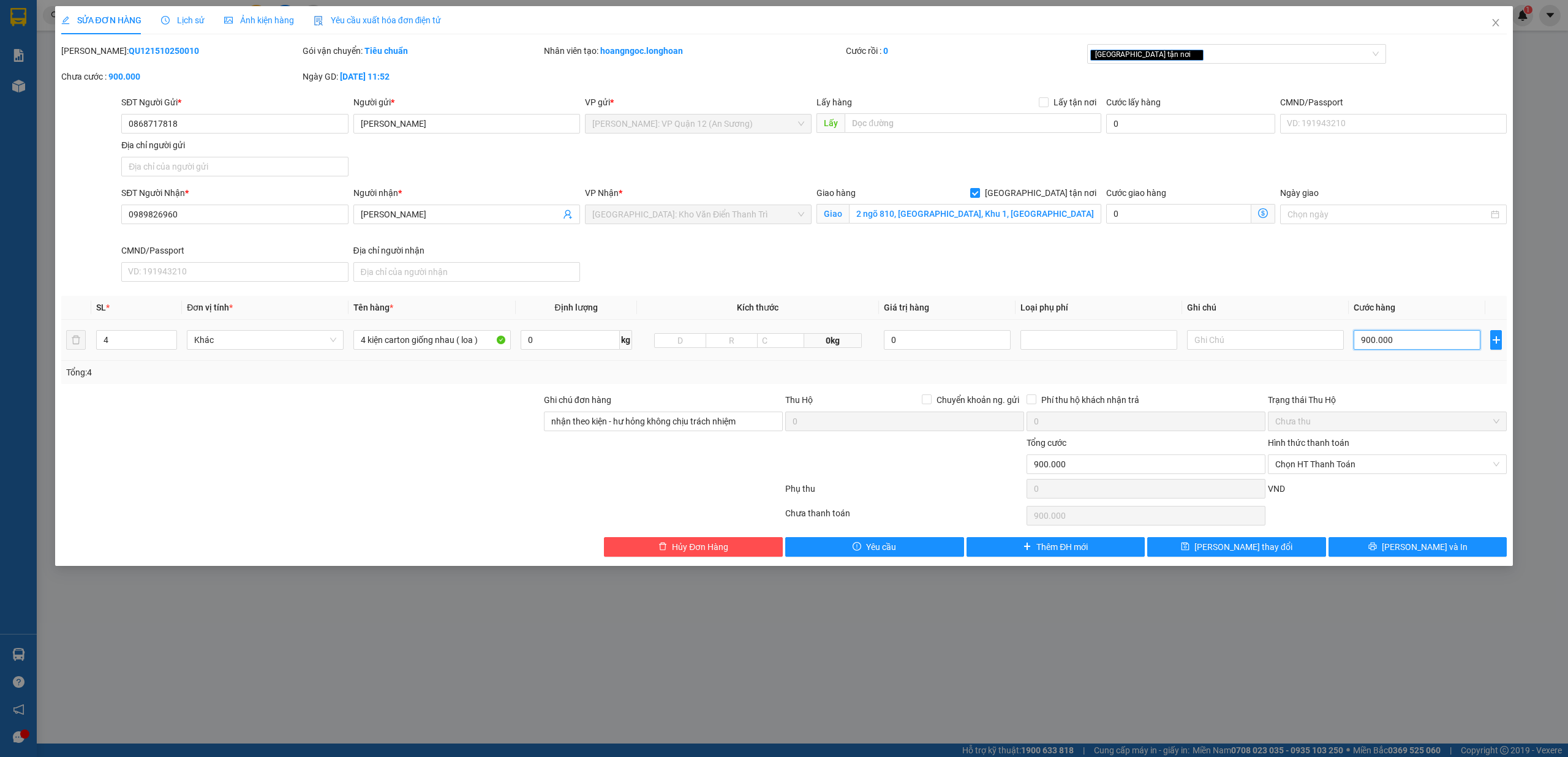
drag, startPoint x: 1427, startPoint y: 344, endPoint x: 1387, endPoint y: 446, distance: 109.6
click at [1426, 344] on input "900.000" at bounding box center [1417, 340] width 127 height 19
type input "7"
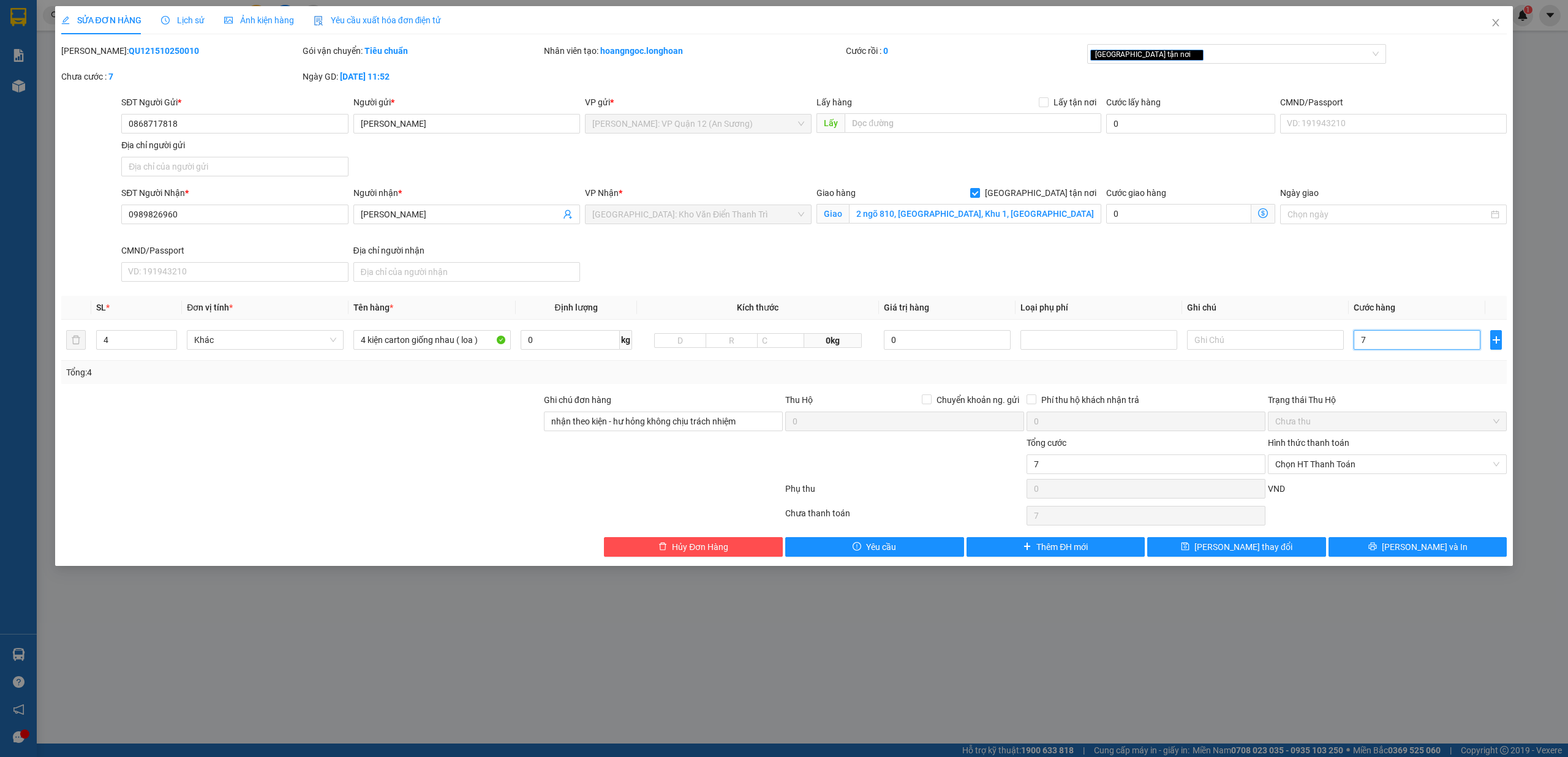
type input "75"
type input "750"
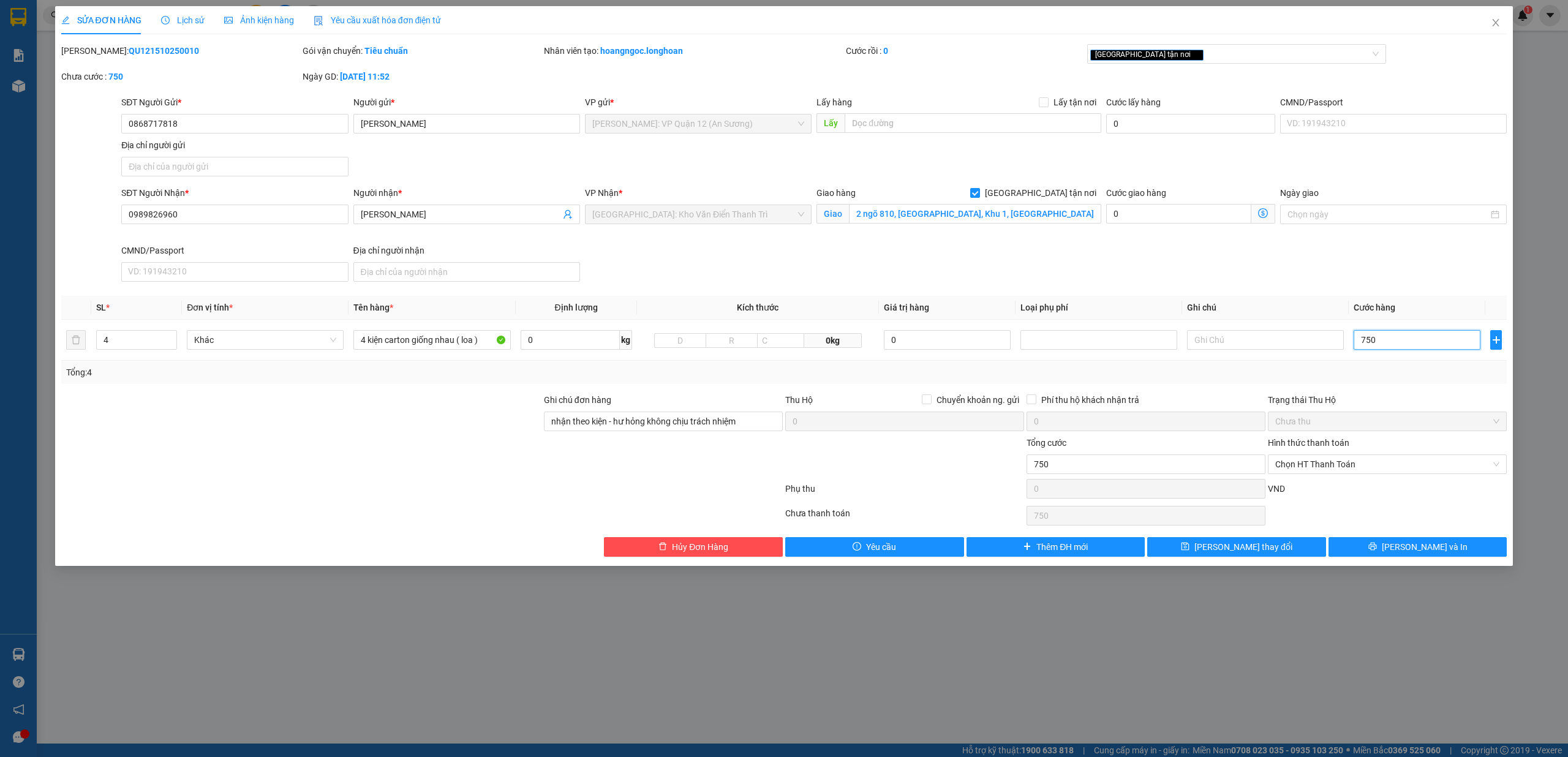
type input "7.500"
type input "75.000"
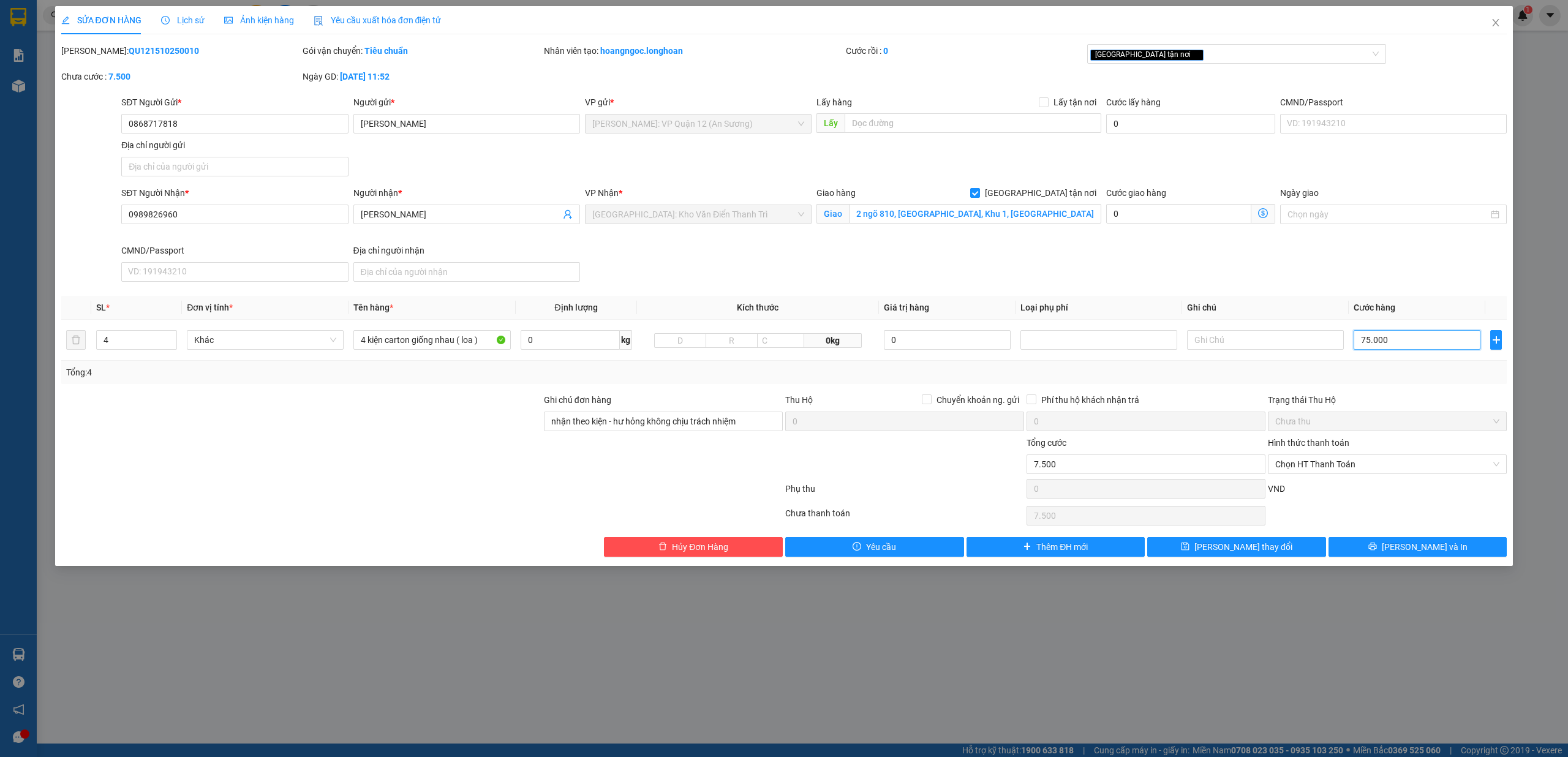
type input "75.000"
type input "750.000"
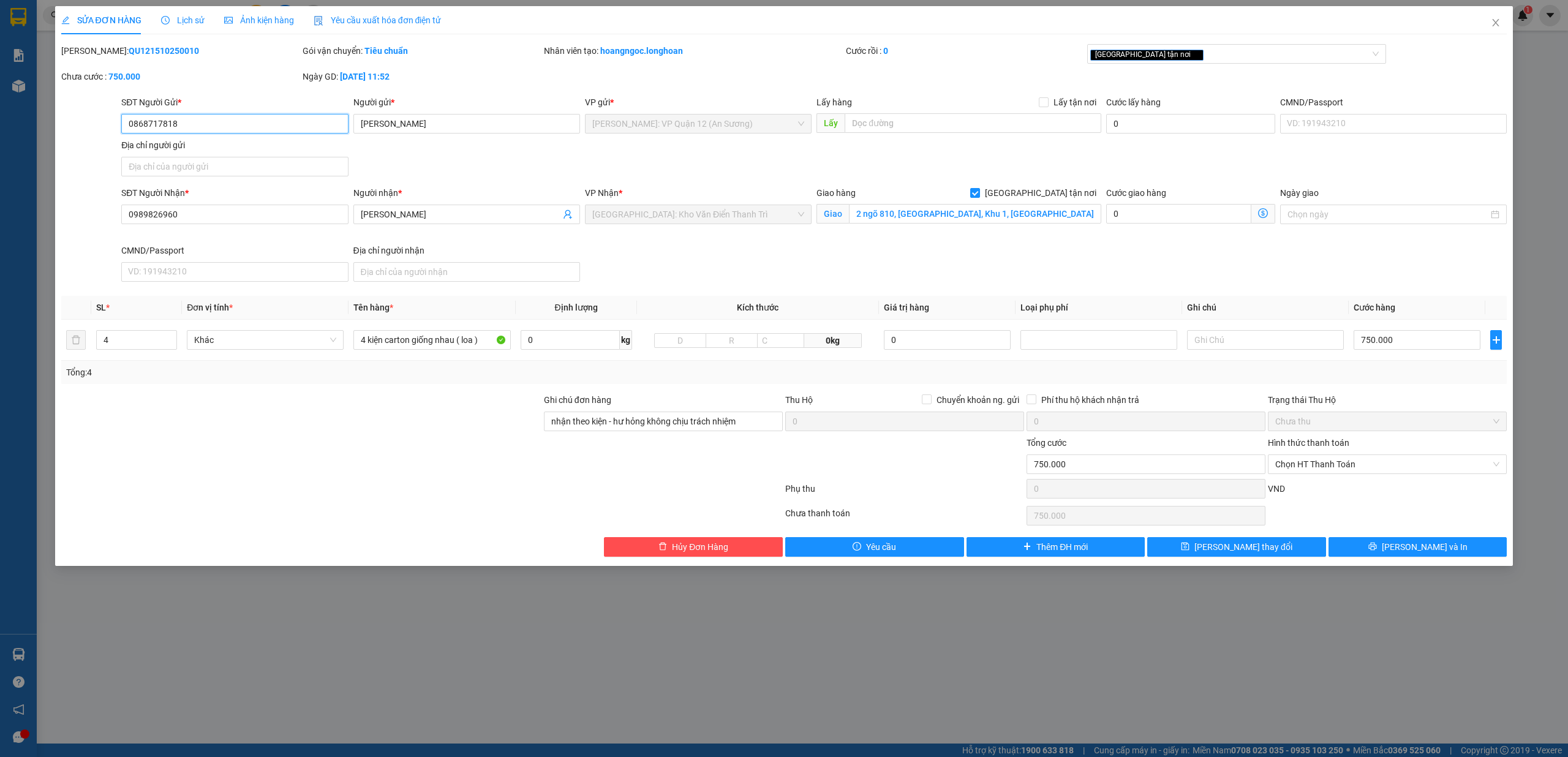
click at [232, 121] on input "0868717818" at bounding box center [234, 124] width 226 height 19
click at [1377, 547] on icon "printer" at bounding box center [1372, 546] width 8 height 8
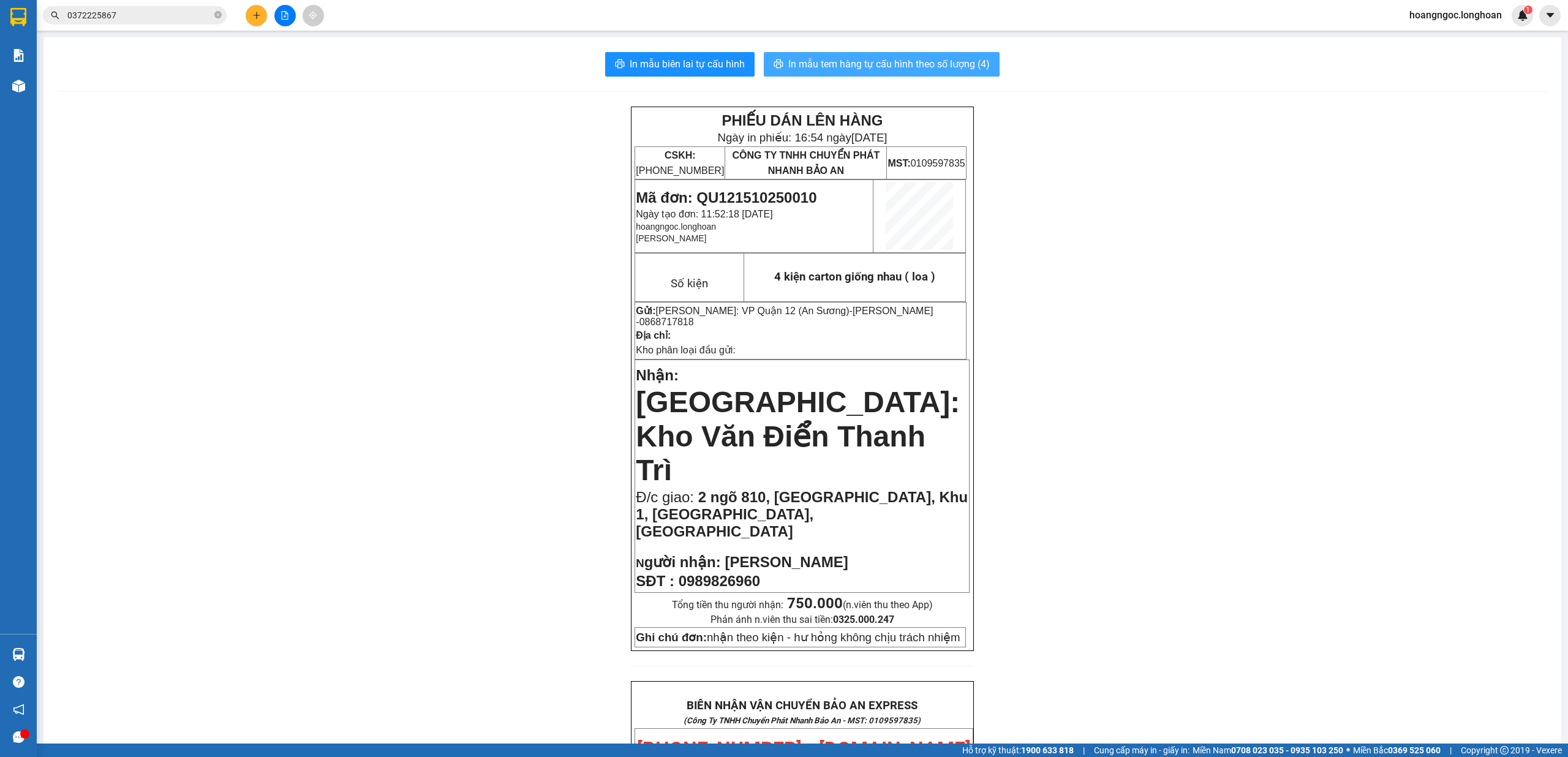
drag, startPoint x: 877, startPoint y: 63, endPoint x: 880, endPoint y: 69, distance: 6.7
click at [878, 62] on span "In mẫu tem hàng tự cấu hình theo số lượng (4)" at bounding box center [889, 63] width 202 height 16
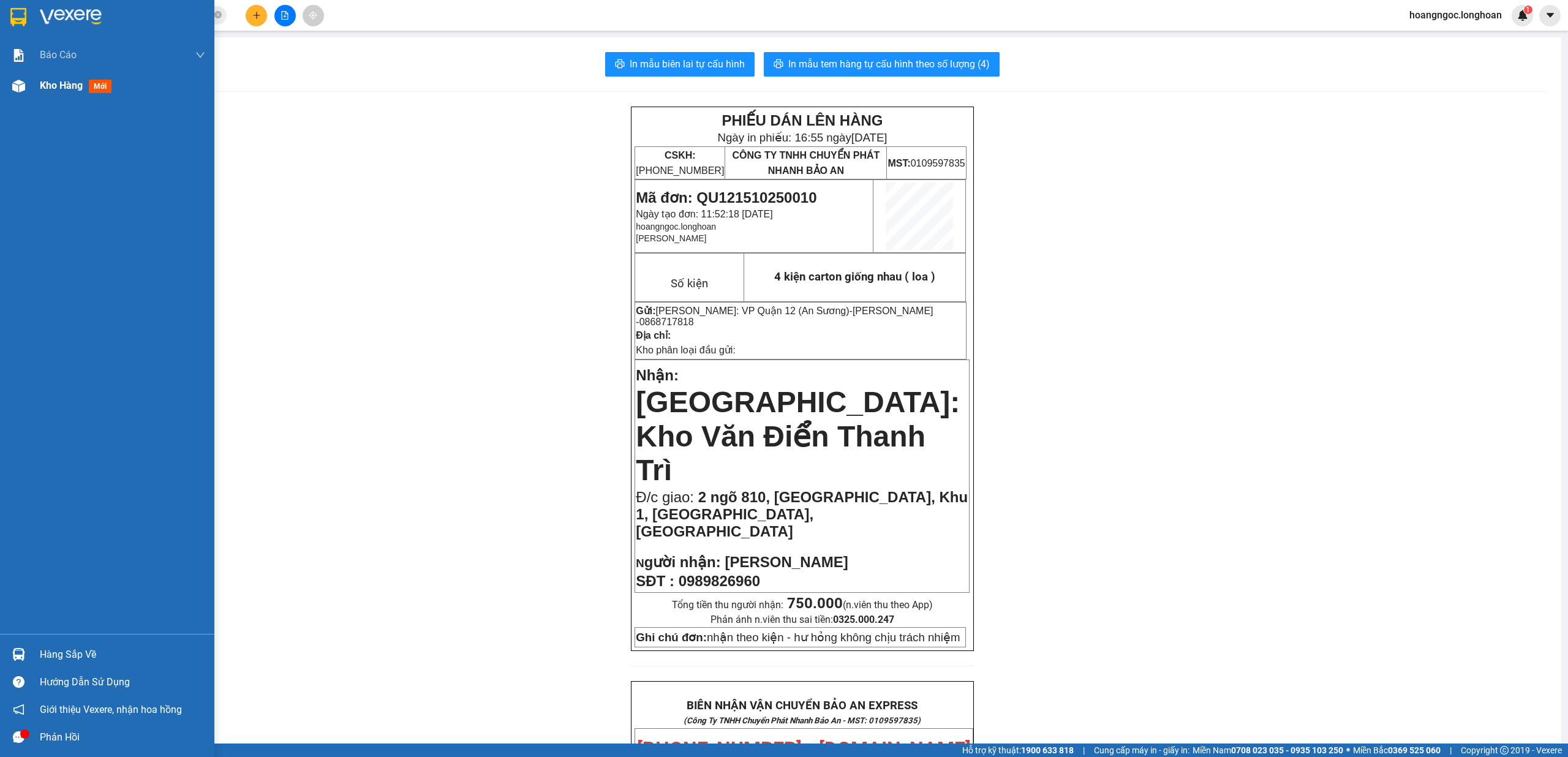
click at [49, 91] on span "Kho hàng" at bounding box center [61, 86] width 43 height 12
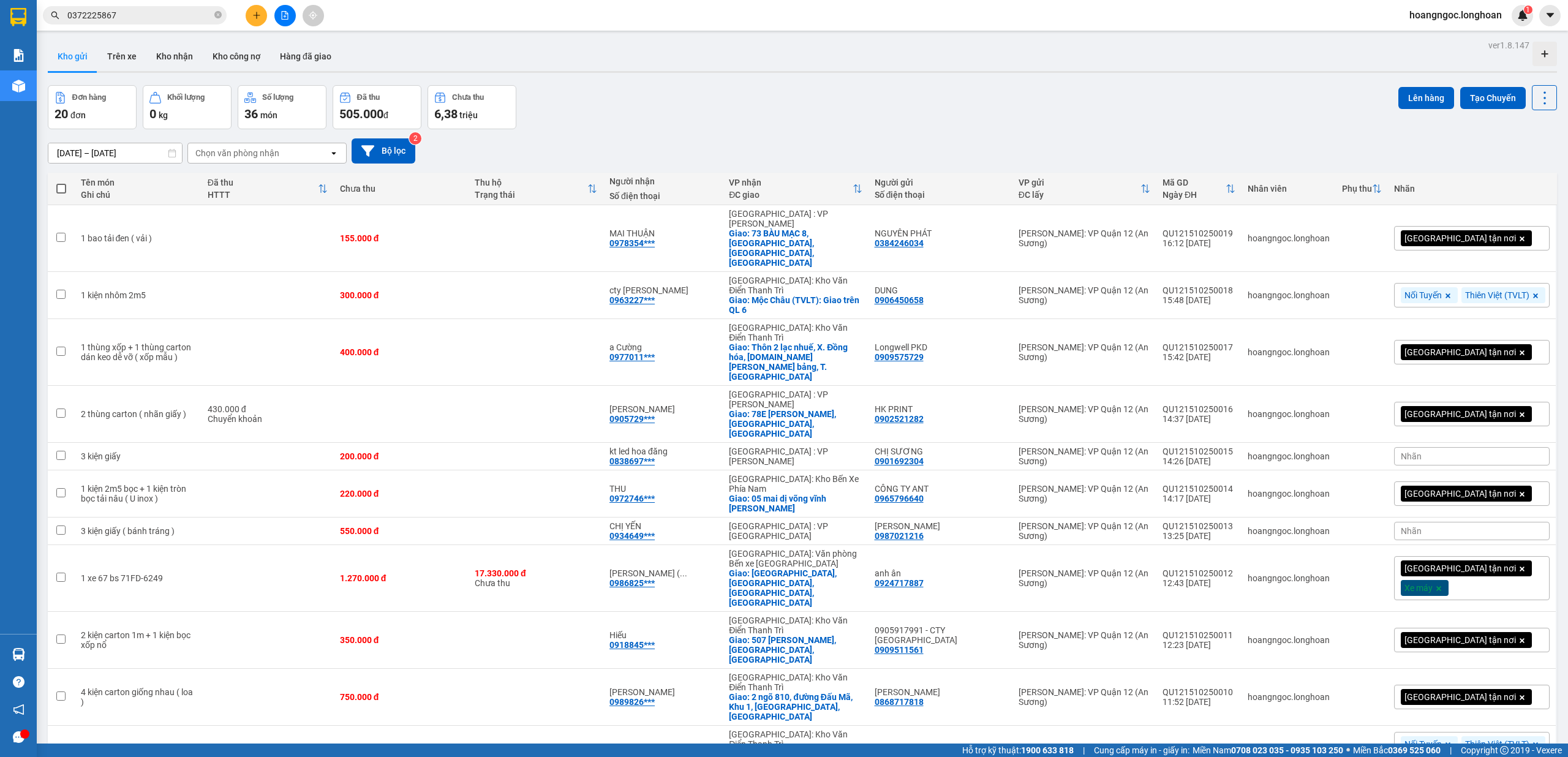
scroll to position [81, 0]
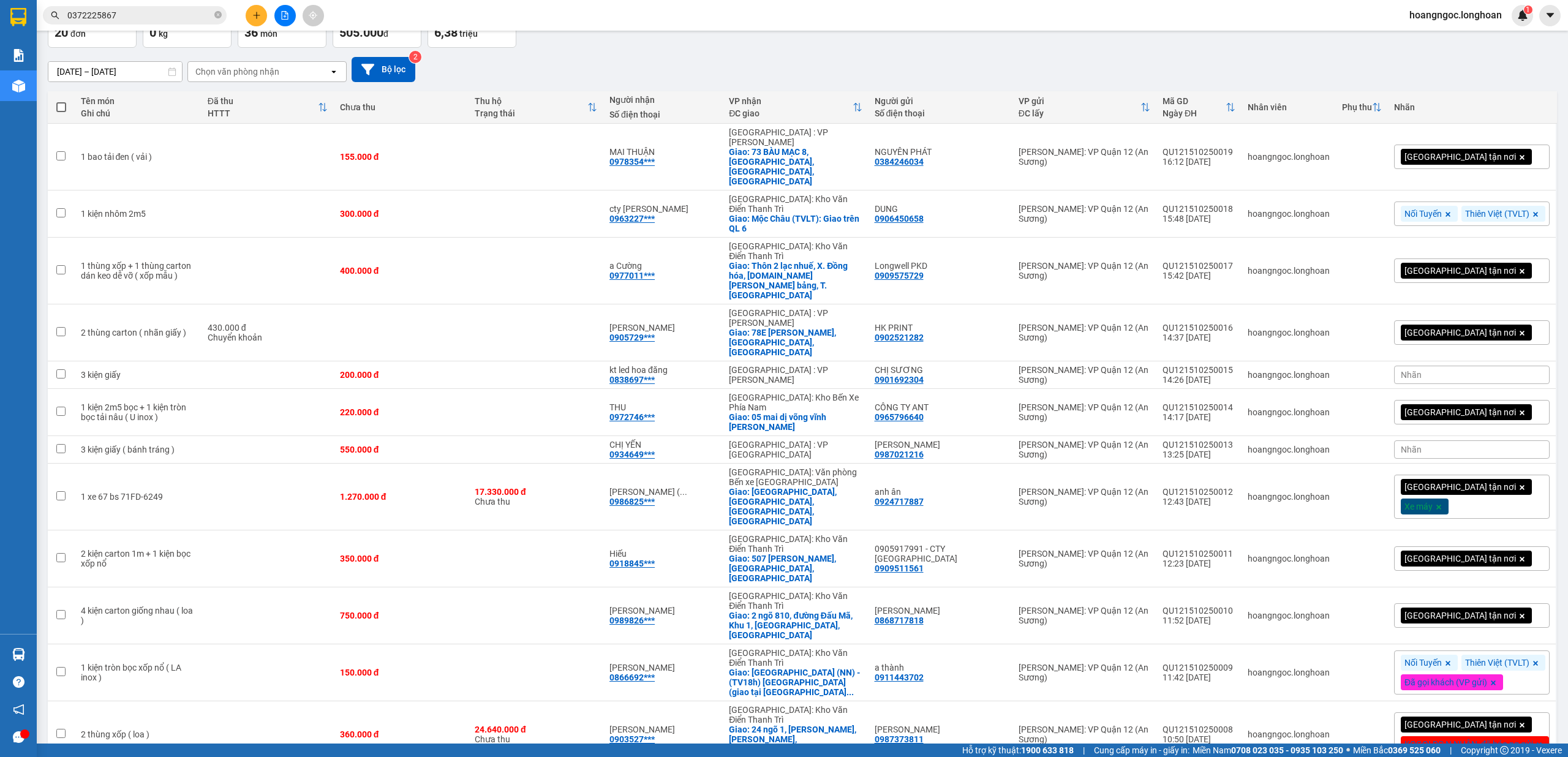
click at [1484, 603] on div "[GEOGRAPHIC_DATA] tận nơi" at bounding box center [1472, 615] width 155 height 25
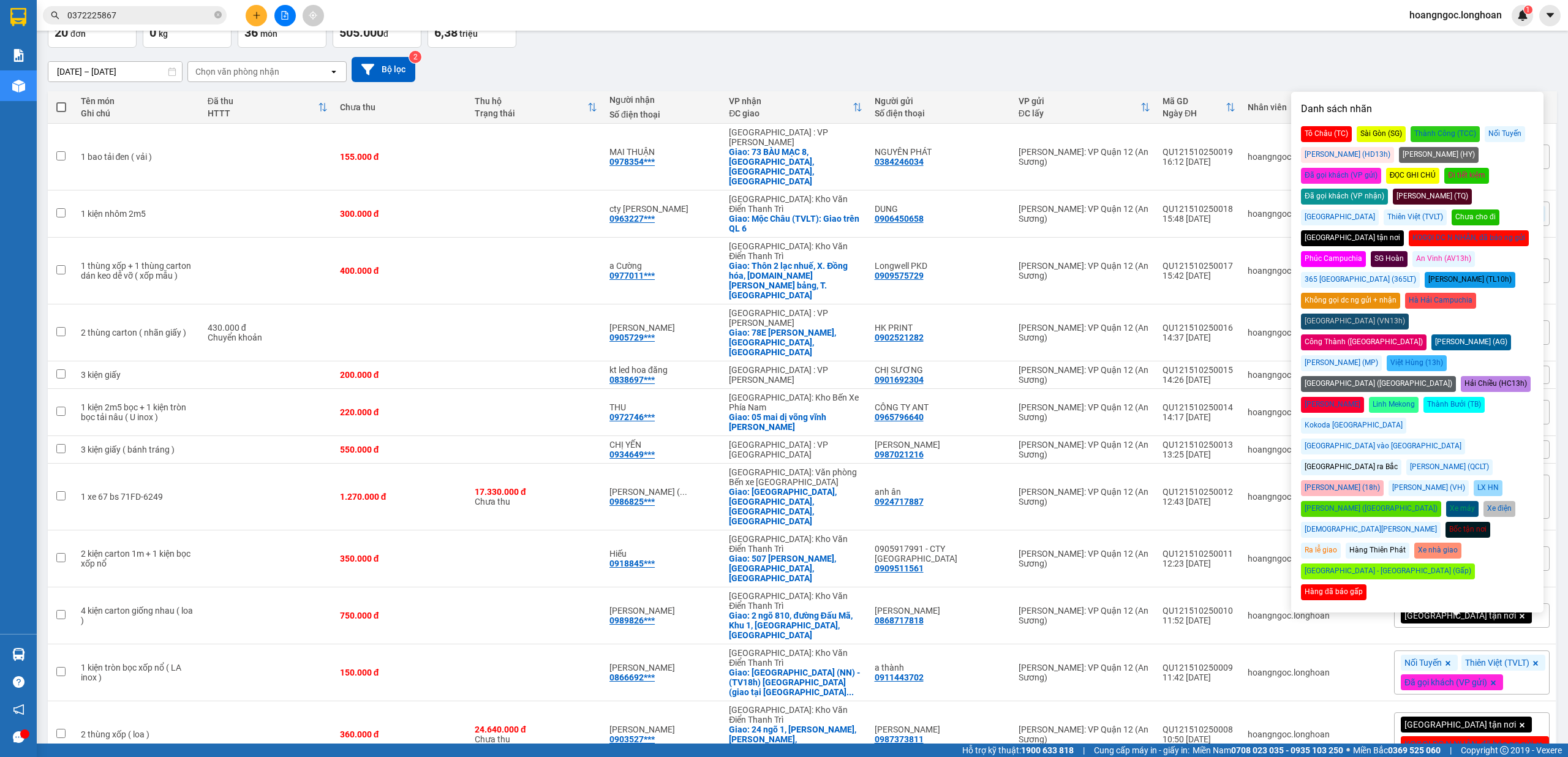
drag, startPoint x: 1510, startPoint y: 159, endPoint x: 1554, endPoint y: 186, distance: 51.6
click at [1381, 168] on div "Đã gọi khách (VP gửi)" at bounding box center [1341, 175] width 80 height 16
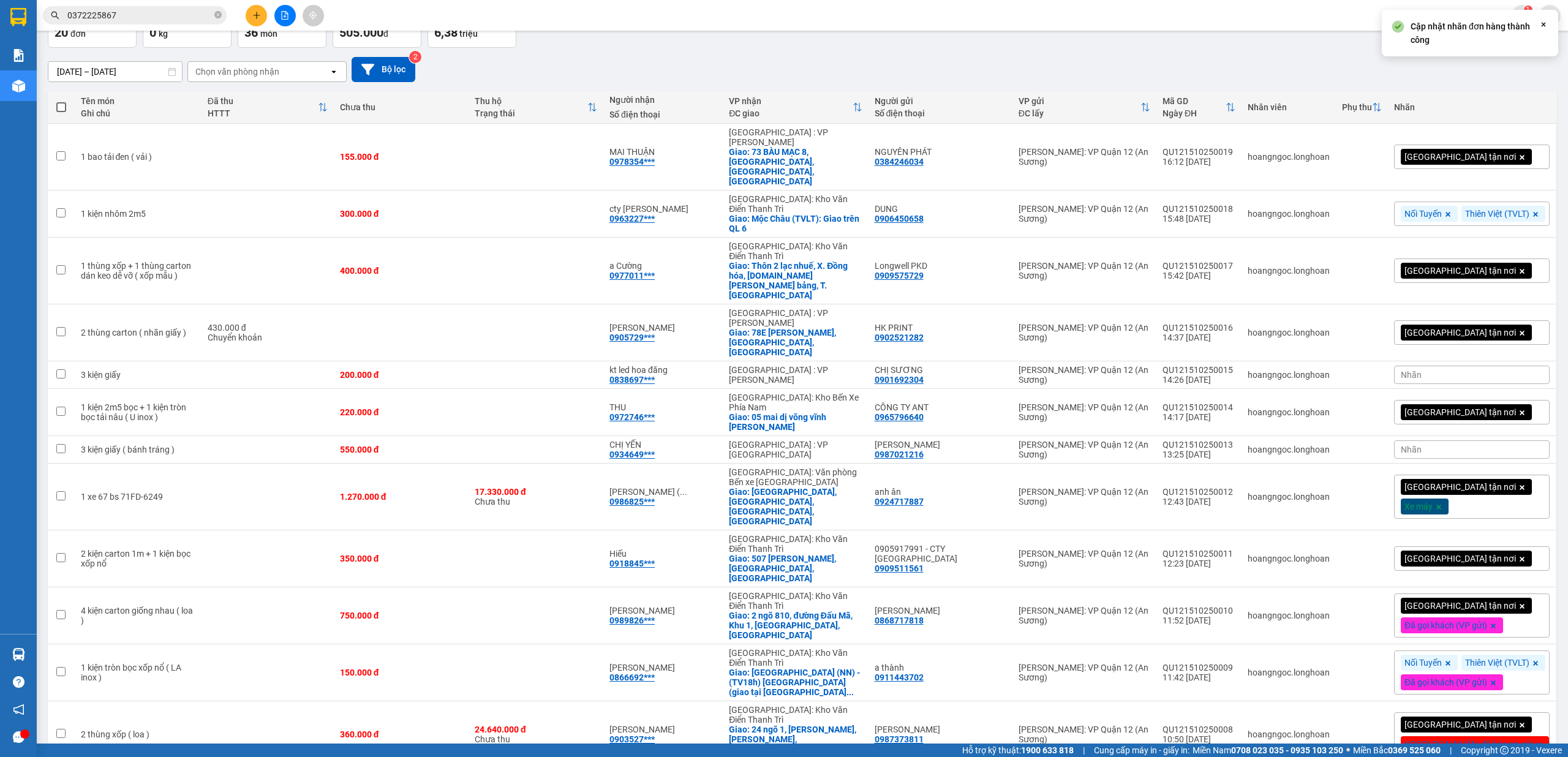
scroll to position [84, 0]
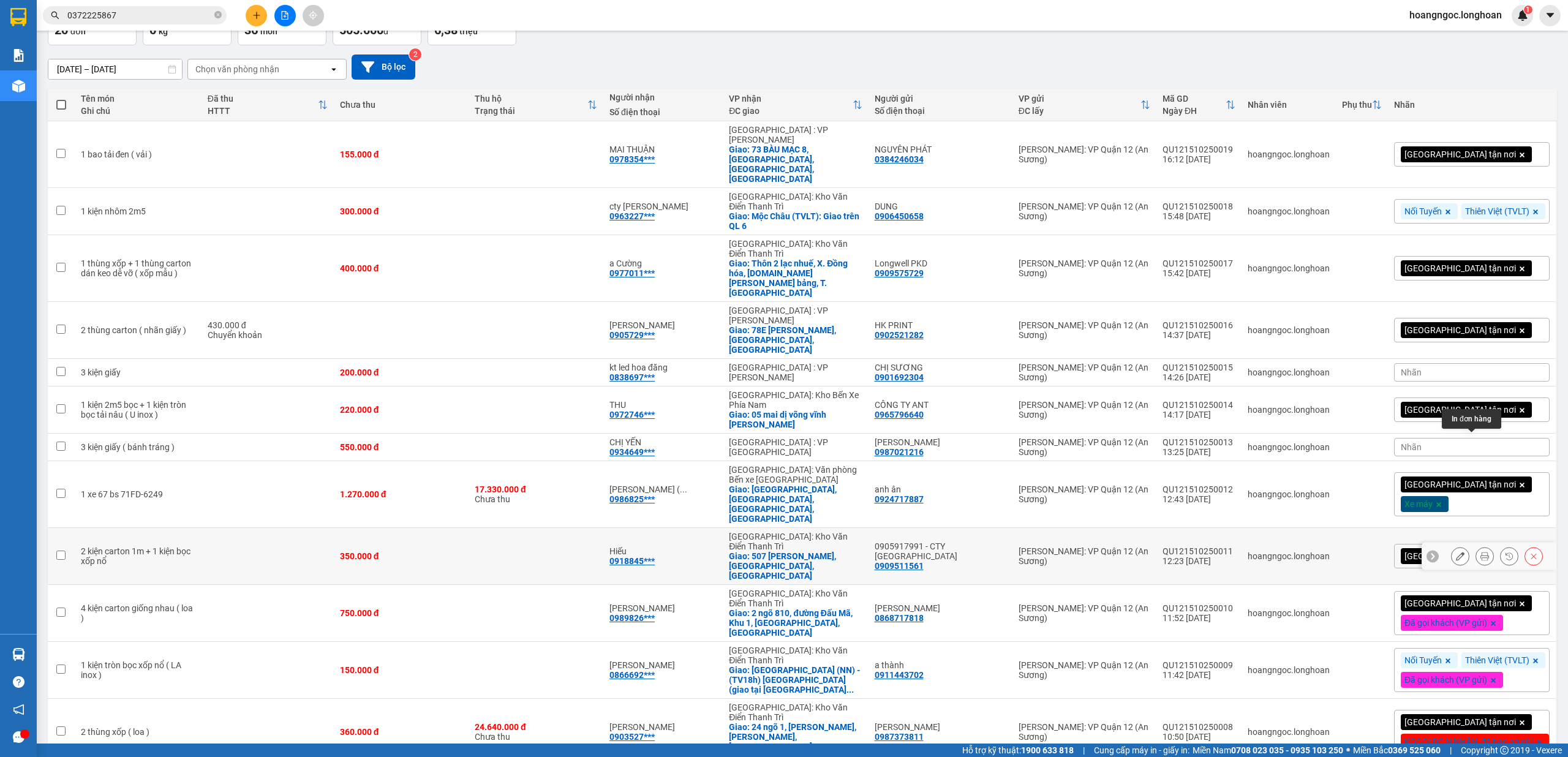
click at [1481, 552] on icon at bounding box center [1484, 555] width 8 height 8
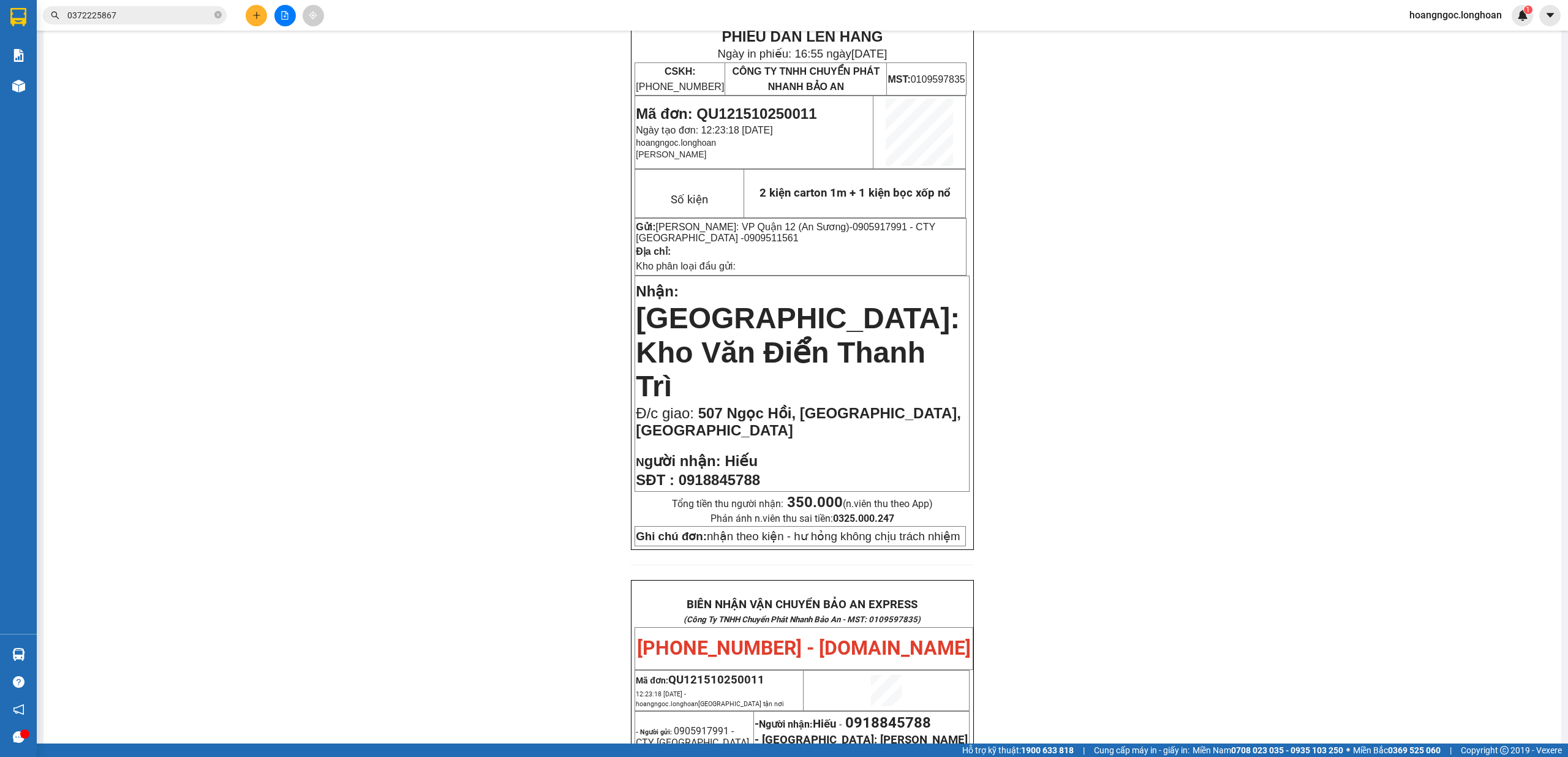
click at [713, 471] on span "0918845788" at bounding box center [719, 479] width 81 height 16
copy span "0918845788"
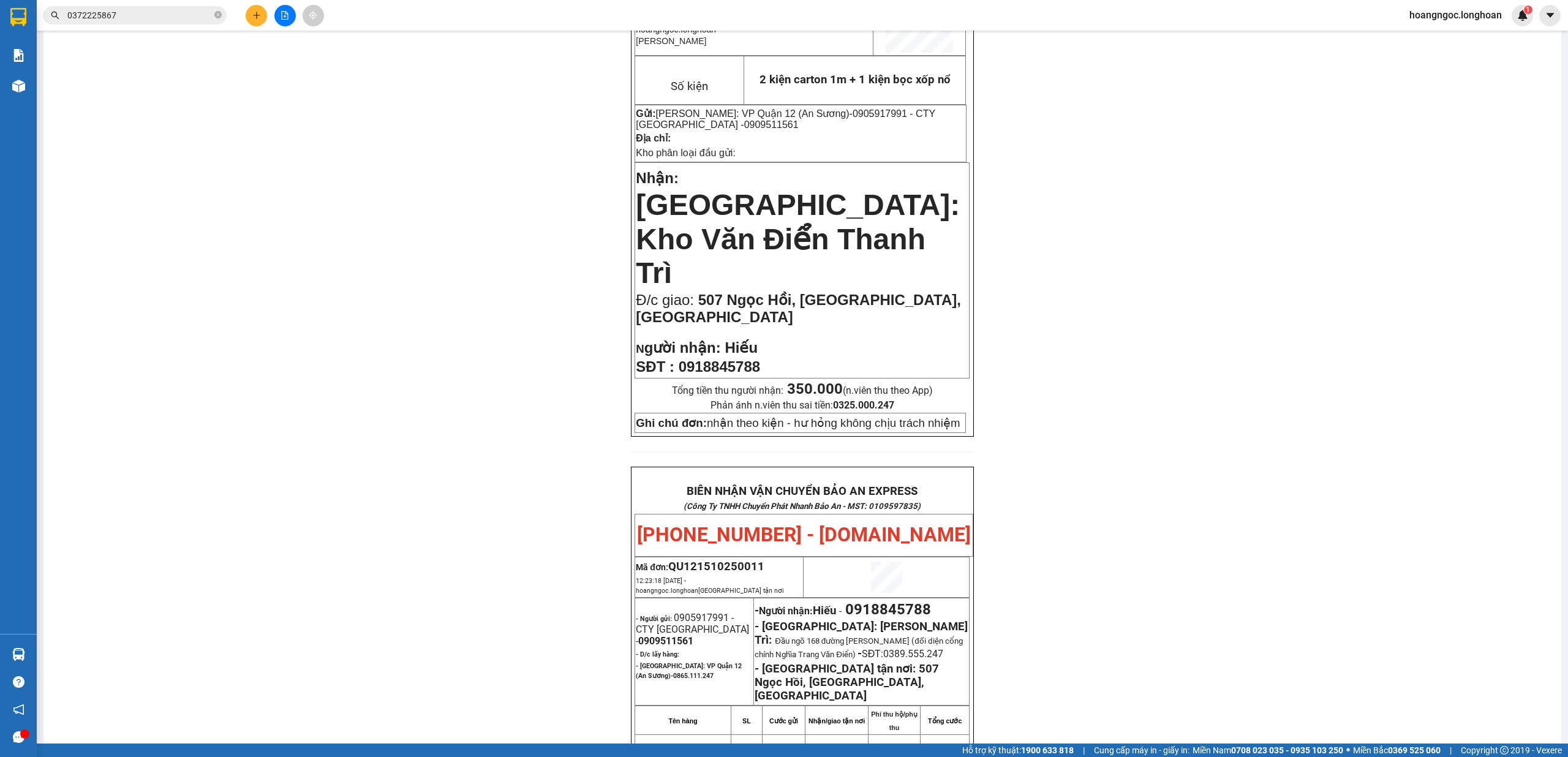
scroll to position [593, 0]
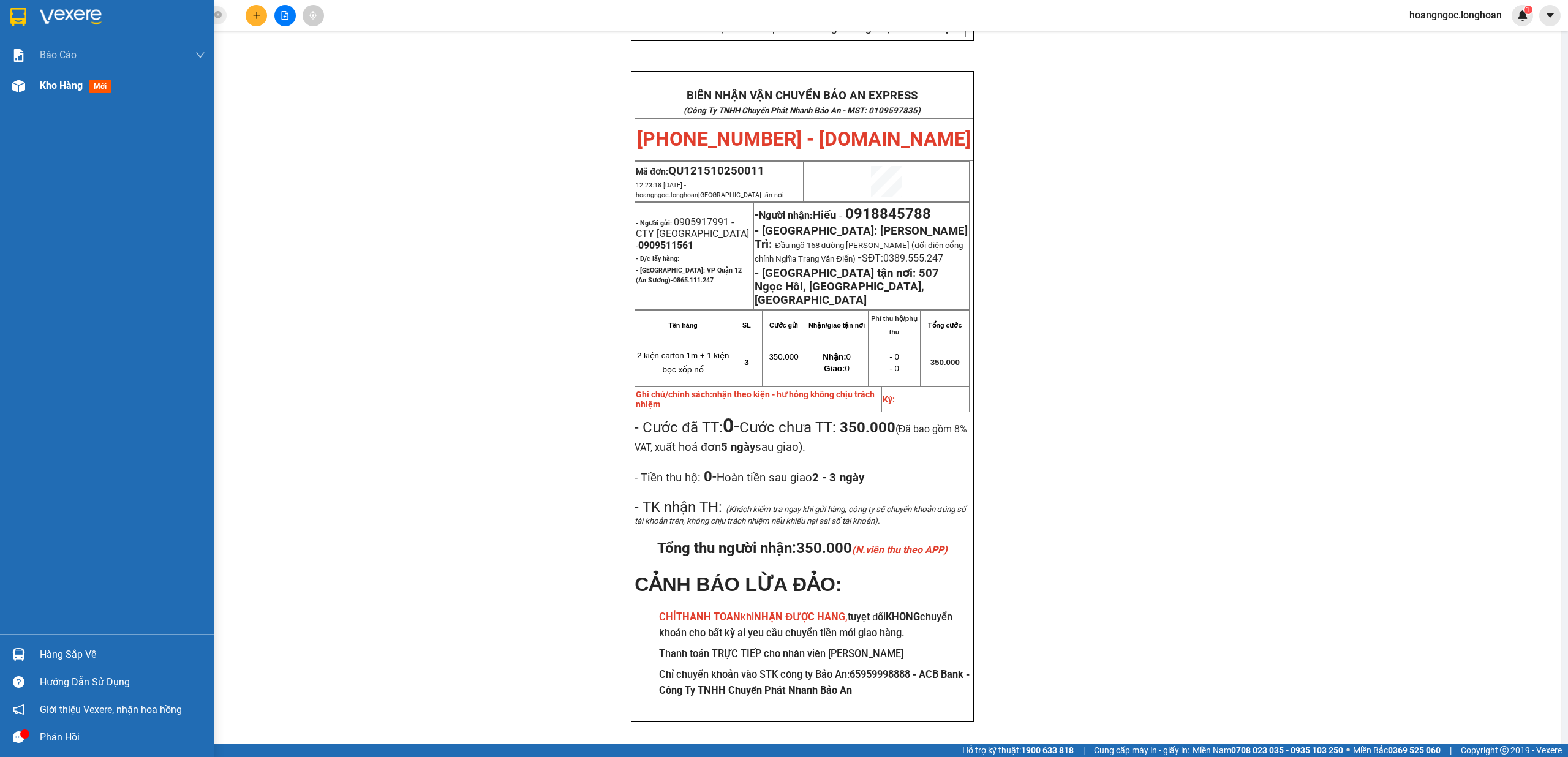
click at [16, 87] on img at bounding box center [18, 86] width 13 height 13
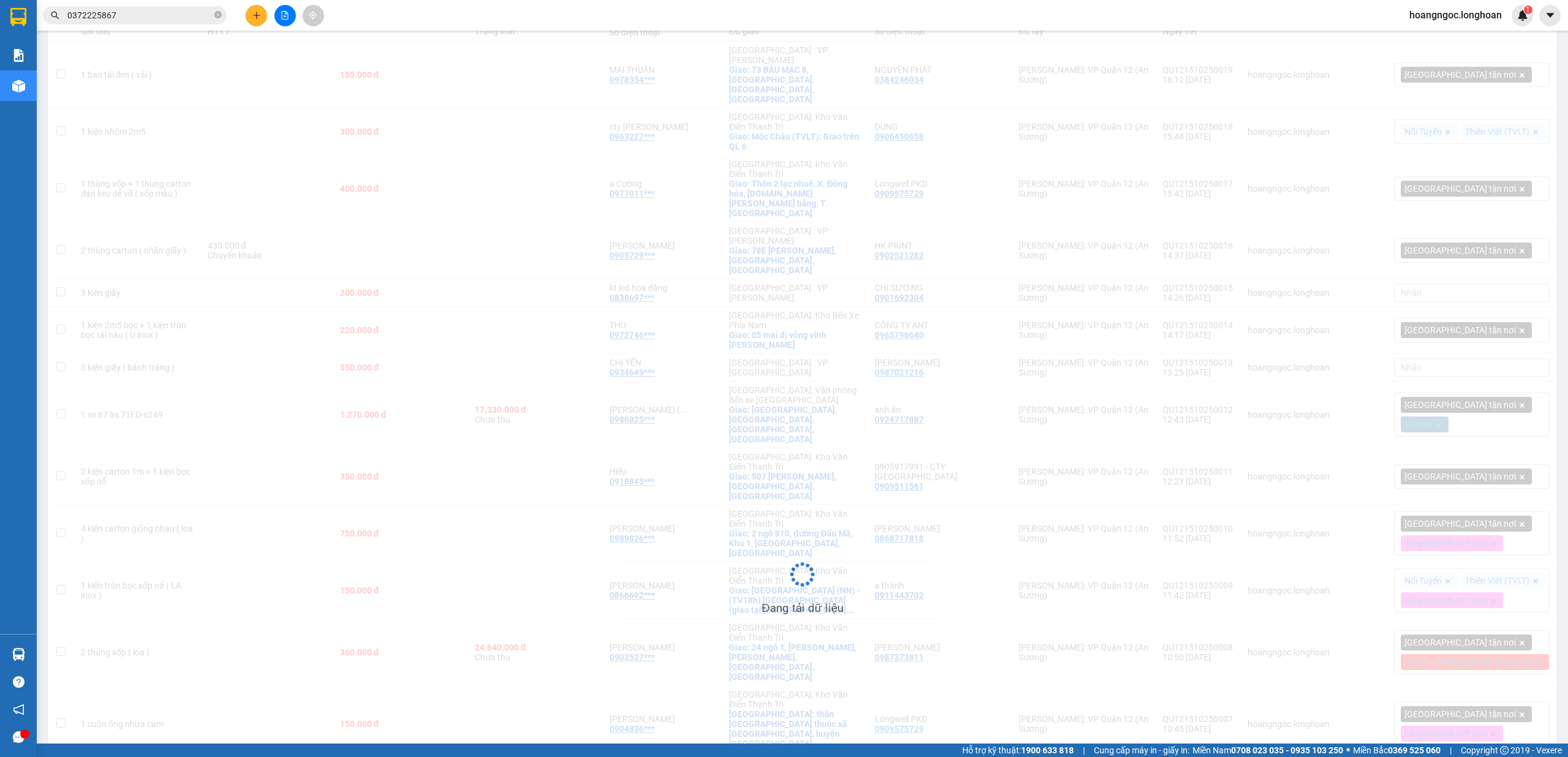
scroll to position [122, 0]
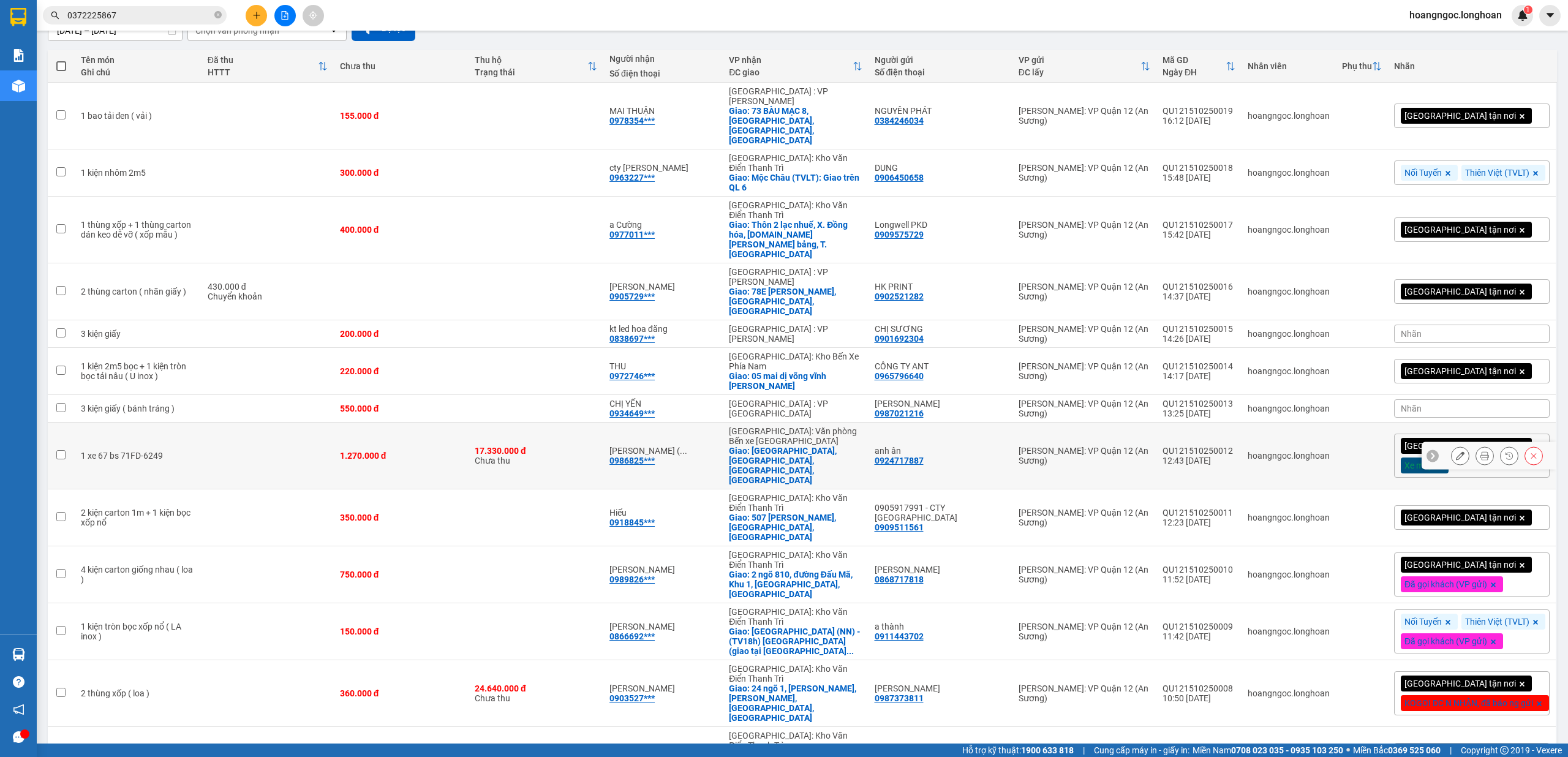
click at [1481, 451] on icon at bounding box center [1484, 455] width 8 height 8
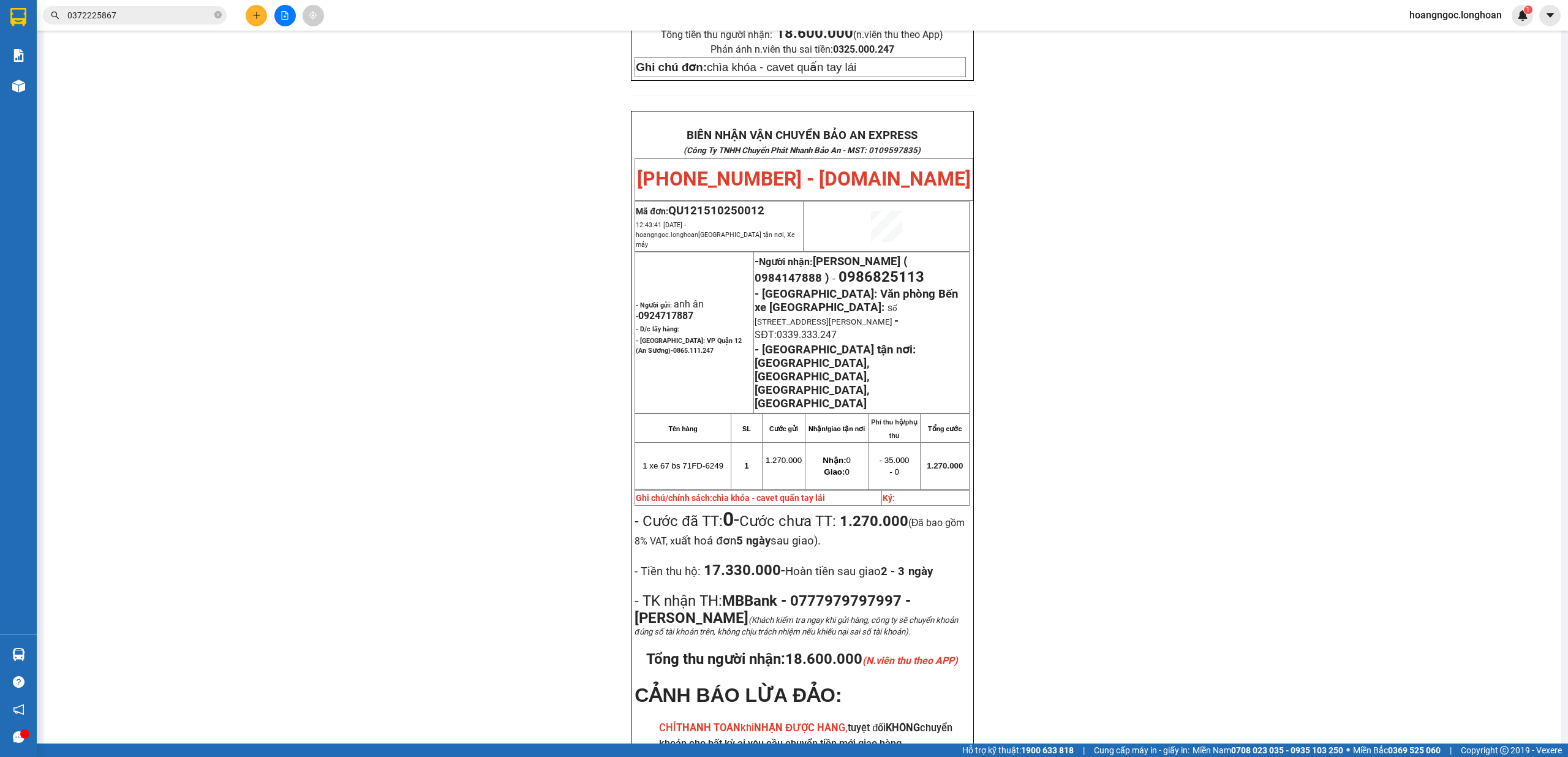
scroll to position [530, 0]
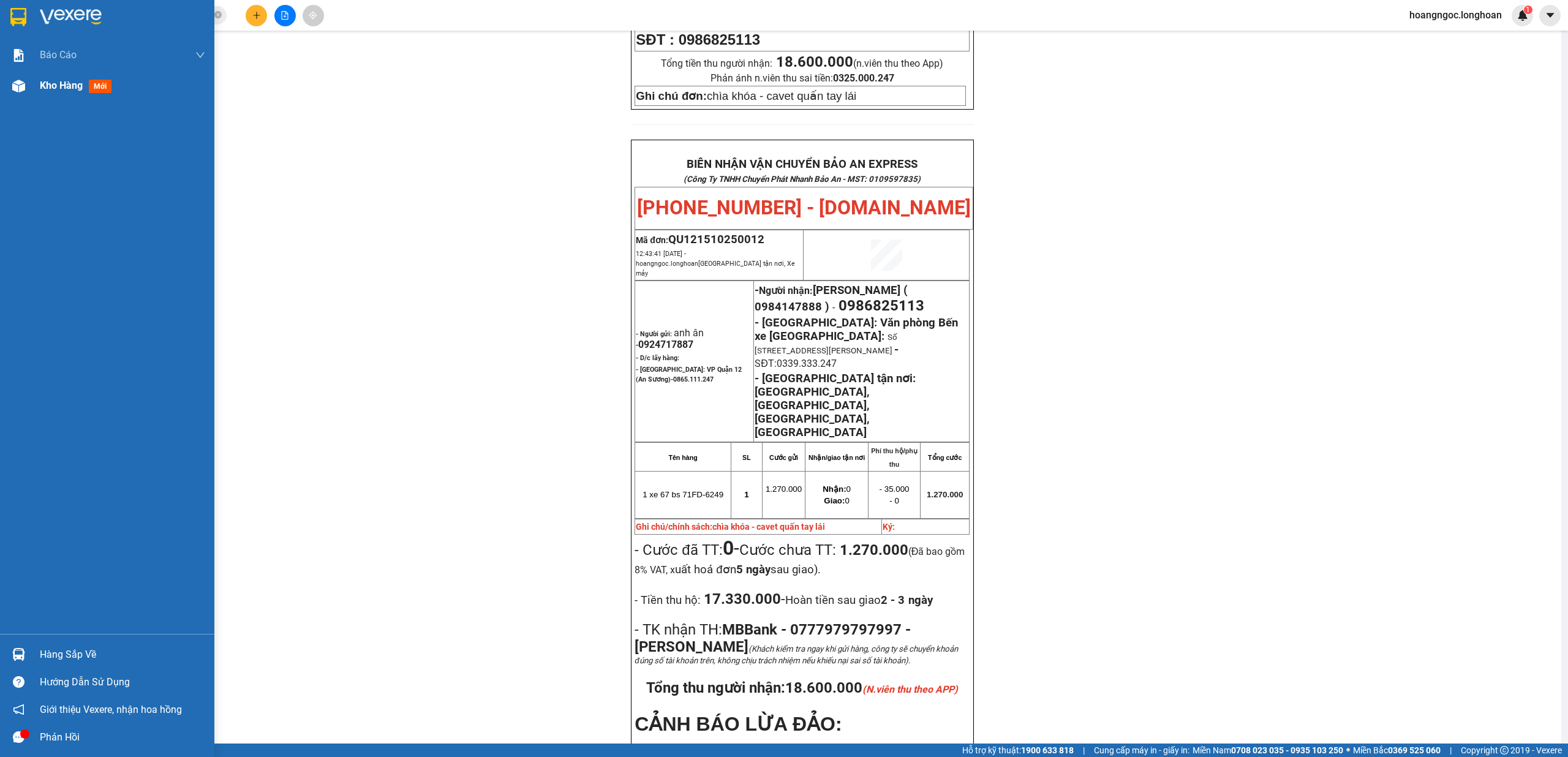
drag, startPoint x: 49, startPoint y: 77, endPoint x: 50, endPoint y: 90, distance: 13.0
click at [49, 78] on div "Kho hàng mới" at bounding box center [78, 85] width 77 height 16
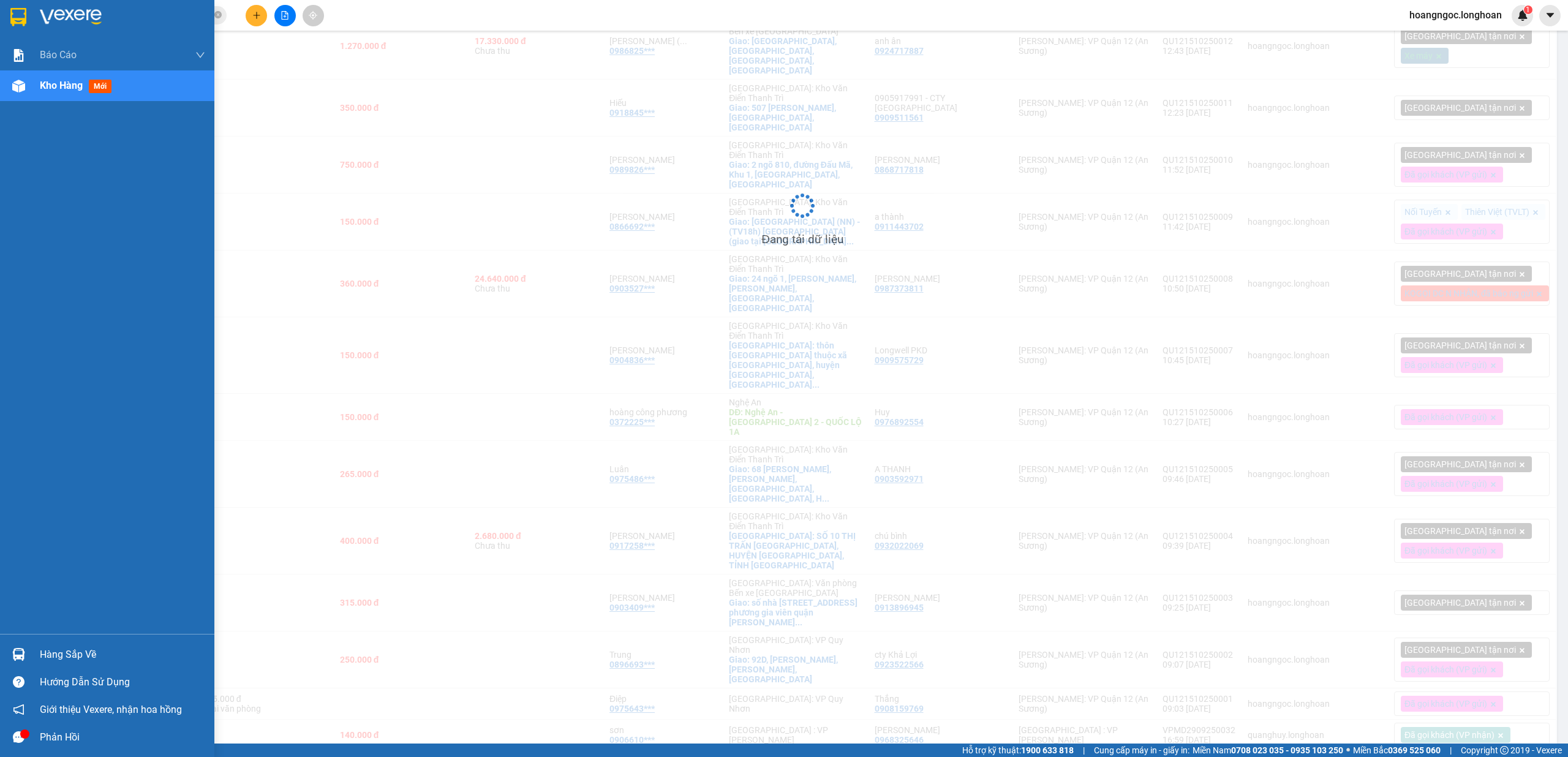
scroll to position [284, 0]
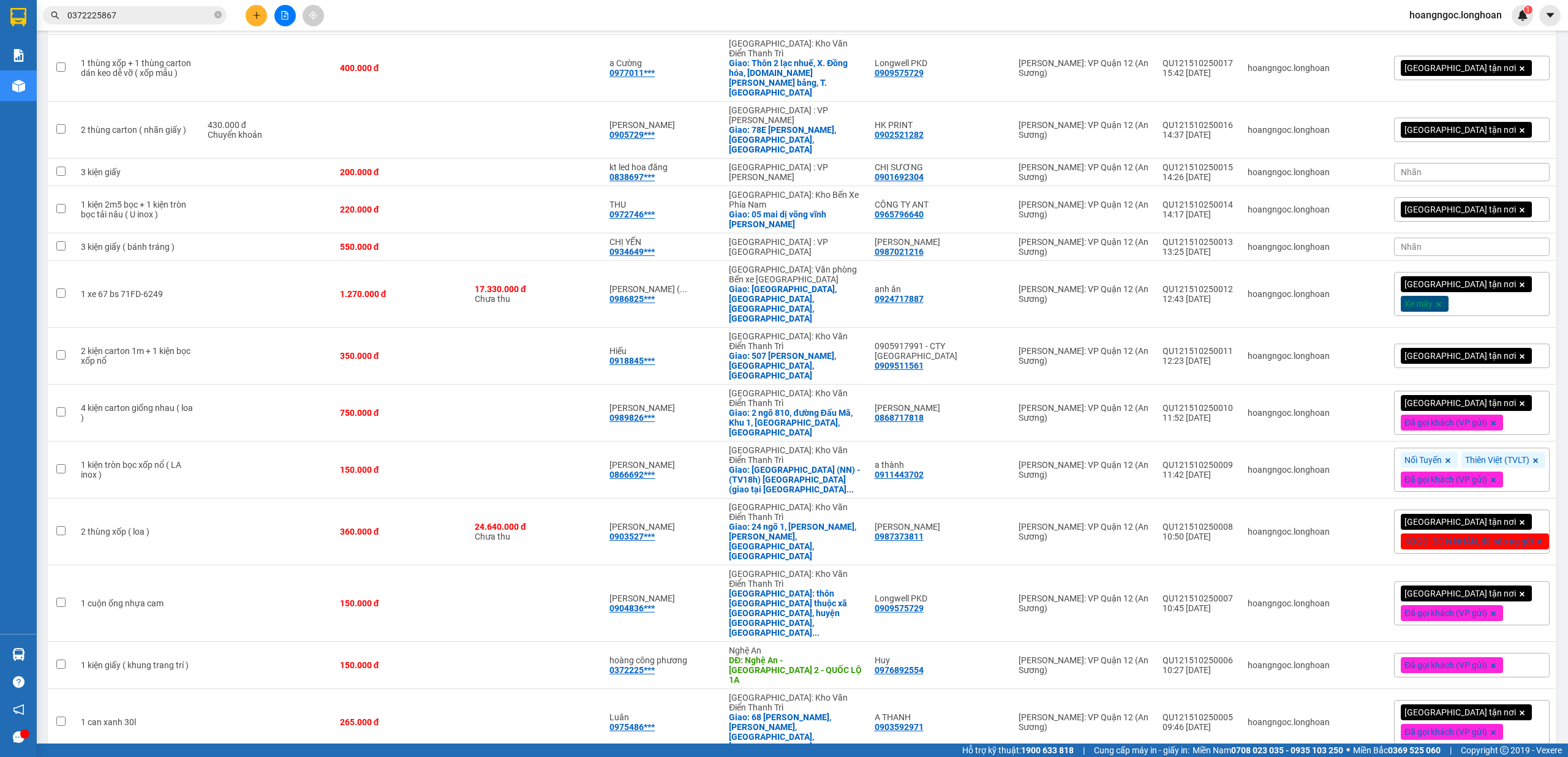
click at [1523, 272] on div "Giao tận nơi Xe máy" at bounding box center [1472, 293] width 155 height 44
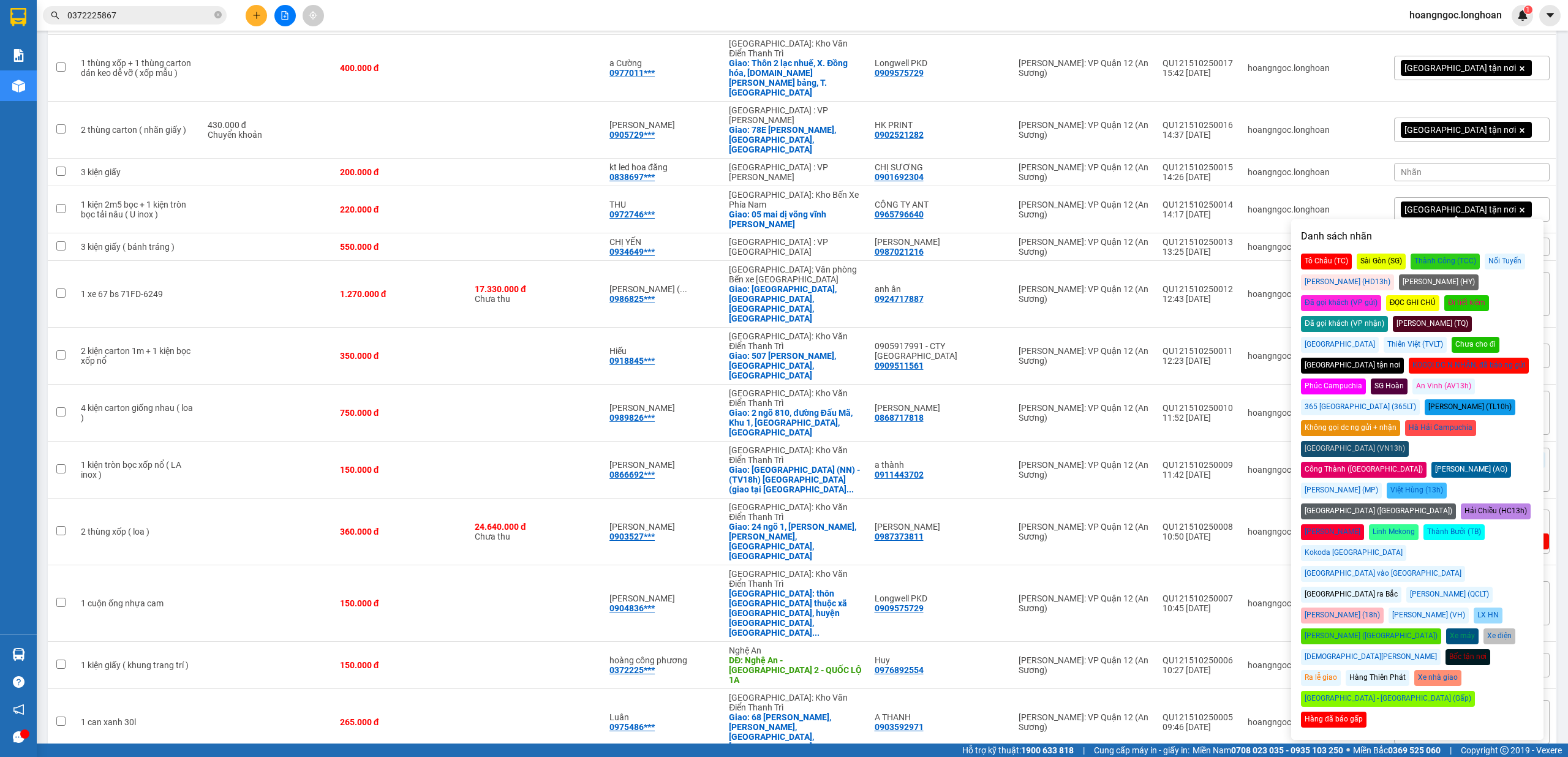
click at [1381, 295] on div "Đã gọi khách (VP gửi)" at bounding box center [1341, 302] width 80 height 16
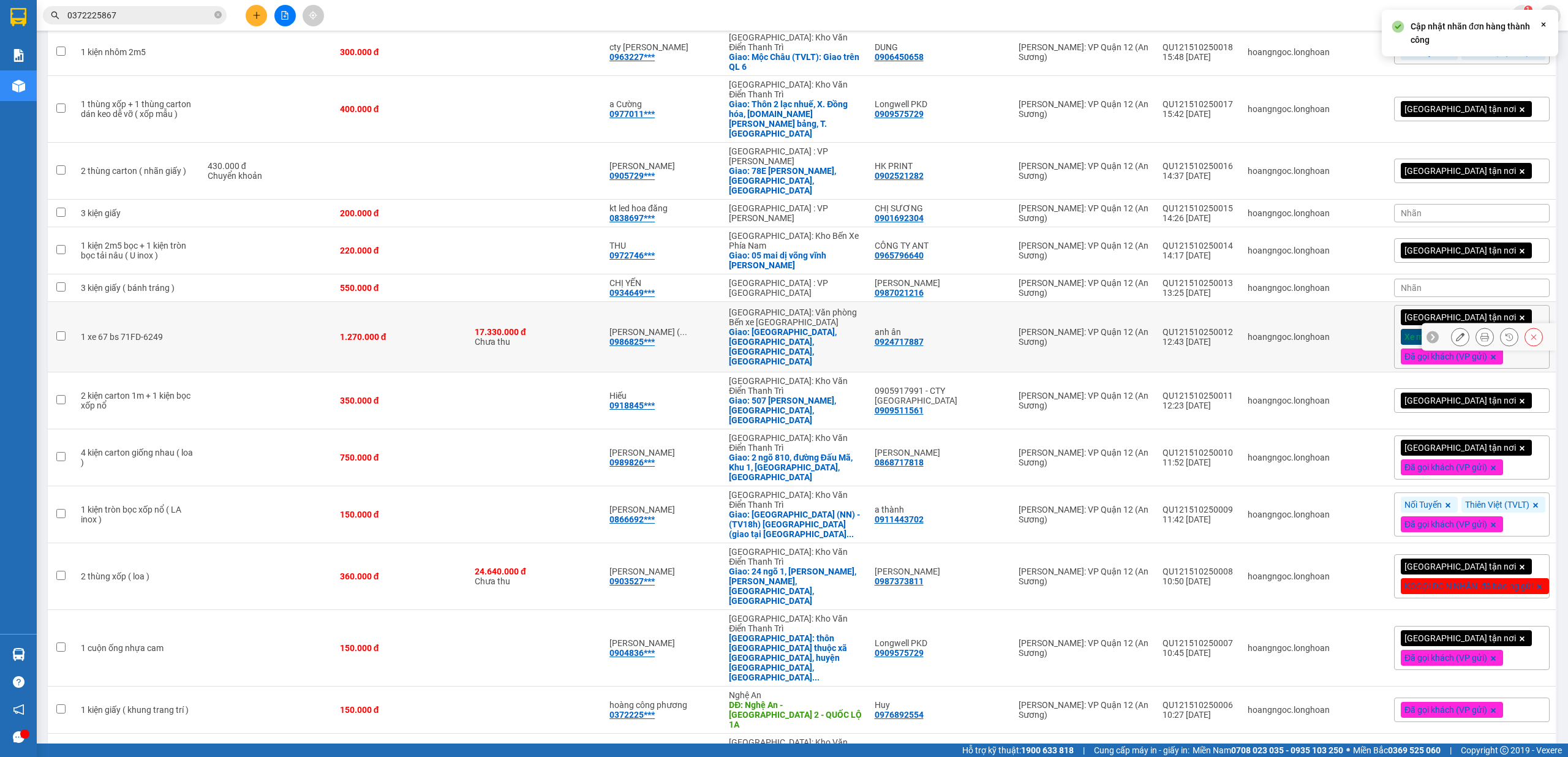
scroll to position [202, 0]
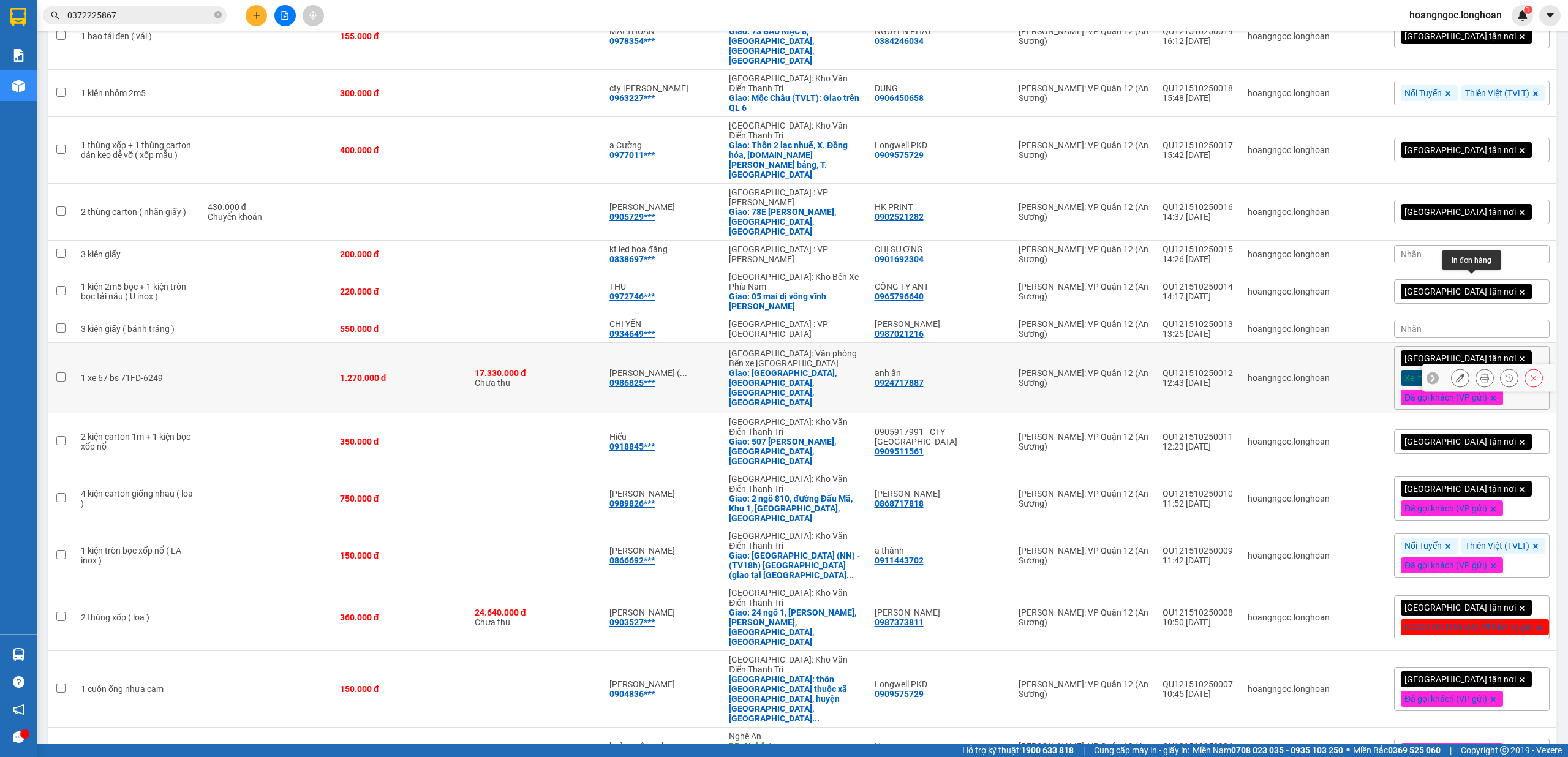
click at [1481, 373] on icon at bounding box center [1484, 377] width 8 height 8
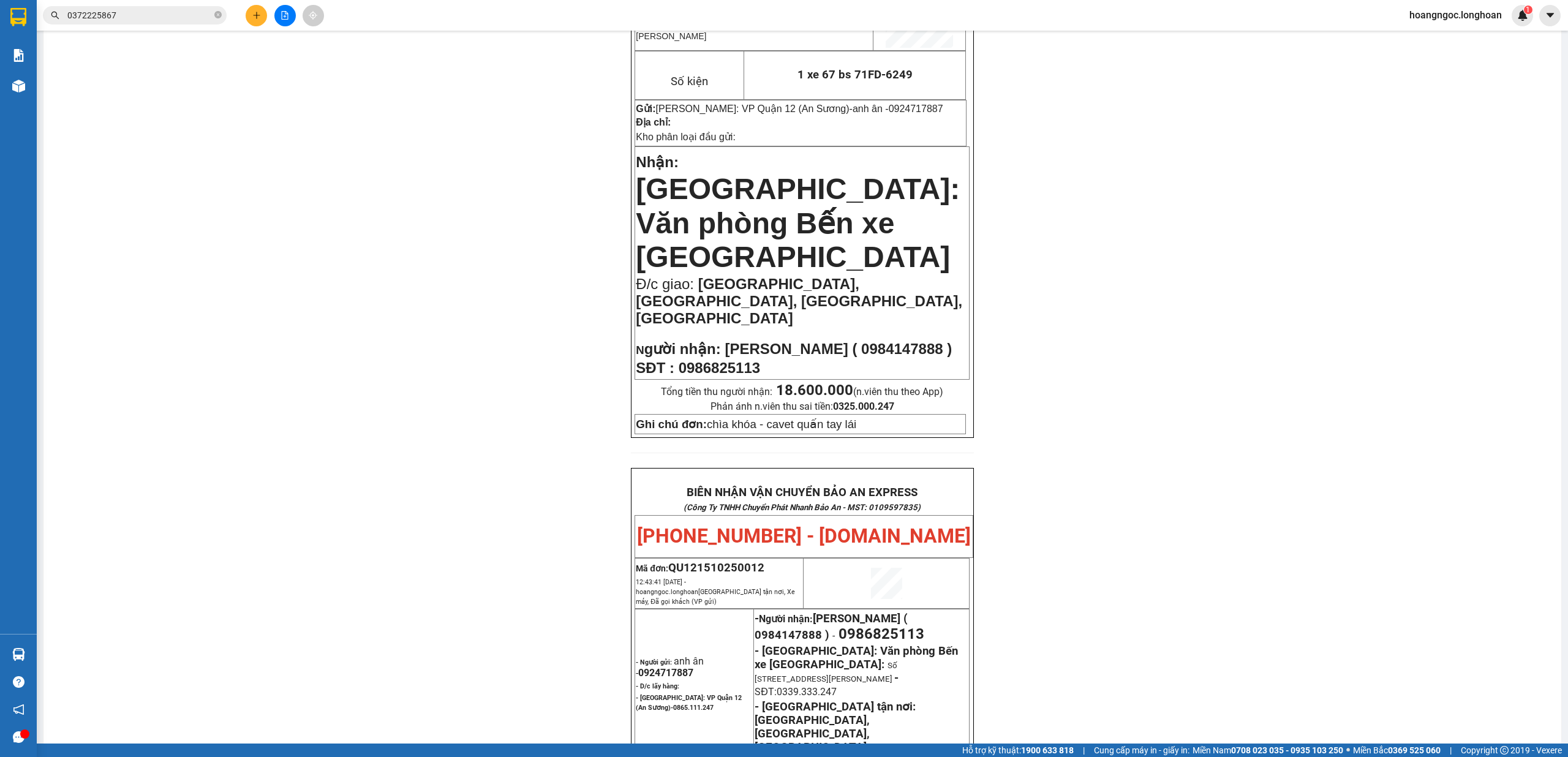
click at [725, 340] on span "Nguyễn Mạnh Quynh ( 0984147888 )" at bounding box center [838, 349] width 227 height 16
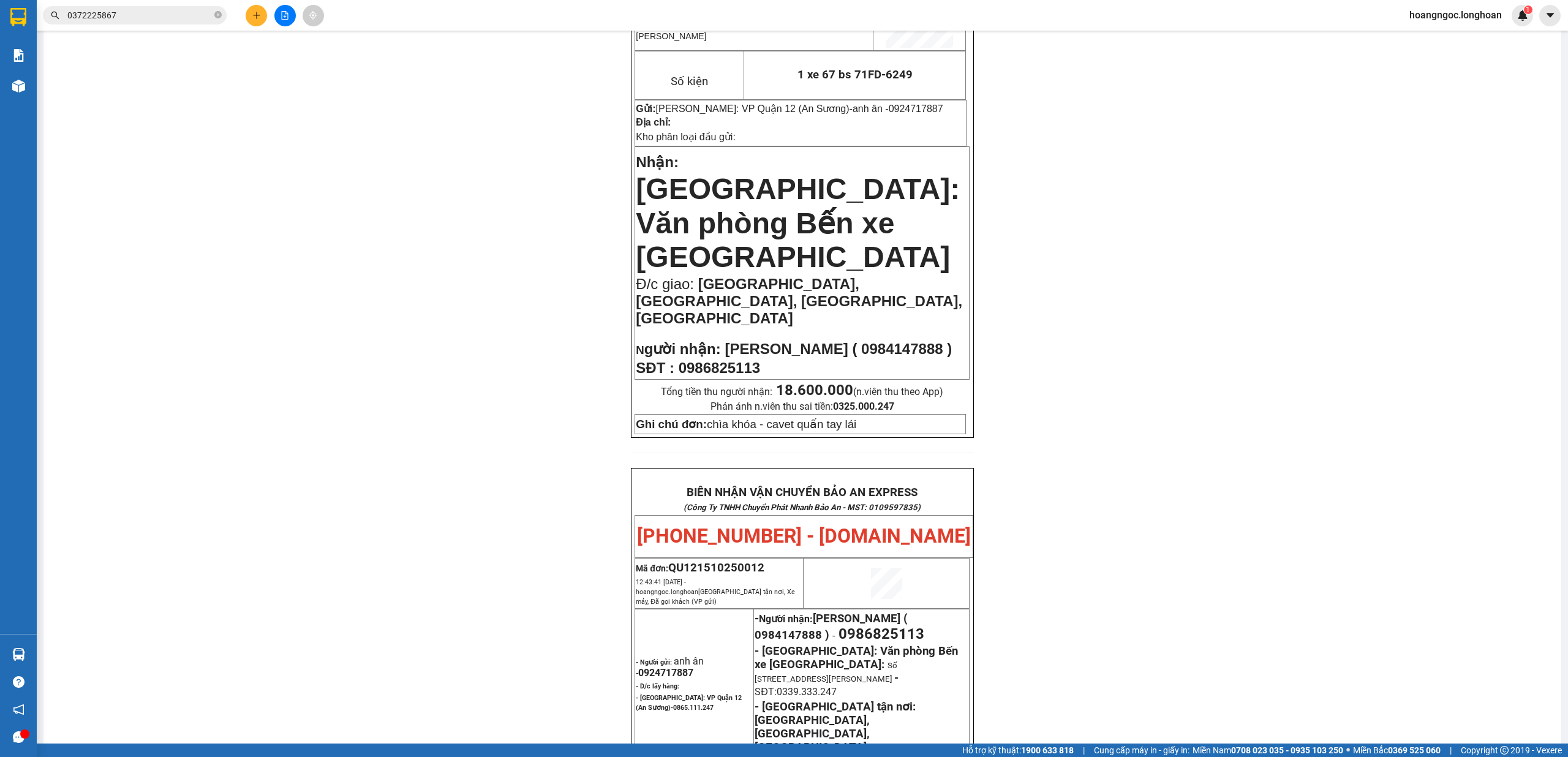
click at [589, 361] on div "PHIẾU DÁN LÊN HÀNG Ngày in phiếu: 16:59 ngày 15-10-2025 CSKH: 1900.06.88.33 CÔN…" at bounding box center [802, 561] width 1489 height 1315
click at [725, 340] on span "Nguyễn Mạnh Quynh ( 0984147888 )" at bounding box center [838, 349] width 227 height 16
click at [555, 329] on div "PHIẾU DÁN LÊN HÀNG Ngày in phiếu: 16:59 ngày 15-10-2025 CSKH: 1900.06.88.33 CÔN…" at bounding box center [802, 561] width 1489 height 1315
click at [696, 359] on span "0986825113" at bounding box center [719, 367] width 81 height 16
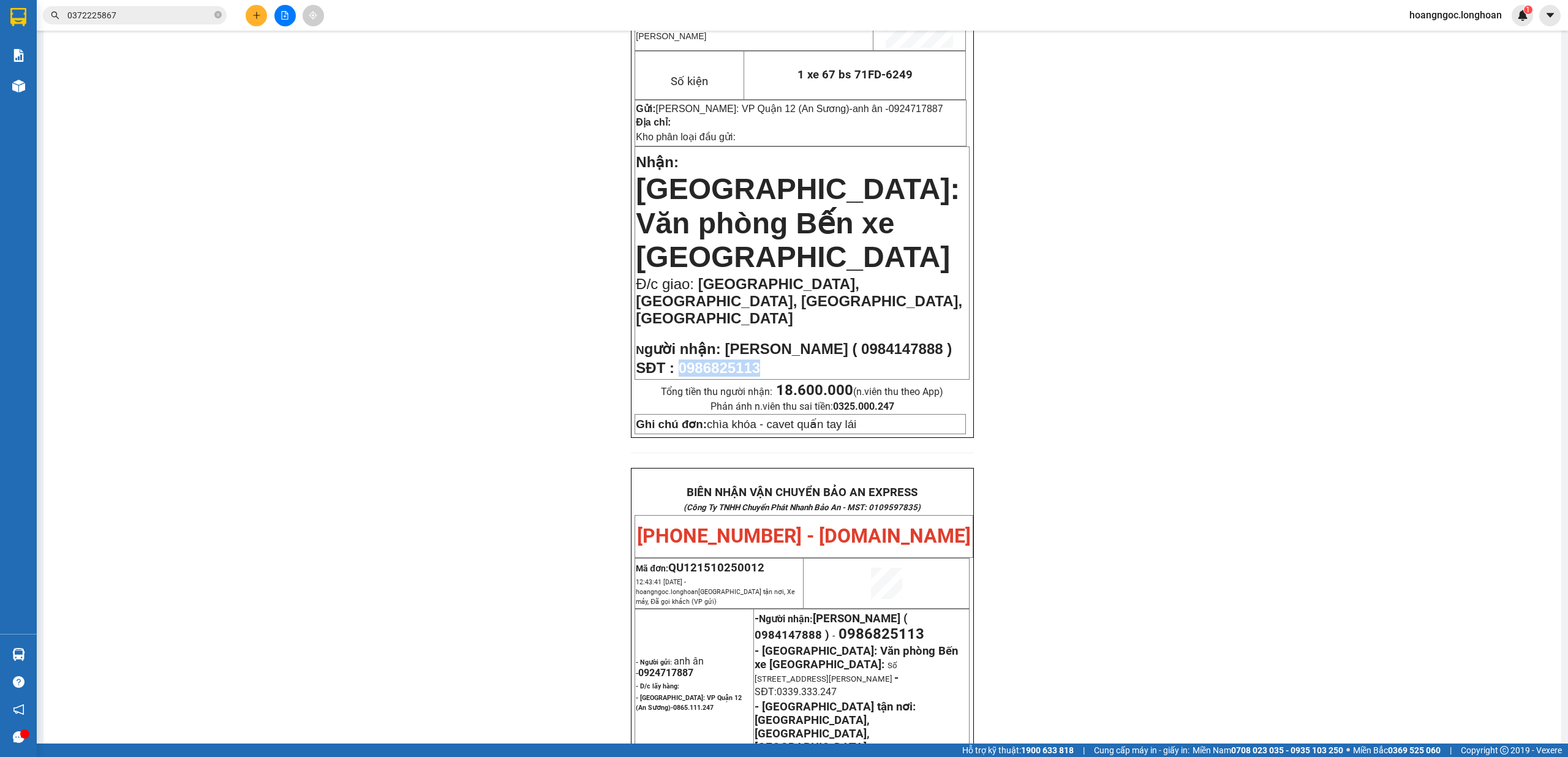
click at [696, 359] on span "0986825113" at bounding box center [719, 367] width 81 height 16
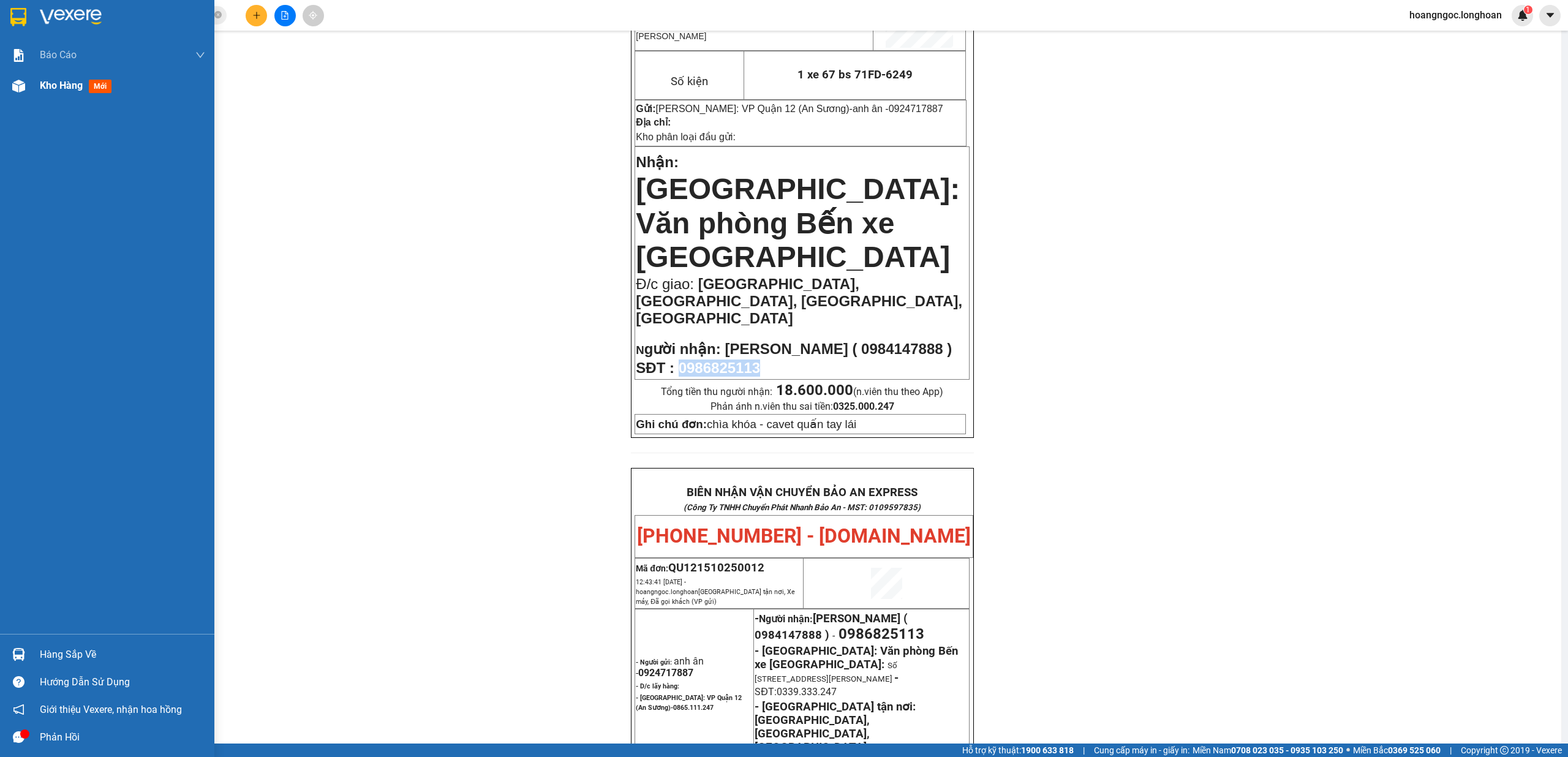
click at [64, 90] on span "Kho hàng" at bounding box center [61, 86] width 43 height 12
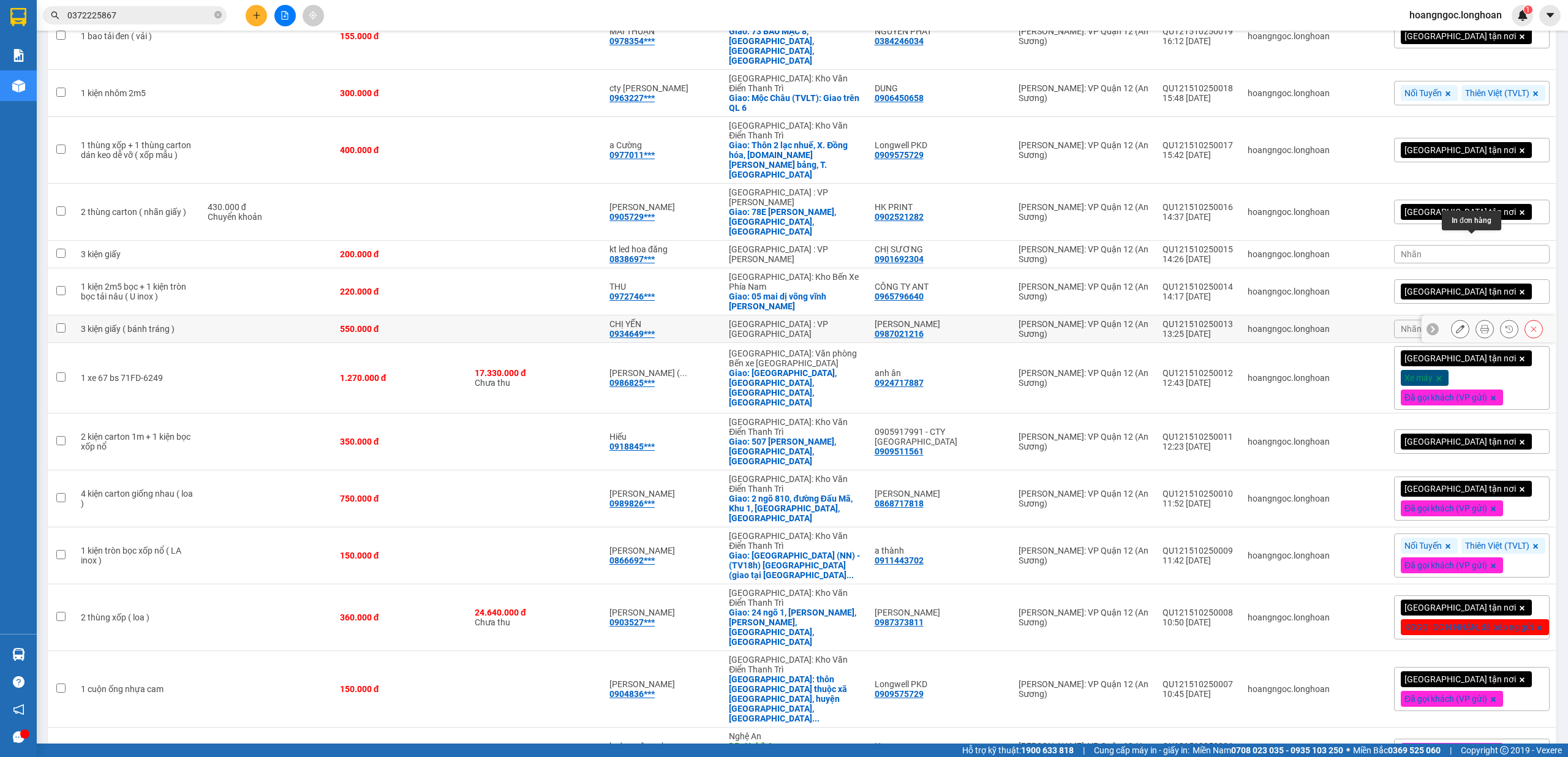
click at [1476, 318] on button at bounding box center [1484, 328] width 17 height 22
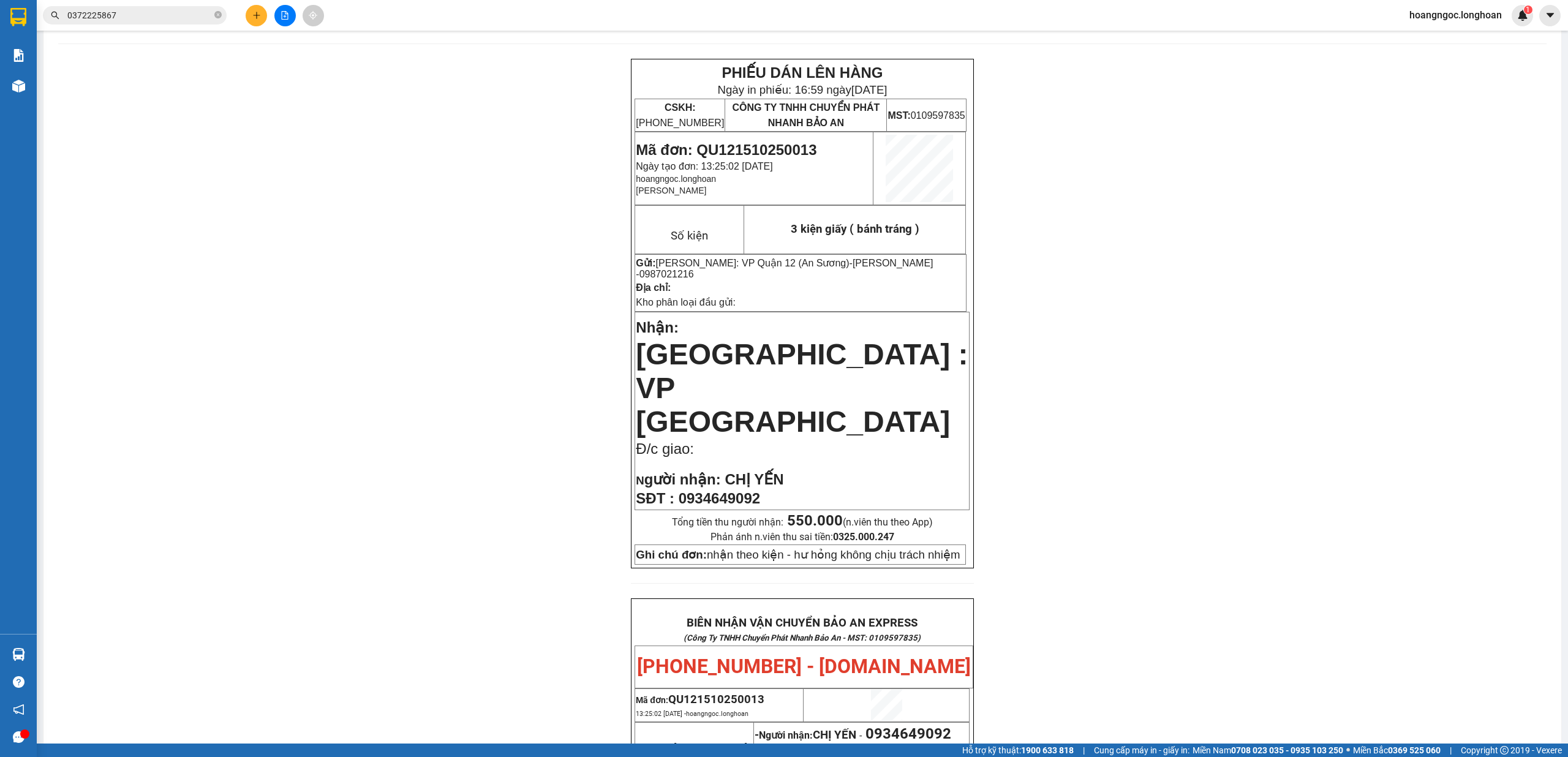
scroll to position [39, 0]
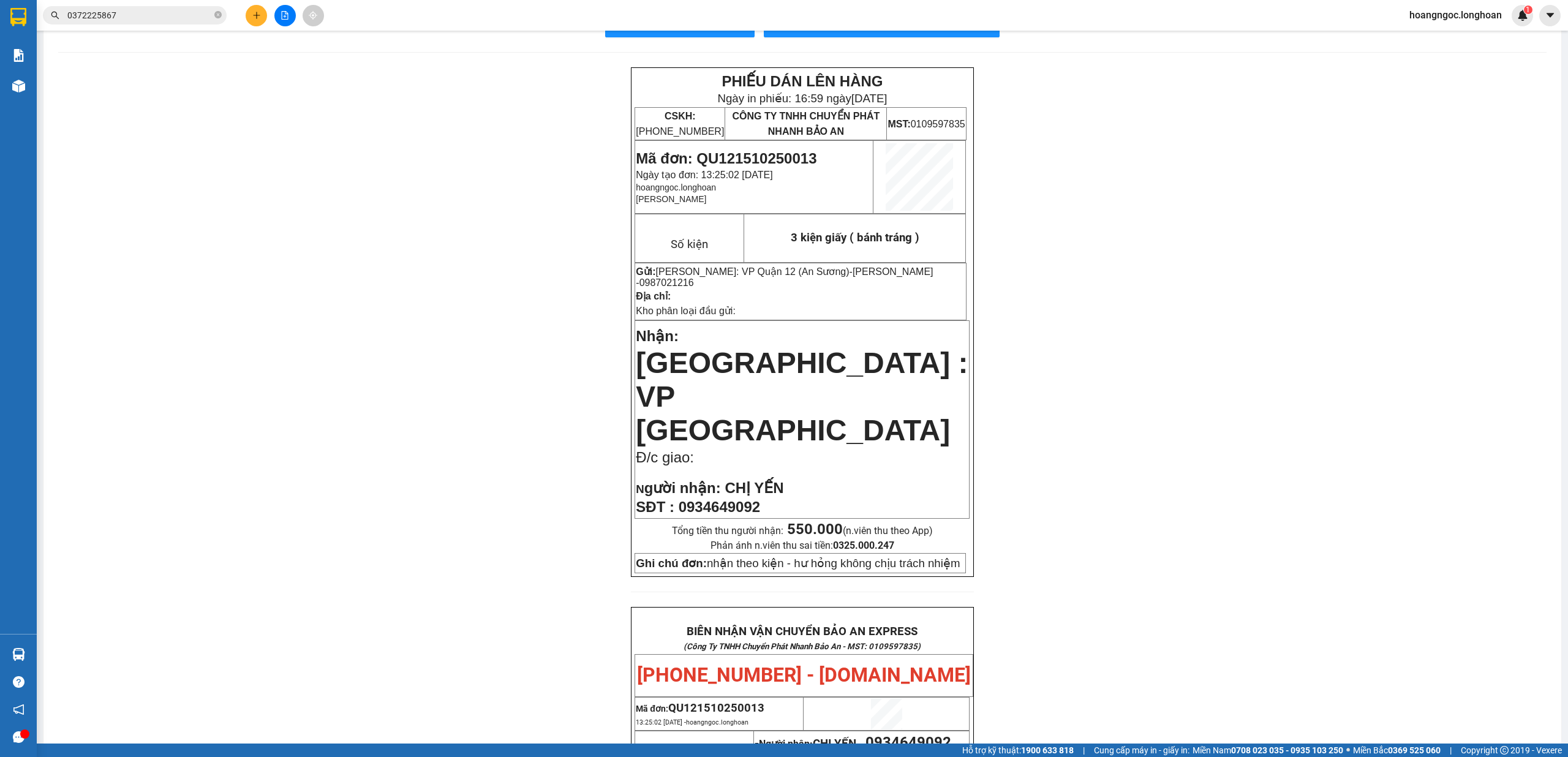
click at [725, 499] on span "0934649092" at bounding box center [719, 507] width 81 height 16
copy span "0934649092"
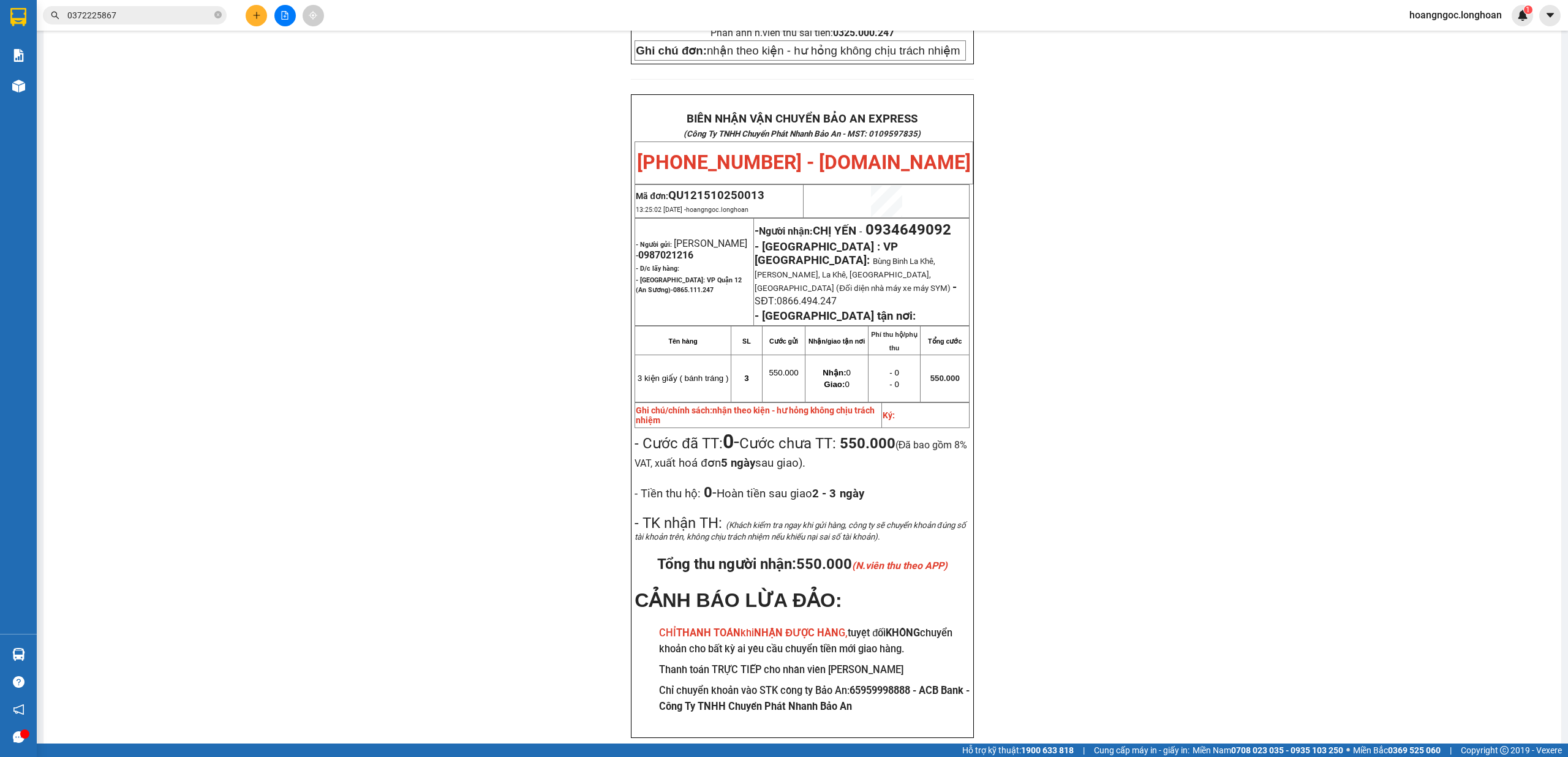
scroll to position [554, 0]
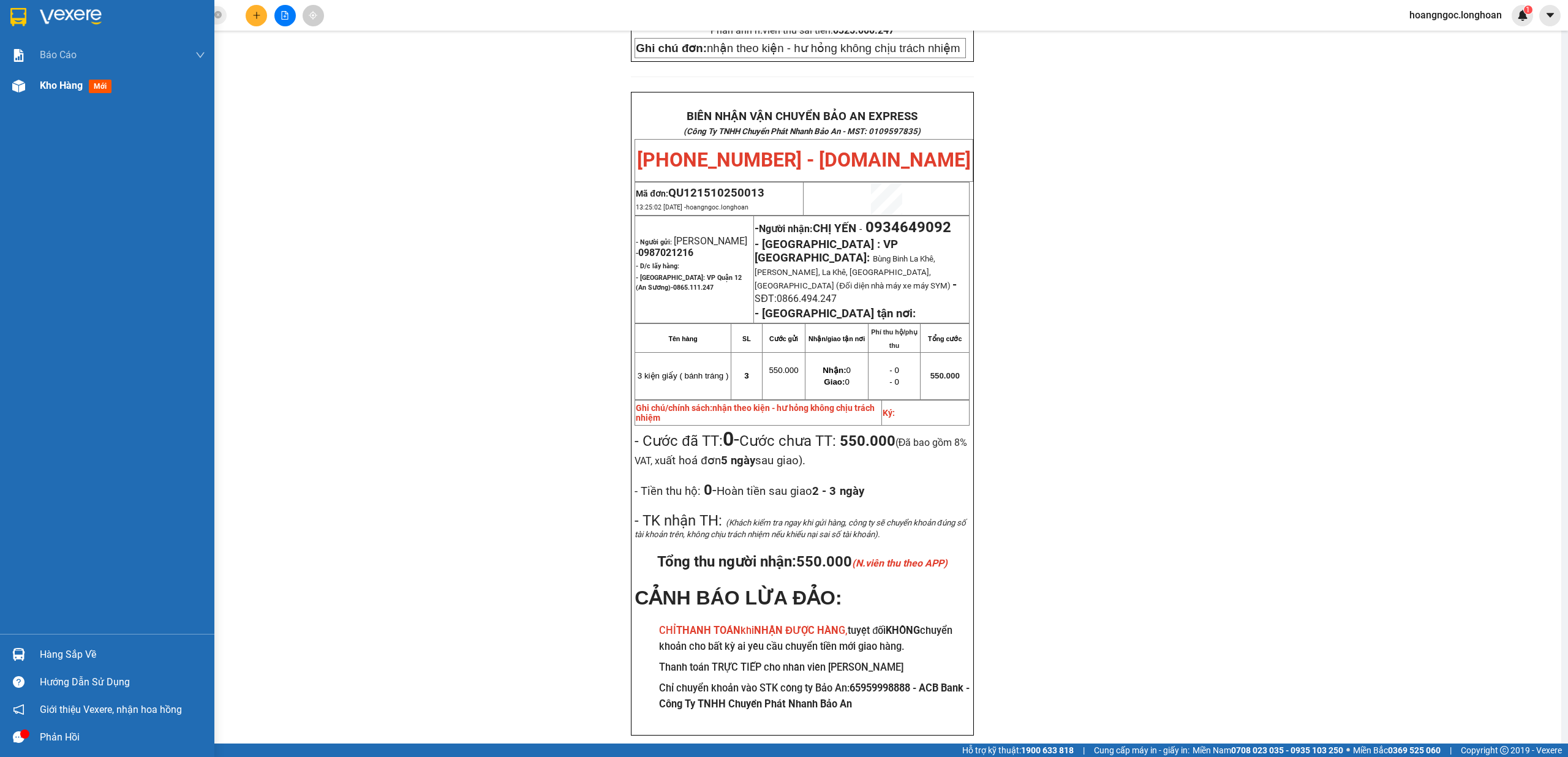
click at [40, 84] on span "Kho hàng" at bounding box center [61, 86] width 43 height 12
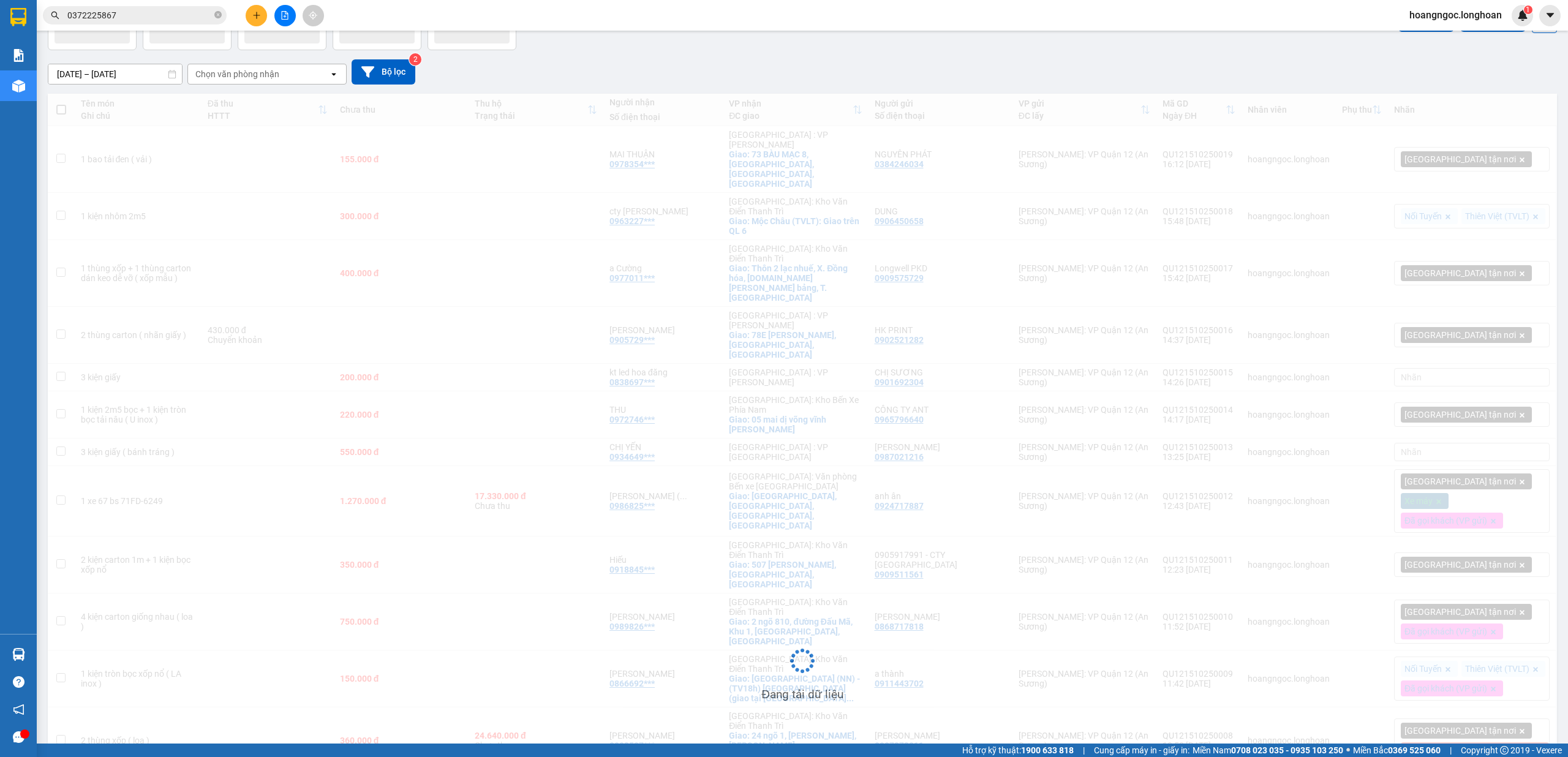
scroll to position [39, 0]
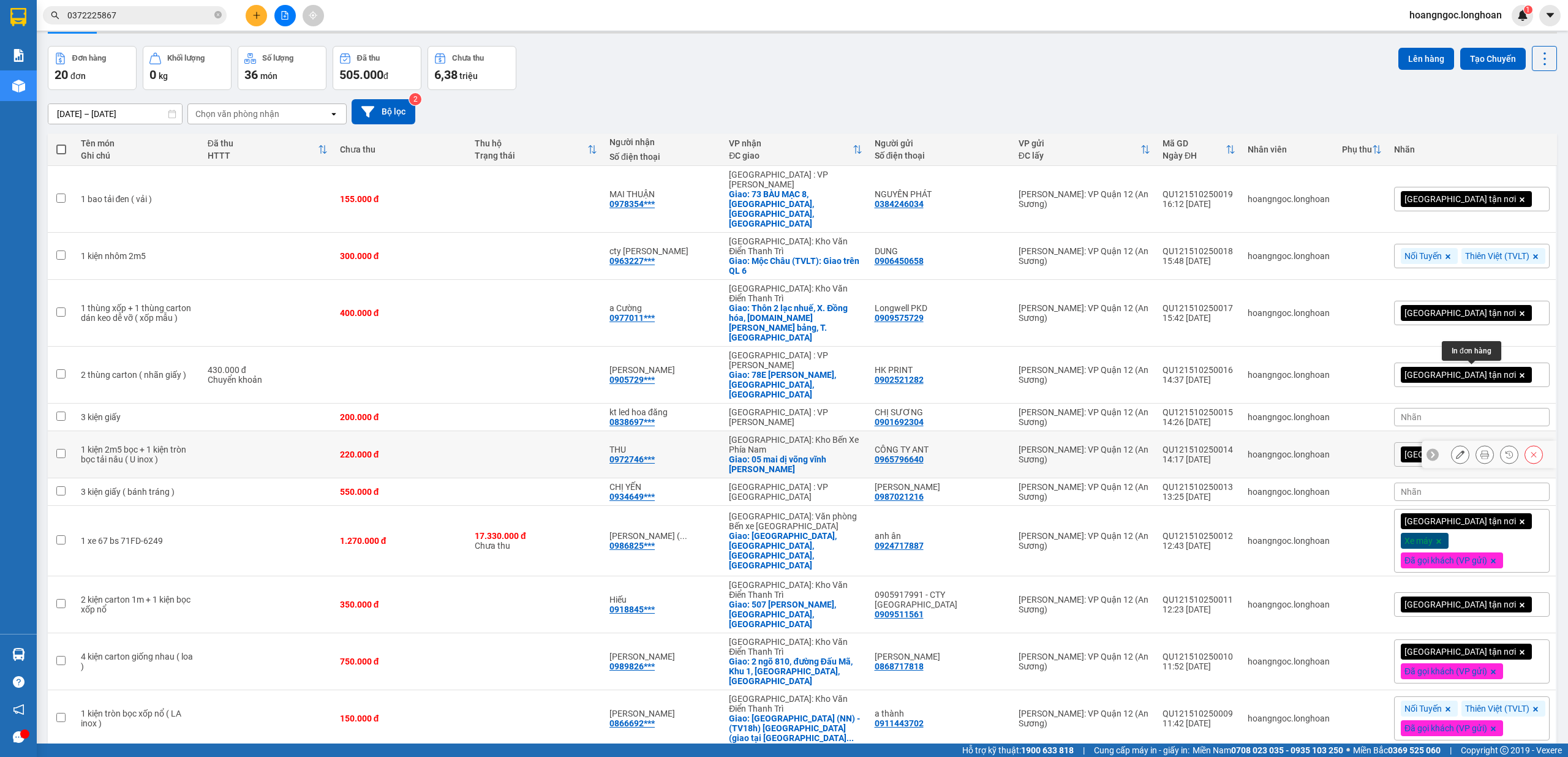
click at [1481, 450] on icon at bounding box center [1484, 454] width 8 height 8
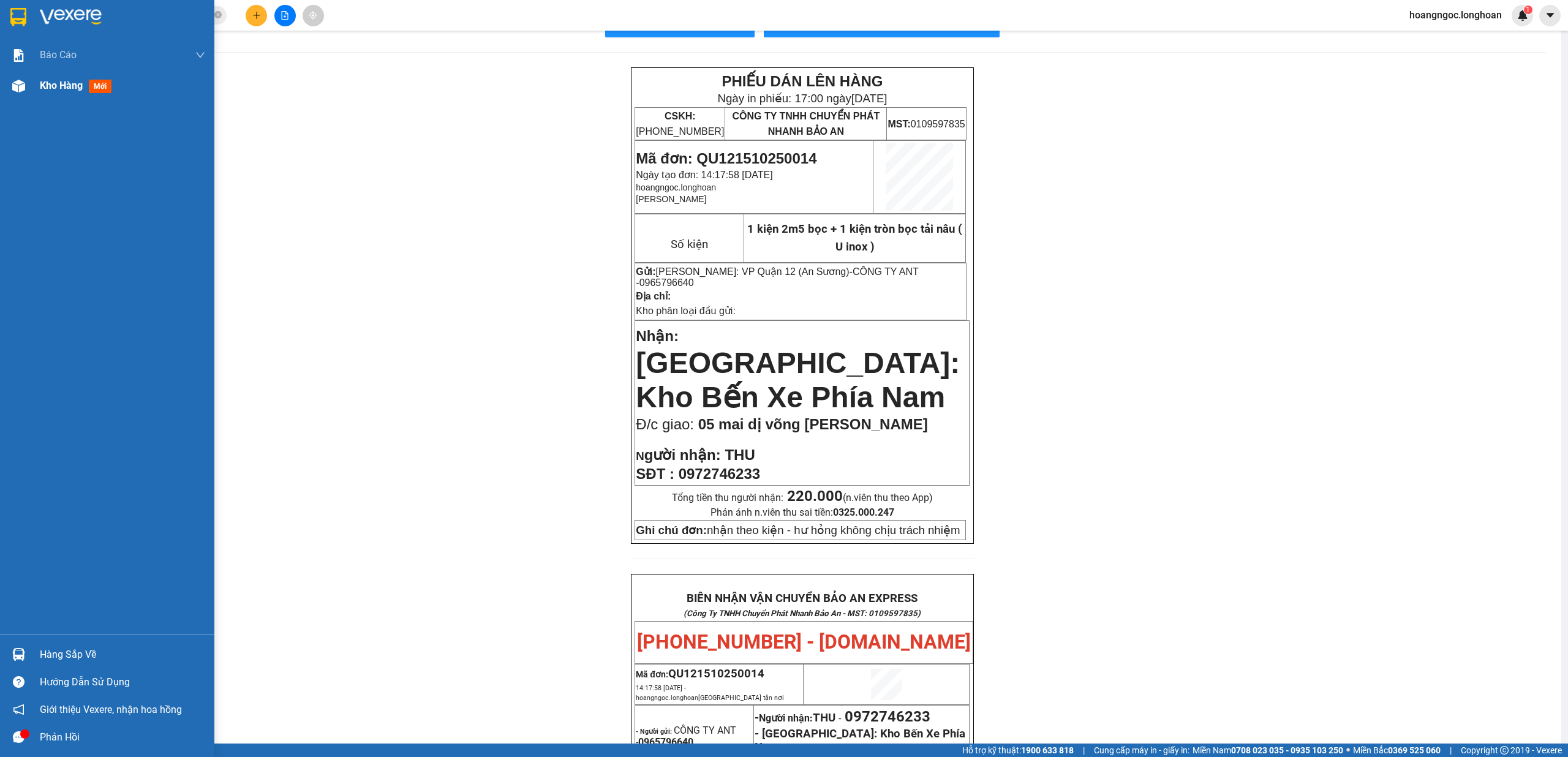
click at [43, 90] on span "Kho hàng" at bounding box center [61, 86] width 43 height 12
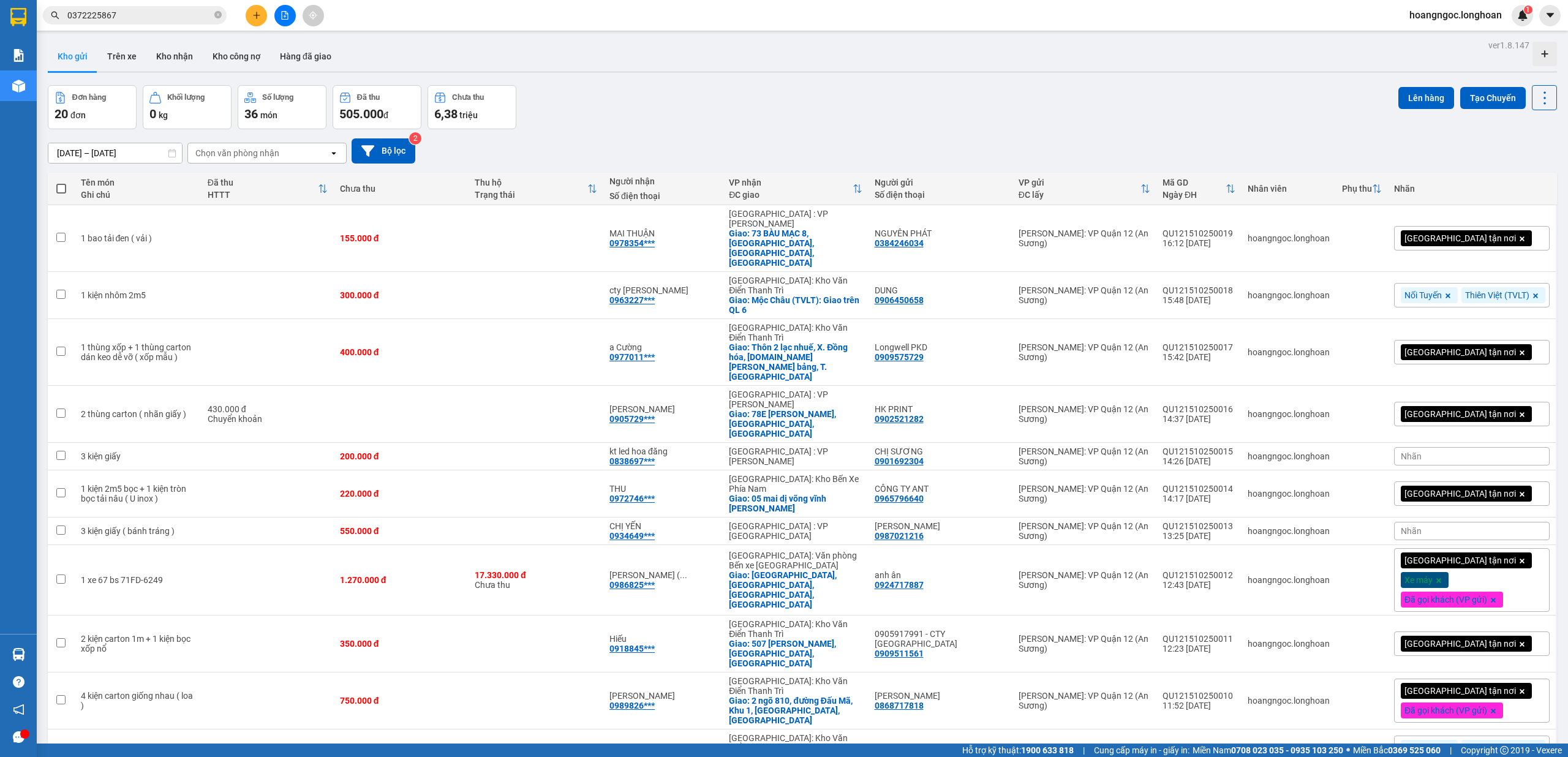
scroll to position [39, 0]
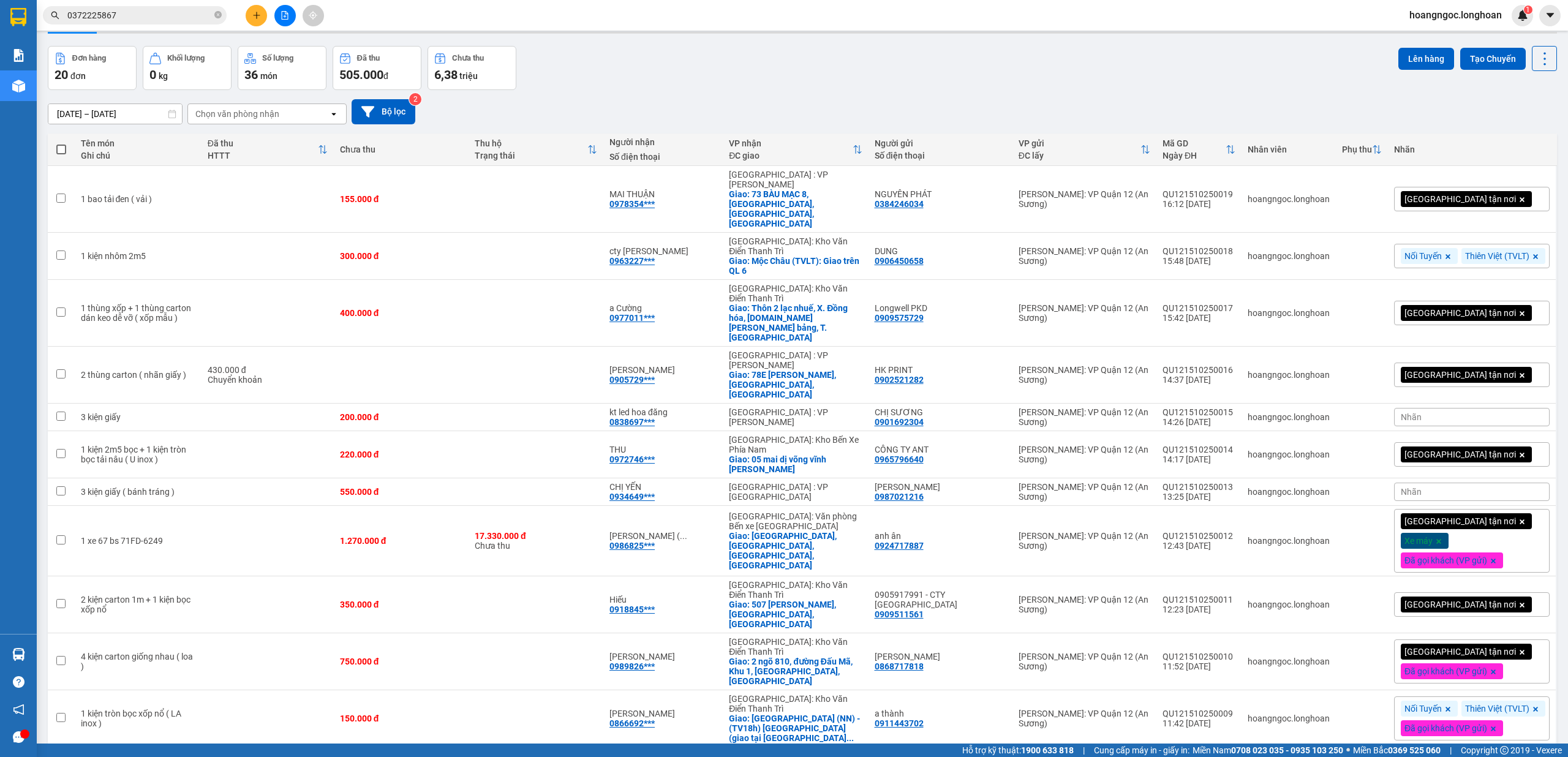
click at [1486, 442] on div "[GEOGRAPHIC_DATA] tận nơi" at bounding box center [1472, 454] width 155 height 25
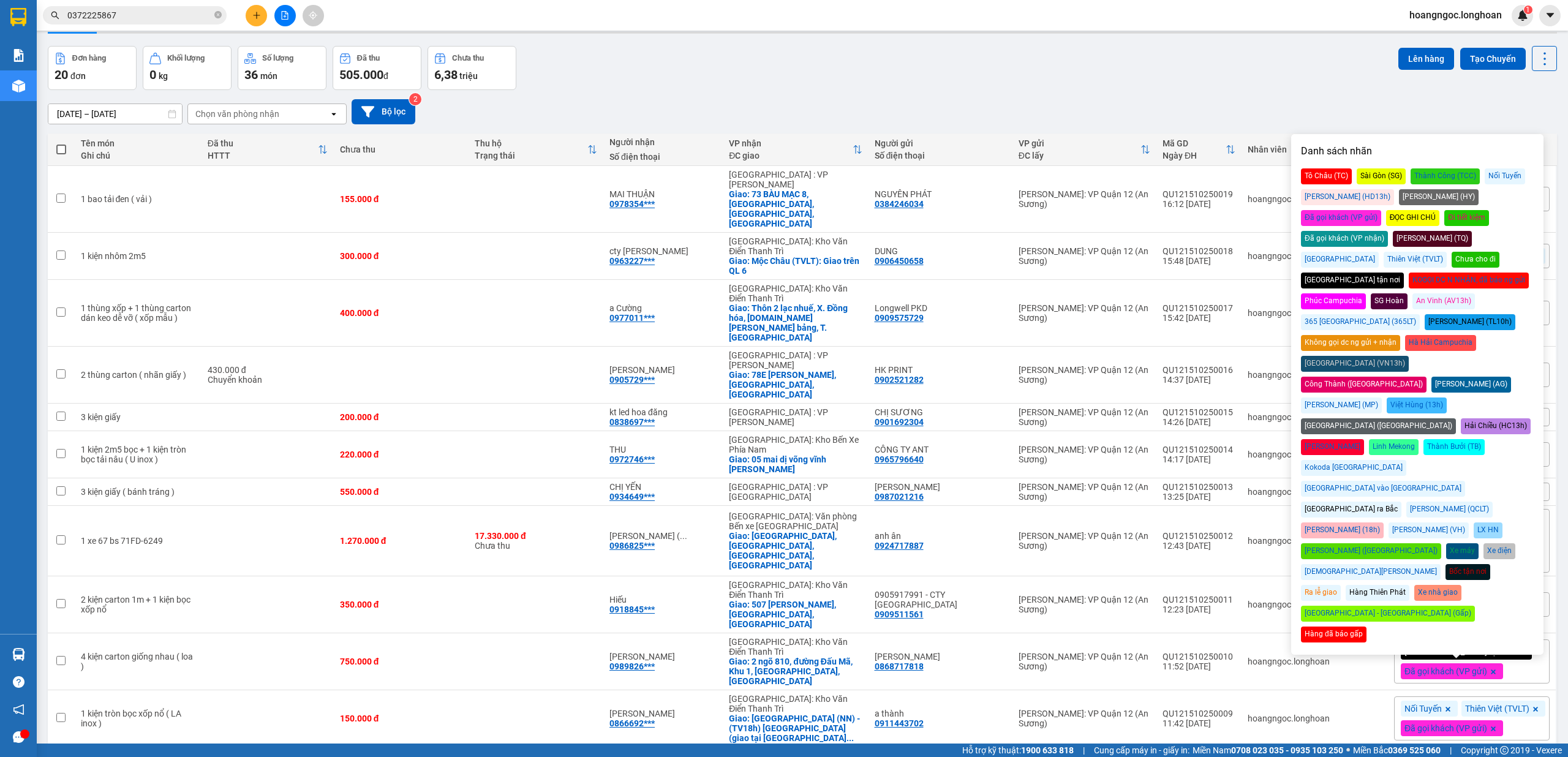
drag, startPoint x: 1497, startPoint y: 199, endPoint x: 1529, endPoint y: 219, distance: 37.7
click at [1381, 210] on div "Đã gọi khách (VP gửi)" at bounding box center [1341, 217] width 80 height 16
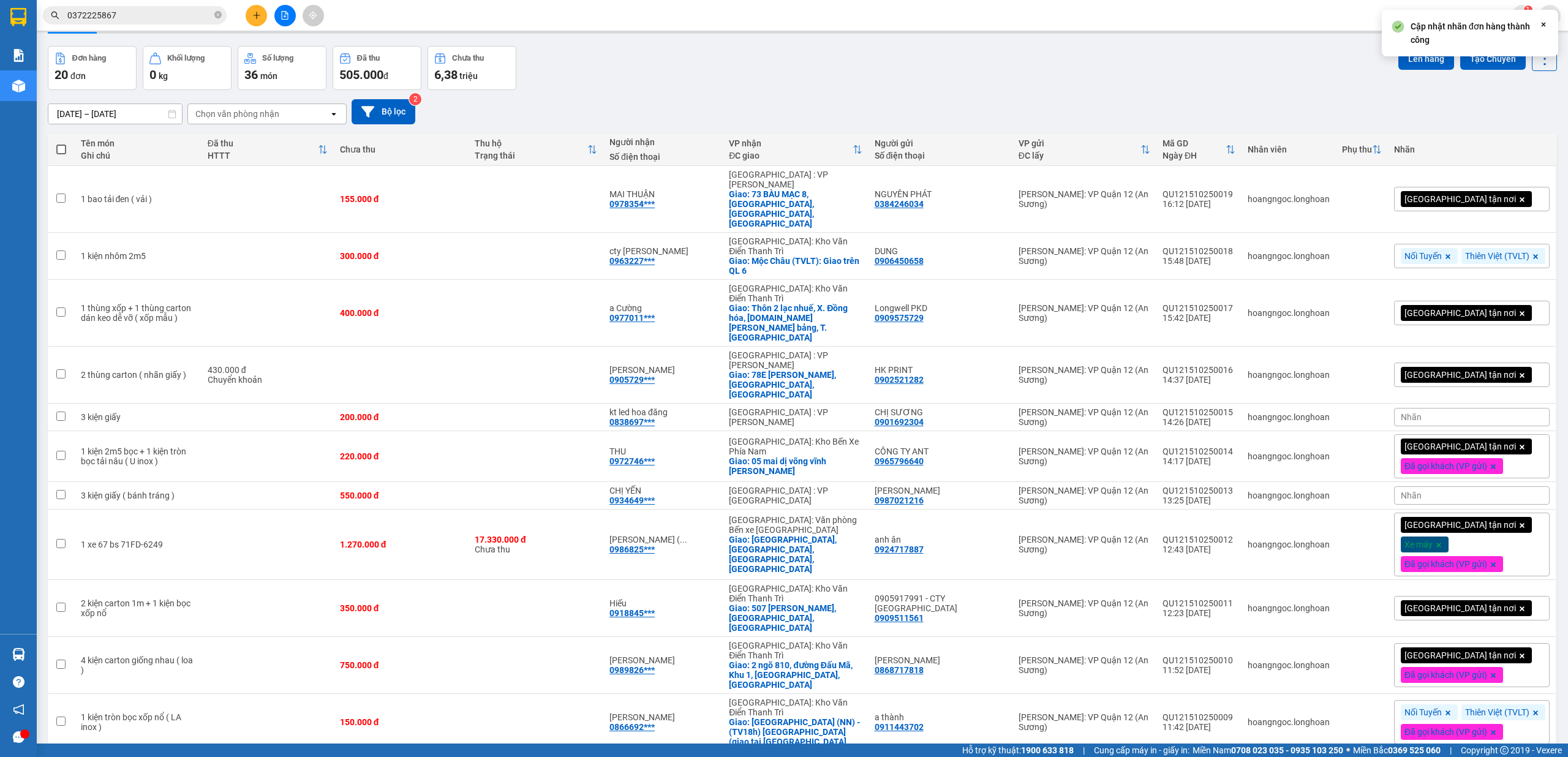
click at [1442, 486] on div "Nhãn" at bounding box center [1472, 495] width 155 height 19
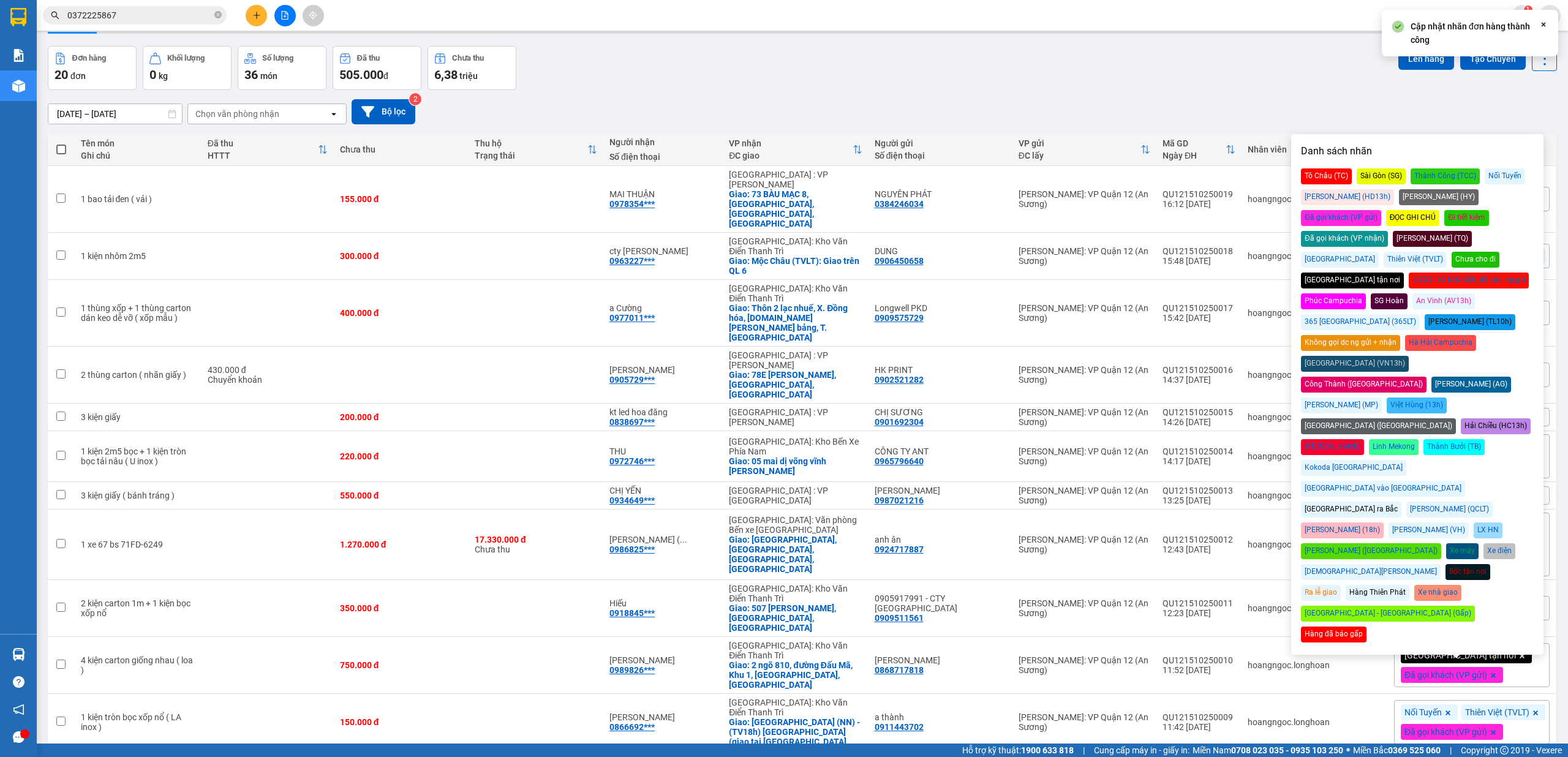
click at [1381, 210] on div "Đã gọi khách (VP gửi)" at bounding box center [1341, 217] width 80 height 16
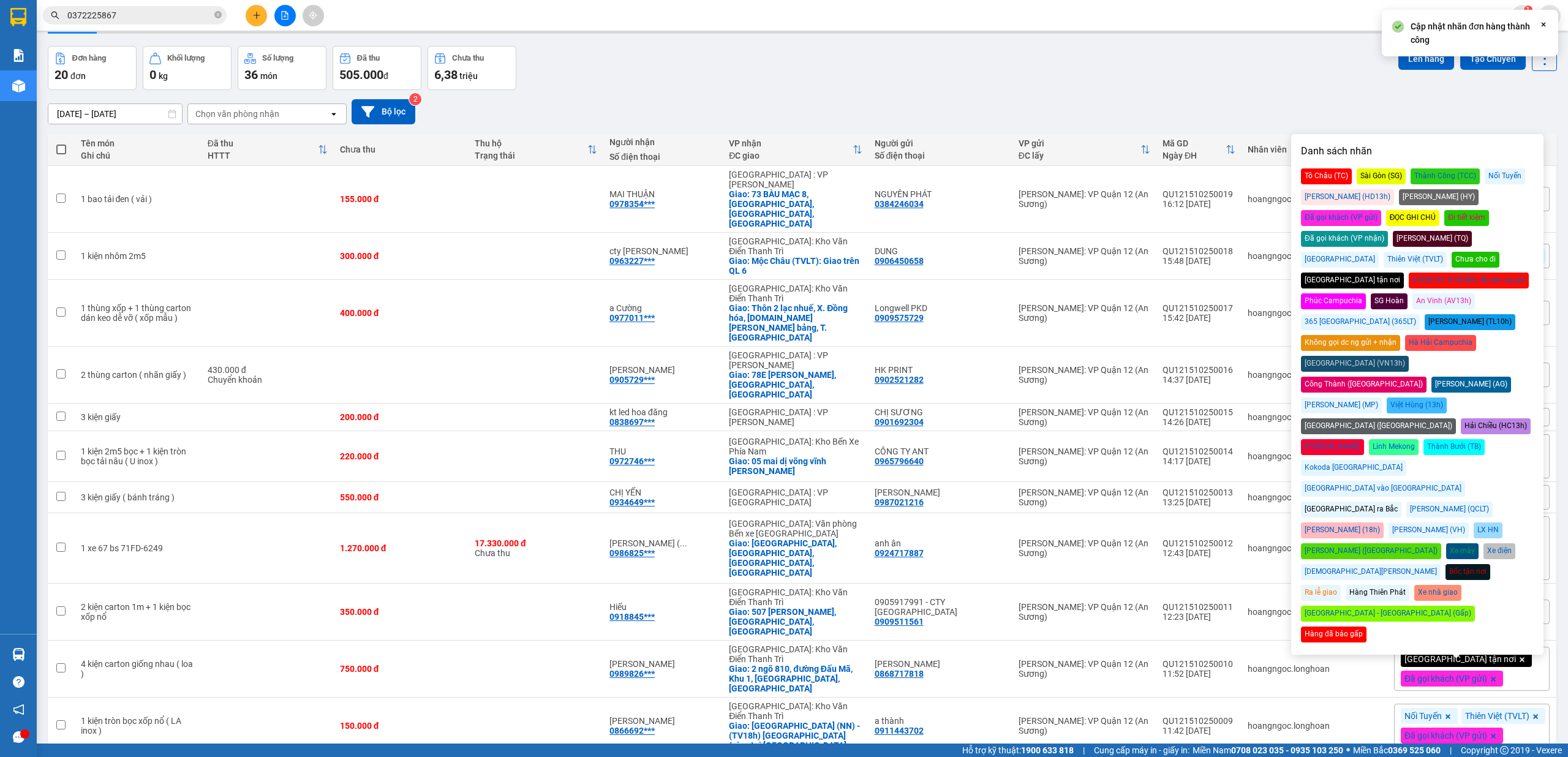
scroll to position [40, 0]
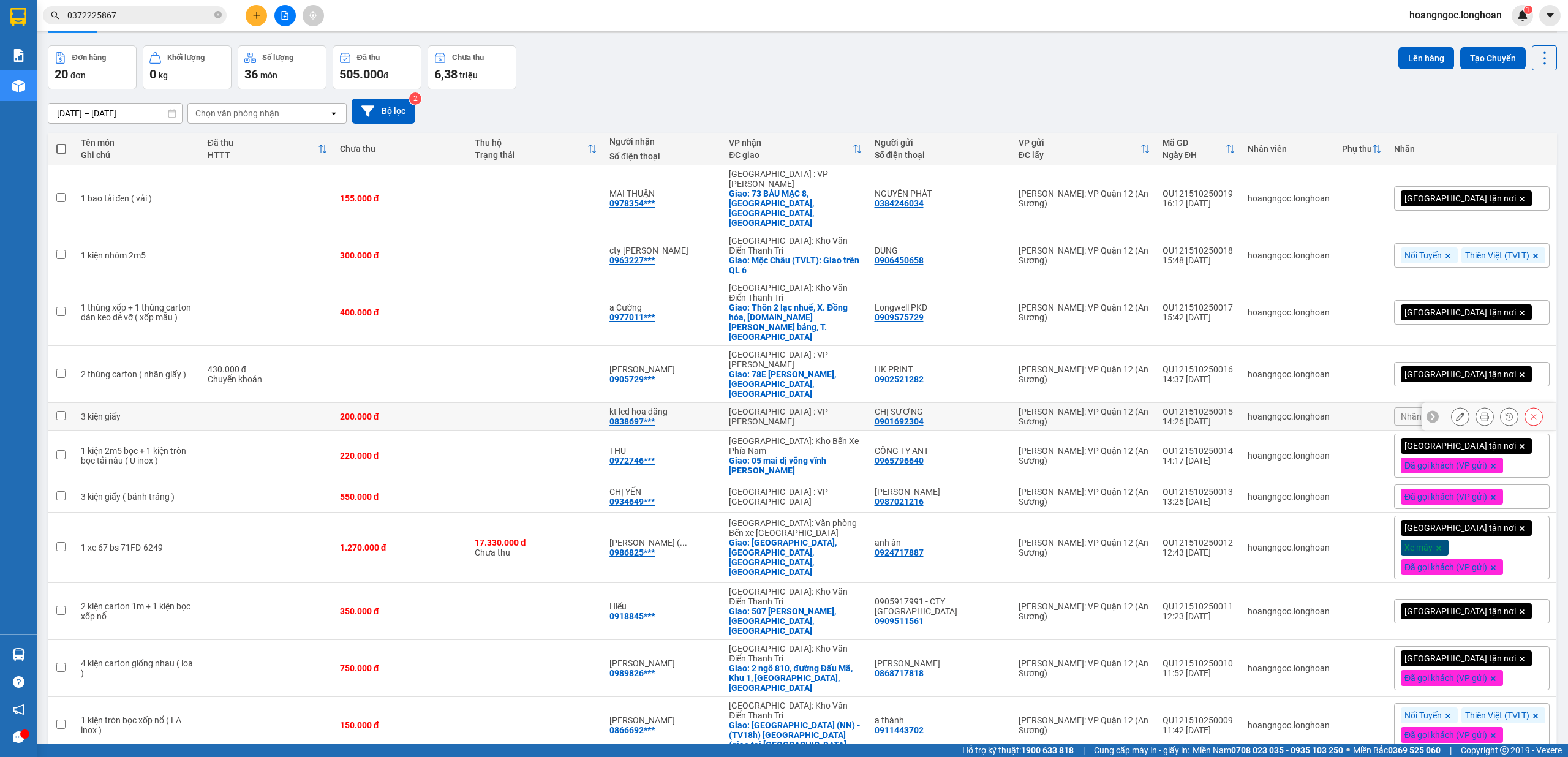
click at [1481, 412] on icon at bounding box center [1484, 416] width 8 height 8
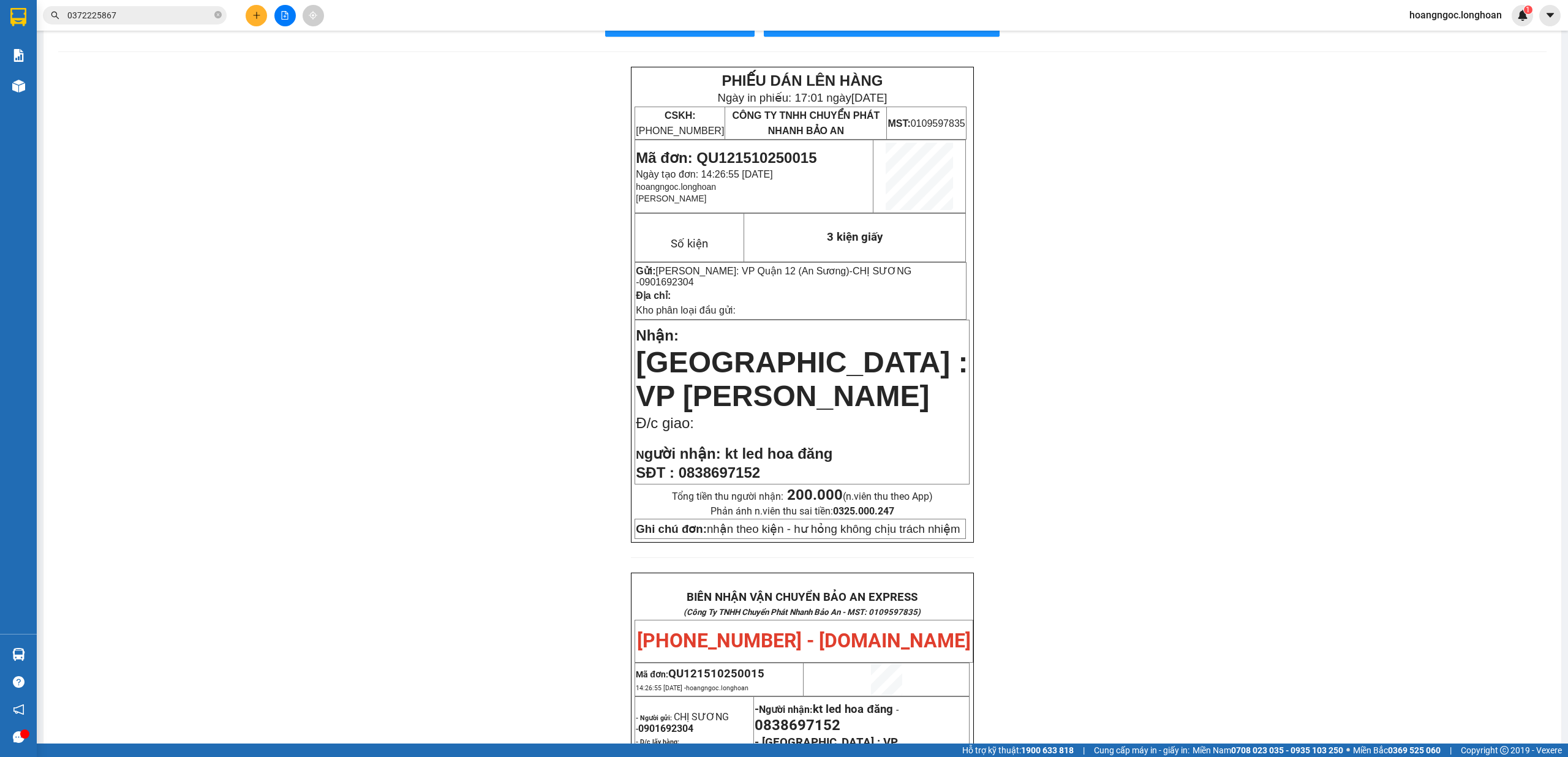
click at [720, 464] on span "0838697152" at bounding box center [719, 473] width 81 height 16
copy span "0838697152"
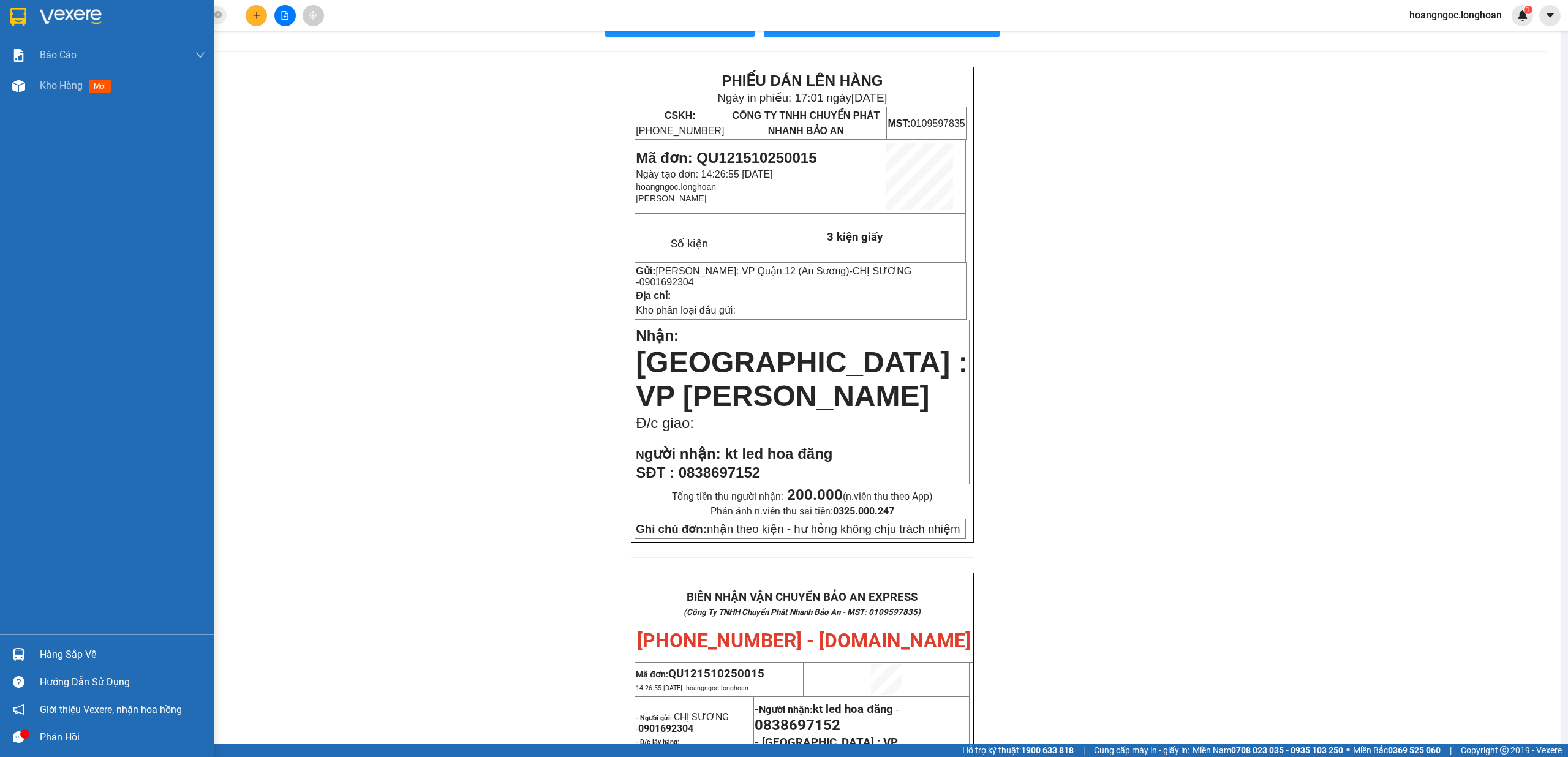
click at [52, 104] on div "Báo cáo 1. Báo cáo nộp tiền các vp 3. Doanh Thu theo VP Gửi (mới) 9. Thống kê đ…" at bounding box center [107, 336] width 214 height 594
click at [101, 81] on span "mới" at bounding box center [100, 87] width 22 height 13
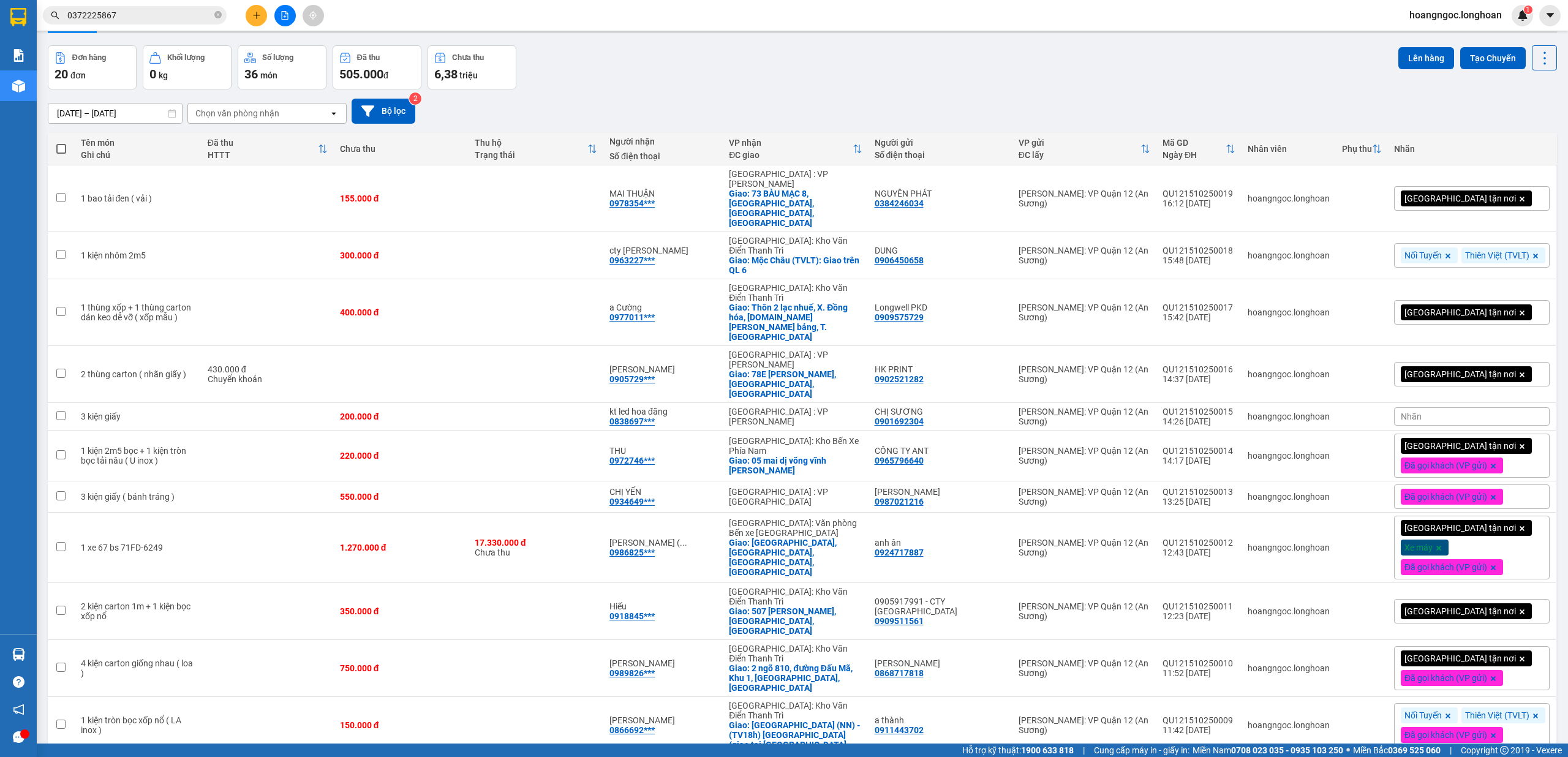
click at [1410, 407] on div "Nhãn" at bounding box center [1472, 416] width 155 height 19
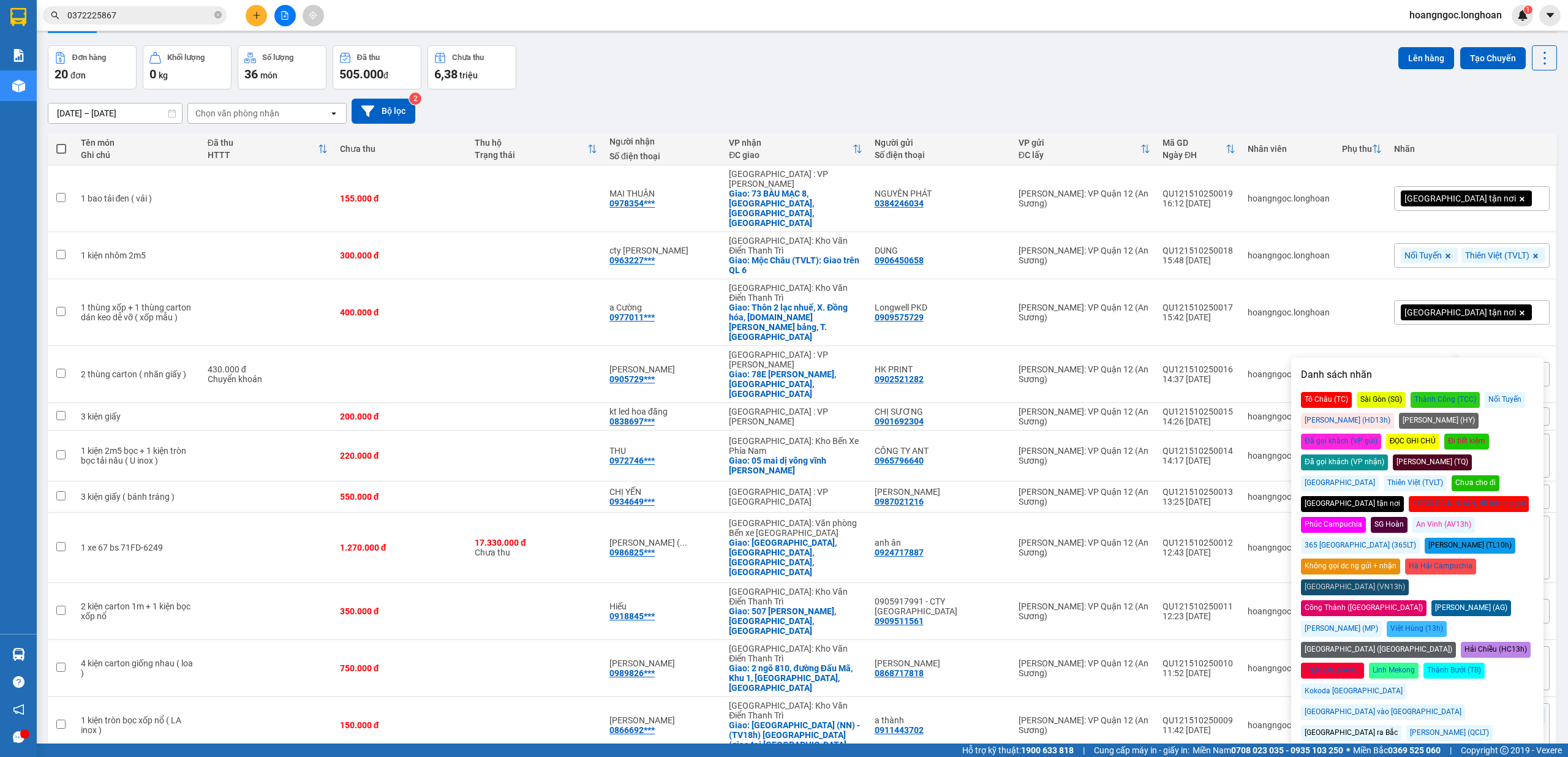
click at [1381, 434] on div "Đã gọi khách (VP gửi)" at bounding box center [1341, 441] width 80 height 16
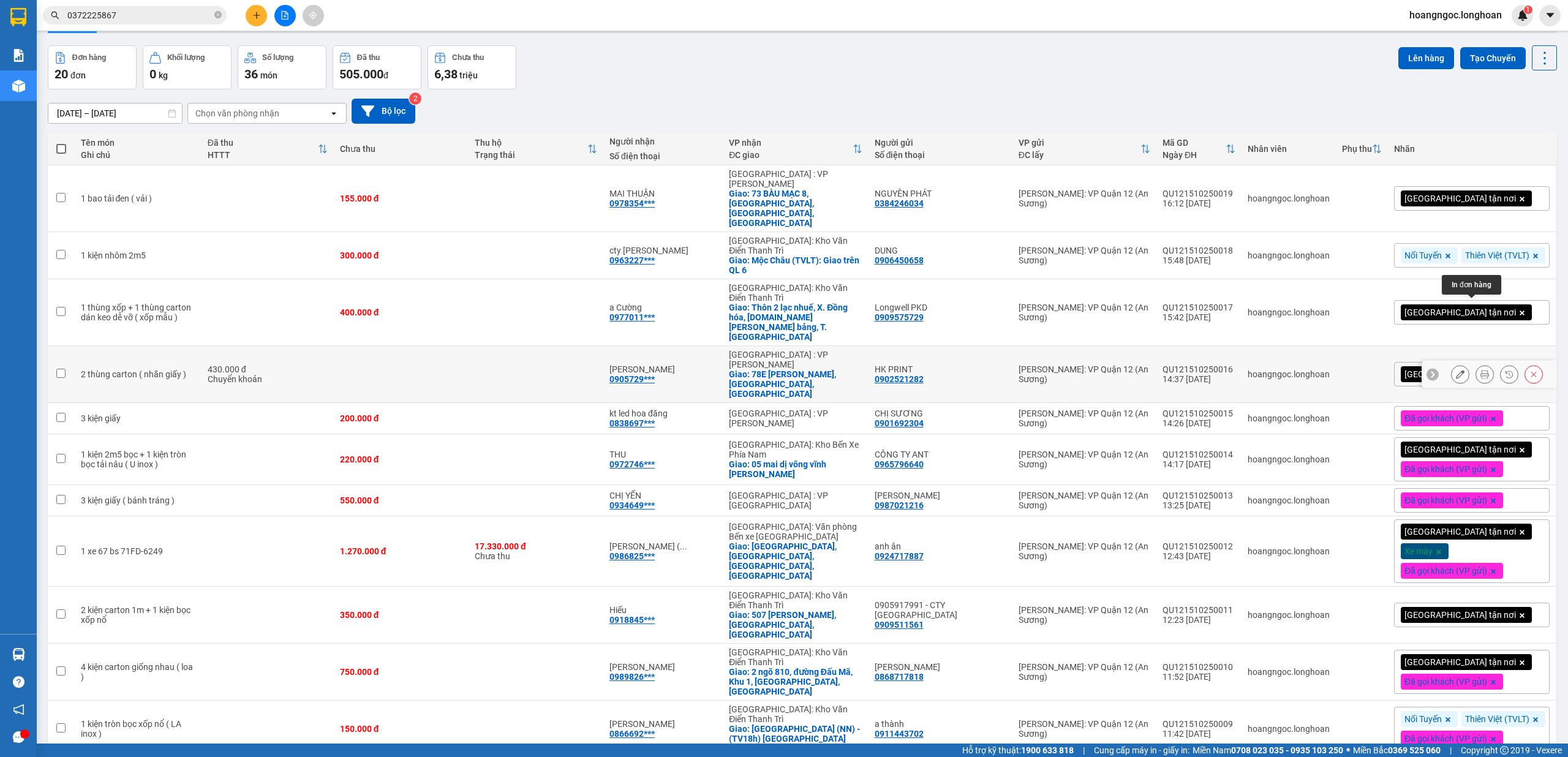
click at [1481, 370] on icon at bounding box center [1484, 373] width 8 height 8
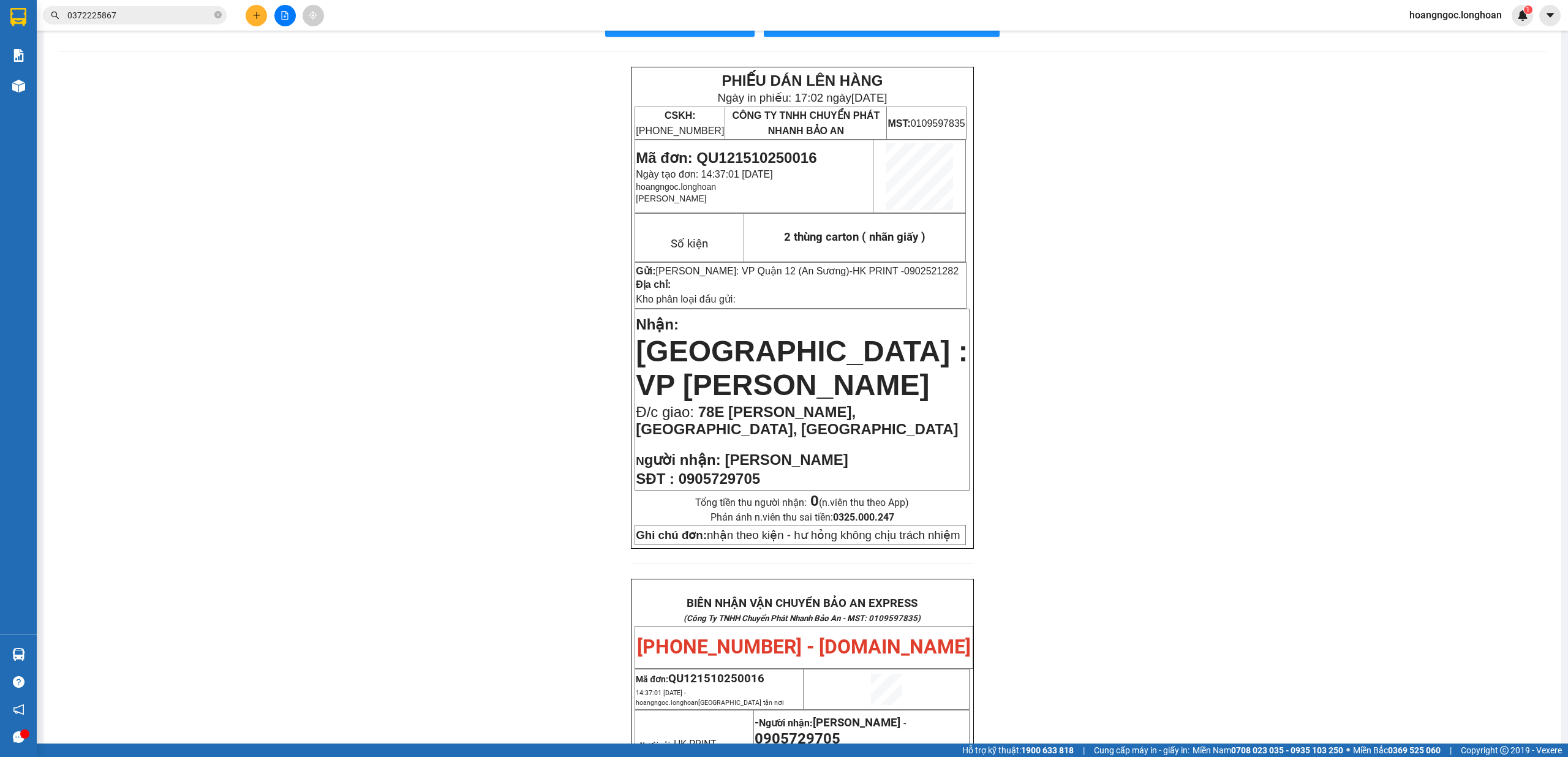
click at [748, 470] on span "0905729705" at bounding box center [719, 479] width 81 height 16
copy span "0905729705"
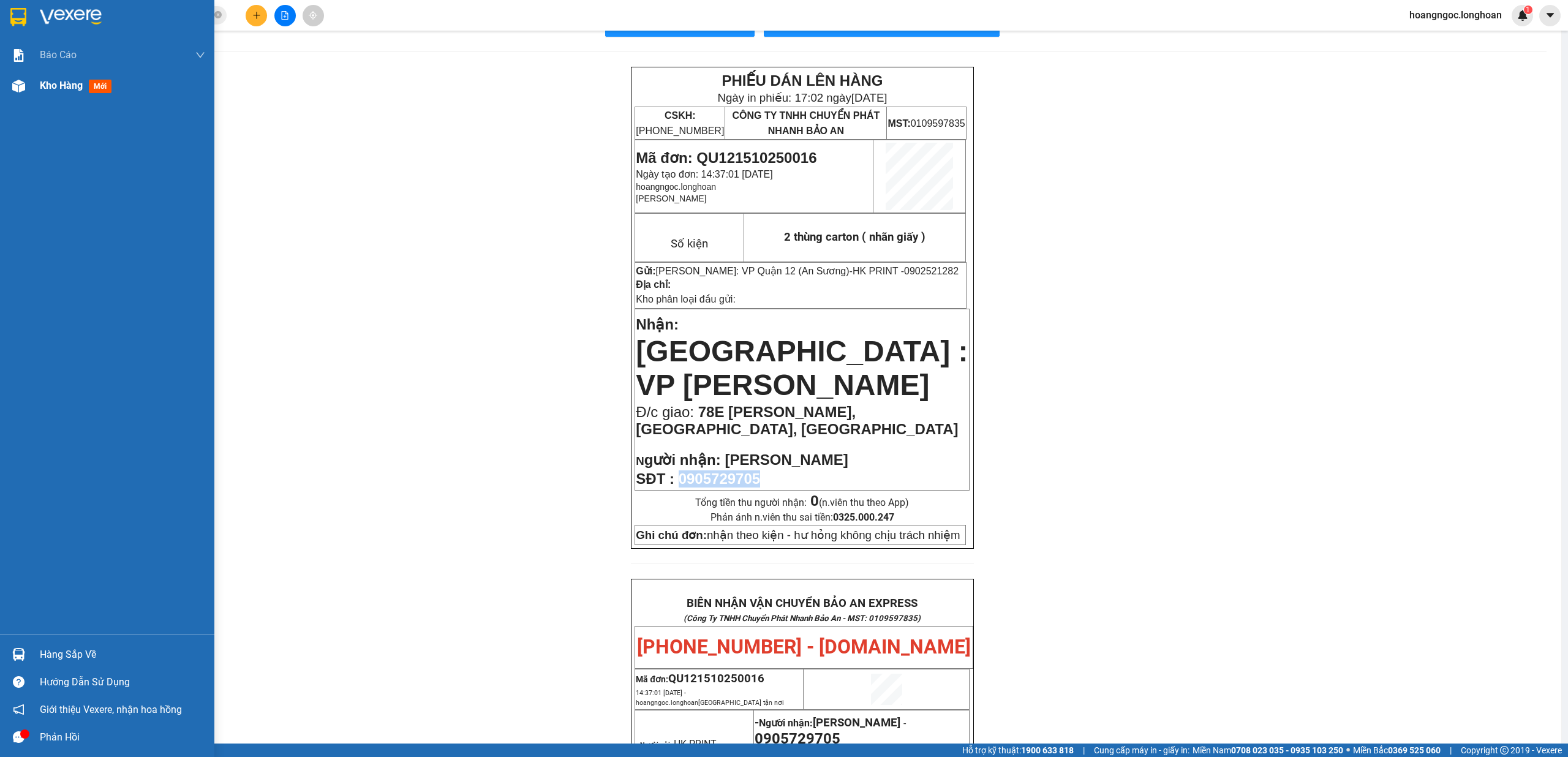
click at [19, 82] on img at bounding box center [18, 86] width 13 height 13
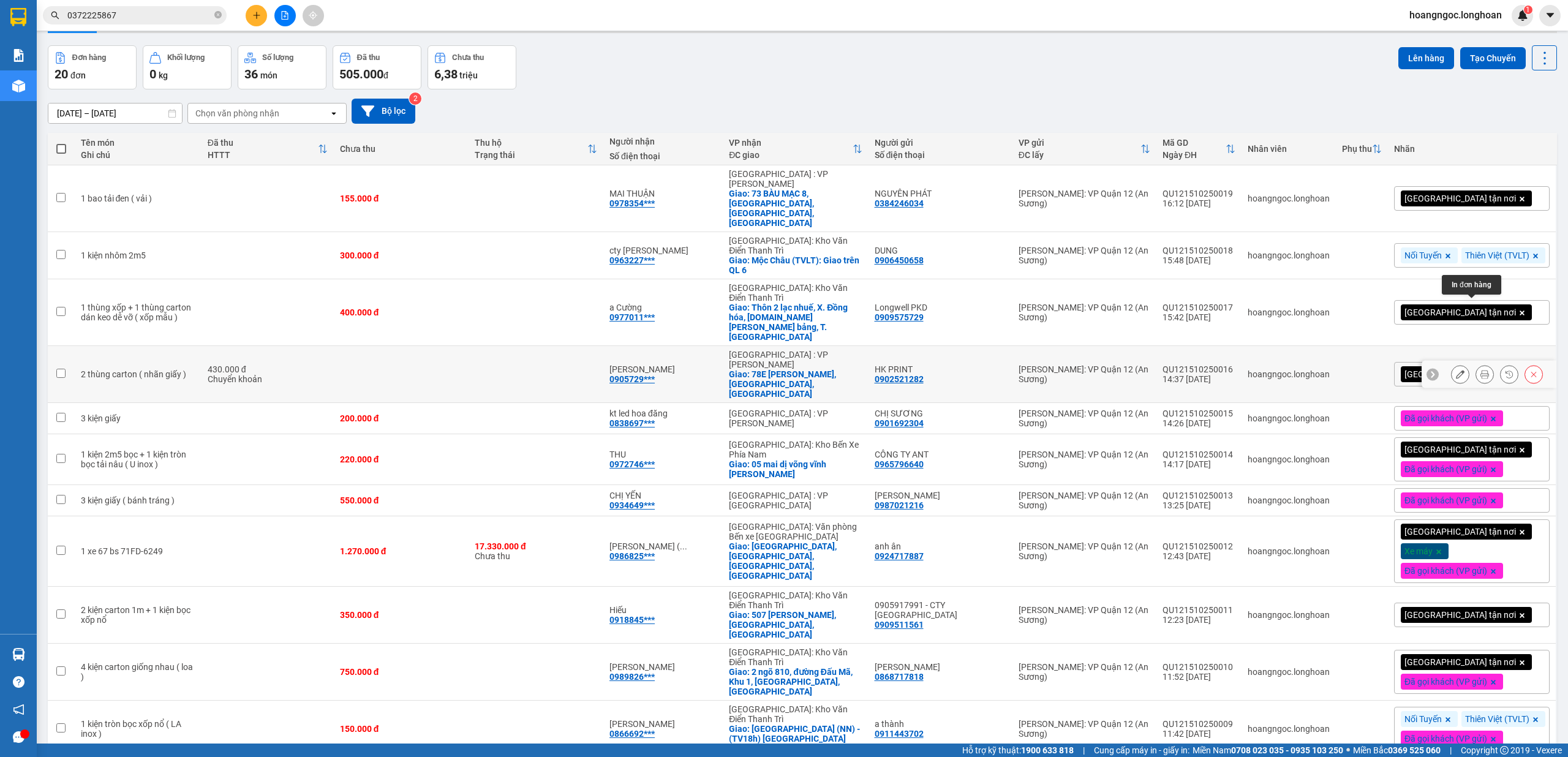
click at [1481, 370] on icon at bounding box center [1484, 373] width 8 height 8
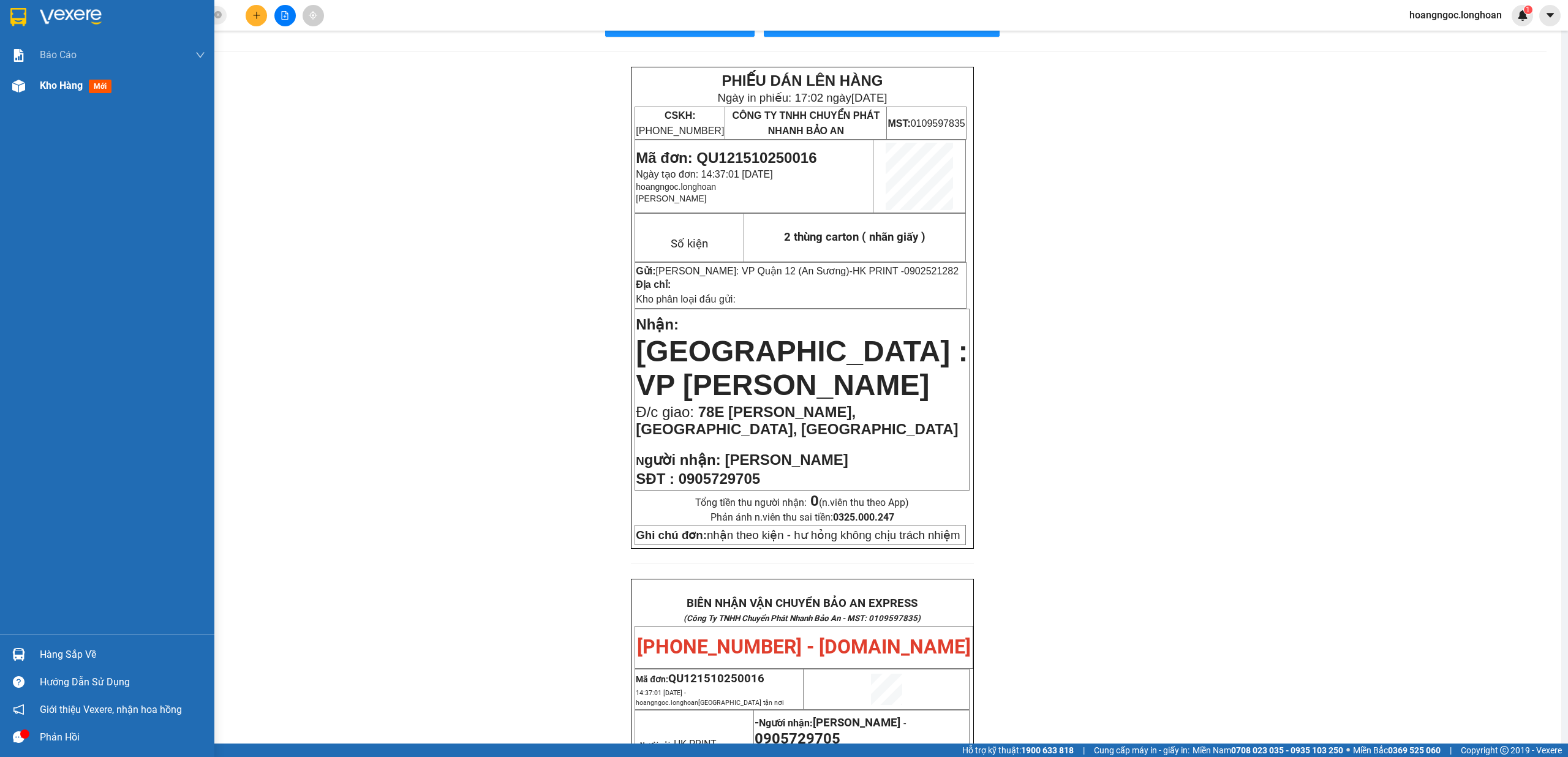
click at [21, 88] on img at bounding box center [18, 86] width 13 height 13
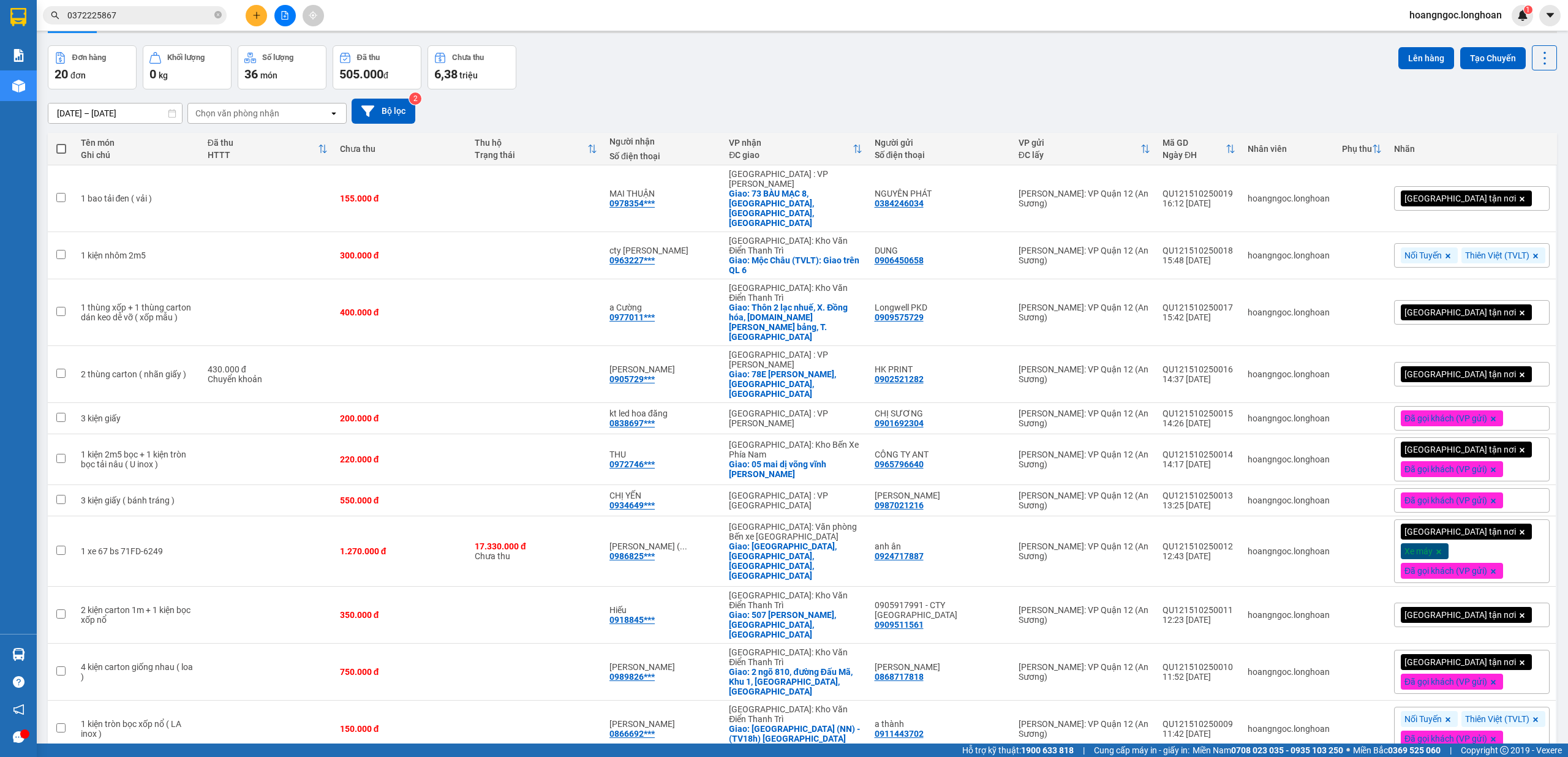
click at [1491, 362] on div "[GEOGRAPHIC_DATA] tận nơi" at bounding box center [1472, 374] width 155 height 25
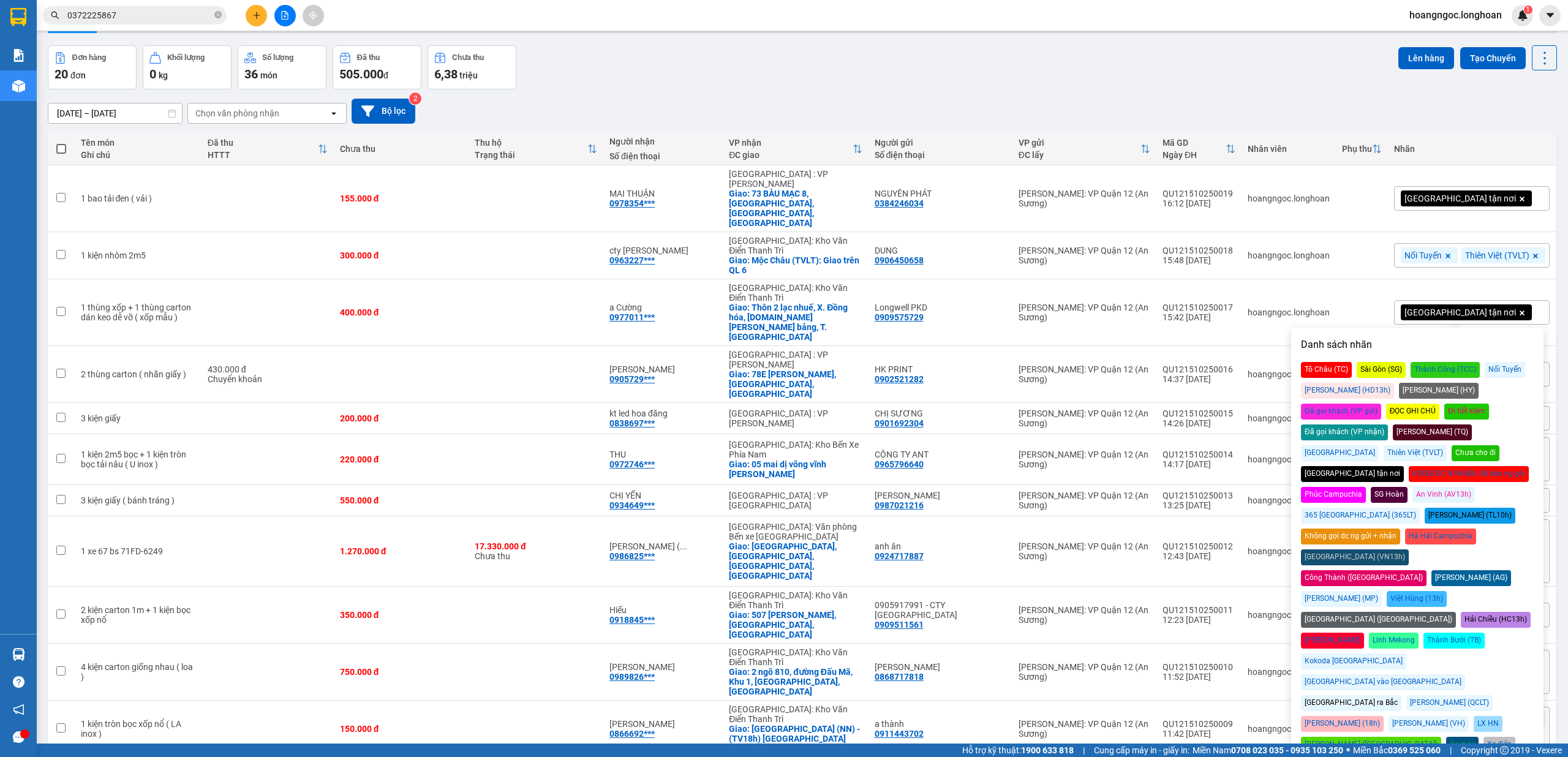
drag, startPoint x: 1493, startPoint y: 383, endPoint x: 1547, endPoint y: 360, distance: 58.7
click at [1381, 403] on div "Đã gọi khách (VP gửi)" at bounding box center [1341, 411] width 80 height 16
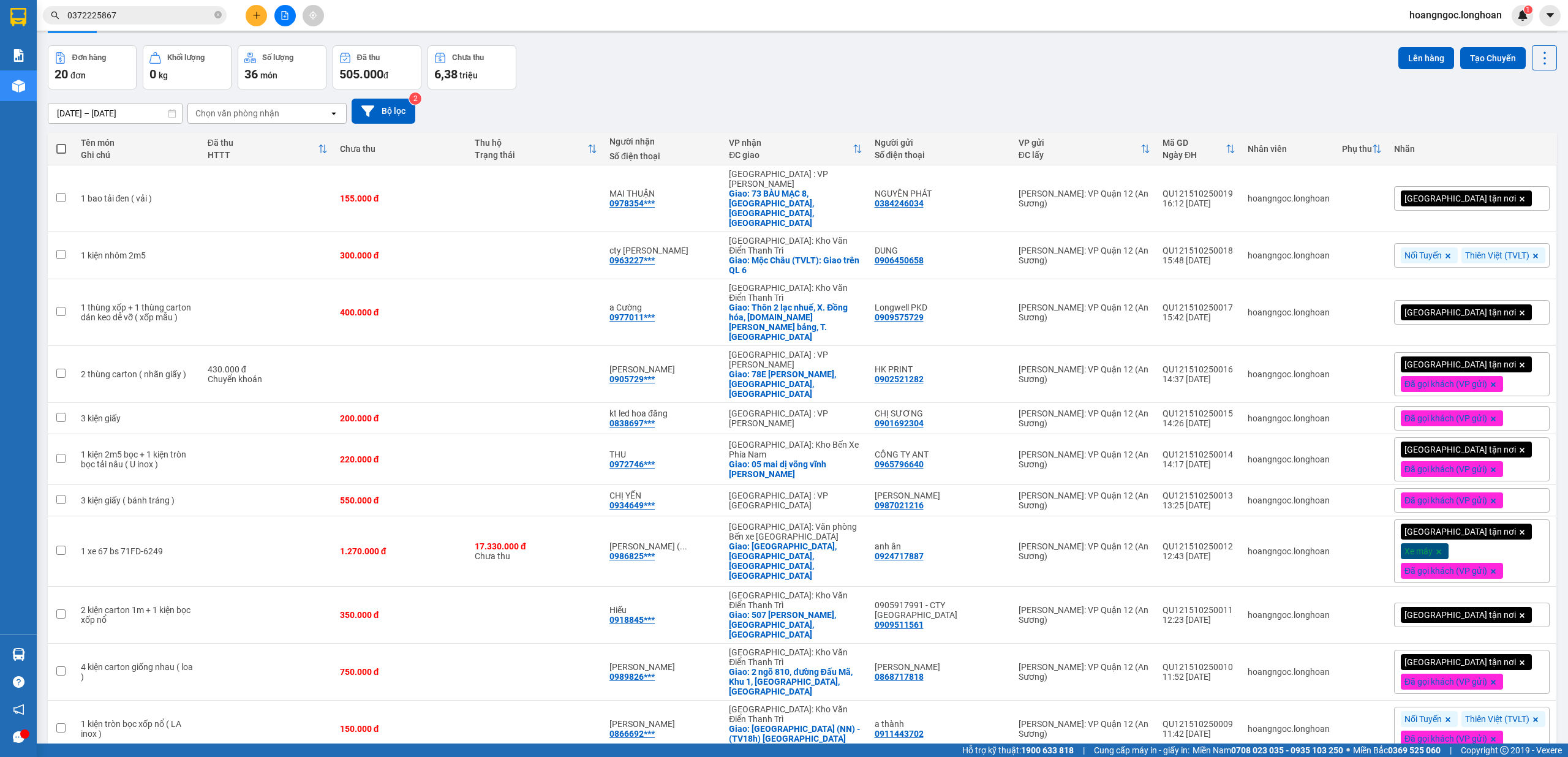
click at [172, 15] on input "0372225867" at bounding box center [140, 15] width 145 height 13
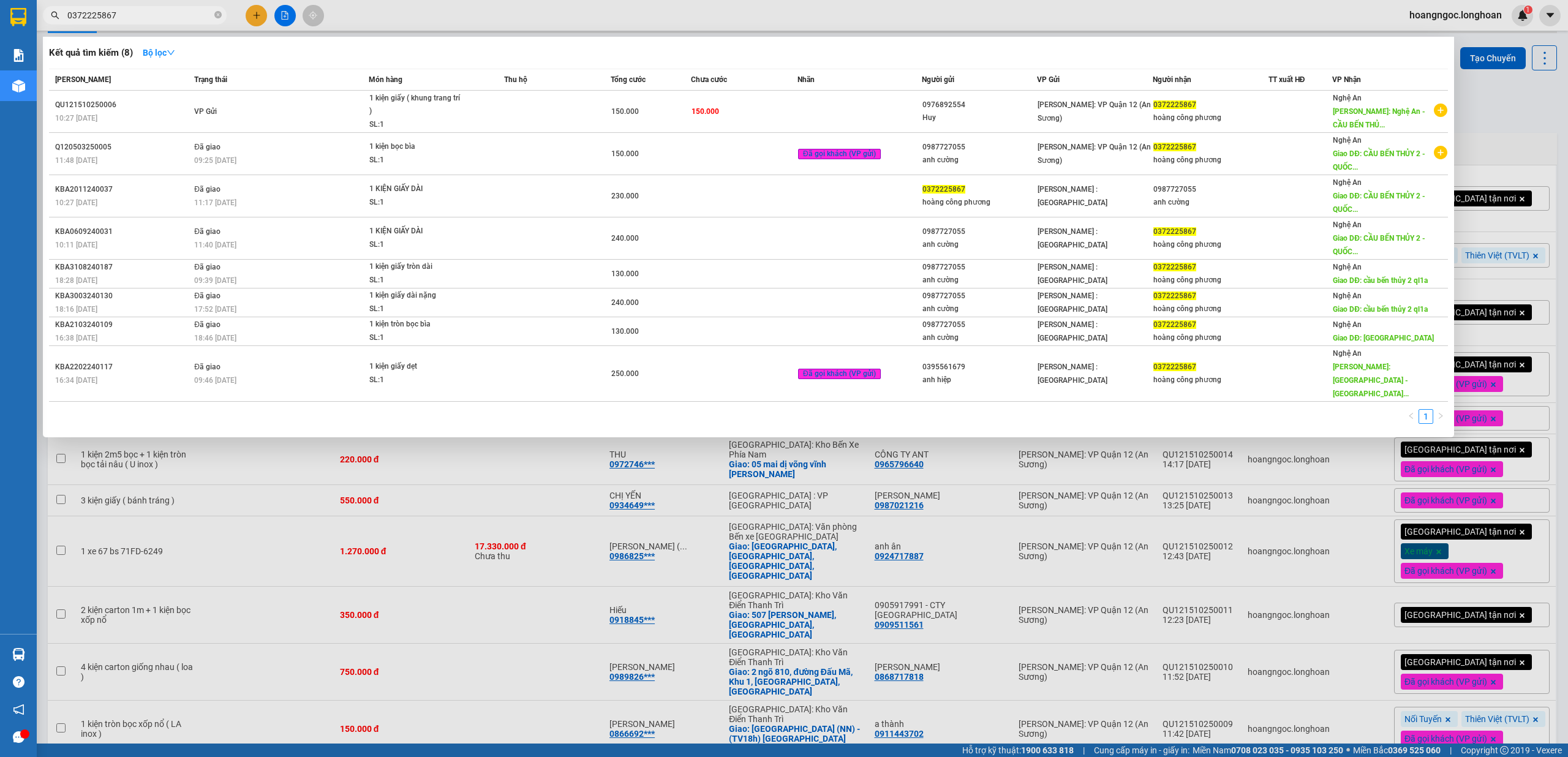
click at [172, 15] on input "0372225867" at bounding box center [140, 15] width 145 height 13
paste input "QU12151025001"
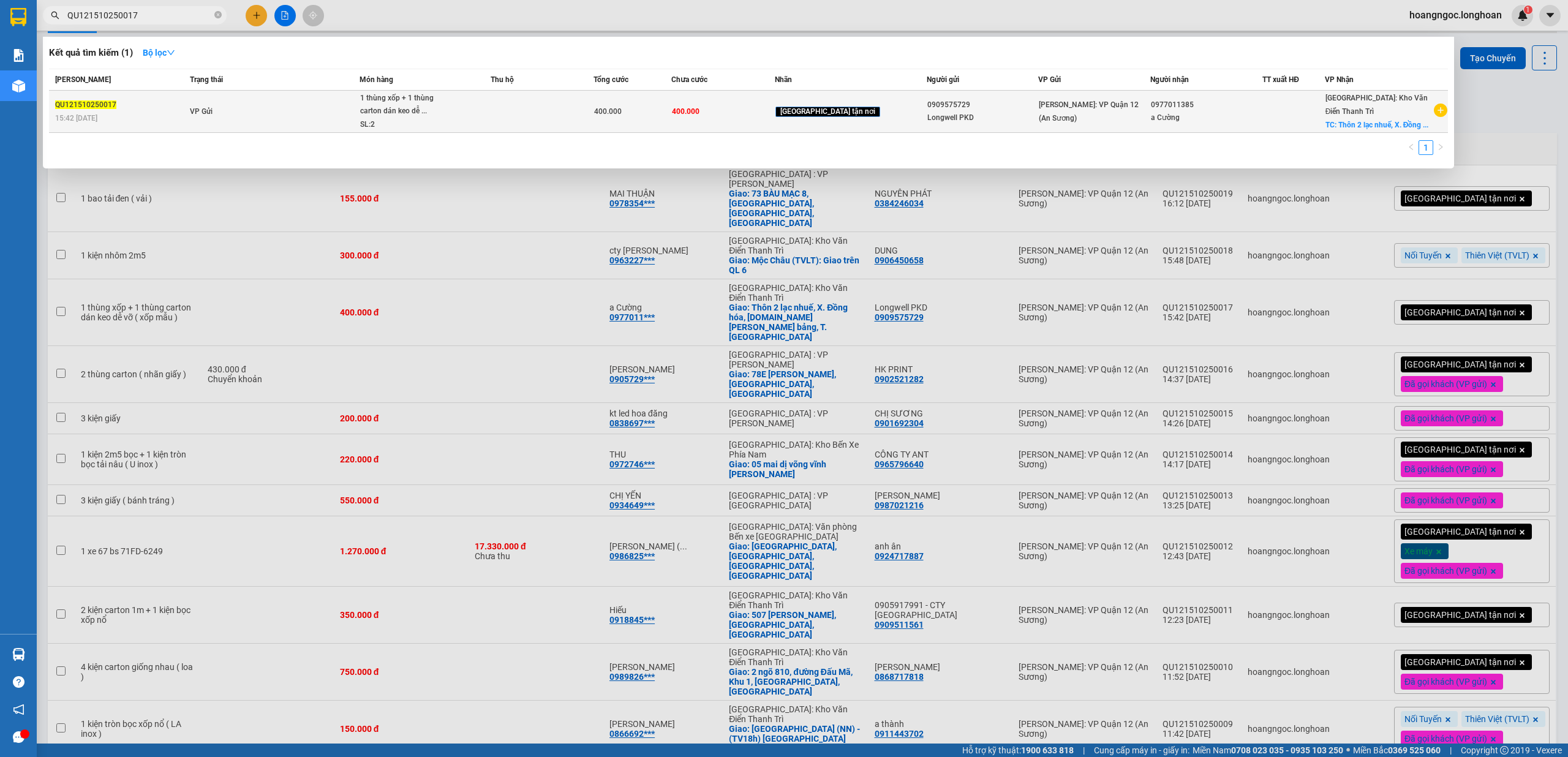
type input "QU121510250017"
click at [544, 119] on td at bounding box center [542, 111] width 104 height 43
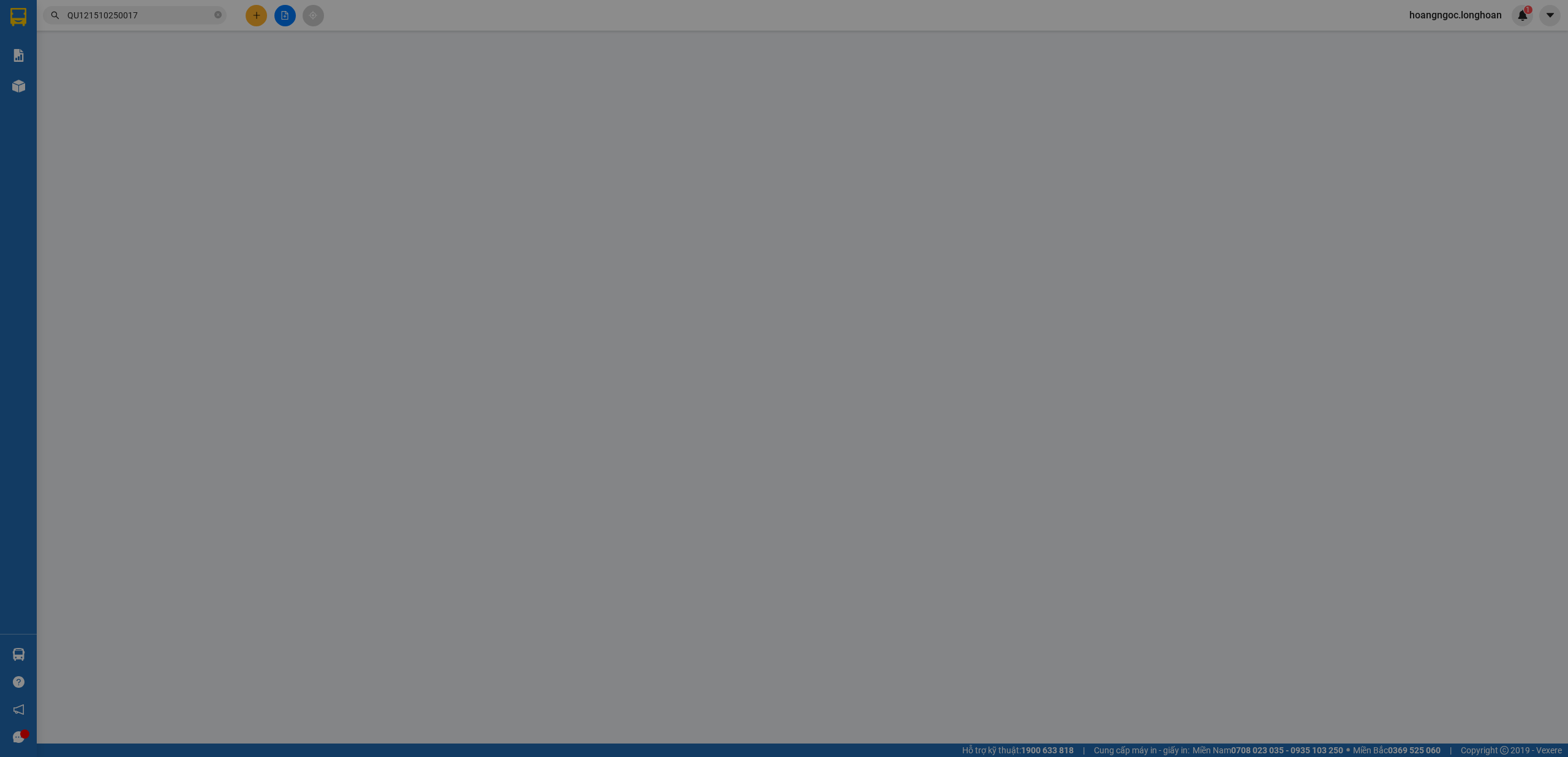
type input "0909575729"
type input "Longwell PKD"
type input "0977011385"
type input "a Cường"
checkbox input "true"
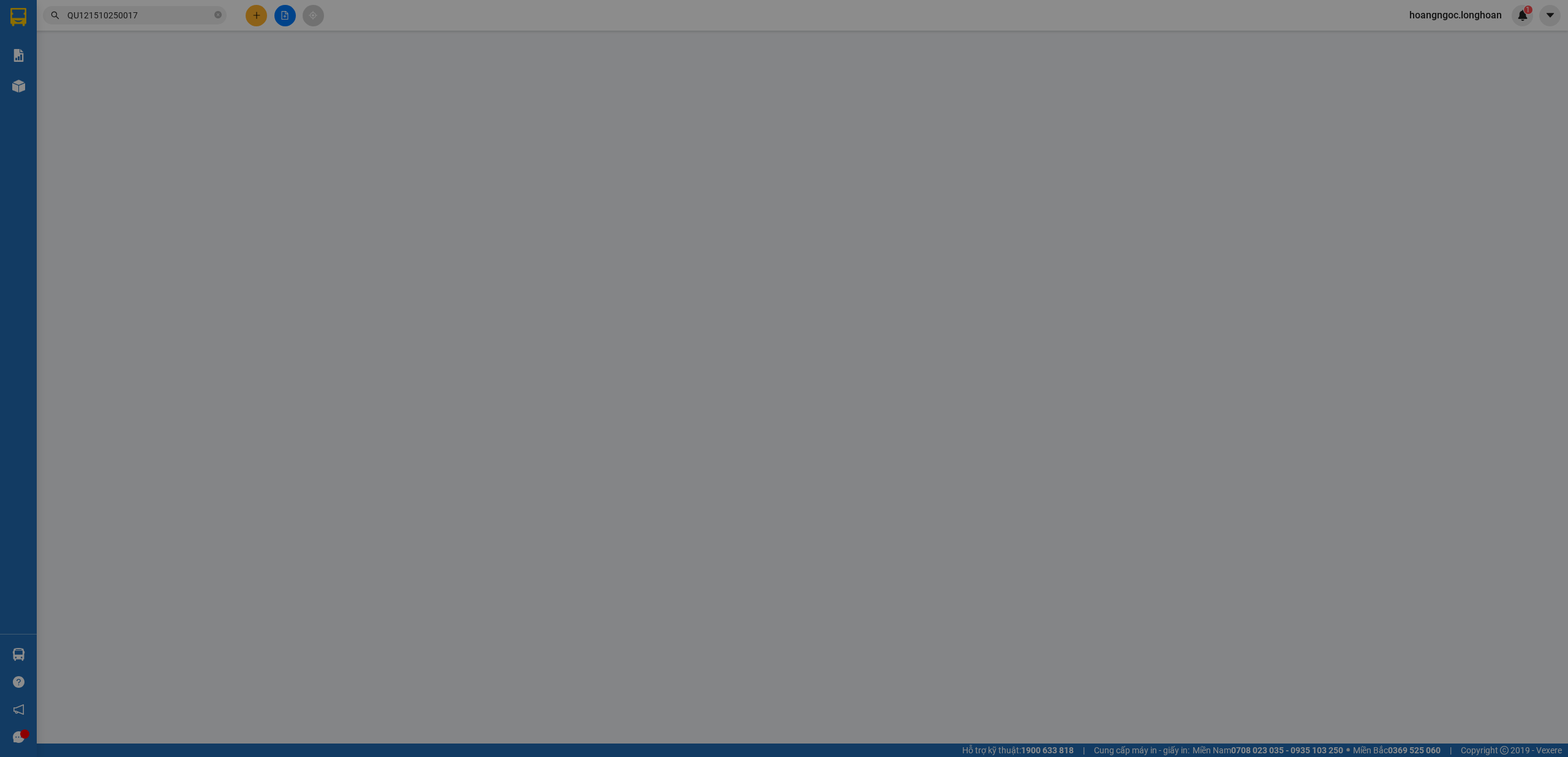
type input "Thôn 2 lạc nhuế, X. Đồng hóa, H.Kim bảng, T. Hà Nam"
type input "nhận theo kiện - hư hỏng không chịu trách nhiệm"
type input "0"
type input "400.000"
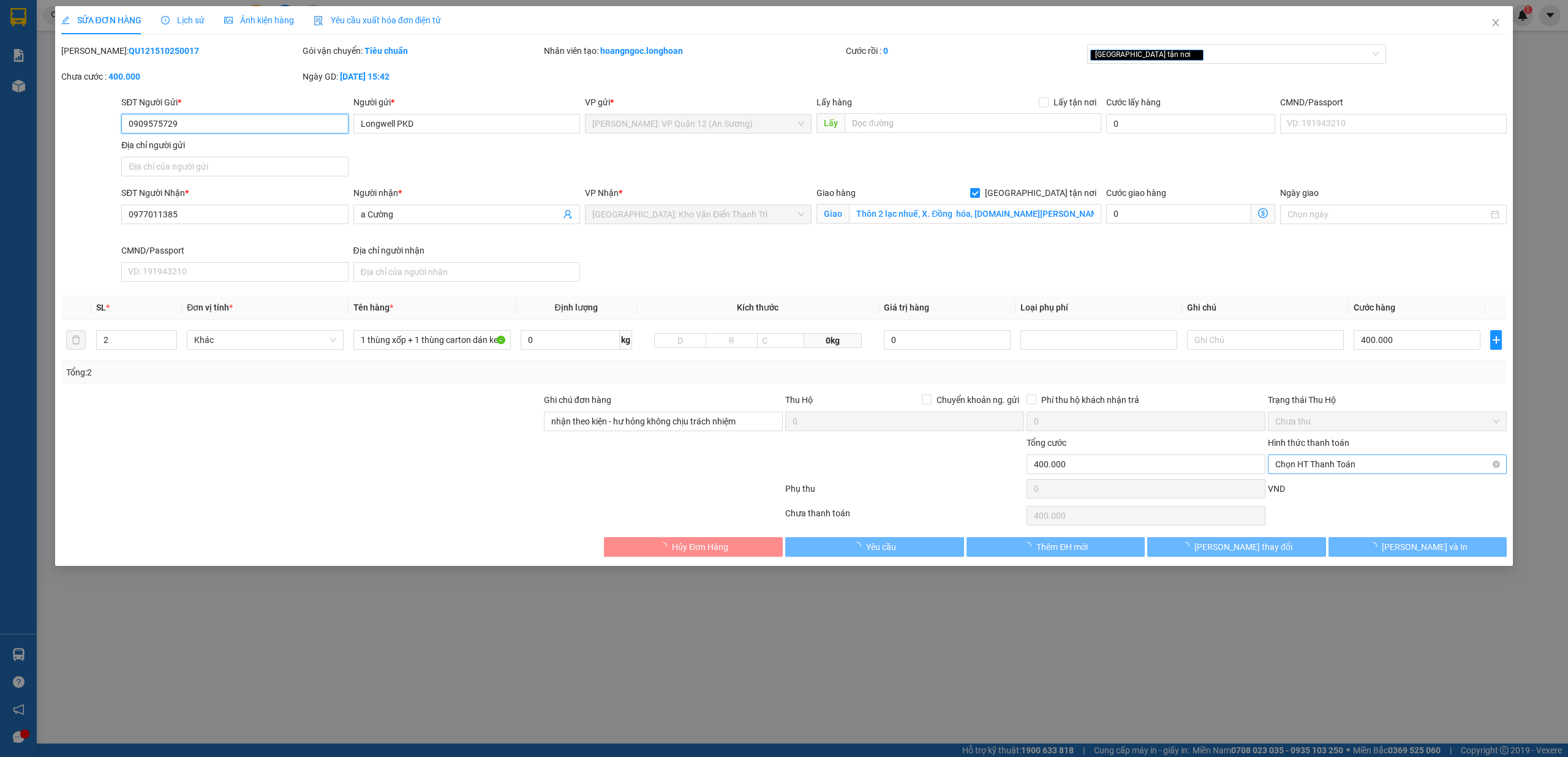
click at [1346, 463] on span "Chọn HT Thanh Toán" at bounding box center [1387, 464] width 224 height 19
click at [1319, 549] on div "Chuyển khoản" at bounding box center [1387, 549] width 224 height 13
type input "0"
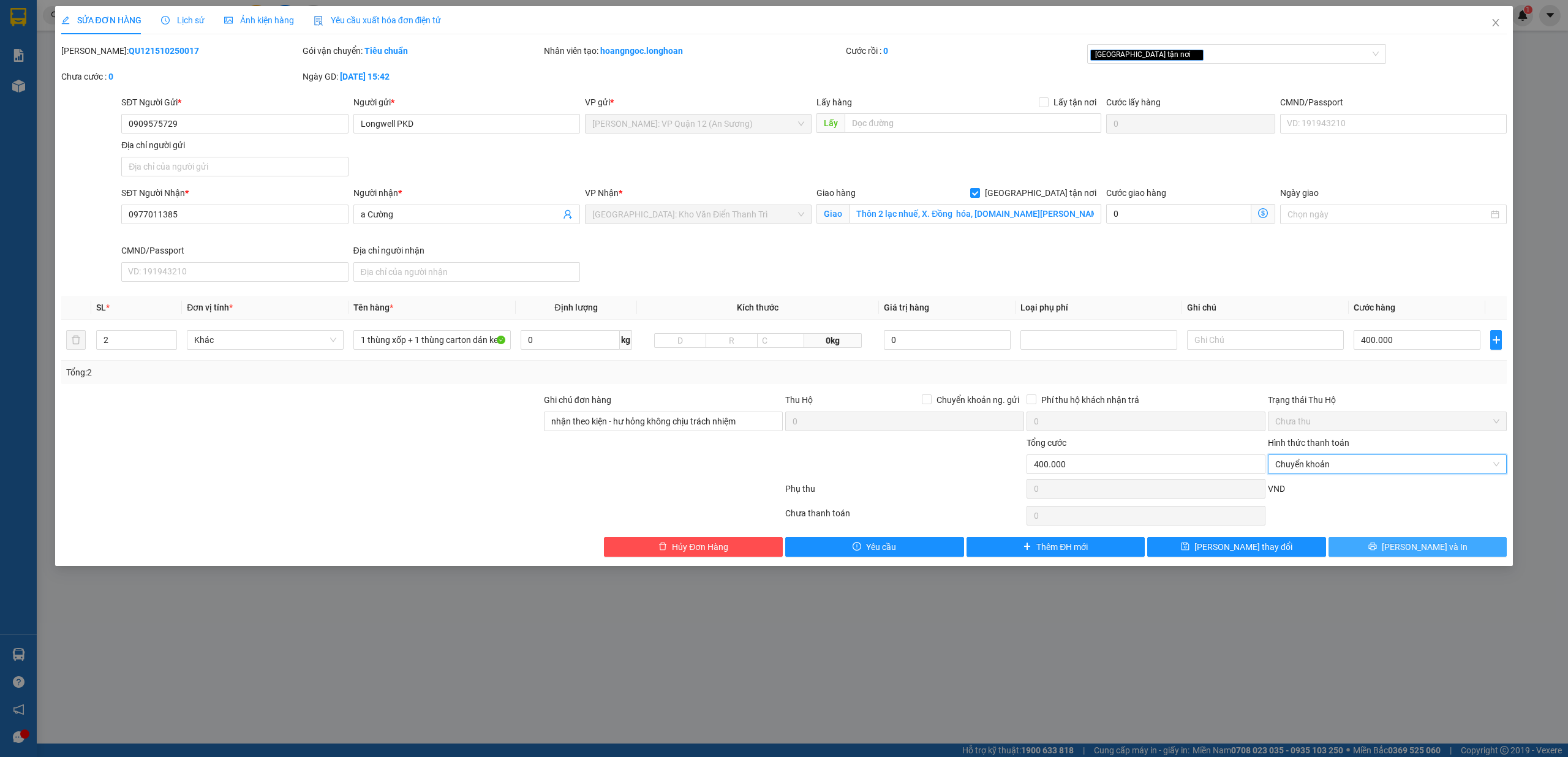
click at [1413, 552] on span "[PERSON_NAME] và In" at bounding box center [1425, 546] width 86 height 13
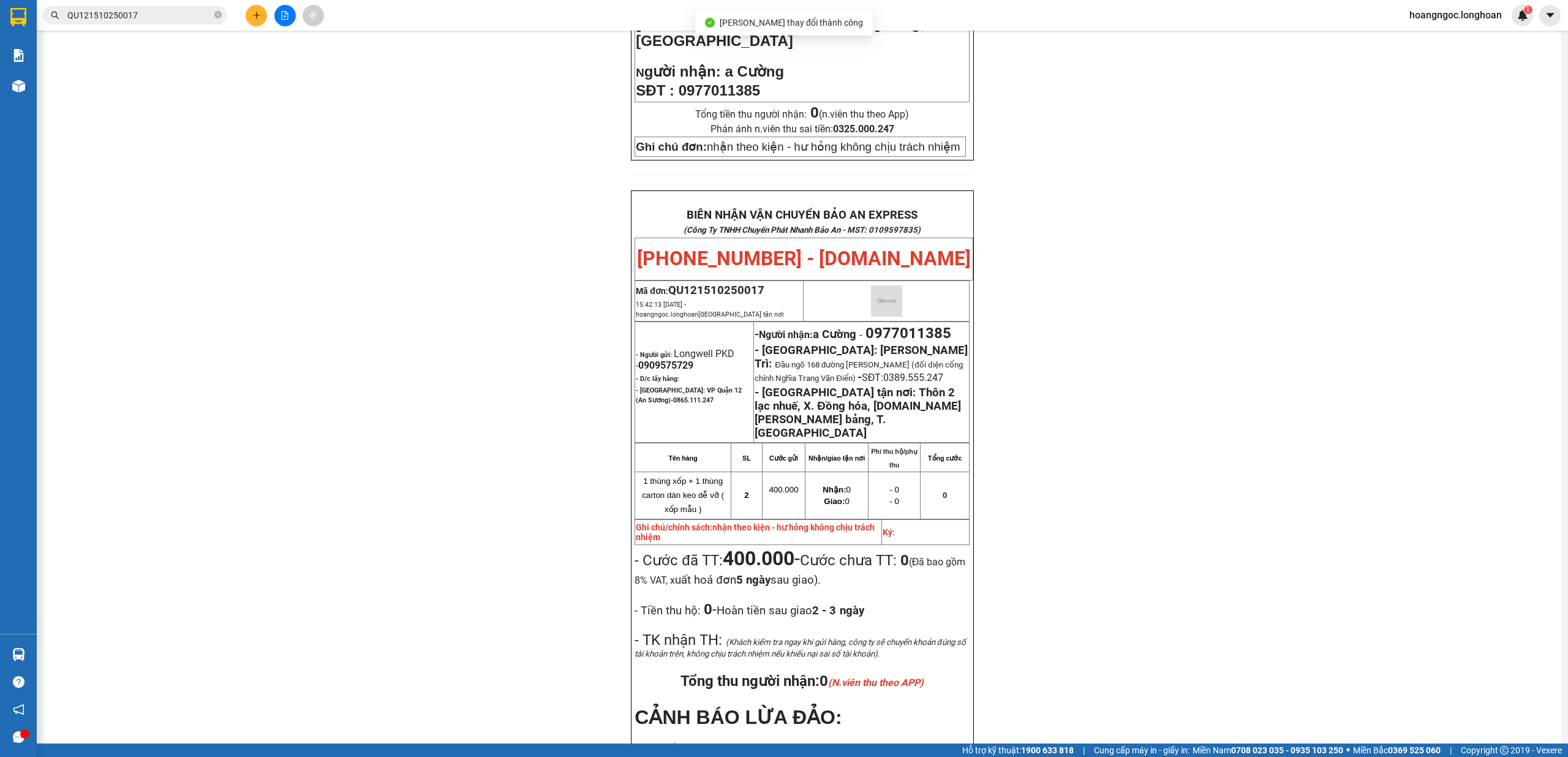
scroll to position [571, 0]
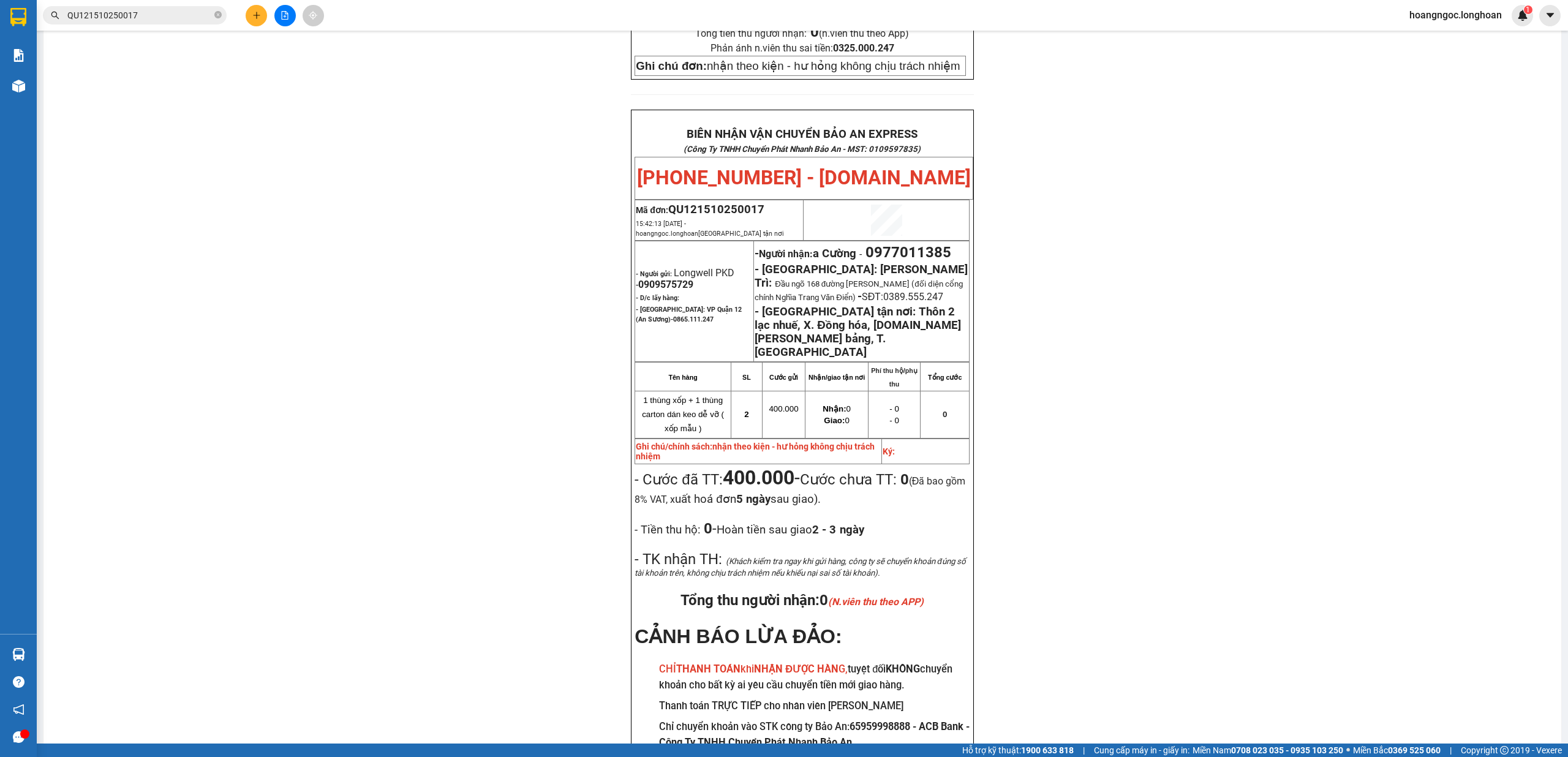
click at [733, 199] on td "Mã đơn: QU121510250017 15:42:13 - 15/10/2025 - hoangngoc.longhoan Giao tận nơi" at bounding box center [719, 219] width 169 height 40
click at [736, 202] on span "QU121510250017" at bounding box center [716, 209] width 96 height 13
copy span "QU121510250017"
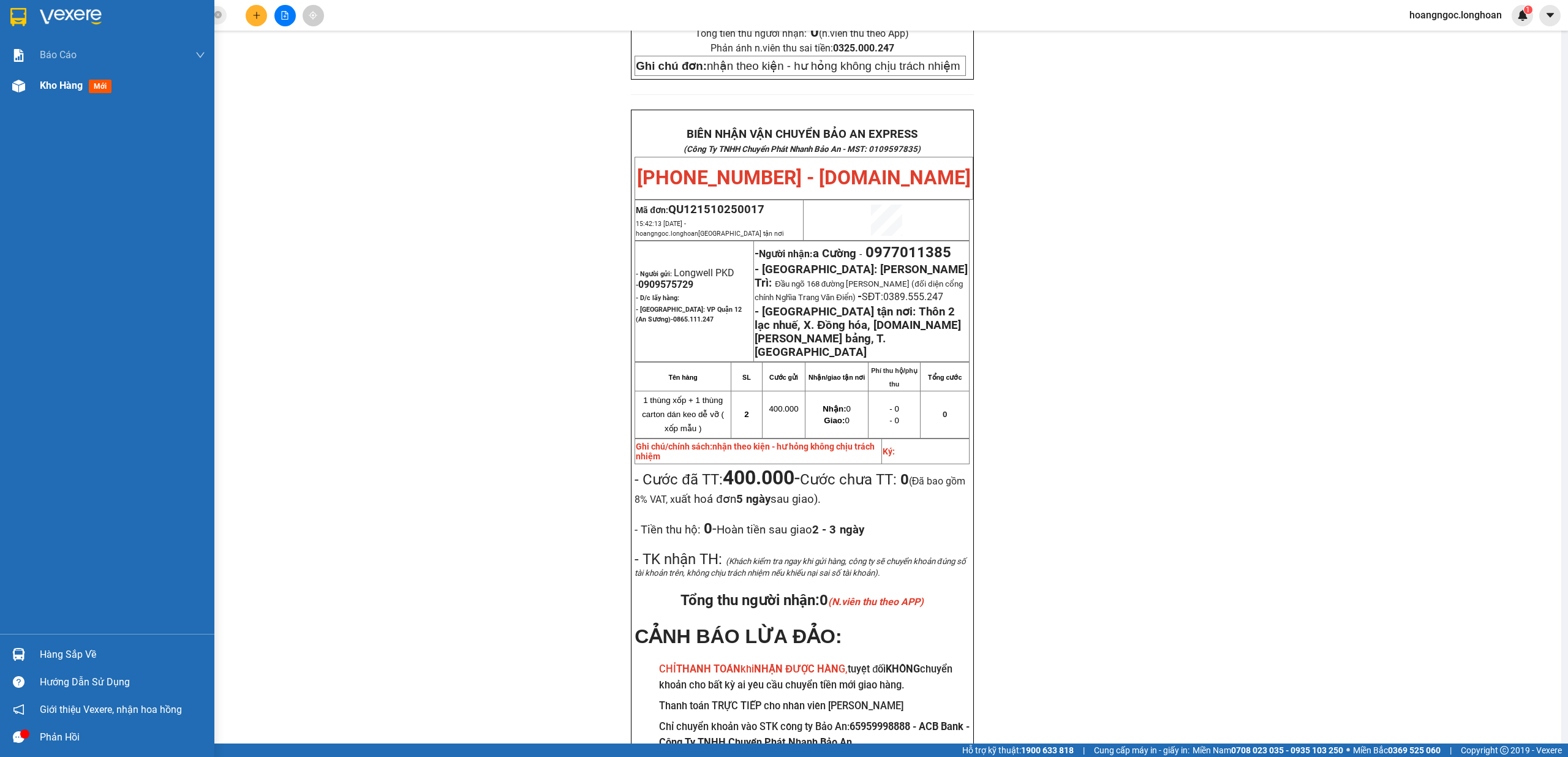
click at [64, 73] on div "Kho hàng mới" at bounding box center [122, 85] width 165 height 31
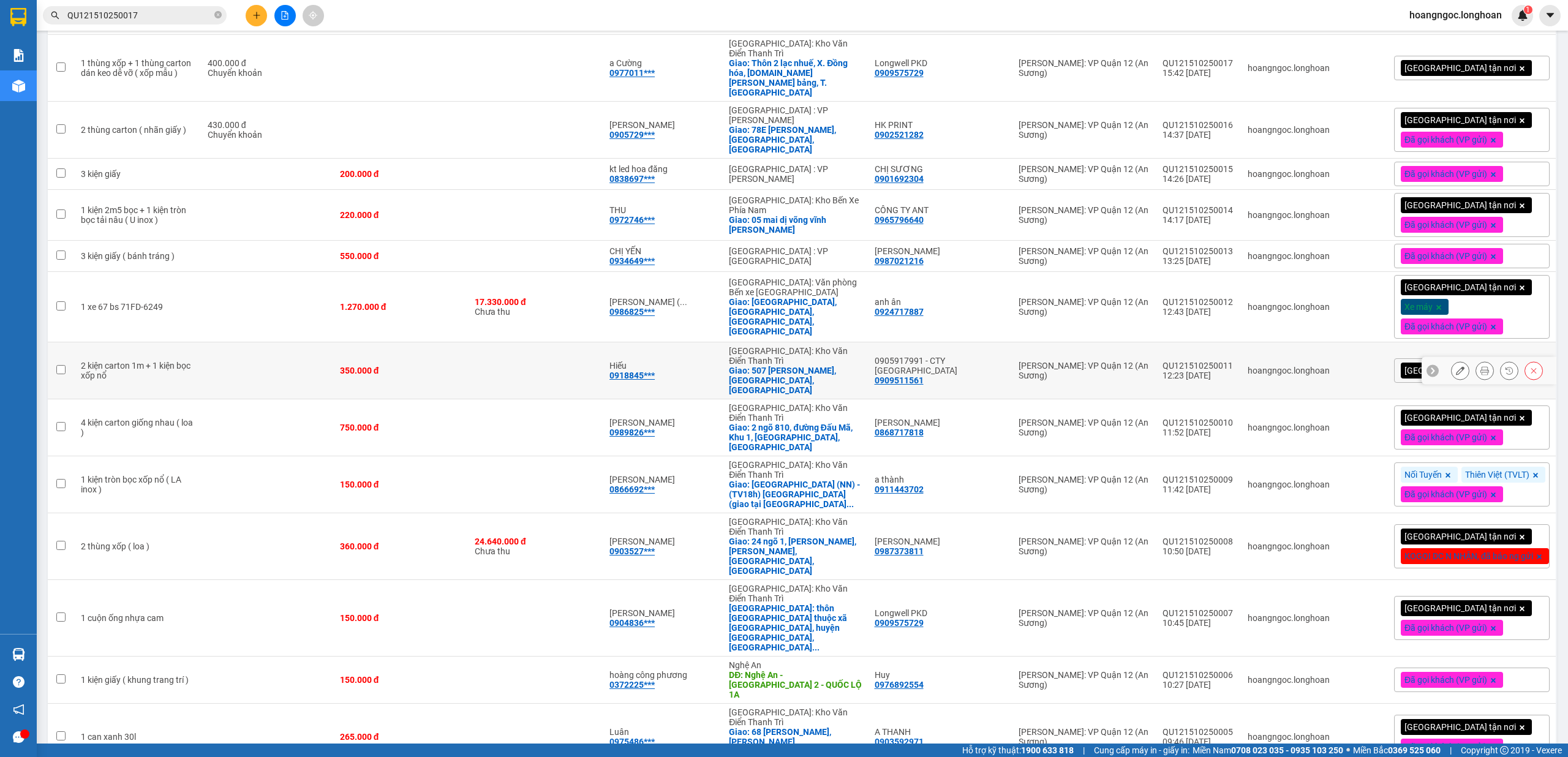
scroll to position [39, 0]
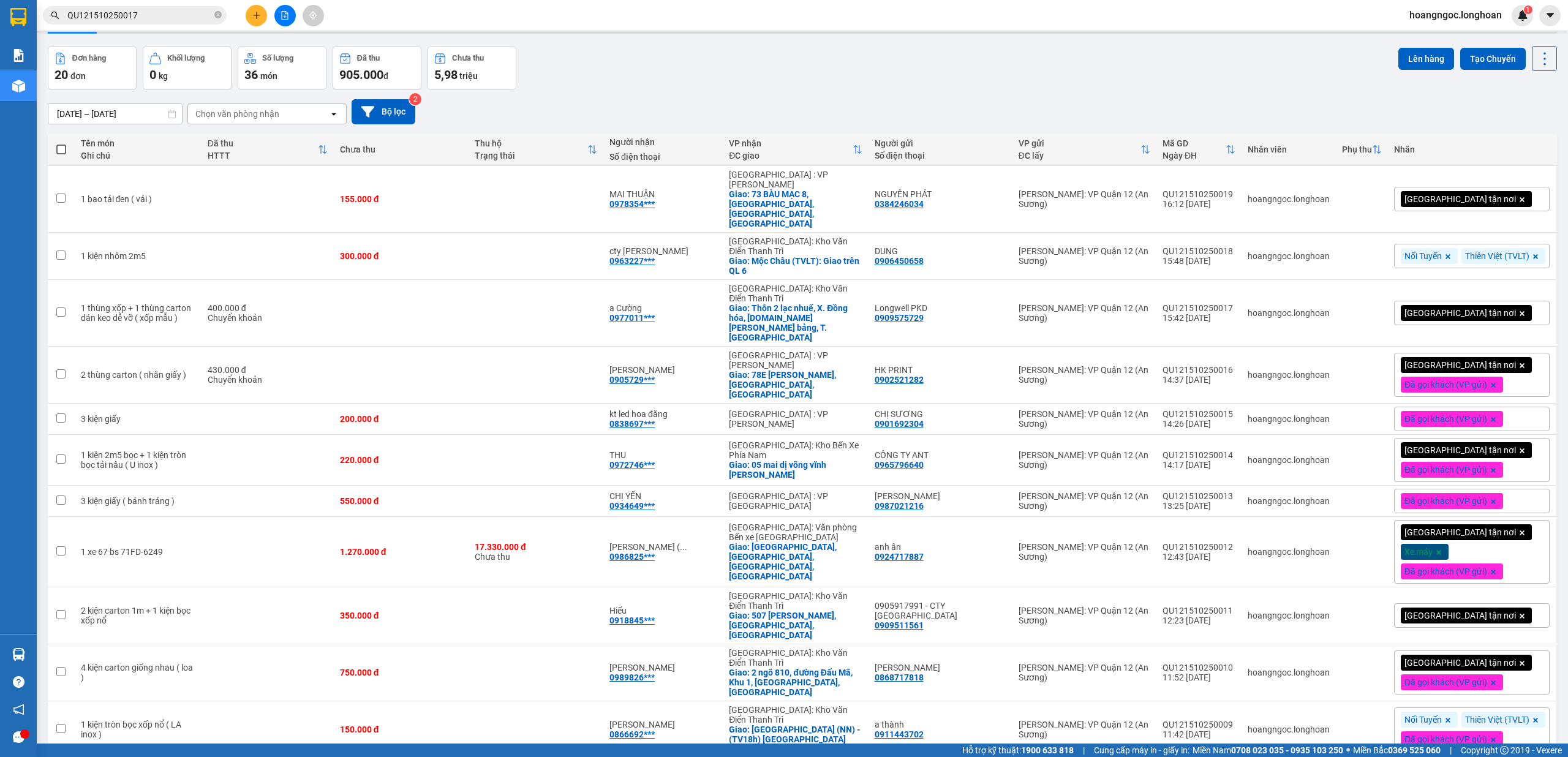
click at [1483, 301] on div "[GEOGRAPHIC_DATA] tận nơi" at bounding box center [1472, 313] width 155 height 25
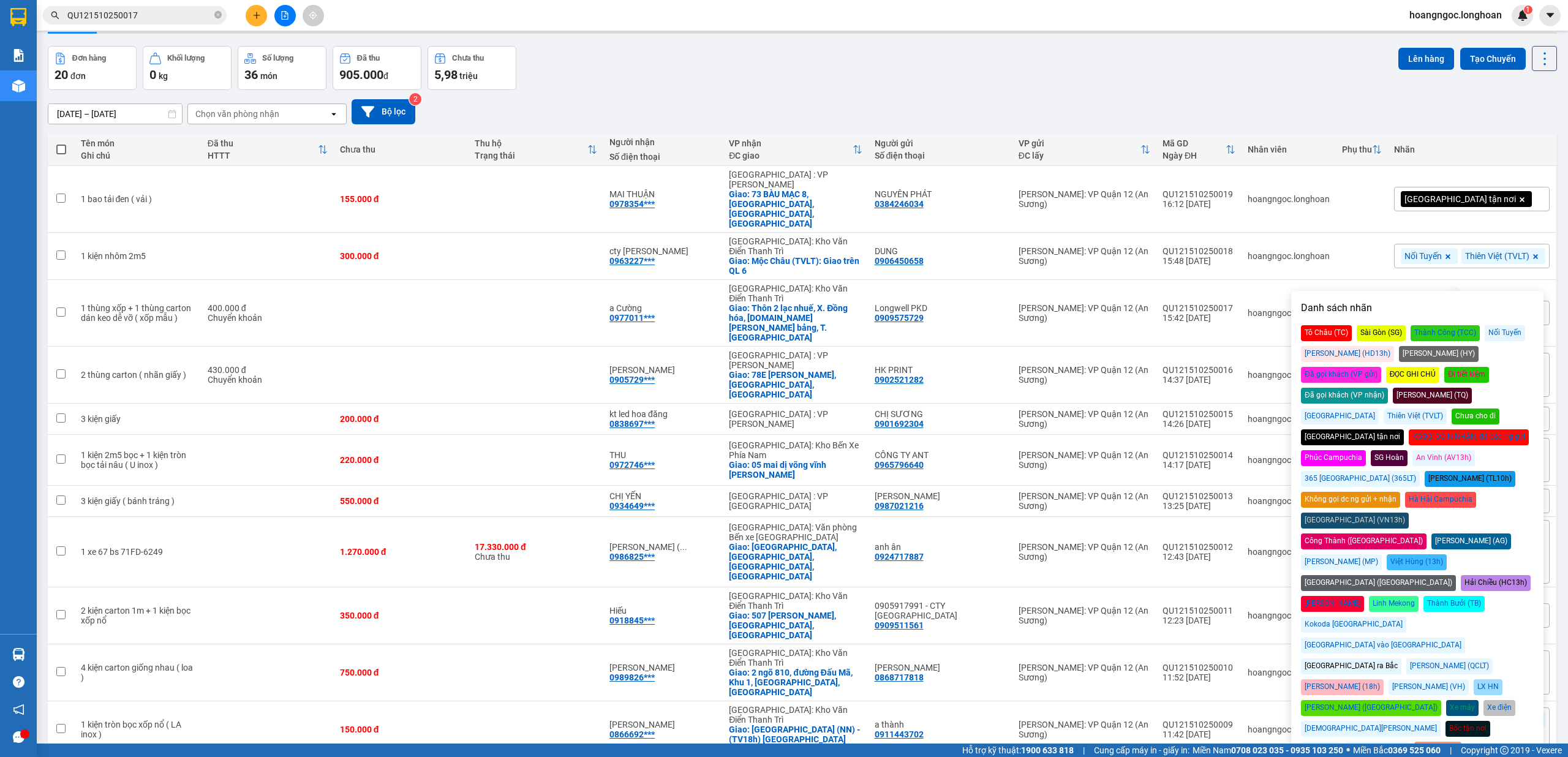
click at [1381, 367] on div "Đã gọi khách (VP gửi)" at bounding box center [1341, 374] width 80 height 16
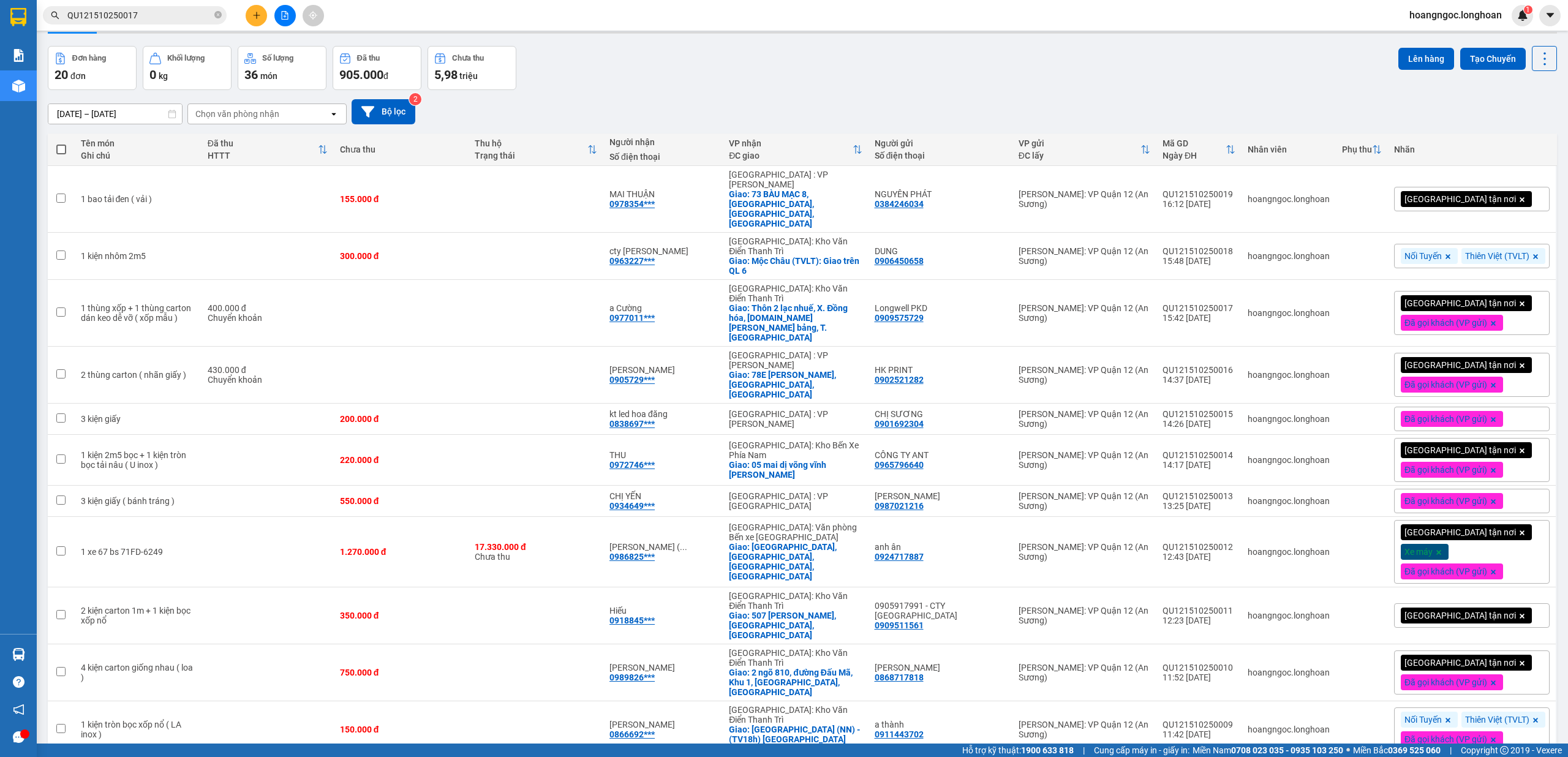
click at [1336, 92] on div "16/09/2025 – 15/10/2025 Press the down arrow key to interact with the calendar …" at bounding box center [802, 112] width 1510 height 43
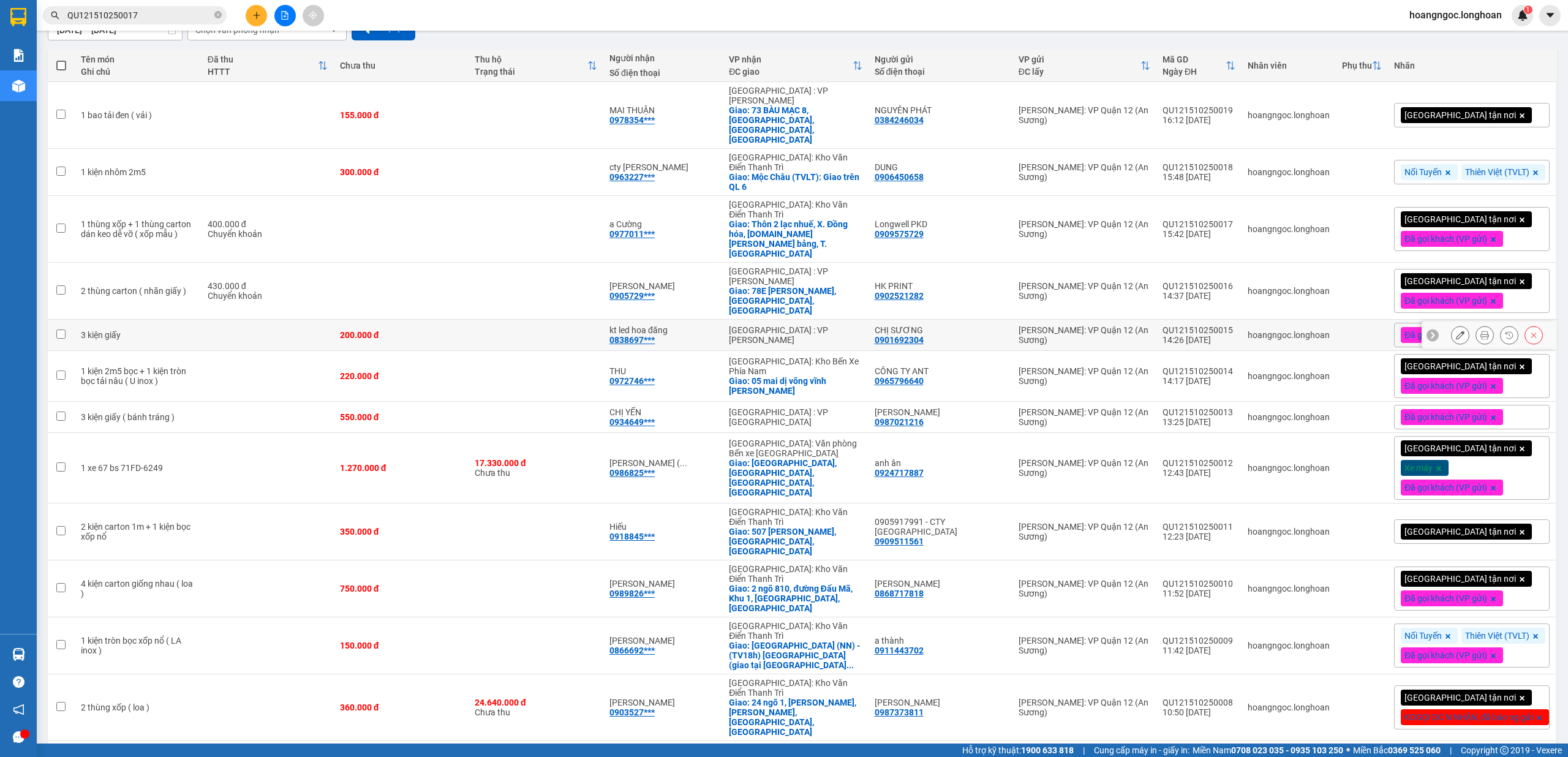
scroll to position [16, 0]
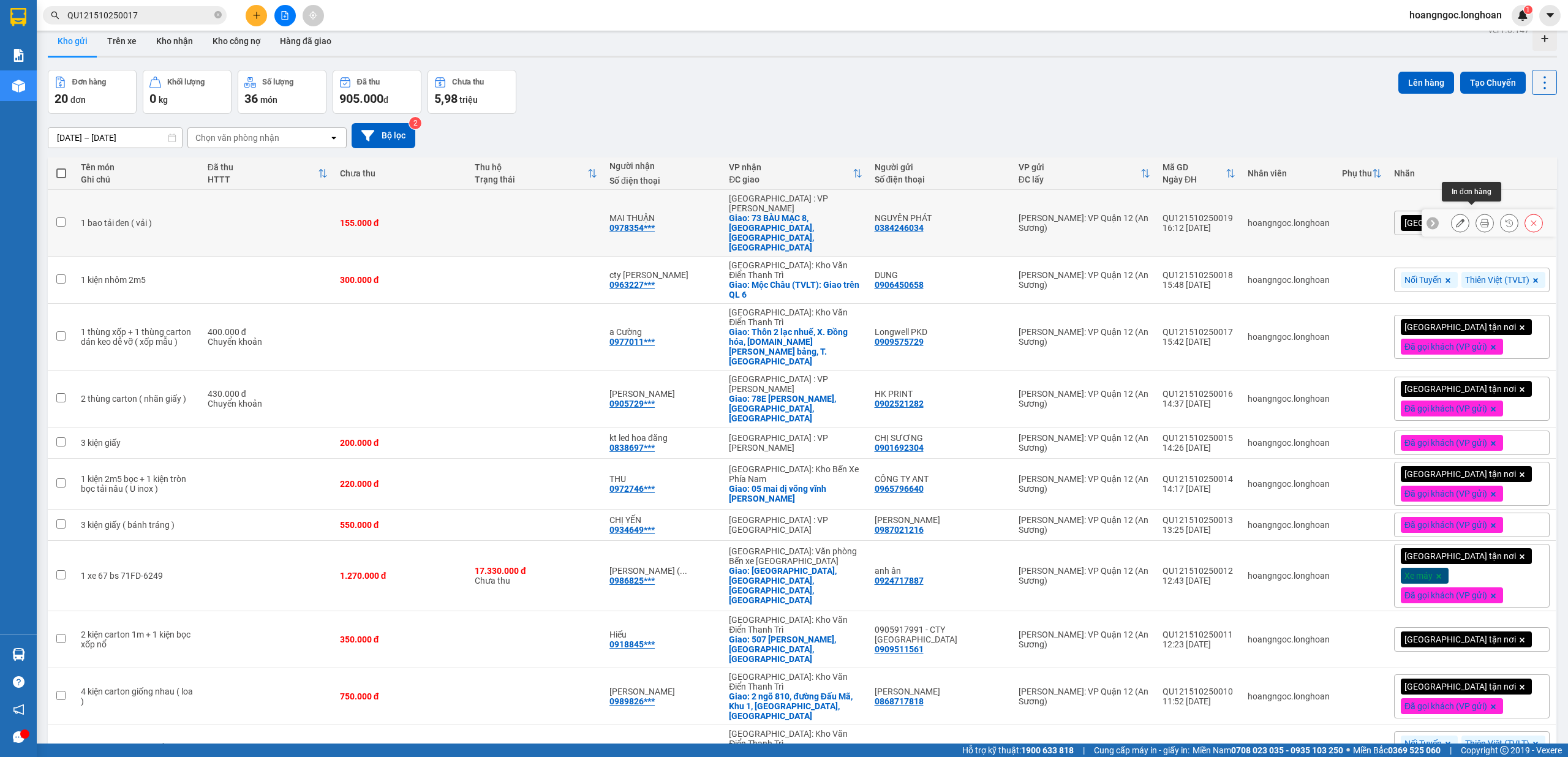
click at [1481, 219] on icon at bounding box center [1484, 222] width 8 height 8
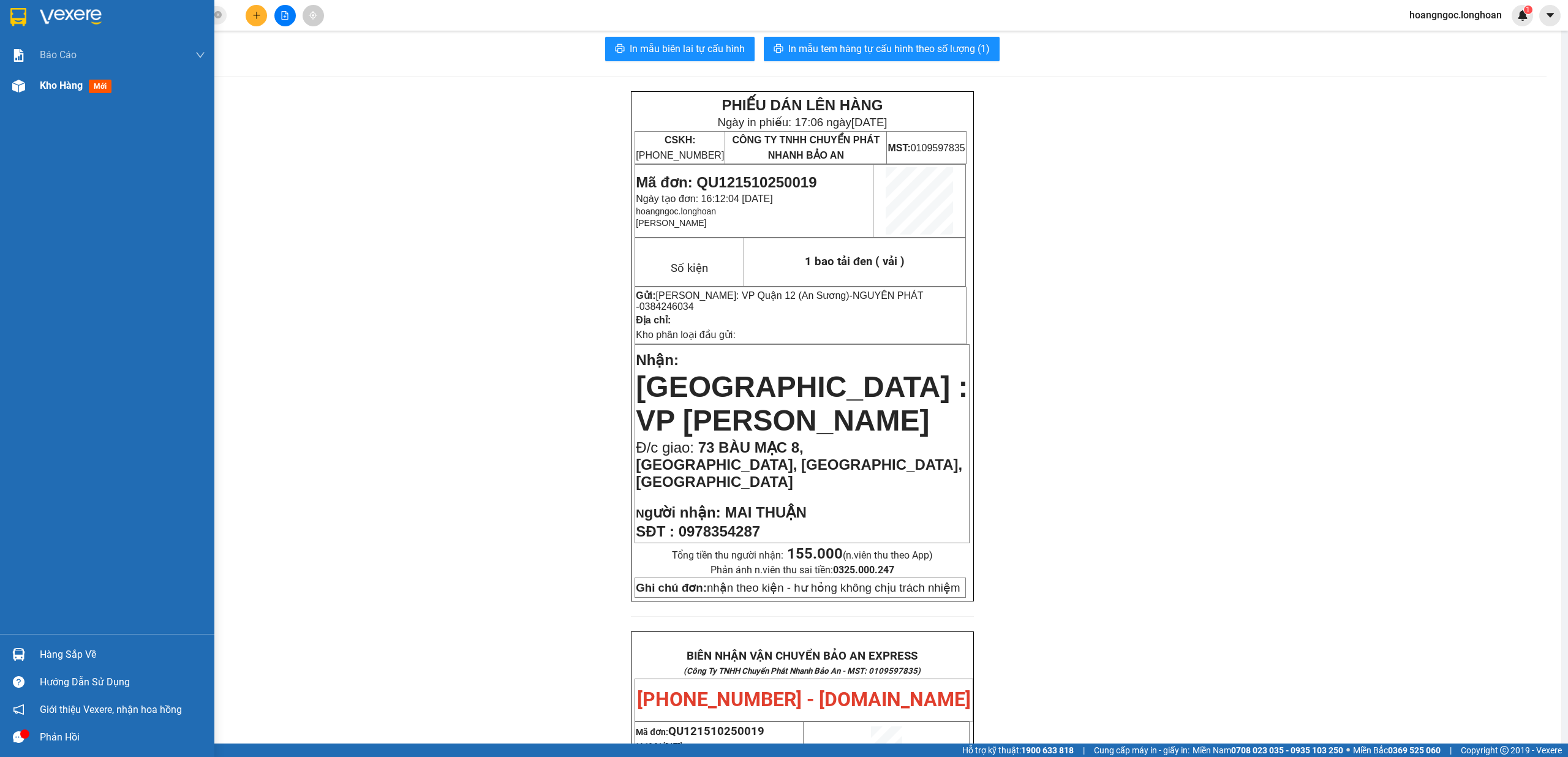
click at [69, 84] on span "Kho hàng" at bounding box center [61, 86] width 43 height 12
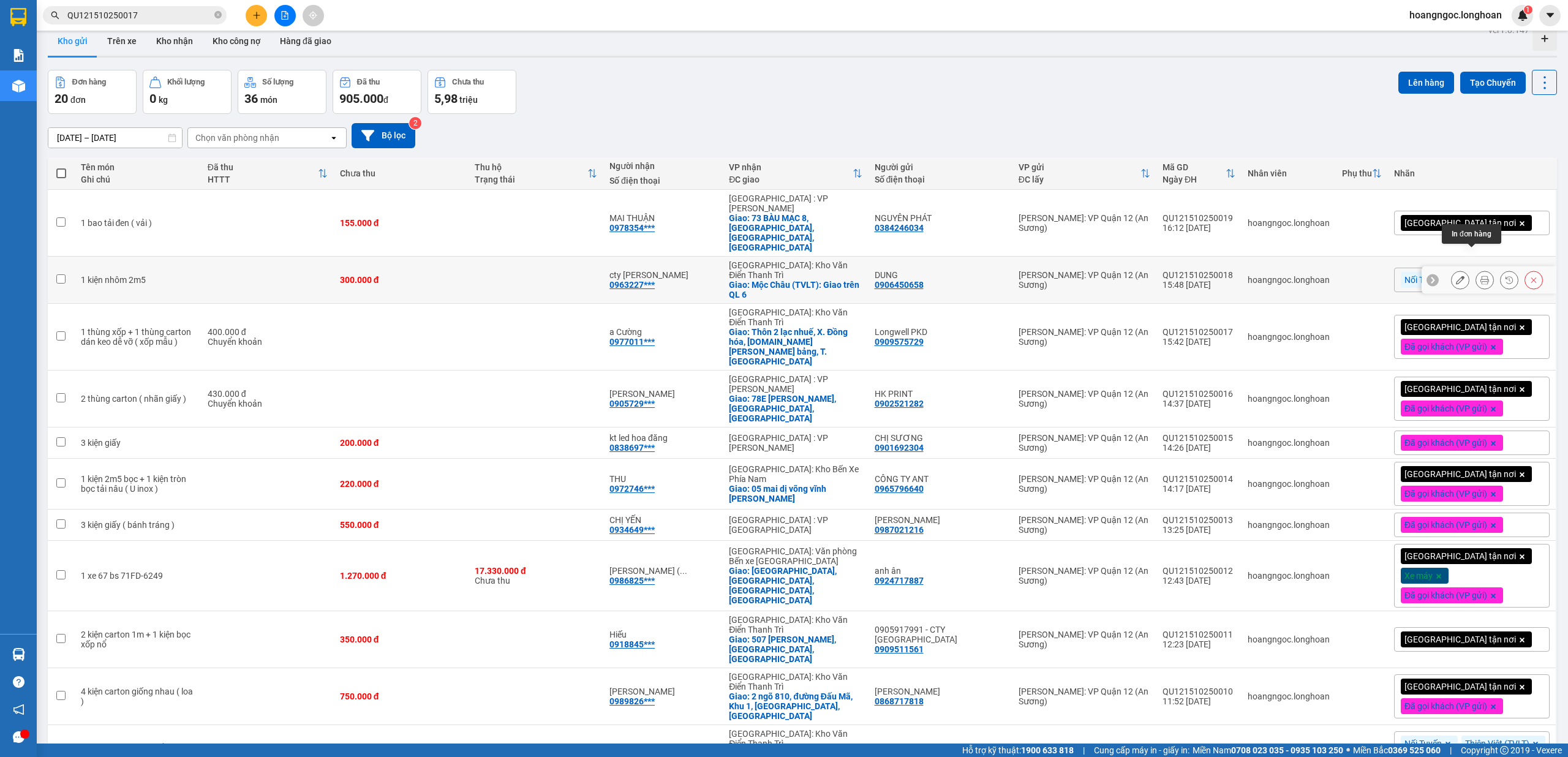
click at [1481, 275] on icon at bounding box center [1484, 279] width 8 height 8
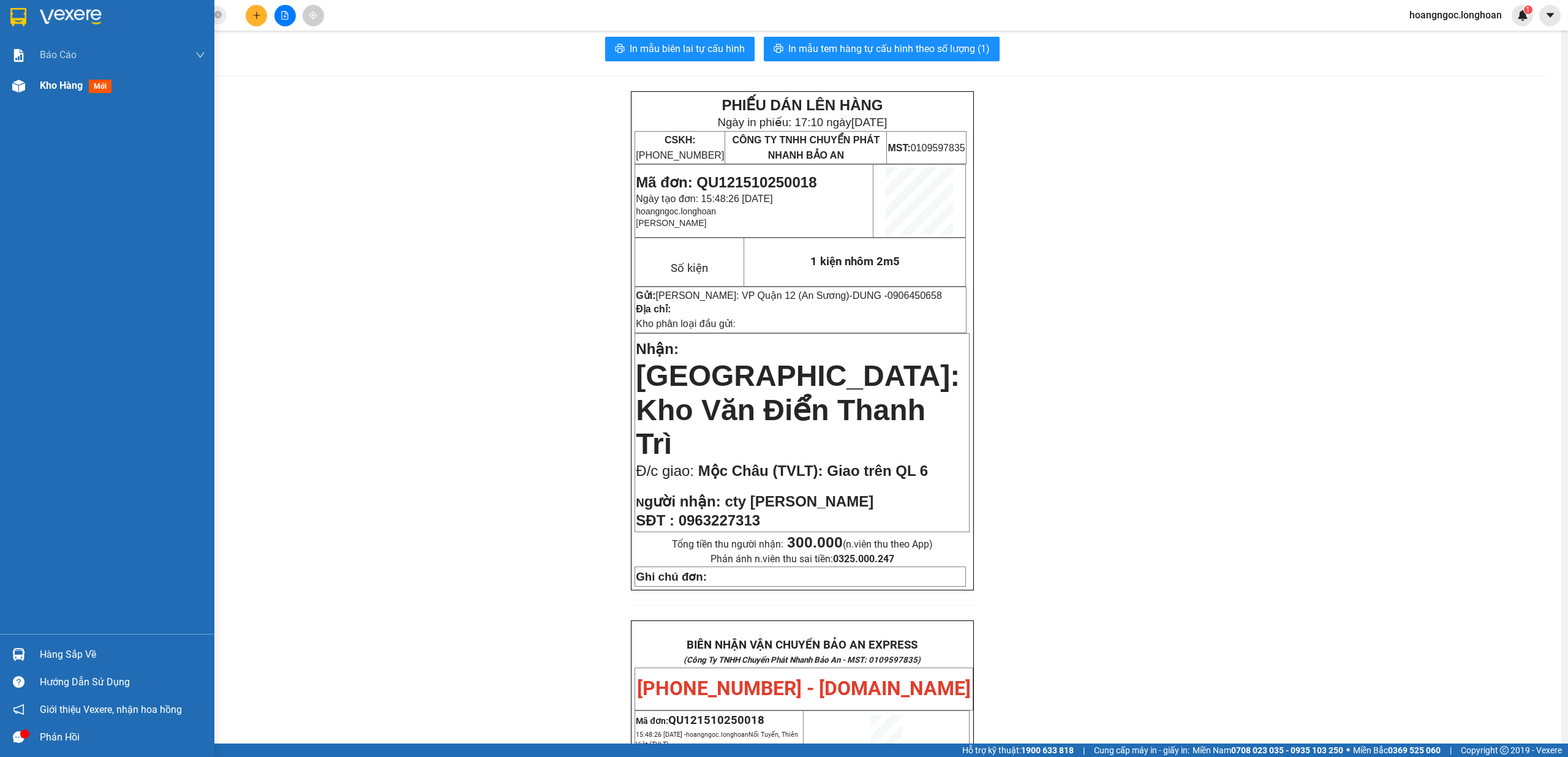
click at [103, 96] on div "Kho hàng mới" at bounding box center [122, 85] width 165 height 31
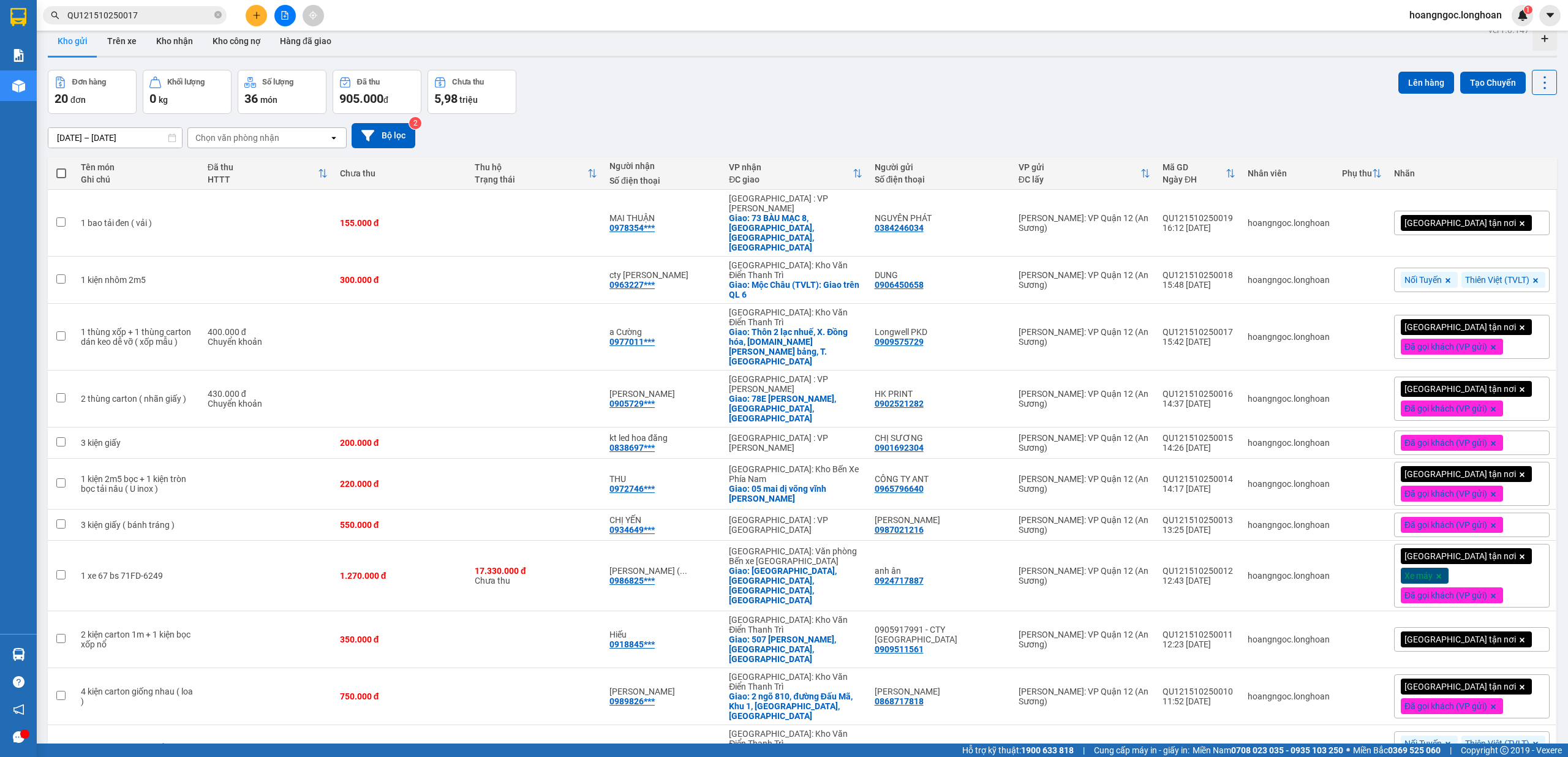
click at [188, 16] on input "QU121510250017" at bounding box center [140, 15] width 145 height 13
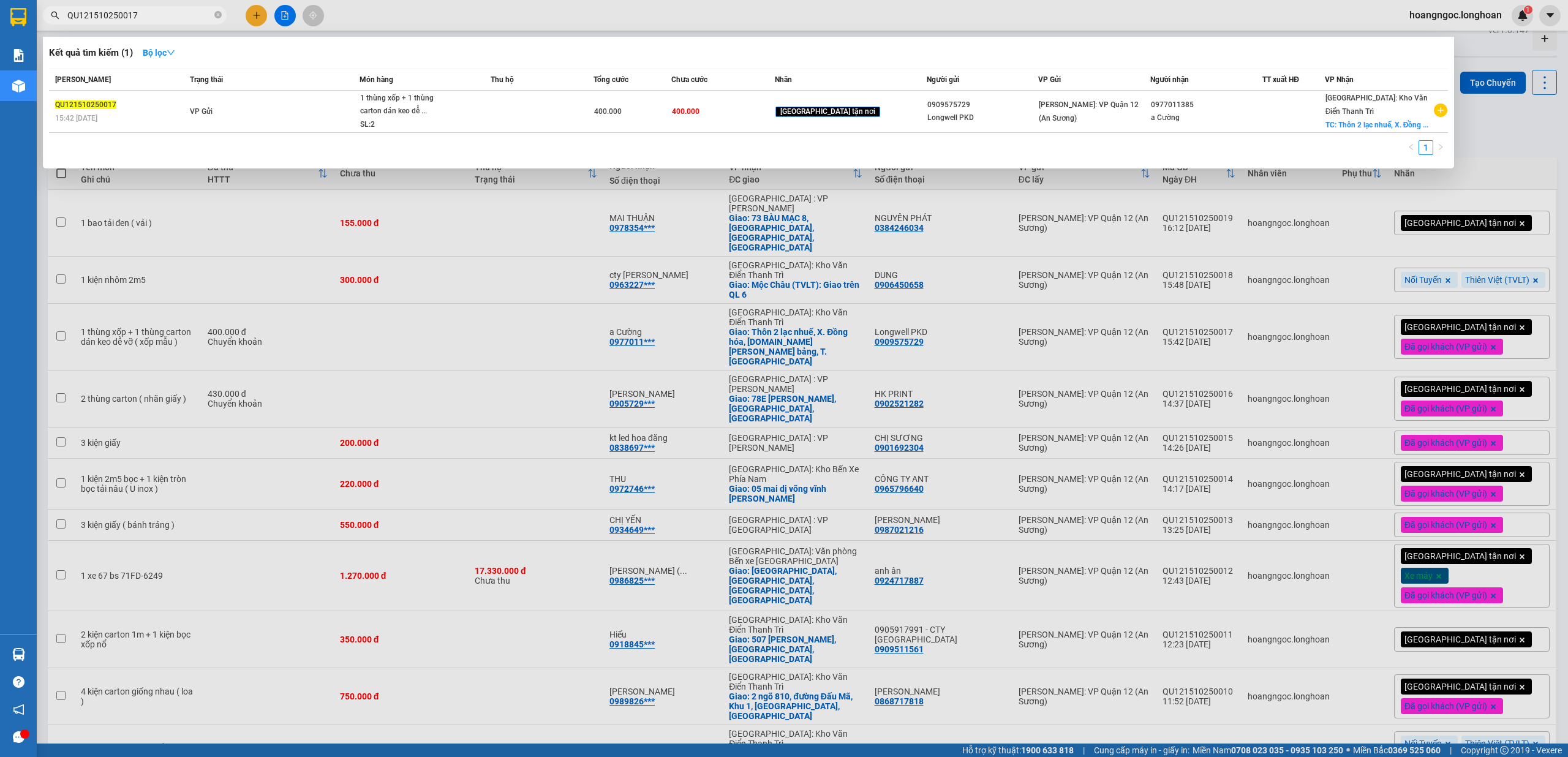
click at [188, 16] on input "QU121510250017" at bounding box center [140, 15] width 145 height 13
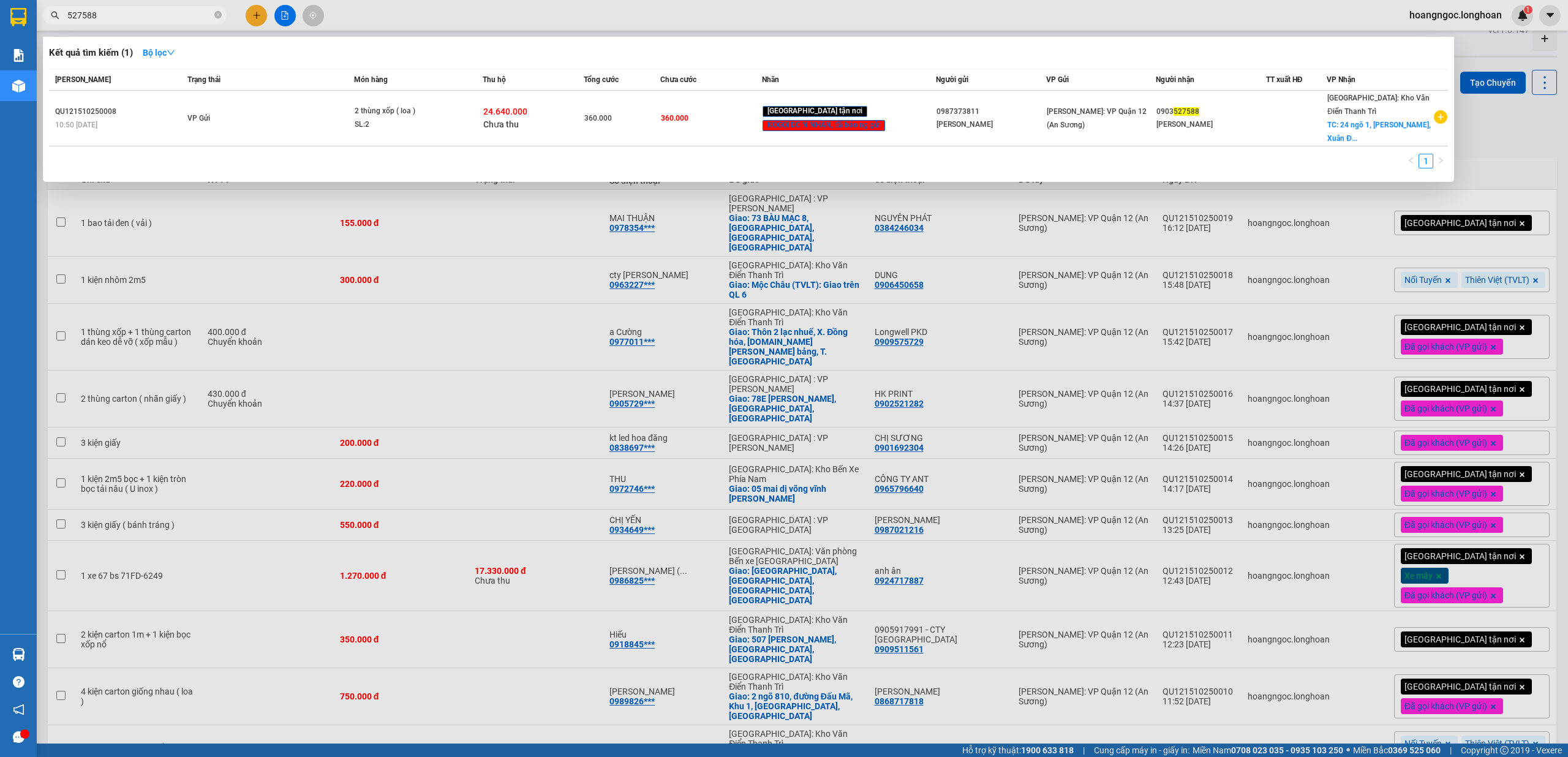
type input "527588"
drag, startPoint x: 920, startPoint y: 547, endPoint x: 1028, endPoint y: 543, distance: 108.1
click at [920, 546] on div at bounding box center [784, 378] width 1568 height 757
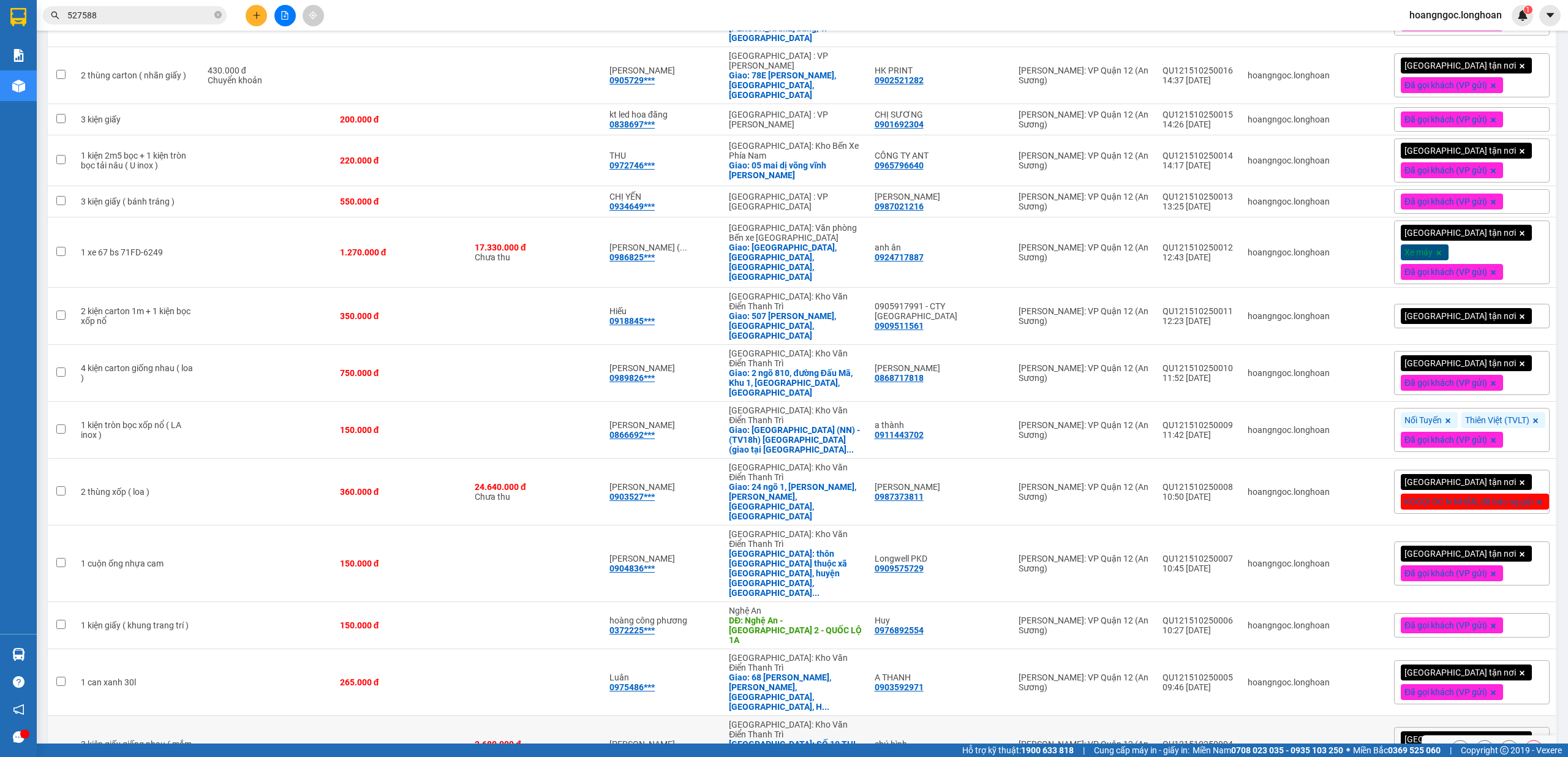
scroll to position [342, 0]
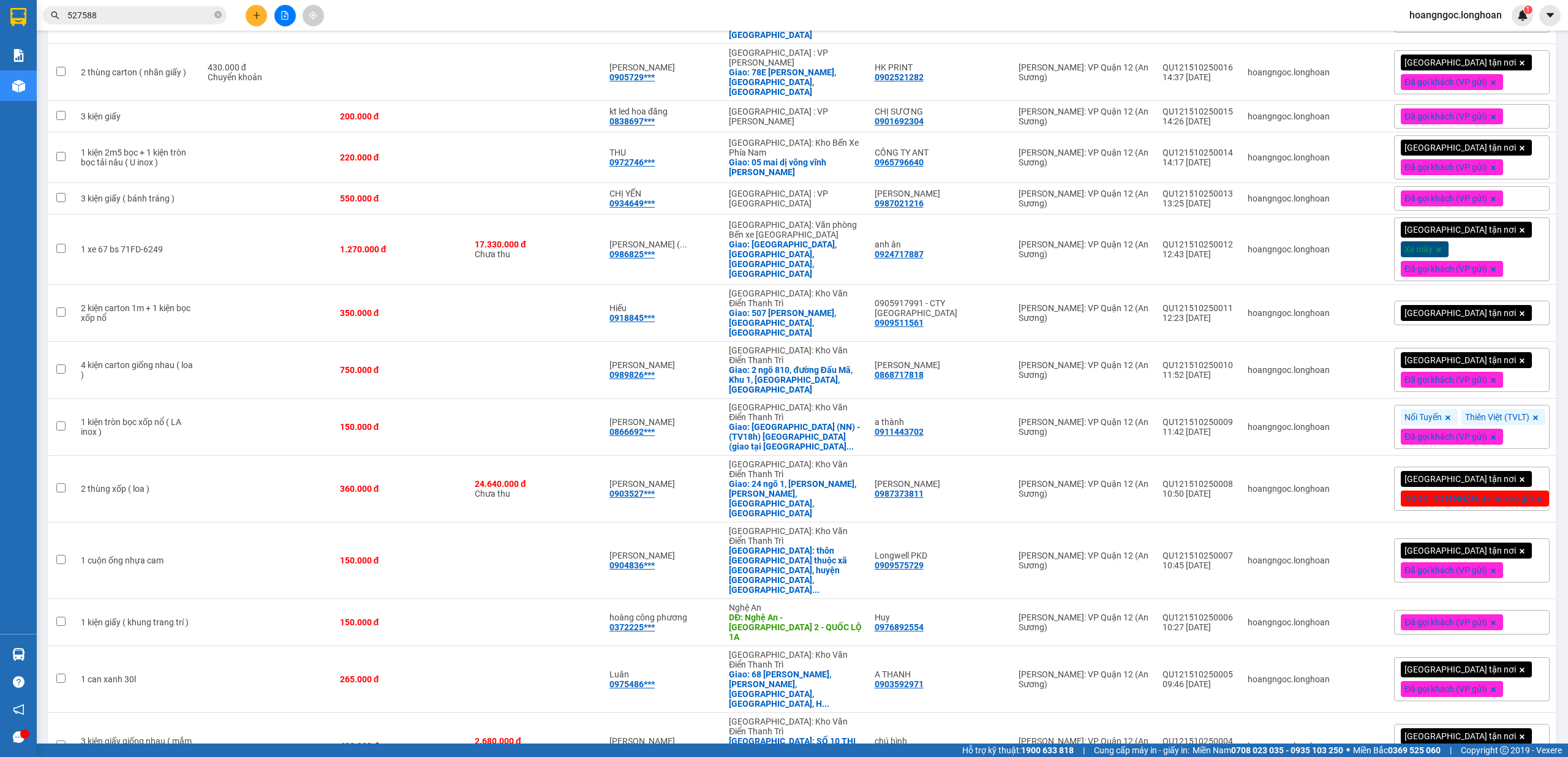
click at [1534, 490] on span at bounding box center [1540, 498] width 12 height 16
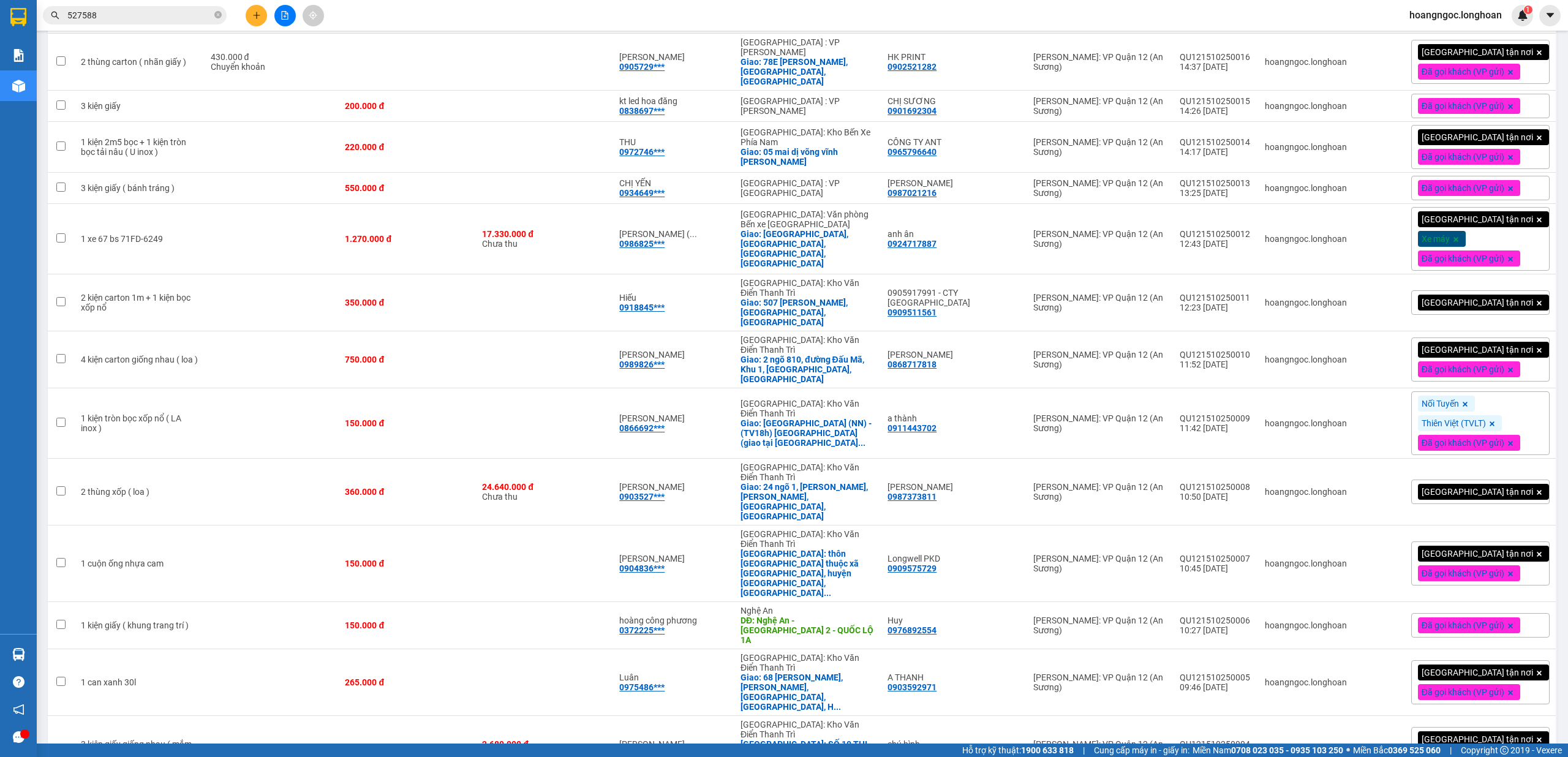
click at [1522, 479] on div "[GEOGRAPHIC_DATA] tận nơi" at bounding box center [1480, 491] width 138 height 25
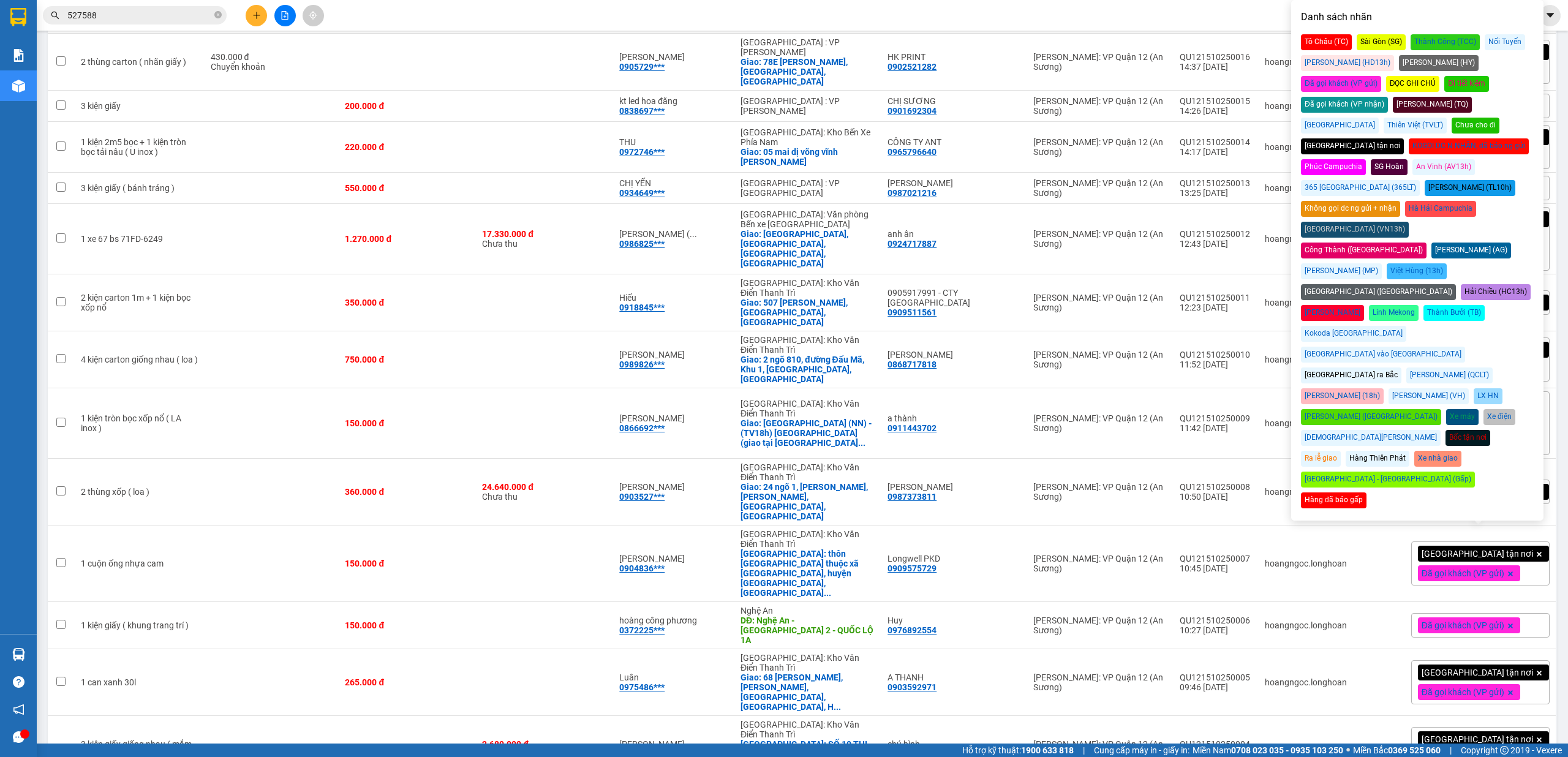
drag, startPoint x: 1480, startPoint y: 55, endPoint x: 1552, endPoint y: 116, distance: 94.4
click at [1381, 76] on div "Đã gọi khách (VP gửi)" at bounding box center [1341, 84] width 80 height 16
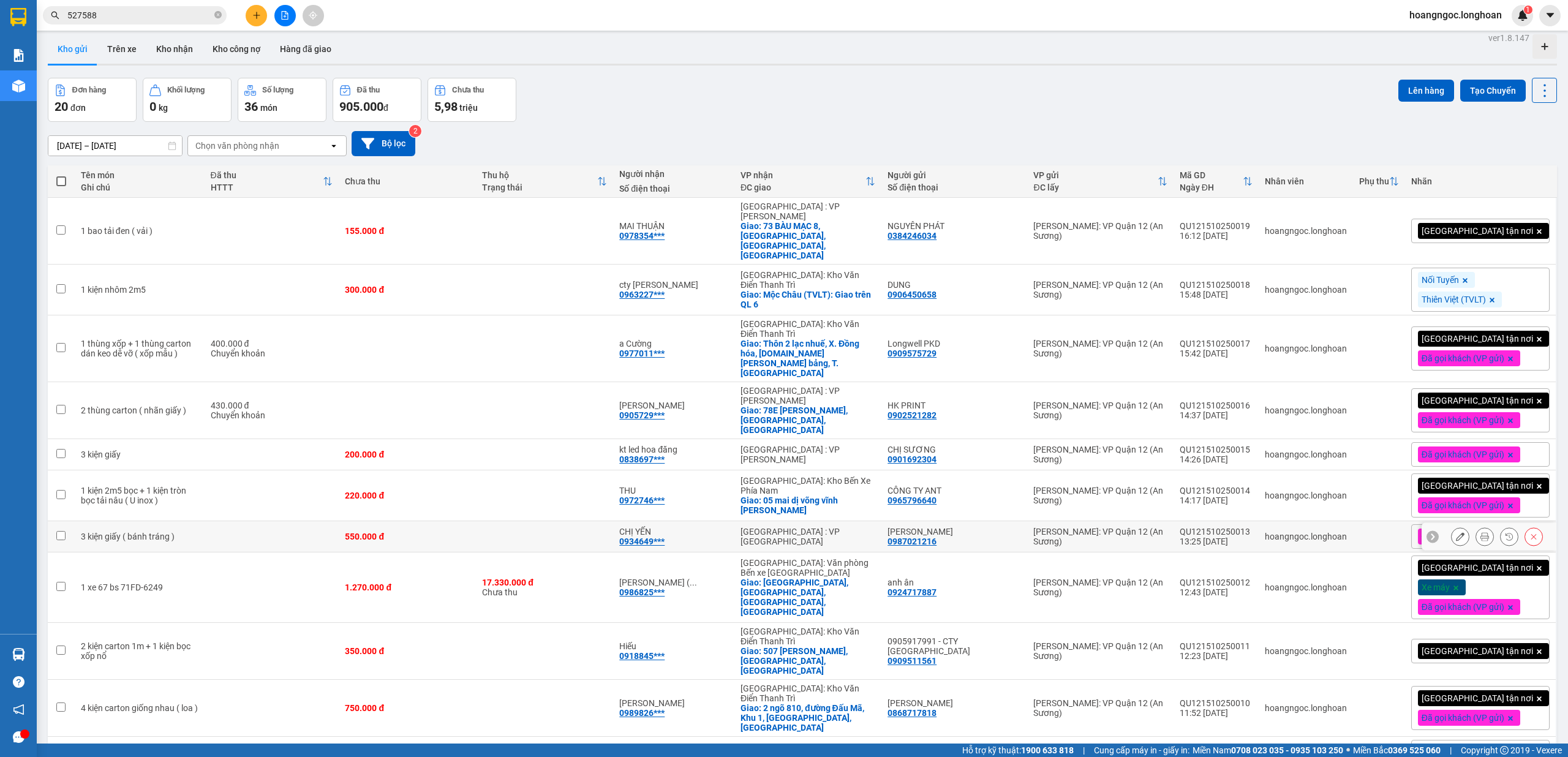
scroll to position [0, 0]
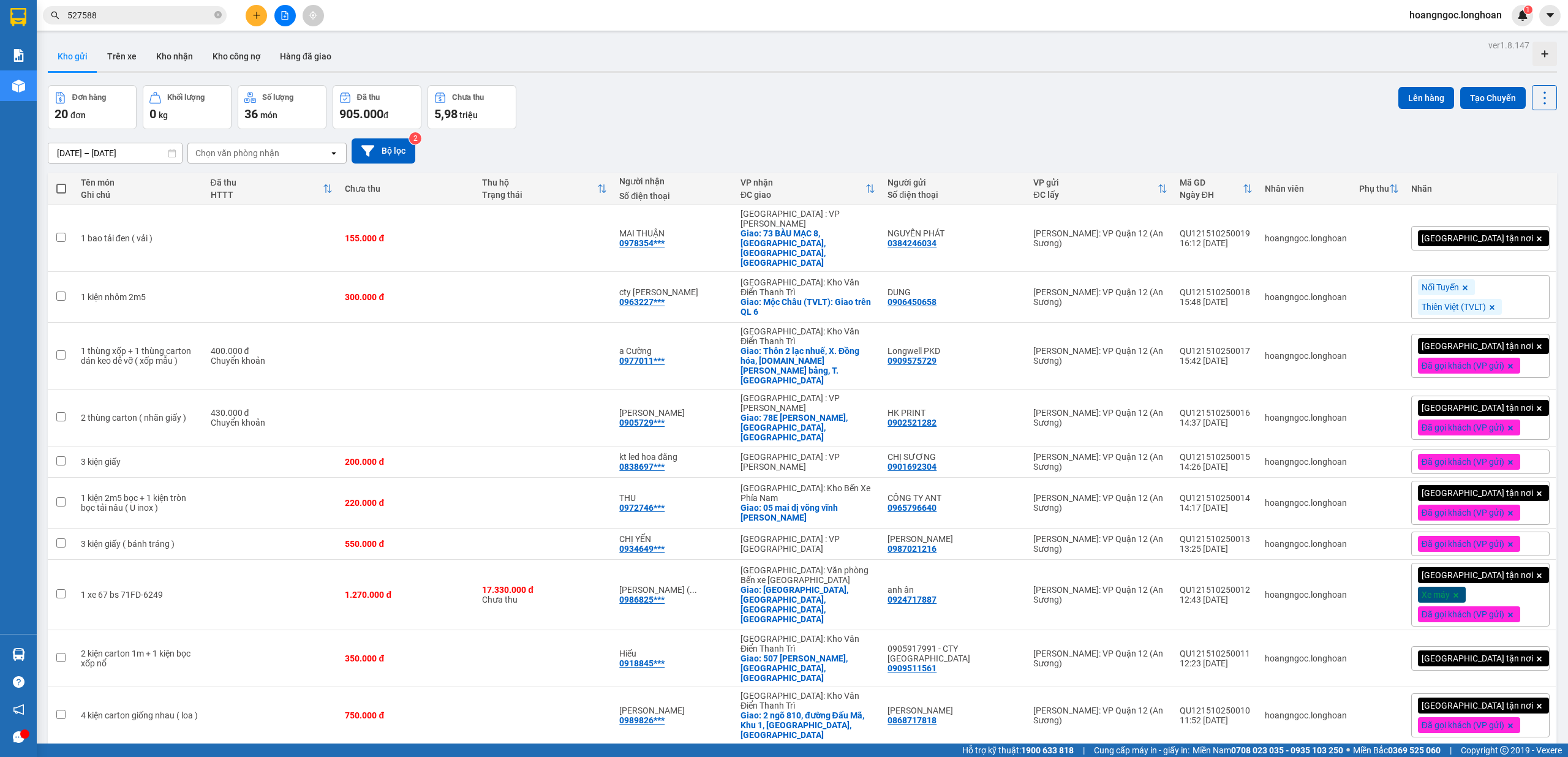
click at [252, 15] on icon "plus" at bounding box center [256, 15] width 8 height 8
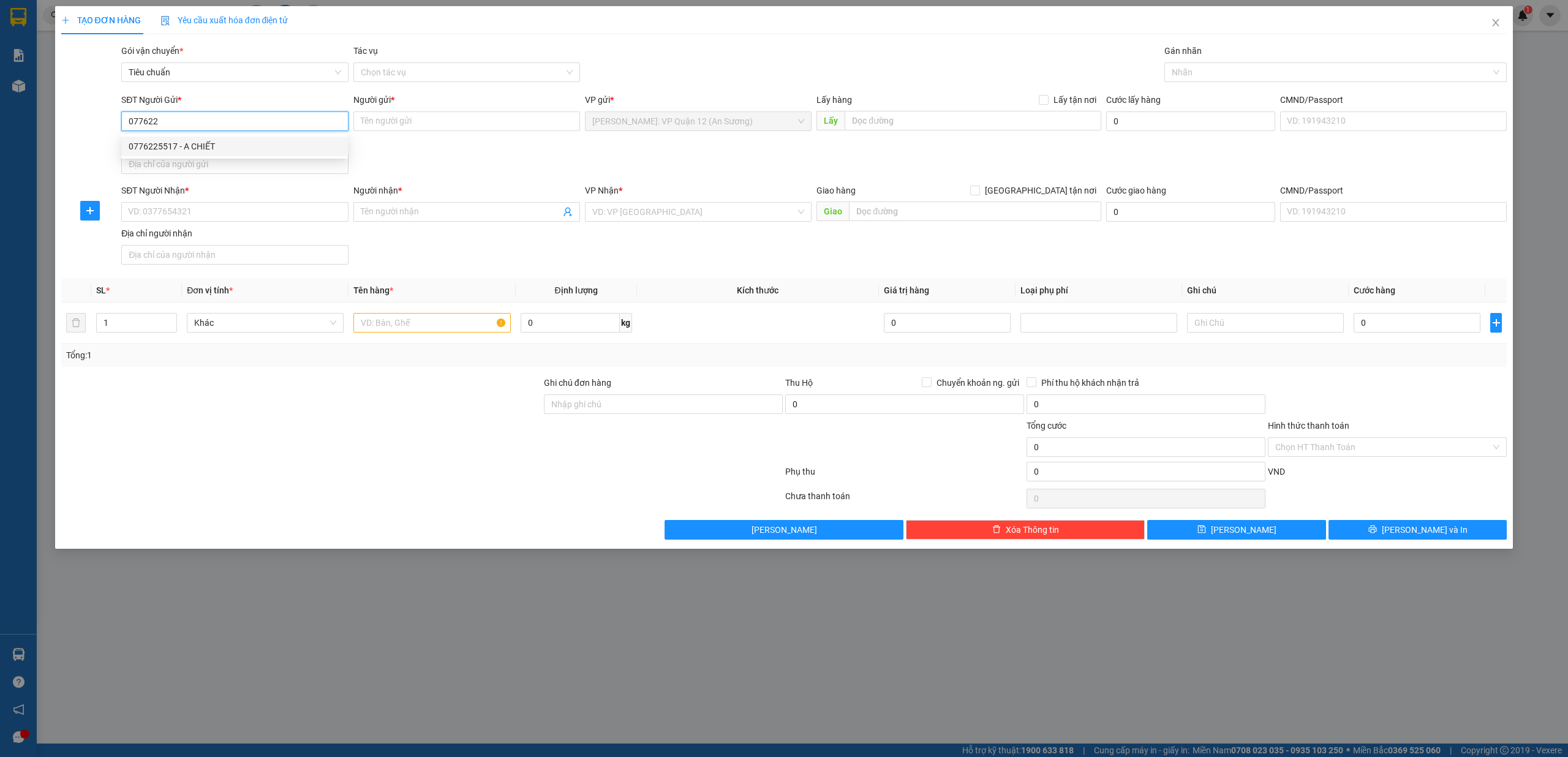
click at [211, 151] on div "0776225517 - A CHIẾT" at bounding box center [235, 146] width 212 height 13
type input "0776225517"
type input "A CHIẾT"
type input "0776225517"
click at [219, 216] on input "SĐT Người Nhận *" at bounding box center [234, 212] width 226 height 19
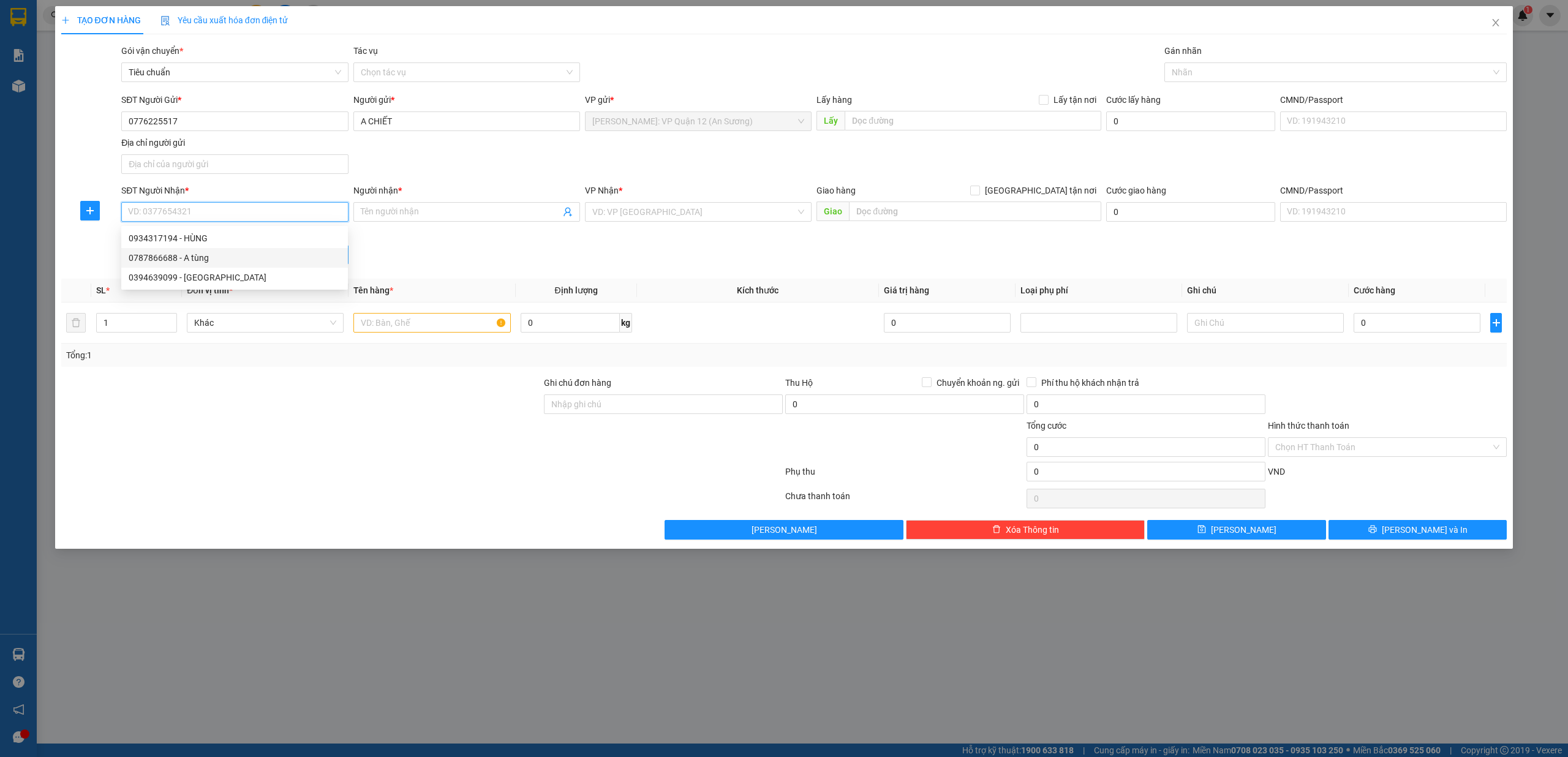
drag, startPoint x: 222, startPoint y: 262, endPoint x: 433, endPoint y: 262, distance: 211.0
click at [222, 263] on div "0787866688 - A tùng" at bounding box center [235, 258] width 212 height 13
type input "0787866688"
type input "A tùng"
checkbox input "true"
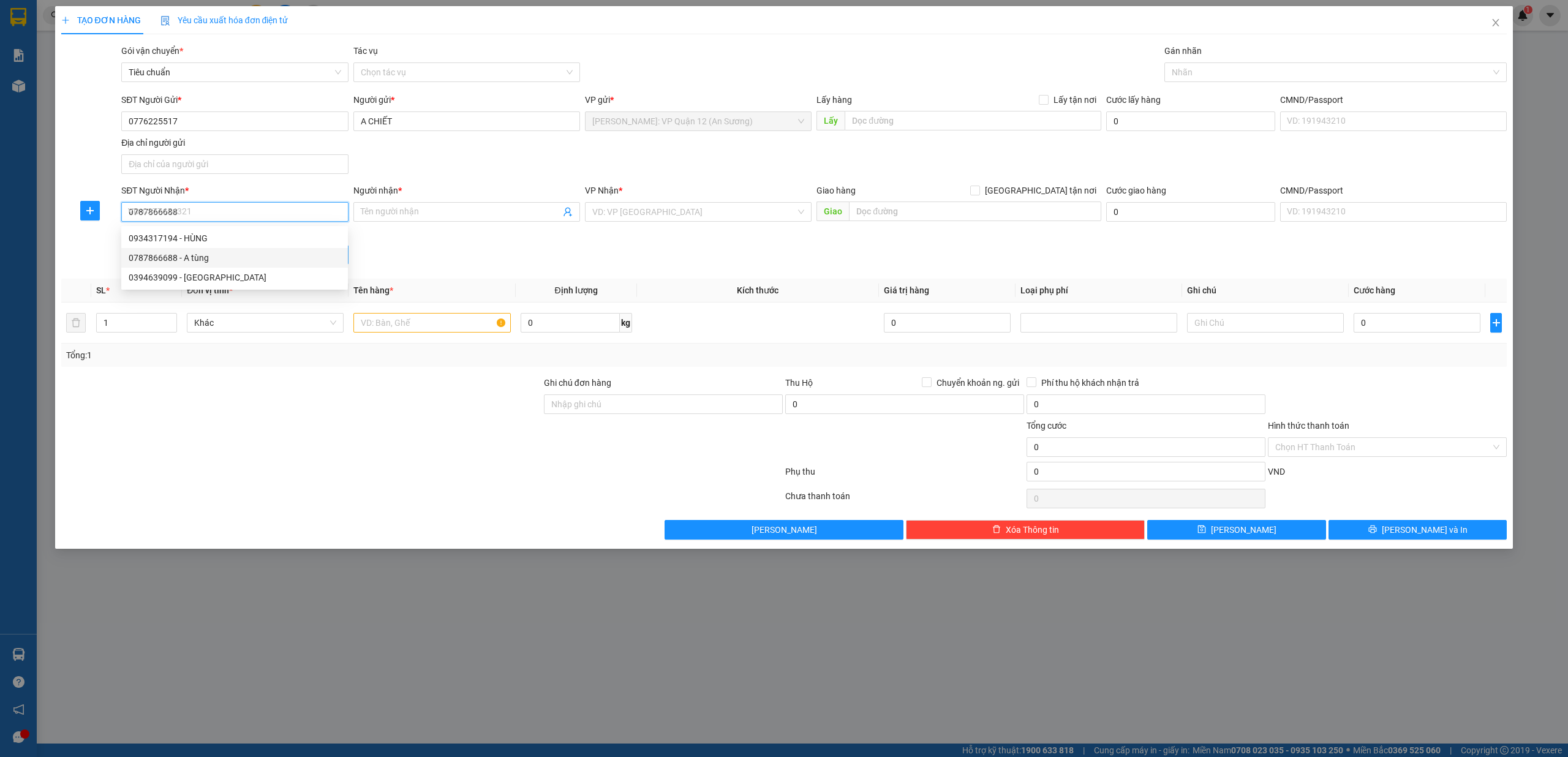
type input "THÁI NGUYÊN GTN : SỐ NHÀ 9 , TỔ 7 , PHƯỜNG QUANG TRUNG - TP THÁI NGUYÊN"
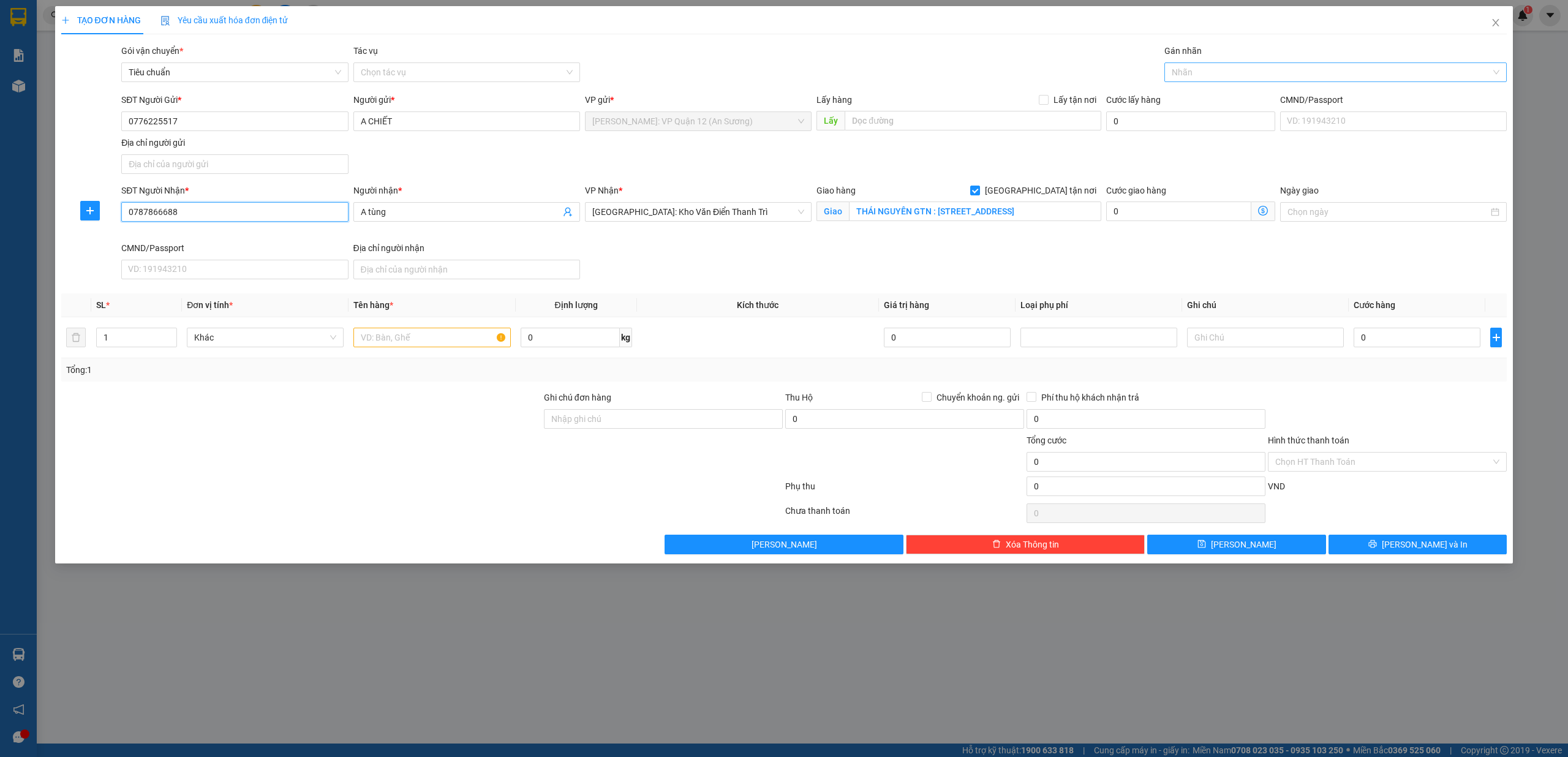
click at [1243, 77] on div at bounding box center [1330, 72] width 325 height 15
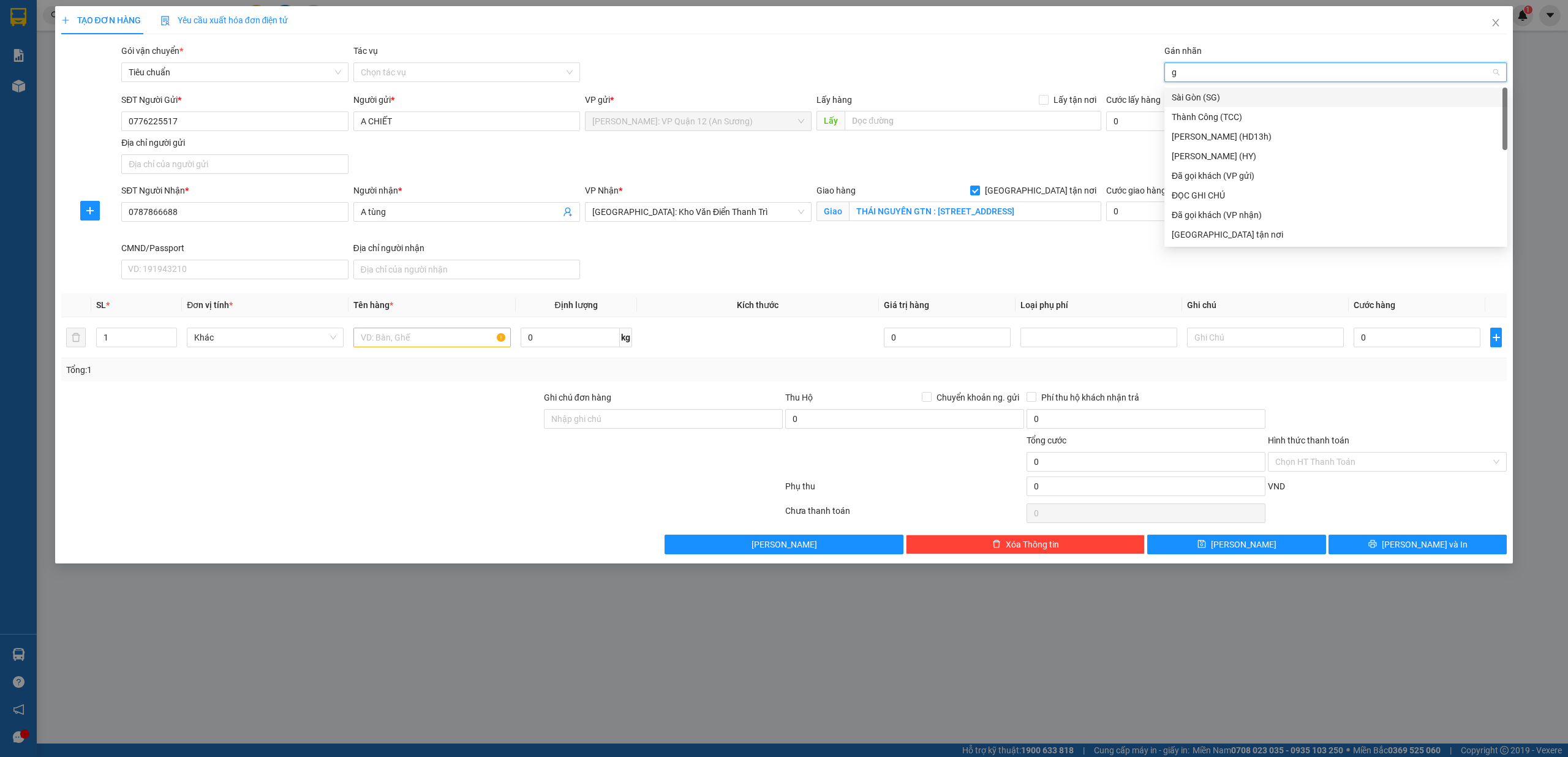
type input "gt"
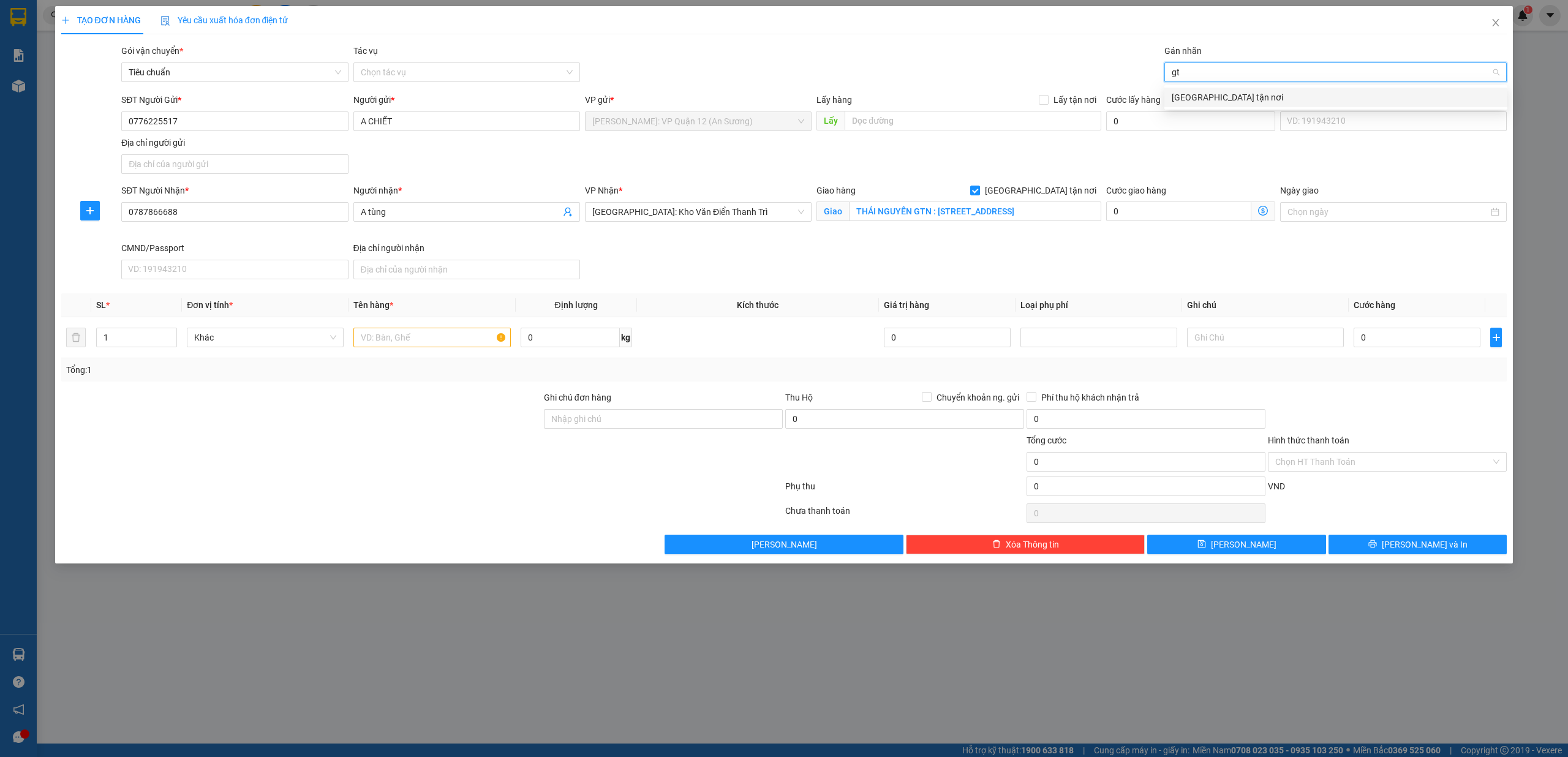
click at [1209, 103] on div "[GEOGRAPHIC_DATA] tận nơi" at bounding box center [1336, 97] width 329 height 13
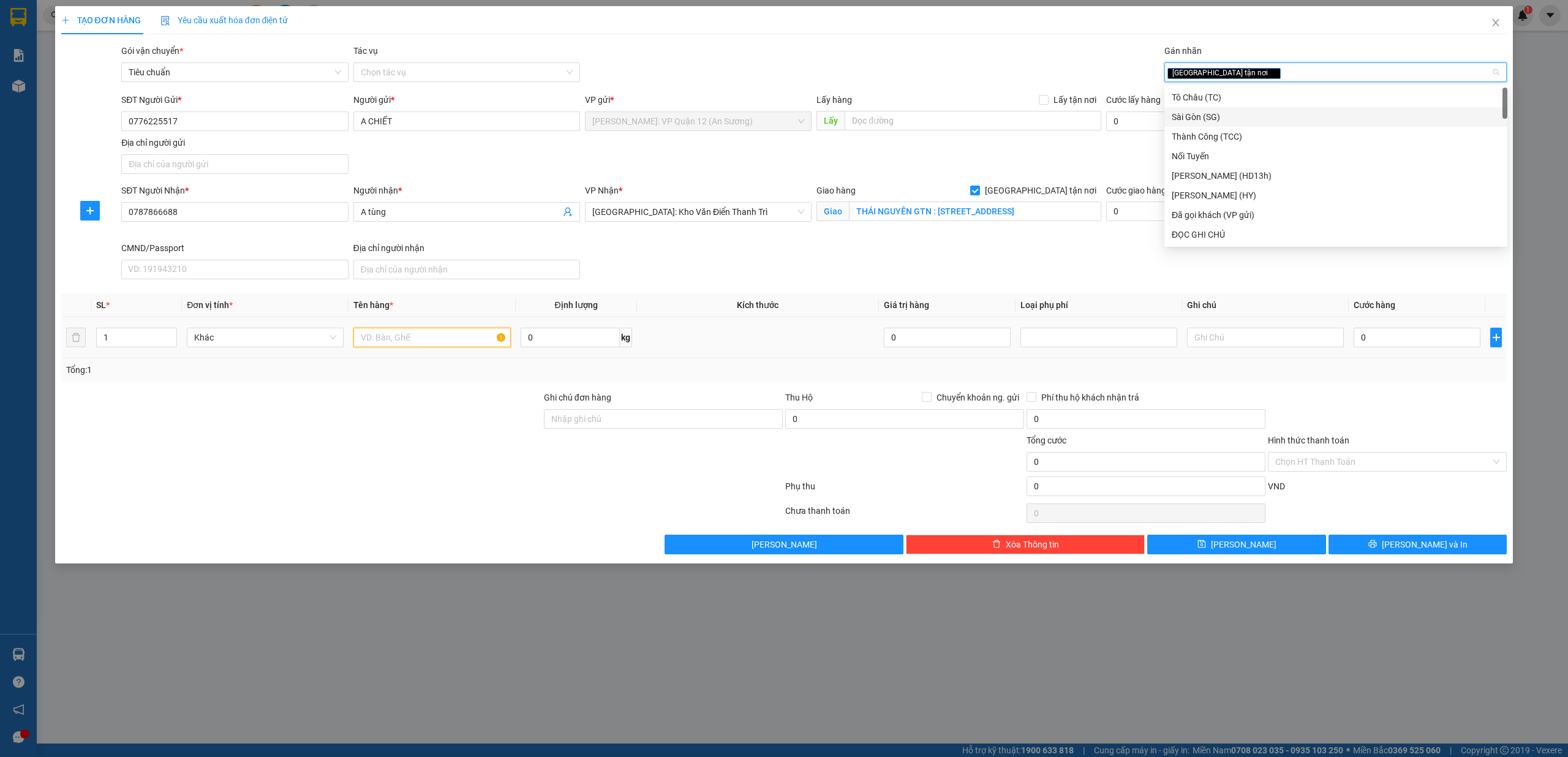
click at [452, 336] on input "text" at bounding box center [432, 337] width 157 height 19
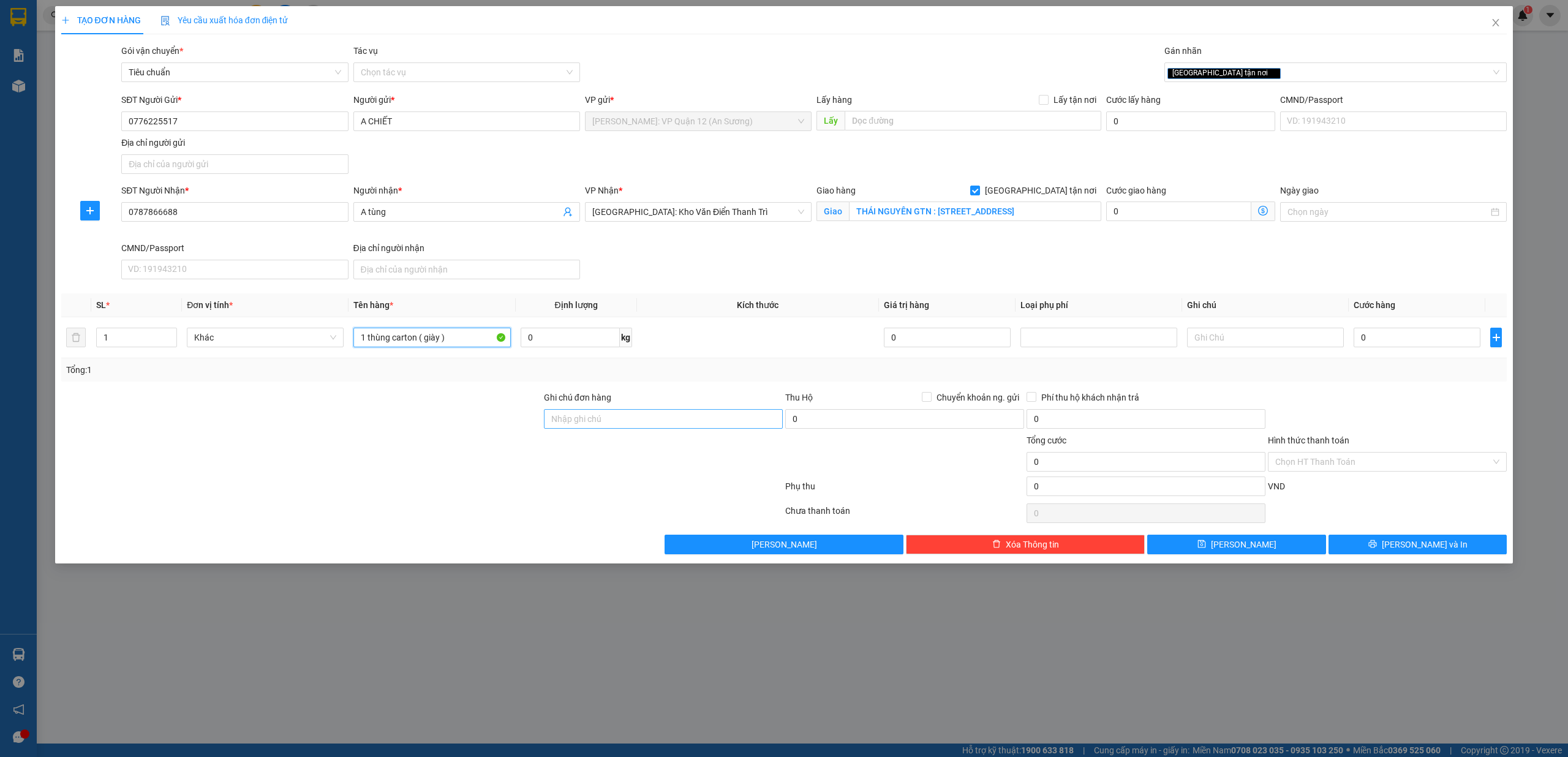
type input "1 thùng carton ( giày )"
click at [553, 417] on input "Ghi chú đơn hàng" at bounding box center [663, 419] width 239 height 19
type input "nhận theo kiện - hư hỏng không chịu trách nhiệm"
click at [1378, 352] on td "0" at bounding box center [1417, 337] width 137 height 41
drag, startPoint x: 1383, startPoint y: 342, endPoint x: 1378, endPoint y: 337, distance: 7.1
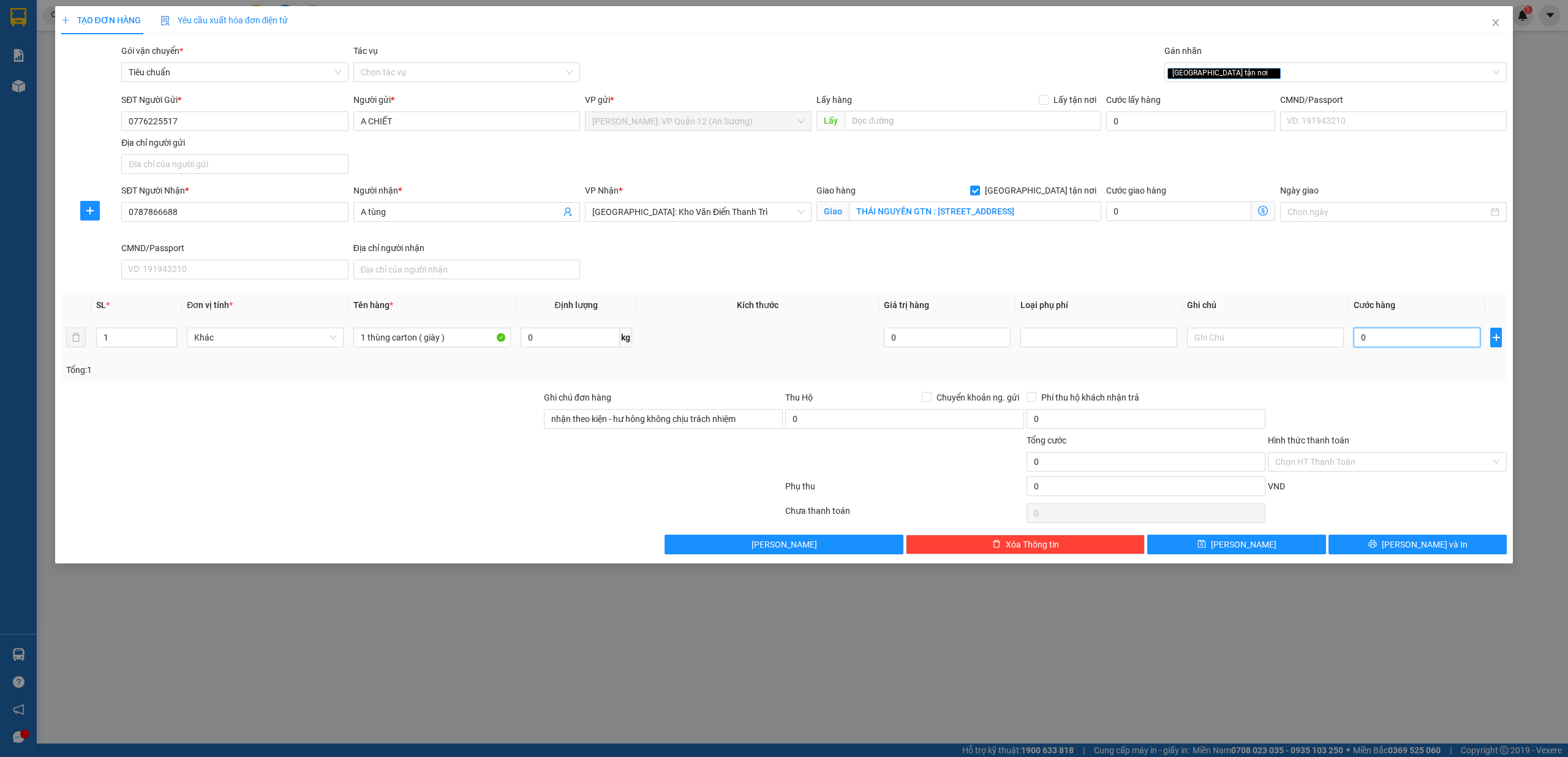
click at [1383, 341] on input "0" at bounding box center [1417, 337] width 127 height 19
type input "1"
type input "16"
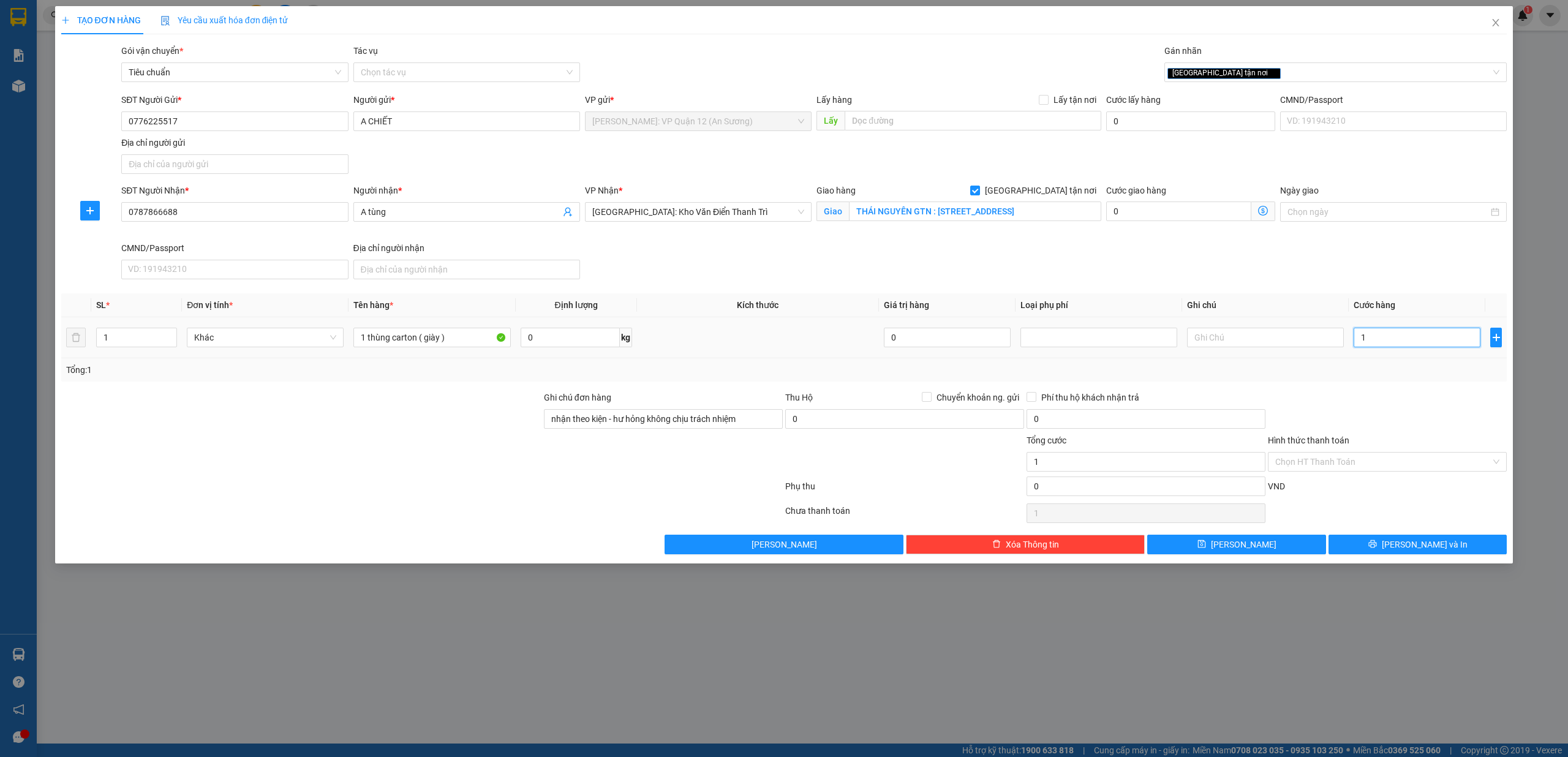
type input "16"
type input "165"
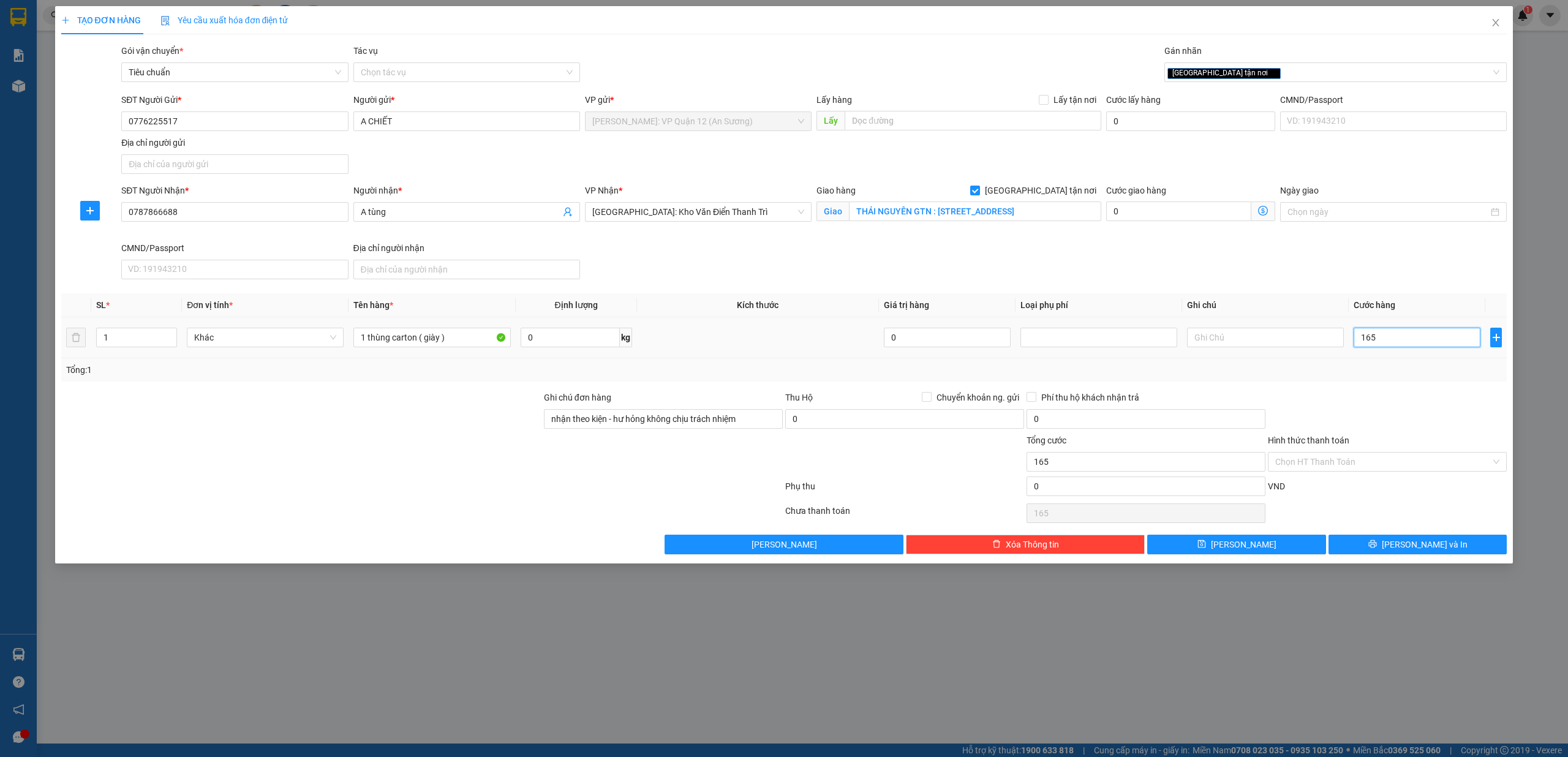
type input "1.650"
type input "16.500"
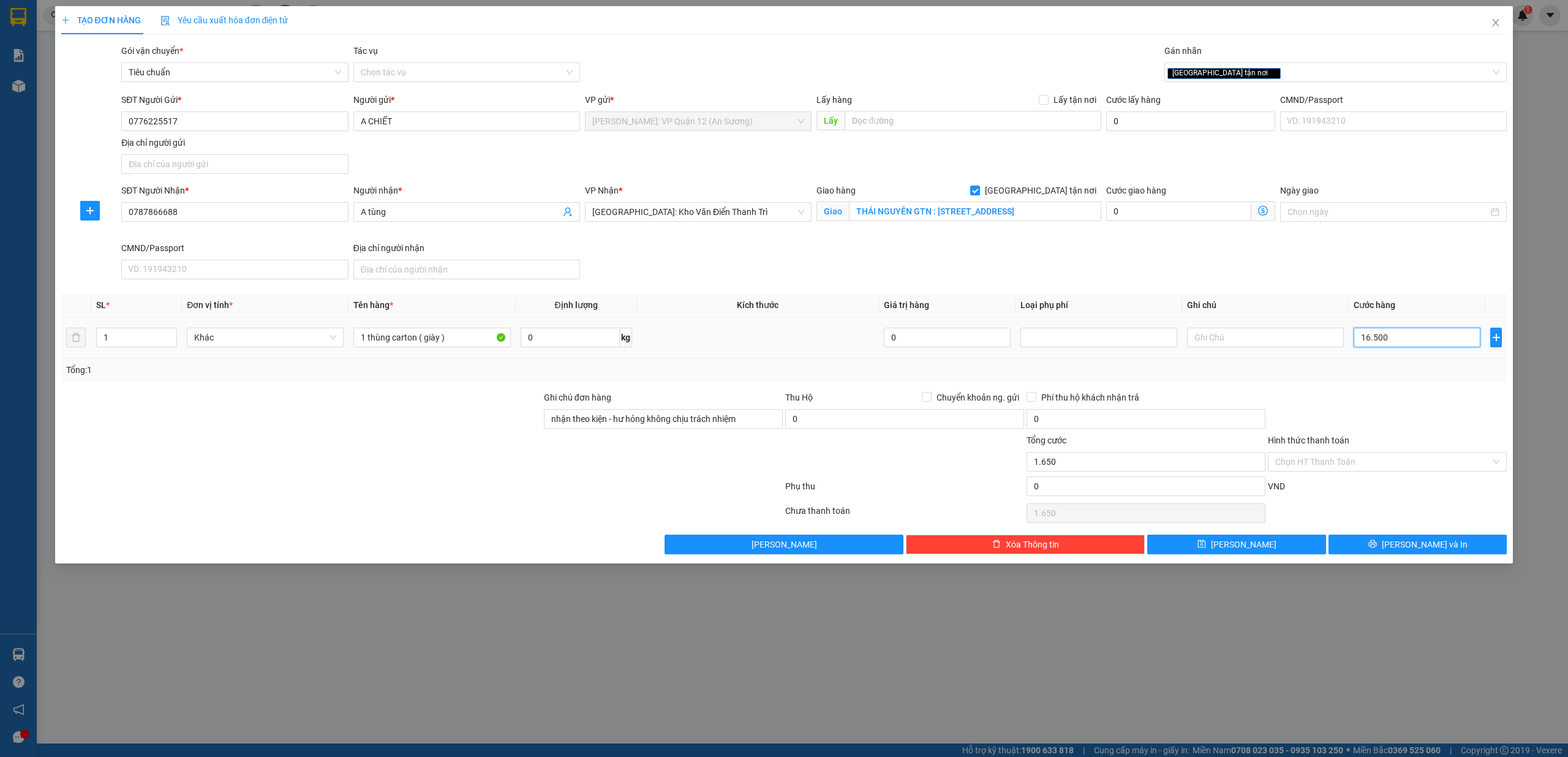
type input "16.500"
type input "165.000"
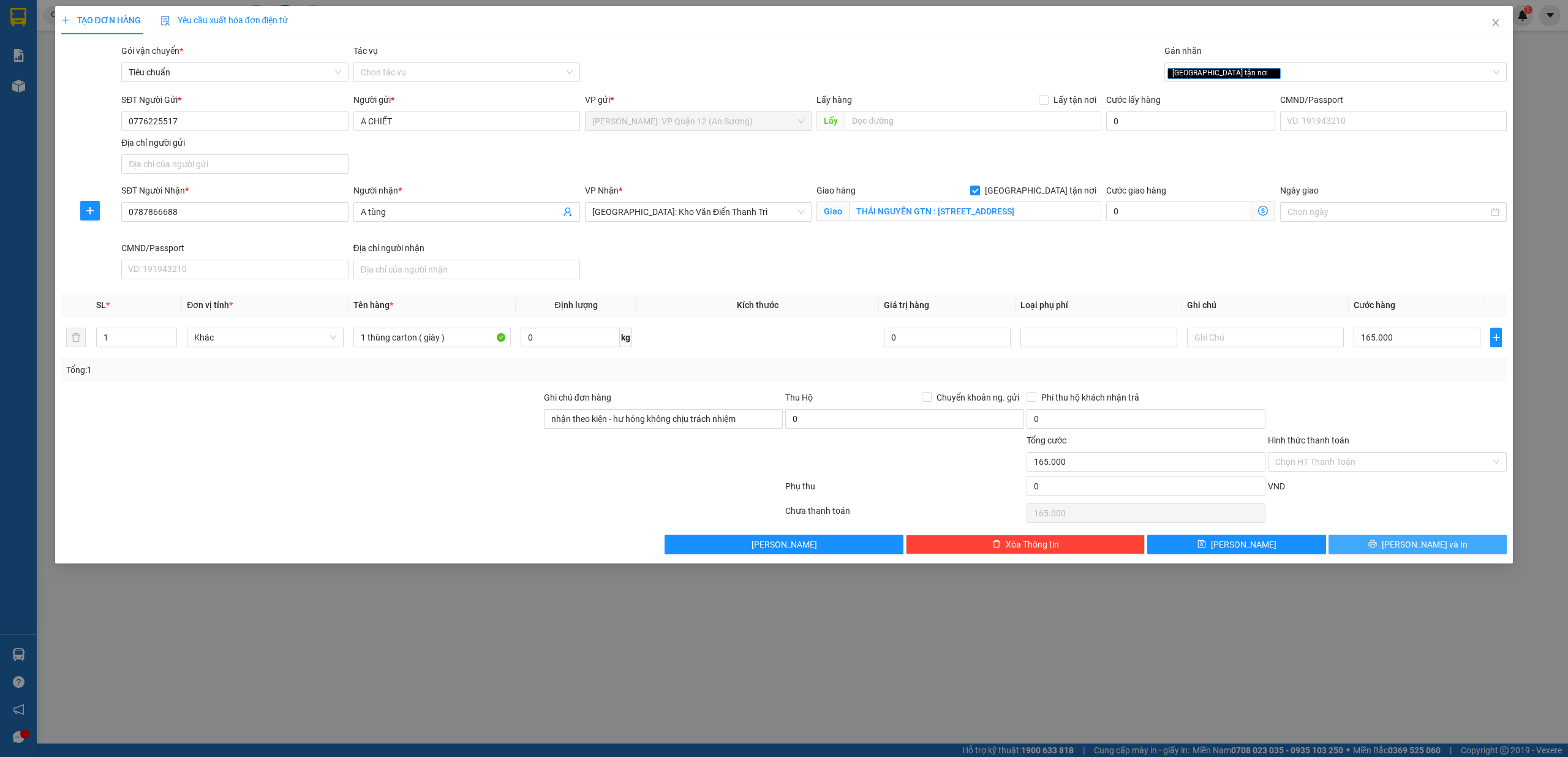
click at [1411, 546] on span "[PERSON_NAME] và In" at bounding box center [1425, 544] width 86 height 13
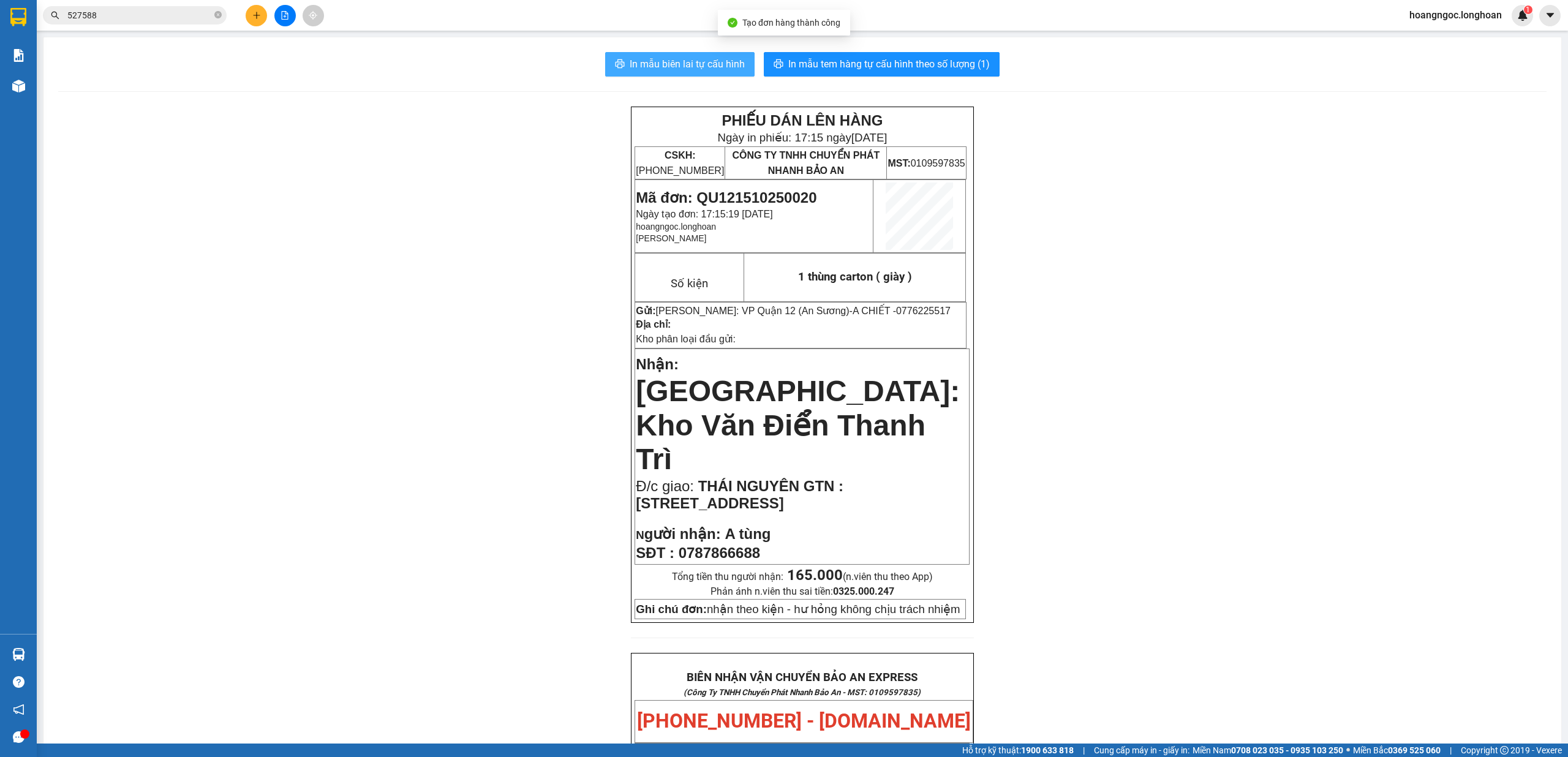
drag, startPoint x: 680, startPoint y: 72, endPoint x: 700, endPoint y: 82, distance: 22.4
click at [681, 72] on button "In mẫu biên lai tự cấu hình" at bounding box center [680, 64] width 149 height 25
drag, startPoint x: 941, startPoint y: 63, endPoint x: 1039, endPoint y: 63, distance: 98.0
click at [941, 65] on span "In mẫu tem hàng tự cấu hình theo số lượng (1)" at bounding box center [889, 63] width 202 height 16
click at [255, 17] on icon "plus" at bounding box center [256, 15] width 8 height 8
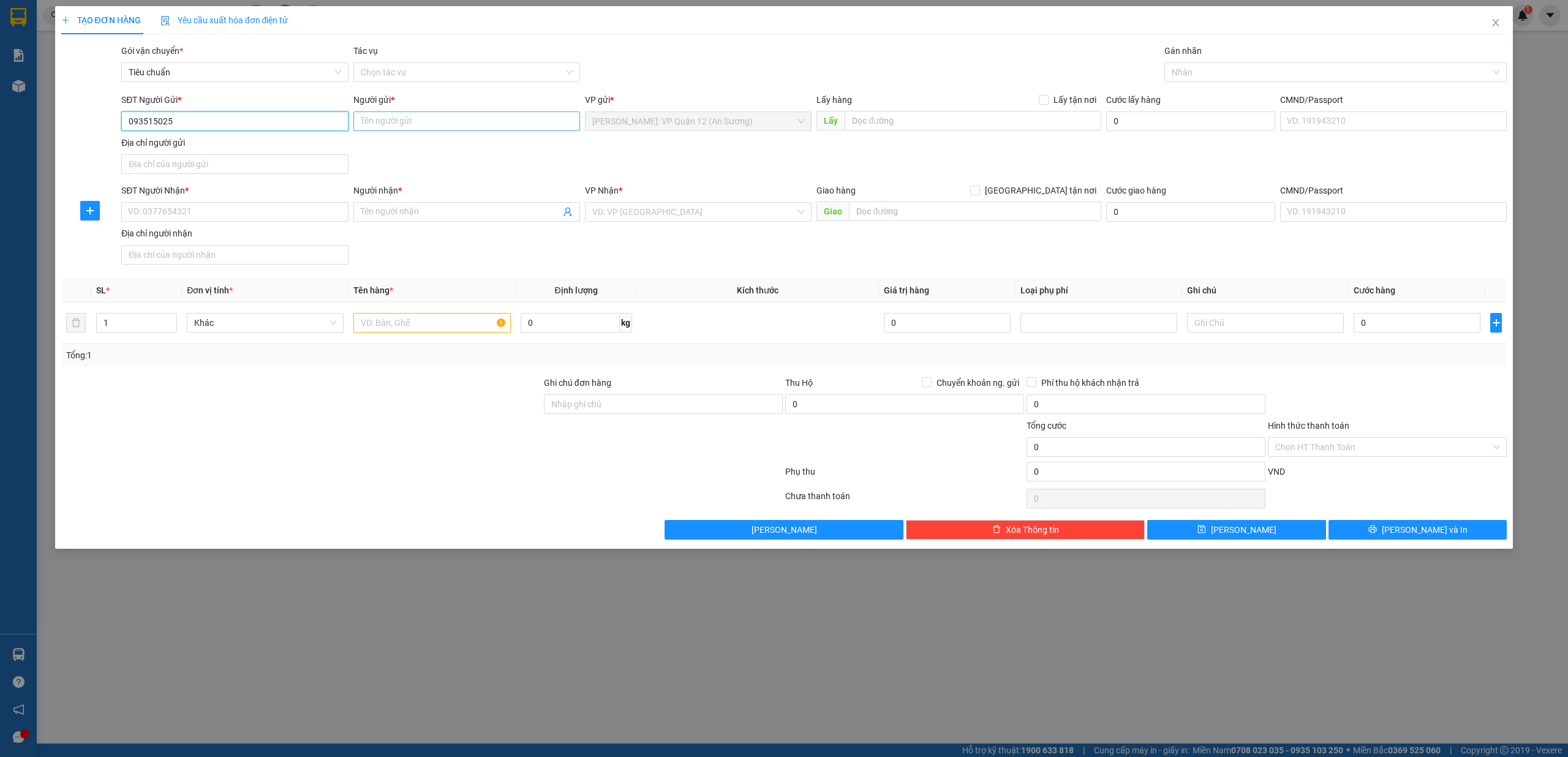
type input "0935150255"
click at [236, 145] on div "0935150255 - chị ngân" at bounding box center [235, 146] width 212 height 13
type input "chị ngân"
type input "0935150255"
click at [220, 216] on input "SĐT Người Nhận *" at bounding box center [234, 212] width 226 height 19
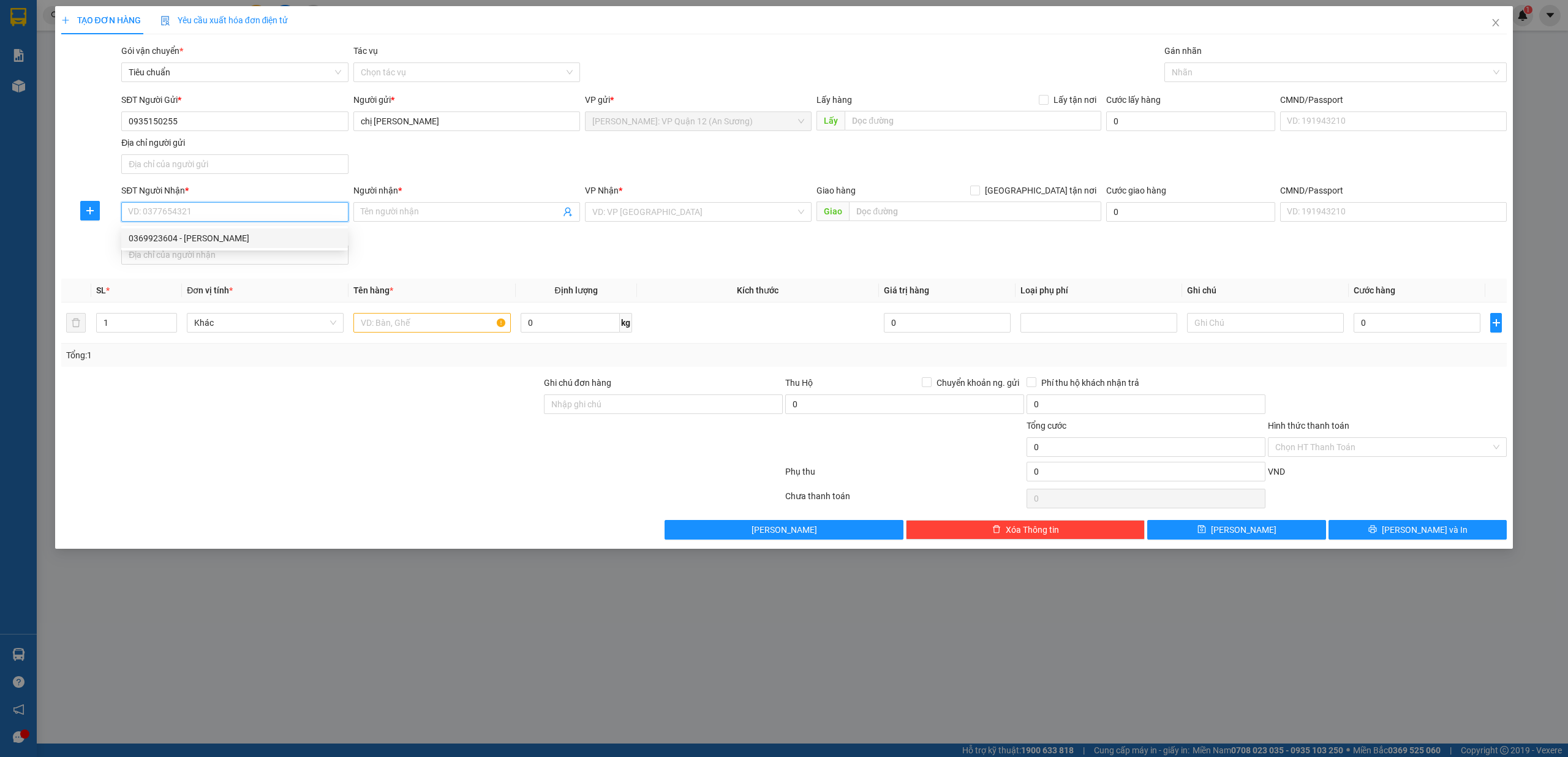
click at [244, 237] on div "0369923604 - thúy thảo" at bounding box center [235, 238] width 212 height 13
type input "0369923604"
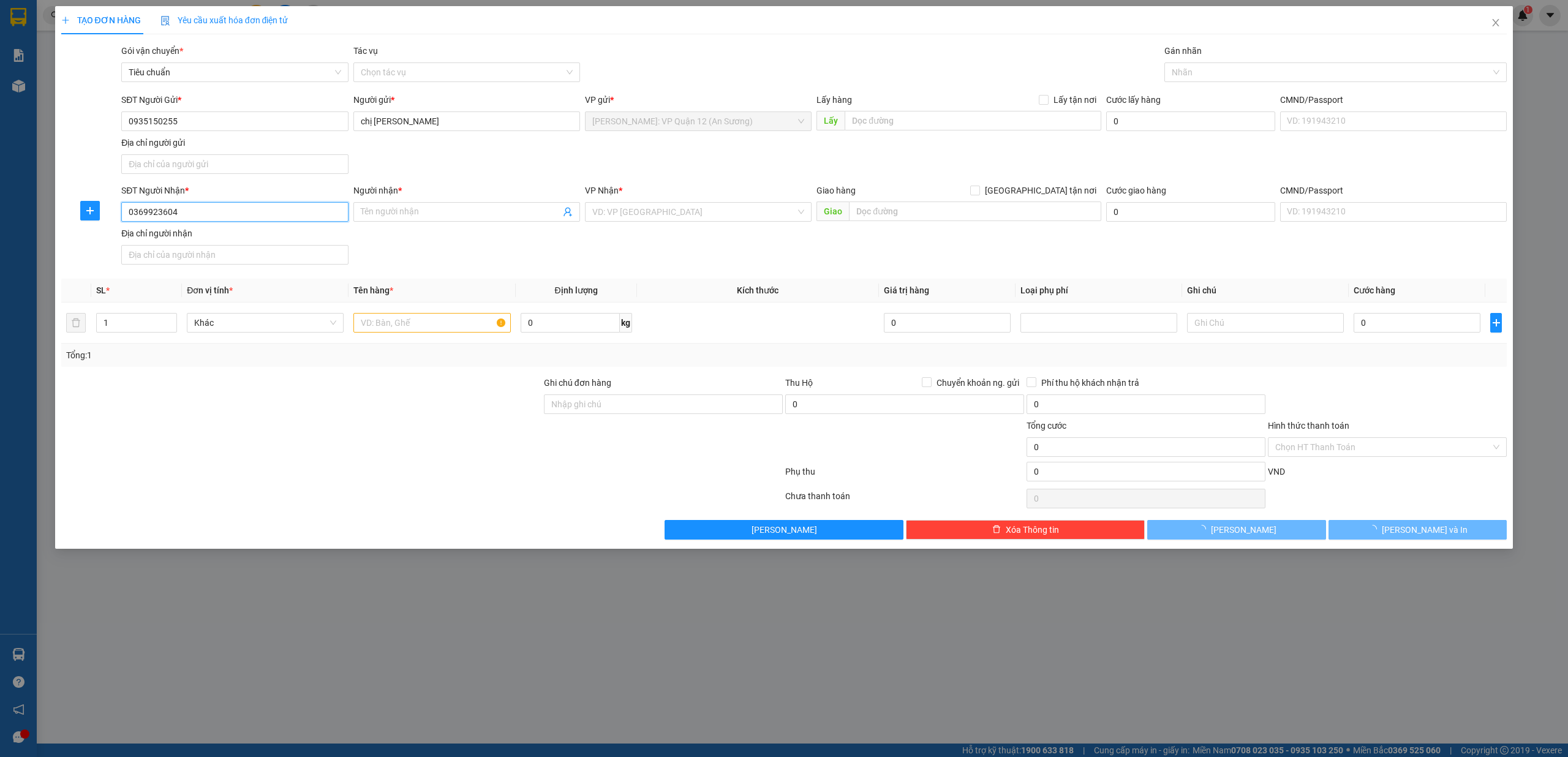
type input "thúy thảo"
type input "Thanh Hoá - Quảng Xương QL 1A"
click at [305, 216] on input "0369923604" at bounding box center [234, 212] width 226 height 19
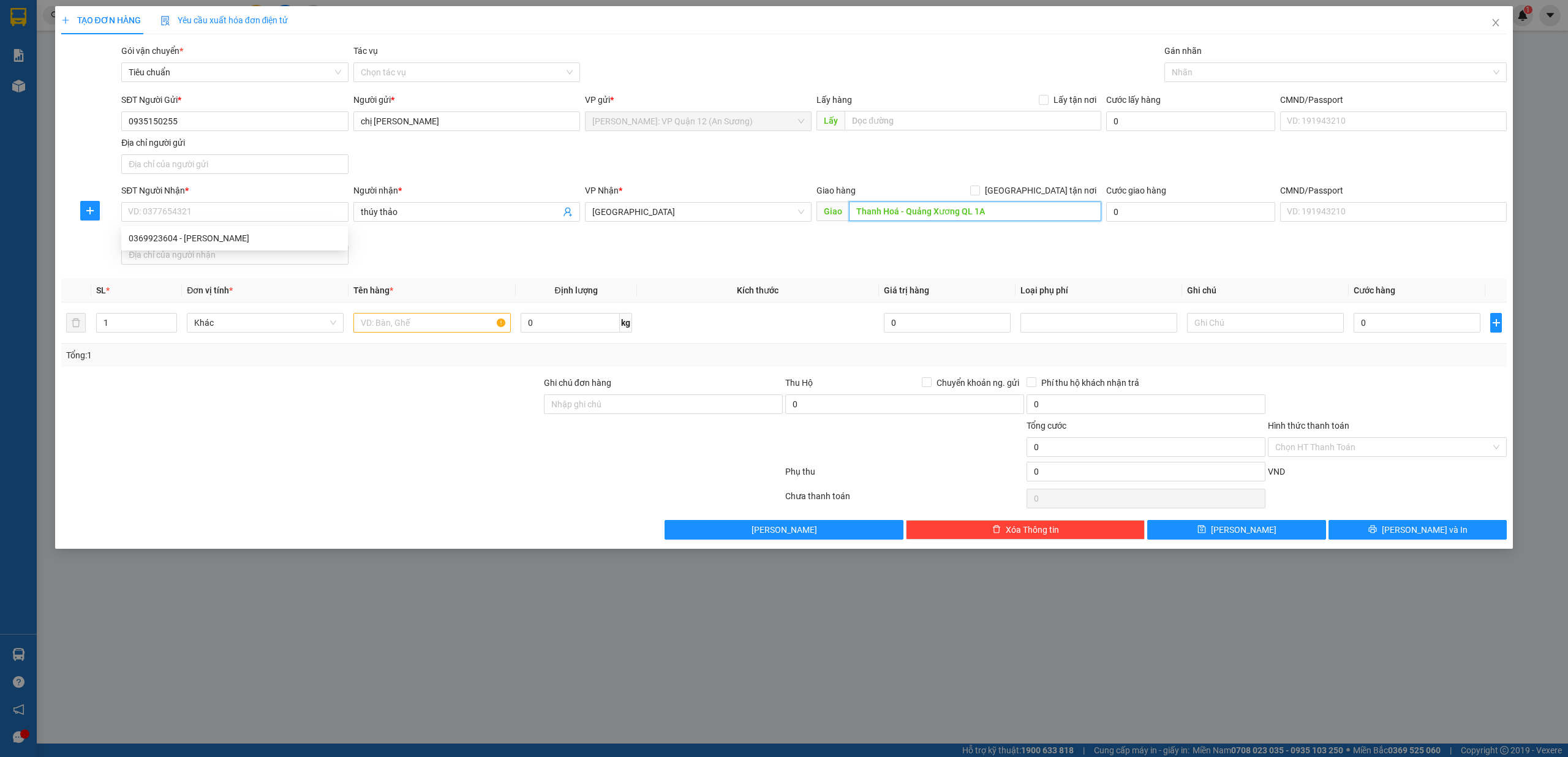
click at [922, 203] on input "Thanh Hoá - Quảng Xương QL 1A" at bounding box center [976, 211] width 252 height 19
click at [266, 211] on input "SĐT Người Nhận *" at bounding box center [234, 212] width 226 height 19
type input "0914040198"
click at [256, 235] on div "0914040198 - THU HÀ" at bounding box center [235, 238] width 212 height 13
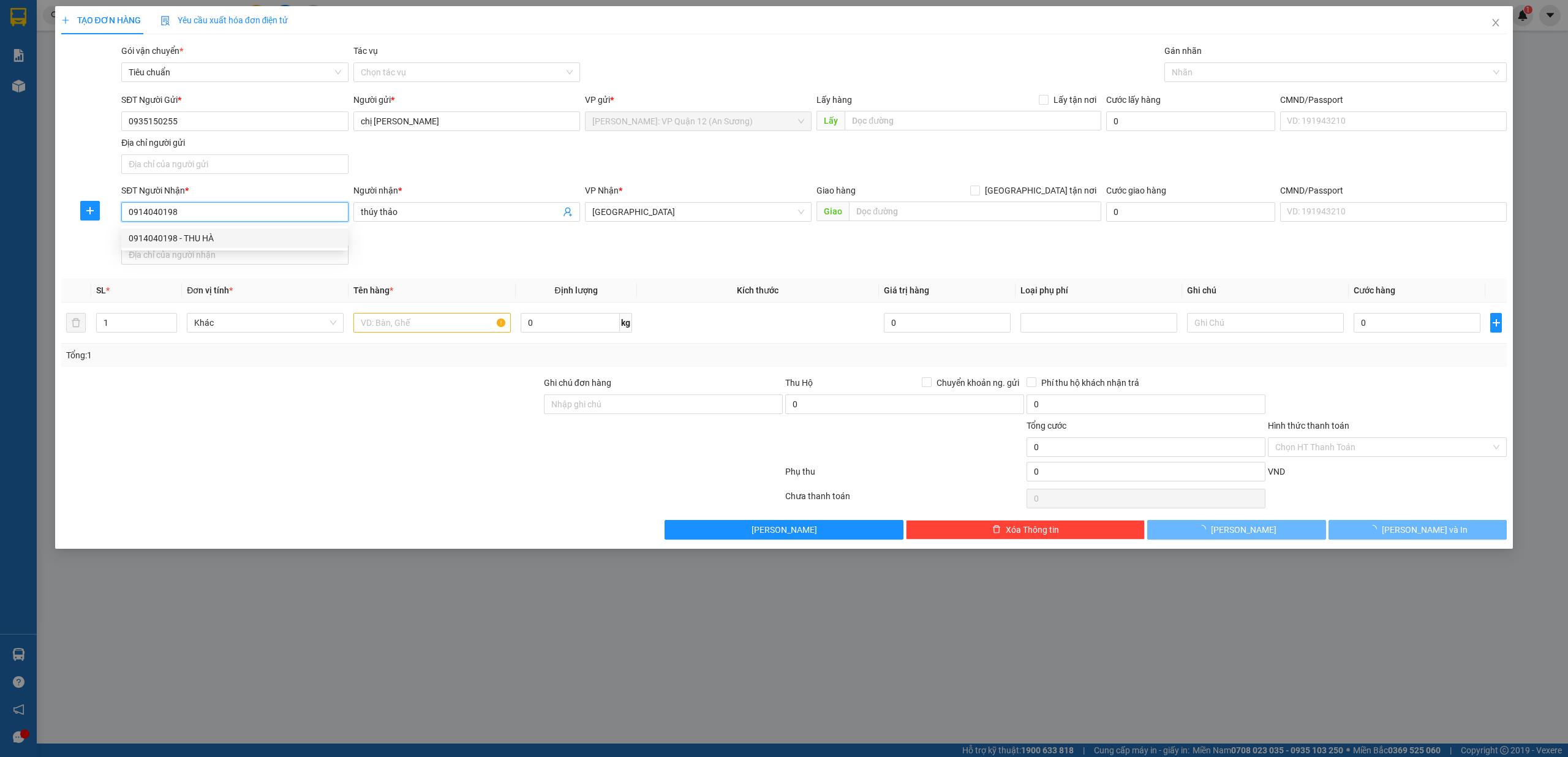
type input "THU HÀ"
checkbox input "true"
type input "239 ĐẶNG TIẾN ĐÔNG,TRUNG LIỆT, ĐỐNG ĐA,HÀ NỘI"
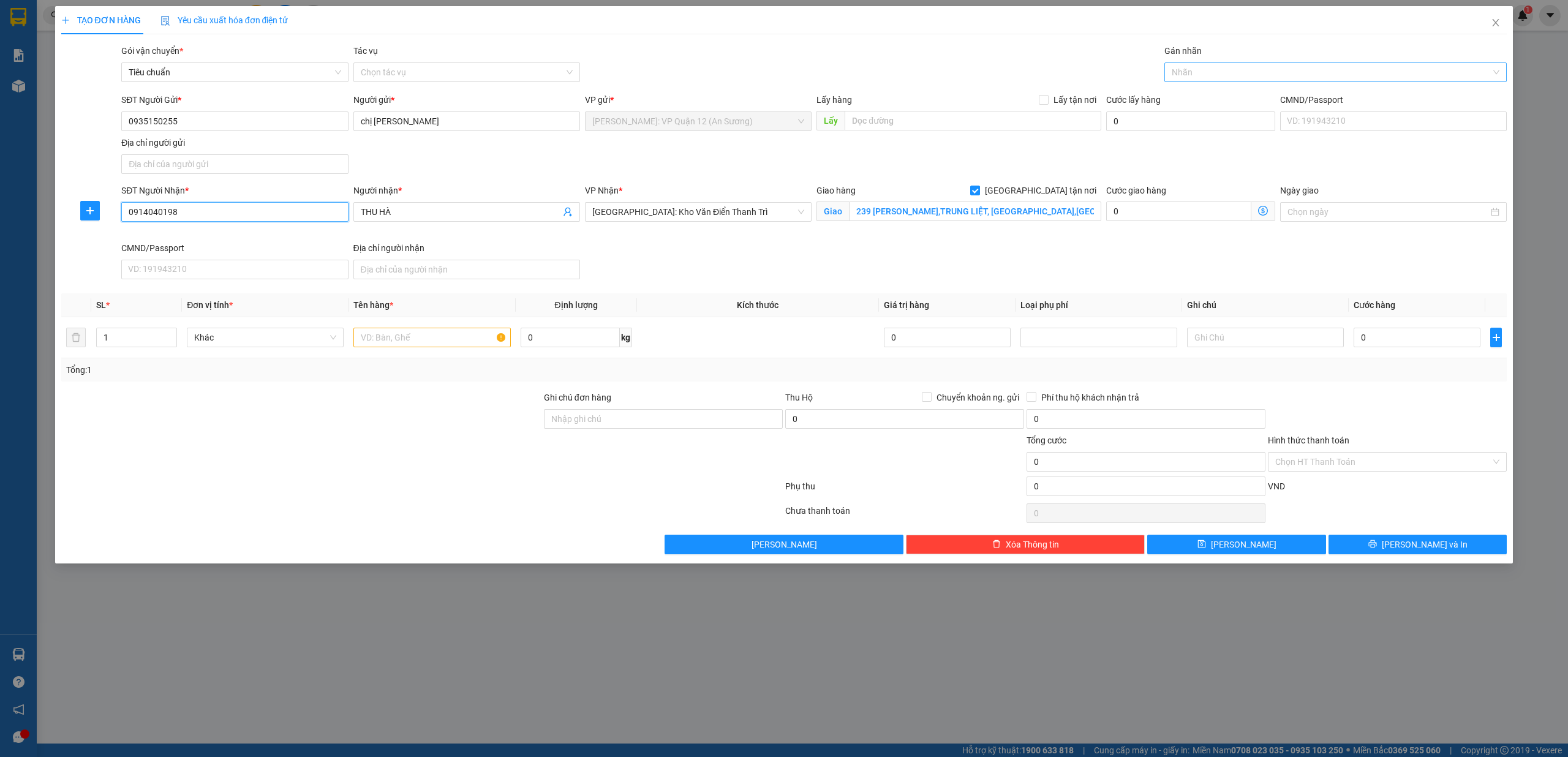
click at [1201, 69] on div at bounding box center [1330, 72] width 325 height 15
type input "0914040198"
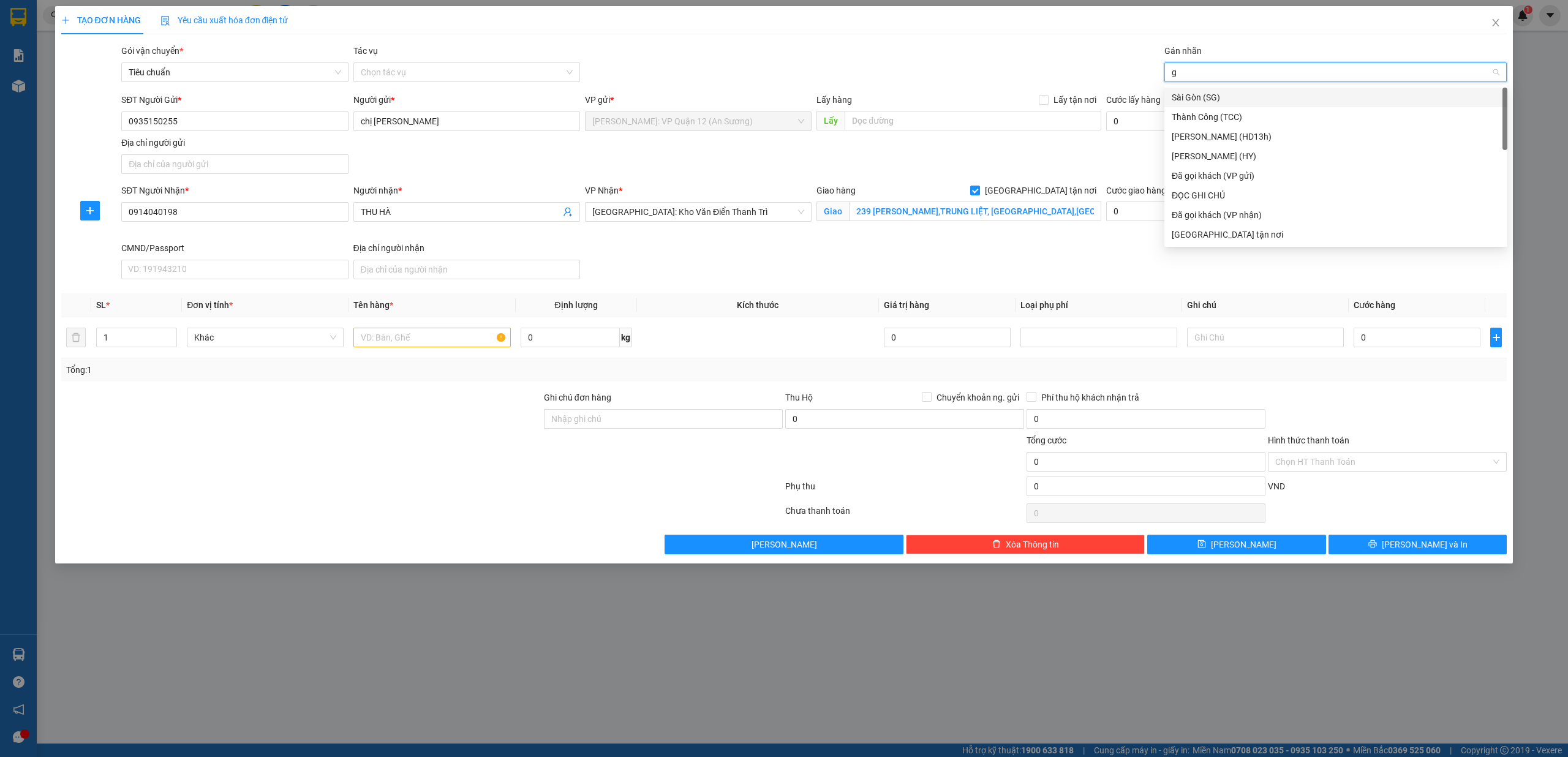
type input "gt"
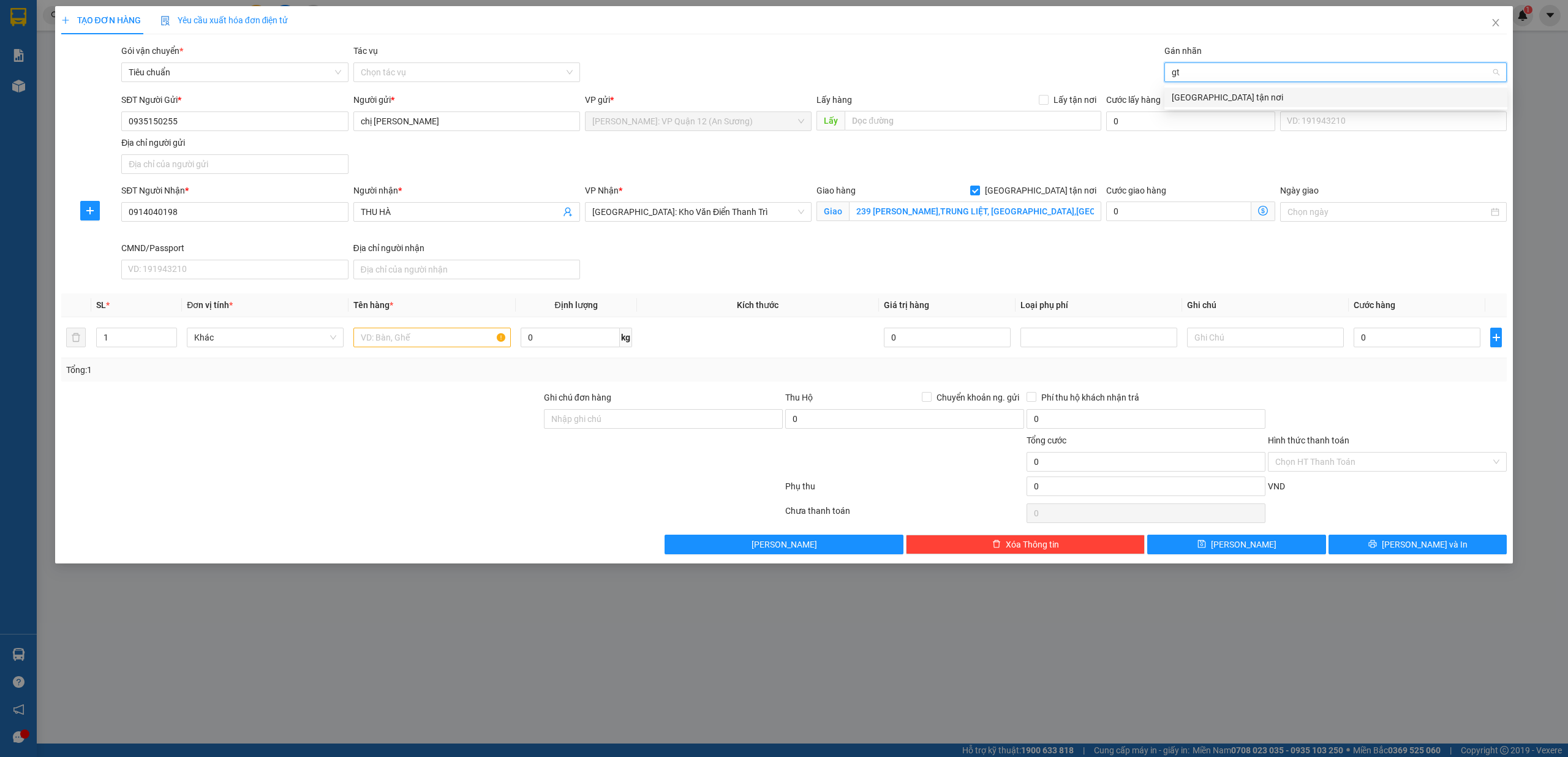
click at [1204, 93] on div "[GEOGRAPHIC_DATA] tận nơi" at bounding box center [1336, 97] width 329 height 13
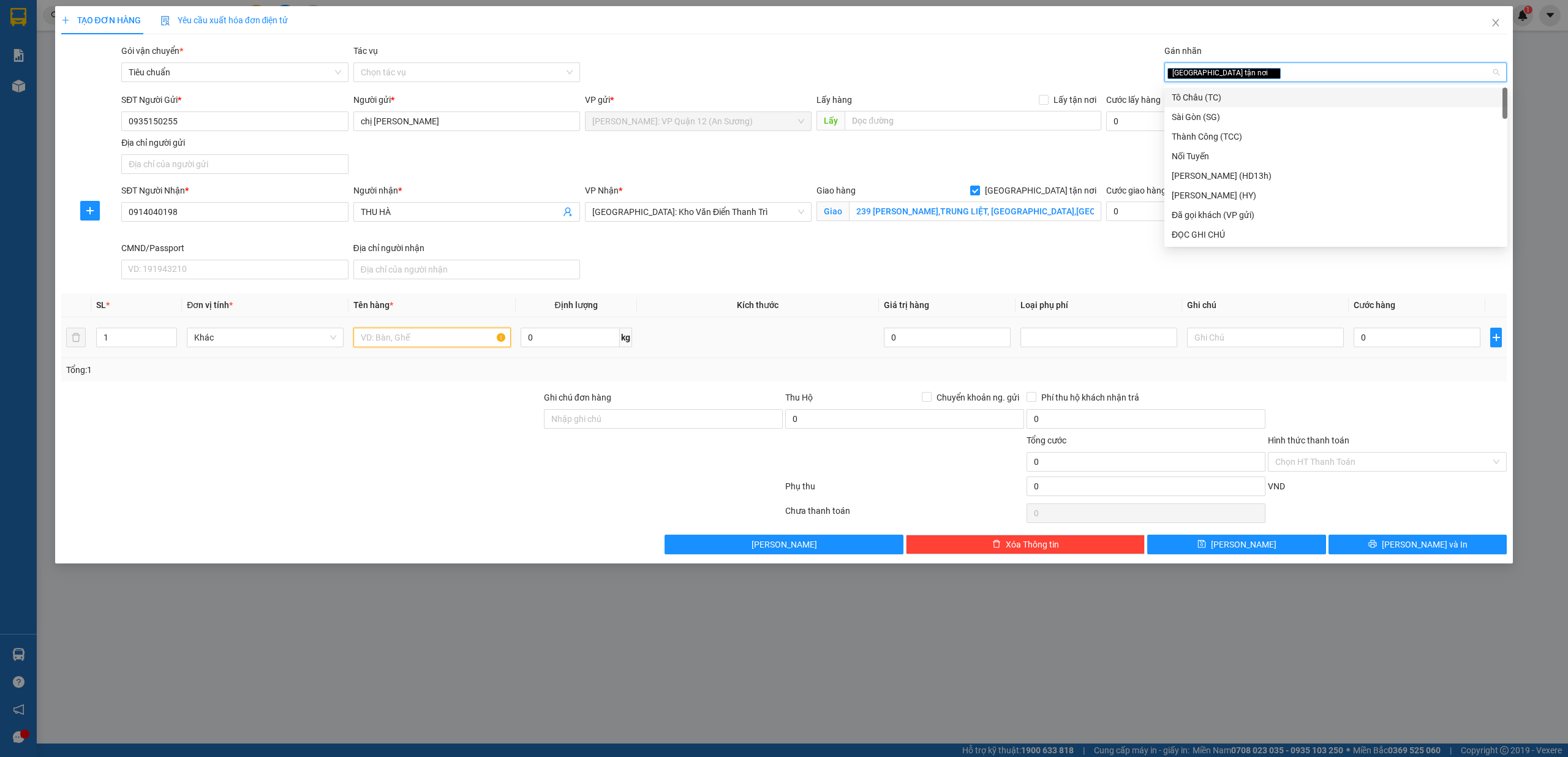
click at [427, 334] on input "text" at bounding box center [432, 337] width 157 height 19
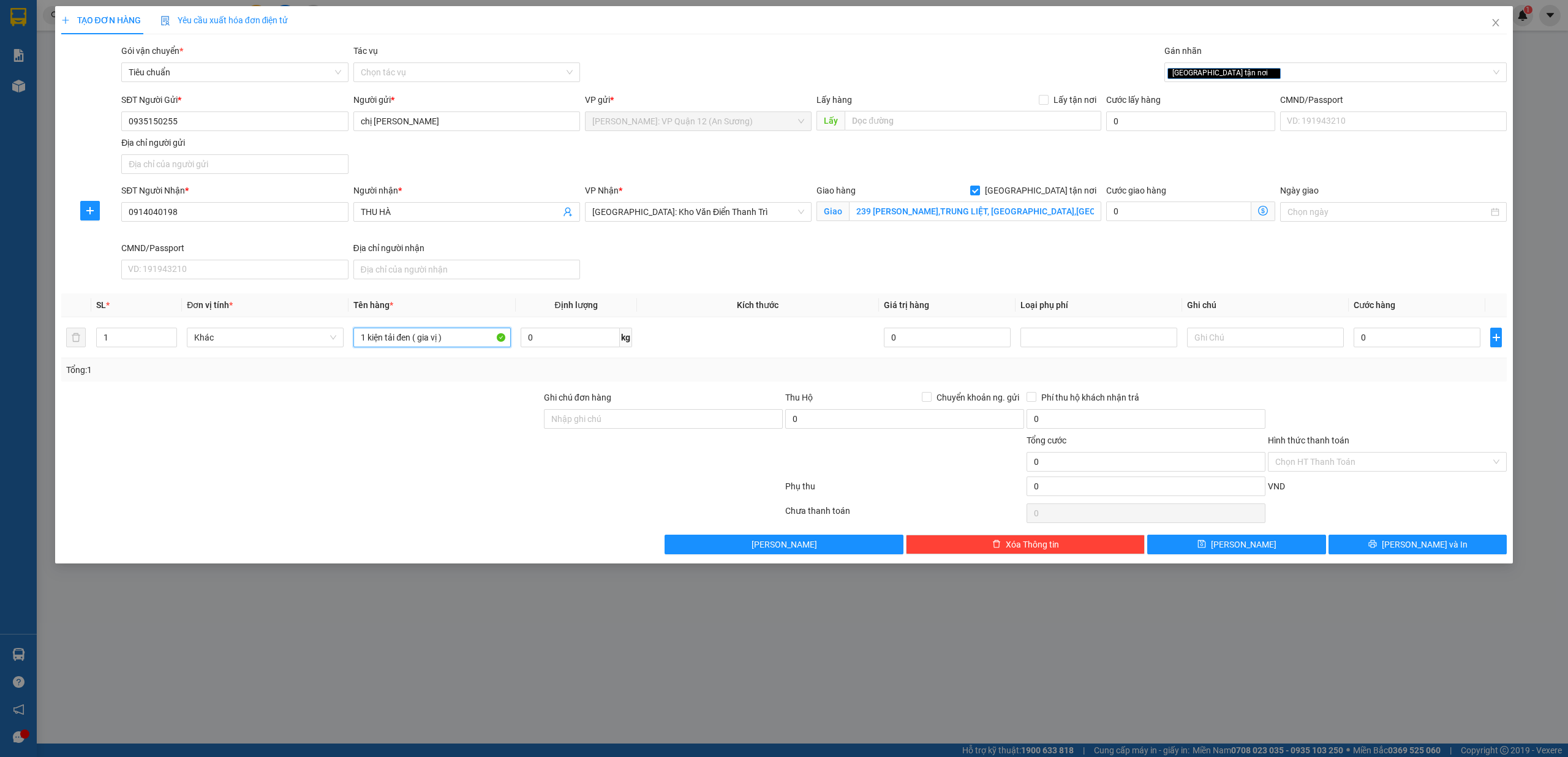
type input "1 kiện tải đen ( gia vị )"
click at [608, 409] on div "Ghi chú đơn hàng" at bounding box center [663, 399] width 239 height 19
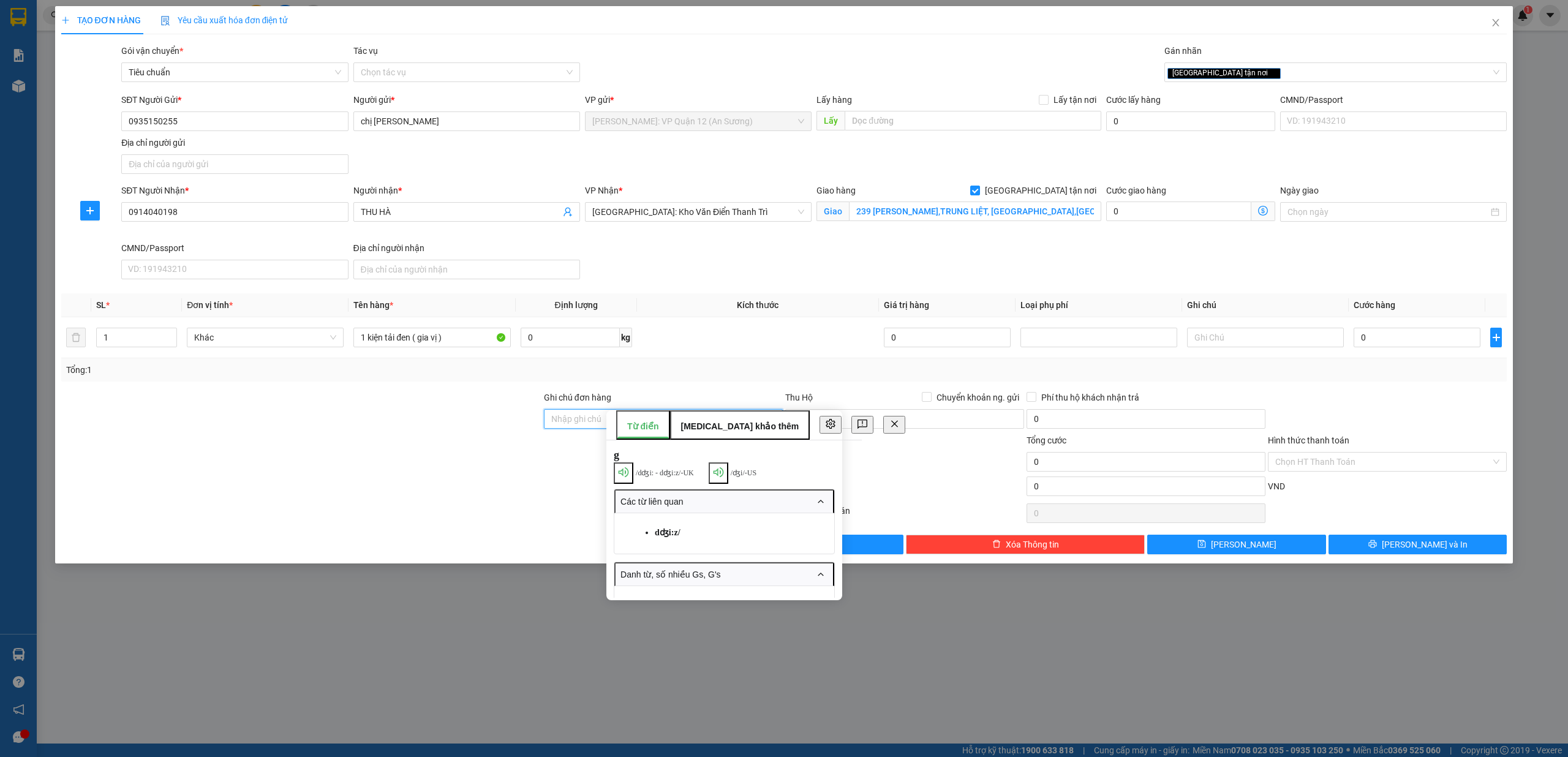
click at [563, 421] on input "Ghi chú đơn hàng" at bounding box center [663, 419] width 239 height 19
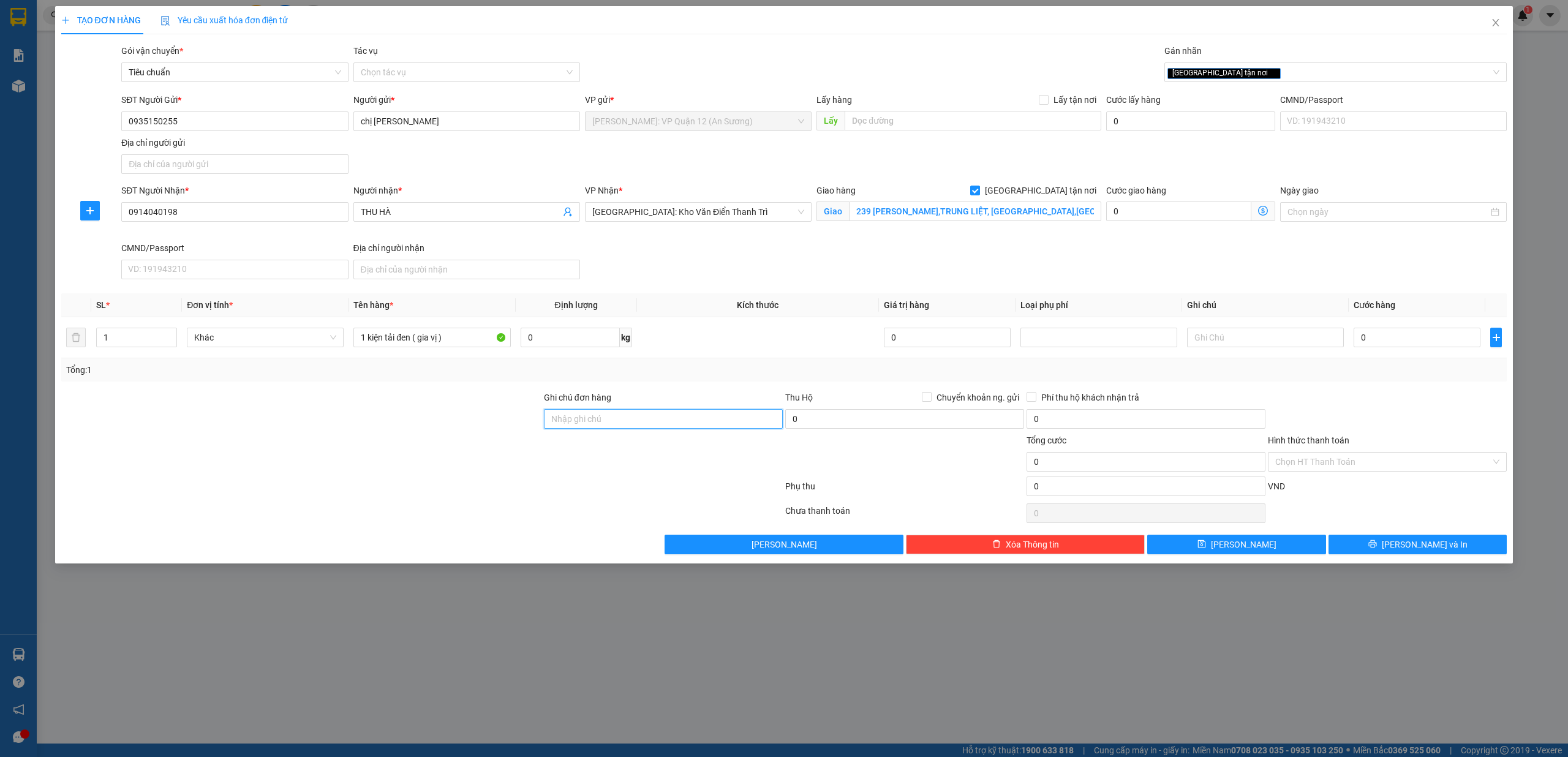
type input "nhận theo kiện - hư hỏng không chịu trách nhiệm"
click at [1454, 334] on input "0" at bounding box center [1417, 337] width 127 height 19
type input "2"
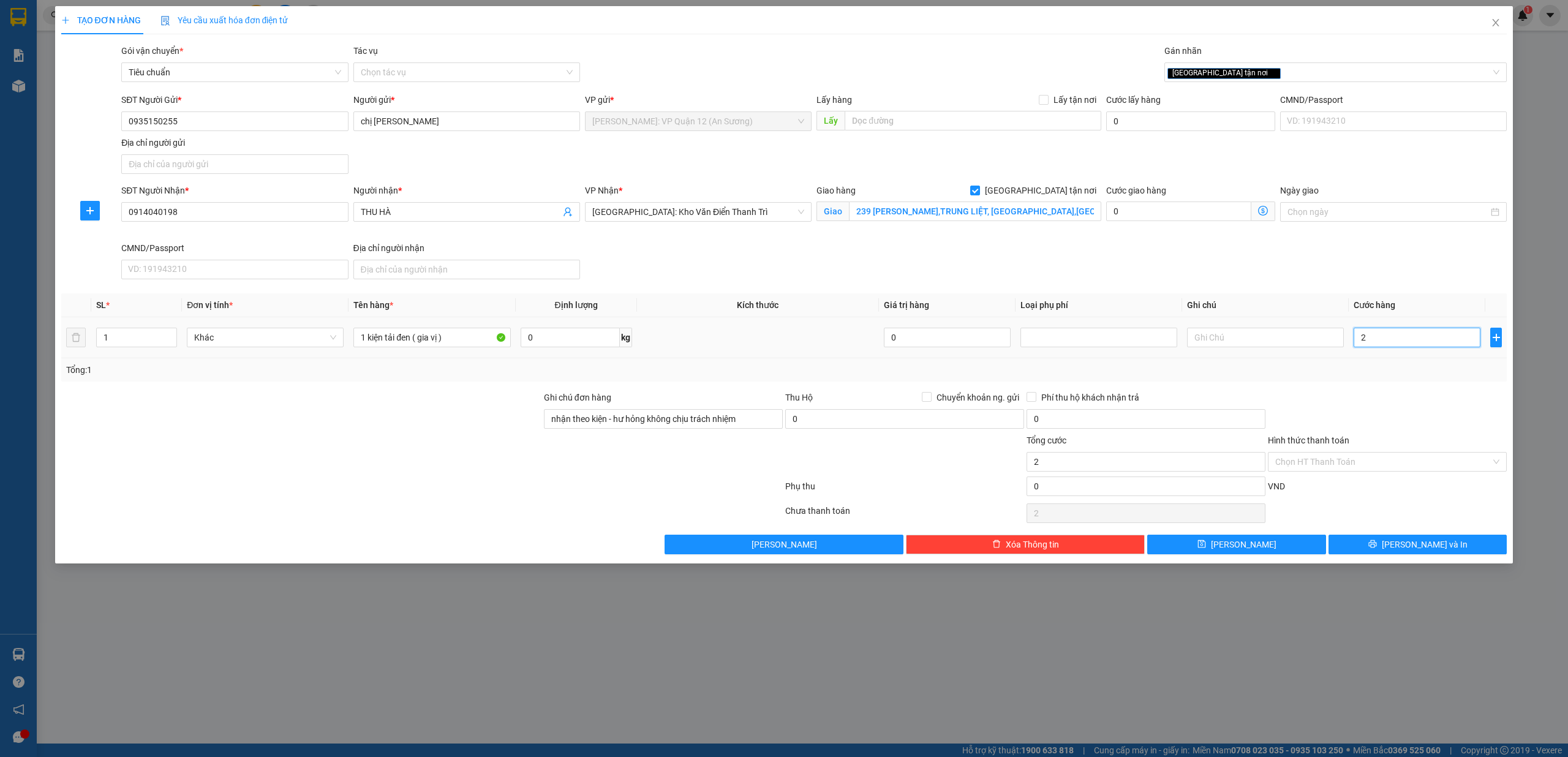
type input "27"
type input "275"
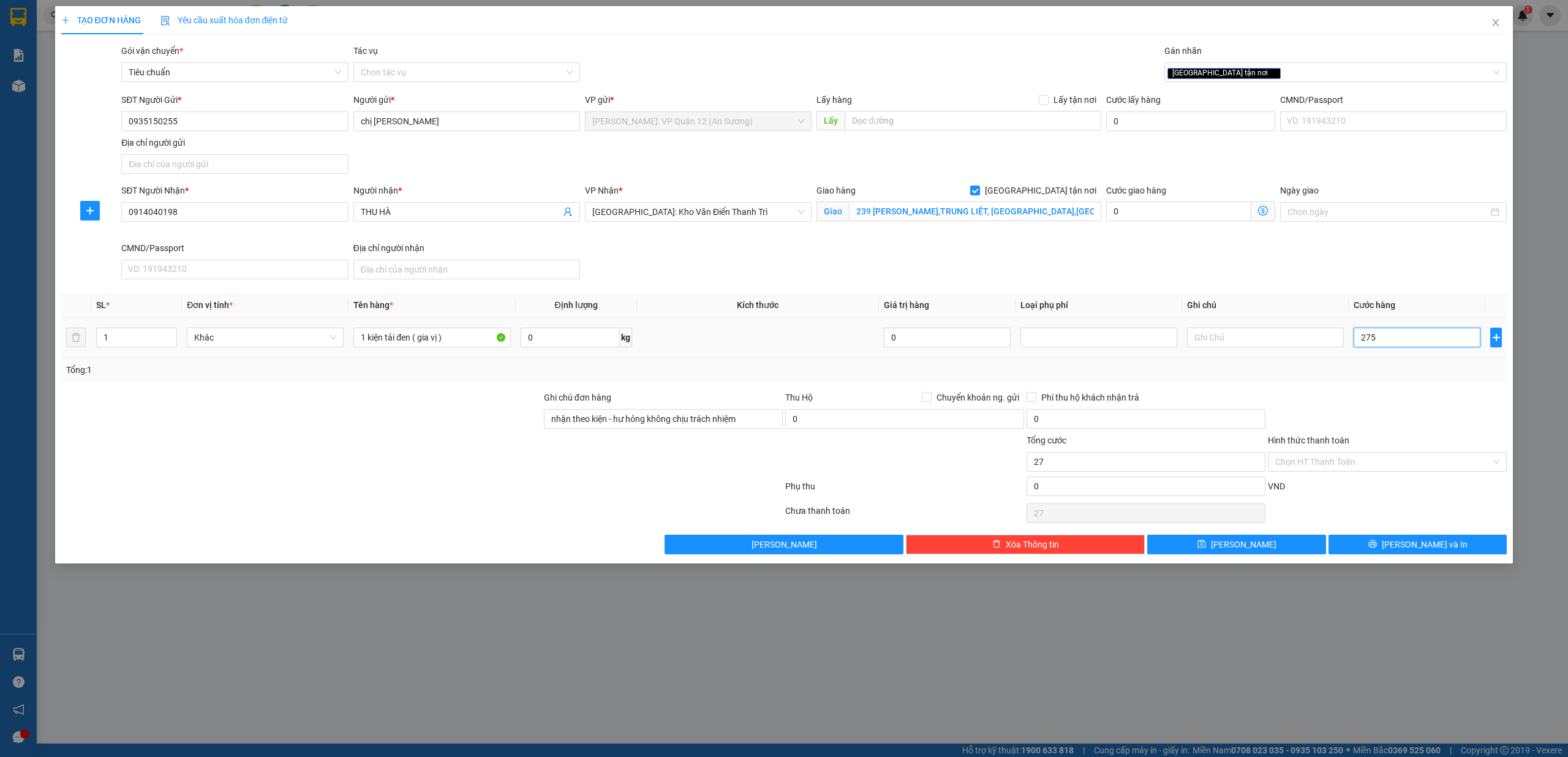
type input "275"
type input "2.750"
type input "27.500"
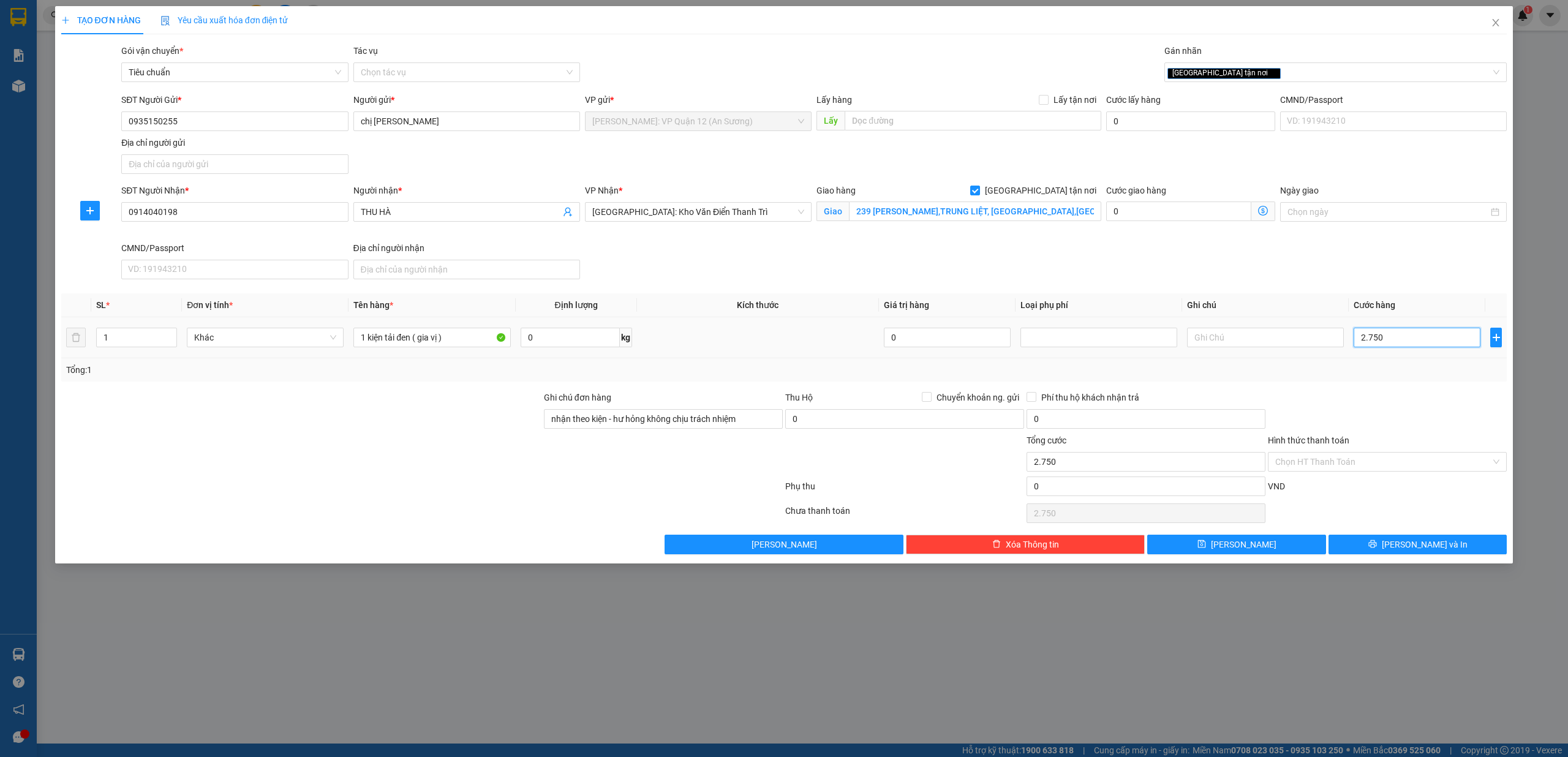
type input "27.500"
type input "275.000"
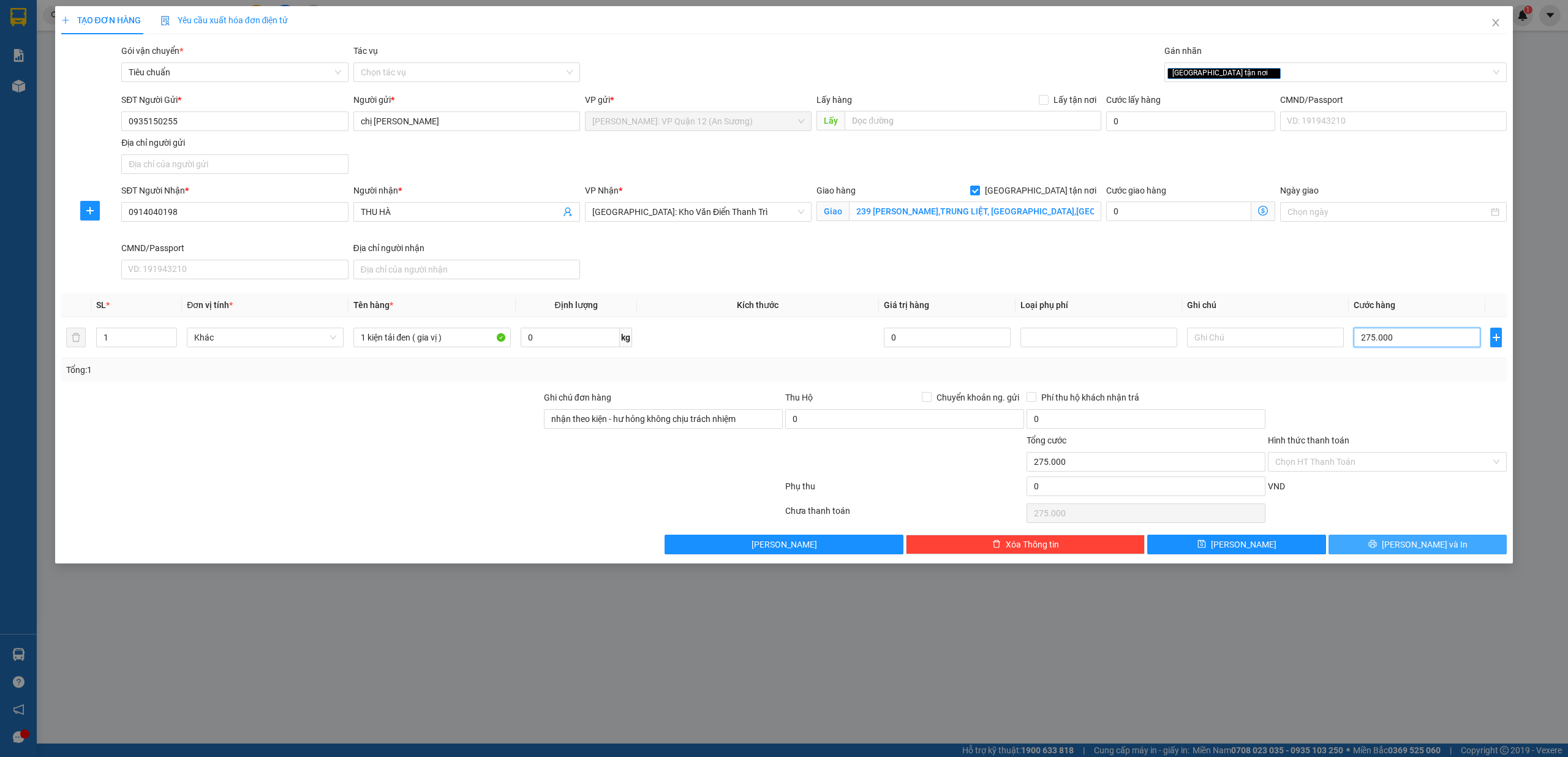
type input "275.000"
click at [1458, 546] on button "[PERSON_NAME] và In" at bounding box center [1418, 544] width 179 height 19
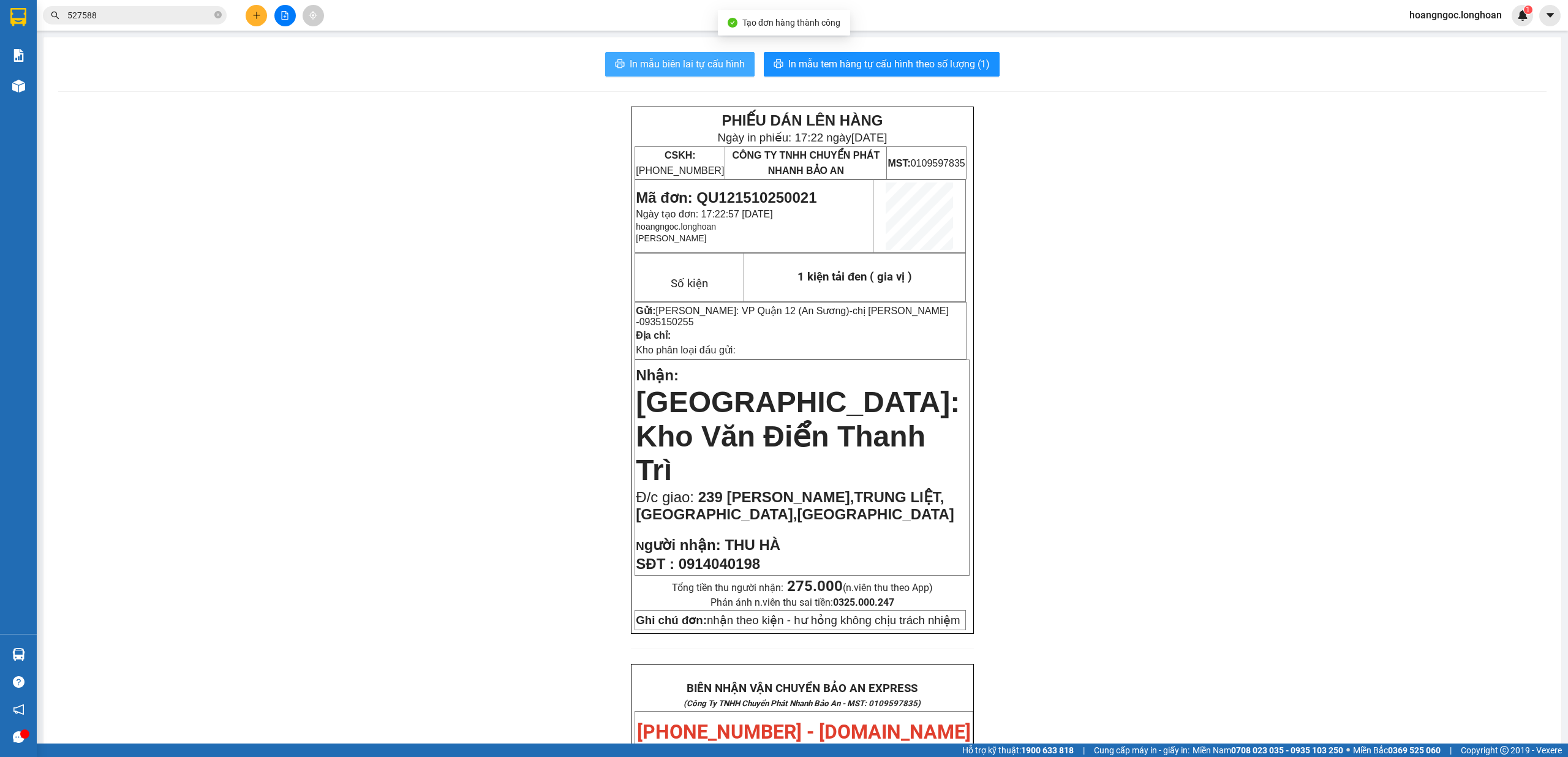
click at [666, 60] on span "In mẫu biên lai tự cấu hình" at bounding box center [687, 63] width 115 height 16
click at [902, 72] on button "In mẫu tem hàng tự cấu hình theo số lượng (1)" at bounding box center [882, 64] width 236 height 25
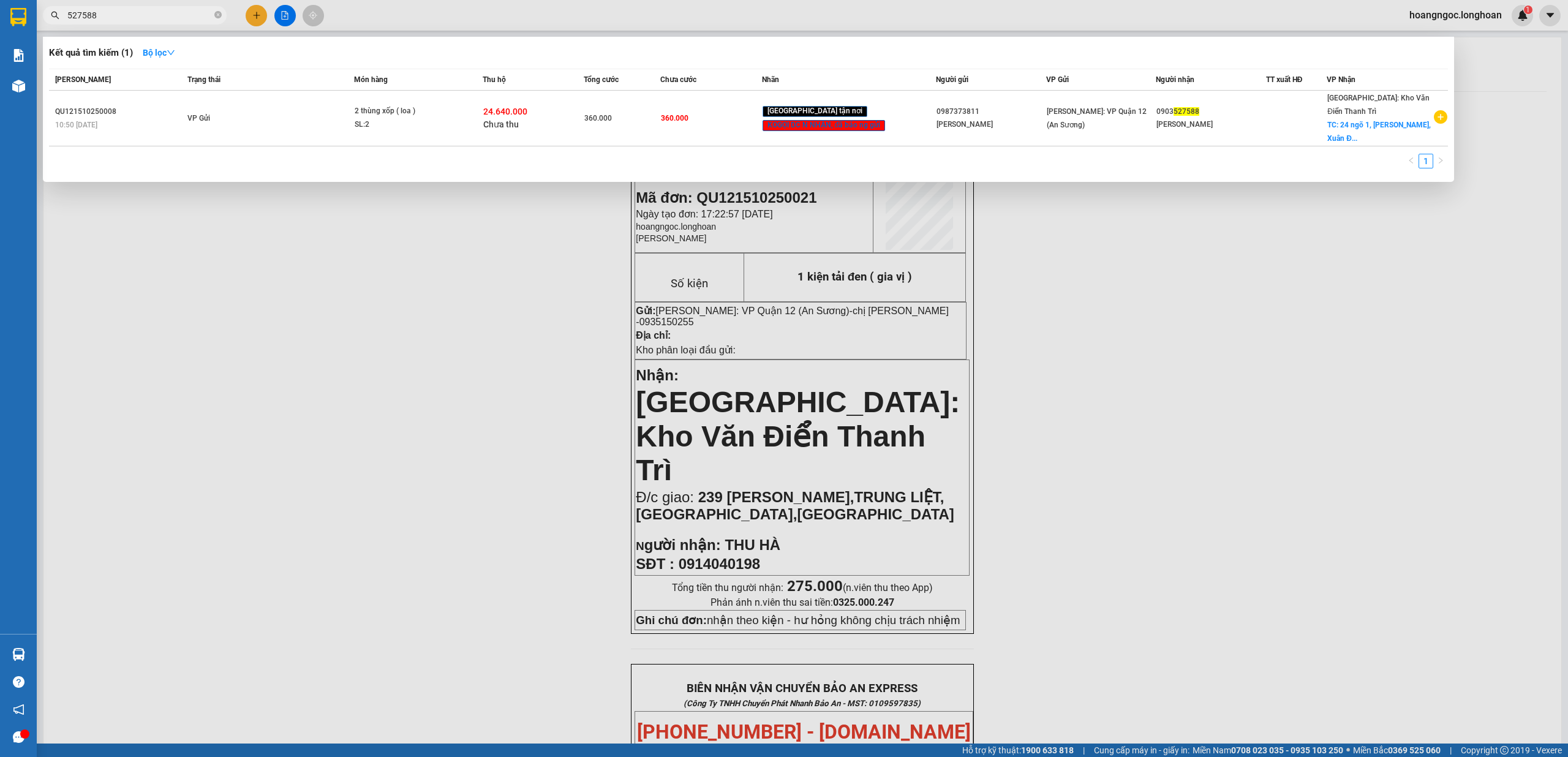
click at [155, 19] on input "527588" at bounding box center [140, 15] width 145 height 13
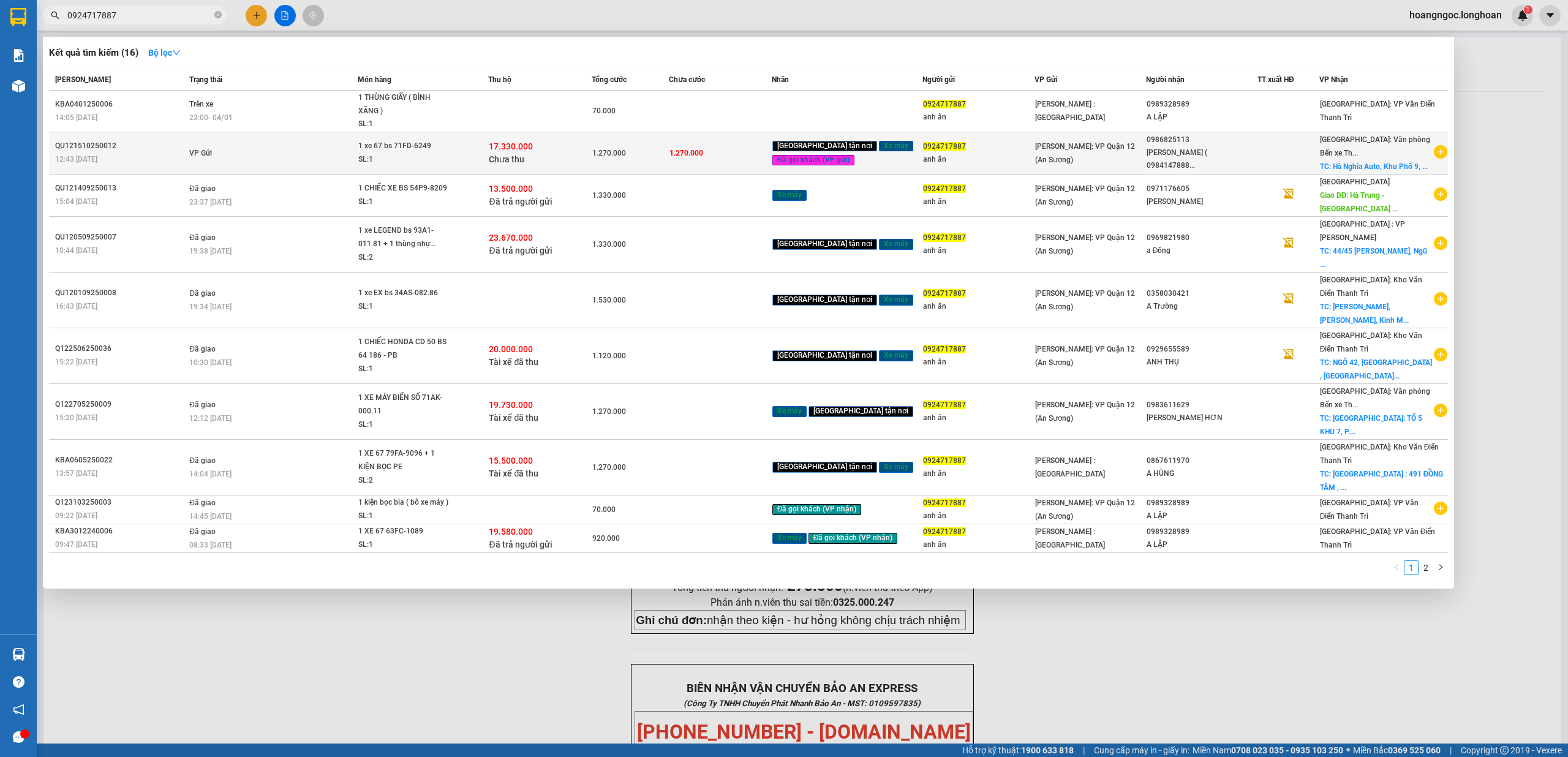
type input "0924717887"
click at [312, 162] on td "VP Gửi" at bounding box center [272, 152] width 172 height 43
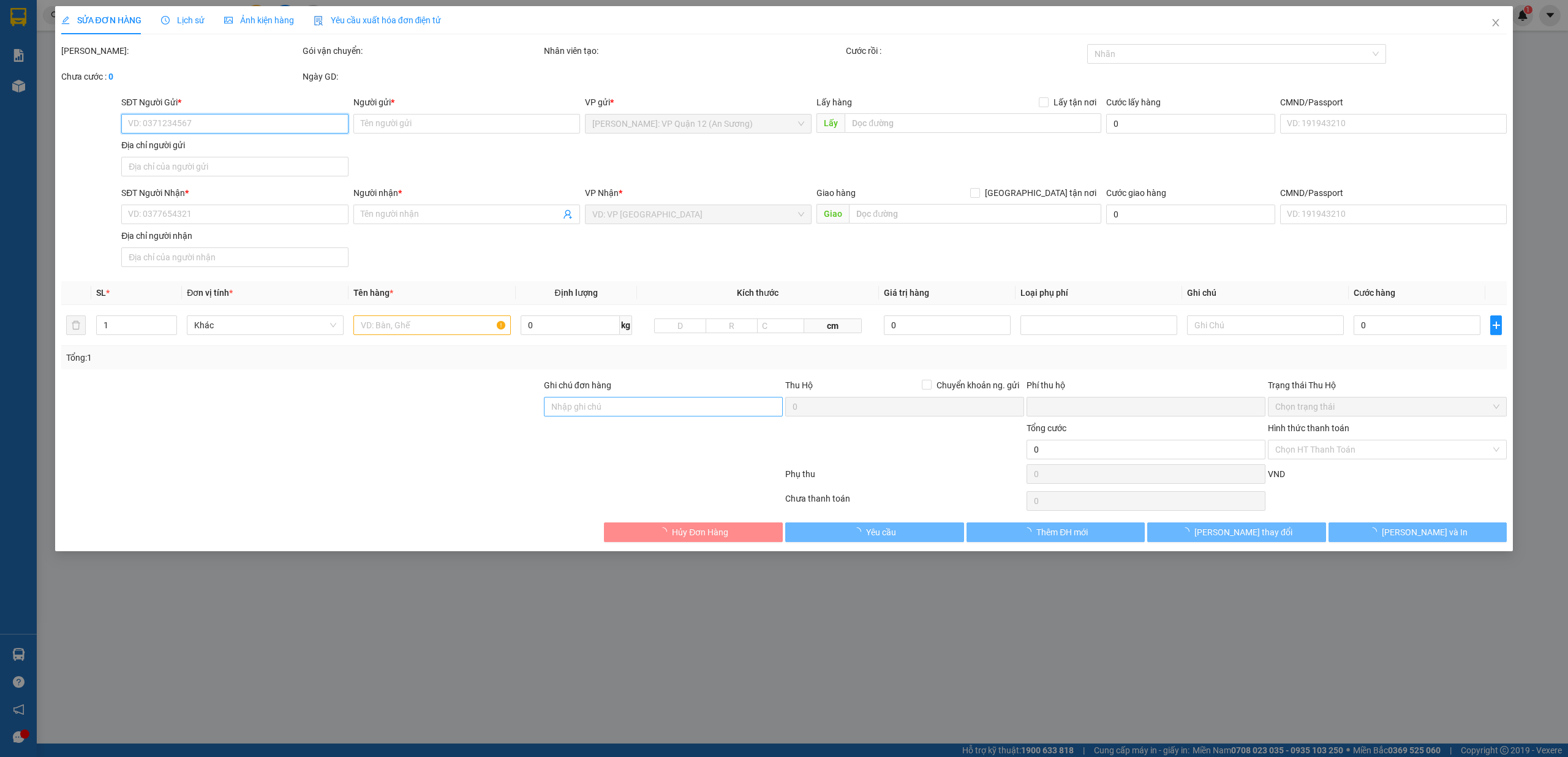
type input "0924717887"
type input "anh ân"
type input "0986825113"
type input "Nguyễn Mạnh Quynh ( 0984147888 )"
checkbox input "true"
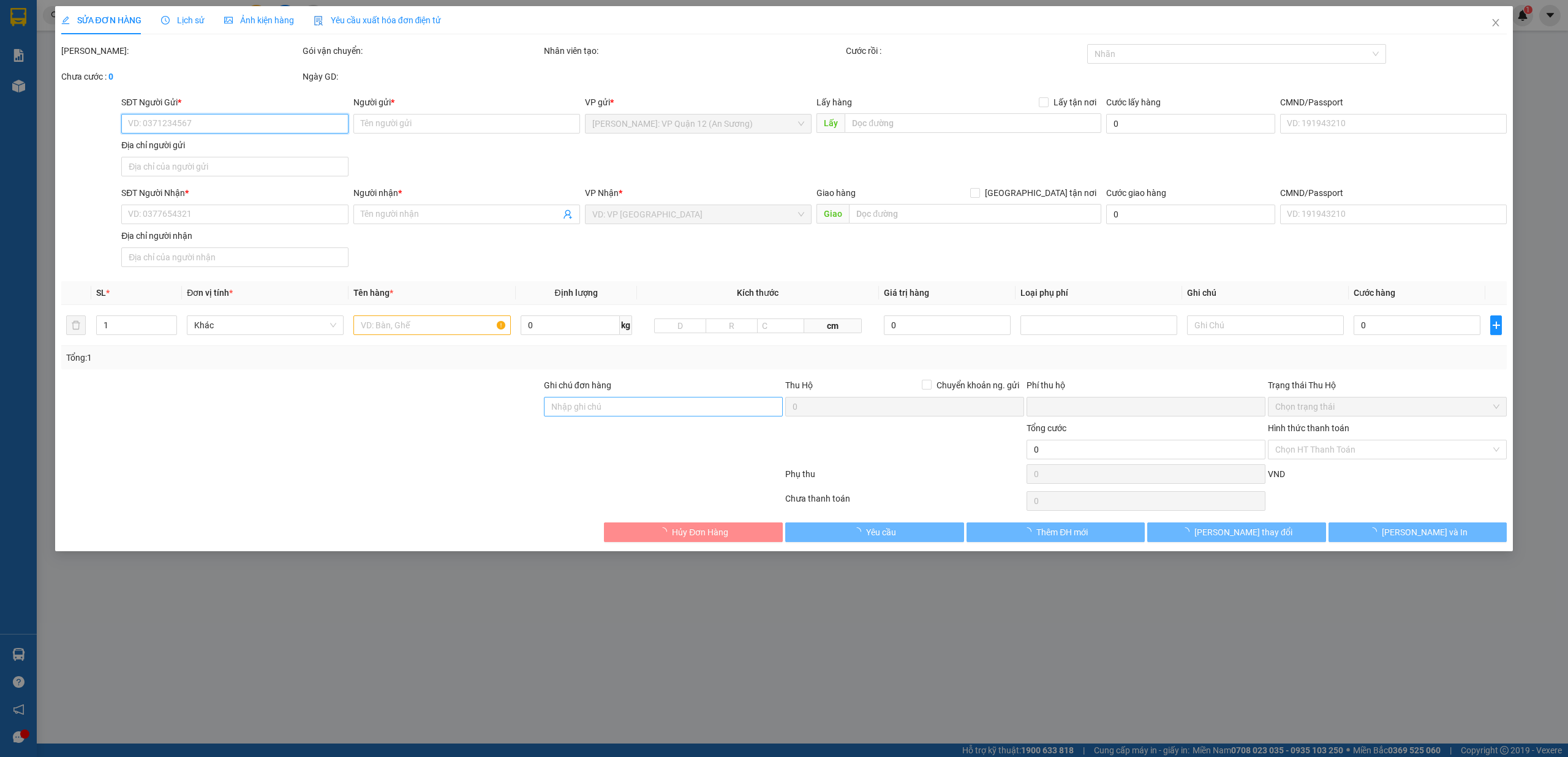
type input "Hà Nghĩa Auto, Khu Phố 9, Quảng Yên, Quảng Ninh"
type input "chìa khóa - cavet quấn tay lái"
type input "1.270.000"
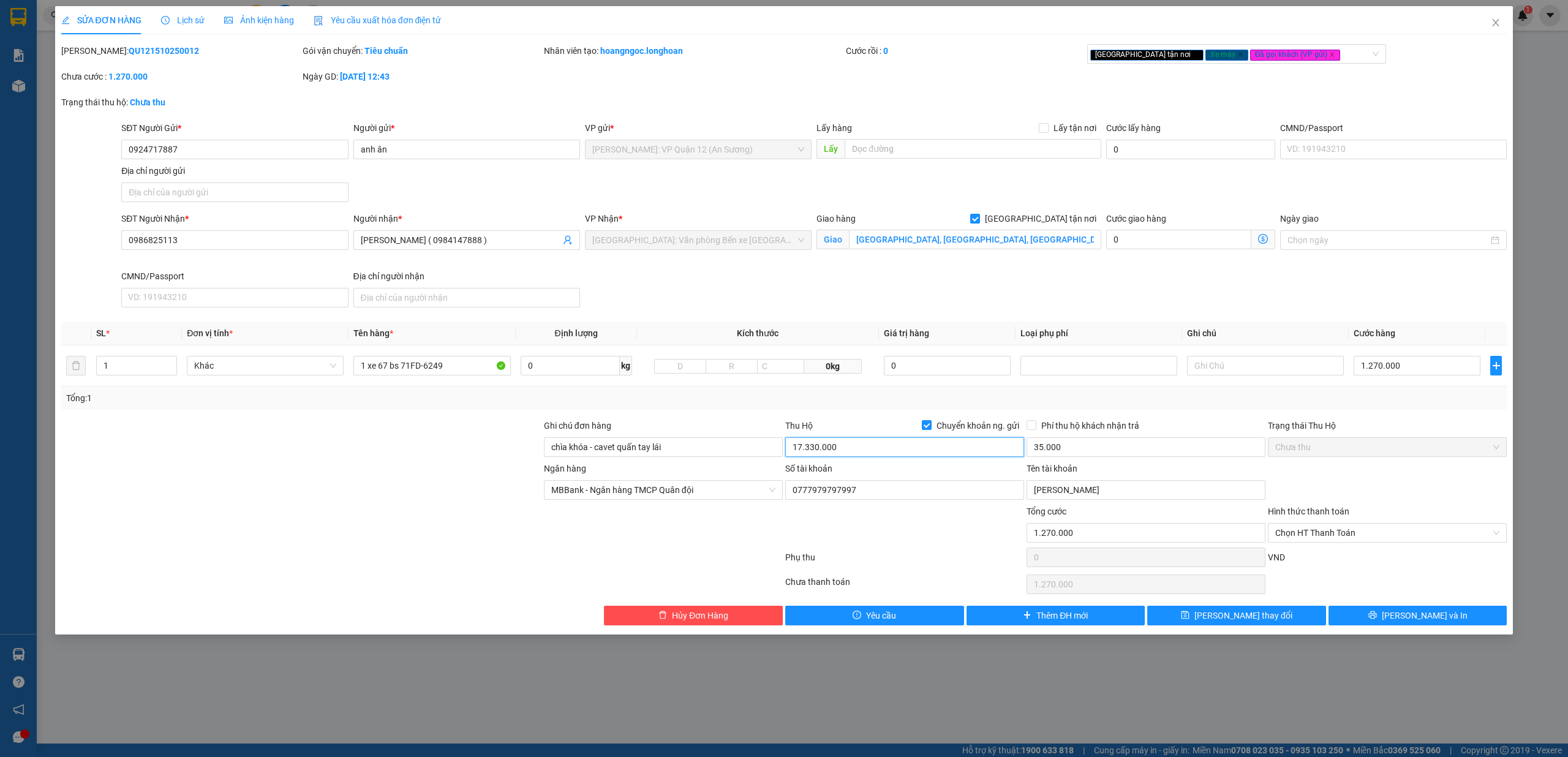
click at [852, 451] on input "17.330.000" at bounding box center [905, 447] width 239 height 19
type input "14.330.000"
click at [275, 146] on input "0924717887" at bounding box center [234, 149] width 226 height 19
click at [1377, 620] on span "printer" at bounding box center [1372, 615] width 8 height 10
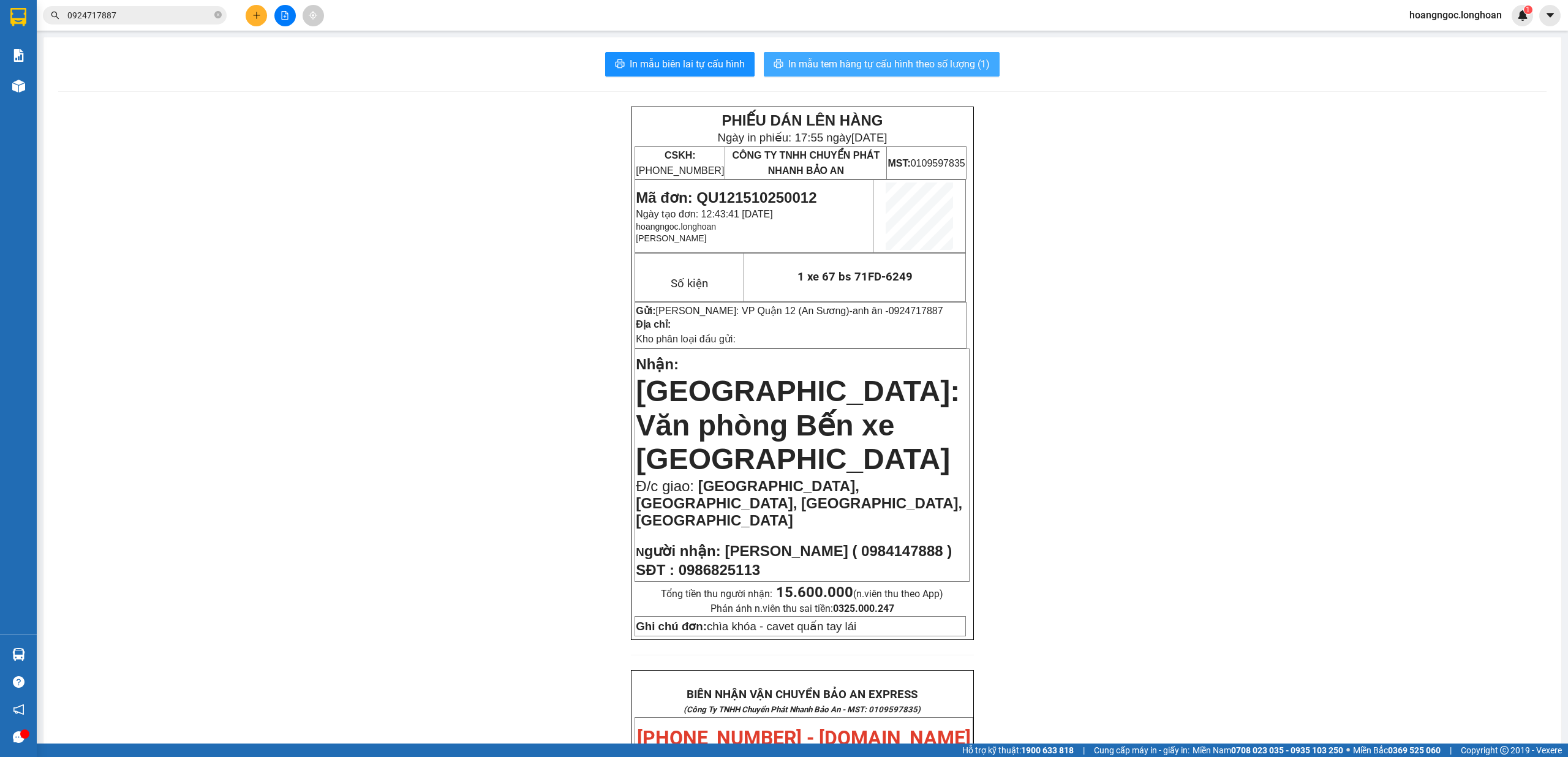
click at [852, 64] on span "In mẫu tem hàng tự cấu hình theo số lượng (1)" at bounding box center [889, 63] width 202 height 16
click at [251, 1] on div "Kết quả tìm kiếm ( 16 ) Bộ lọc Mã ĐH Trạng thái Món hàng Thu hộ Tổng cước Chưa …" at bounding box center [784, 15] width 1568 height 31
click at [261, 16] on icon "plus" at bounding box center [256, 15] width 8 height 8
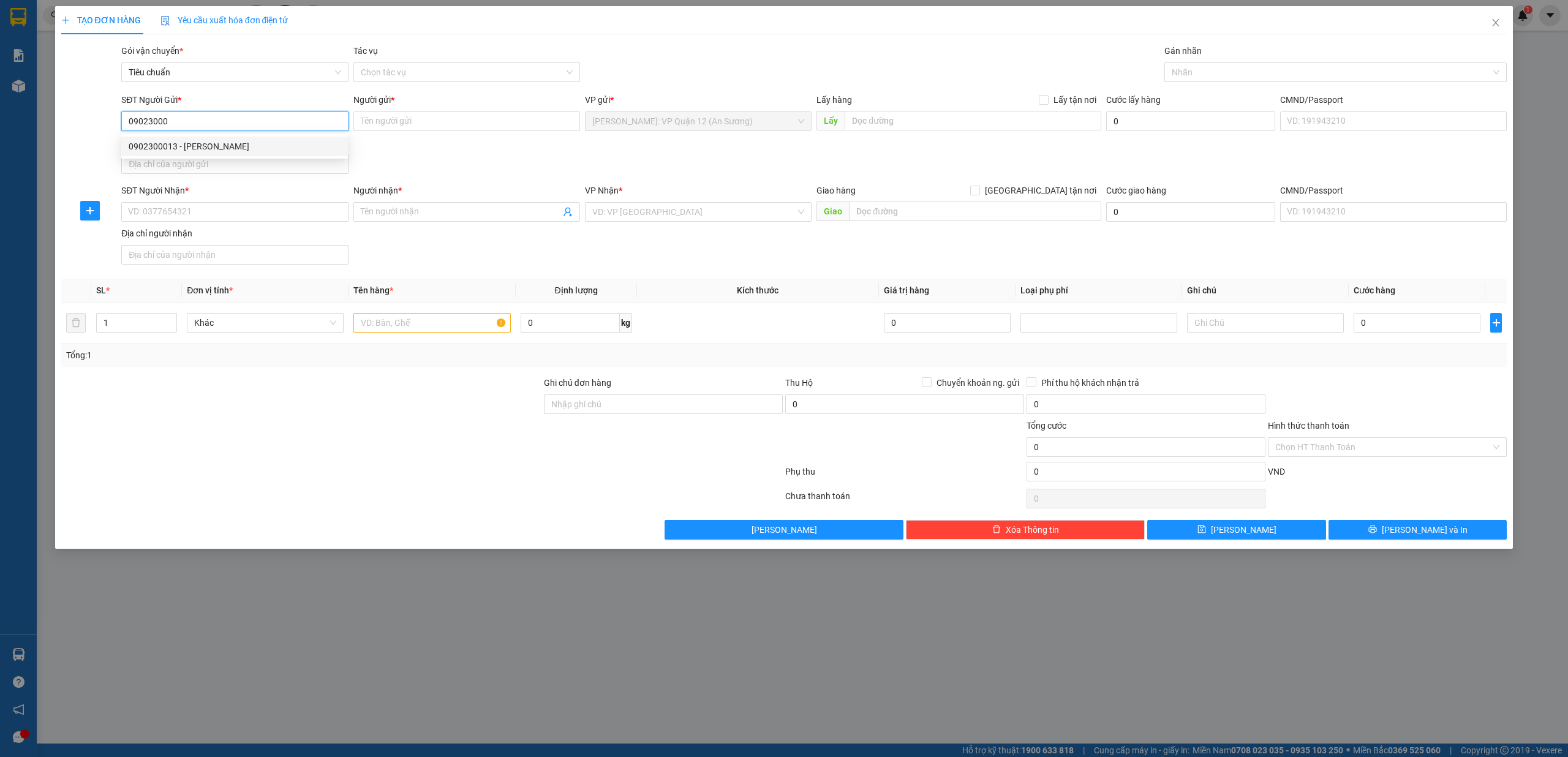
drag, startPoint x: 244, startPoint y: 141, endPoint x: 264, endPoint y: 133, distance: 21.5
click at [245, 142] on div "0902300013 - ANH HÙNG" at bounding box center [235, 146] width 212 height 13
type input "0902300013"
type input "ANH HÙNG"
checkbox input "true"
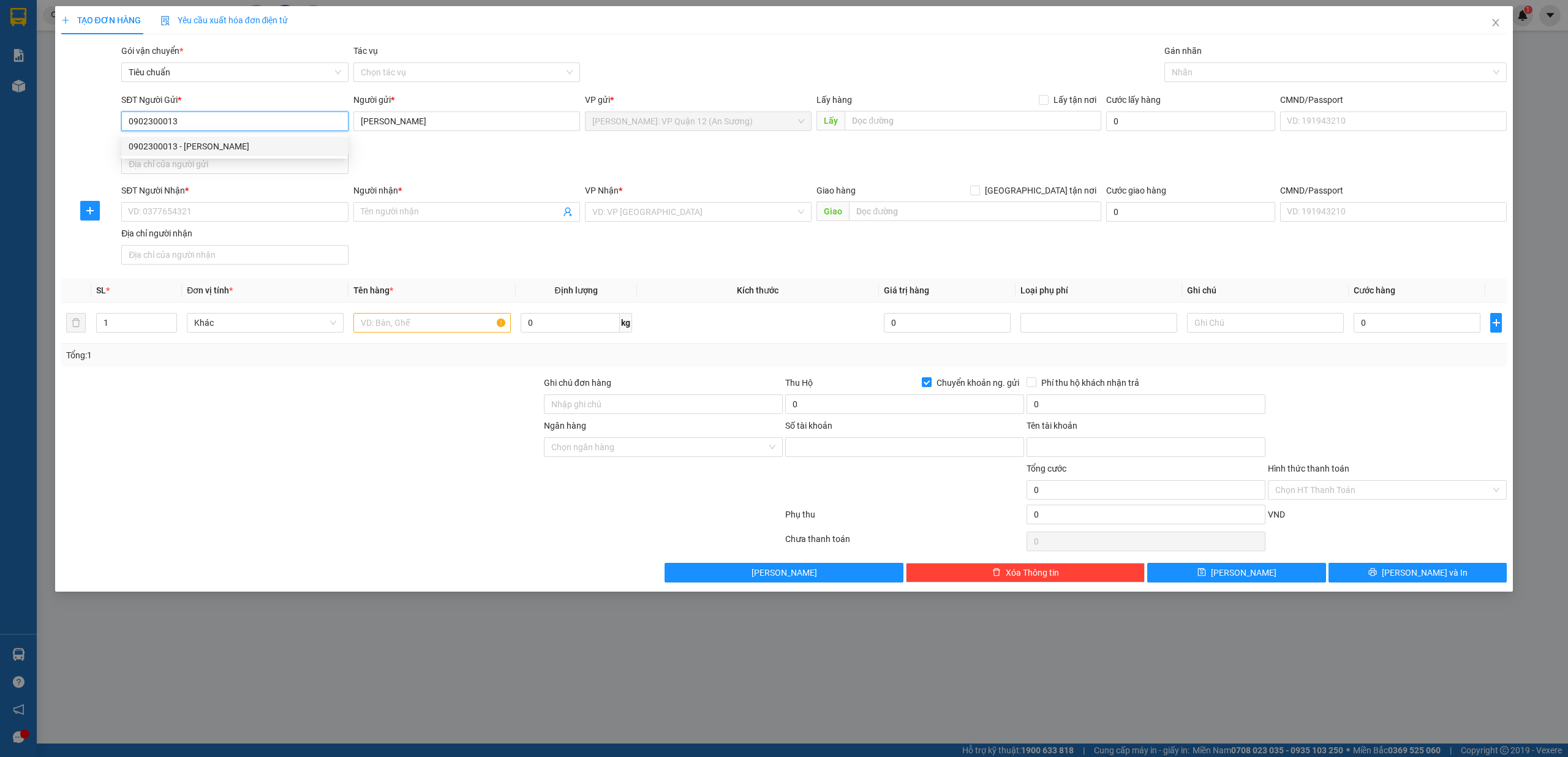
type input "060309989654"
type input "LƯU QUỐC HÙNG"
type input "0902300013"
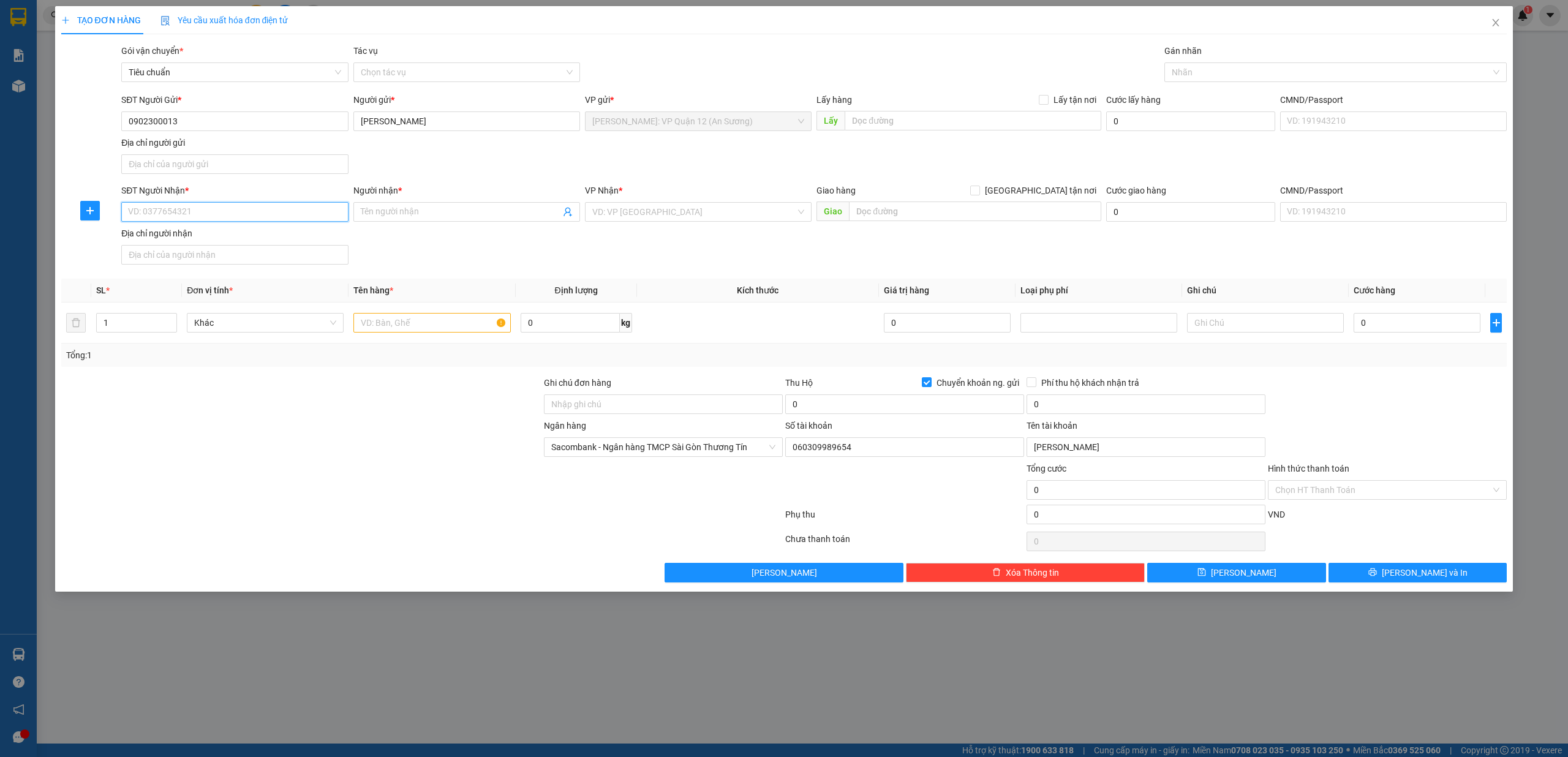
drag, startPoint x: 204, startPoint y: 214, endPoint x: 214, endPoint y: 218, distance: 10.8
click at [206, 216] on input "SĐT Người Nhận *" at bounding box center [234, 212] width 226 height 19
click at [244, 231] on div "0898281646 - Phong" at bounding box center [235, 238] width 212 height 13
type input "0898281646"
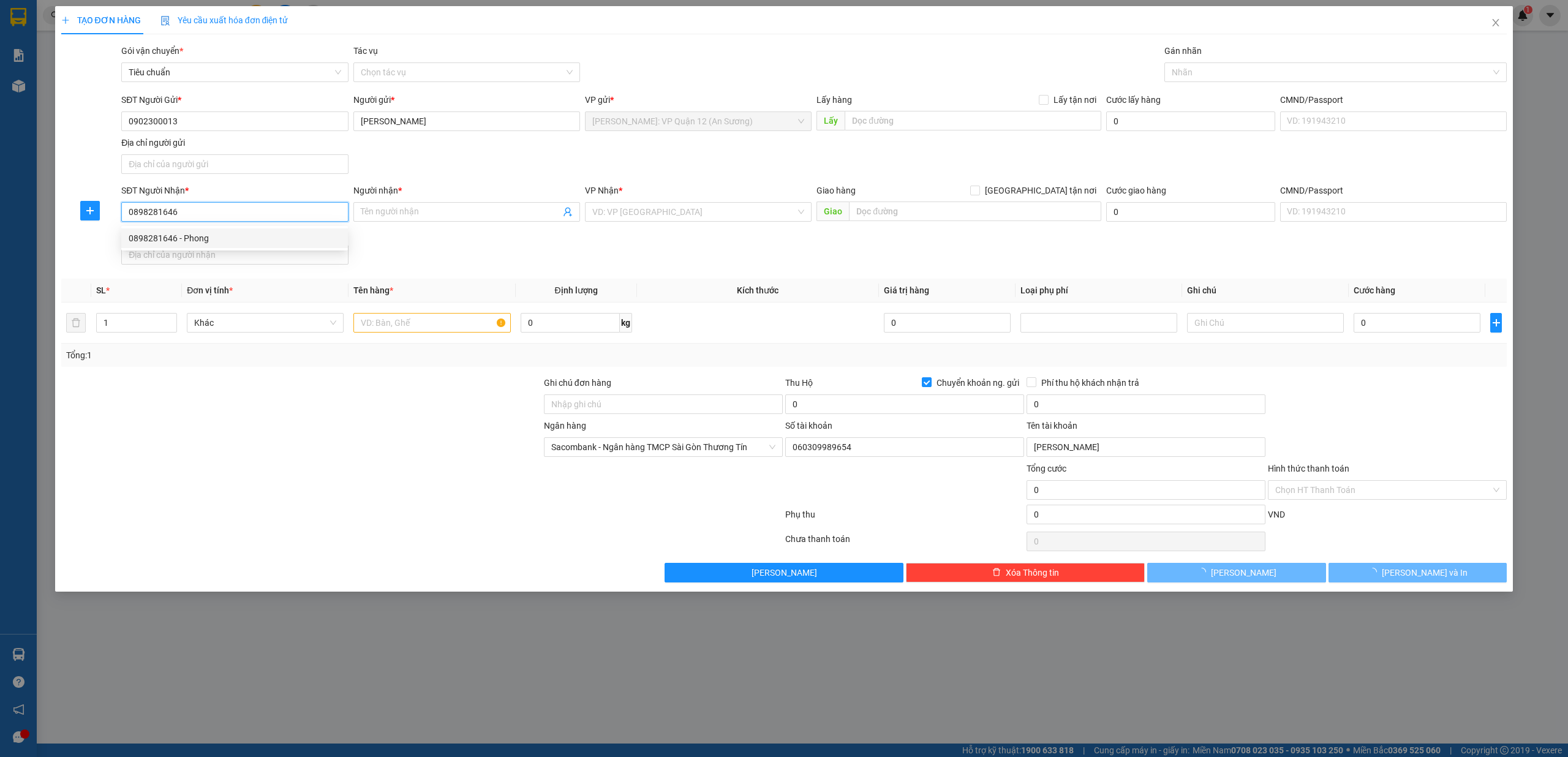
type input "Phong"
checkbox input "true"
type input "LKV10-01 B, Đường D4, Khu nhà ở xã hội [GEOGRAPHIC_DATA], [GEOGRAPHIC_DATA], [G…"
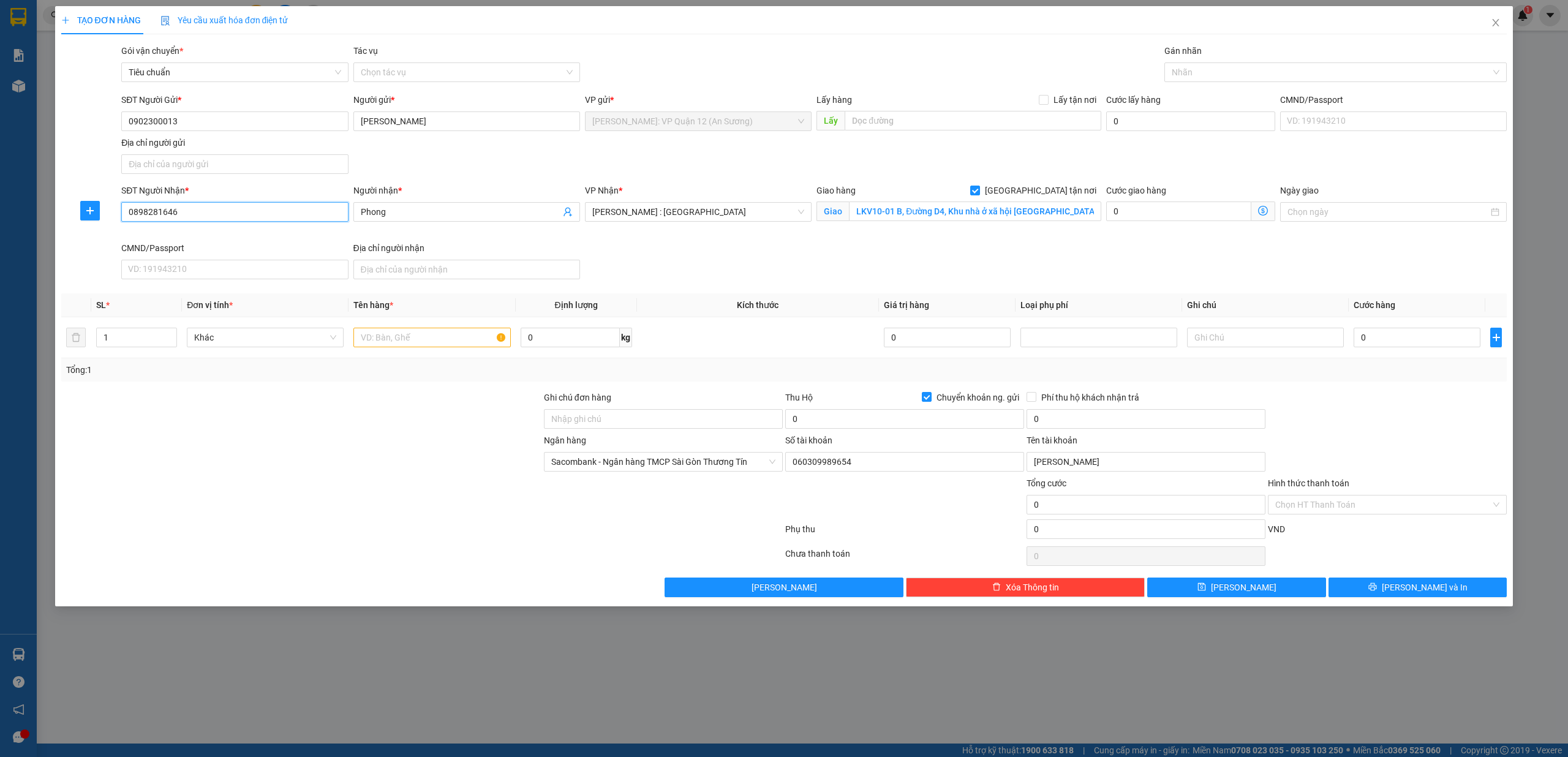
type input "0898281646"
click at [957, 201] on div "Giao hàng Giao tận nơi" at bounding box center [958, 193] width 285 height 19
click at [986, 214] on input "LKV10-01 B, Đường D4, Khu nhà ở xã hội [GEOGRAPHIC_DATA], [GEOGRAPHIC_DATA], [G…" at bounding box center [976, 211] width 252 height 19
click at [432, 336] on input "text" at bounding box center [432, 337] width 157 height 19
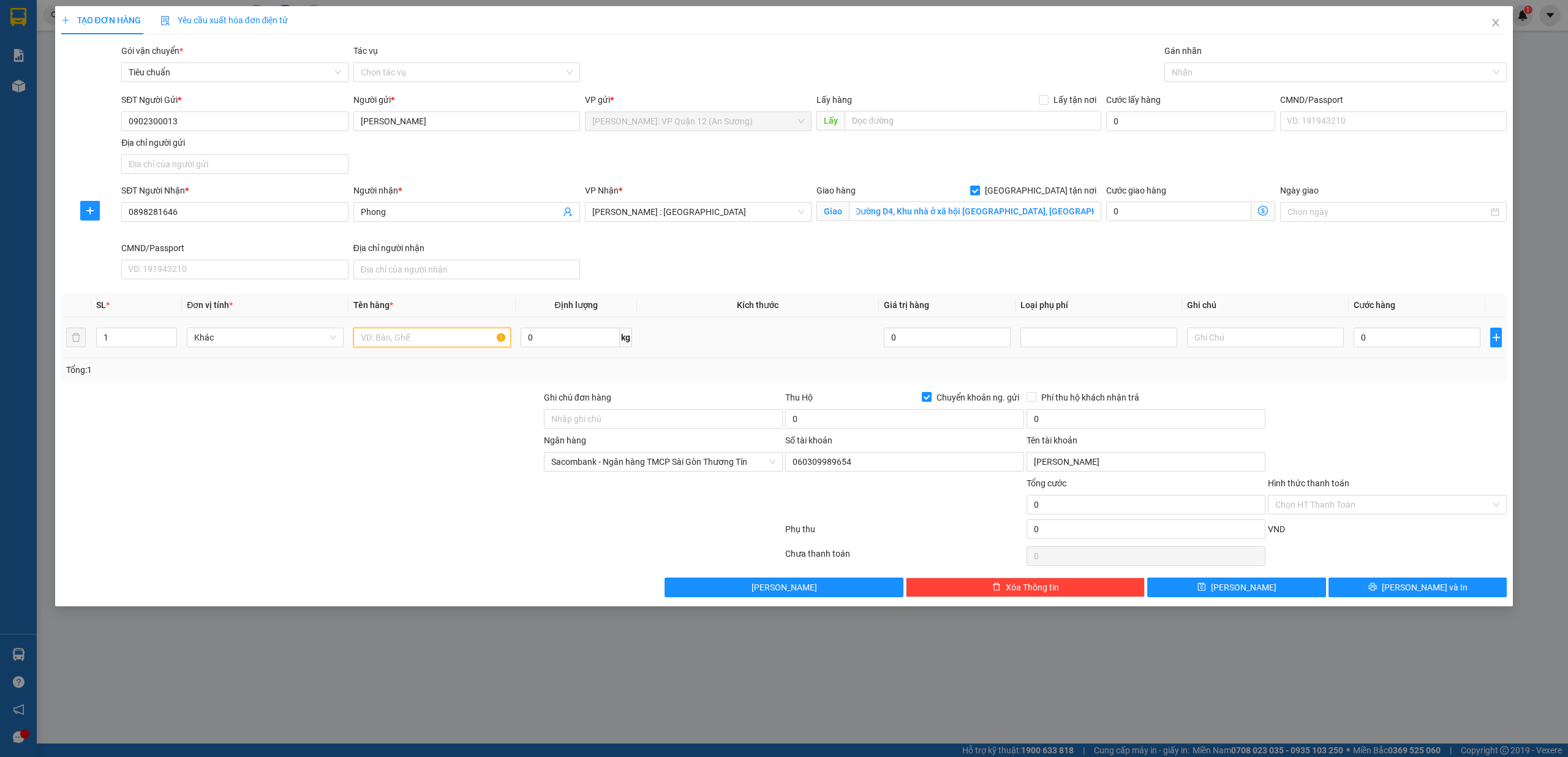
scroll to position [0, 0]
type input "1 kiện giấy trắng ( micro )"
click at [667, 432] on div "Ghi chú đơn hàng" at bounding box center [663, 411] width 239 height 43
drag, startPoint x: 672, startPoint y: 423, endPoint x: 695, endPoint y: 431, distance: 24.4
click at [672, 423] on input "Ghi chú đơn hàng" at bounding box center [663, 419] width 239 height 19
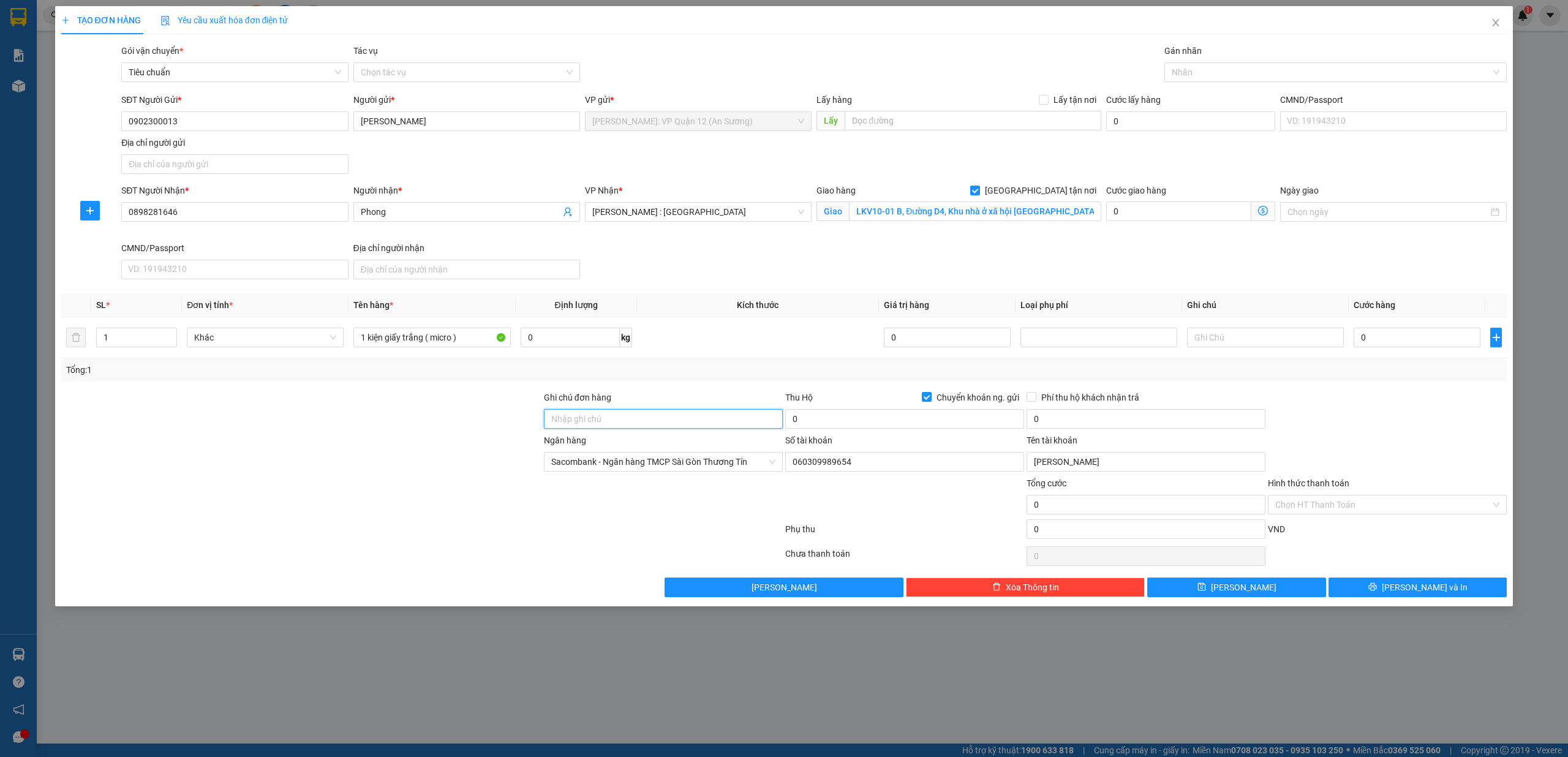
type input "nhận theo kiện - hư hỏng không chịu trách nhiệm"
click at [1435, 340] on input "0" at bounding box center [1417, 337] width 127 height 19
type input "5"
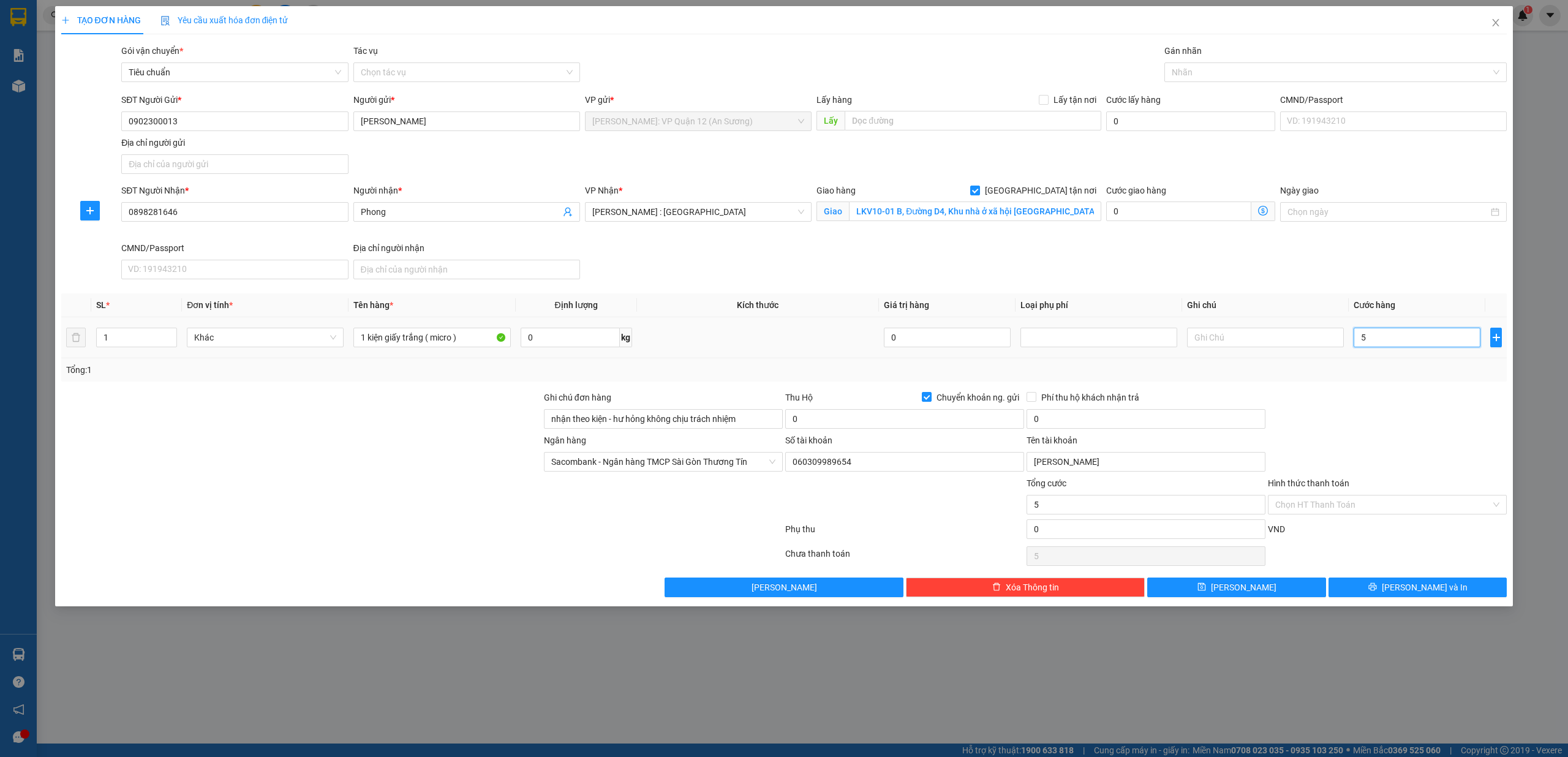
type input "0"
type input "08"
type input "8"
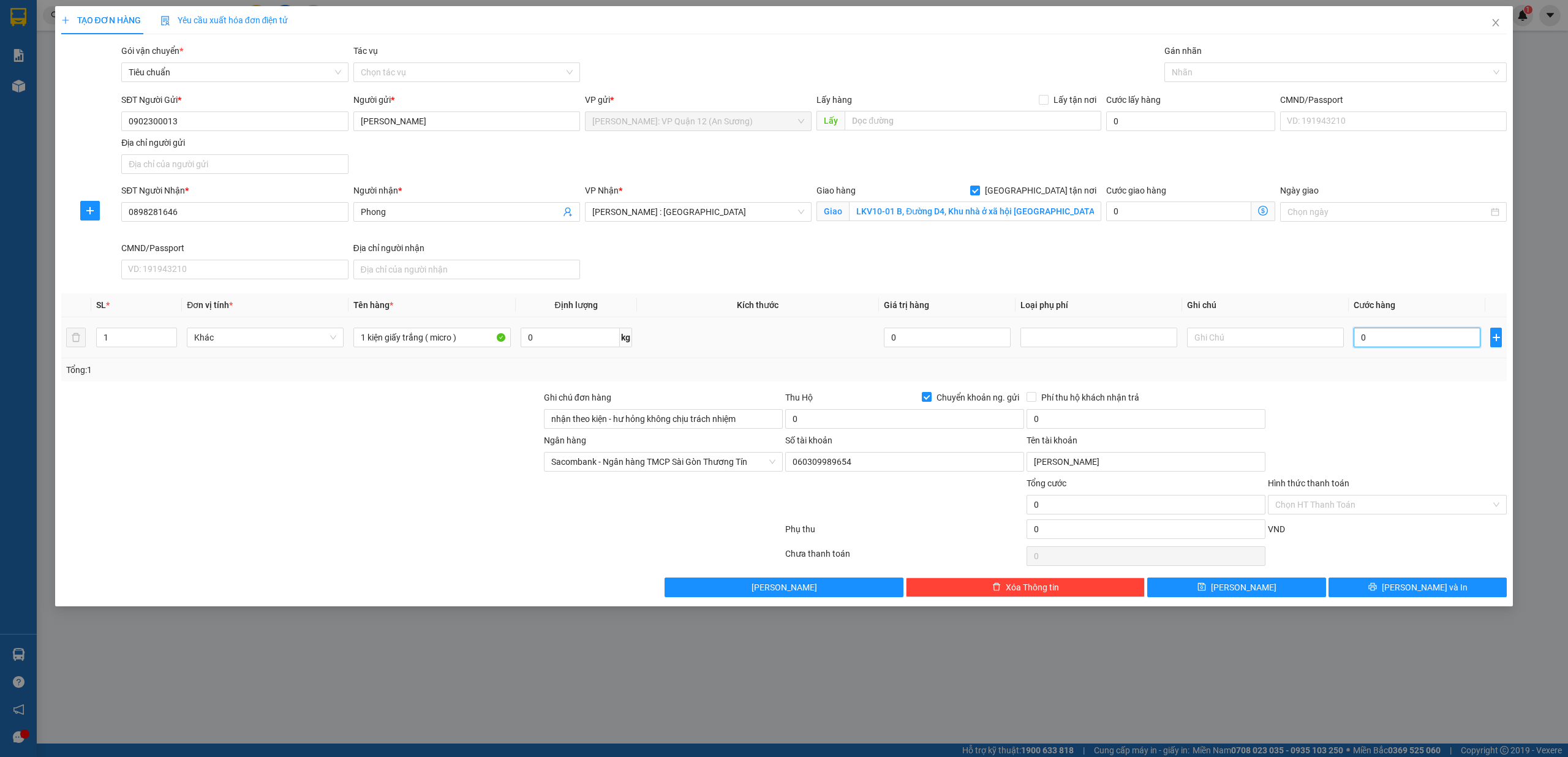
type input "8"
type input "080"
type input "80"
type input "0.800"
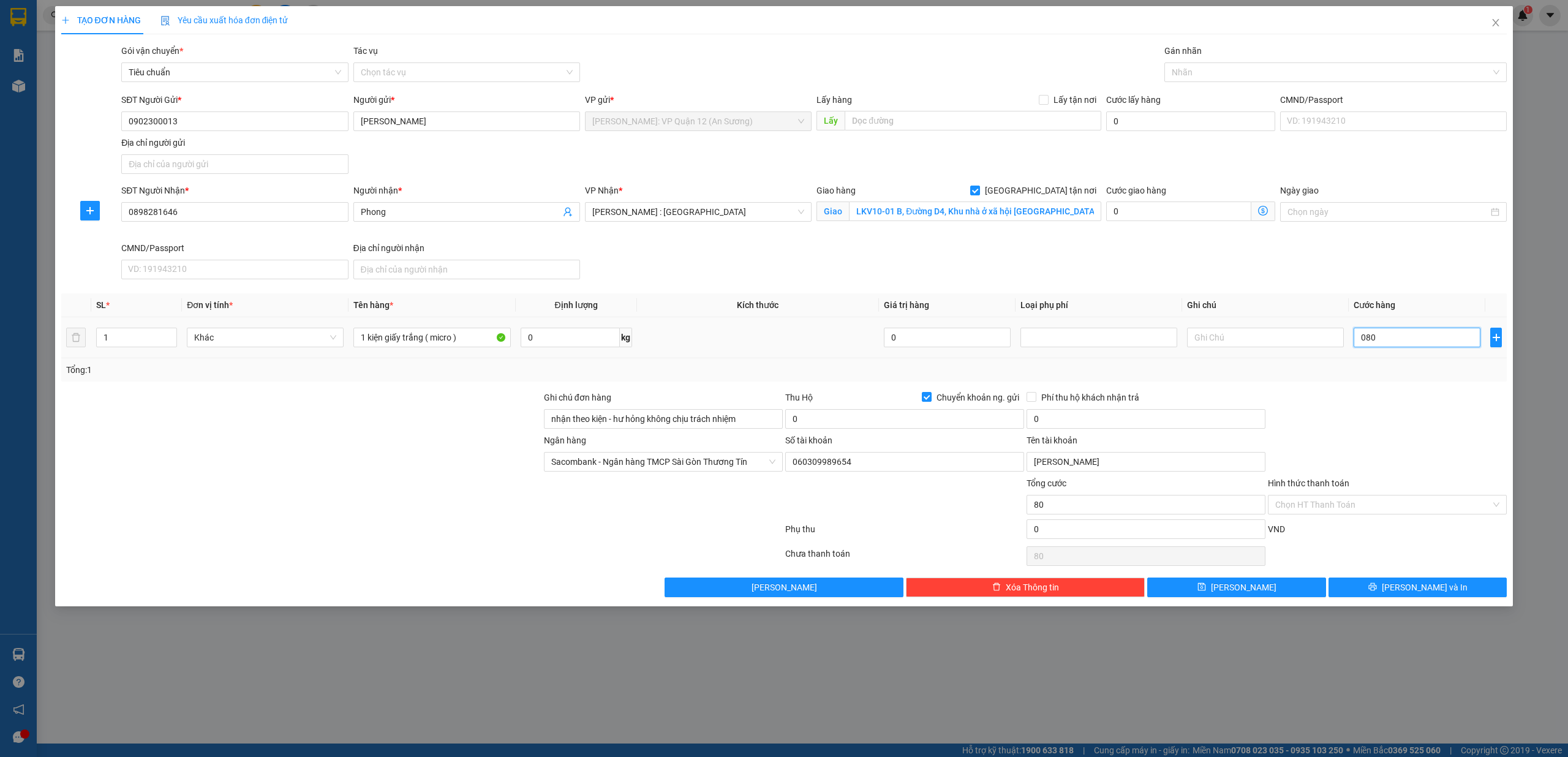
type input "800"
type input "08.000"
type input "8.000"
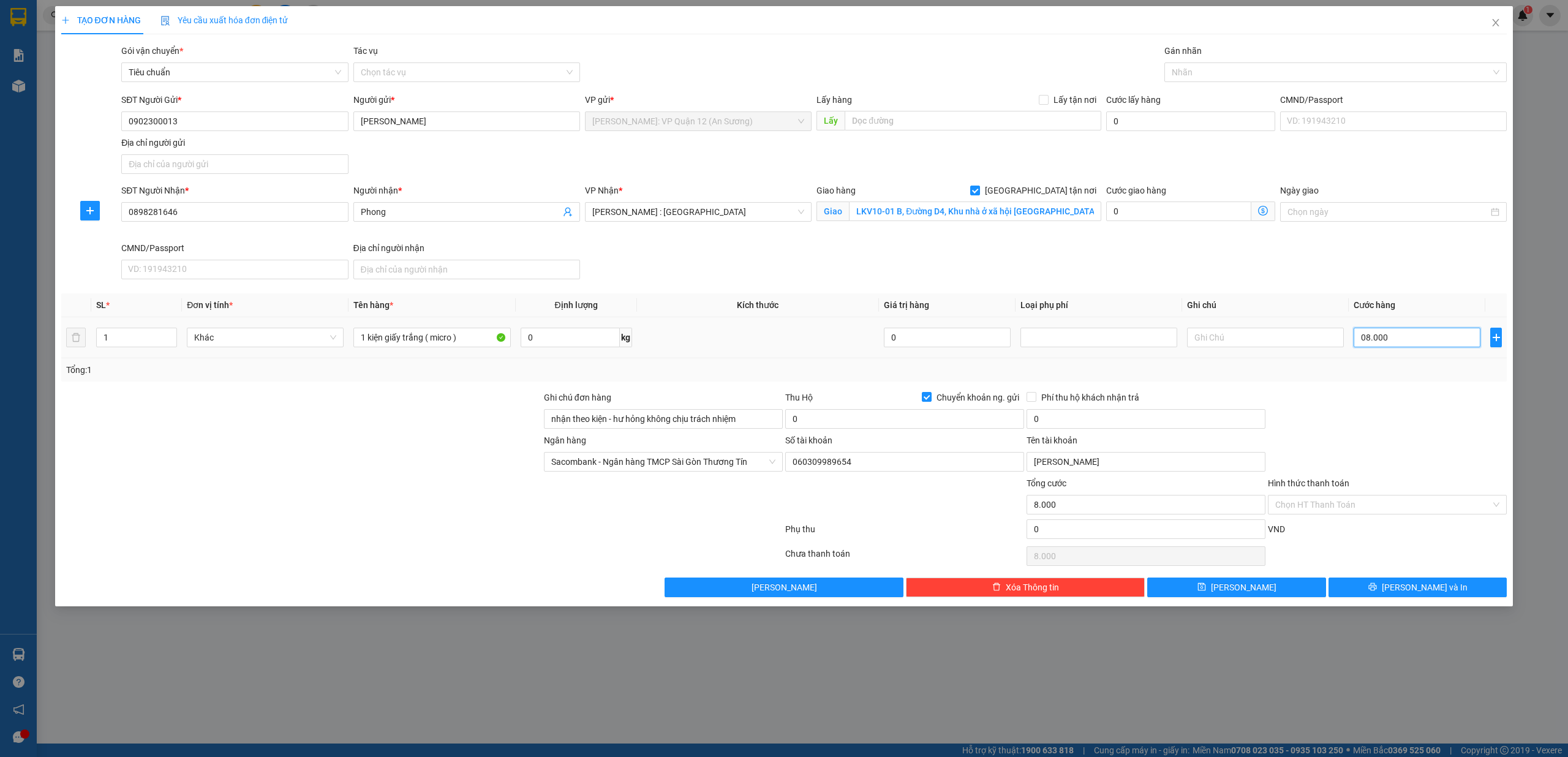
type input "080.000"
type input "80.000"
click at [1248, 69] on div at bounding box center [1330, 72] width 325 height 15
type input "80.000"
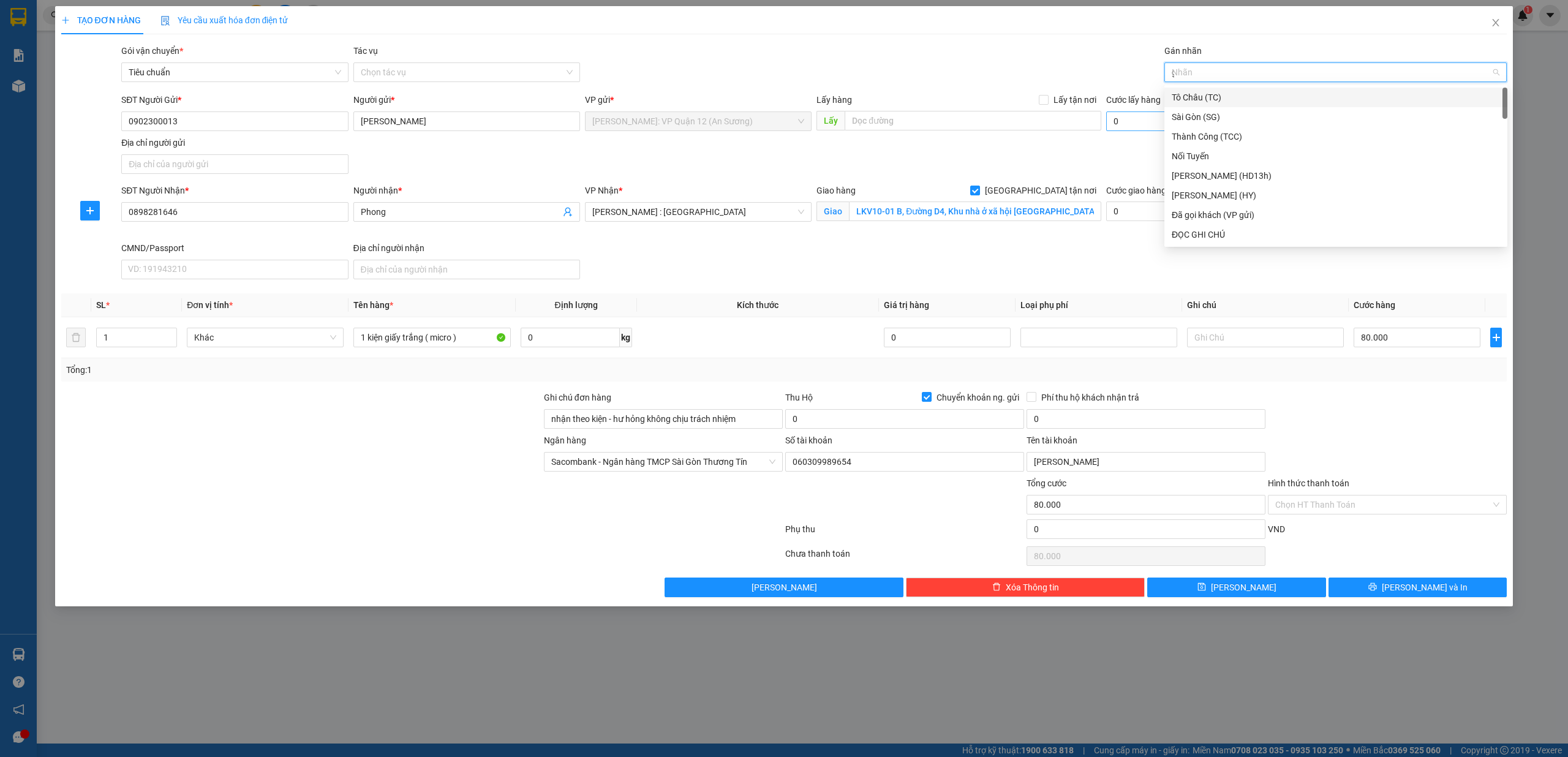
type input "gt"
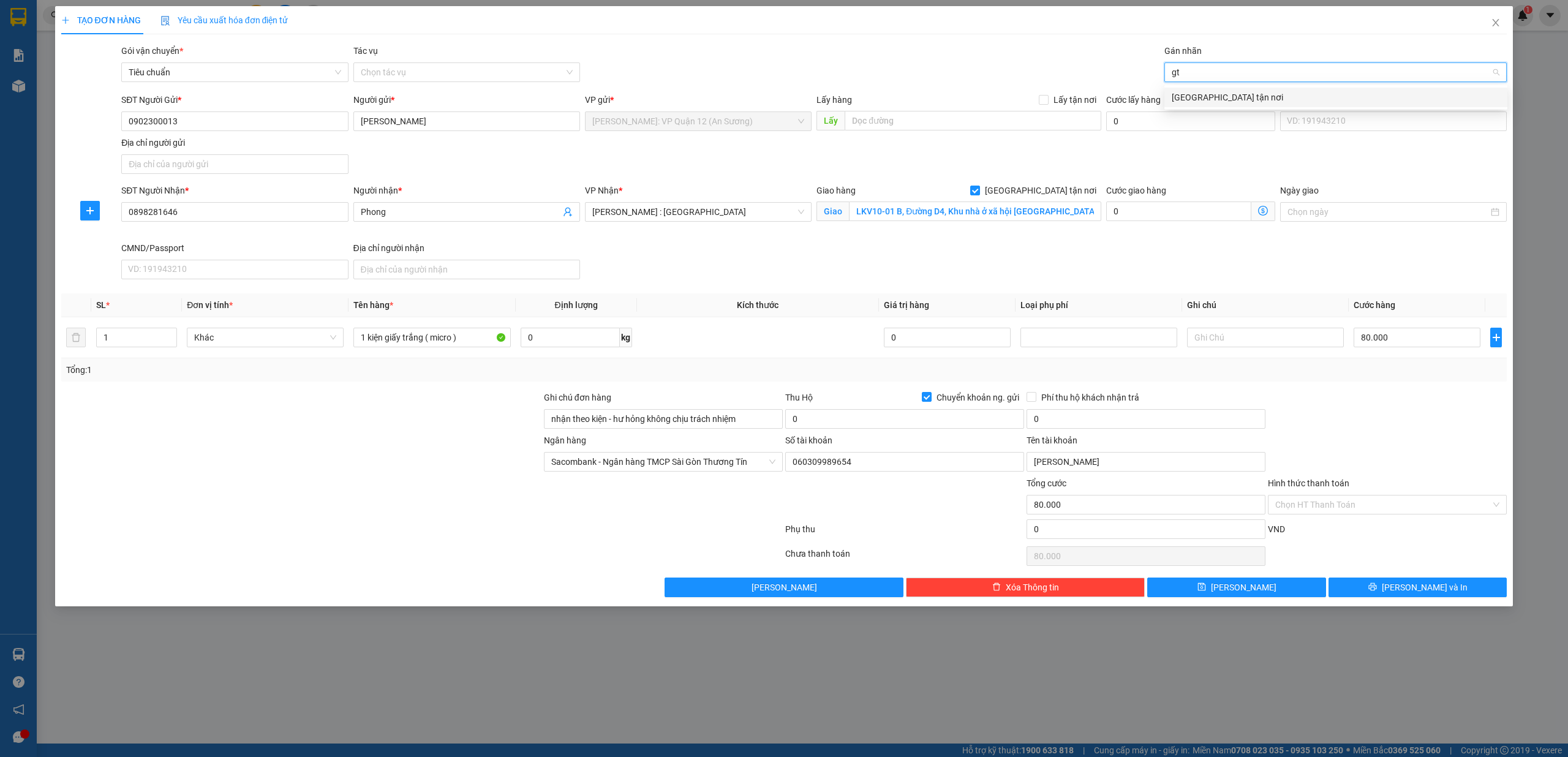
click at [1227, 88] on div "[GEOGRAPHIC_DATA] tận nơi" at bounding box center [1336, 97] width 343 height 19
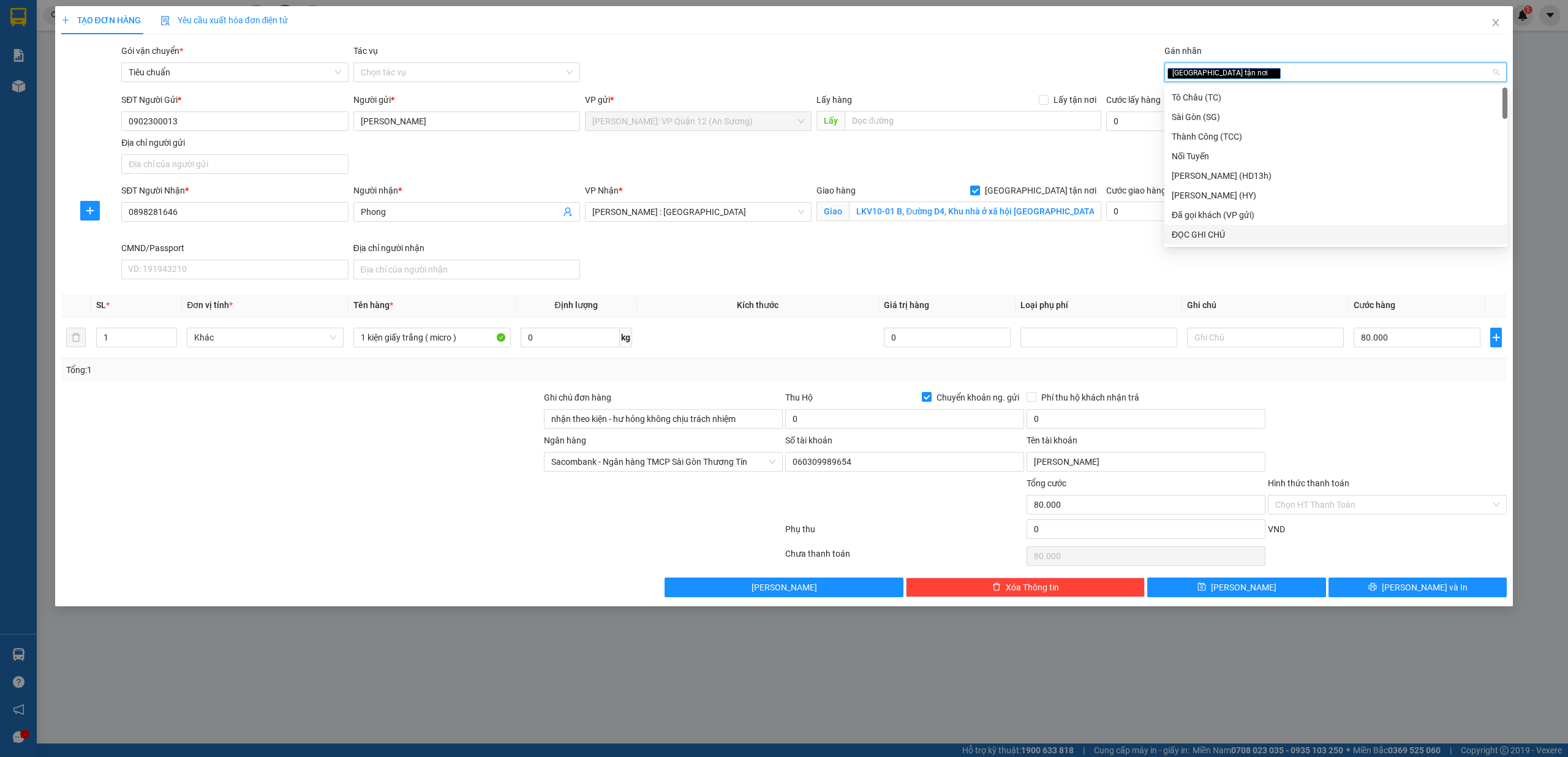
drag, startPoint x: 1439, startPoint y: 446, endPoint x: 1426, endPoint y: 525, distance: 80.1
click at [1439, 455] on div "Ngân hàng Sacombank - Ngân hàng TMCP Sài Gòn Thương Tín Số tài khoản 0603099896…" at bounding box center [784, 455] width 1448 height 43
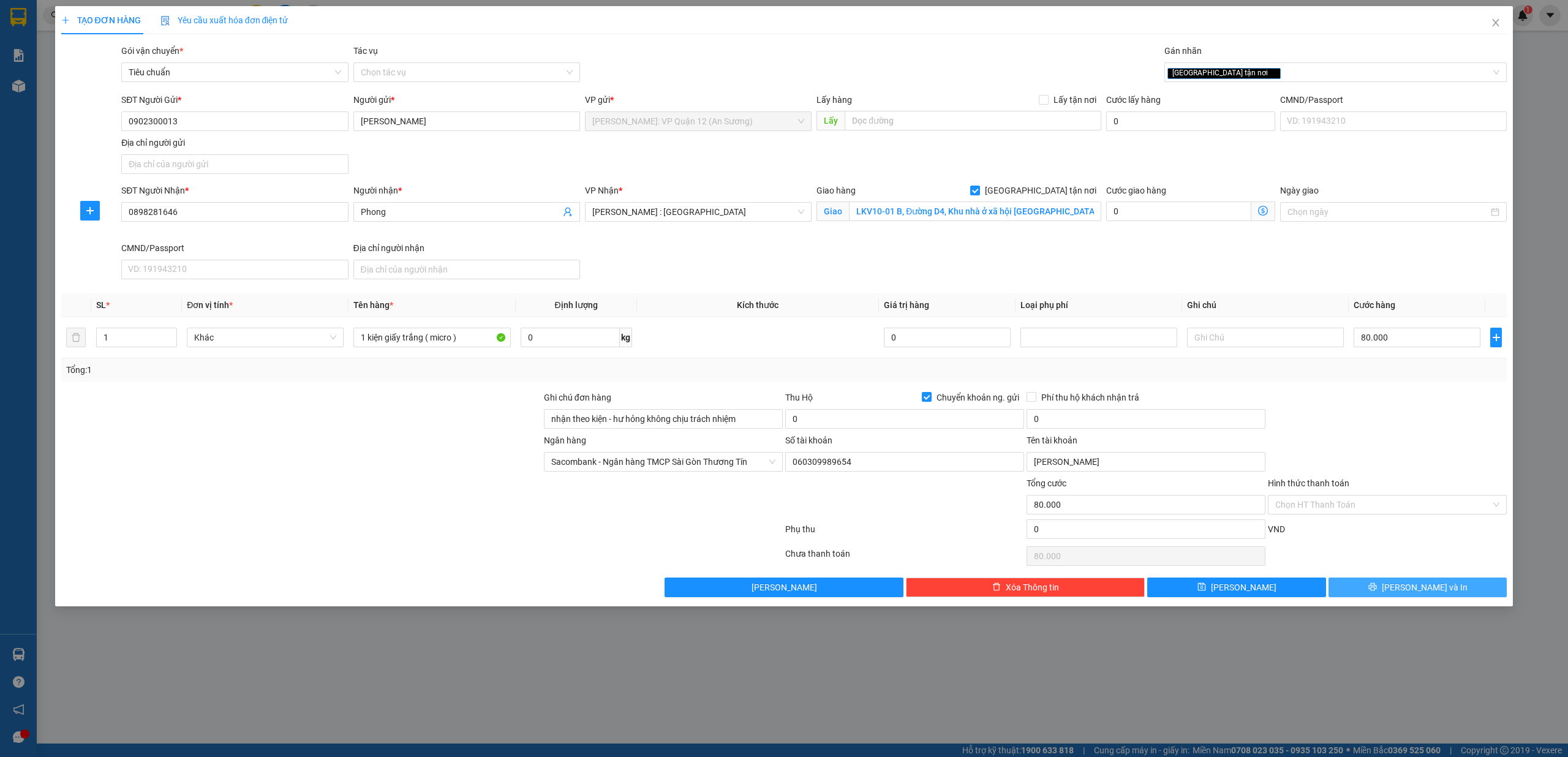
click at [1410, 591] on span "[PERSON_NAME] và In" at bounding box center [1425, 587] width 86 height 13
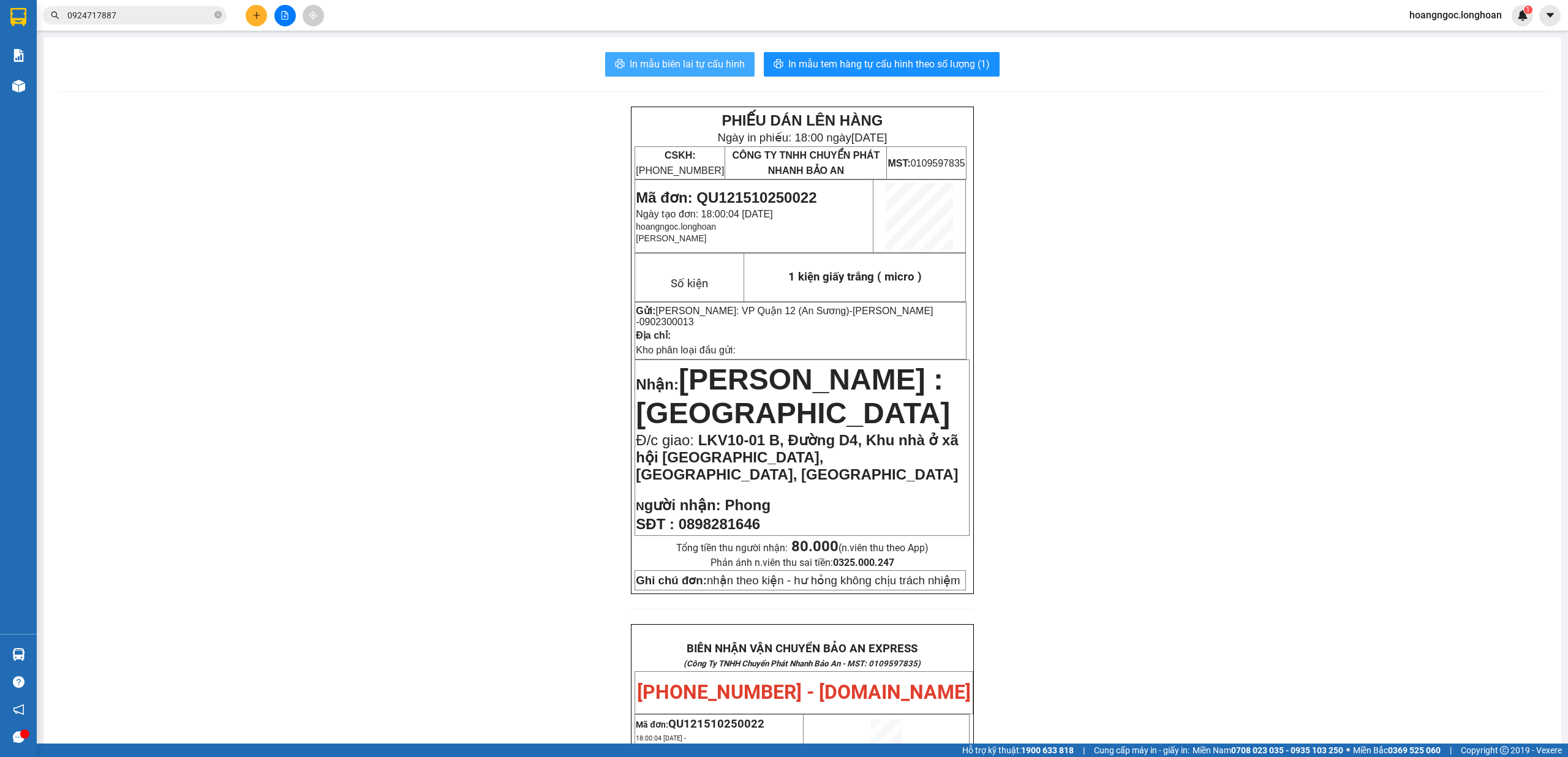
click at [699, 65] on span "In mẫu biên lai tự cấu hình" at bounding box center [687, 63] width 115 height 16
click at [694, 317] on span "0902300013" at bounding box center [666, 322] width 55 height 10
copy span "0902300013"
click at [261, 15] on button at bounding box center [256, 16] width 22 height 22
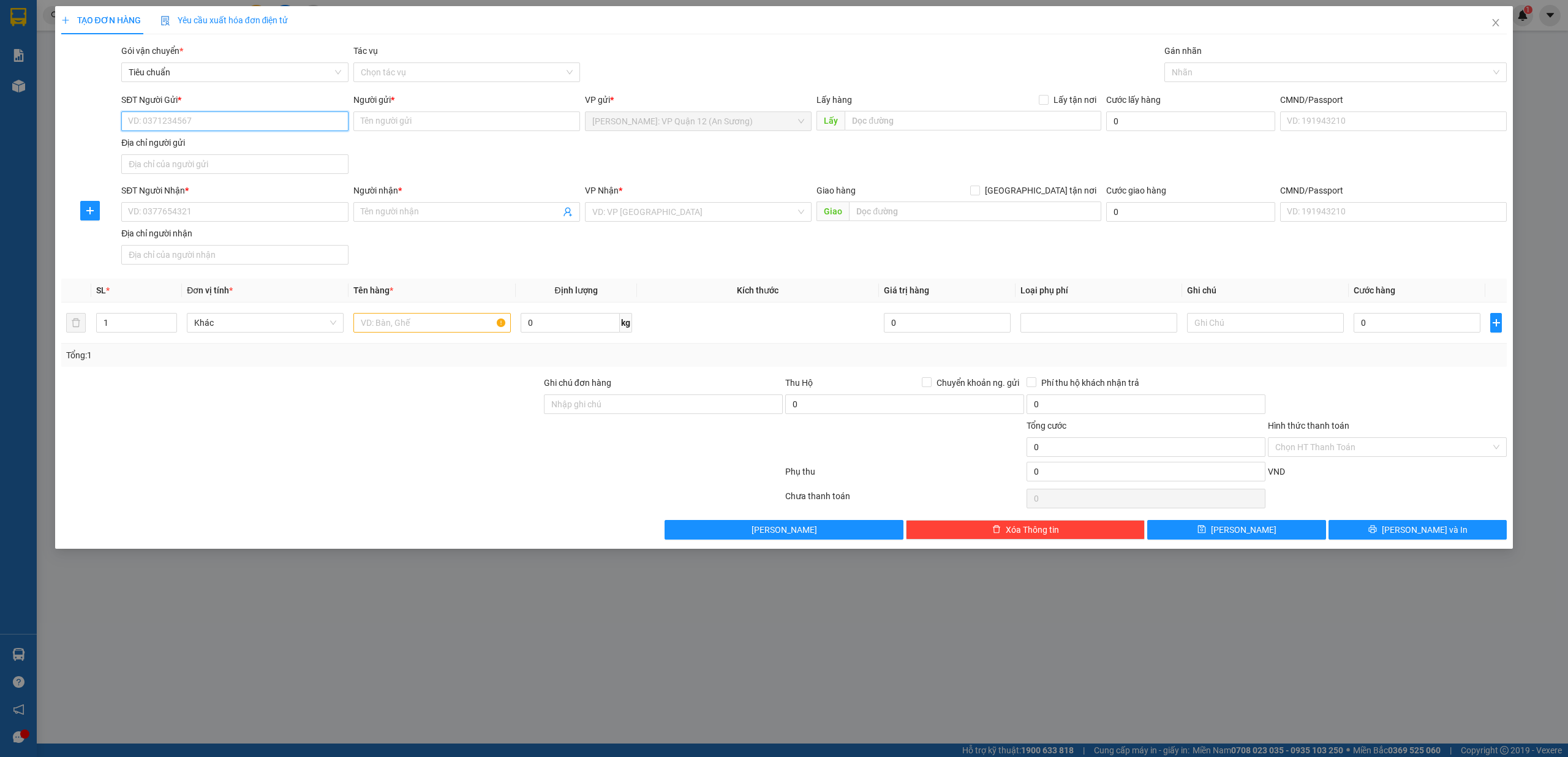
paste input "0902300013"
type input "0902300013"
click at [234, 150] on div "0902300013 - ANH HÙNG" at bounding box center [235, 146] width 212 height 13
type input "ANH HÙNG"
checkbox input "true"
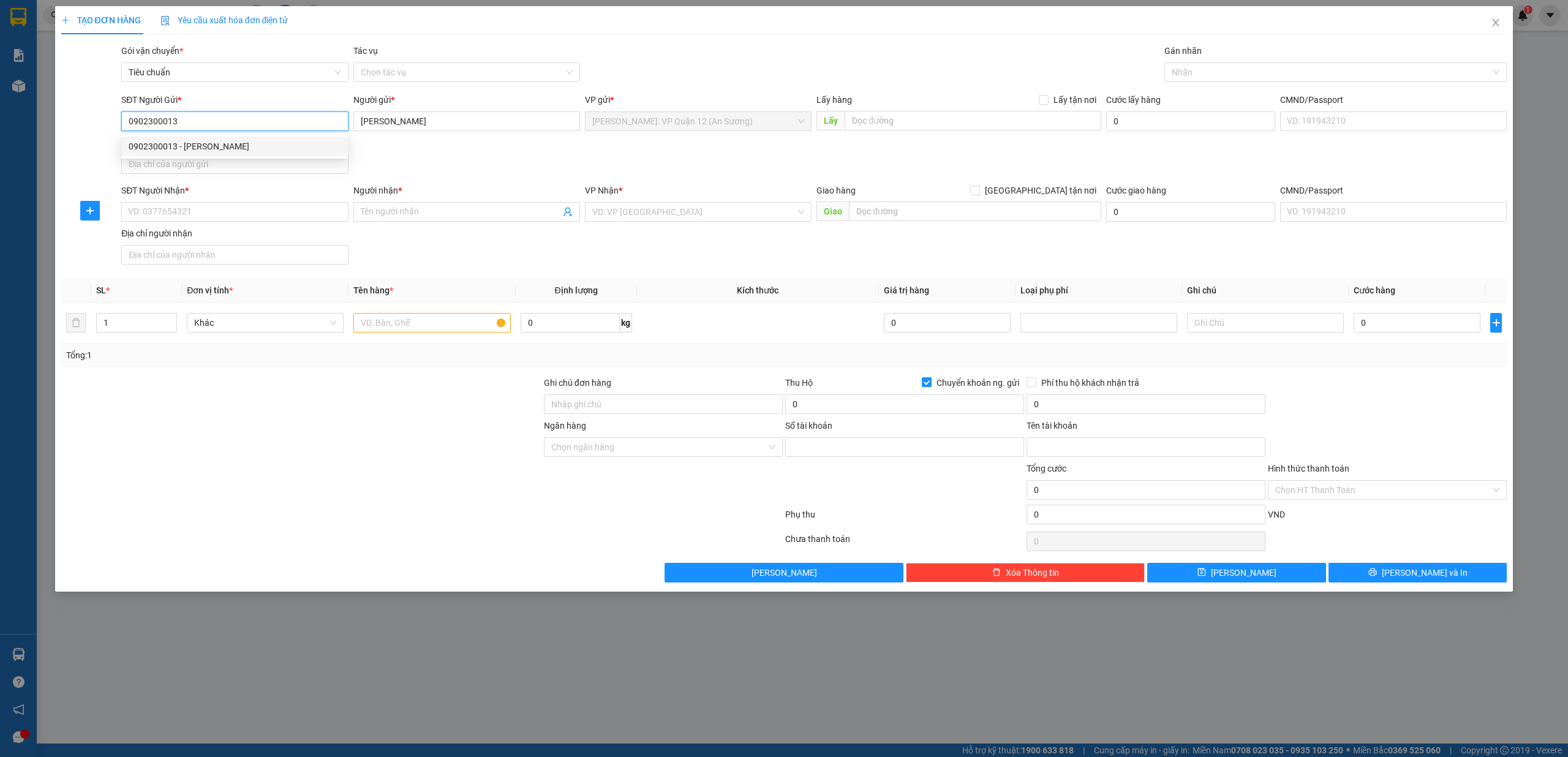
type input "060309989654"
type input "LƯU QUỐC HÙNG"
type input "0902300013"
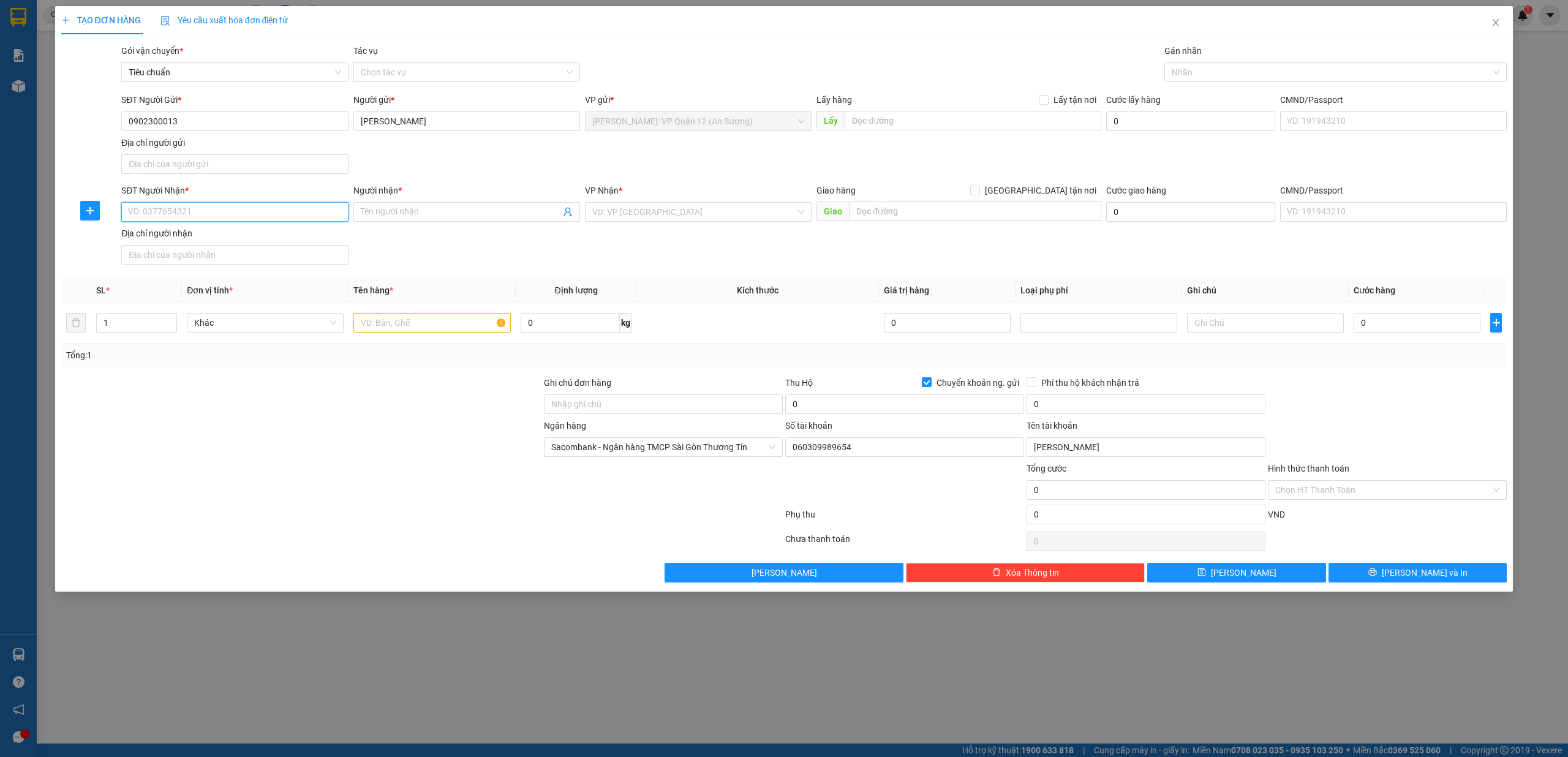
click at [250, 214] on input "SĐT Người Nhận *" at bounding box center [234, 212] width 226 height 19
type input "0347412552"
type input "D"
type input "Đông Vũ"
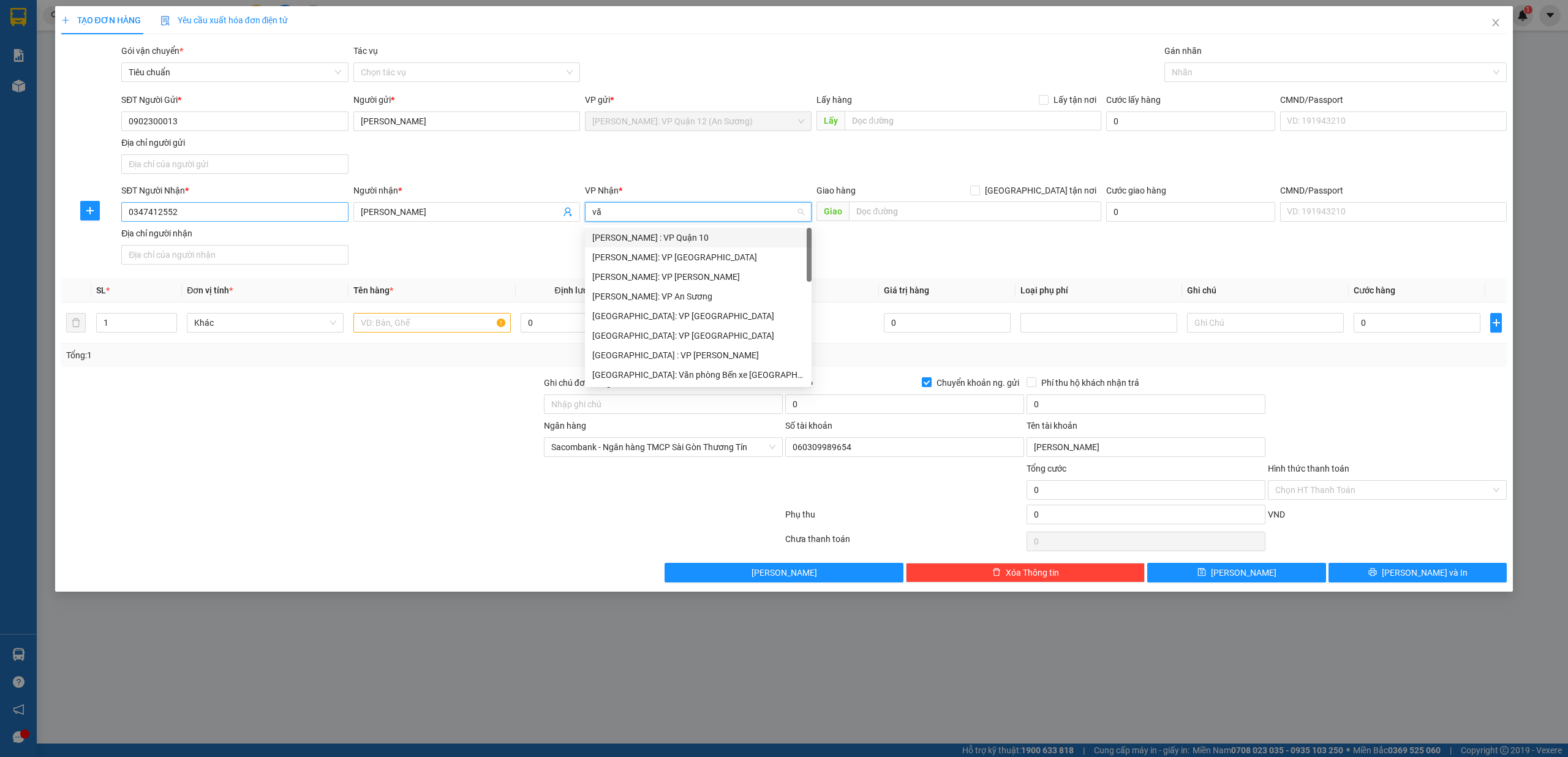
type input "văn"
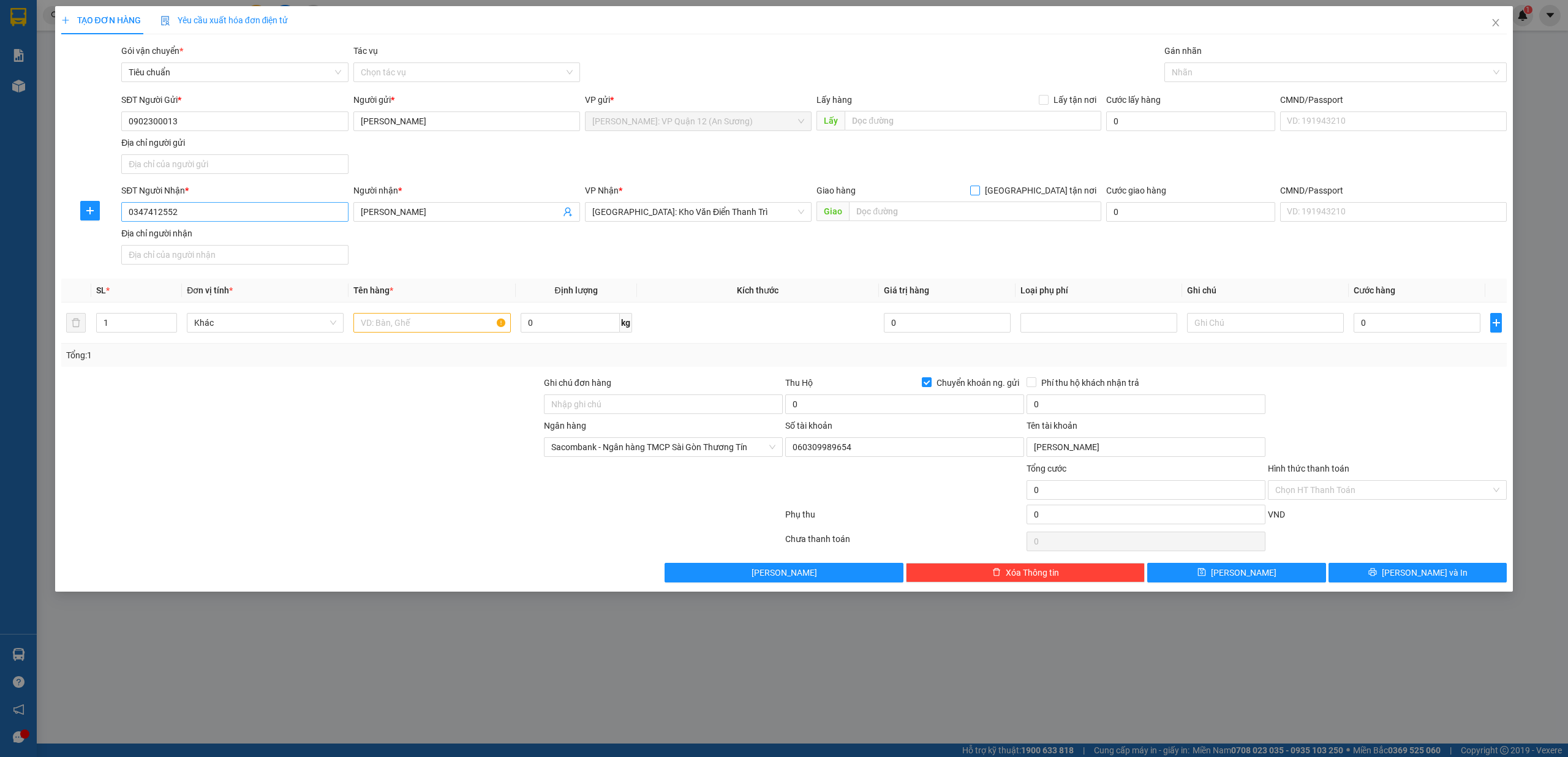
click at [970, 185] on input "[GEOGRAPHIC_DATA] tận nơi" at bounding box center [974, 189] width 8 height 8
checkbox input "true"
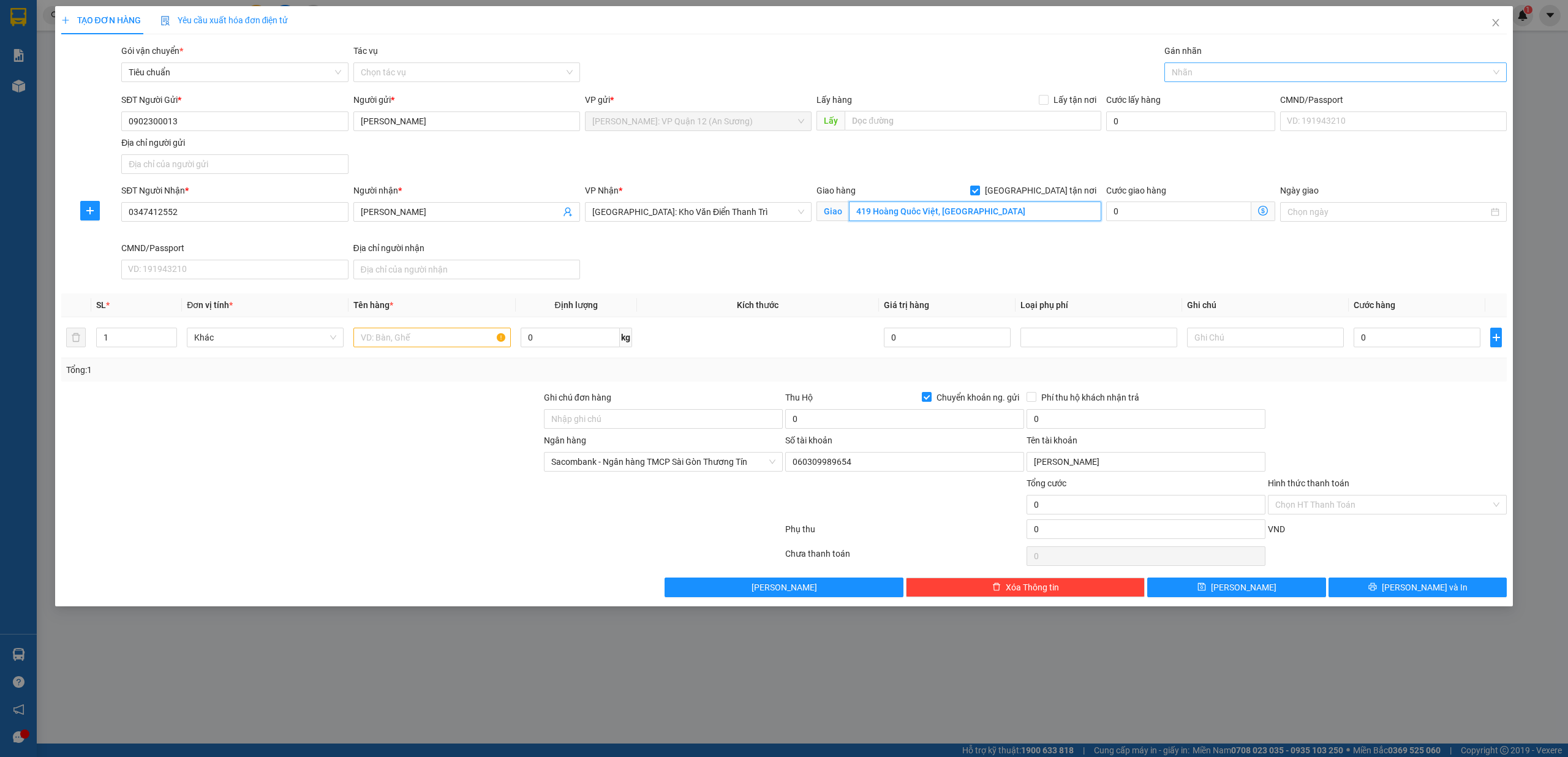
click at [1194, 65] on div at bounding box center [1330, 72] width 325 height 15
type input "419 Hoàng Quôc Việt, Nghĩa Đô Hà Nội"
type input "h"
type input "gt"
click at [1227, 87] on body "Kết quả tìm kiếm ( 16 ) Bộ lọc Mã ĐH Trạng thái Món hàng Thu hộ Tổng cước Chưa …" at bounding box center [784, 378] width 1568 height 757
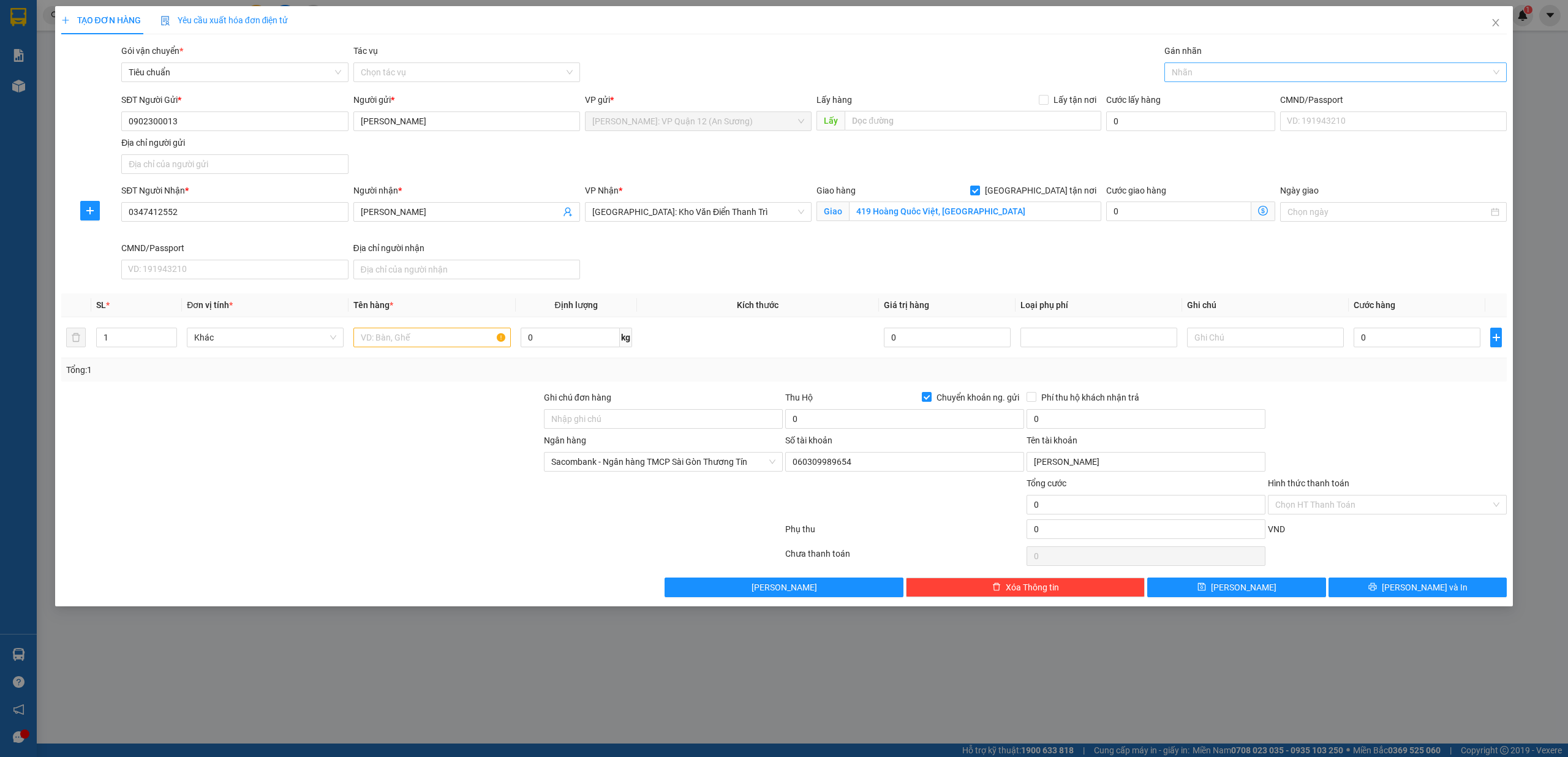
click at [1252, 66] on div at bounding box center [1330, 72] width 325 height 15
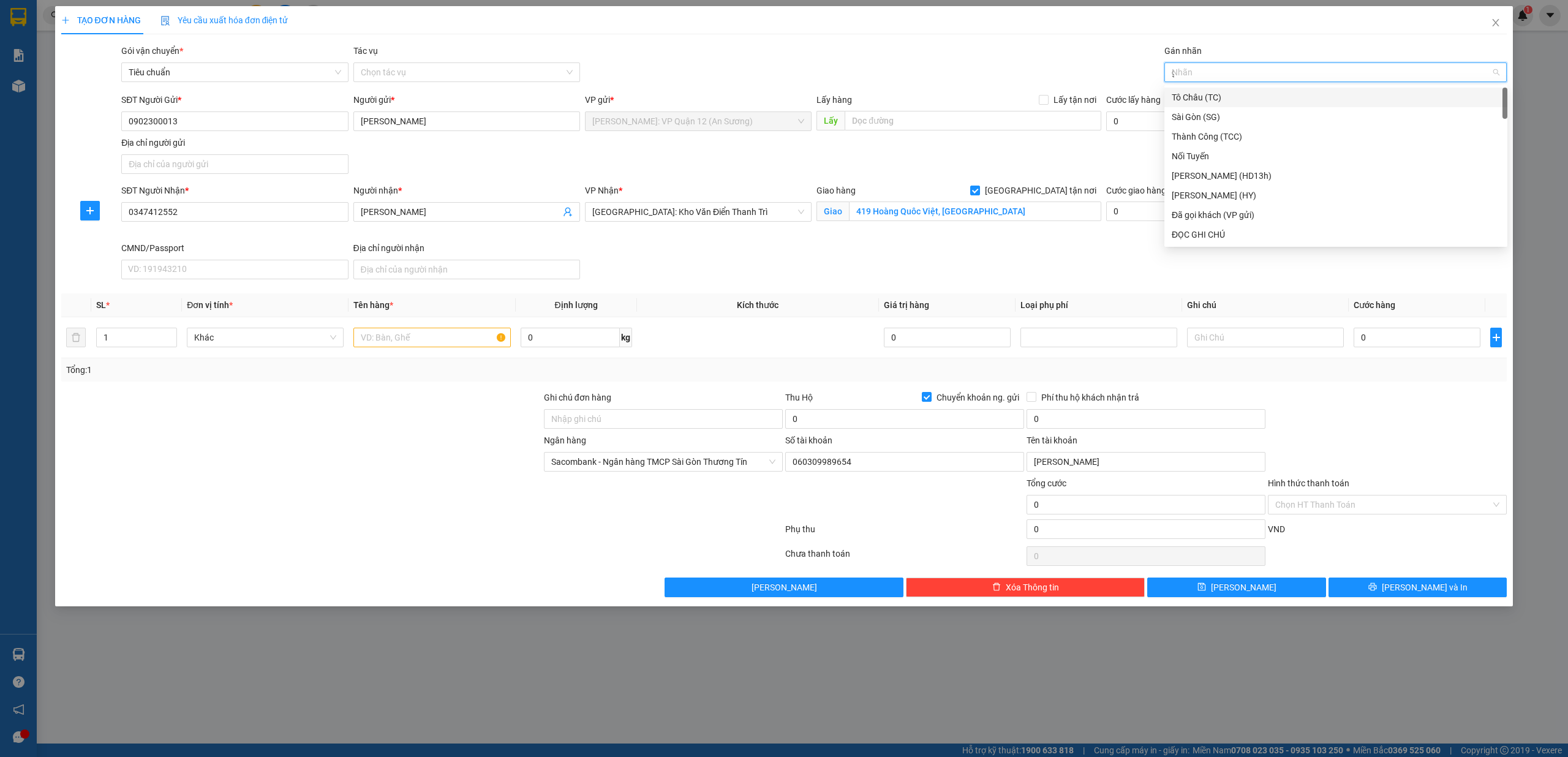
type input "gt"
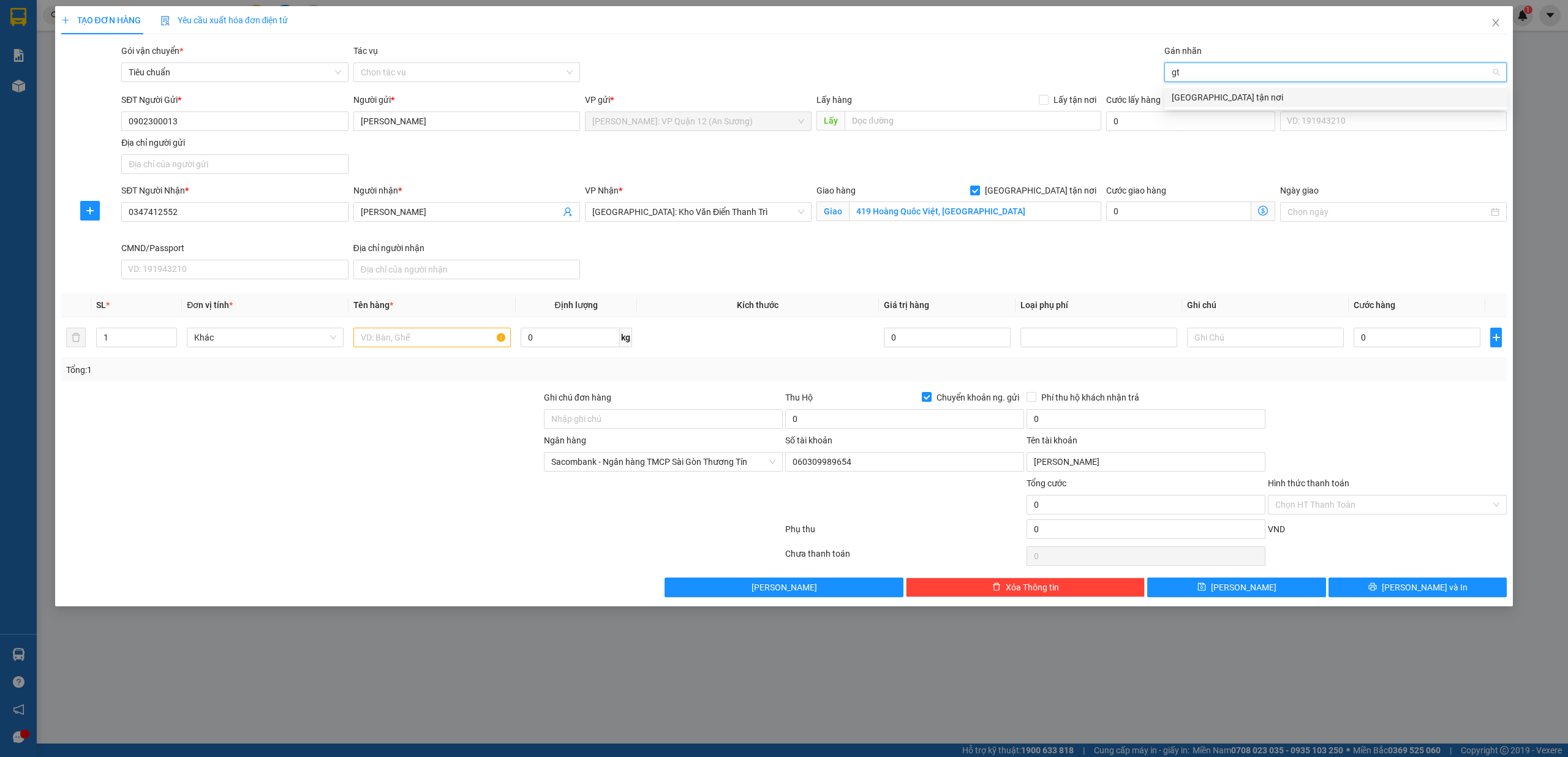
click at [1230, 87] on div "[GEOGRAPHIC_DATA] tận nơi" at bounding box center [1336, 97] width 343 height 19
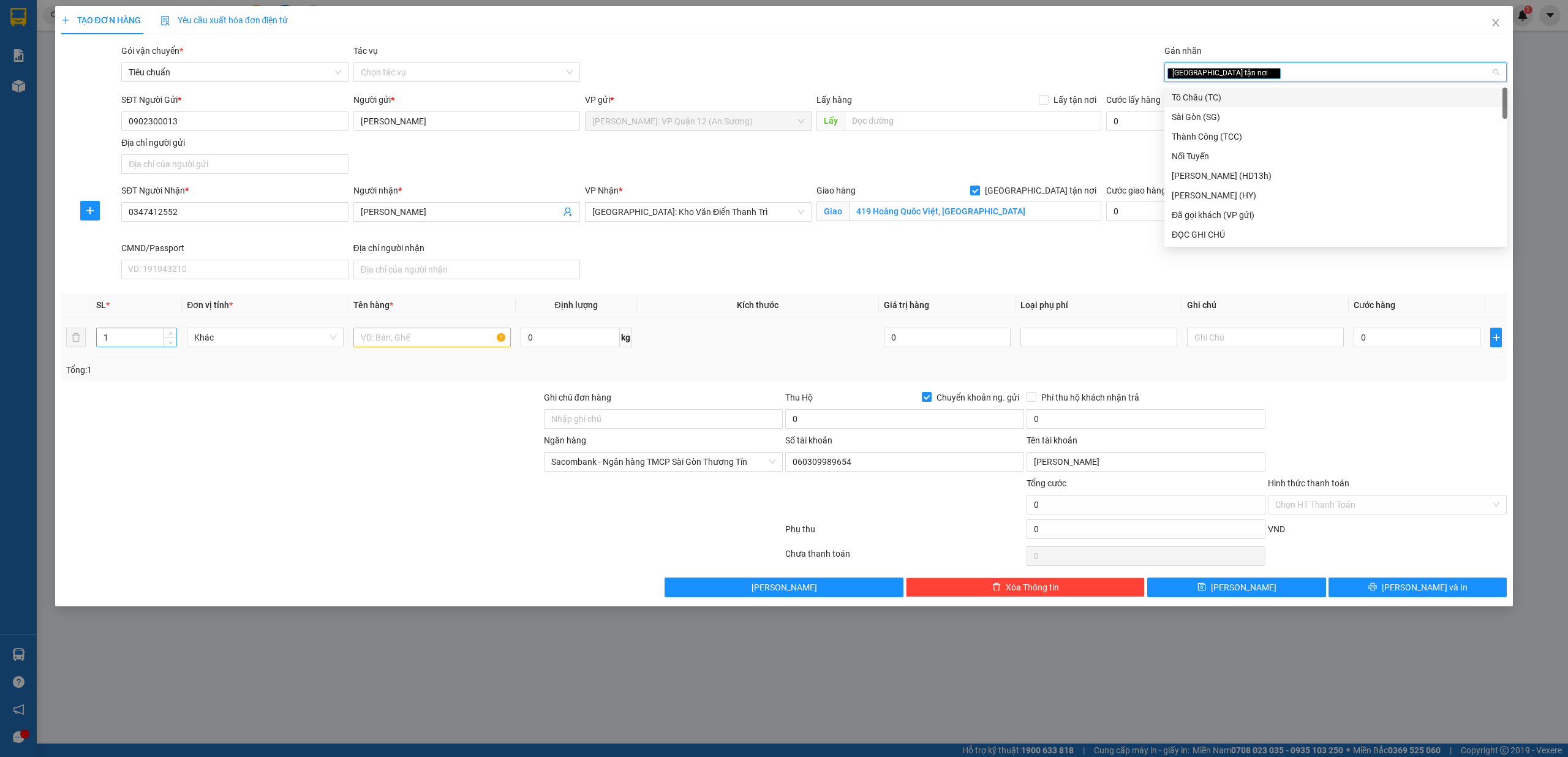
click at [158, 343] on input "1" at bounding box center [137, 337] width 80 height 19
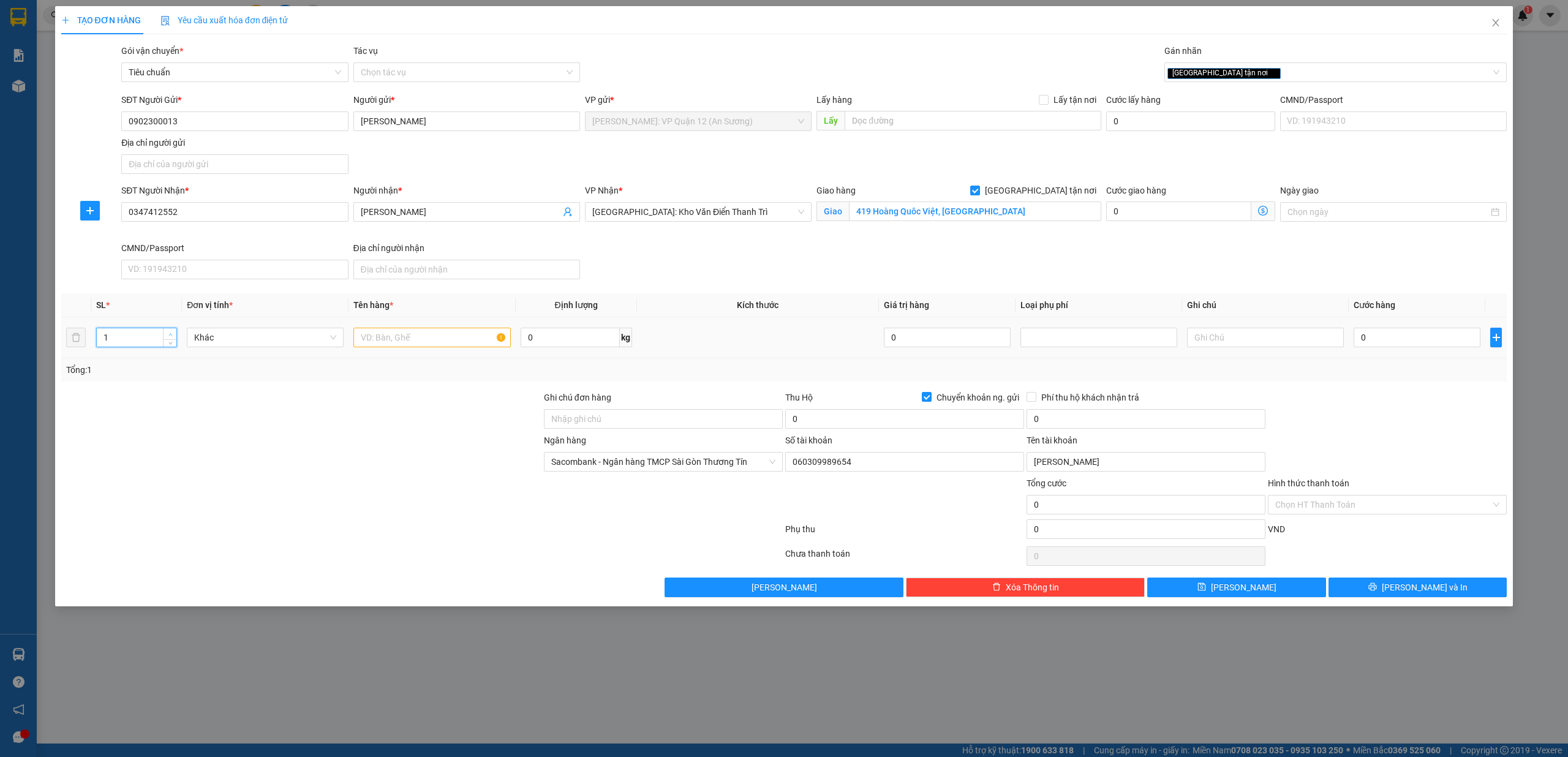
type input "2"
drag, startPoint x: 168, startPoint y: 334, endPoint x: 388, endPoint y: 334, distance: 220.0
click at [169, 334] on icon "up" at bounding box center [171, 334] width 4 height 4
click at [427, 340] on input "text" at bounding box center [432, 337] width 157 height 19
type input "2 thùng xốp trnawgs bọc PE ( loa )"
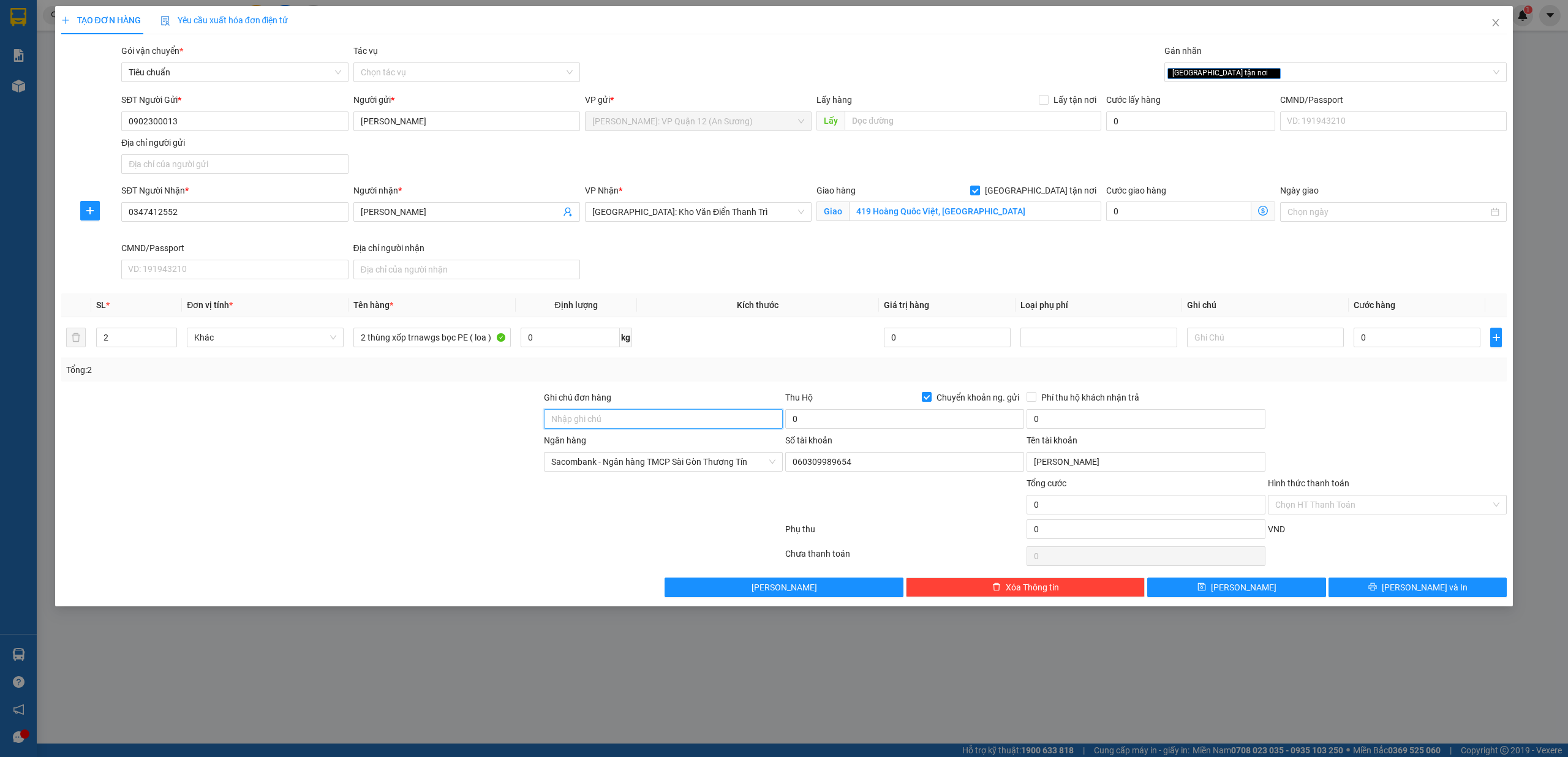
click at [605, 421] on input "Ghi chú đơn hàng" at bounding box center [663, 419] width 239 height 19
type input "nhận theo kiện - hư hỏng không chịu trách nhiệm"
click at [852, 420] on input "0" at bounding box center [905, 419] width 239 height 19
type input "1.200.000"
click at [1099, 423] on input "0" at bounding box center [1146, 419] width 239 height 19
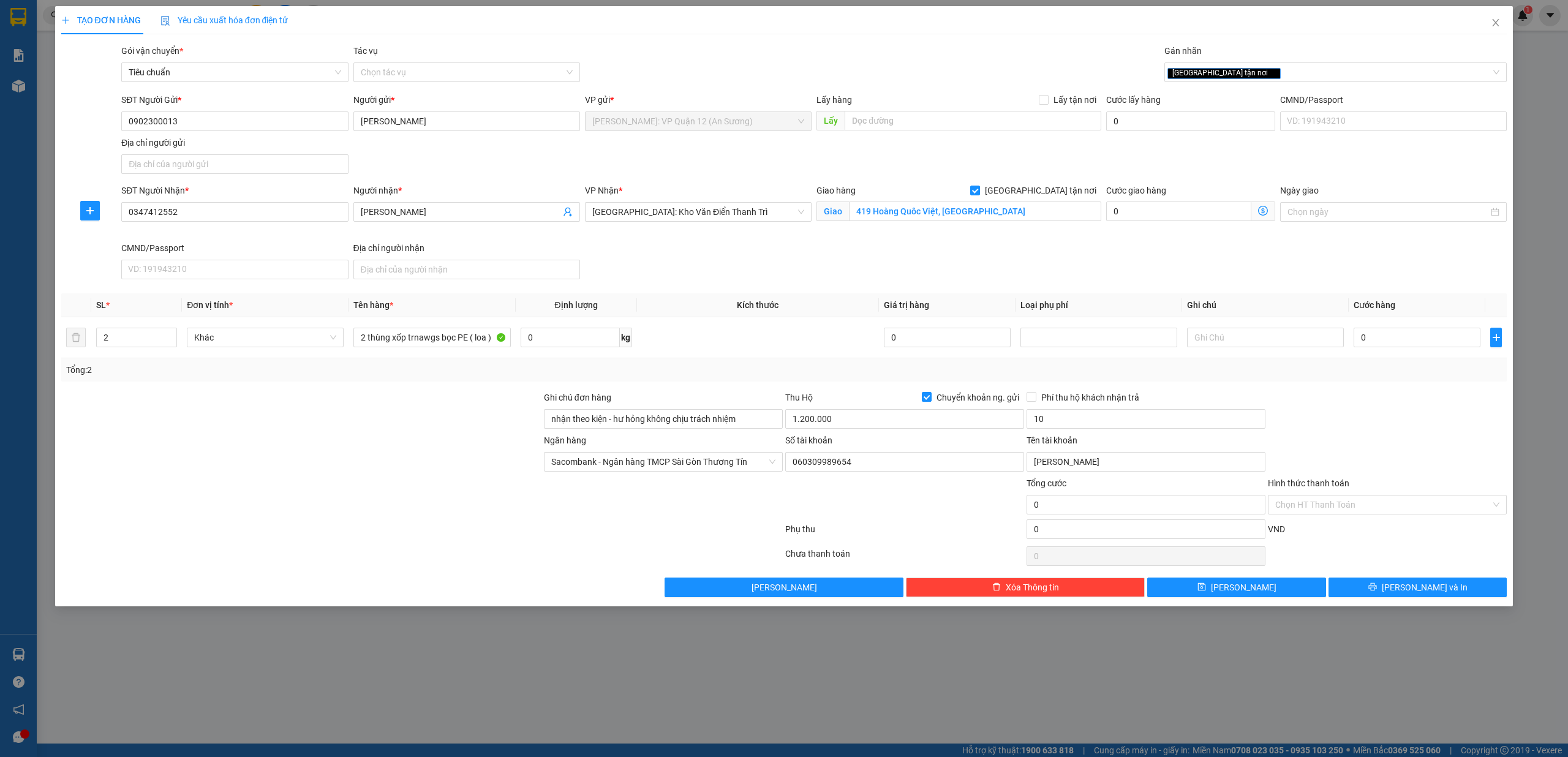
type input "10.000"
click at [1441, 337] on input "0" at bounding box center [1417, 337] width 127 height 19
type input "2"
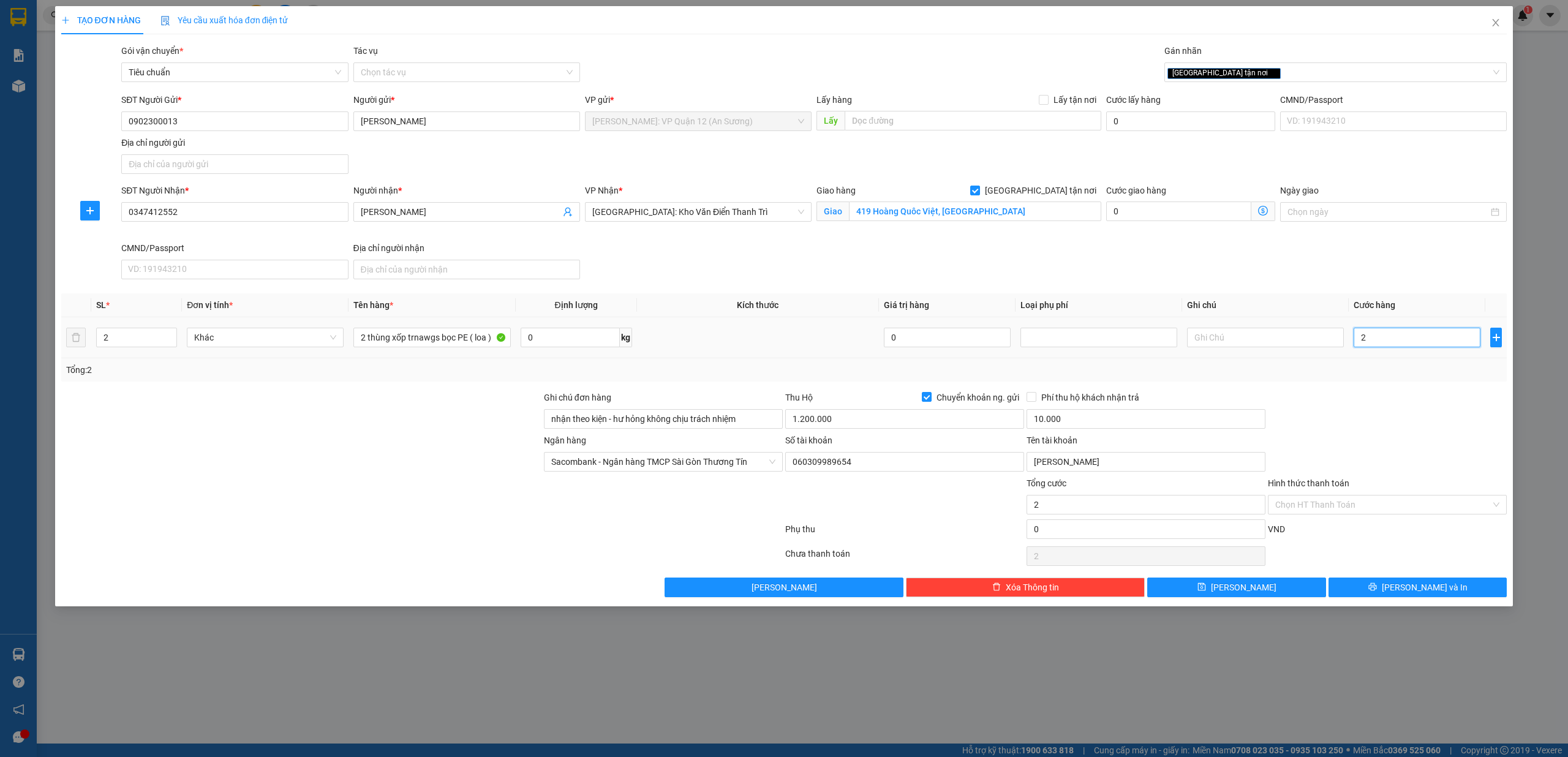
type input "26"
type input "260"
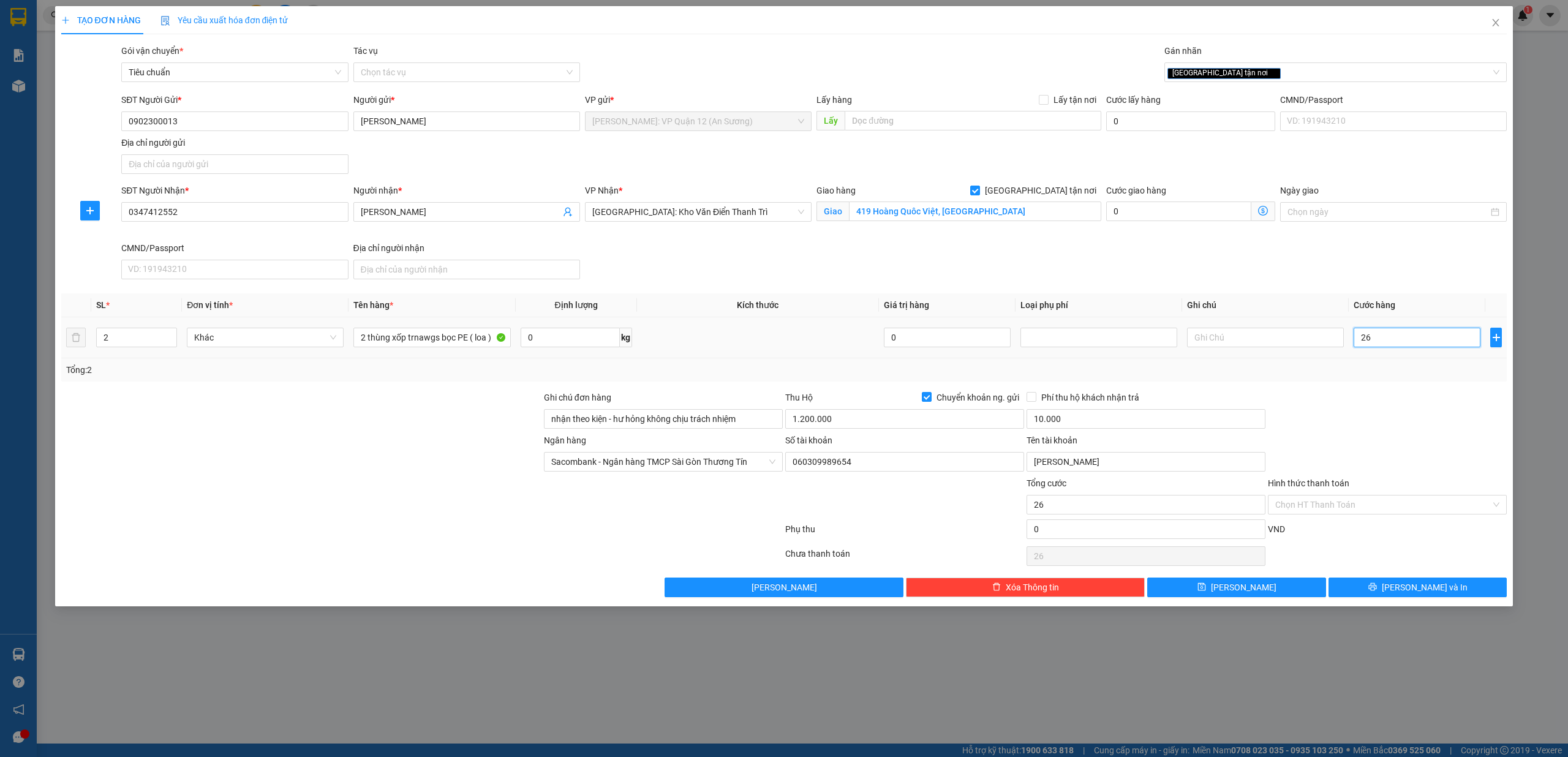
type input "260"
type input "2.600"
type input "26.000"
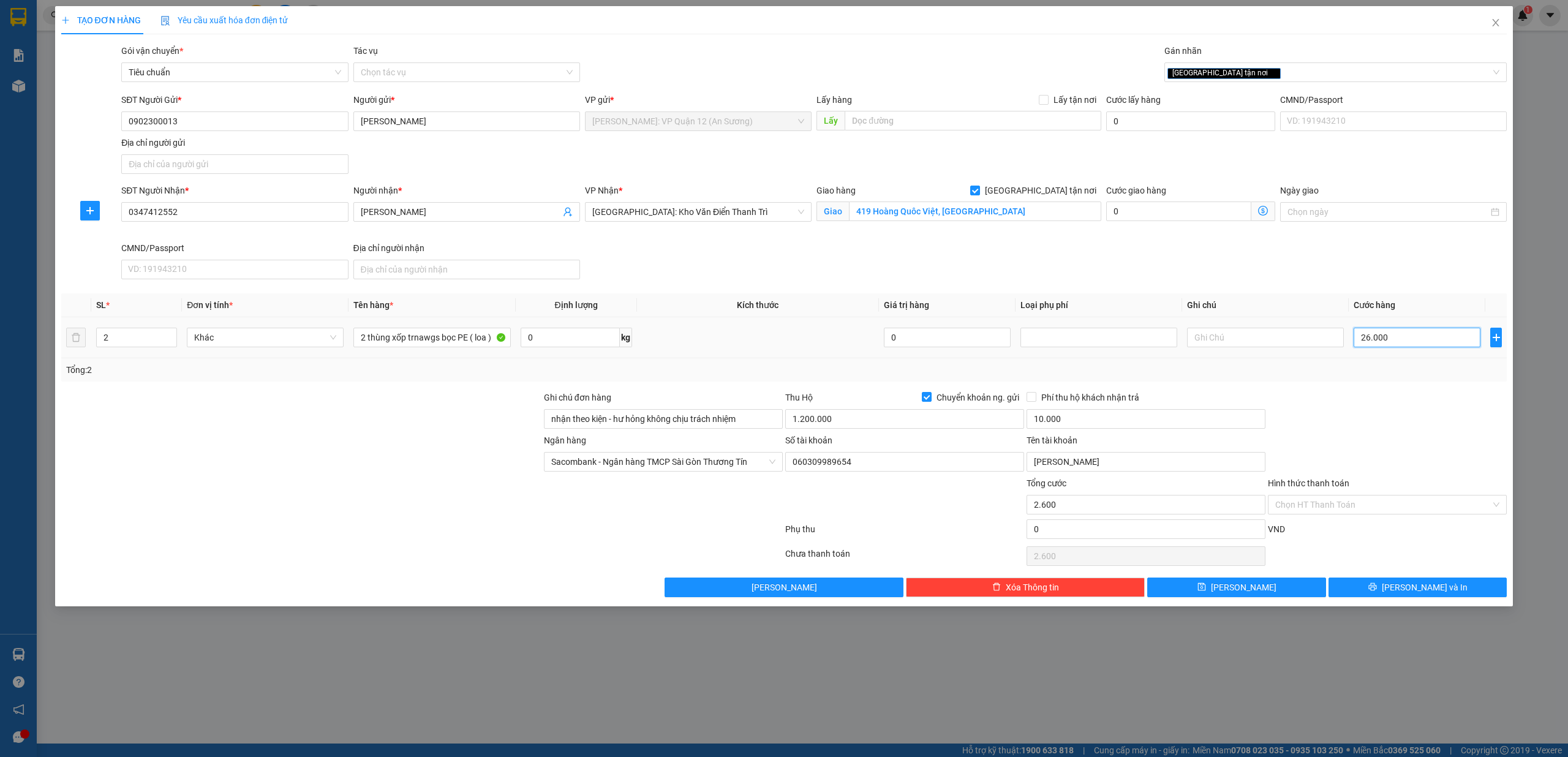
type input "26.000"
type input "260.000"
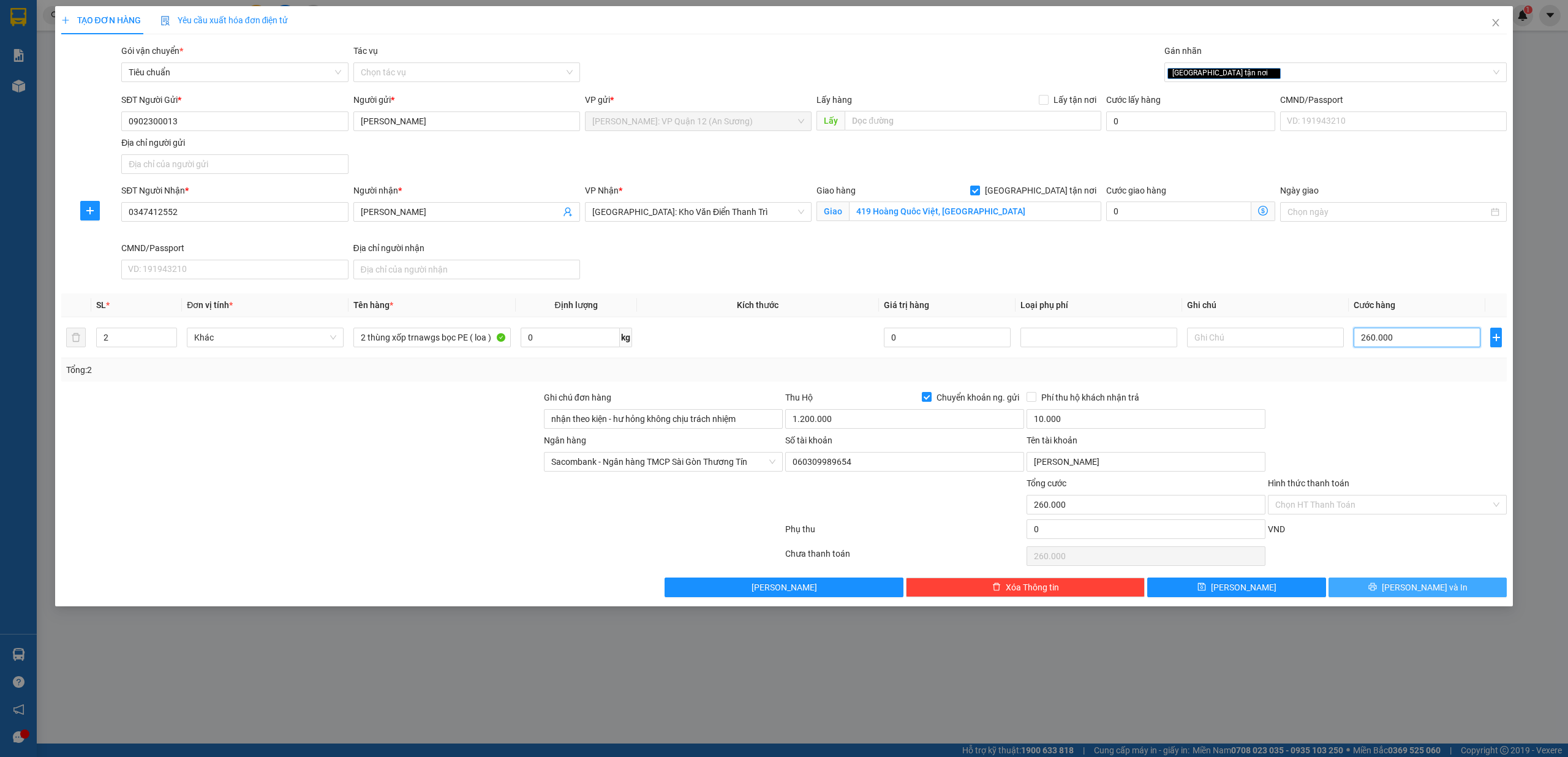
type input "260.000"
click at [1444, 591] on button "[PERSON_NAME] và In" at bounding box center [1418, 587] width 179 height 19
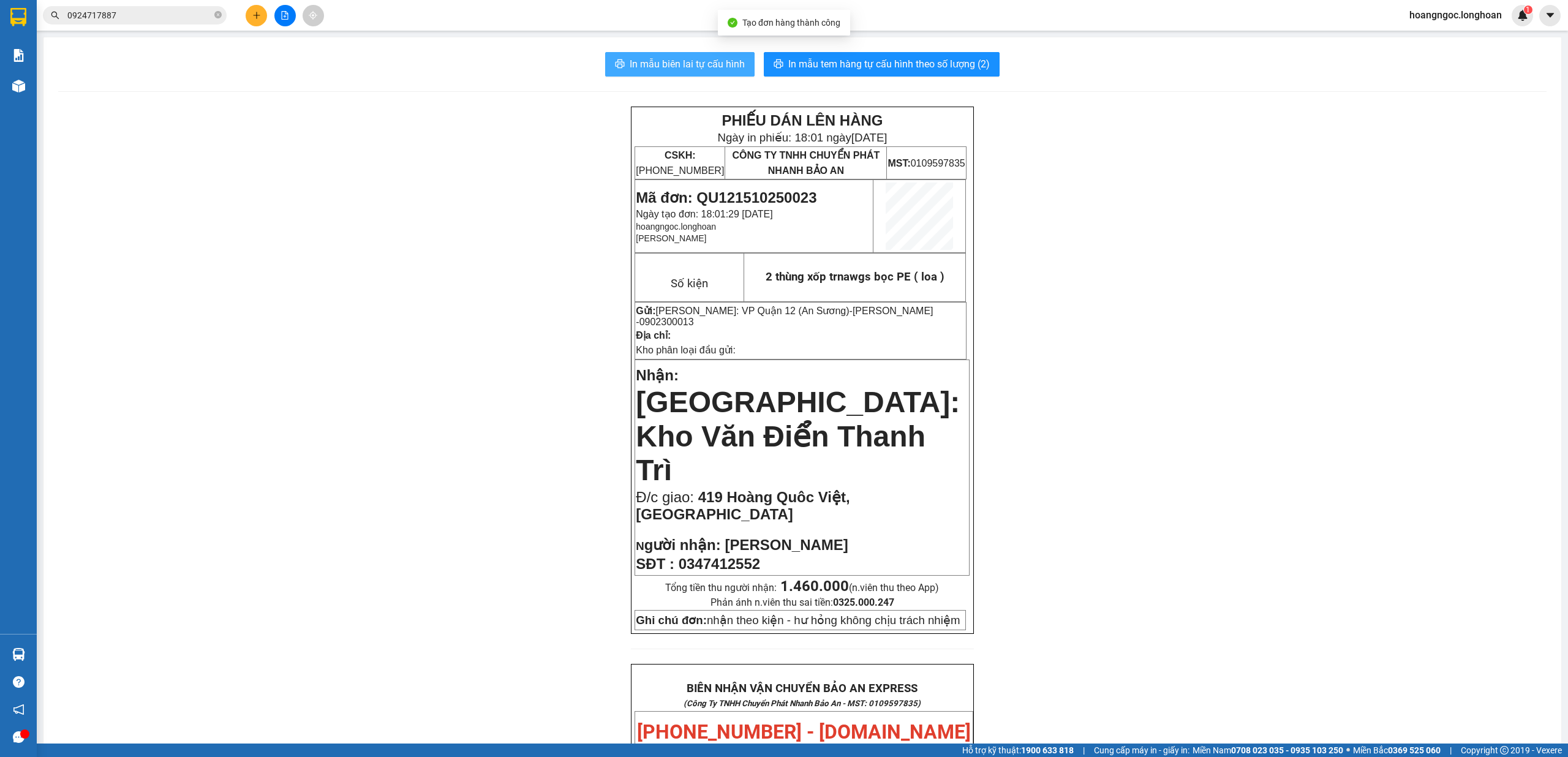
click at [707, 64] on span "In mẫu biên lai tự cấu hình" at bounding box center [687, 63] width 115 height 16
click at [890, 60] on span "In mẫu tem hàng tự cấu hình theo số lượng (2)" at bounding box center [889, 63] width 202 height 16
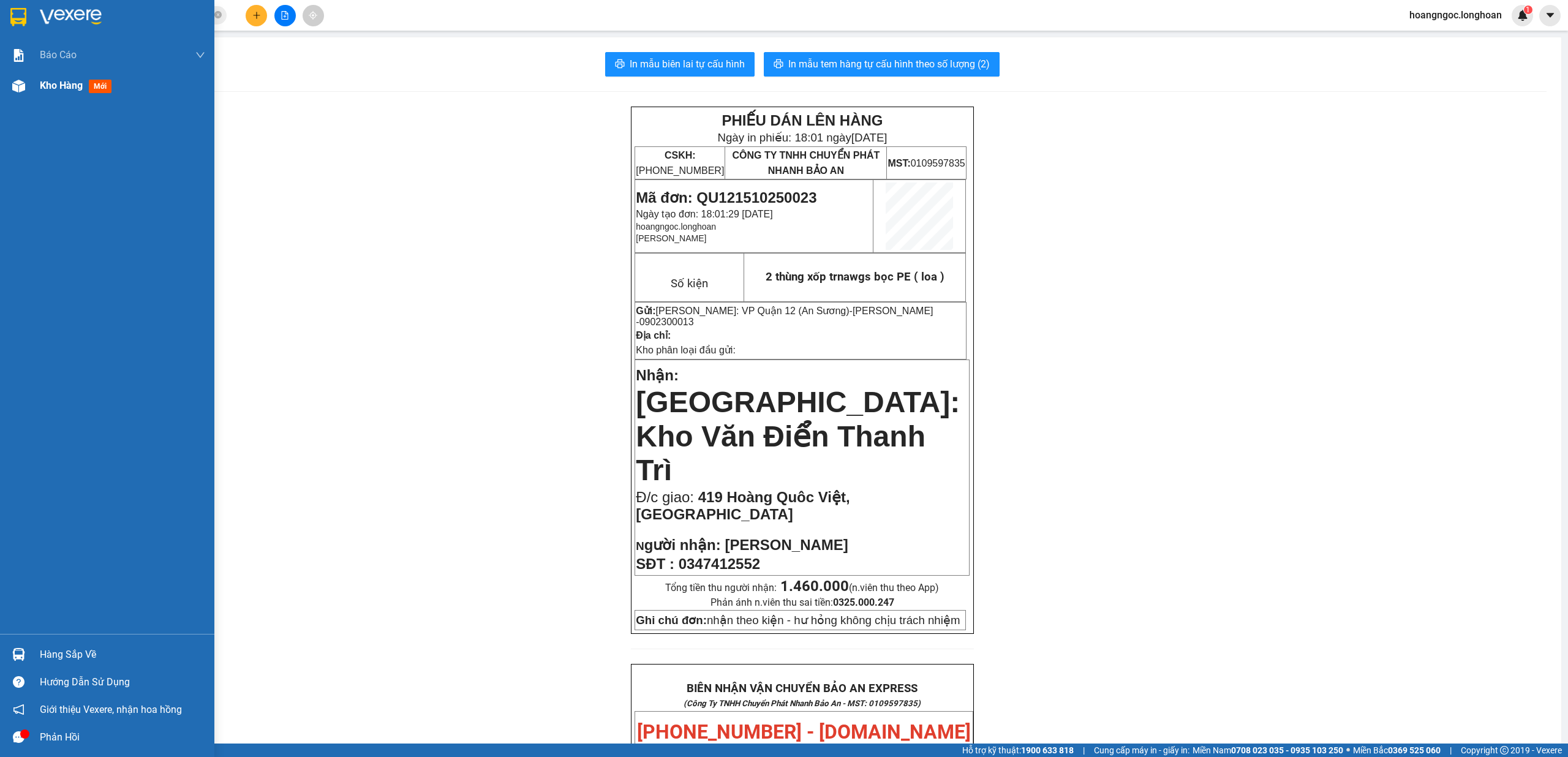
click at [13, 87] on img at bounding box center [18, 86] width 13 height 13
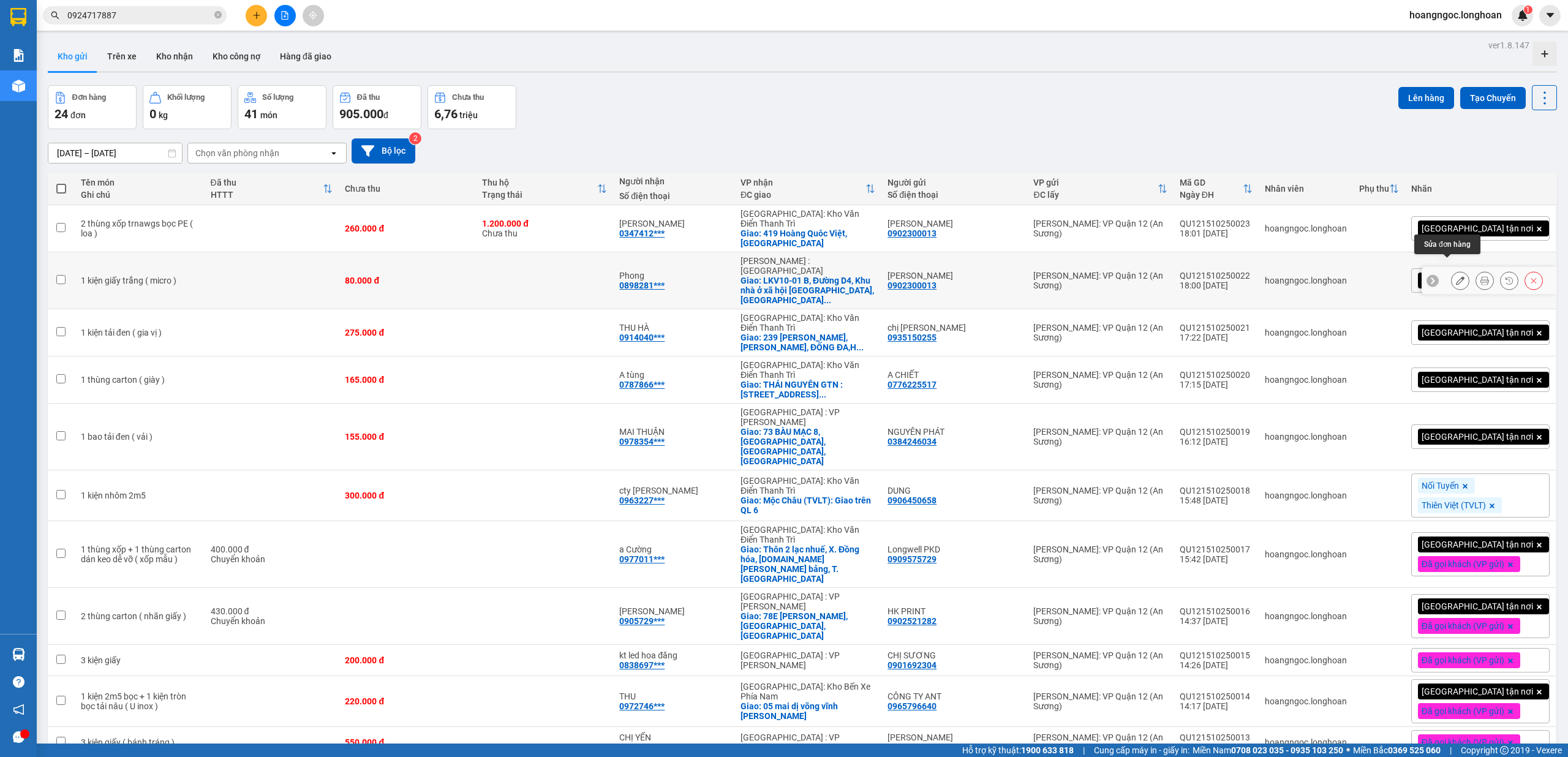
click at [1456, 276] on icon at bounding box center [1460, 280] width 8 height 8
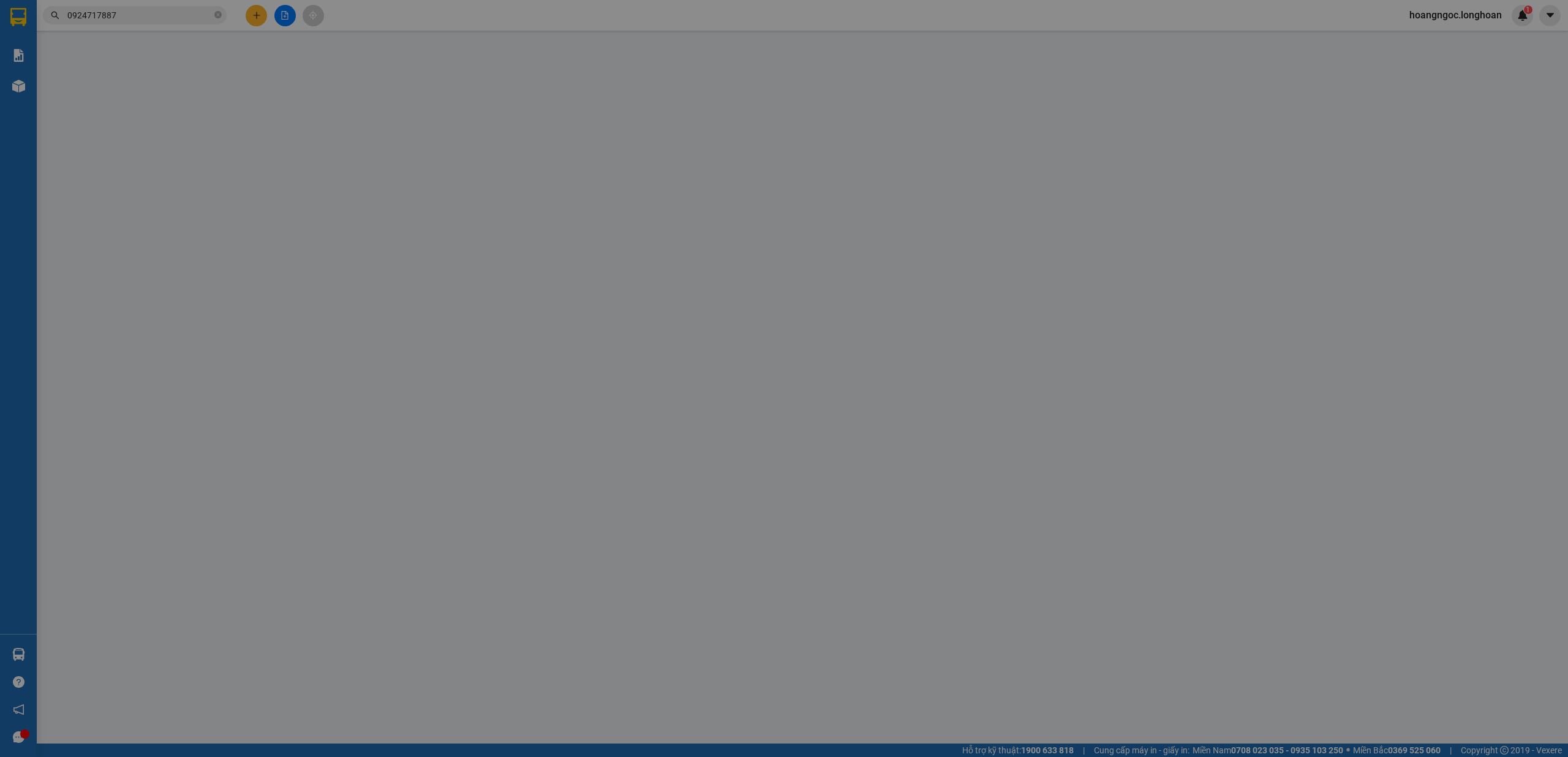
type input "0902300013"
type input "ANH HÙNG"
type input "0898281646"
type input "Phong"
checkbox input "true"
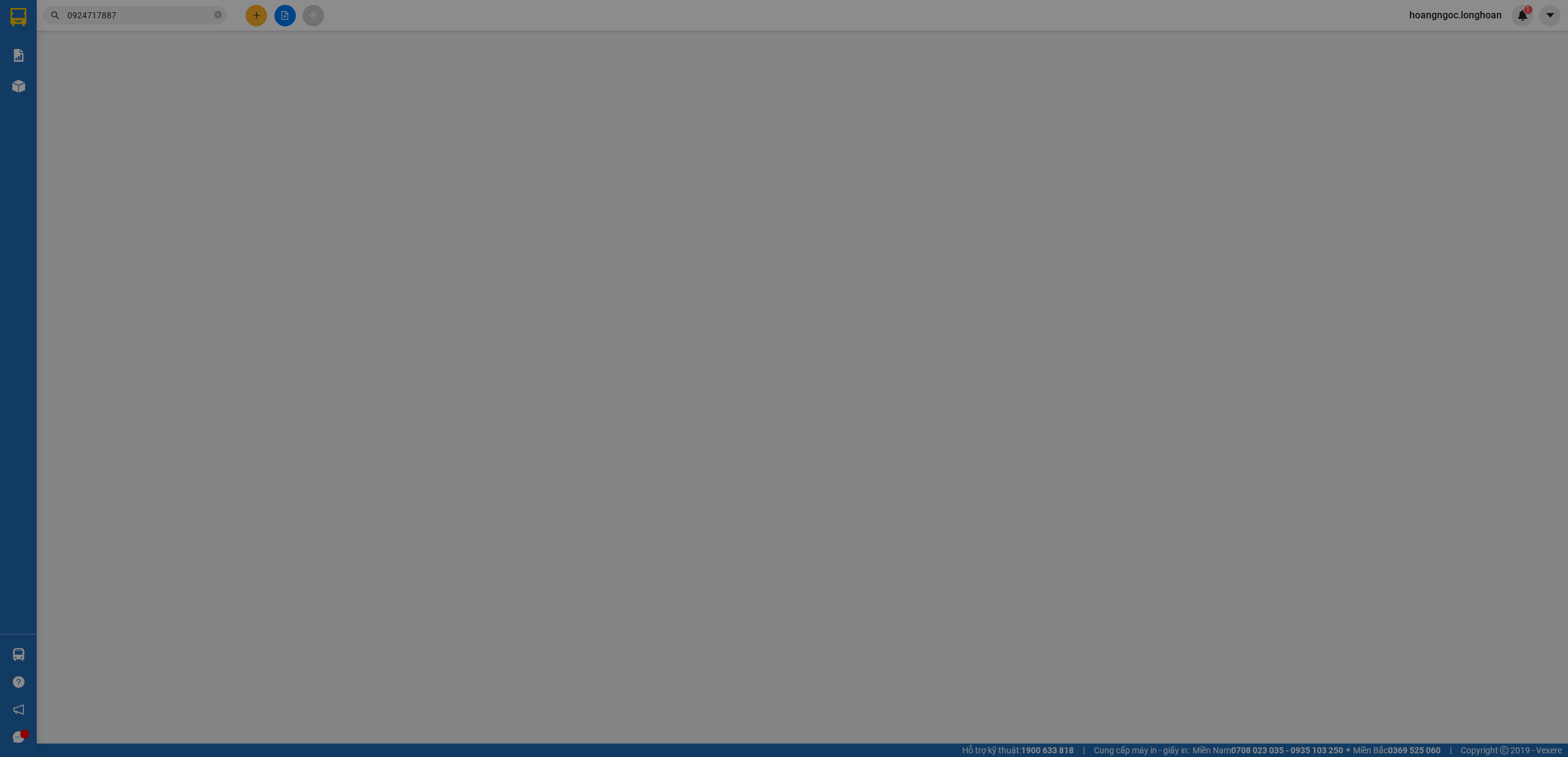
type input "LKV10-01 B, Đường D4, Khu nhà ở xã hội [GEOGRAPHIC_DATA], [GEOGRAPHIC_DATA], [G…"
type input "nhận theo kiện - hư hỏng không chịu trách nhiệm"
checkbox input "true"
type input "0"
type input "80.000"
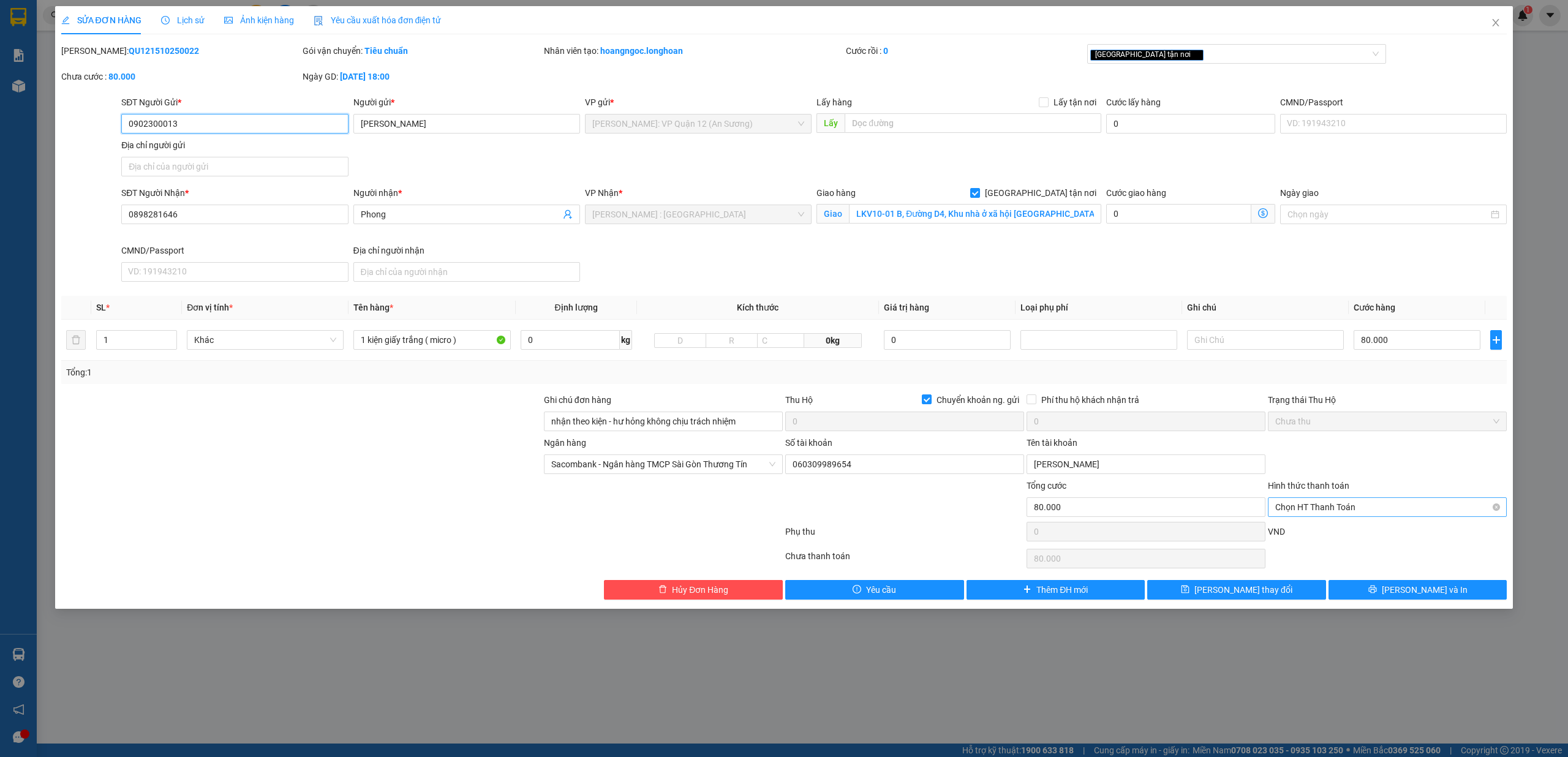
click at [1307, 505] on span "Chọn HT Thanh Toán" at bounding box center [1387, 507] width 224 height 19
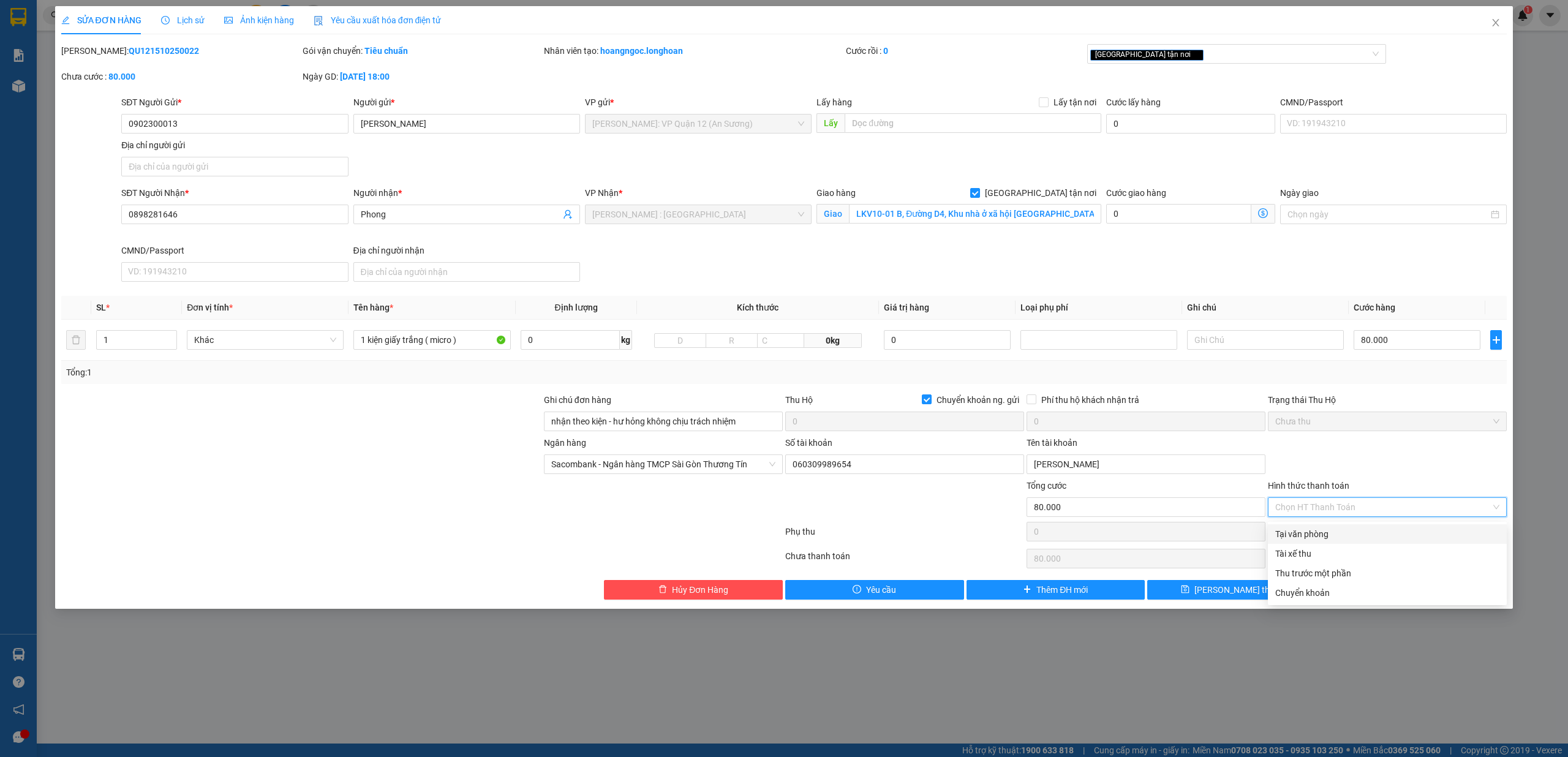
click at [1358, 532] on div "Tại văn phòng" at bounding box center [1387, 534] width 224 height 13
type input "0"
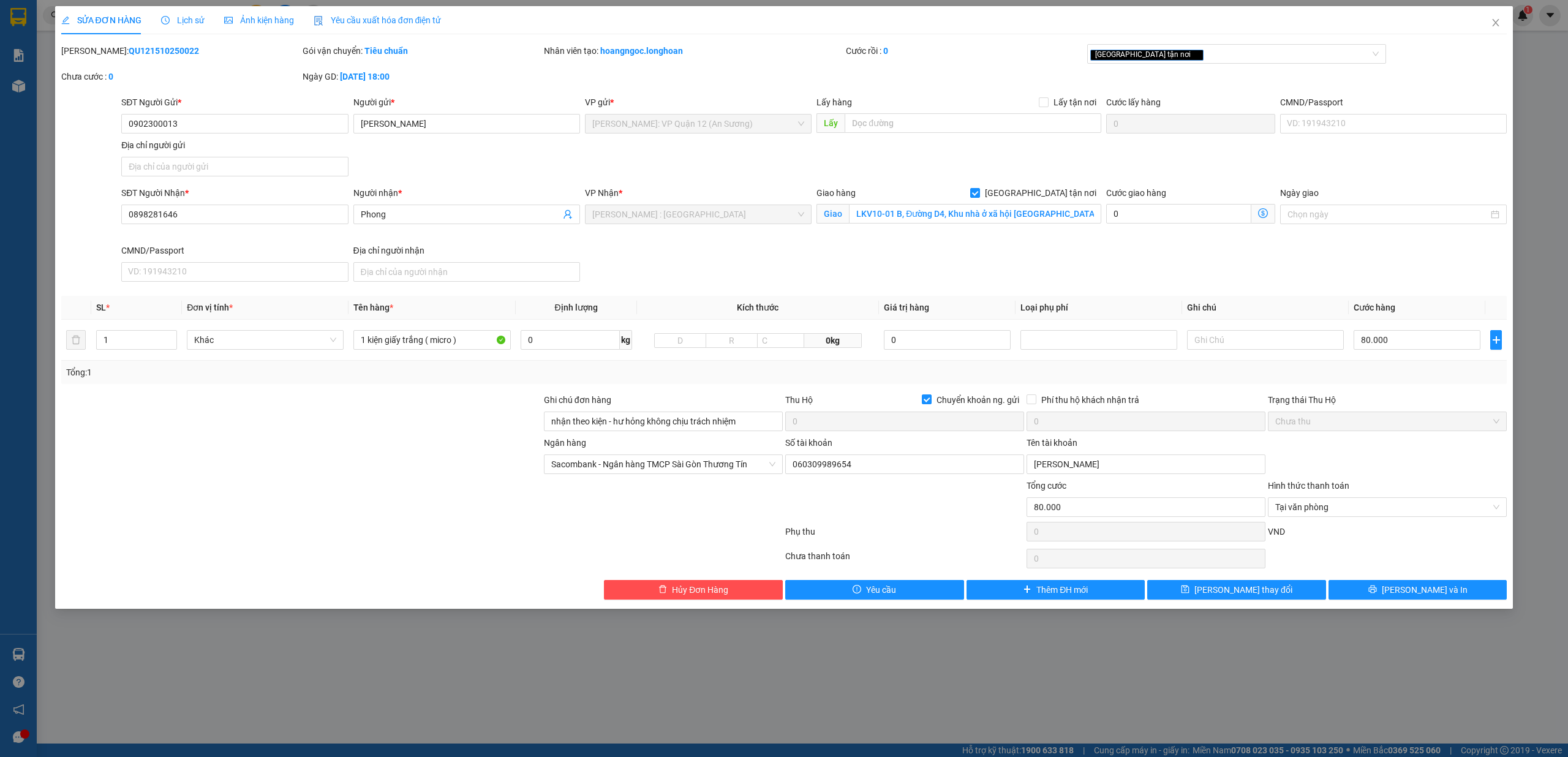
click at [1422, 603] on div "SỬA ĐƠN HÀNG Lịch sử Ảnh kiện hàng Yêu cầu xuất hóa đơn điện tử Total Paid Fee …" at bounding box center [784, 307] width 1459 height 602
click at [1415, 593] on span "[PERSON_NAME] và In" at bounding box center [1425, 590] width 86 height 13
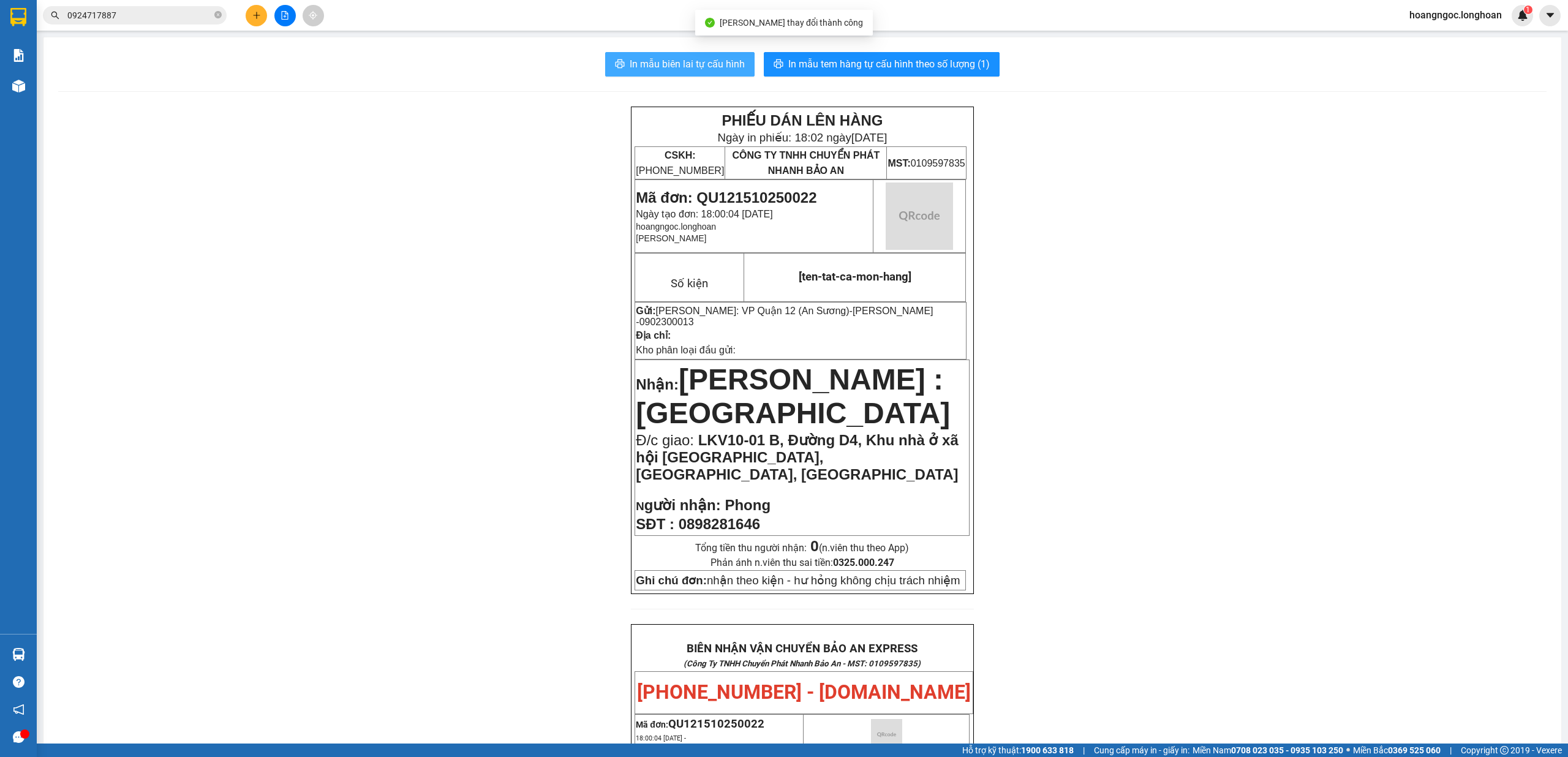
click at [712, 66] on span "In mẫu biên lai tự cấu hình" at bounding box center [687, 63] width 115 height 16
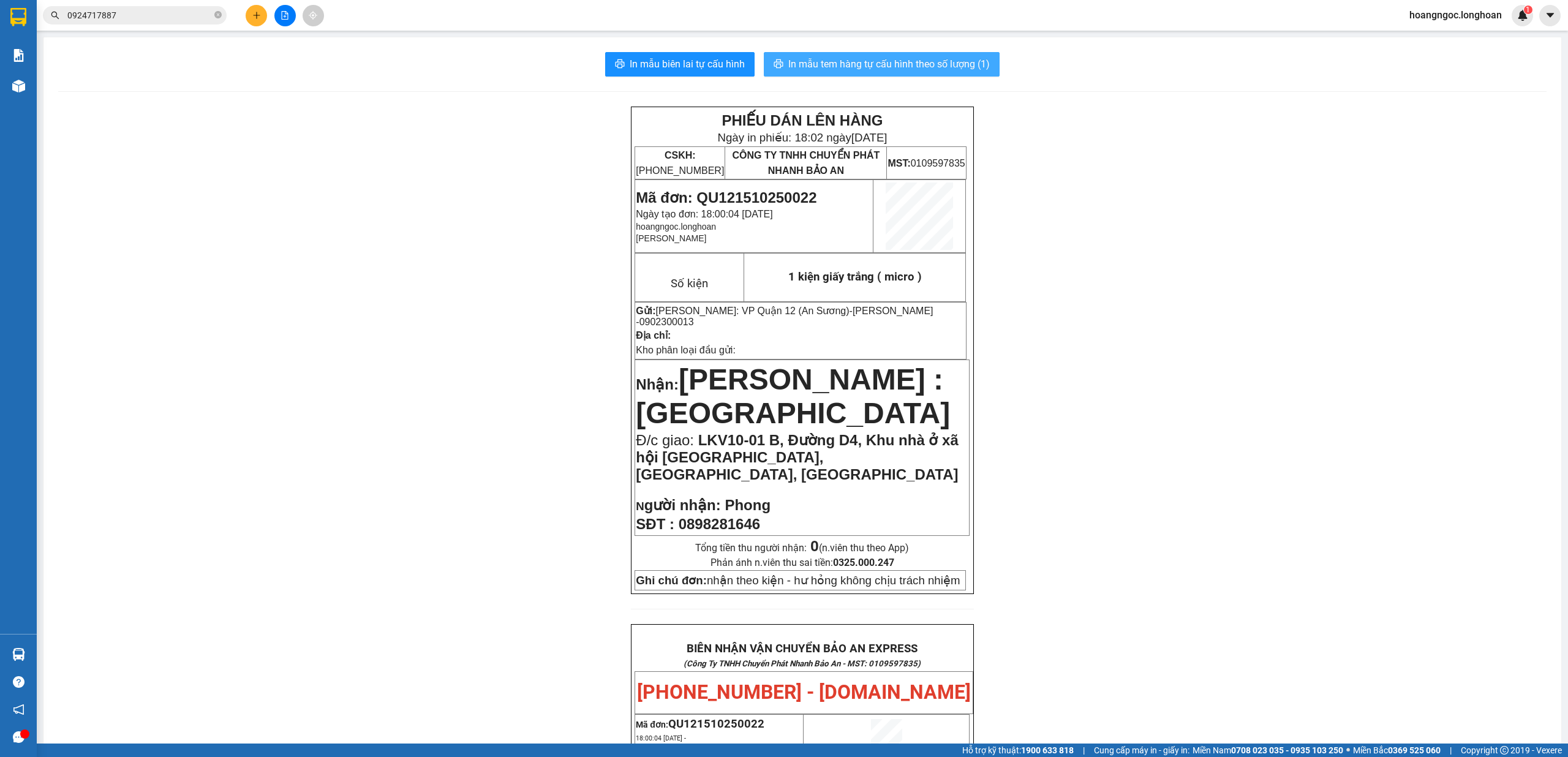
click at [903, 69] on span "In mẫu tem hàng tự cấu hình theo số lượng (1)" at bounding box center [889, 63] width 202 height 16
click at [285, 12] on icon "file-add" at bounding box center [285, 15] width 8 height 8
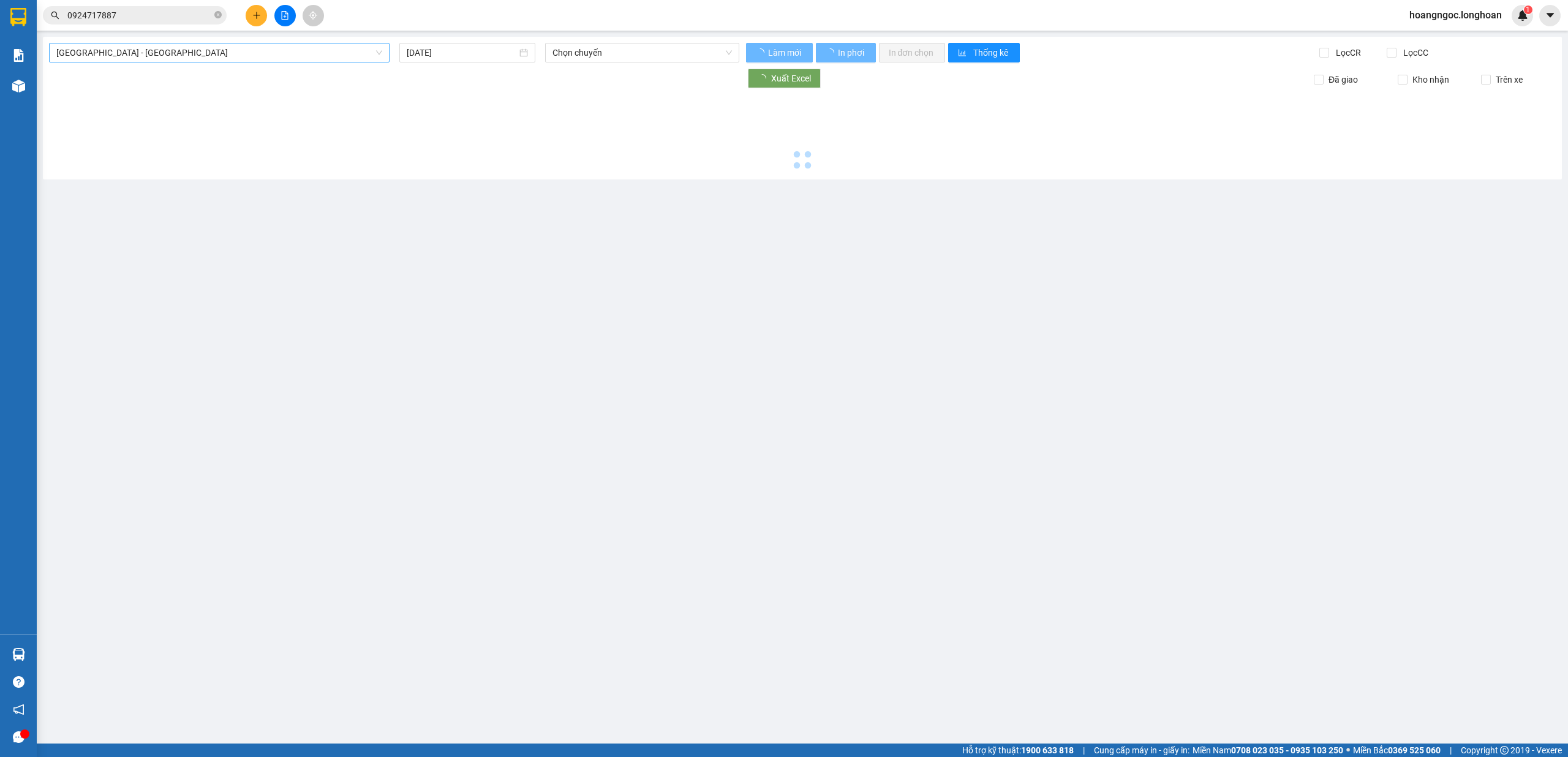
drag, startPoint x: 317, startPoint y: 47, endPoint x: 312, endPoint y: 54, distance: 8.6
click at [315, 48] on span "Hải Phòng - Hà Nội" at bounding box center [219, 52] width 326 height 19
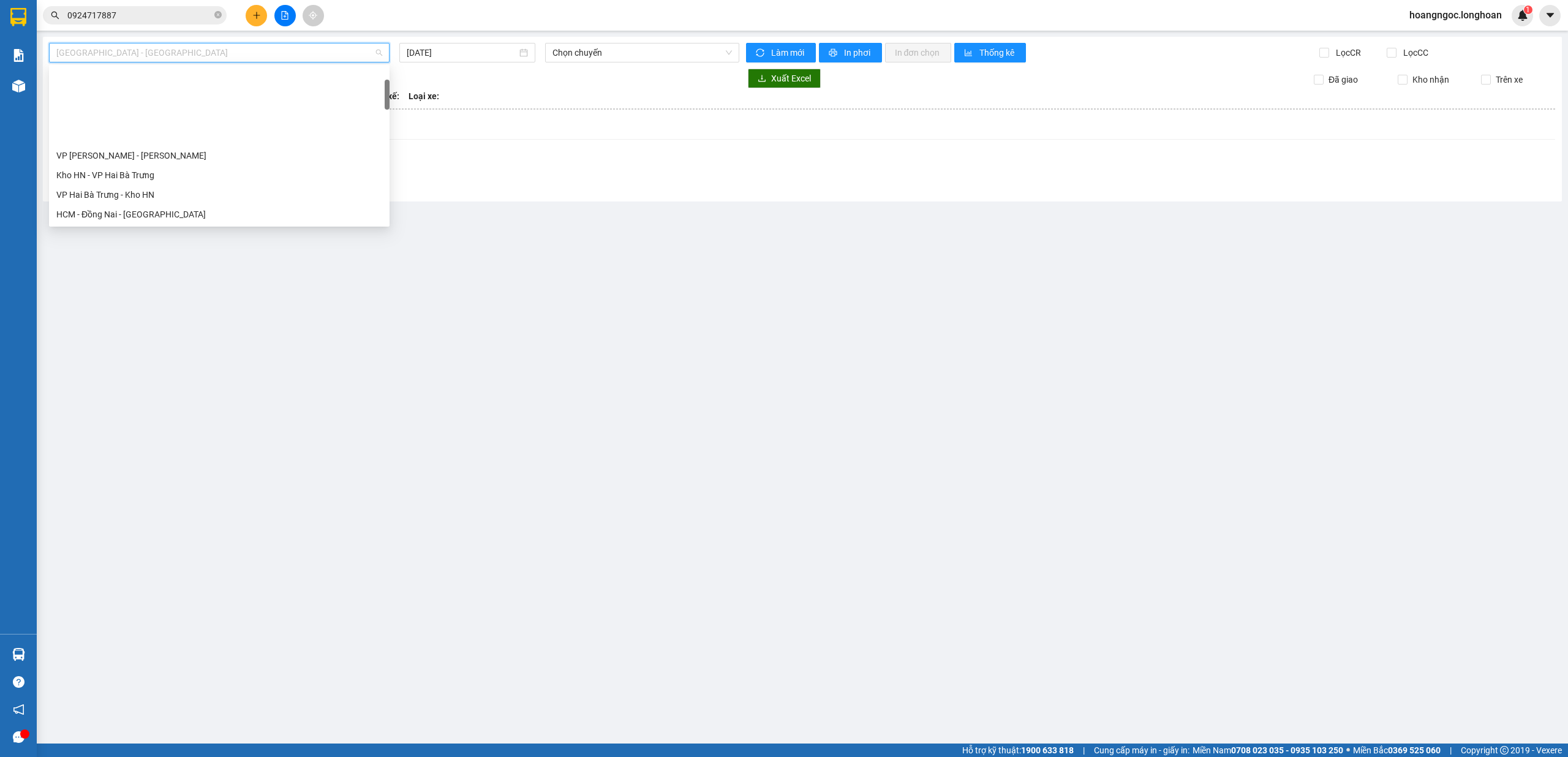
click at [157, 286] on div "VP Quận 12 - Kho HCM 1" at bounding box center [219, 293] width 326 height 13
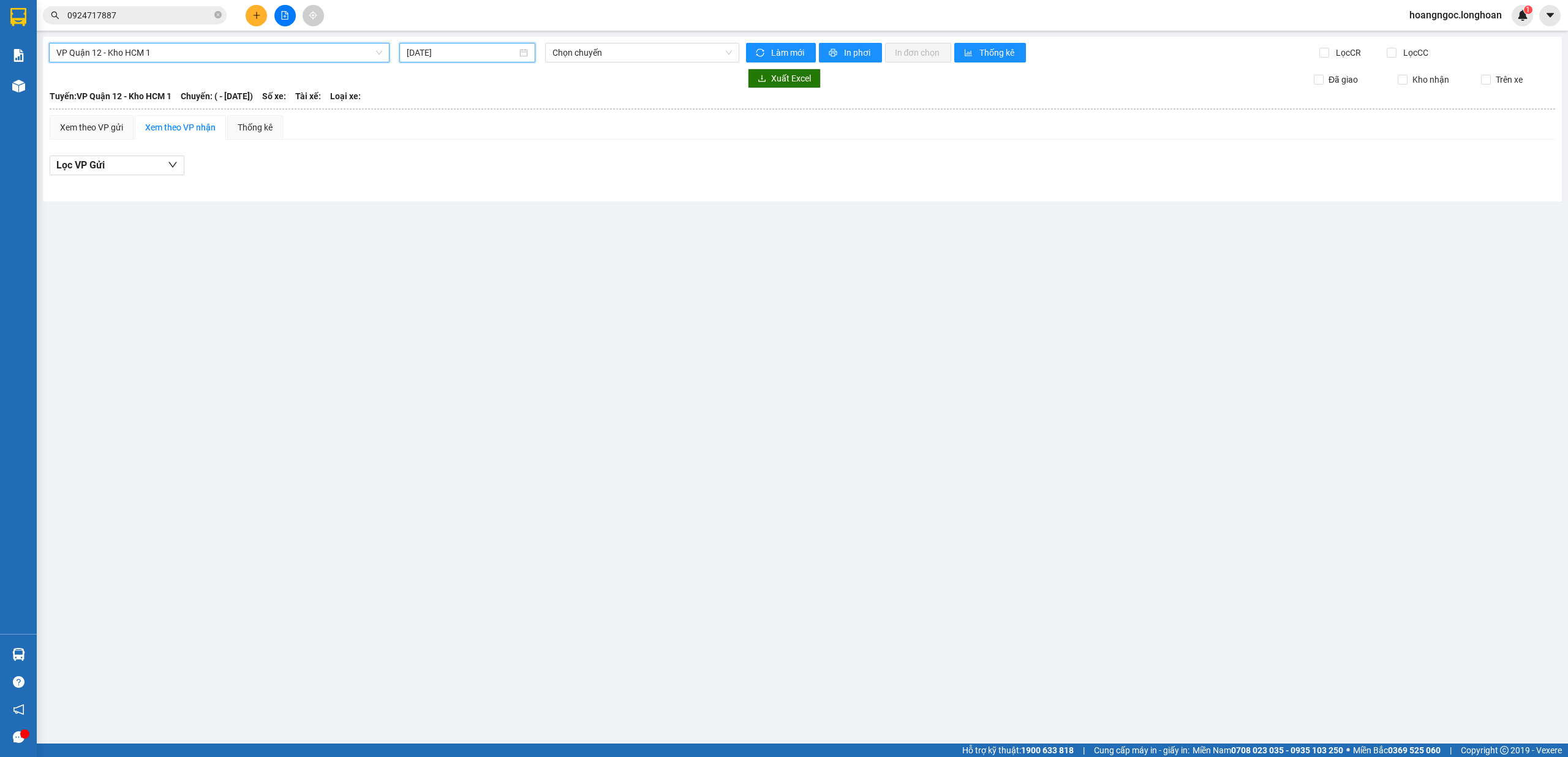
click at [449, 49] on input "15/10/2025" at bounding box center [462, 53] width 111 height 13
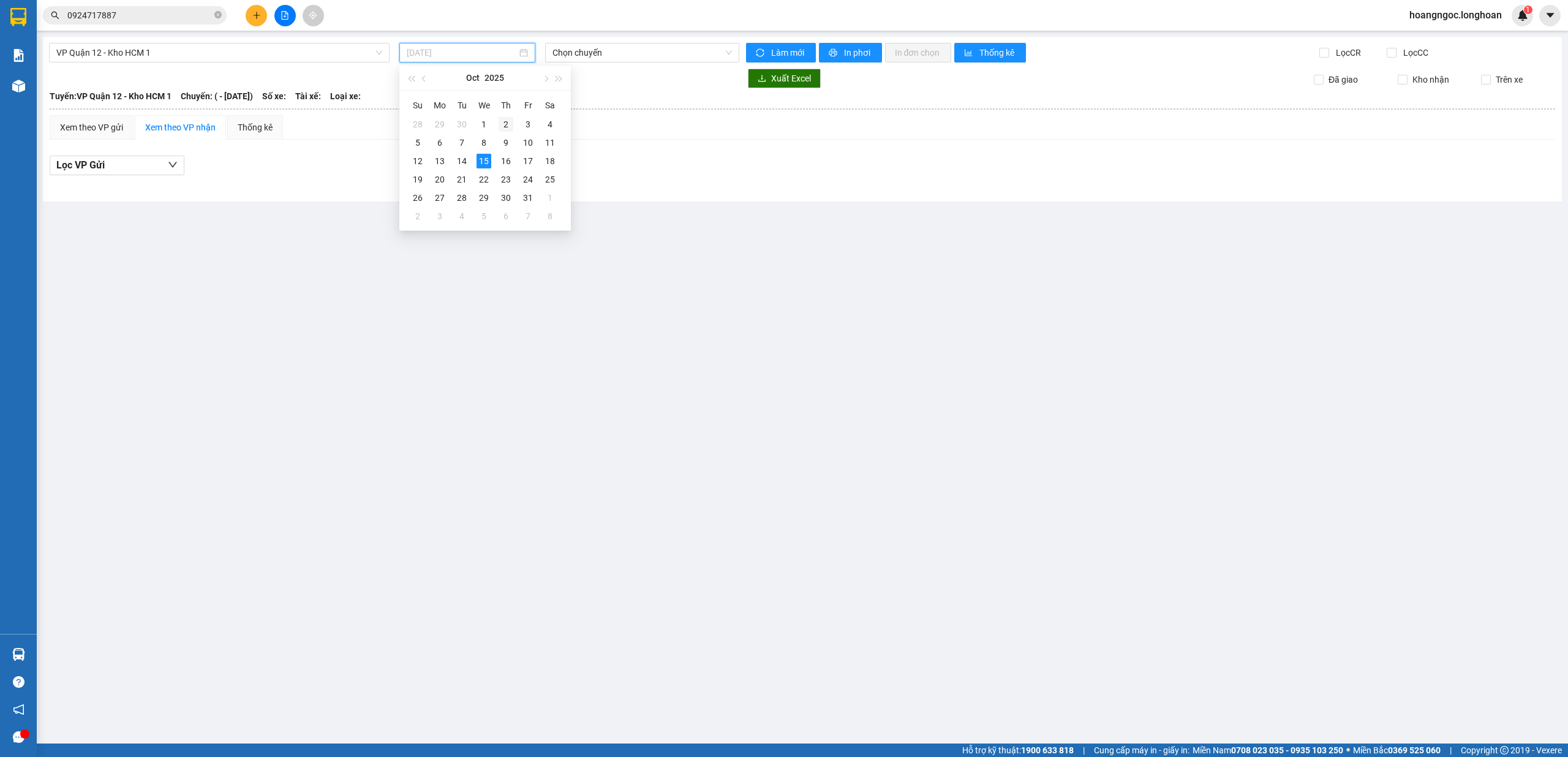
click at [513, 128] on td "2" at bounding box center [506, 124] width 22 height 19
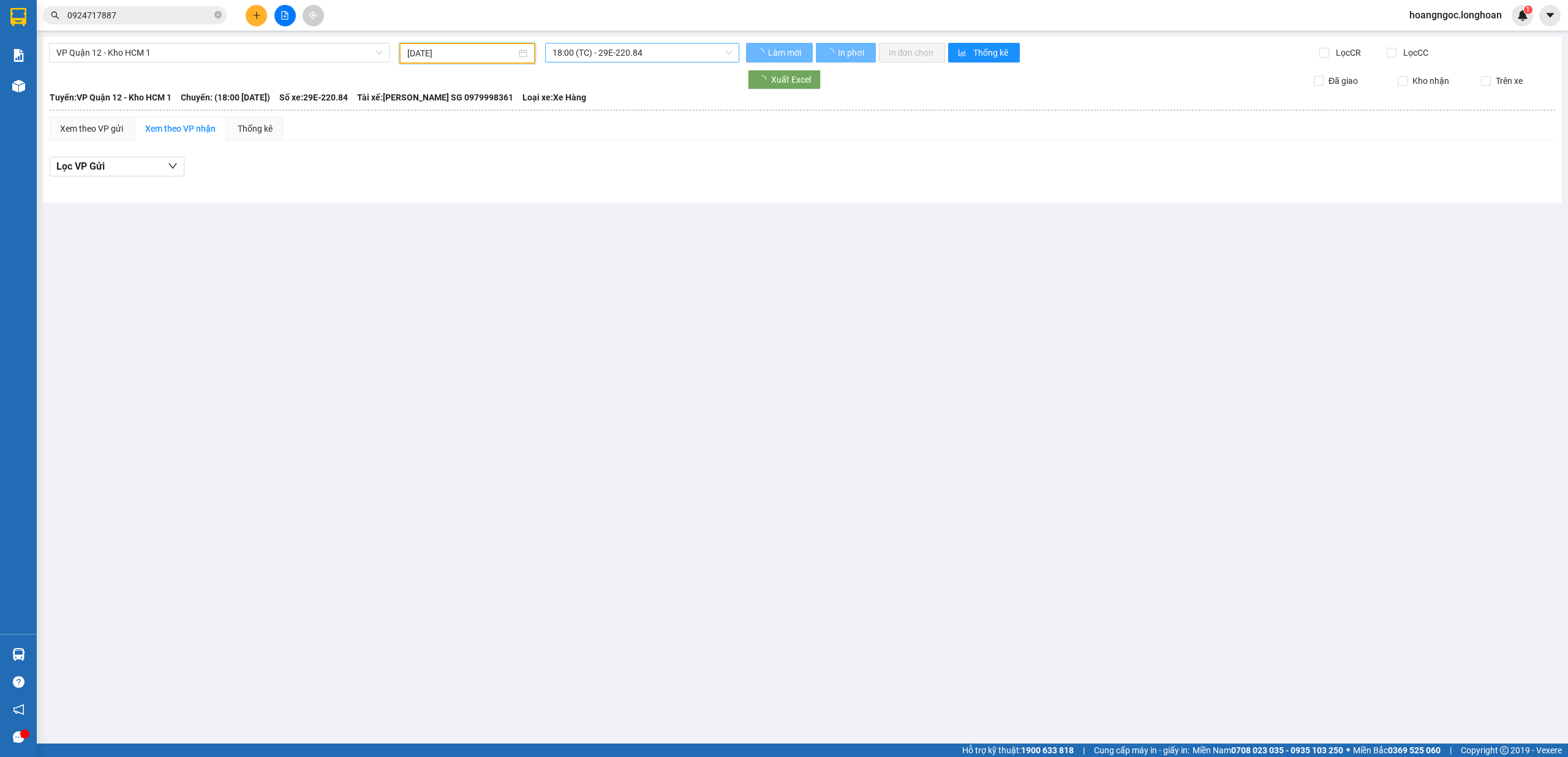
click at [598, 50] on span "18:00 (TC) - 29E-220.84" at bounding box center [642, 52] width 180 height 19
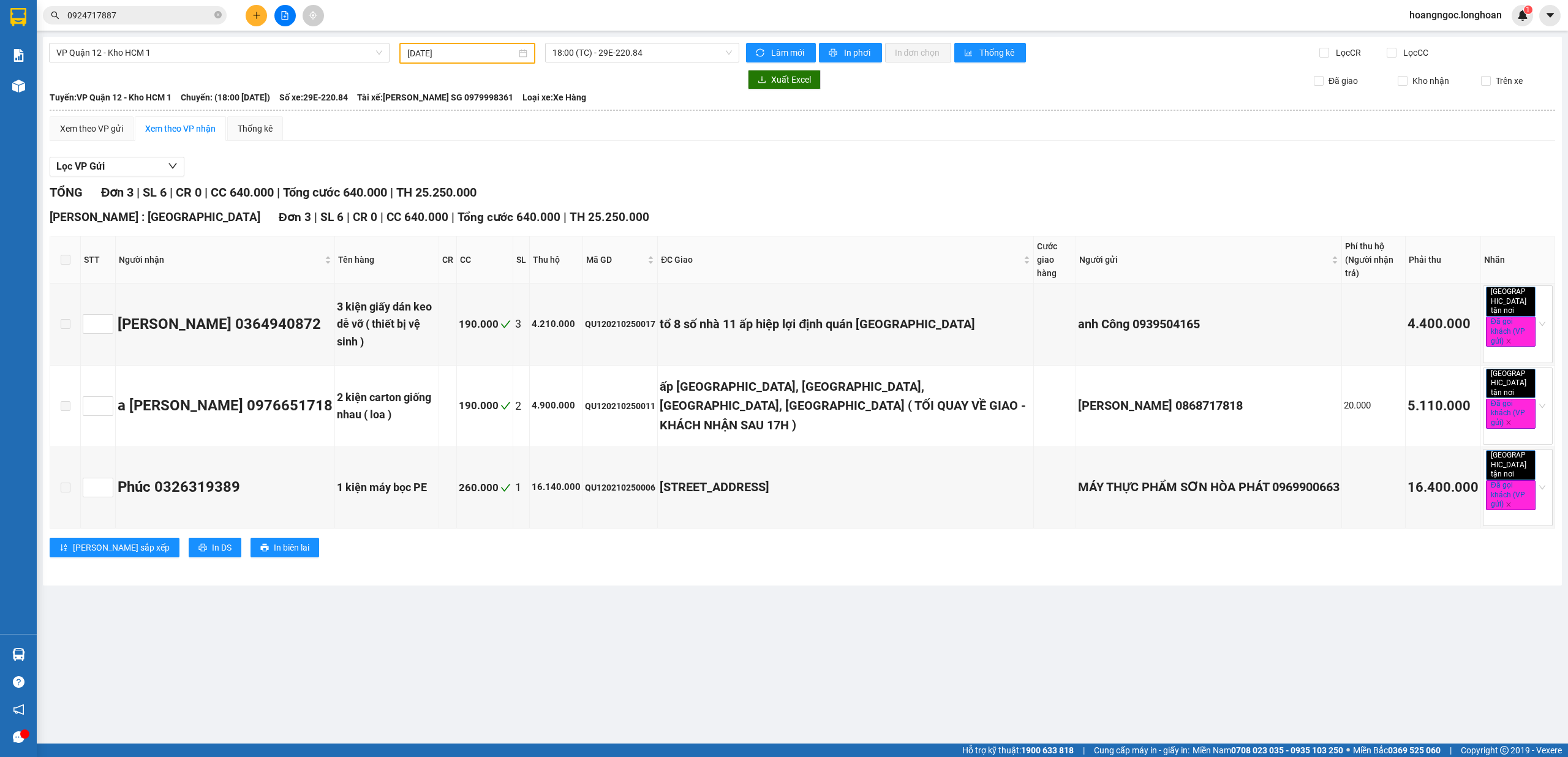
click at [760, 202] on div "TỔNG Đơn 3 | SL 6 | CR 0 | CC 640.000 | Tổng cước 640.000 | TH 25.250.000 Hồ Ch…" at bounding box center [802, 378] width 1506 height 390
click at [108, 123] on div "Xem theo VP gửi" at bounding box center [91, 128] width 63 height 13
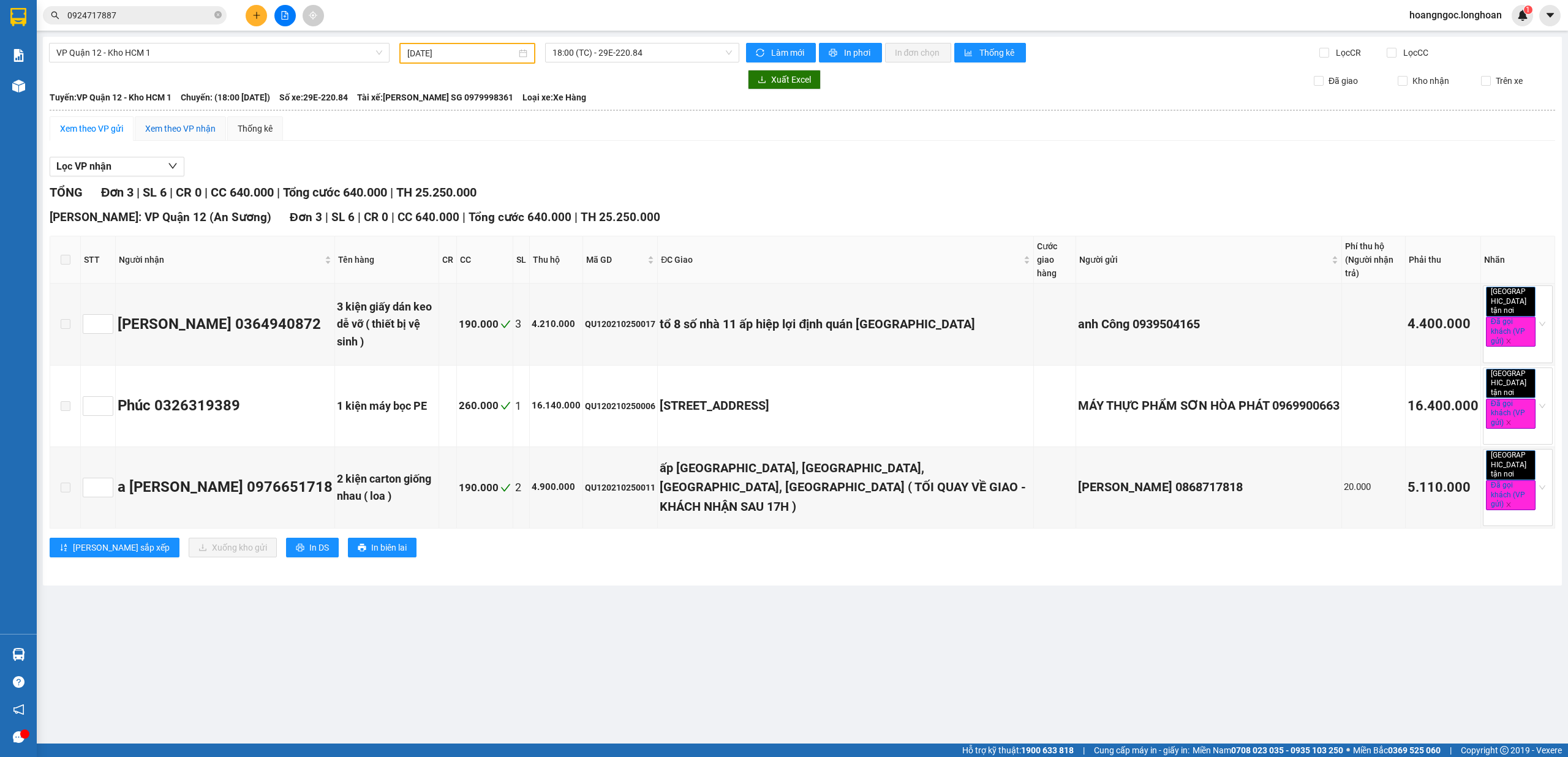
click at [152, 123] on div "Xem theo VP nhận" at bounding box center [180, 128] width 70 height 13
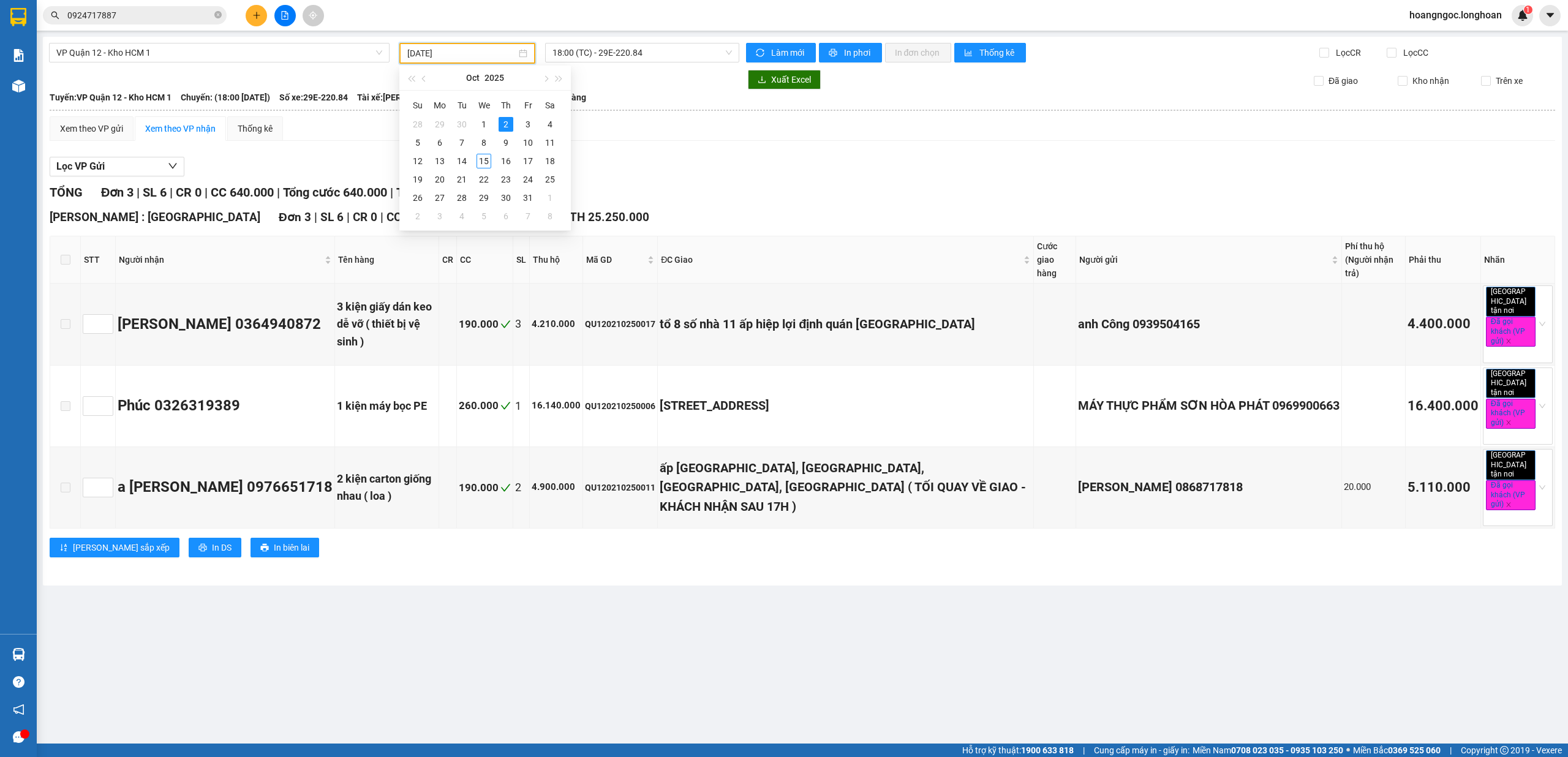
click at [468, 52] on input "02/10/2025" at bounding box center [462, 53] width 109 height 13
click at [530, 125] on div "3" at bounding box center [528, 125] width 15 height 15
type input "03/10/2025"
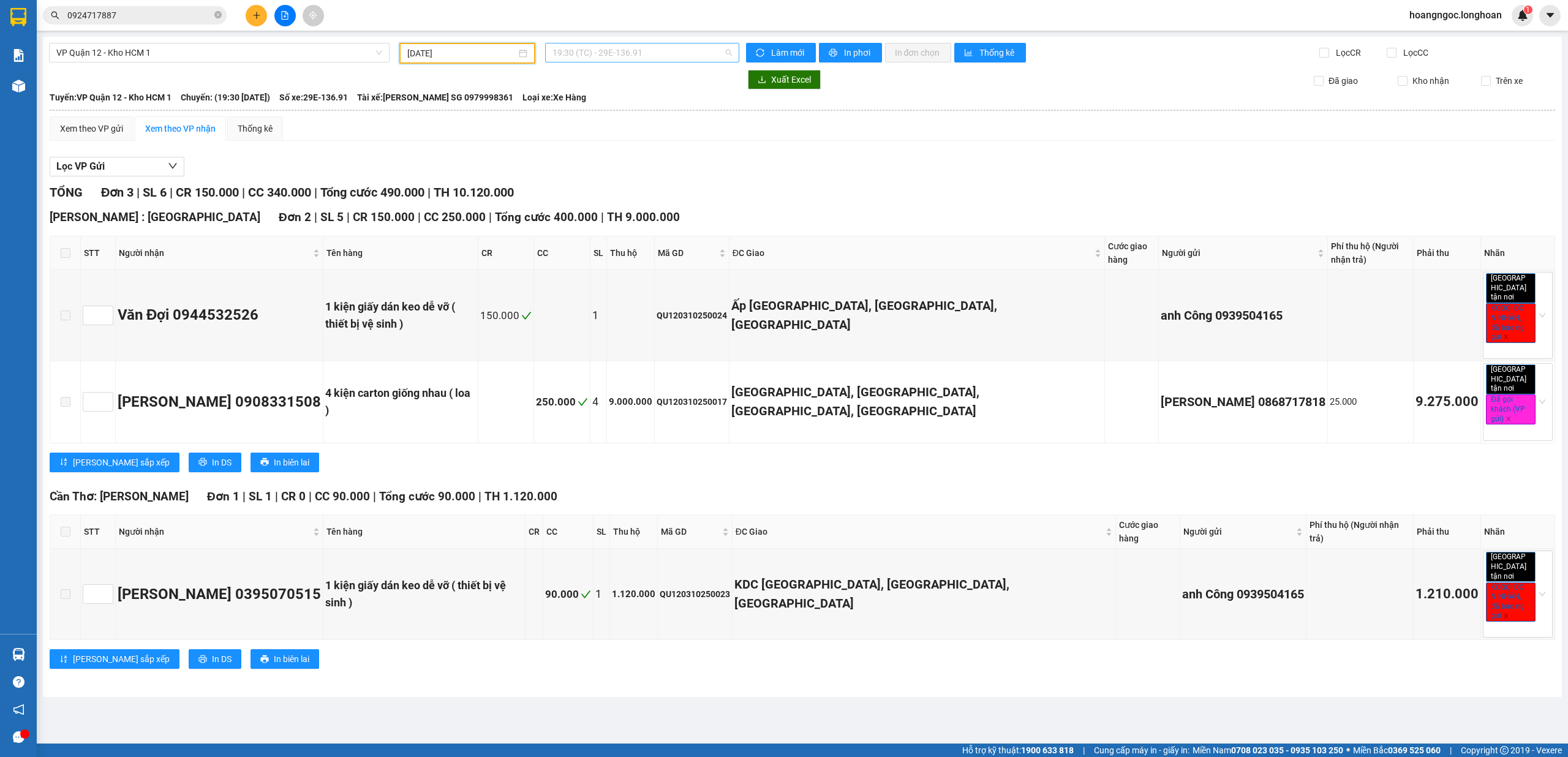
click at [624, 57] on span "19:30 (TC) - 29E-136.91" at bounding box center [642, 52] width 180 height 19
click at [739, 165] on div "Lọc VP Gửi" at bounding box center [802, 166] width 1506 height 20
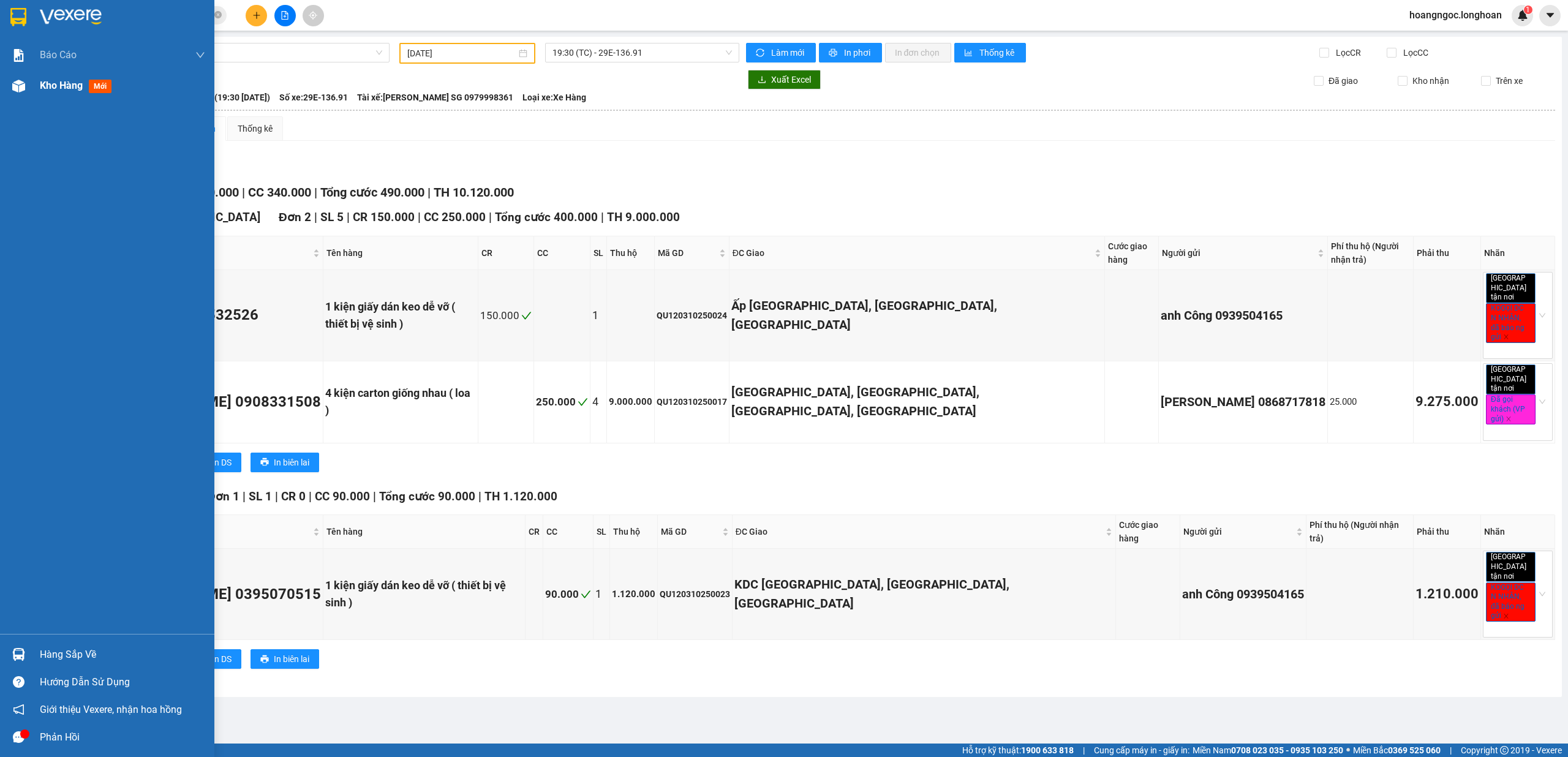
click at [28, 96] on div at bounding box center [19, 86] width 22 height 22
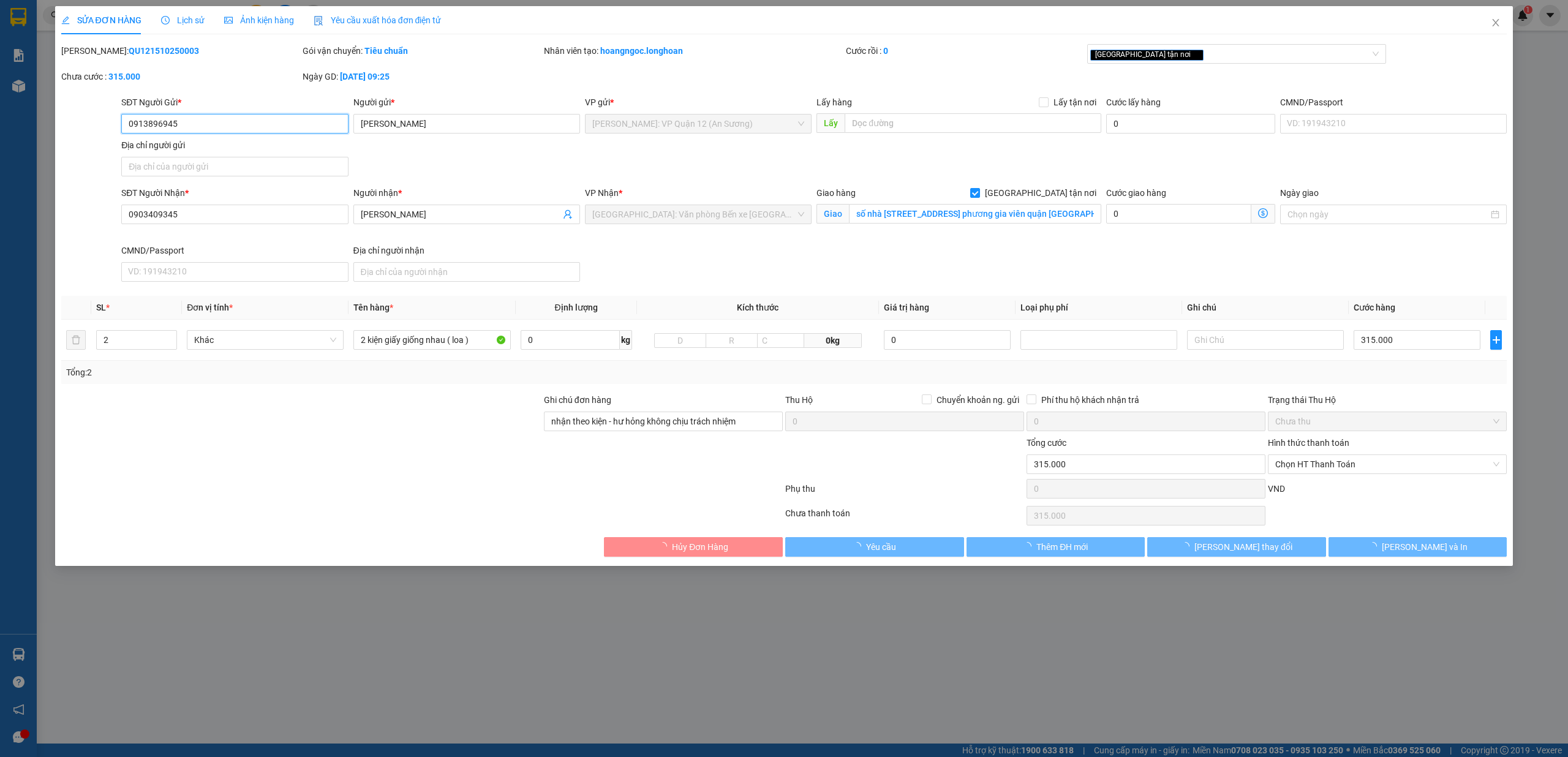
click at [219, 131] on input "0913896945" at bounding box center [234, 124] width 226 height 19
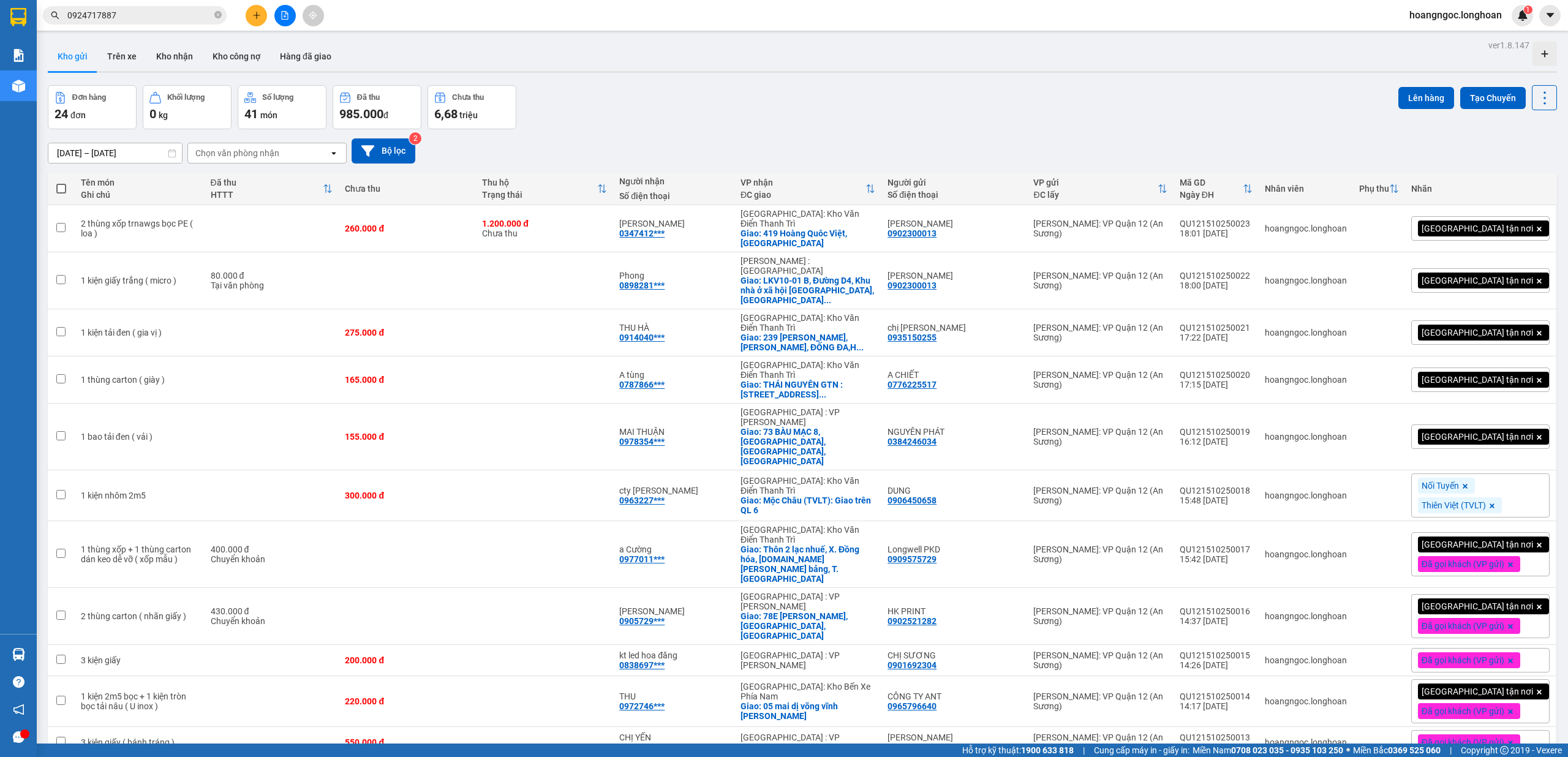
click at [266, 11] on button at bounding box center [256, 16] width 22 height 22
click at [220, 19] on icon "close-circle" at bounding box center [218, 15] width 7 height 7
paste input "0913896945"
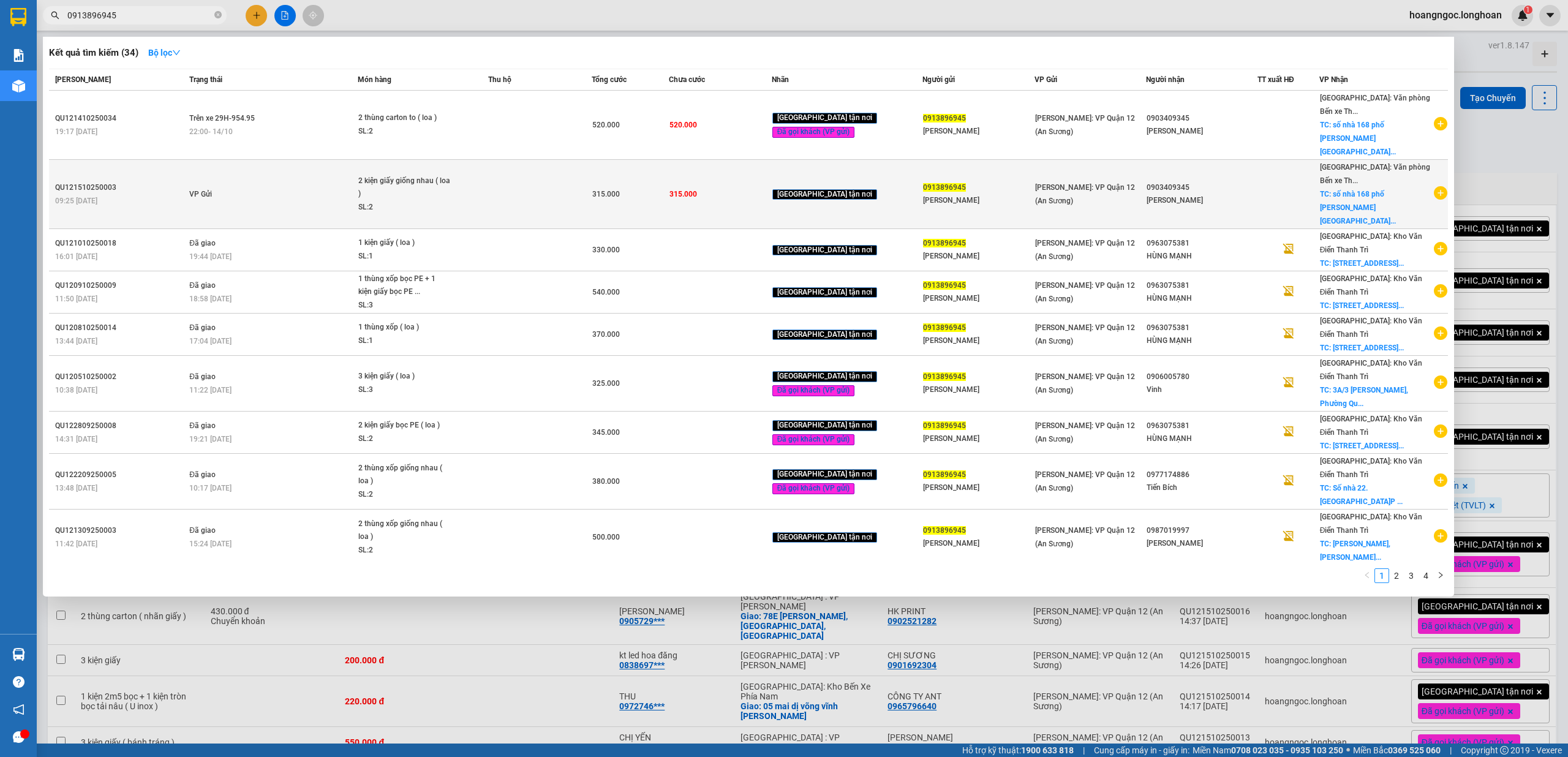
type input "0913896945"
click at [1434, 186] on icon "plus-circle" at bounding box center [1441, 193] width 13 height 13
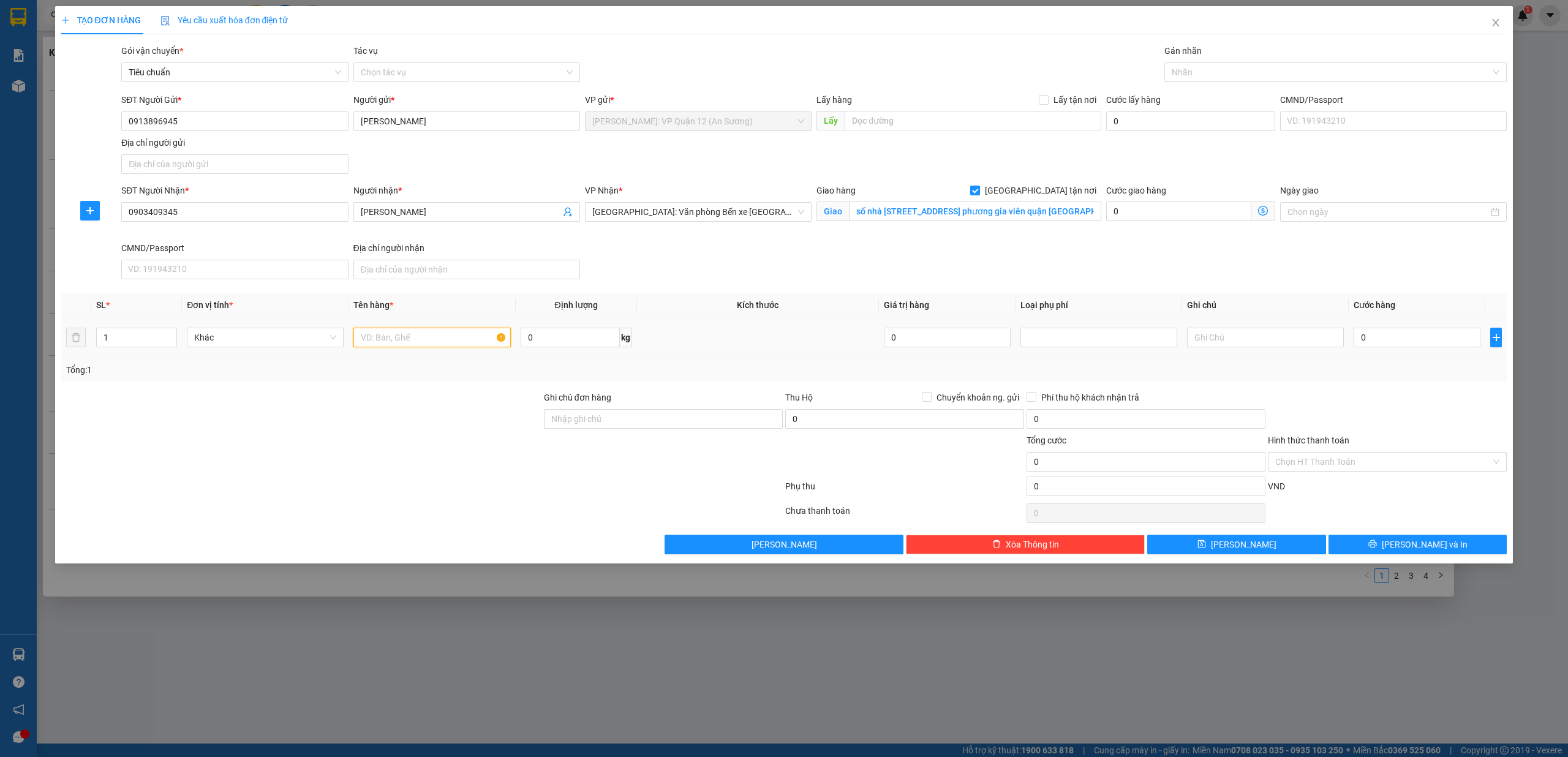
click at [420, 344] on input "text" at bounding box center [432, 337] width 157 height 19
type input "1 thùng xốp ( âm li )"
click at [611, 423] on input "Ghi chú đơn hàng" at bounding box center [663, 419] width 239 height 19
type input "nhận theo kiện - hư hỏng không chịu trách nhiệm"
click at [1286, 72] on div at bounding box center [1330, 72] width 325 height 15
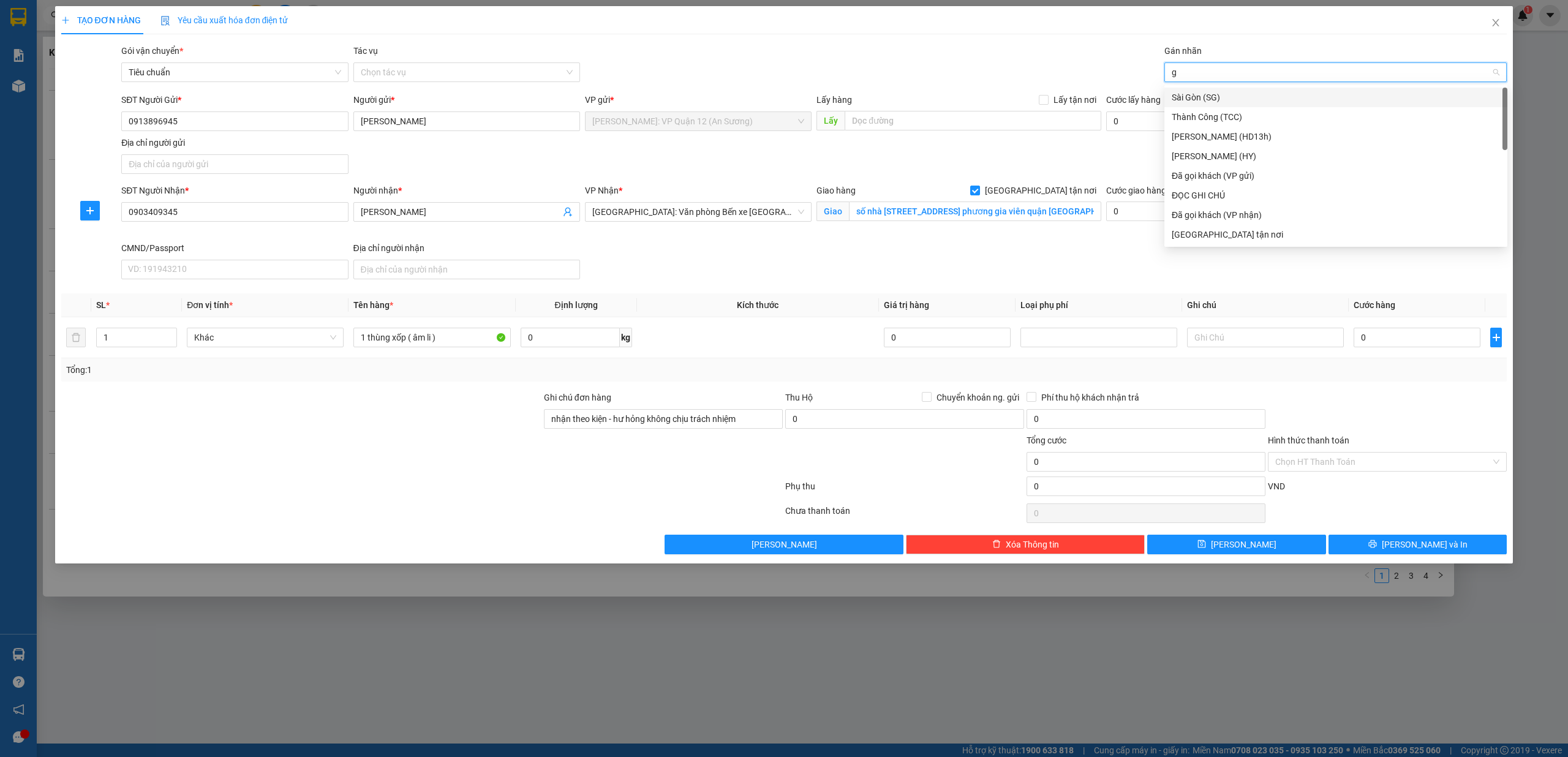
type input "gt"
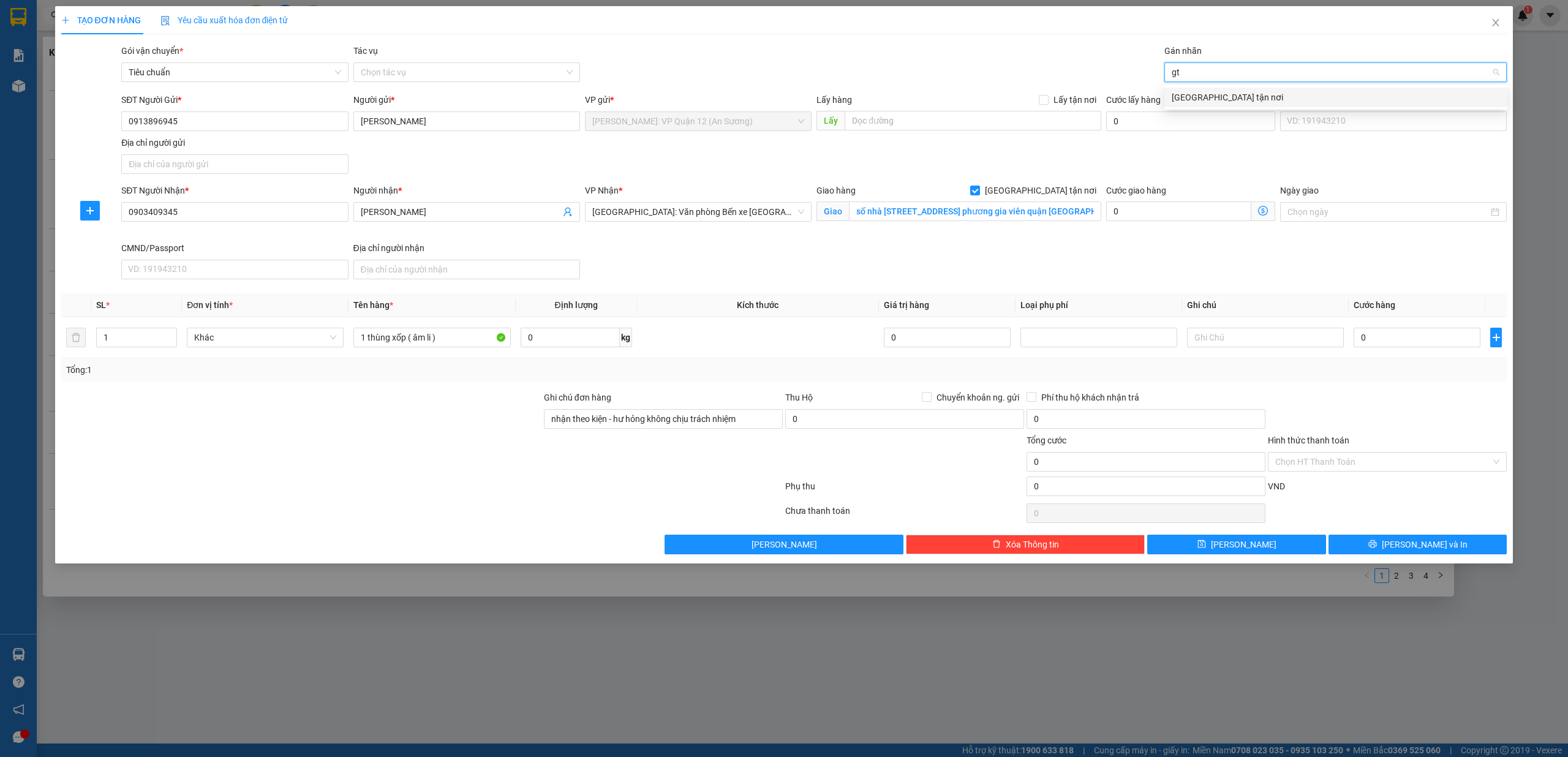
click at [1236, 101] on div "[GEOGRAPHIC_DATA] tận nơi" at bounding box center [1336, 97] width 329 height 13
click at [1422, 340] on input "0" at bounding box center [1417, 337] width 127 height 19
type input "1"
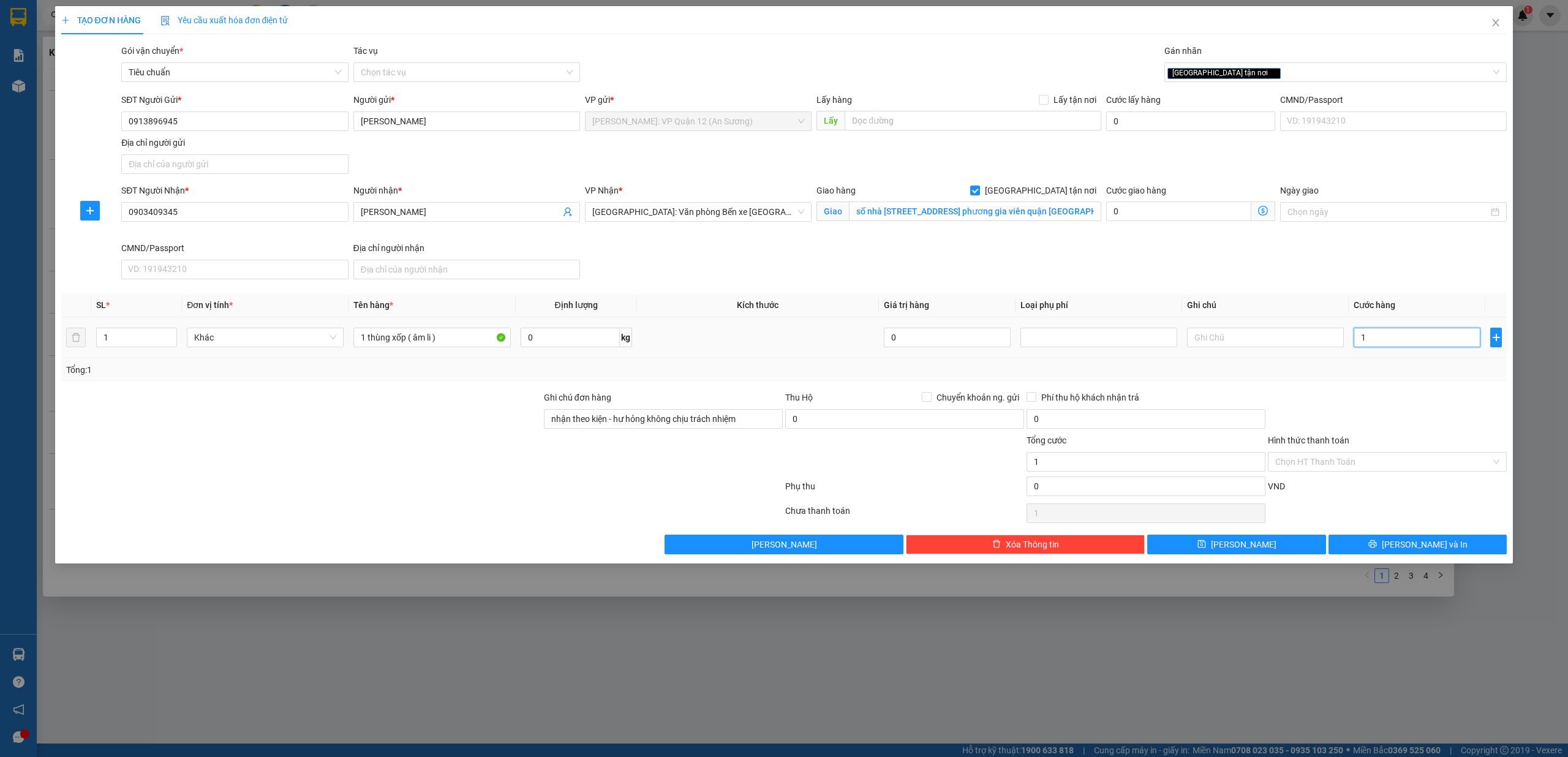
type input "15"
type input "150"
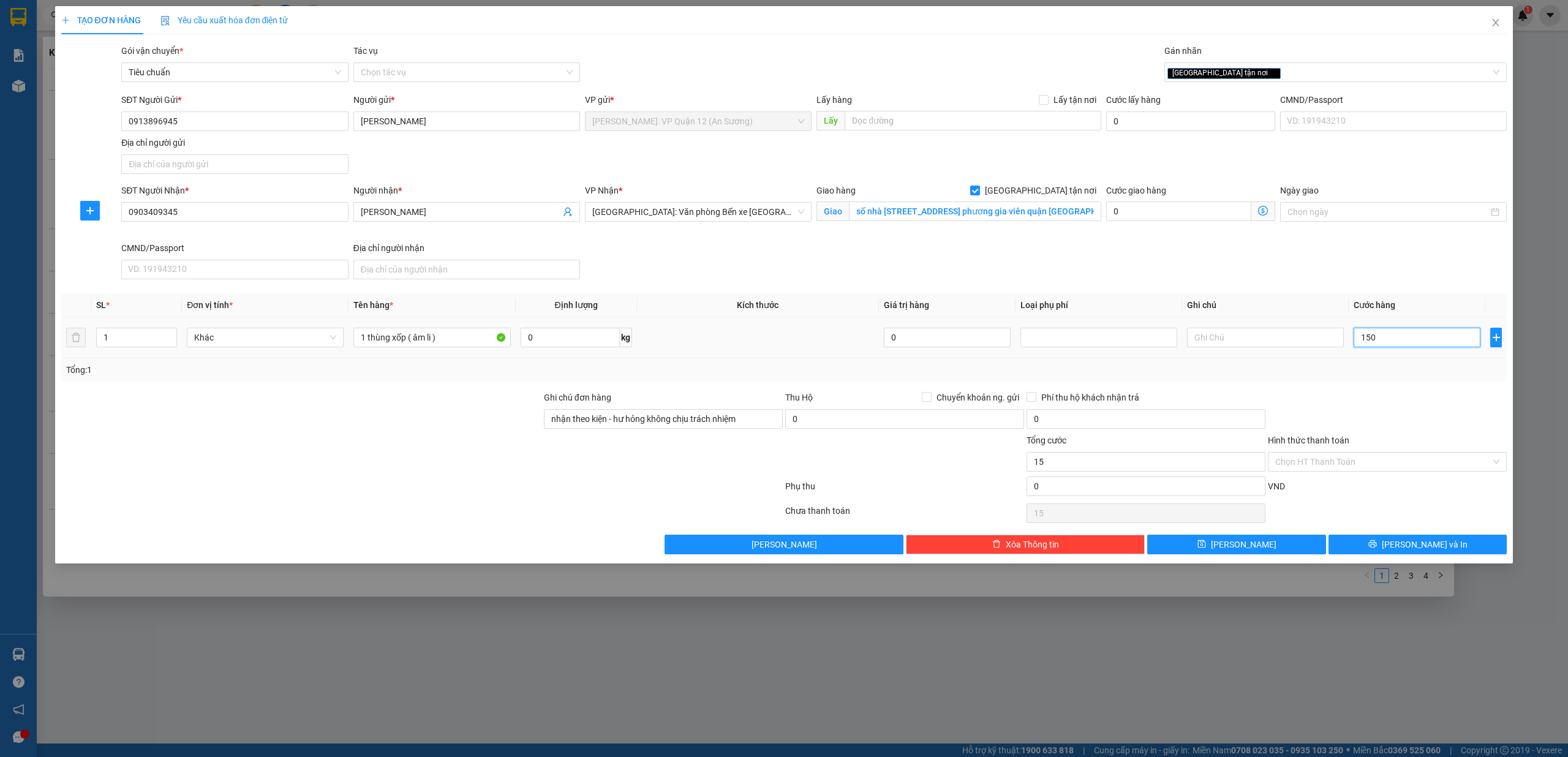
type input "150"
type input "1.500"
type input "15.000"
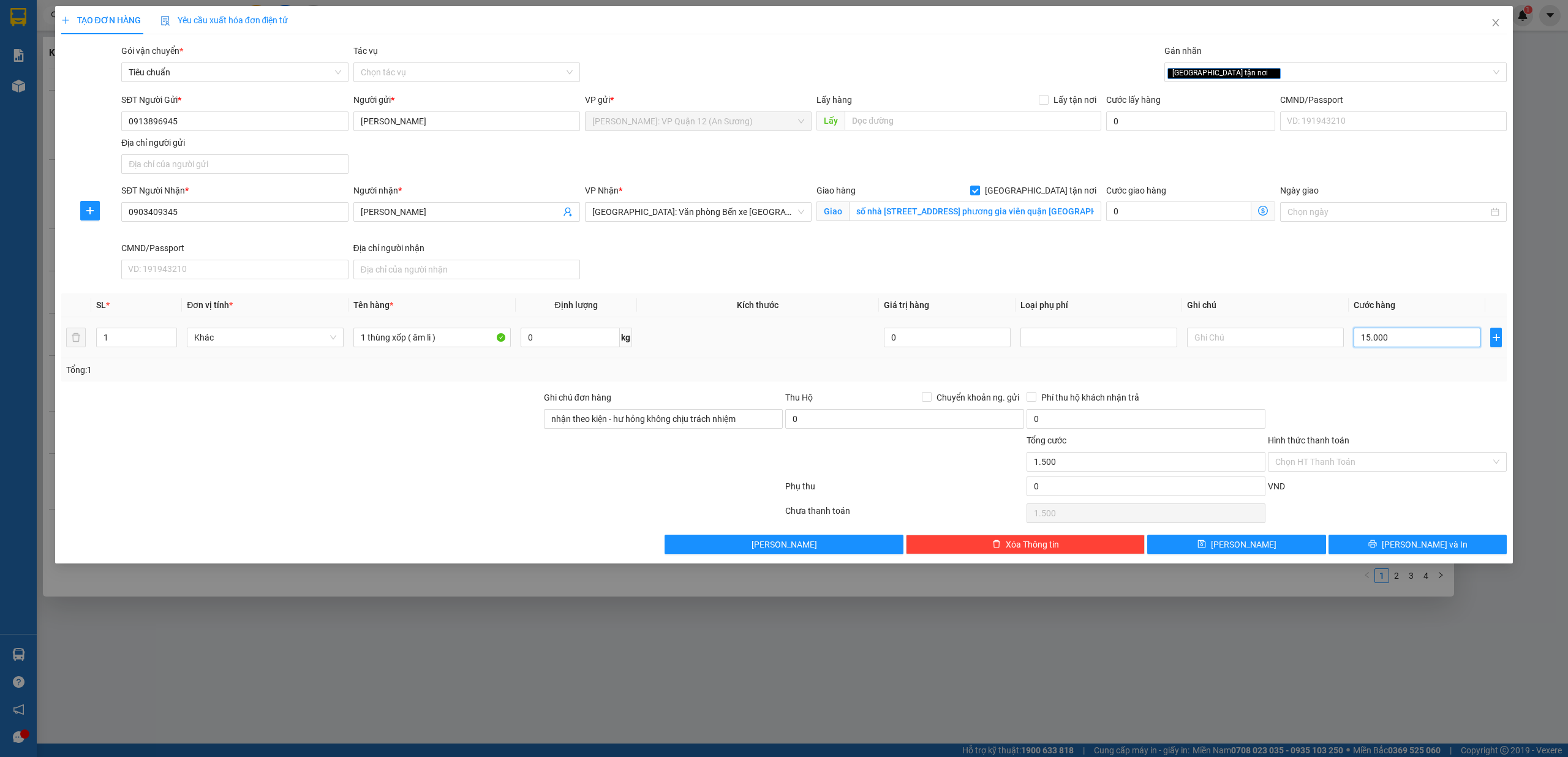
type input "15.000"
type input "150.000"
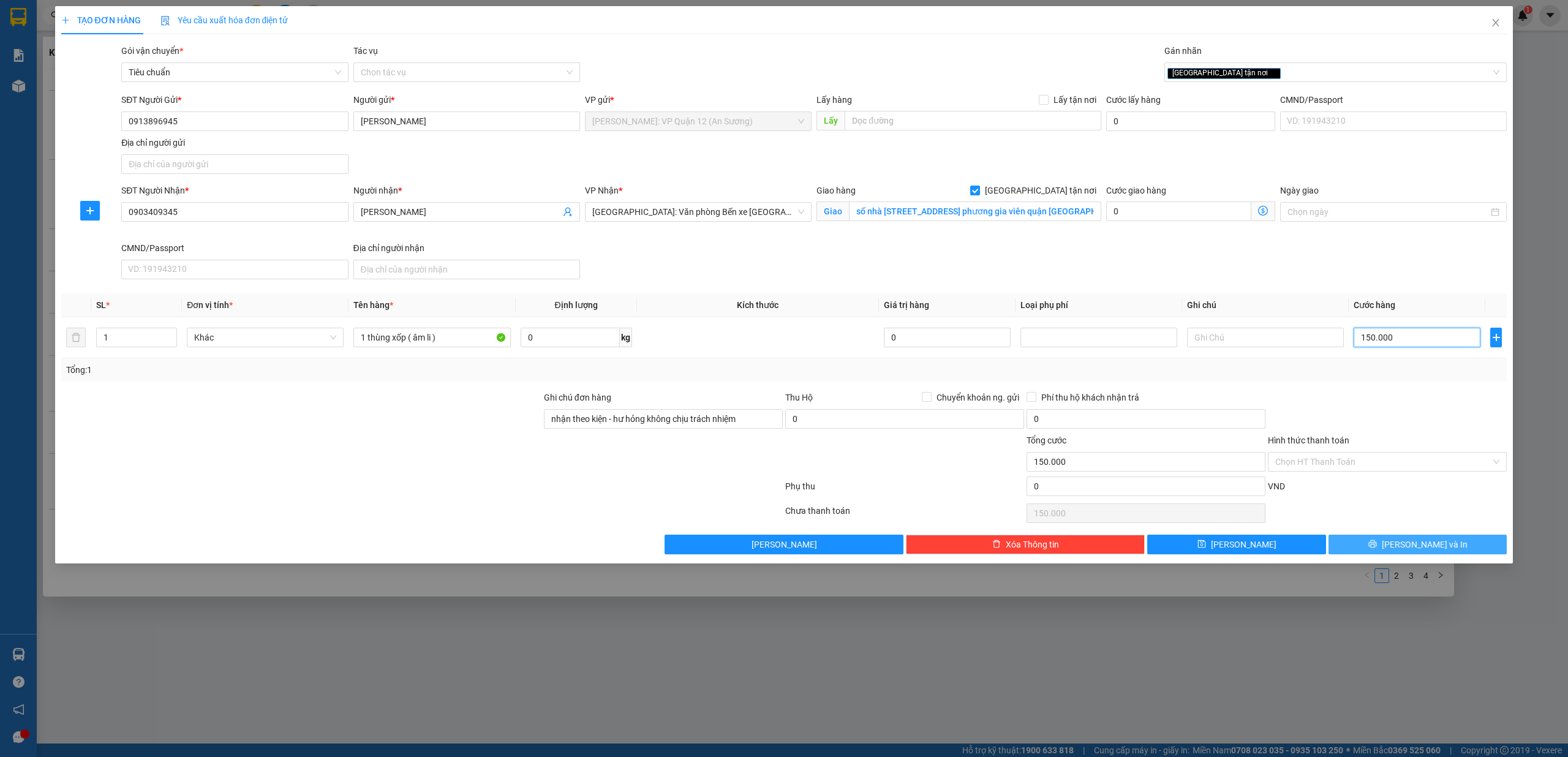
type input "150.000"
click at [1466, 538] on div "Transit Pickup Surcharge Ids Transit Deliver Surcharge Ids Transit Deliver Surc…" at bounding box center [784, 299] width 1446 height 510
click at [1466, 540] on button "[PERSON_NAME] và In" at bounding box center [1418, 544] width 179 height 19
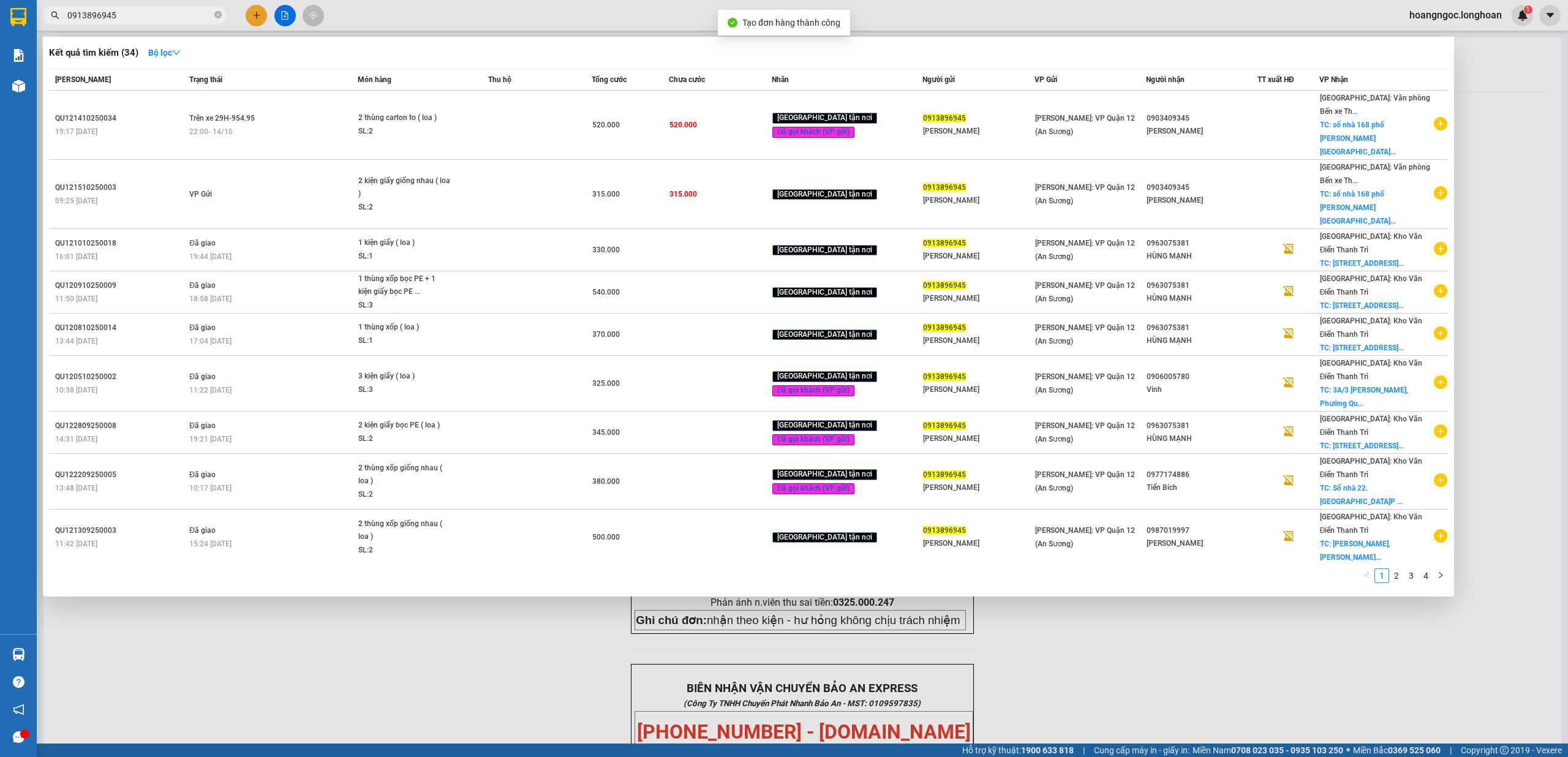
drag, startPoint x: 1246, startPoint y: 694, endPoint x: 1246, endPoint y: 682, distance: 12.0
click at [1246, 691] on div at bounding box center [784, 378] width 1568 height 757
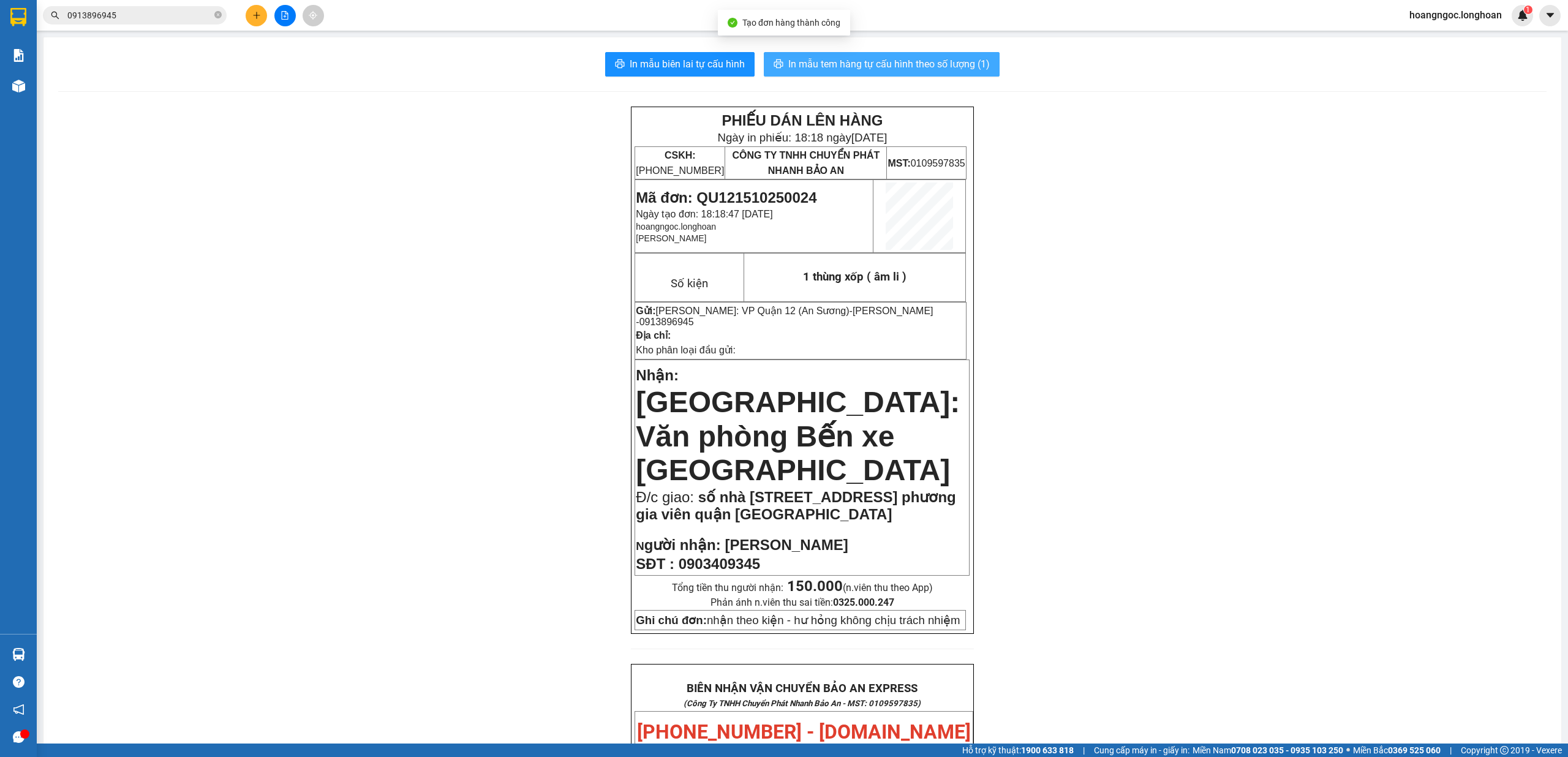
click at [863, 57] on span "In mẫu tem hàng tự cấu hình theo số lượng (1)" at bounding box center [889, 63] width 202 height 16
click at [708, 53] on button "In mẫu biên lai tự cấu hình" at bounding box center [680, 64] width 149 height 25
drag, startPoint x: 699, startPoint y: 78, endPoint x: 702, endPoint y: 67, distance: 11.4
click at [699, 77] on div "In mẫu biên lai tự cấu hình In mẫu tem hàng tự cấu hình theo số lượng (1) PHIẾU…" at bounding box center [802, 713] width 1518 height 1352
click at [703, 63] on span "In mẫu biên lai tự cấu hình" at bounding box center [687, 63] width 115 height 16
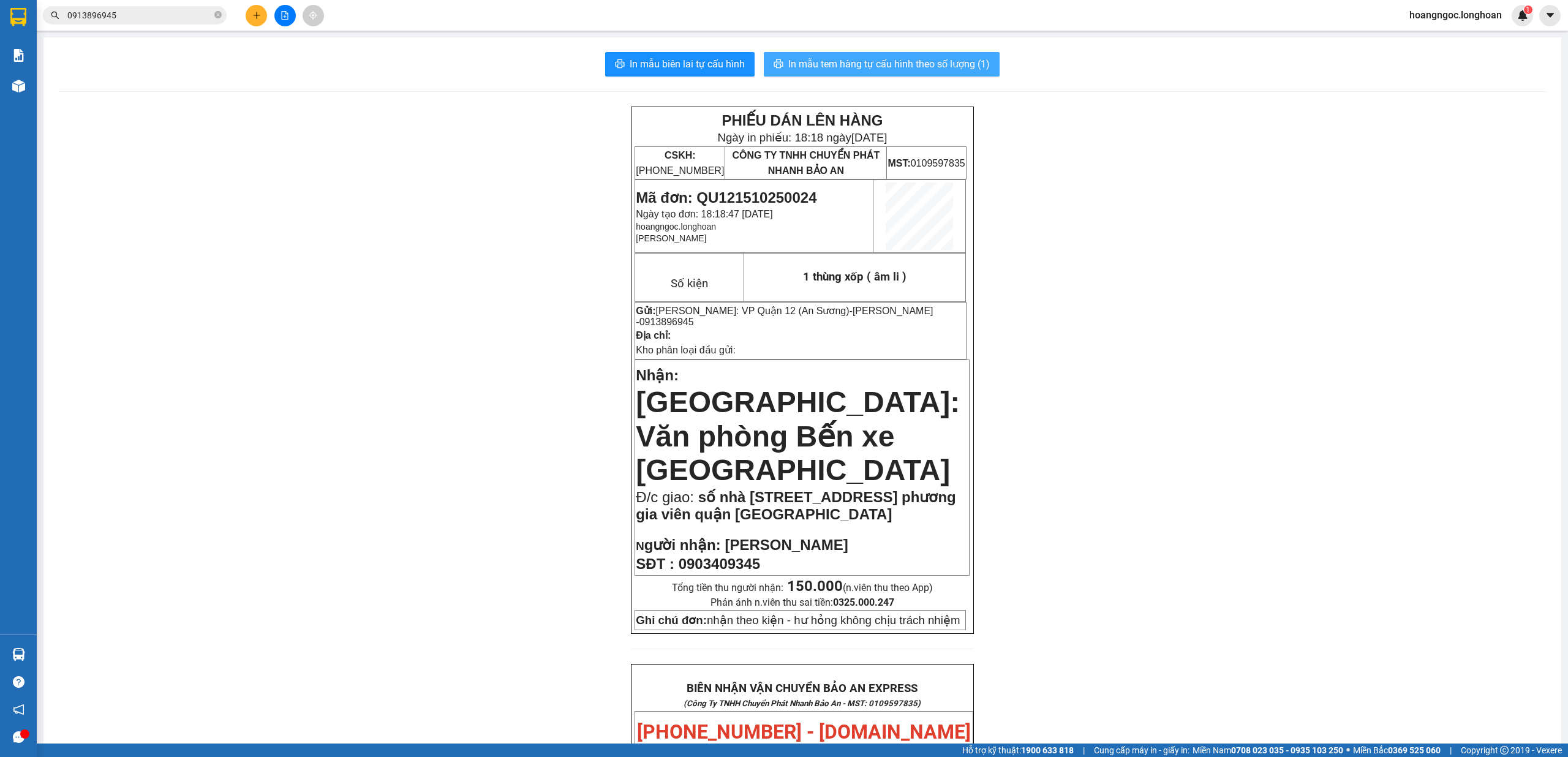
click at [963, 59] on span "In mẫu tem hàng tự cấu hình theo số lượng (1)" at bounding box center [889, 63] width 202 height 16
